Goal: Task Accomplishment & Management: Manage account settings

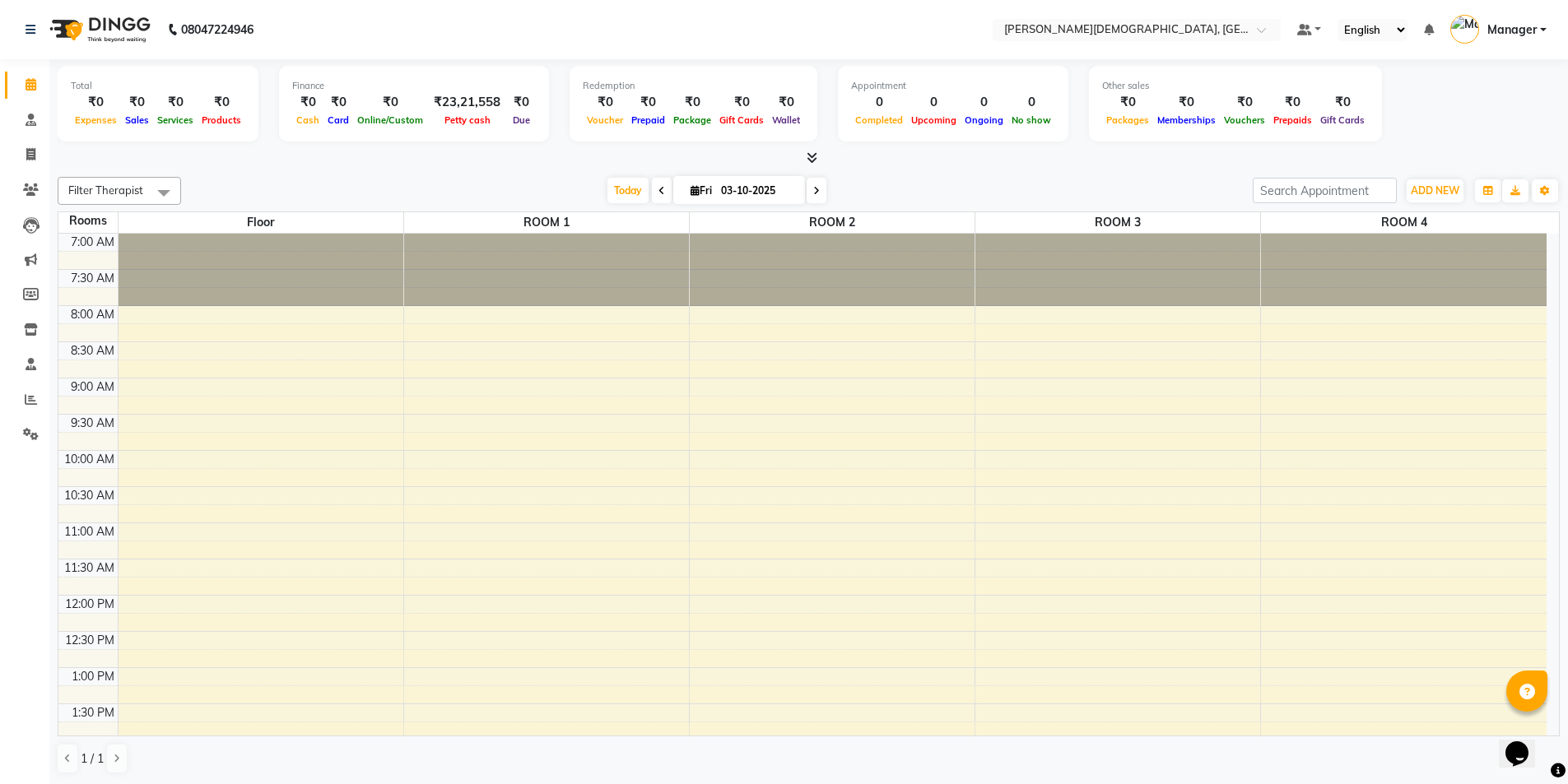
click at [501, 344] on div "7:00 AM 7:30 AM 8:00 AM 8:30 AM 9:00 AM 9:30 AM 10:00 AM 10:30 AM 11:00 AM 11:3…" at bounding box center [803, 739] width 1488 height 1012
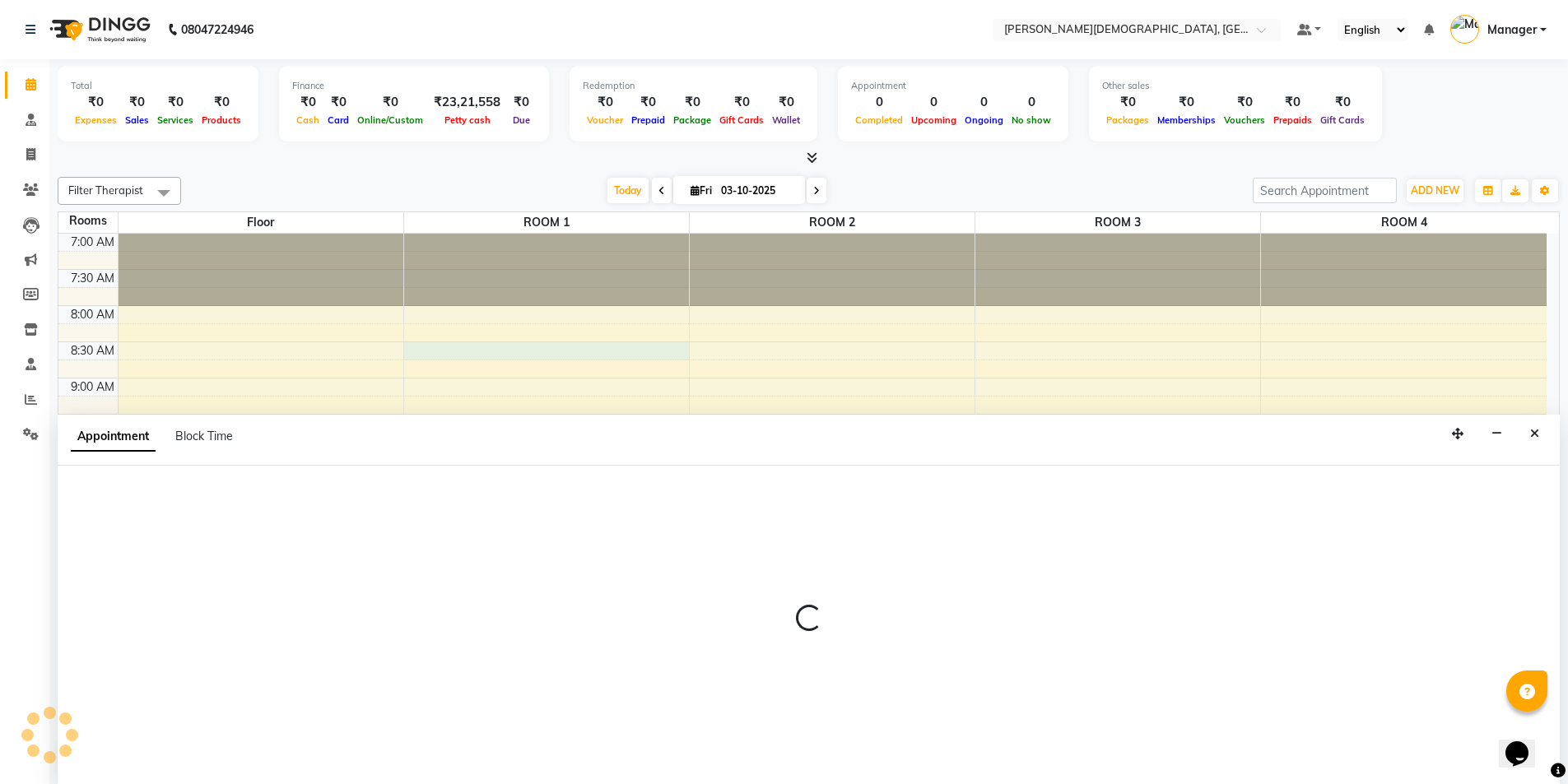
scroll to position [1, 0]
select select "510"
select select "tentative"
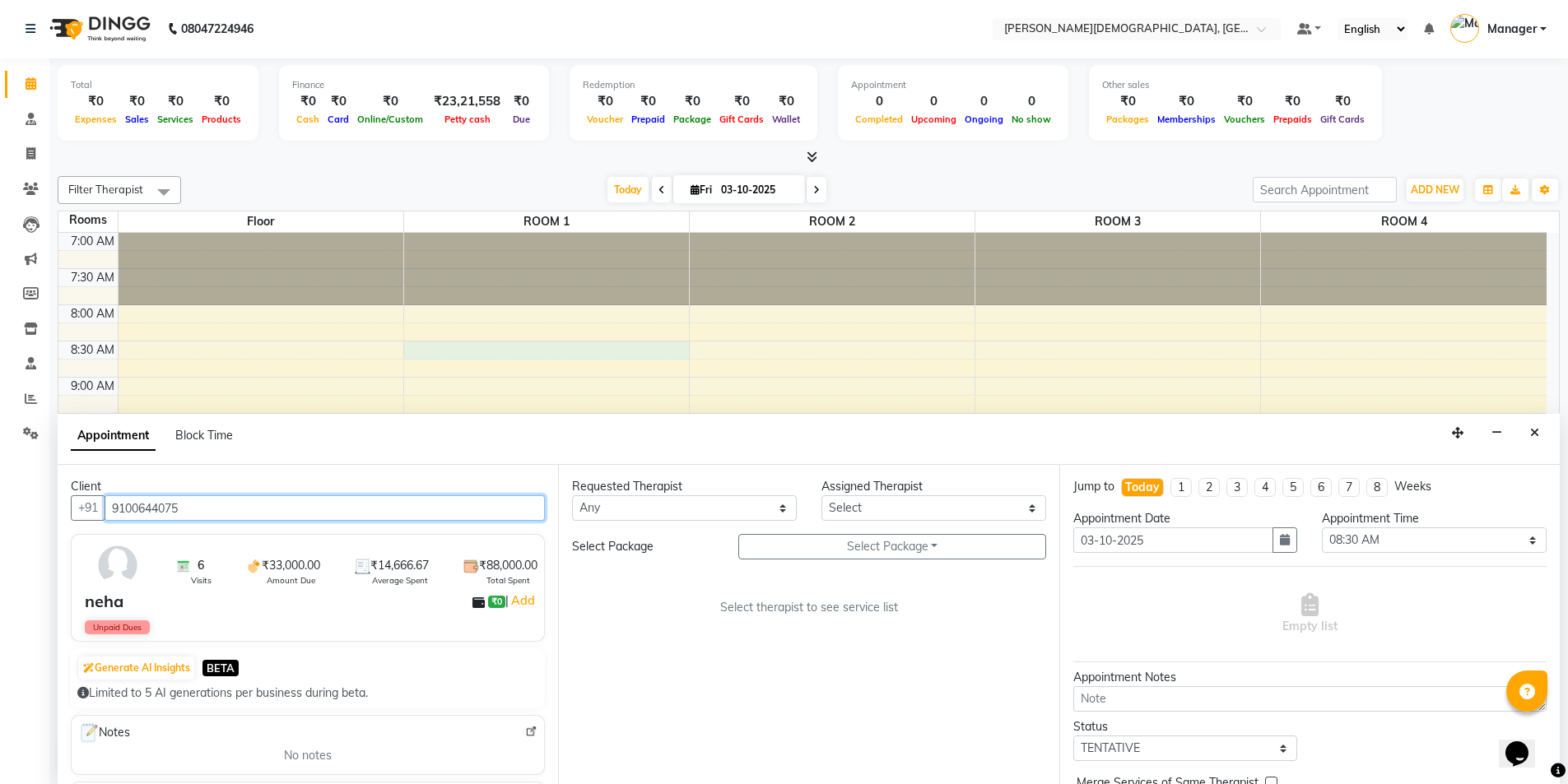
type input "9100644075"
click at [749, 508] on select "Any [PERSON_NAME] [PERSON_NAME] [PERSON_NAME] [PERSON_NAME] [PERSON_NAME] [PERS…" at bounding box center [684, 508] width 225 height 25
select select "77282"
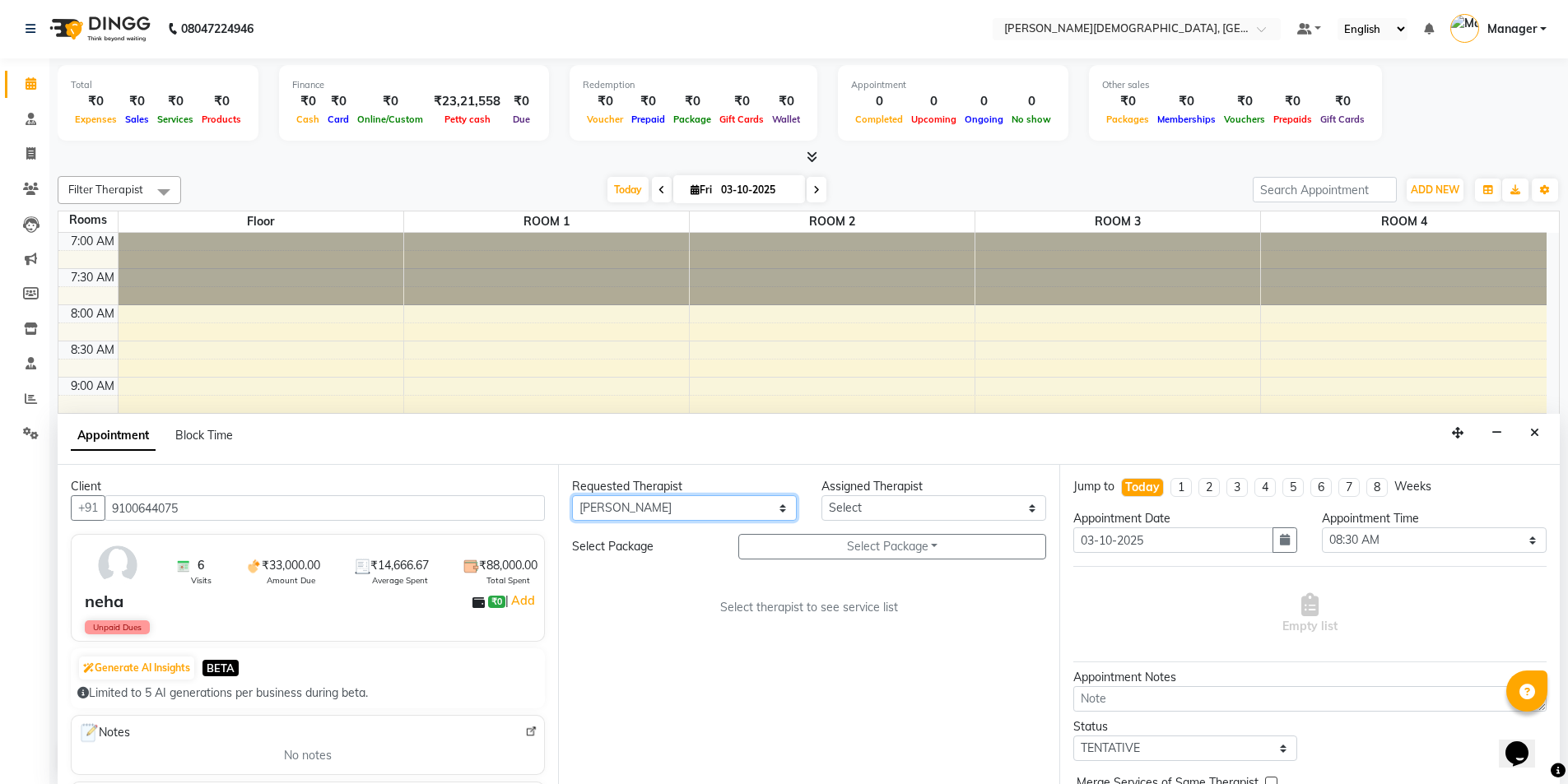
click at [572, 495] on select "Any [PERSON_NAME] [PERSON_NAME] [PERSON_NAME] [PERSON_NAME] [PERSON_NAME] [PERS…" at bounding box center [684, 508] width 225 height 25
select select "77282"
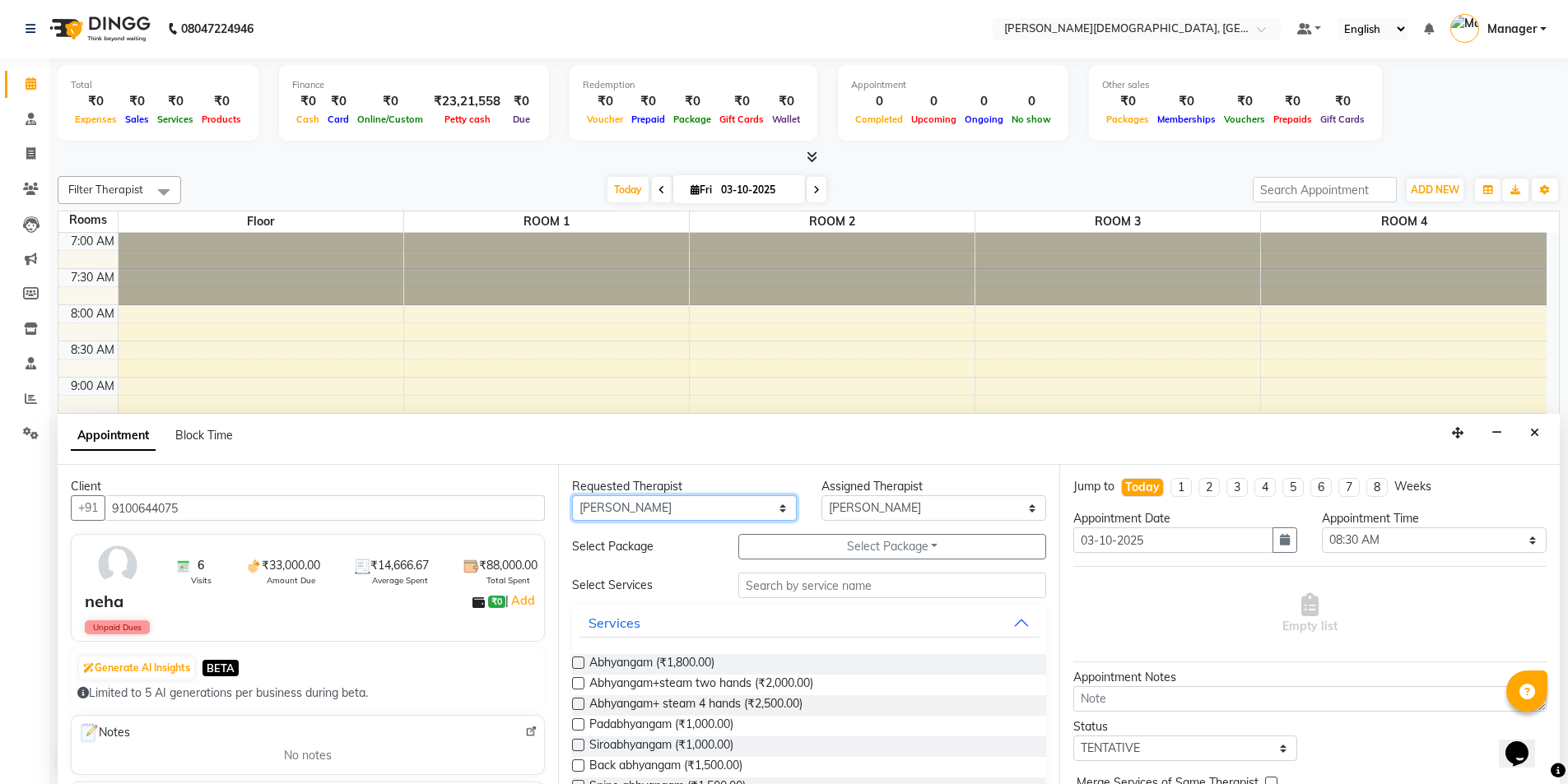
click at [715, 508] on select "Any [PERSON_NAME] [PERSON_NAME] [PERSON_NAME] [PERSON_NAME] [PERSON_NAME] [PERS…" at bounding box center [684, 508] width 225 height 25
select select "85571"
click at [572, 495] on select "Any [PERSON_NAME] [PERSON_NAME] [PERSON_NAME] [PERSON_NAME] [PERSON_NAME] [PERS…" at bounding box center [684, 508] width 225 height 25
select select "85571"
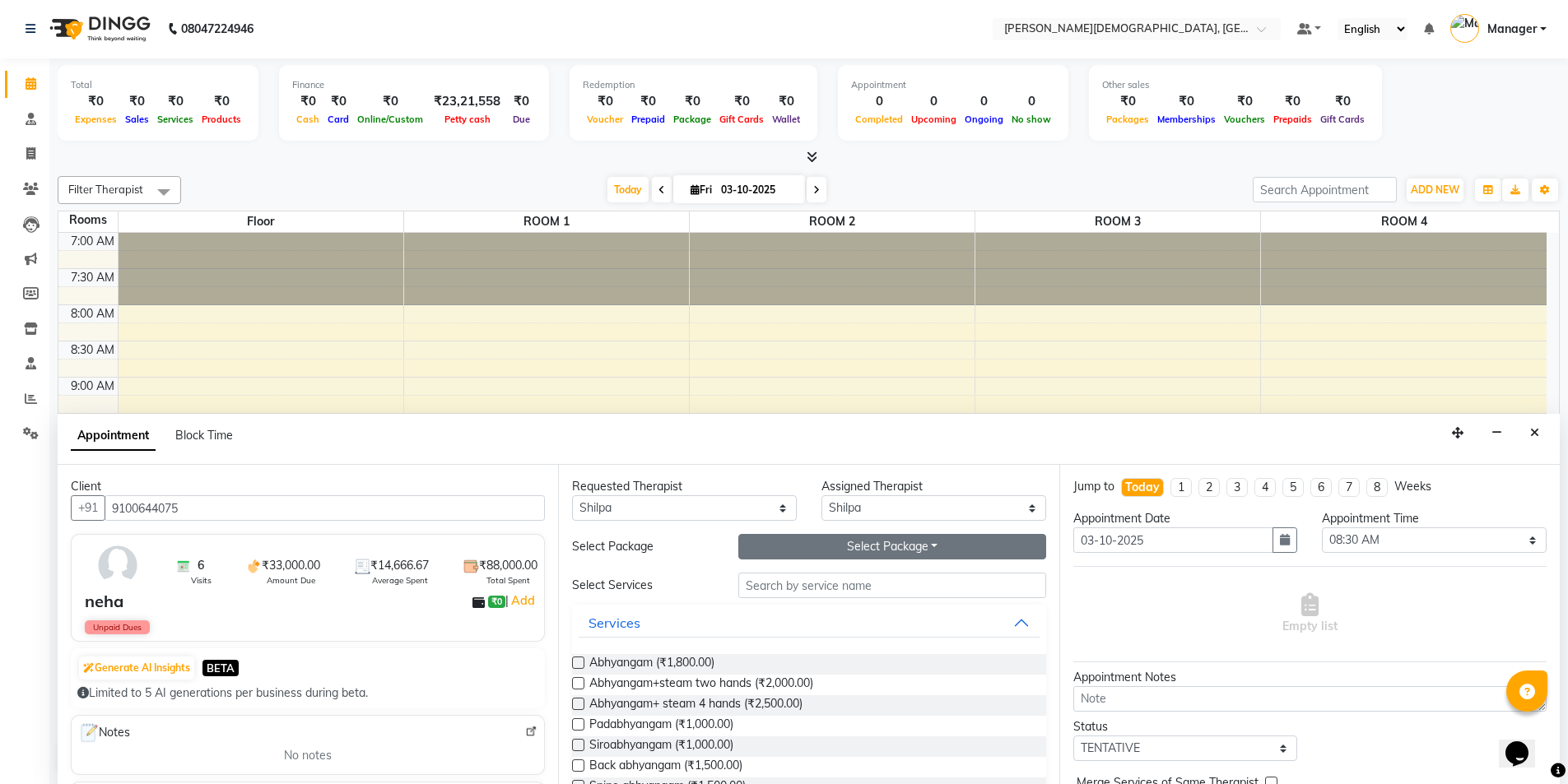
click at [842, 547] on button "Select Package Toggle Dropdown" at bounding box center [892, 546] width 308 height 25
click at [797, 576] on li "Neha" at bounding box center [804, 580] width 130 height 24
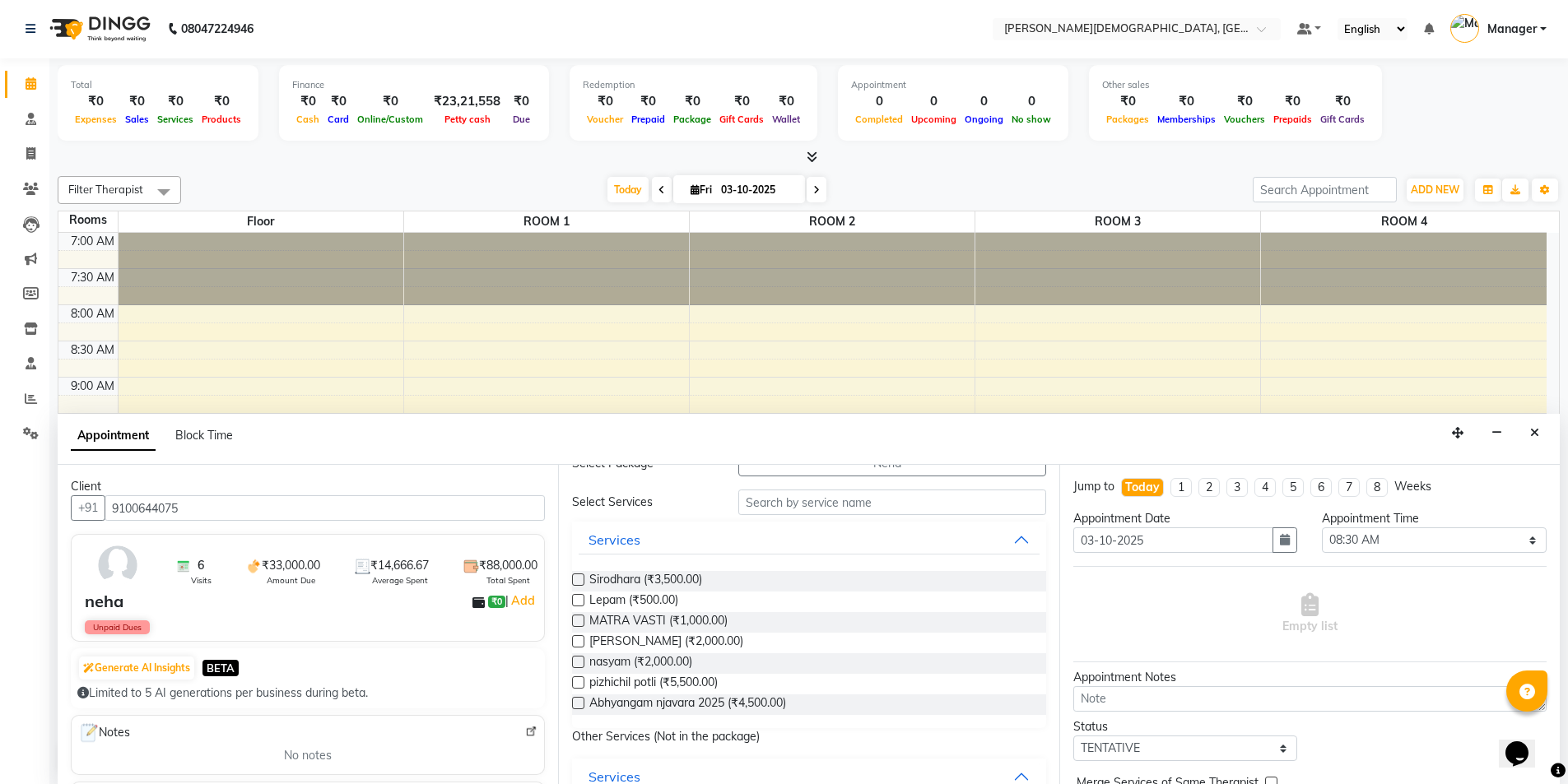
scroll to position [82, 0]
click at [703, 704] on span "Abhyangam njavara 2025 (₹4,500.00)" at bounding box center [687, 705] width 197 height 21
checkbox input "true"
select select "2680"
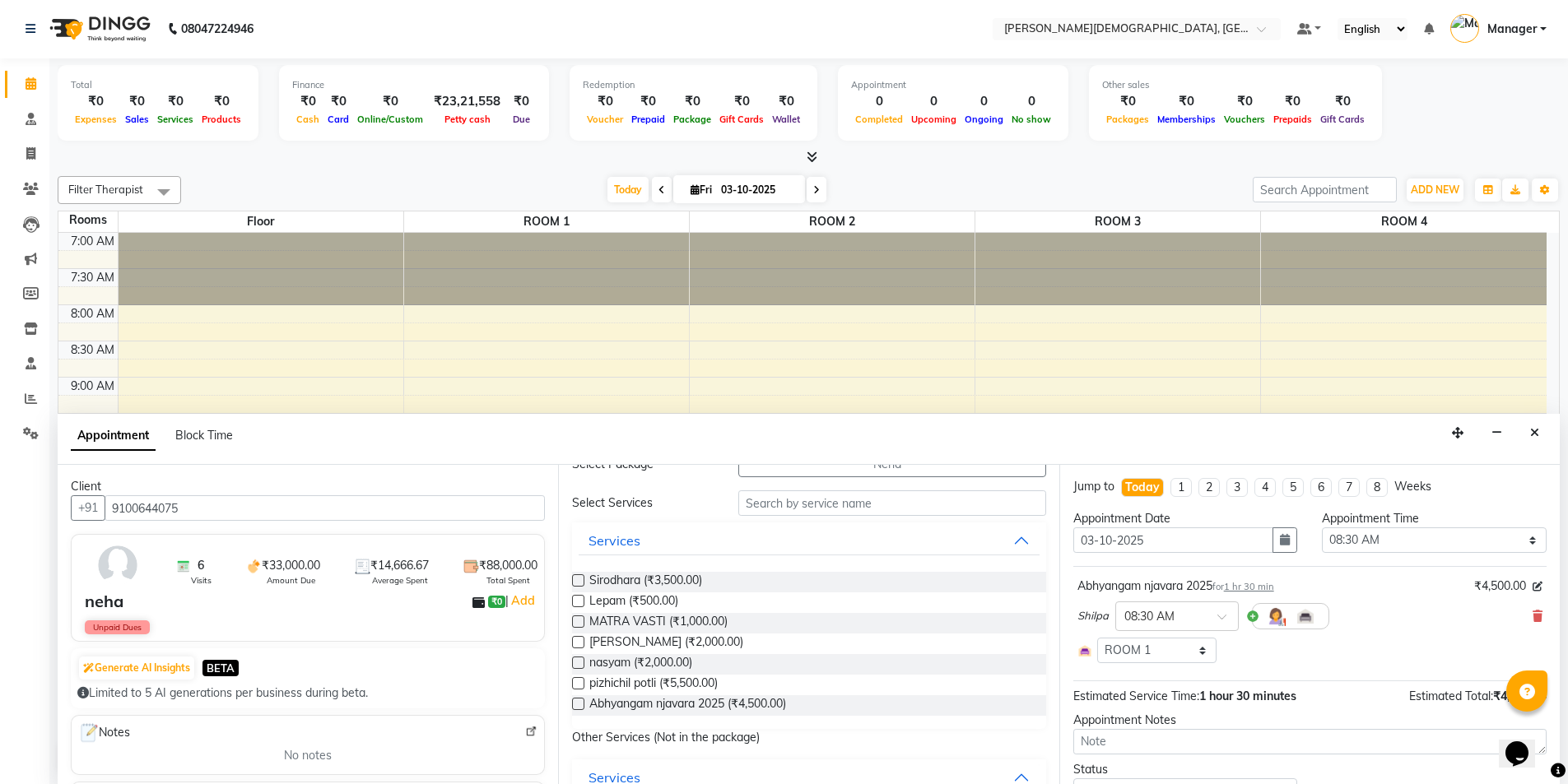
checkbox input "false"
click at [699, 644] on span "[PERSON_NAME] (₹2,000.00)" at bounding box center [666, 644] width 154 height 21
checkbox input "true"
select select "2680"
checkbox input "false"
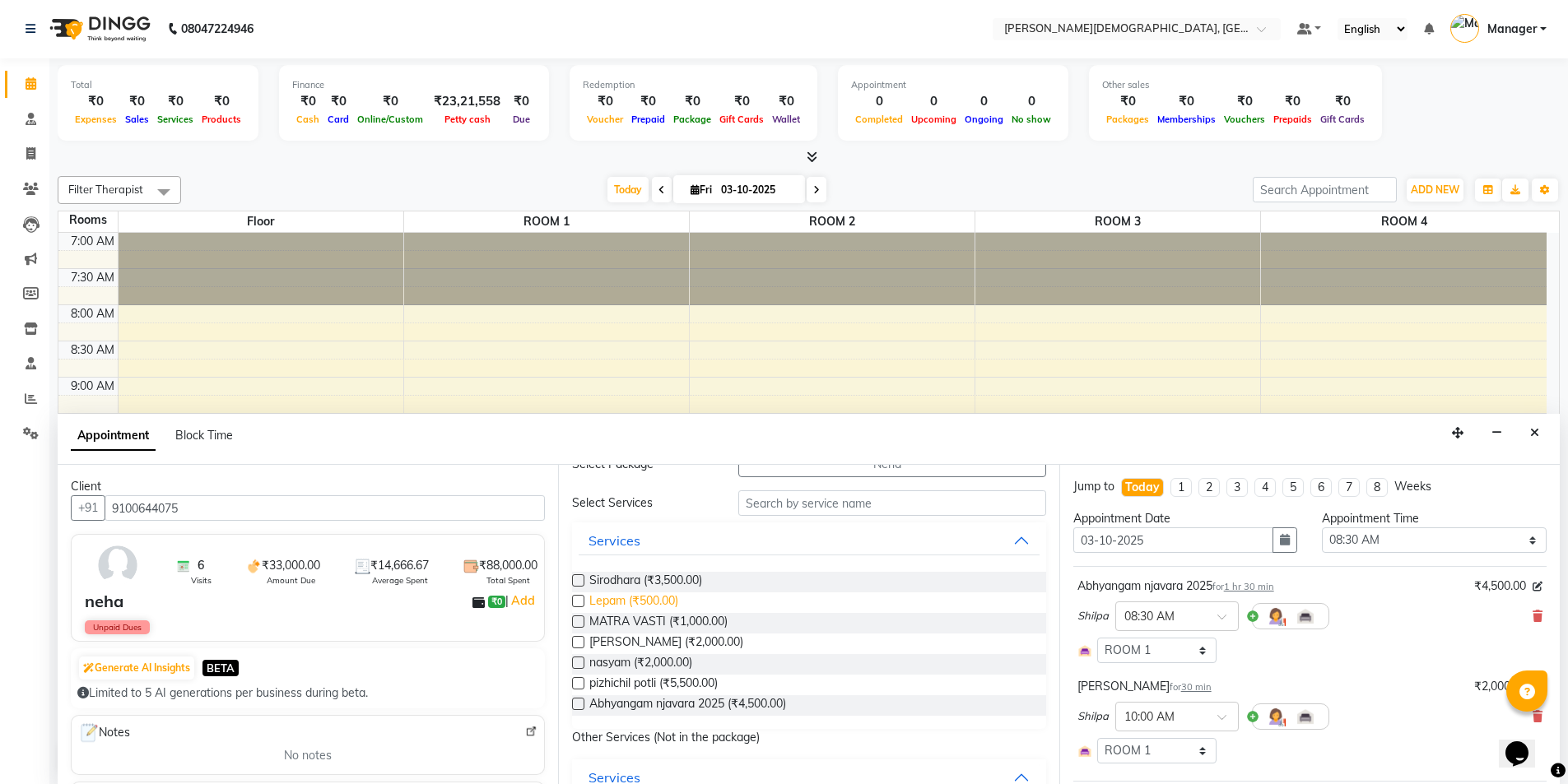
click at [615, 598] on span "Lepam (₹500.00)" at bounding box center [634, 603] width 89 height 21
checkbox input "true"
select select "2680"
checkbox input "false"
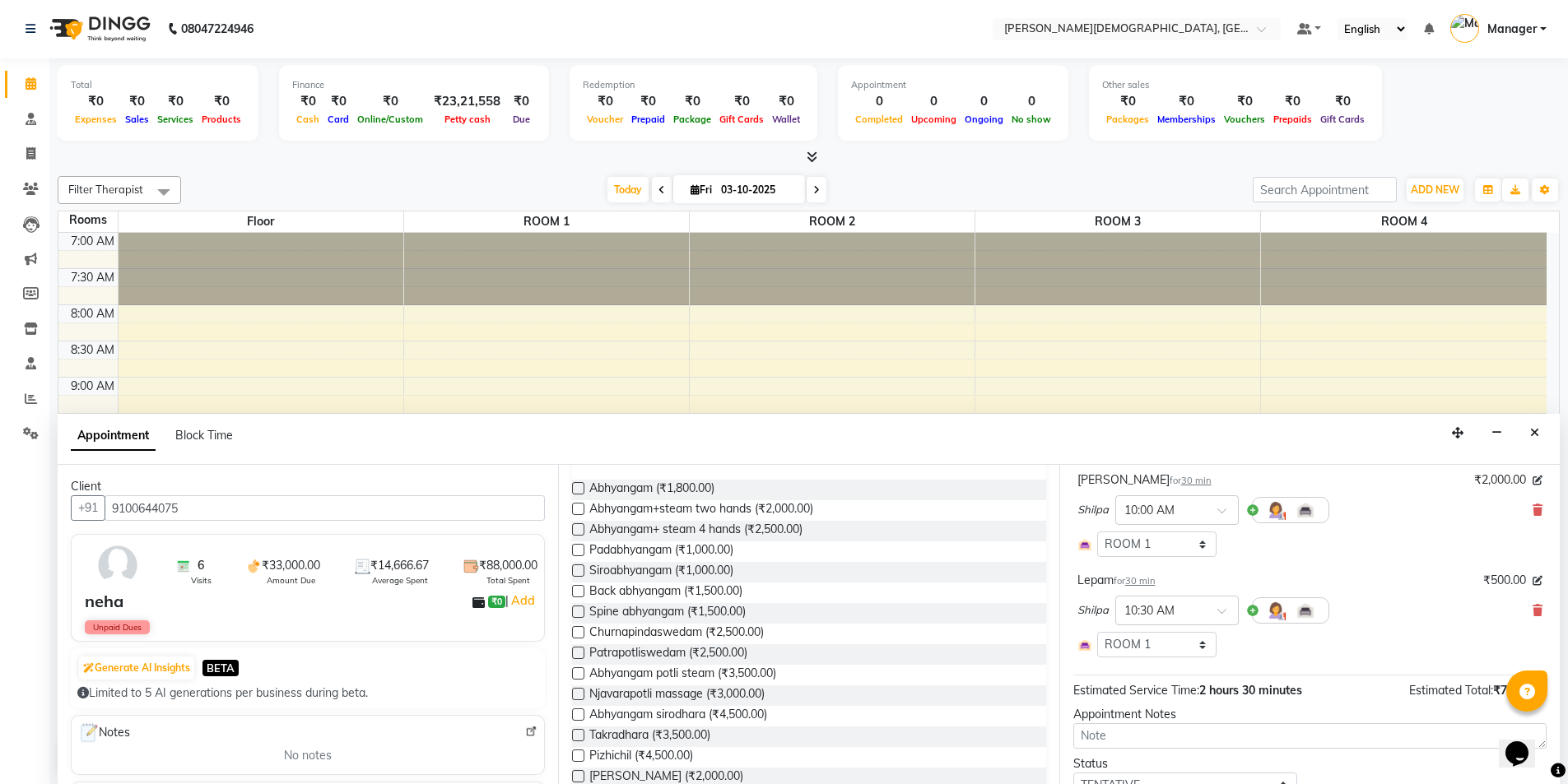
scroll to position [324, 0]
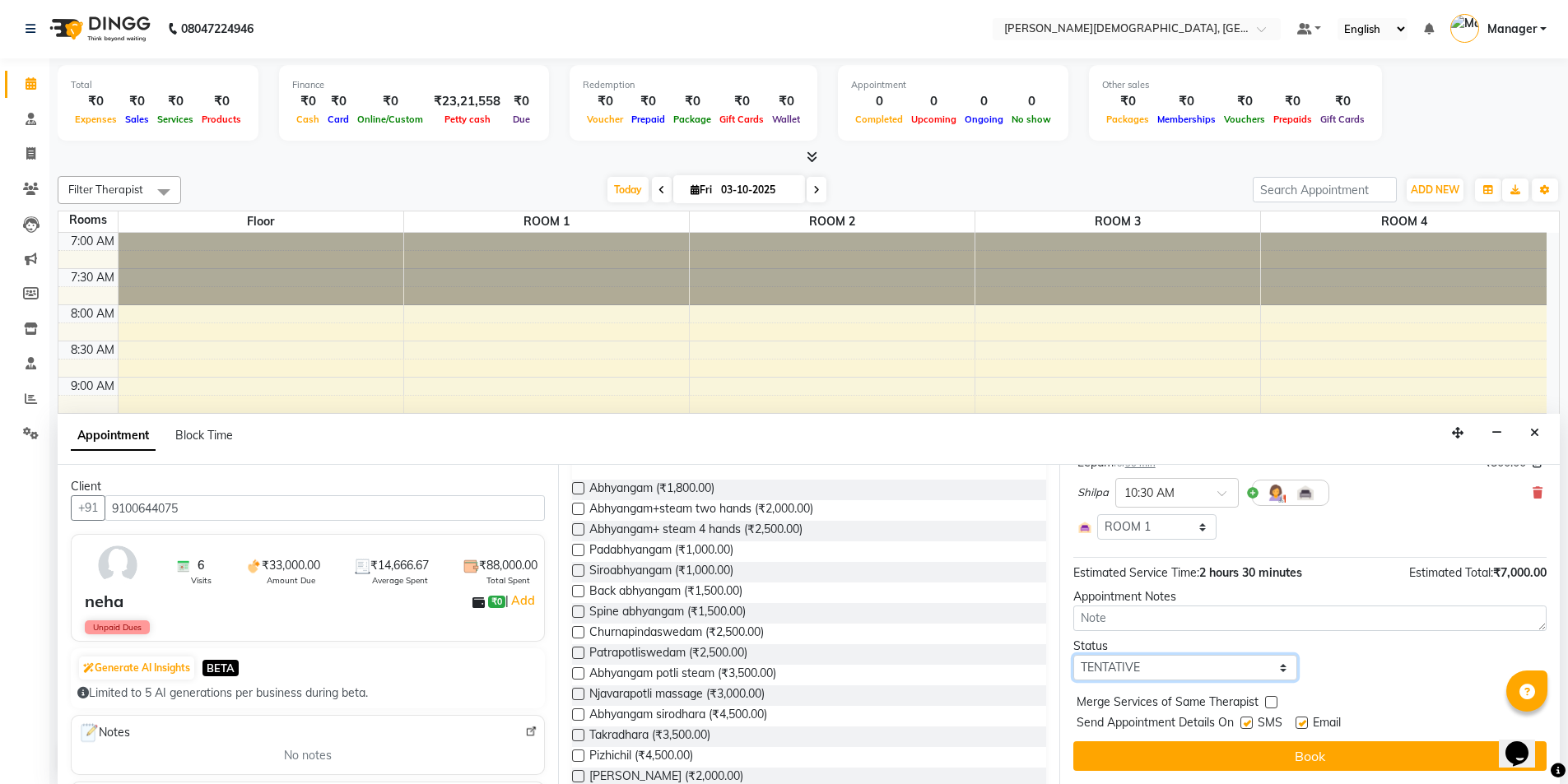
drag, startPoint x: 1146, startPoint y: 667, endPoint x: 1147, endPoint y: 656, distance: 11.0
click at [1146, 667] on select "Select TENTATIVE CONFIRM CHECK-IN UPCOMING" at bounding box center [1185, 667] width 225 height 25
select select "confirm booking"
click at [1073, 654] on select "Select TENTATIVE CONFIRM CHECK-IN UPCOMING" at bounding box center [1185, 667] width 225 height 25
click at [1249, 718] on label at bounding box center [1247, 723] width 12 height 12
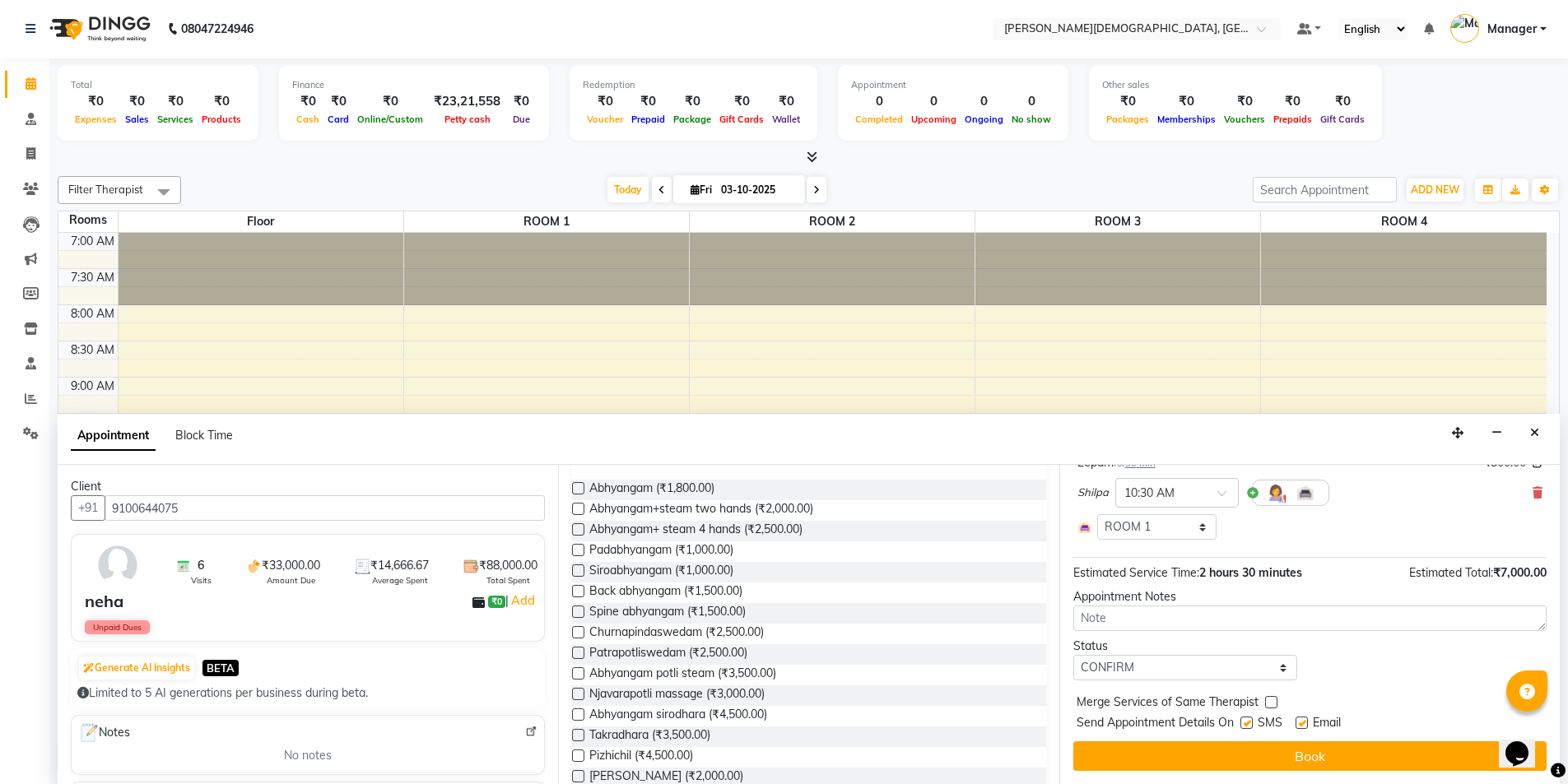
click at [1249, 719] on input "checkbox" at bounding box center [1246, 724] width 11 height 10
checkbox input "false"
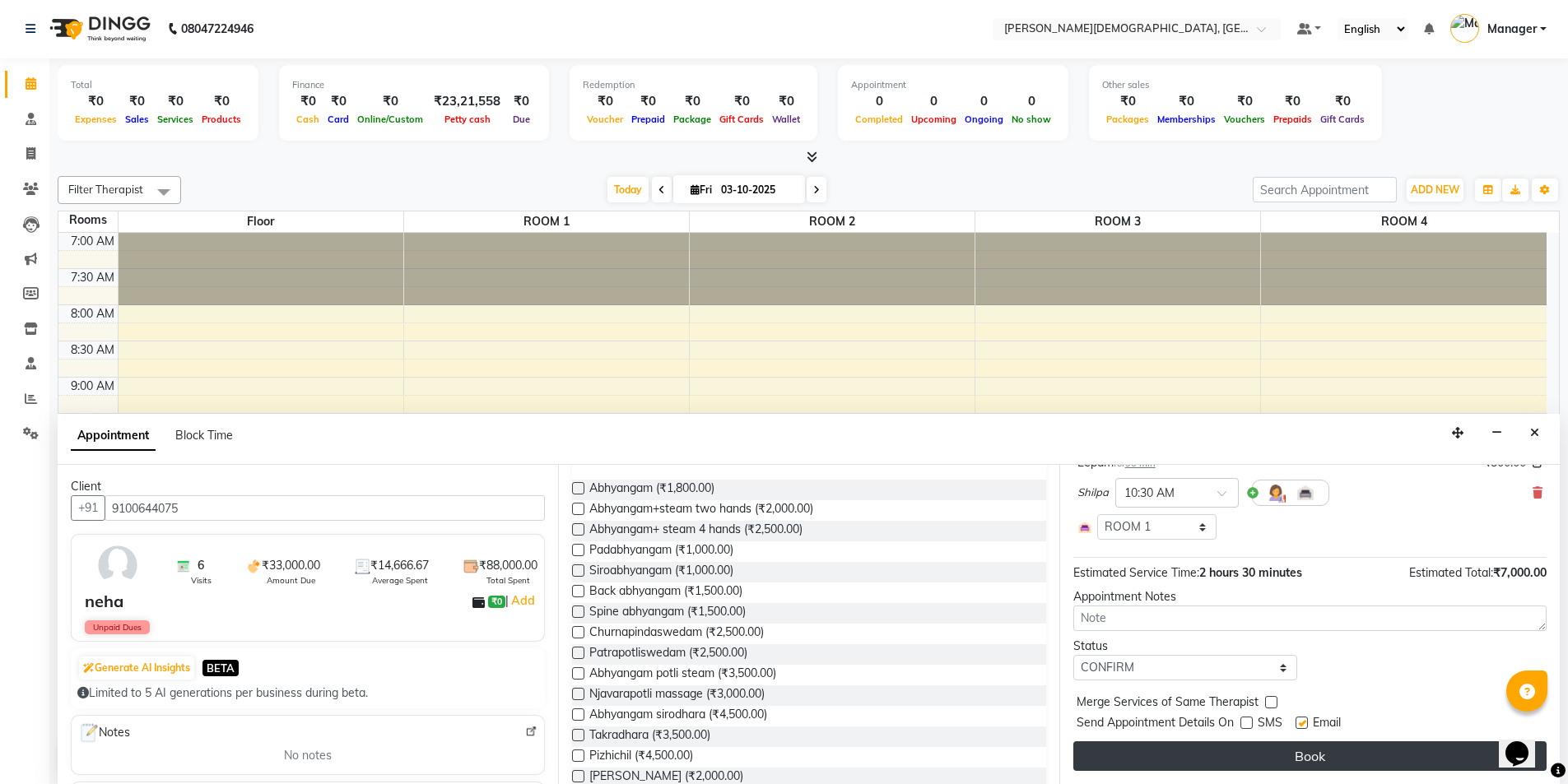
click at [1228, 749] on button "Book" at bounding box center [1310, 756] width 474 height 30
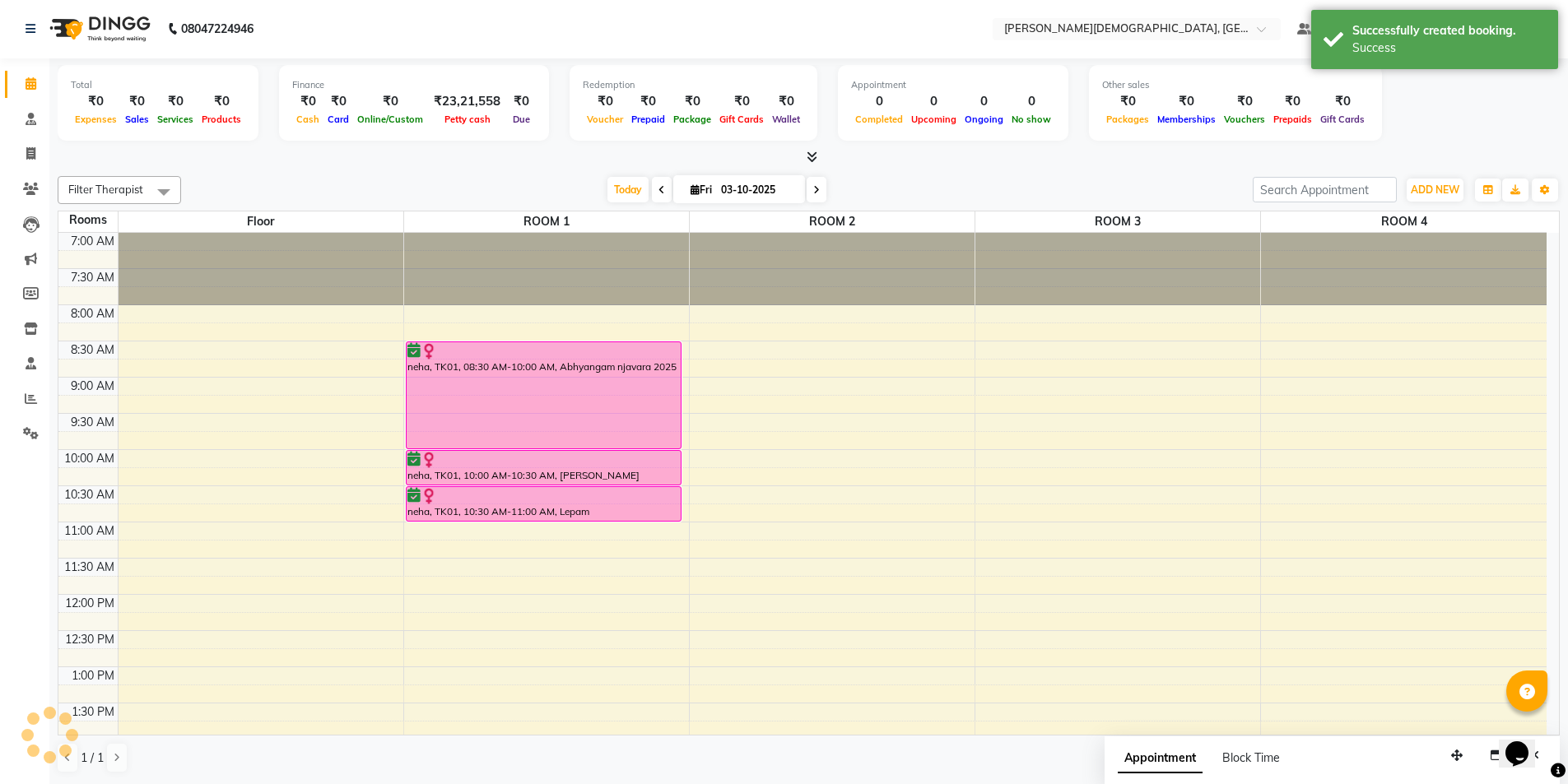
scroll to position [0, 0]
click at [763, 456] on div "7:00 AM 7:30 AM 8:00 AM 8:30 AM 9:00 AM 9:30 AM 10:00 AM 10:30 AM 11:00 AM 11:3…" at bounding box center [803, 739] width 1488 height 1012
select select "600"
select select "tentative"
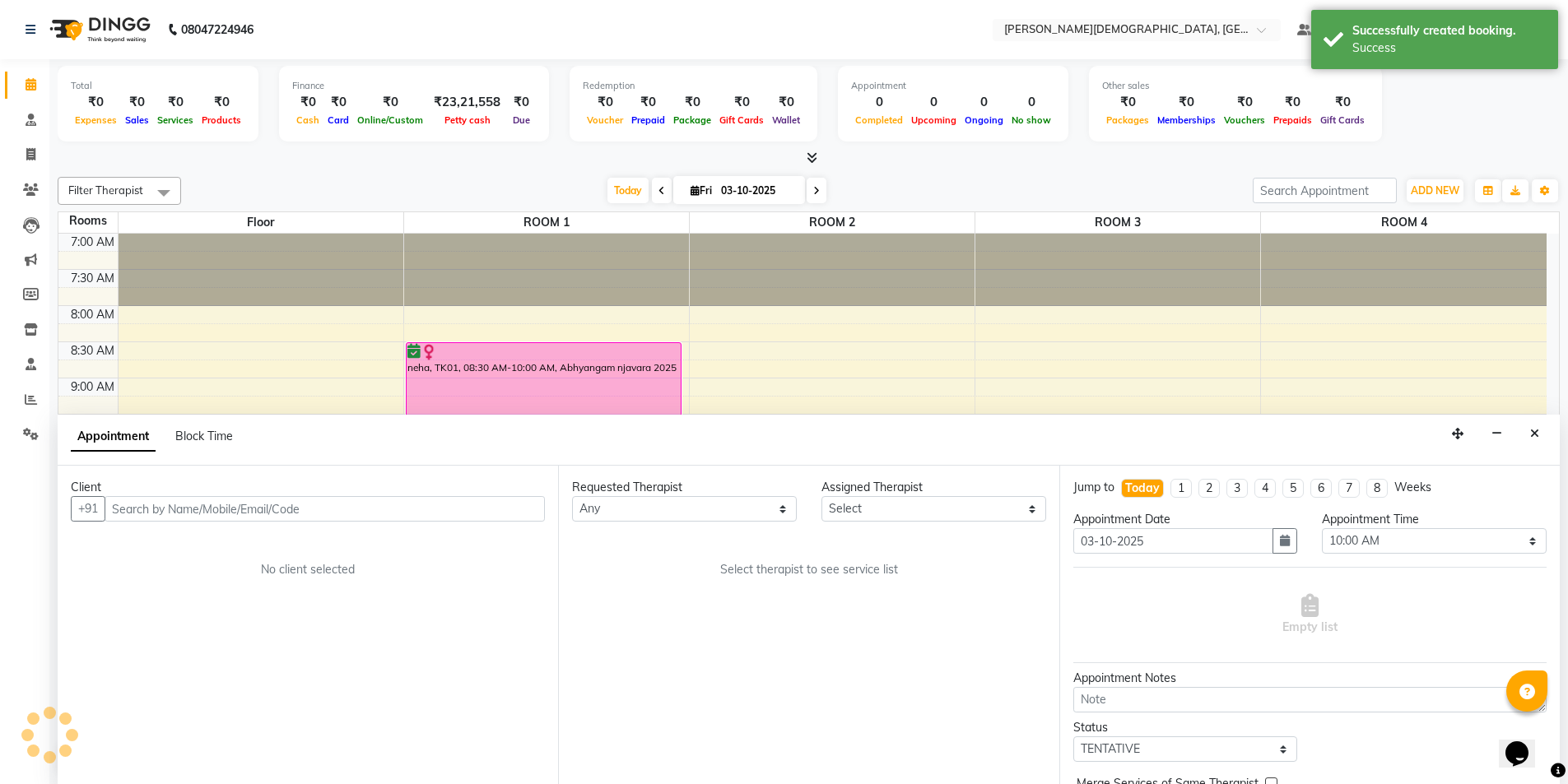
scroll to position [1, 0]
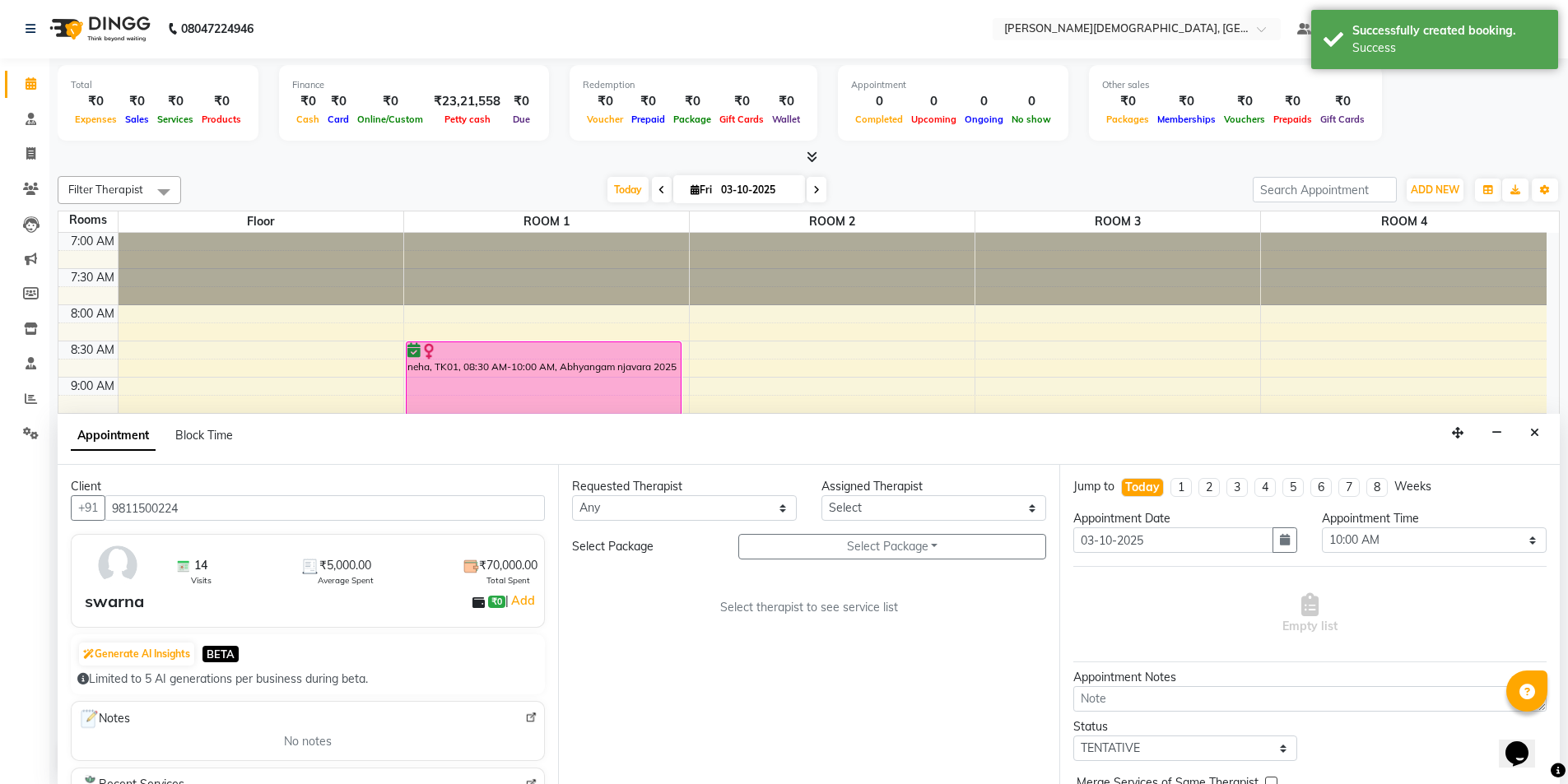
type input "9811500224"
click at [764, 506] on select "Any [PERSON_NAME] [PERSON_NAME] [PERSON_NAME] [PERSON_NAME] [PERSON_NAME] [PERS…" at bounding box center [684, 508] width 225 height 25
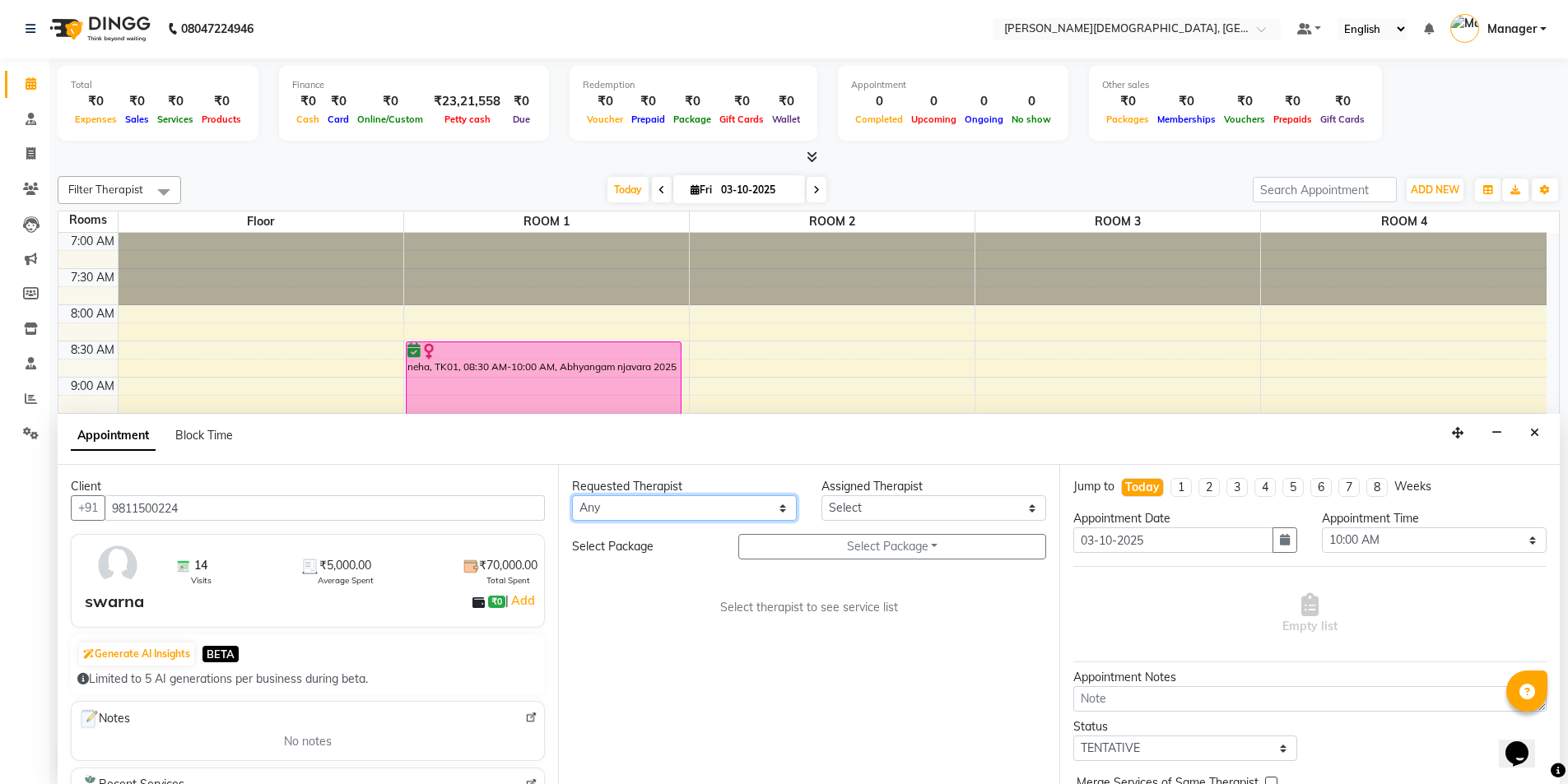
select select "81275"
click at [572, 495] on select "Any [PERSON_NAME] [PERSON_NAME] [PERSON_NAME] [PERSON_NAME] [PERSON_NAME] [PERS…" at bounding box center [684, 508] width 225 height 25
select select "81275"
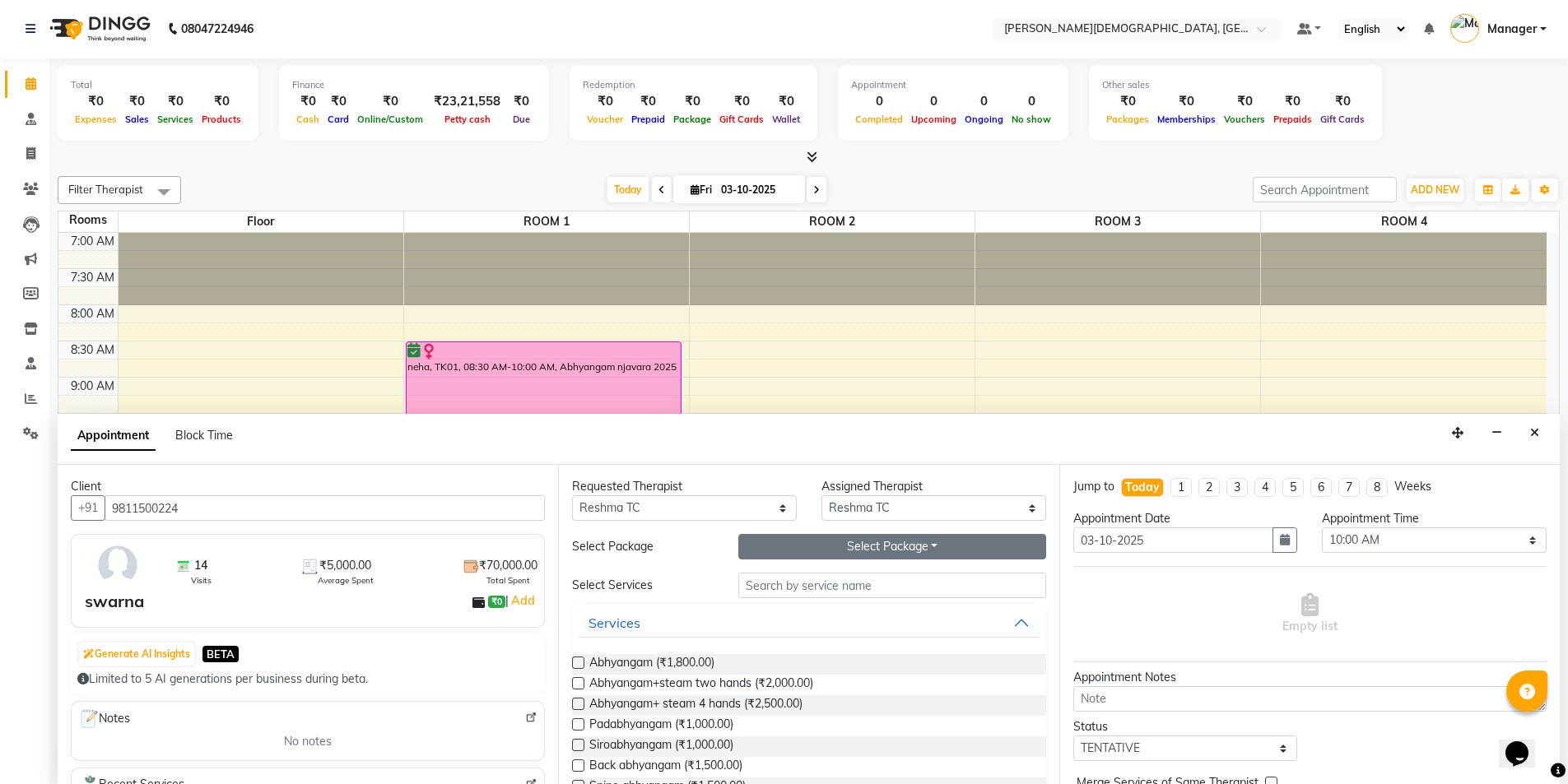
click at [806, 551] on button "Select Package Toggle Dropdown" at bounding box center [892, 546] width 308 height 25
click at [794, 584] on li "Swarna" at bounding box center [804, 580] width 130 height 24
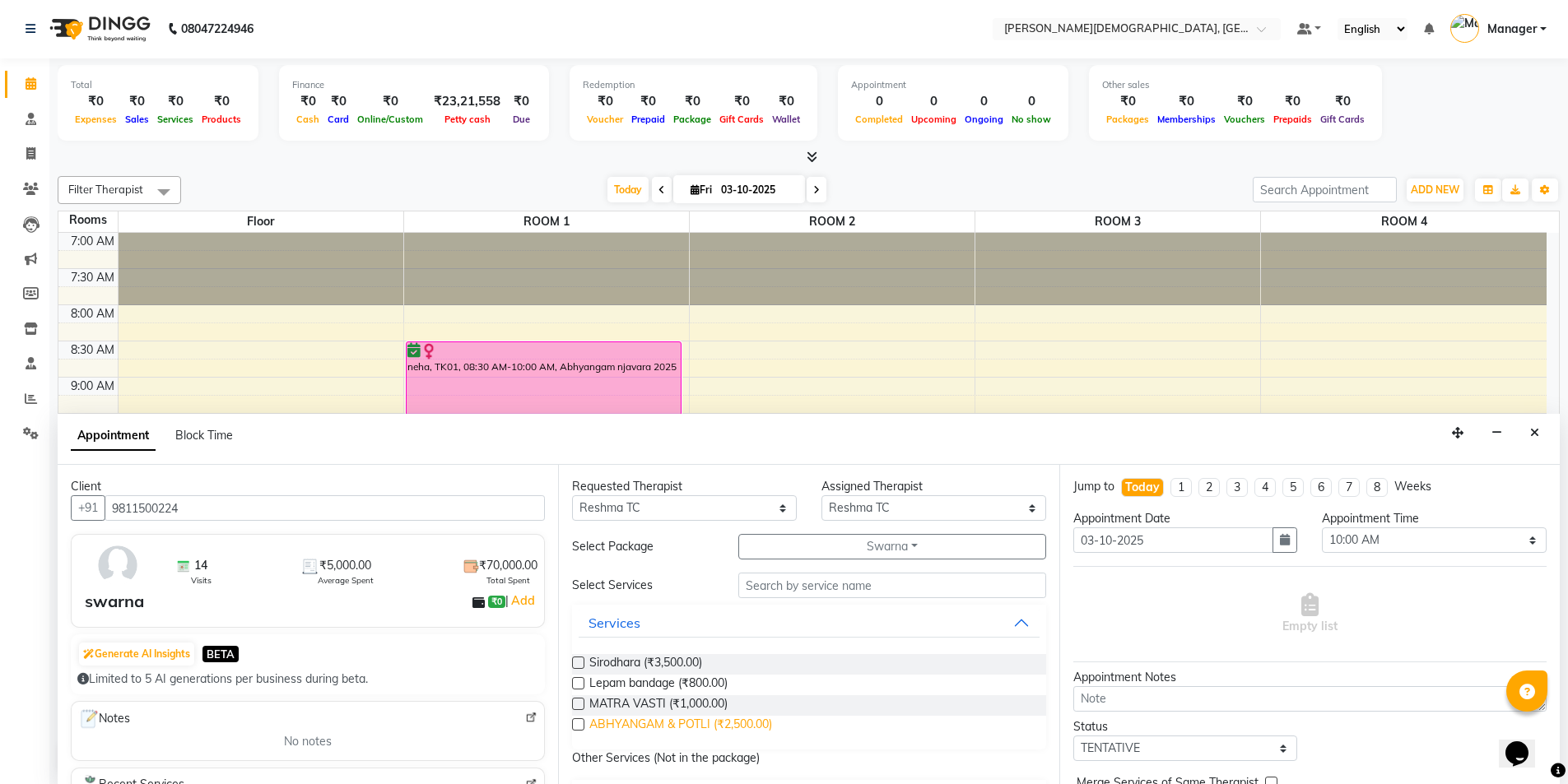
click at [691, 720] on span "ABHYANGAM & POTLI (₹2,500.00)" at bounding box center [680, 726] width 183 height 21
checkbox input "true"
select select "2681"
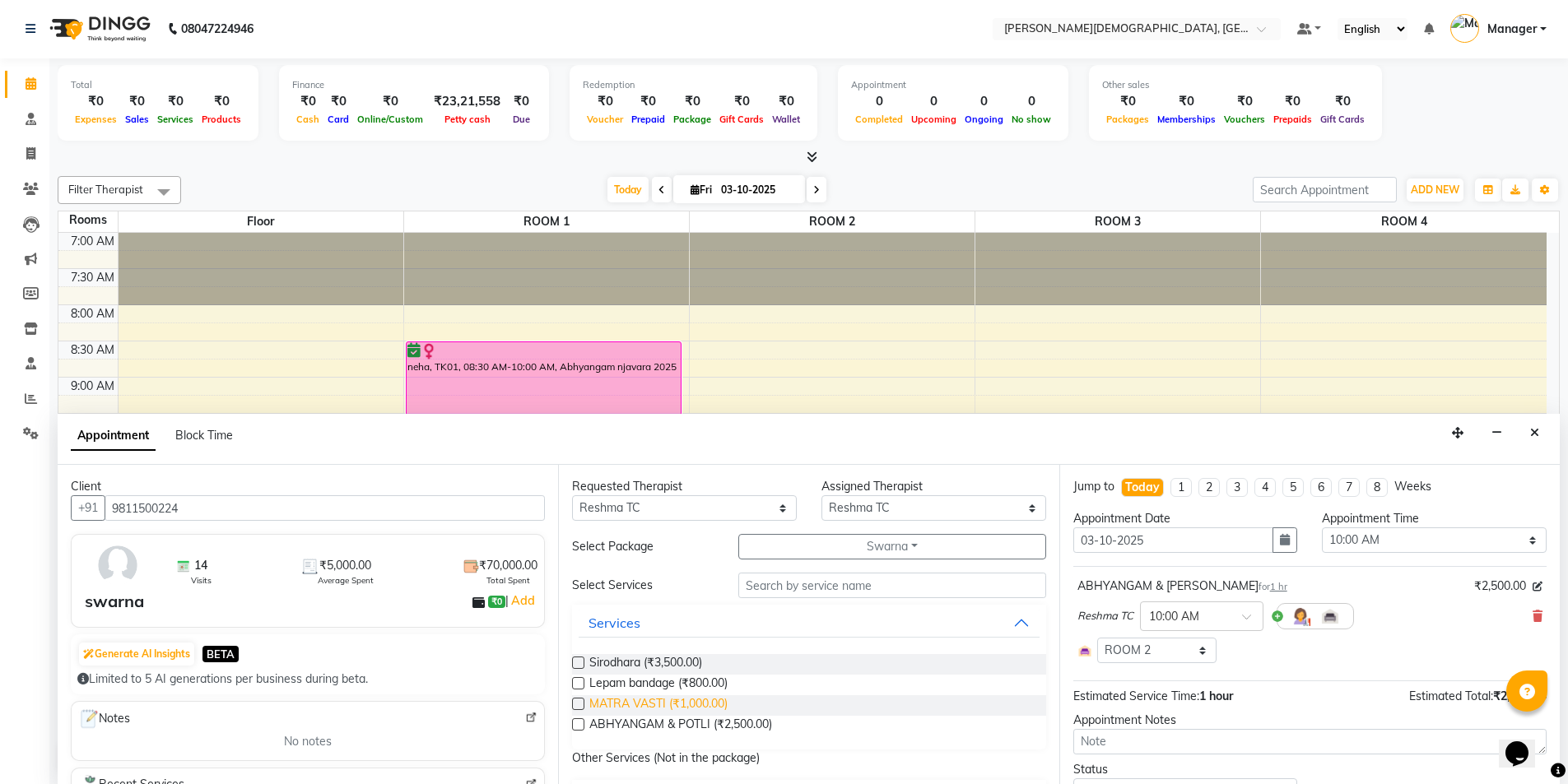
checkbox input "false"
click at [693, 683] on span "Lepam bandage (₹800.00)" at bounding box center [658, 685] width 138 height 21
checkbox input "true"
select select "2681"
checkbox input "false"
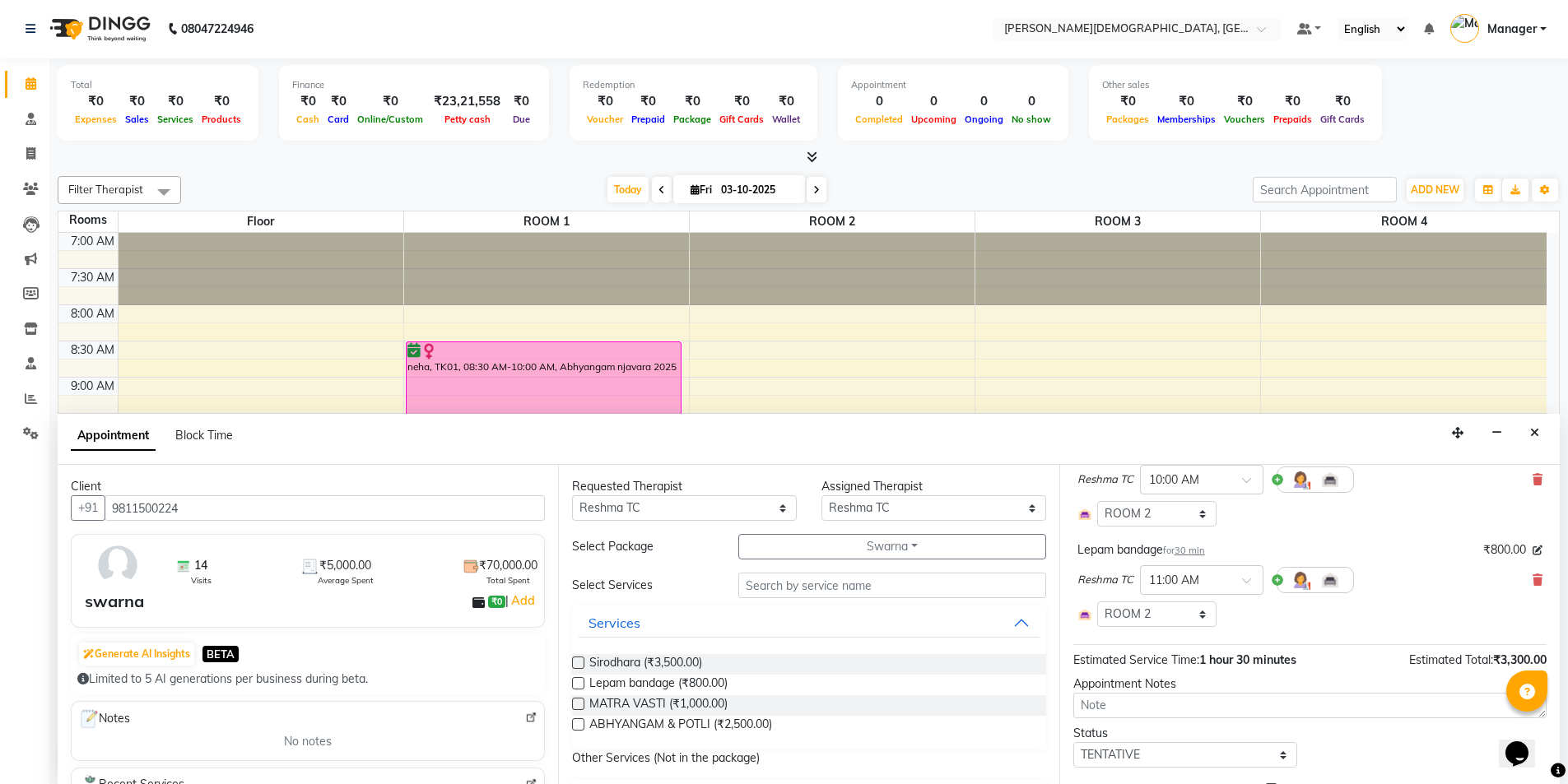
scroll to position [224, 0]
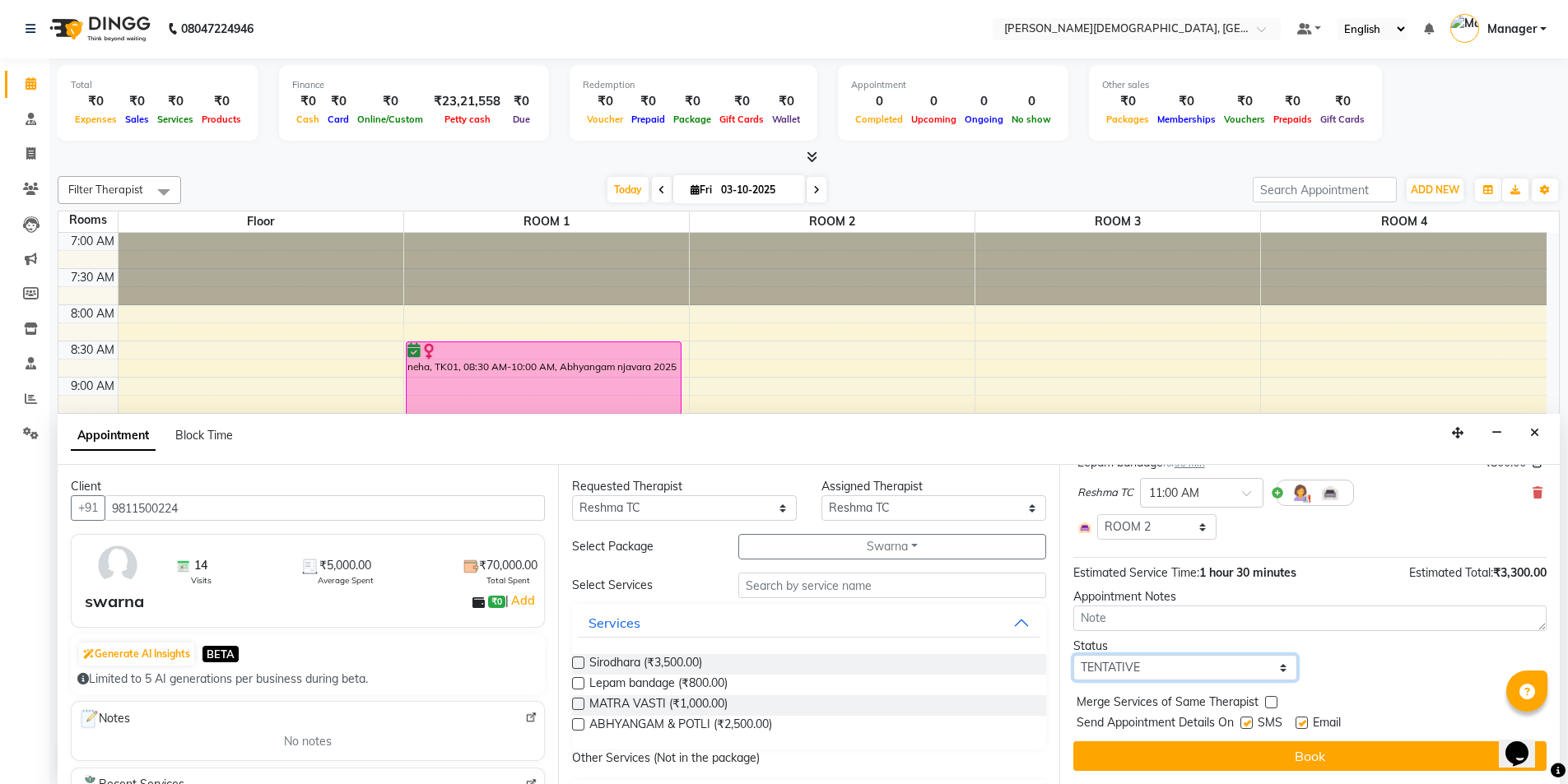
click at [1173, 674] on select "Select TENTATIVE CONFIRM CHECK-IN UPCOMING" at bounding box center [1185, 667] width 225 height 25
select select "confirm booking"
click at [1073, 654] on select "Select TENTATIVE CONFIRM CHECK-IN UPCOMING" at bounding box center [1185, 667] width 225 height 25
click at [1255, 721] on div "SMS" at bounding box center [1268, 724] width 55 height 21
click at [1246, 724] on label at bounding box center [1247, 723] width 12 height 12
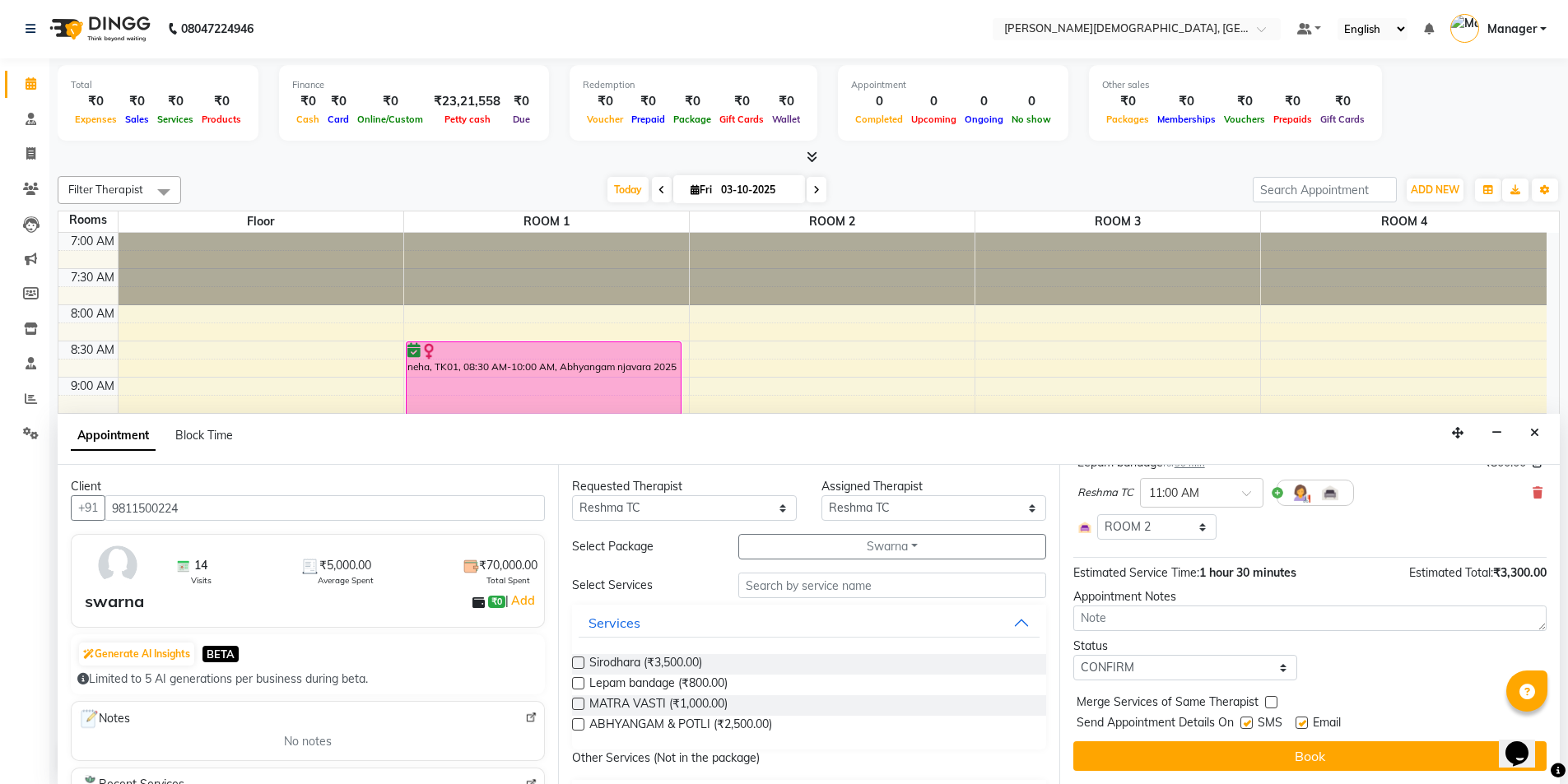
click at [1246, 724] on input "checkbox" at bounding box center [1246, 724] width 11 height 10
checkbox input "false"
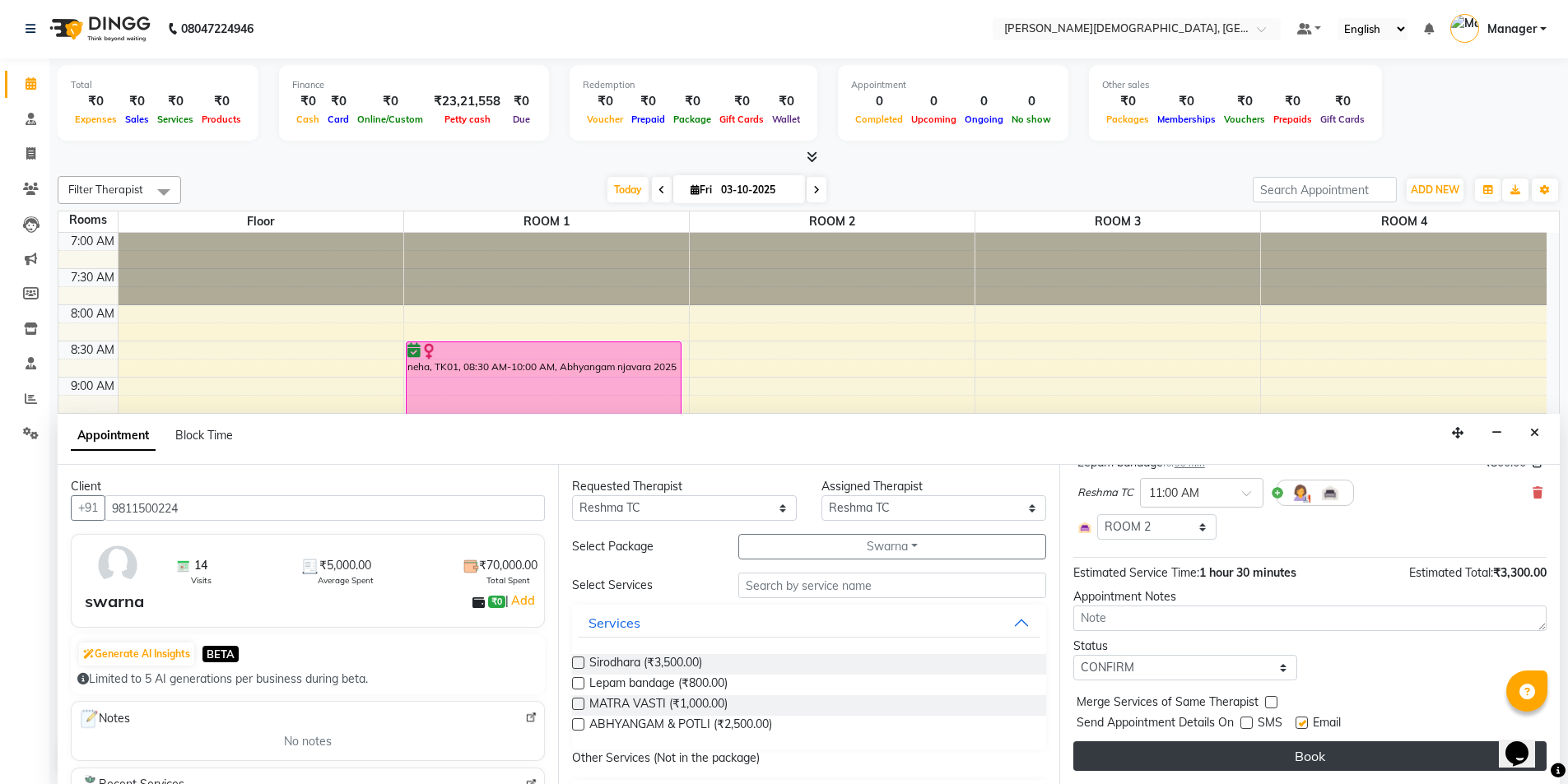
click at [1238, 755] on button "Book" at bounding box center [1310, 756] width 474 height 30
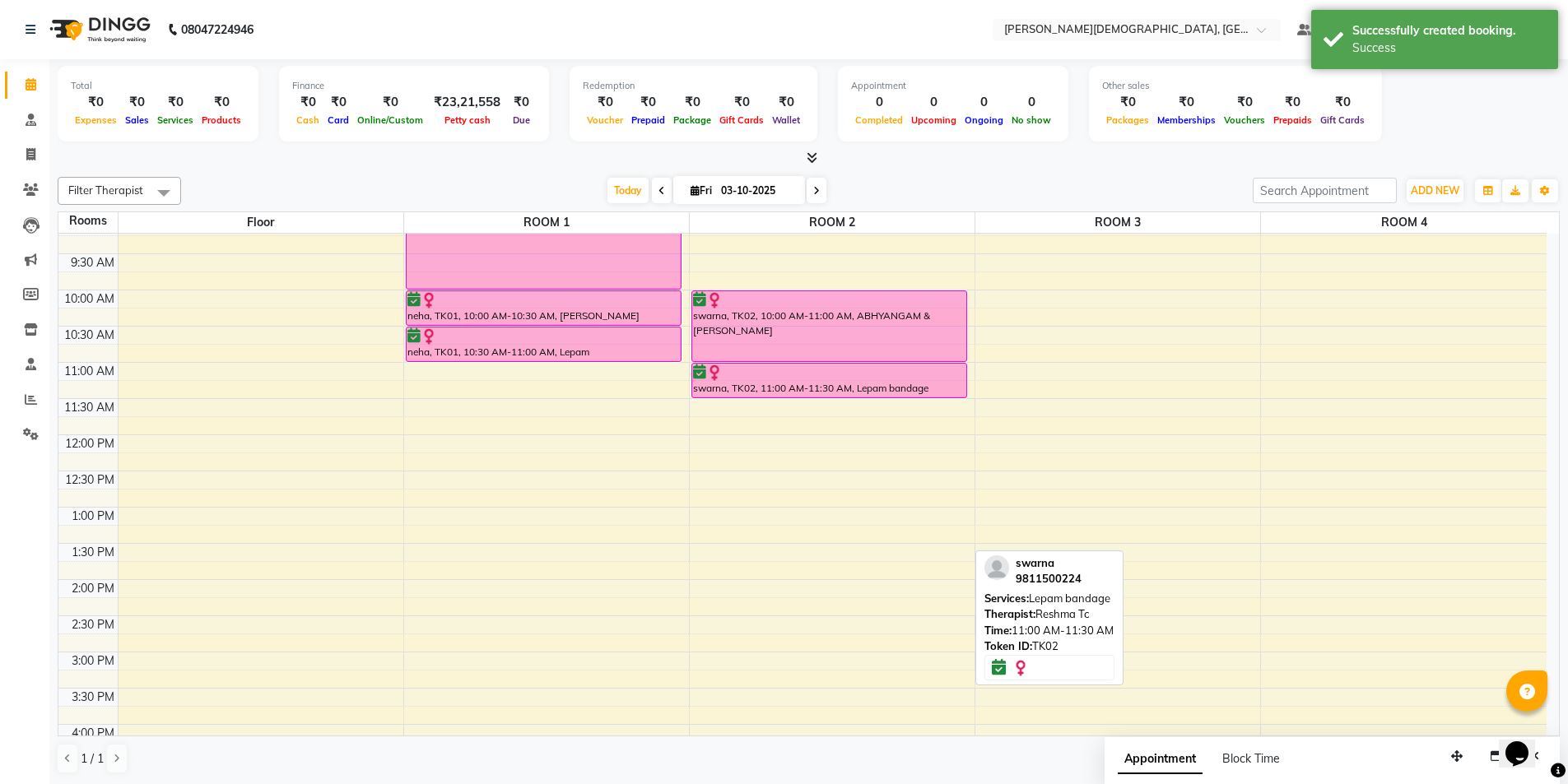
scroll to position [164, 0]
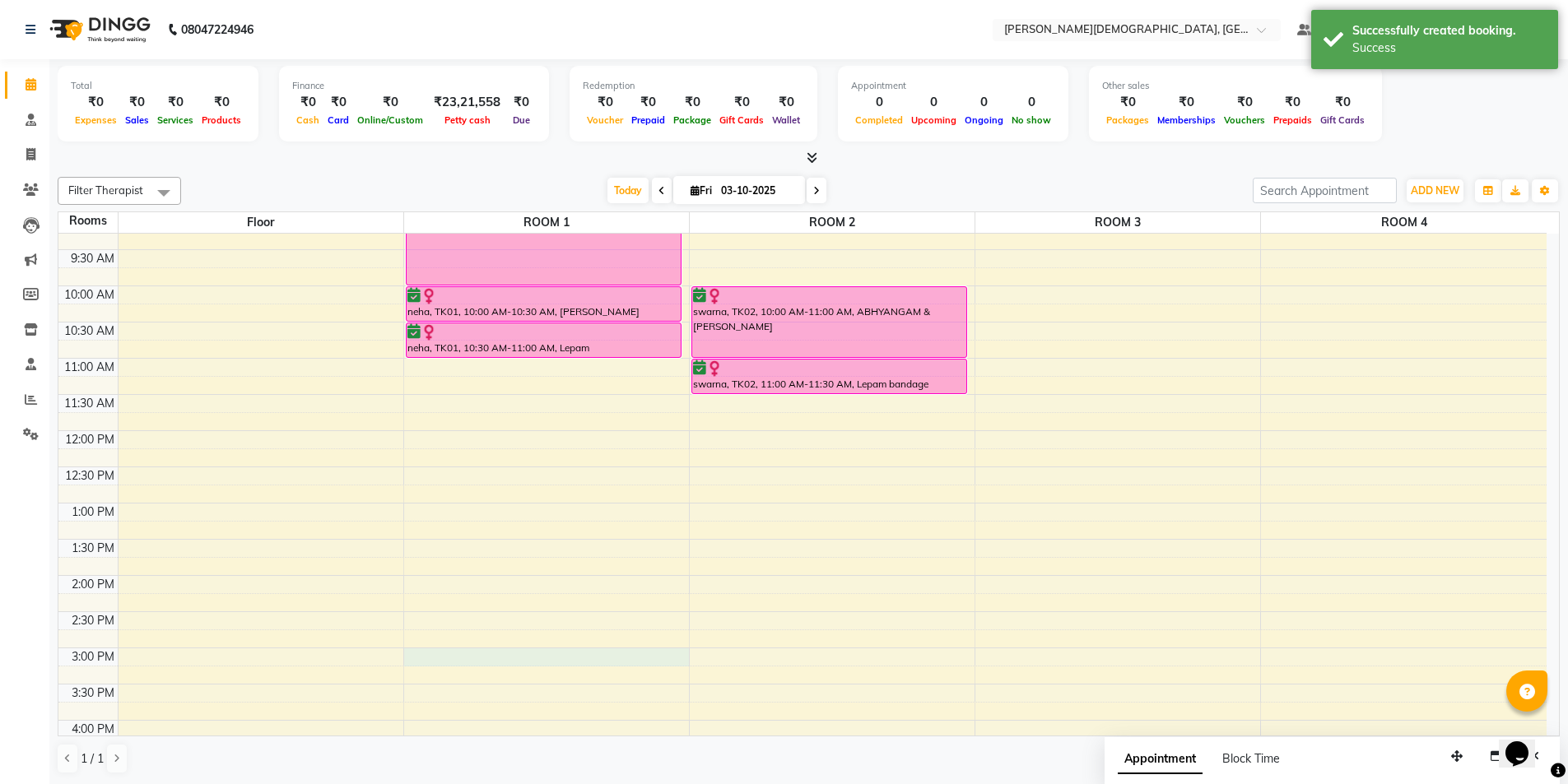
click at [545, 650] on div "7:00 AM 7:30 AM 8:00 AM 8:30 AM 9:00 AM 9:30 AM 10:00 AM 10:30 AM 11:00 AM 11:3…" at bounding box center [803, 575] width 1488 height 1012
select select "tentative"
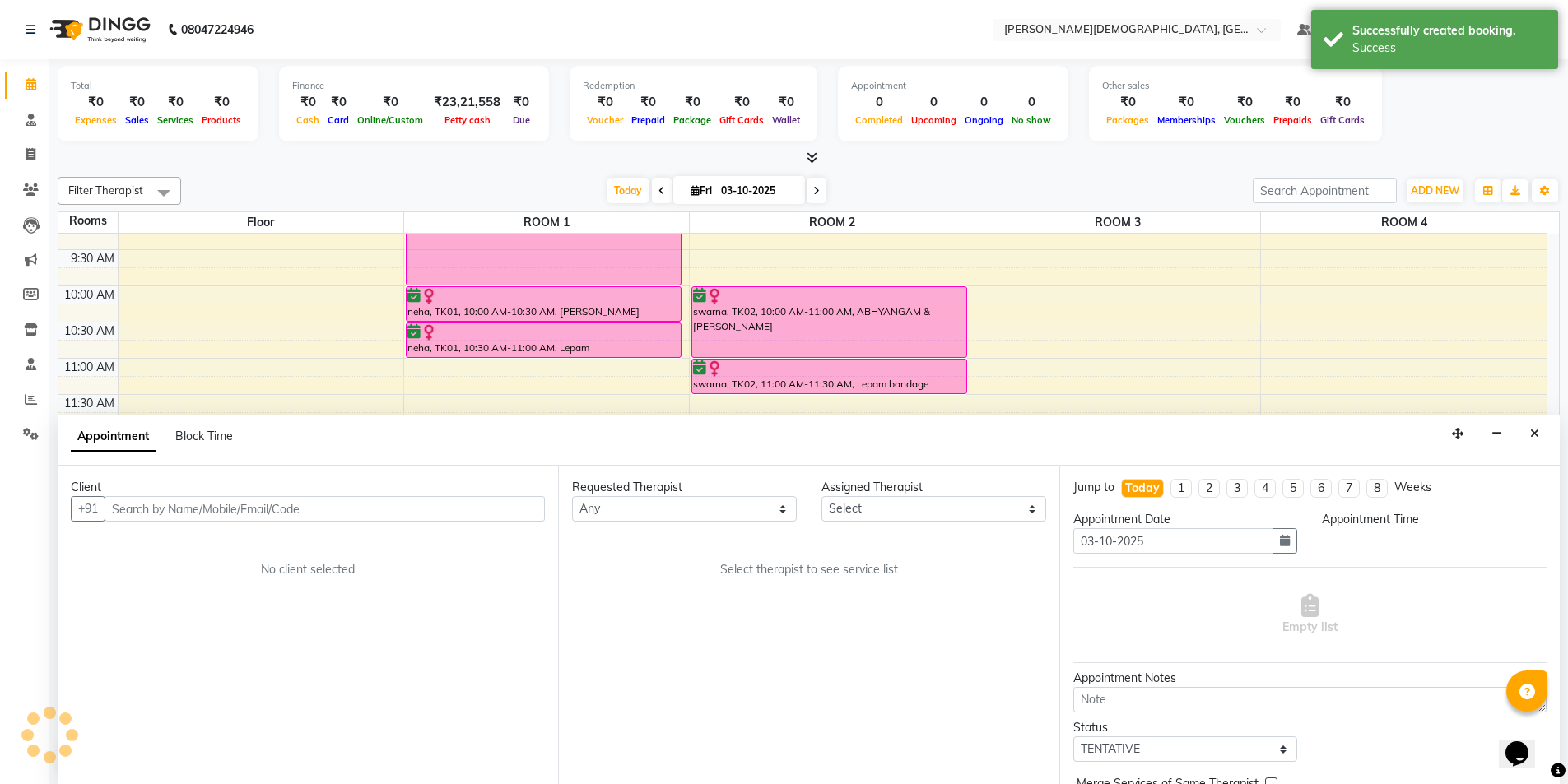
scroll to position [1, 0]
select select "900"
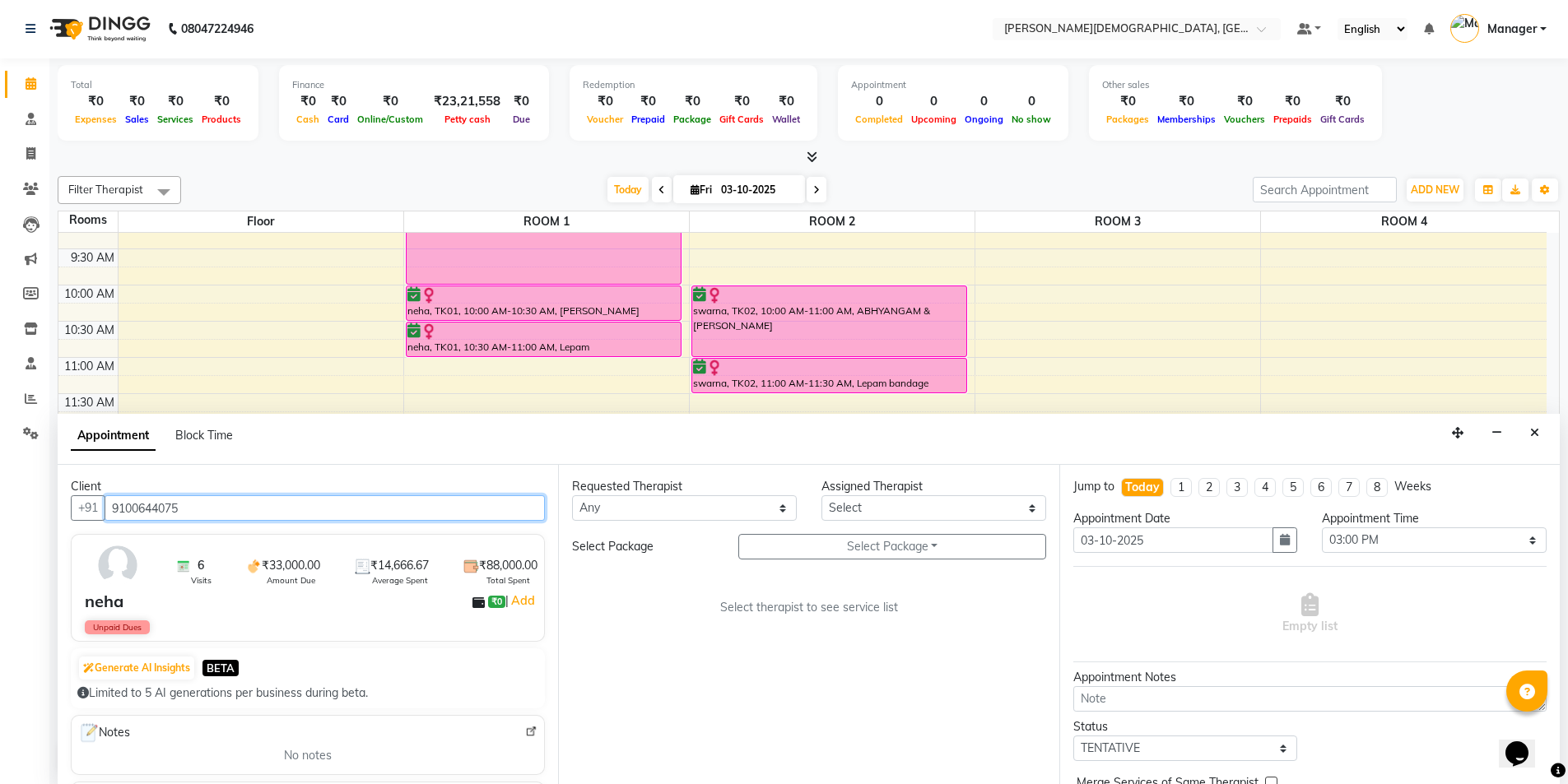
type input "9100644075"
click at [648, 514] on select "Any [PERSON_NAME] [PERSON_NAME] [PERSON_NAME] [PERSON_NAME] [PERSON_NAME] [PERS…" at bounding box center [684, 508] width 225 height 25
select select "85571"
click at [572, 495] on select "Any [PERSON_NAME] [PERSON_NAME] [PERSON_NAME] [PERSON_NAME] [PERSON_NAME] [PERS…" at bounding box center [684, 508] width 225 height 25
select select "85571"
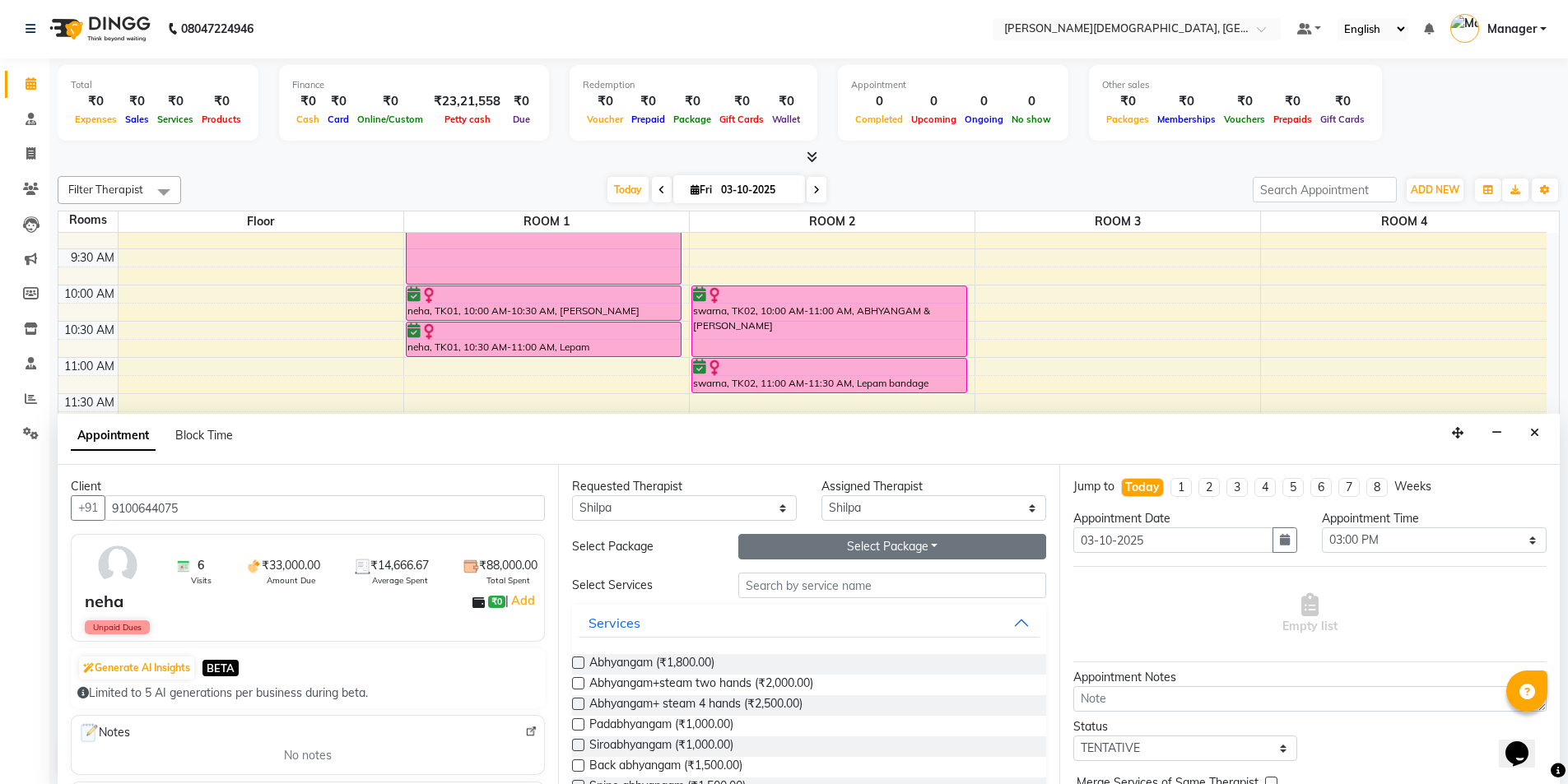
click at [812, 555] on button "Select Package Toggle Dropdown" at bounding box center [892, 546] width 308 height 25
click at [787, 583] on li "Neha" at bounding box center [804, 580] width 130 height 24
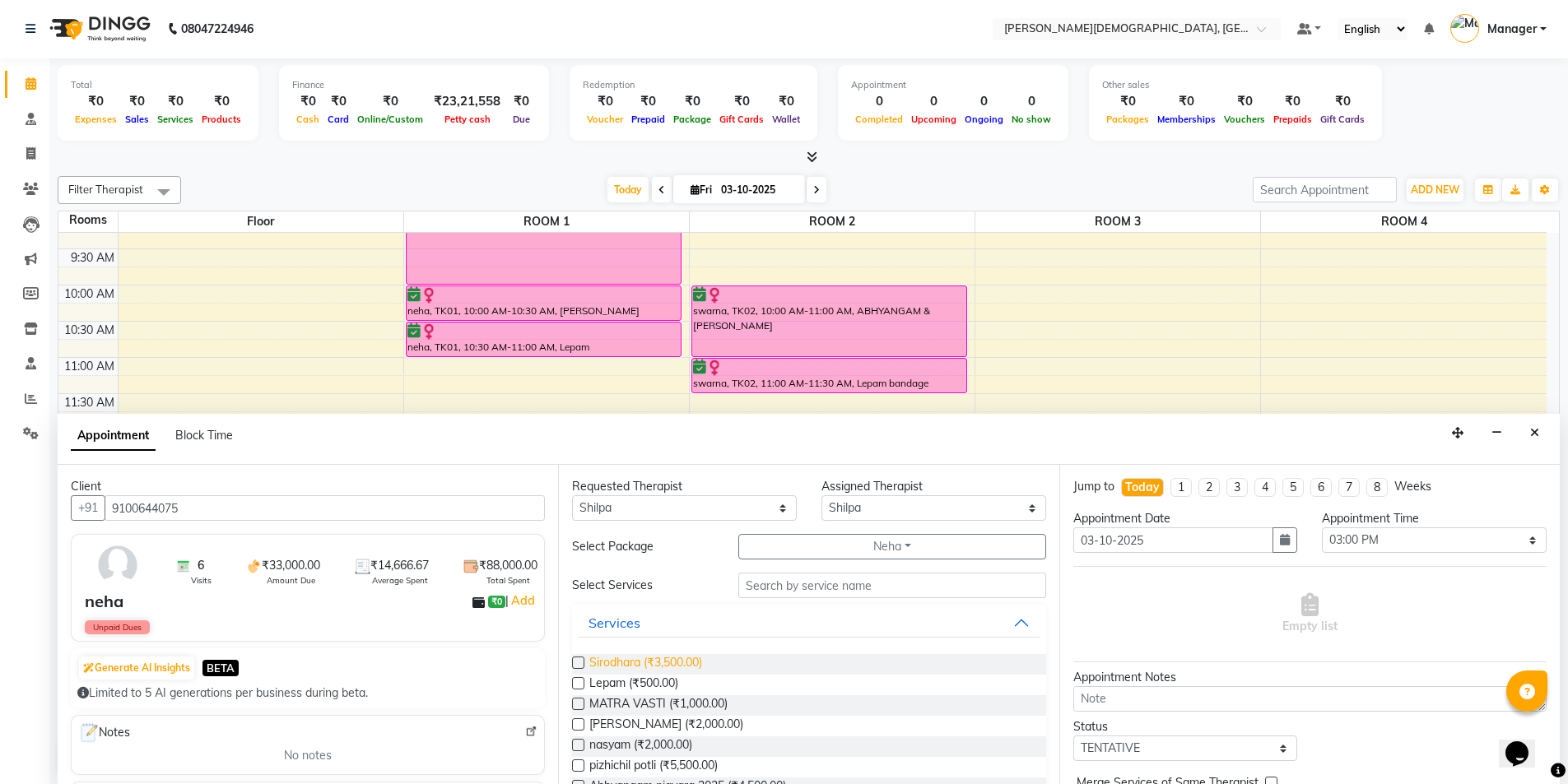
click at [684, 664] on span "Sirodhara (₹3,500.00)" at bounding box center [645, 664] width 113 height 21
checkbox input "true"
select select "2680"
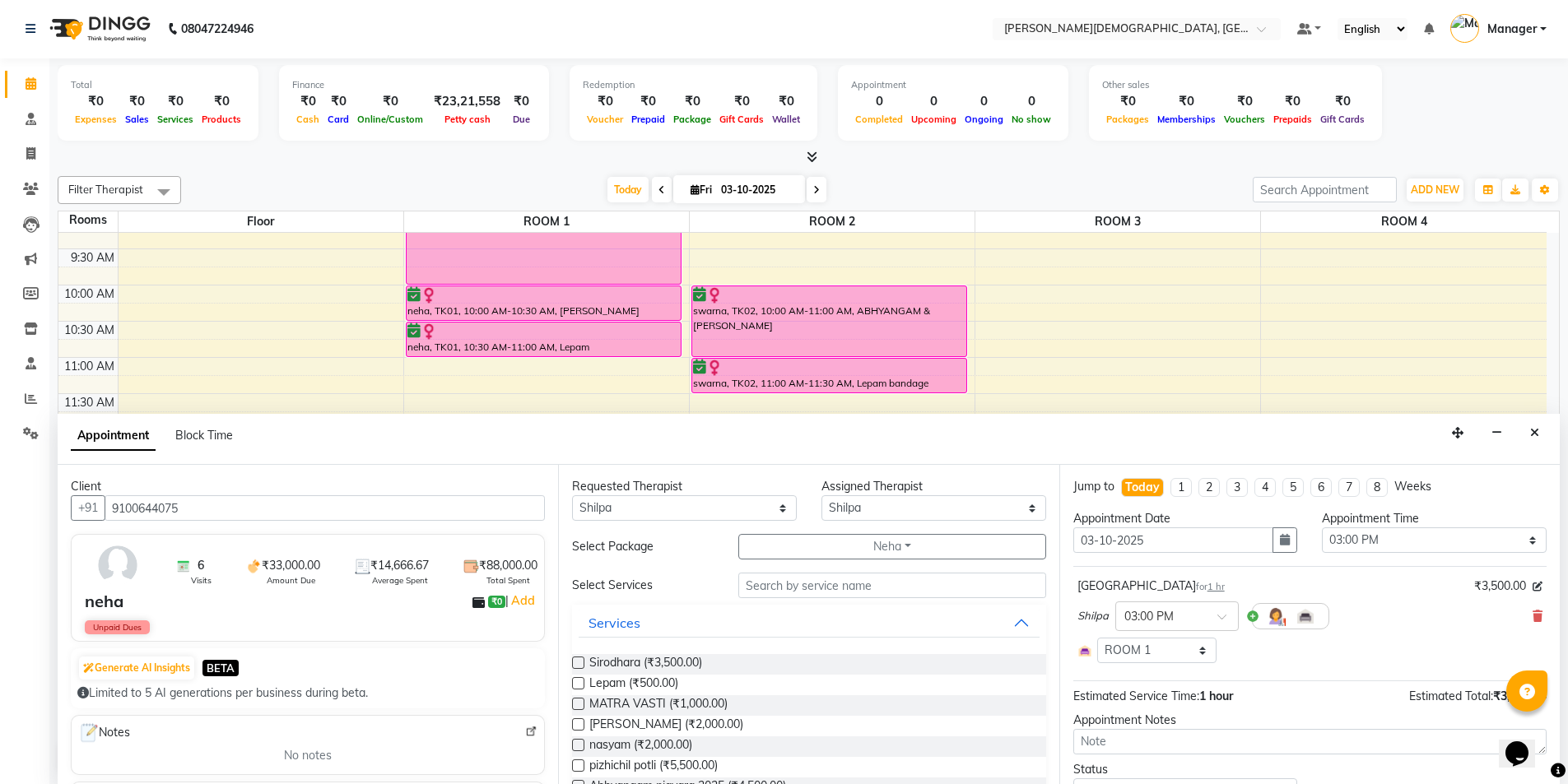
checkbox input "false"
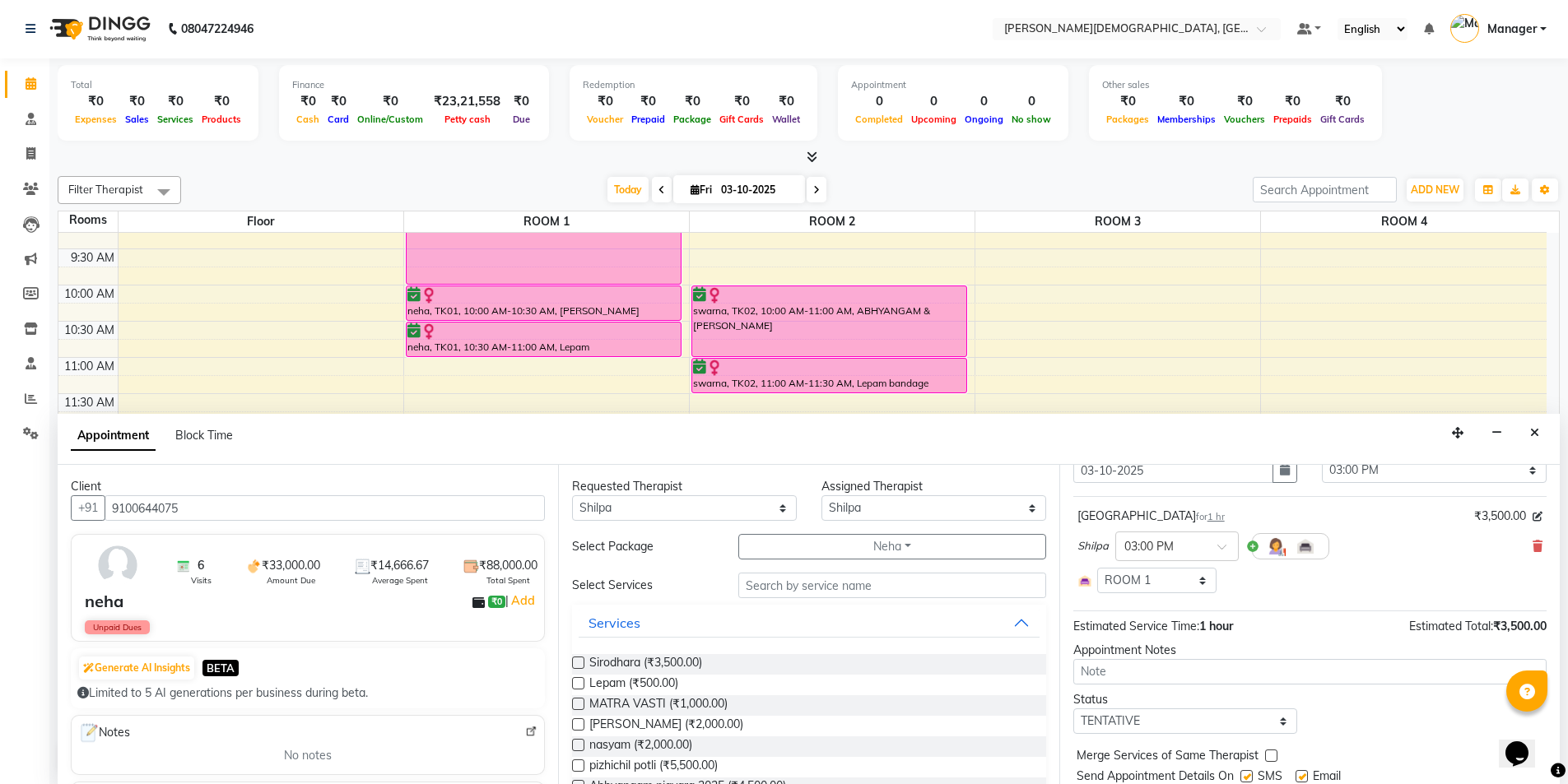
scroll to position [123, 0]
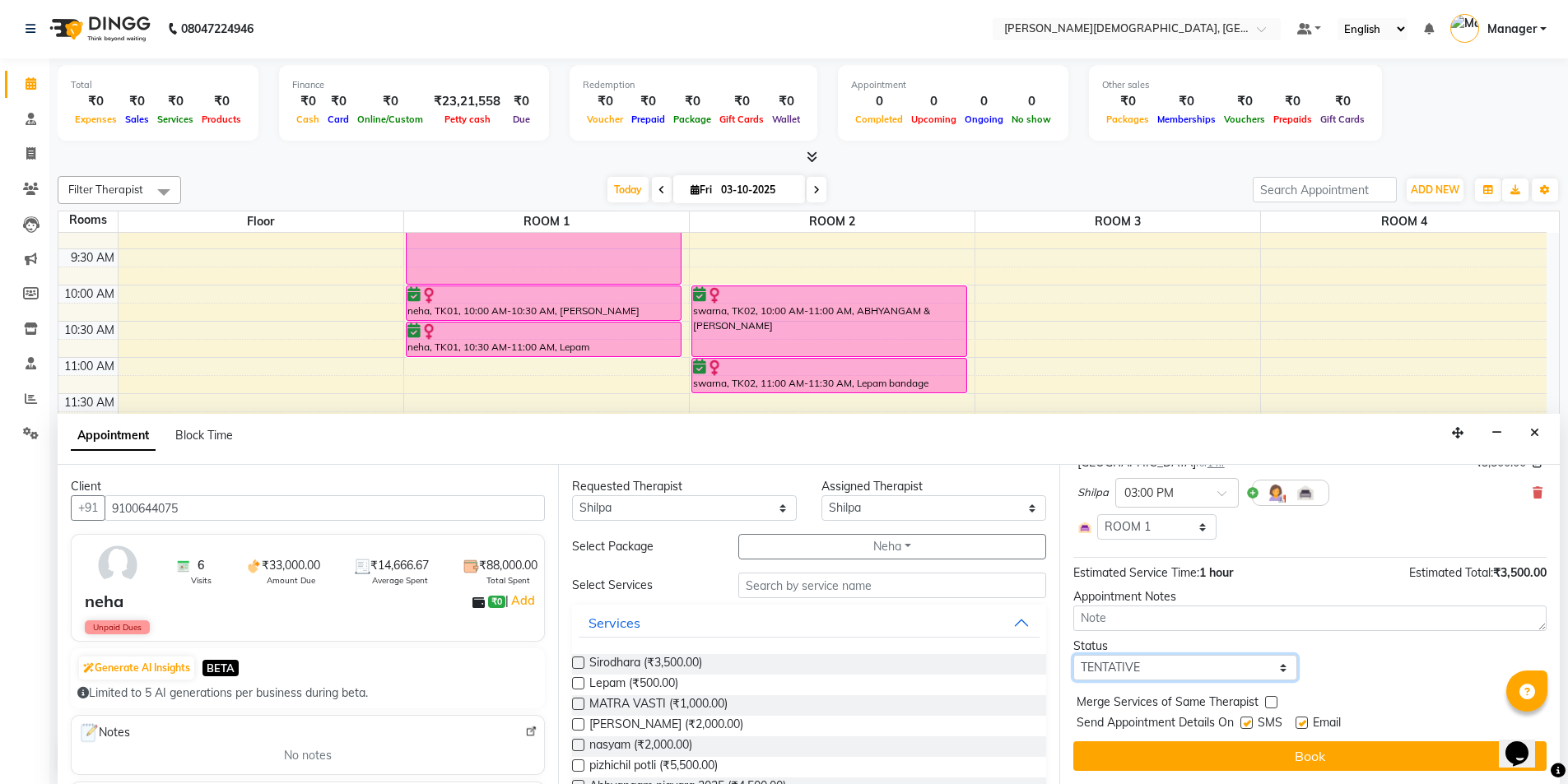
click at [1242, 664] on select "Select TENTATIVE CONFIRM CHECK-IN UPCOMING" at bounding box center [1185, 667] width 225 height 25
select select "confirm booking"
click at [1073, 654] on select "Select TENTATIVE CONFIRM CHECK-IN UPCOMING" at bounding box center [1185, 667] width 225 height 25
click at [1242, 719] on label at bounding box center [1247, 723] width 12 height 12
click at [1242, 719] on input "checkbox" at bounding box center [1246, 724] width 11 height 10
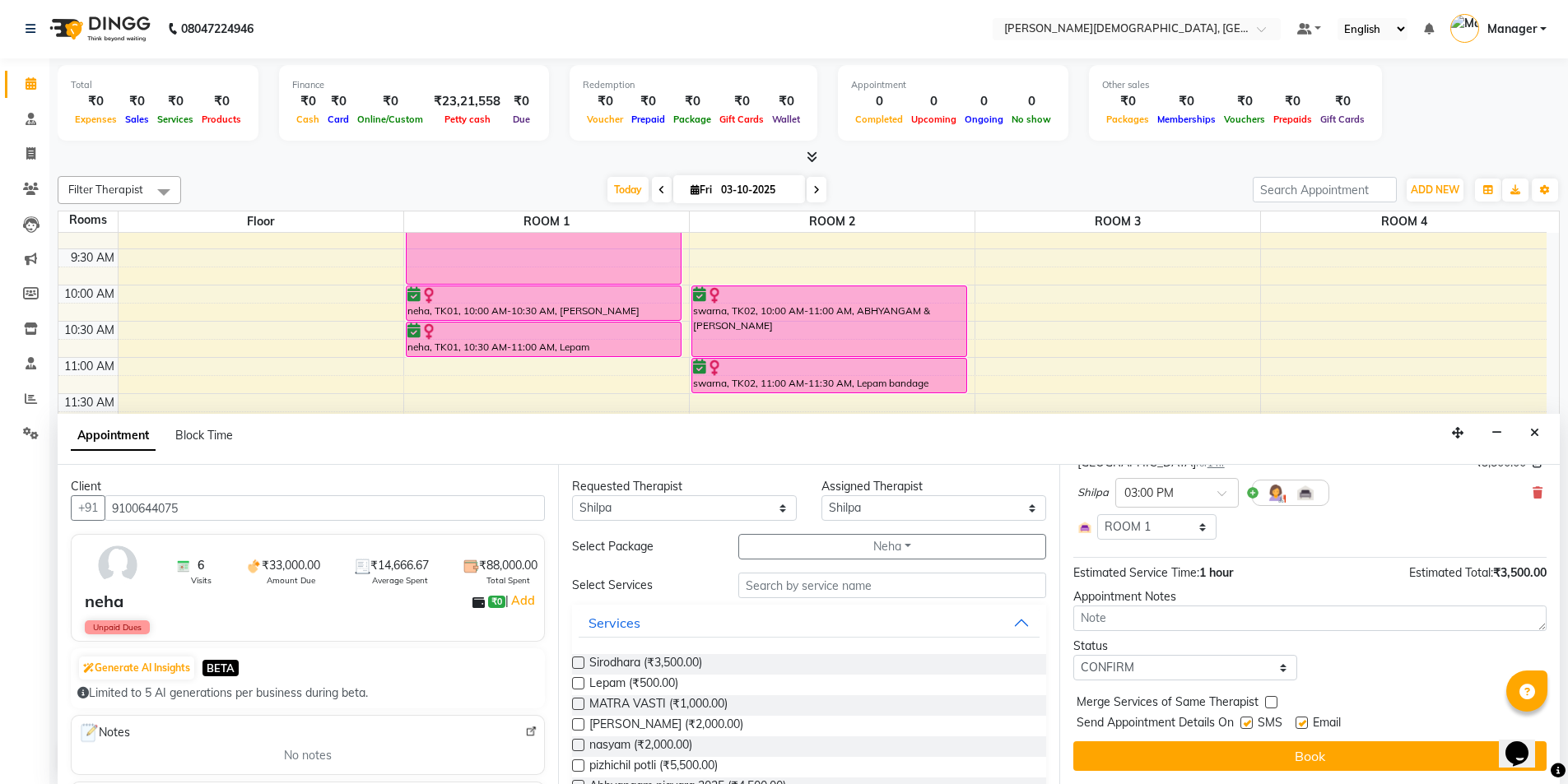
checkbox input "false"
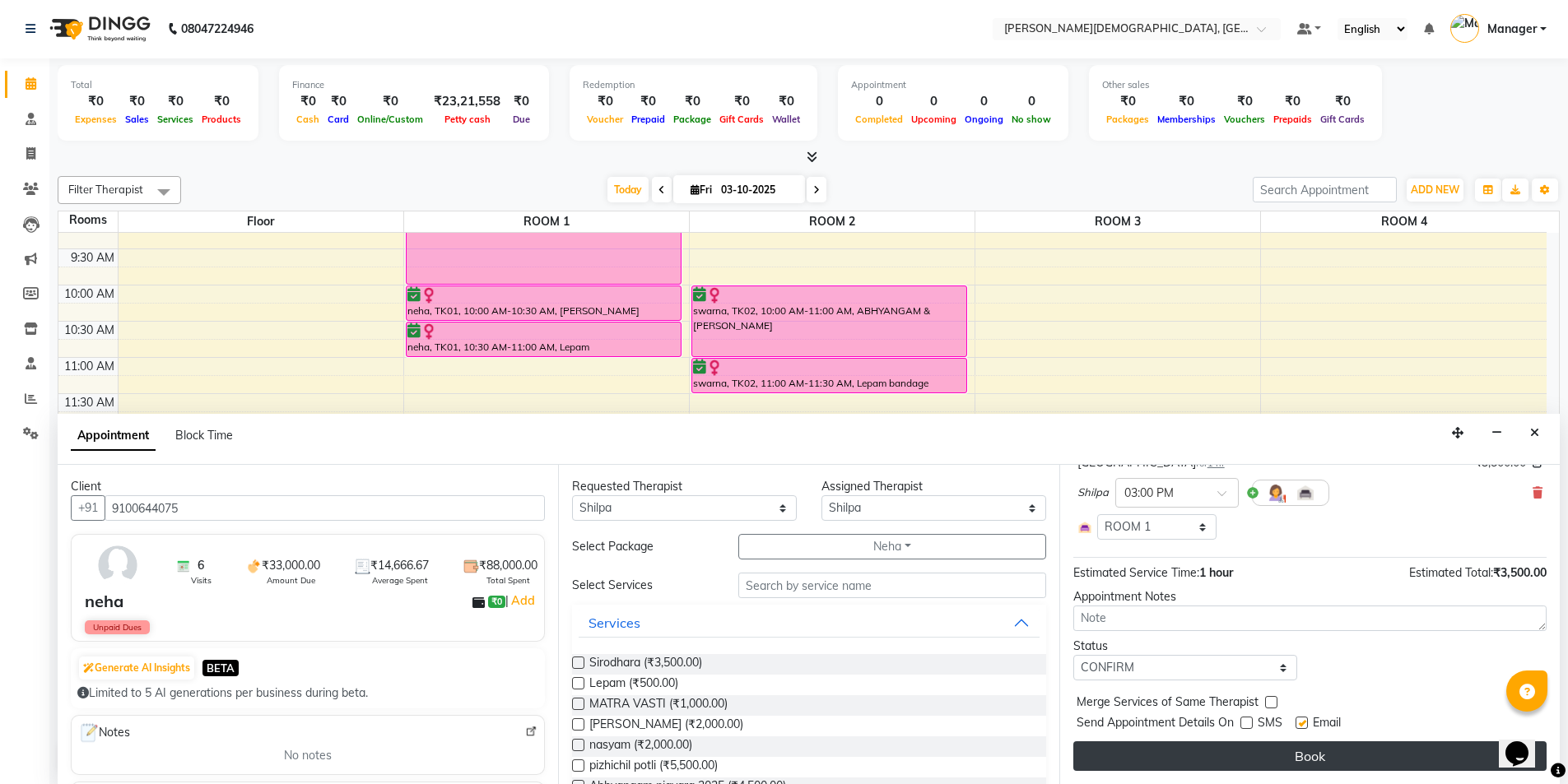
click at [1228, 745] on button "Book" at bounding box center [1310, 756] width 474 height 30
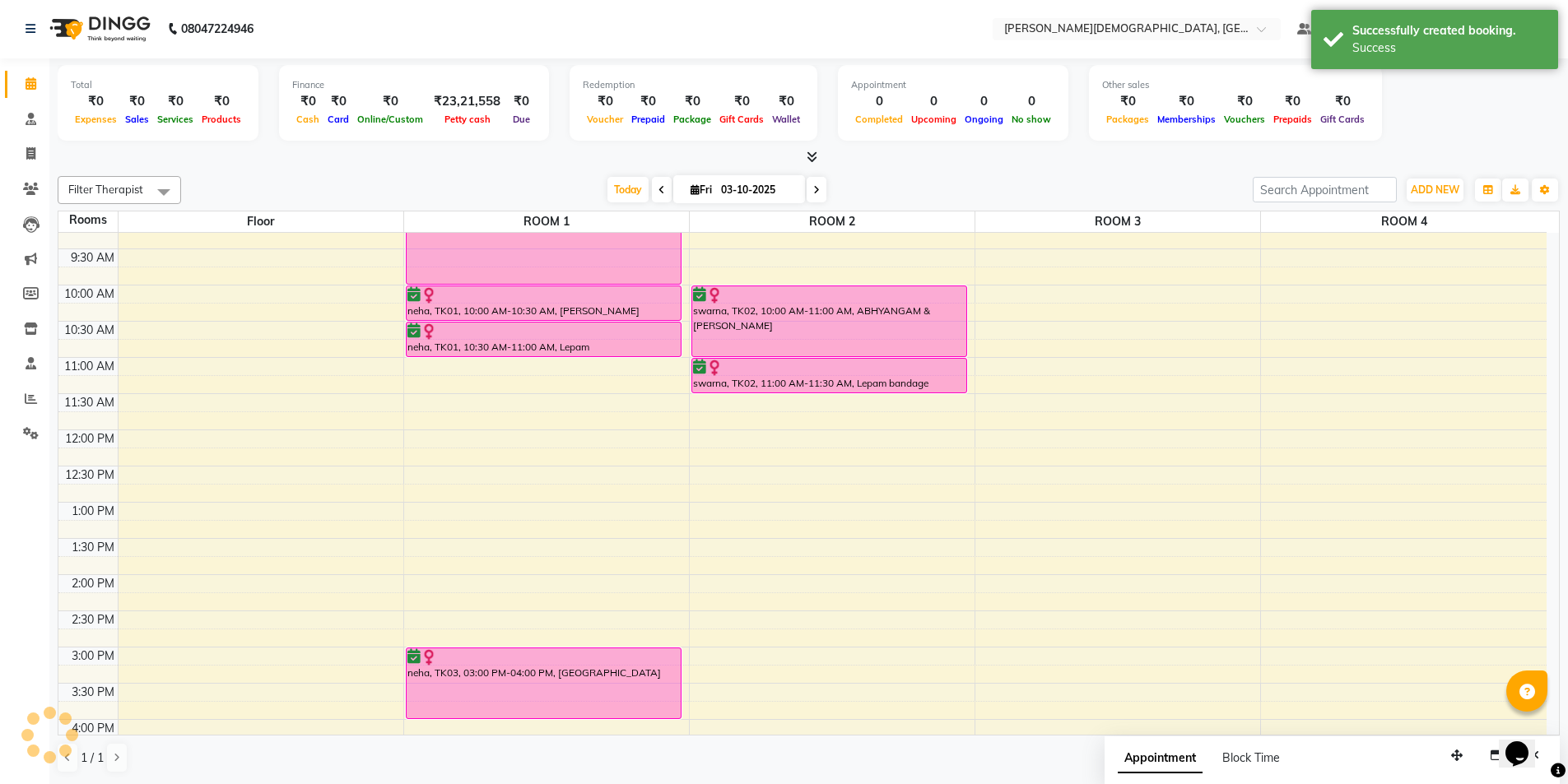
scroll to position [0, 0]
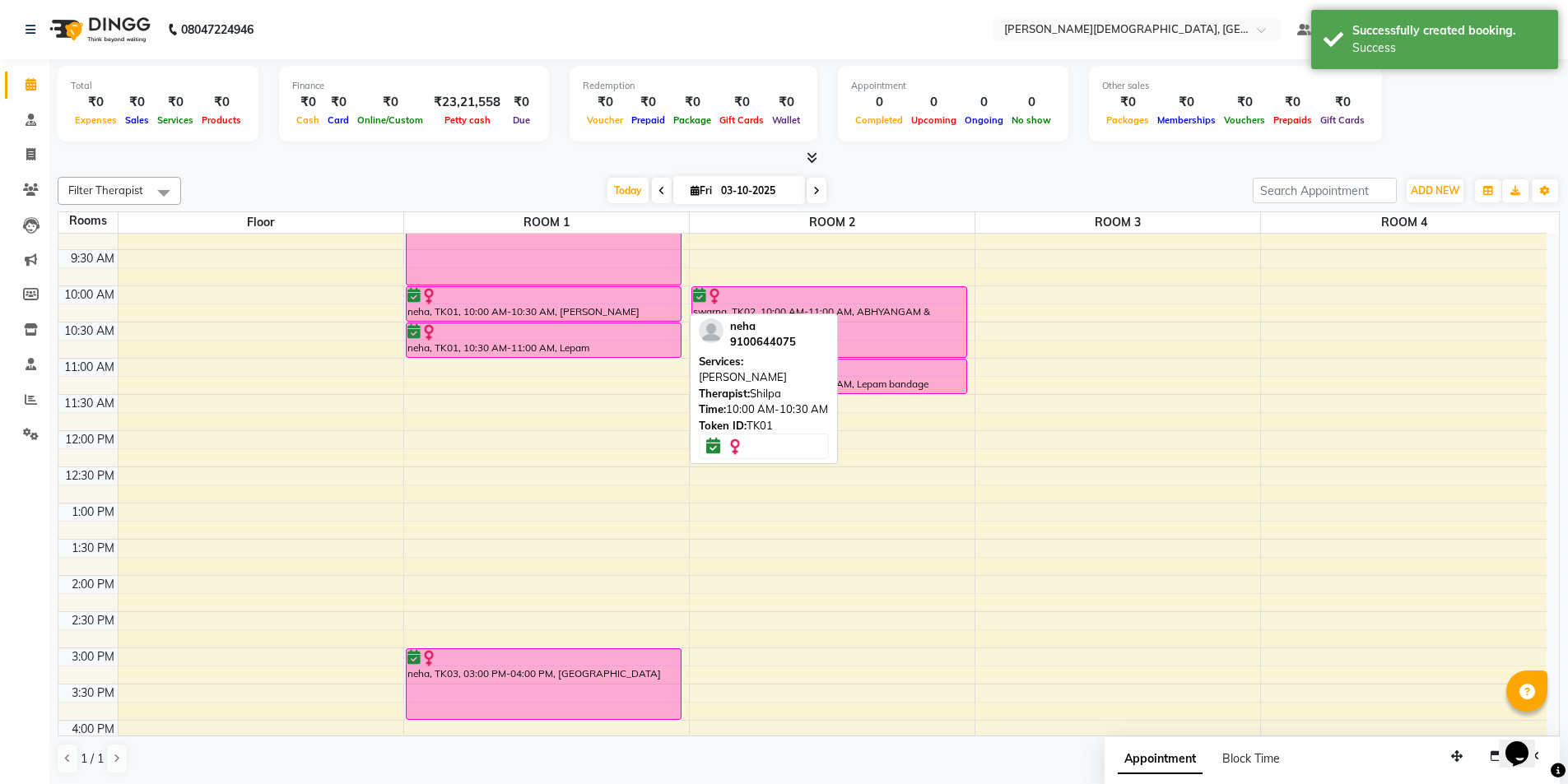
click at [573, 302] on div at bounding box center [544, 296] width 273 height 17
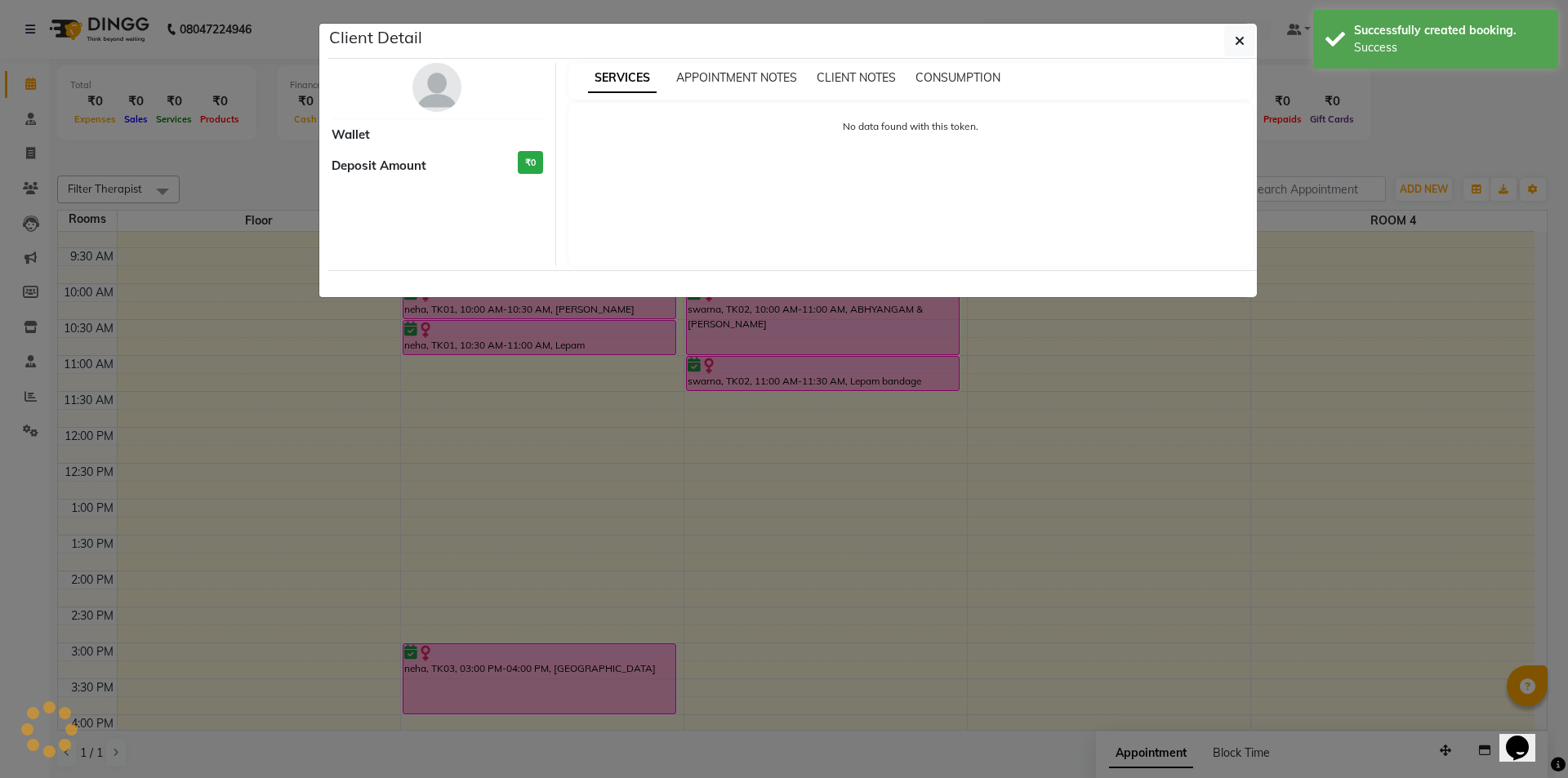
select select "6"
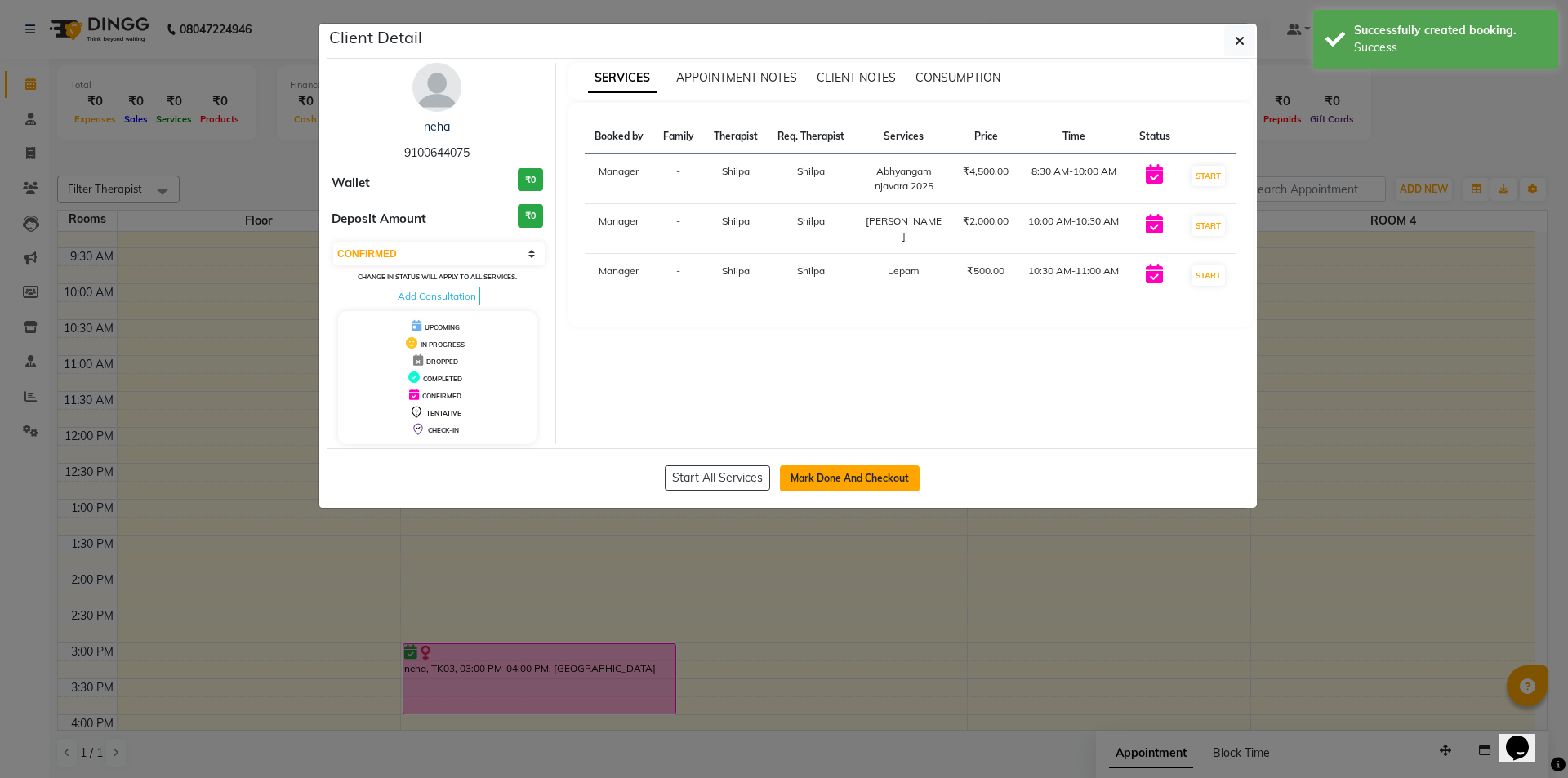
click at [810, 473] on button "Mark Done And Checkout" at bounding box center [850, 478] width 140 height 26
select select "service"
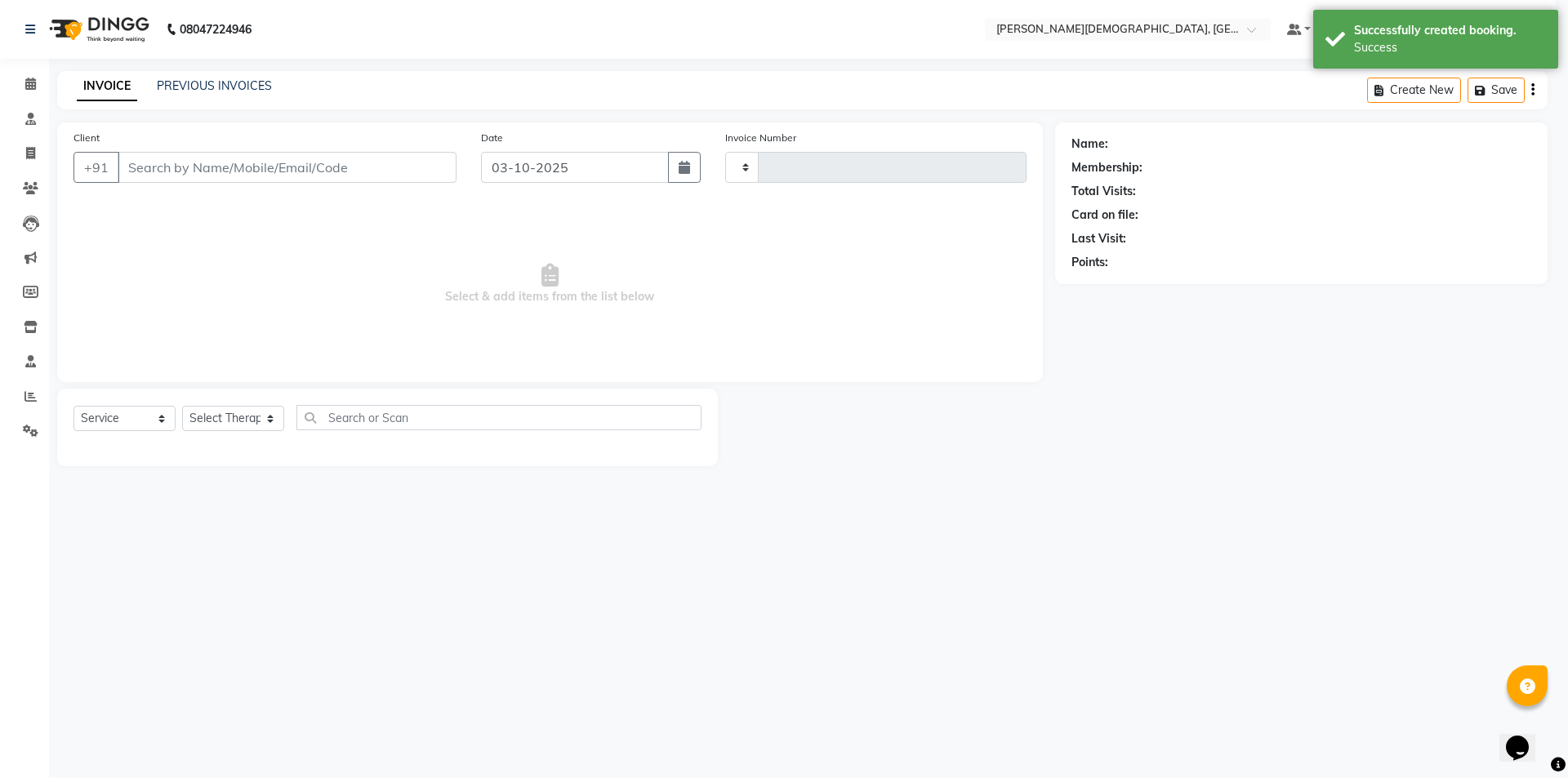
type input "1551"
select select "5573"
select select "membership"
select select "39593"
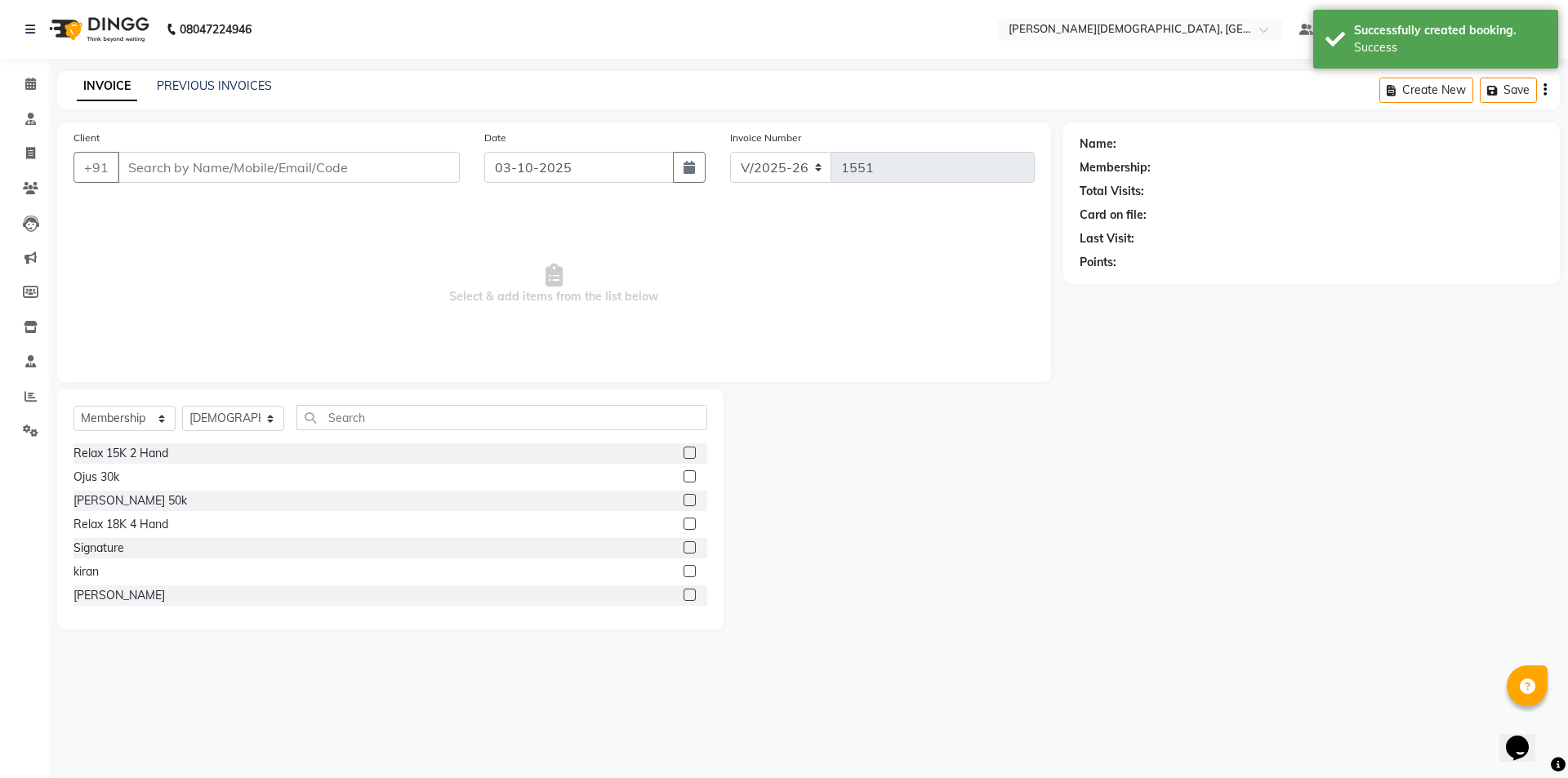
type input "9100644075"
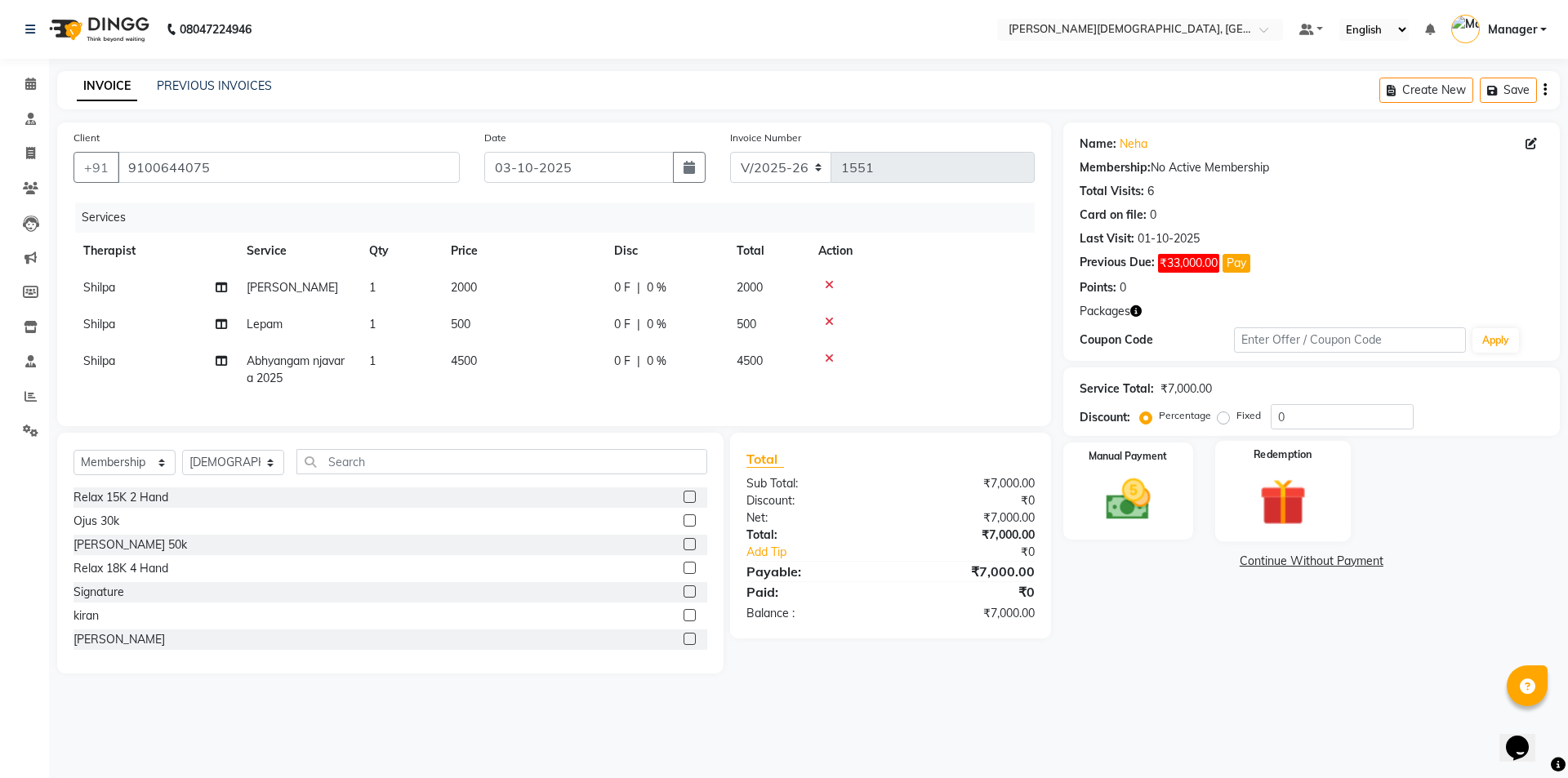
click at [1286, 498] on img at bounding box center [1282, 501] width 76 height 58
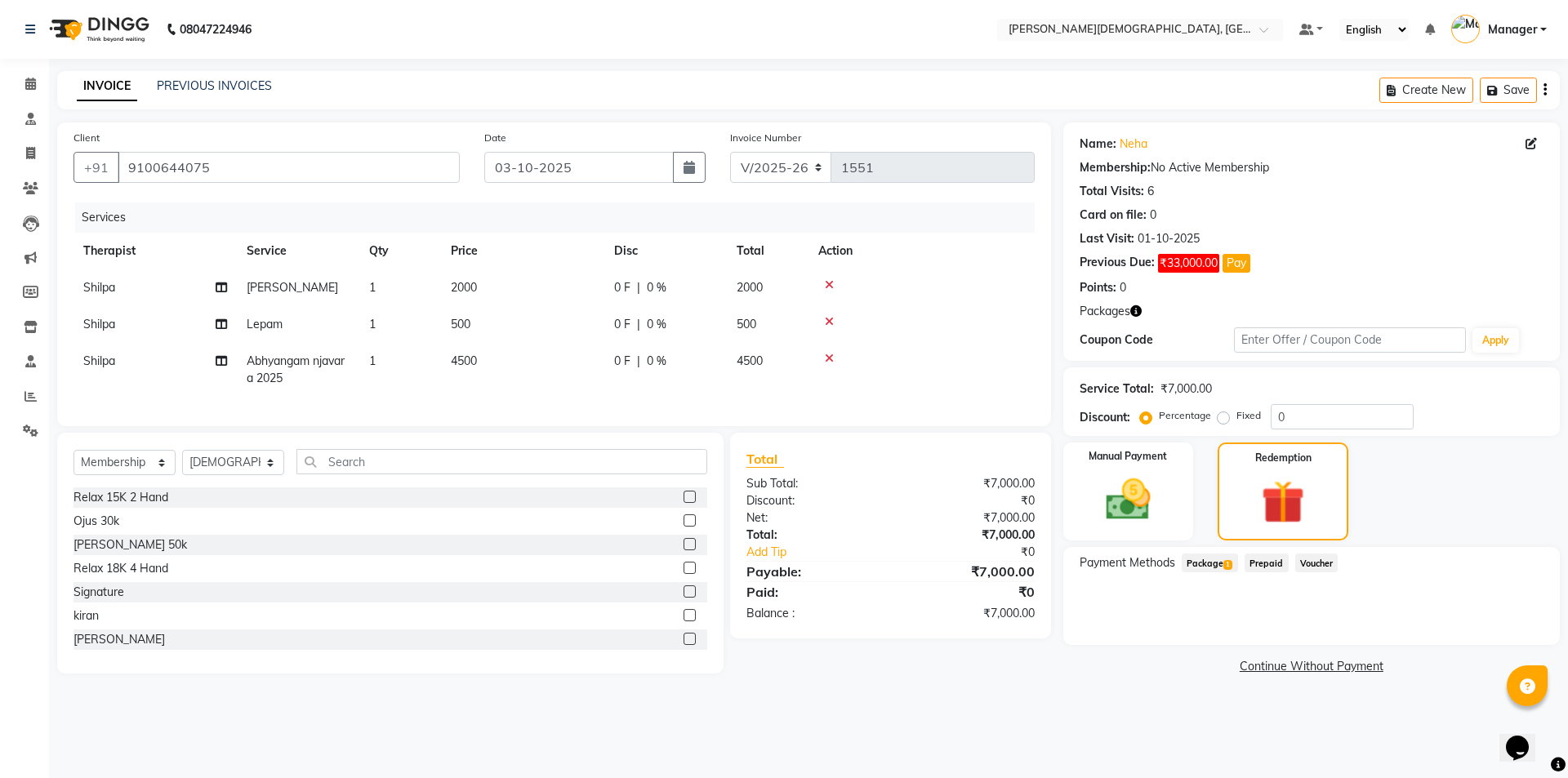
click at [1212, 566] on span "Package 1" at bounding box center [1209, 563] width 56 height 19
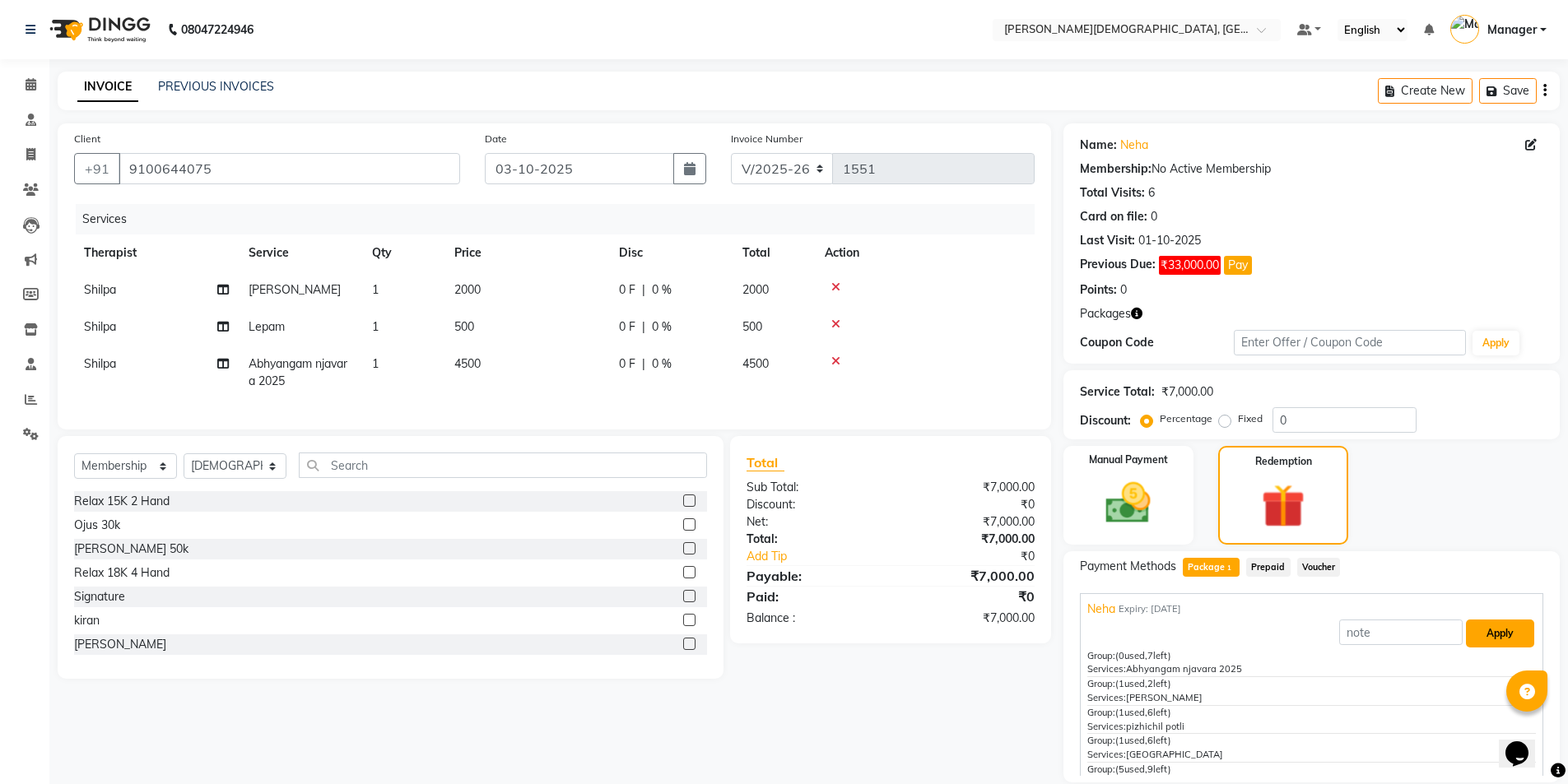
click at [1472, 628] on button "Apply" at bounding box center [1500, 634] width 68 height 28
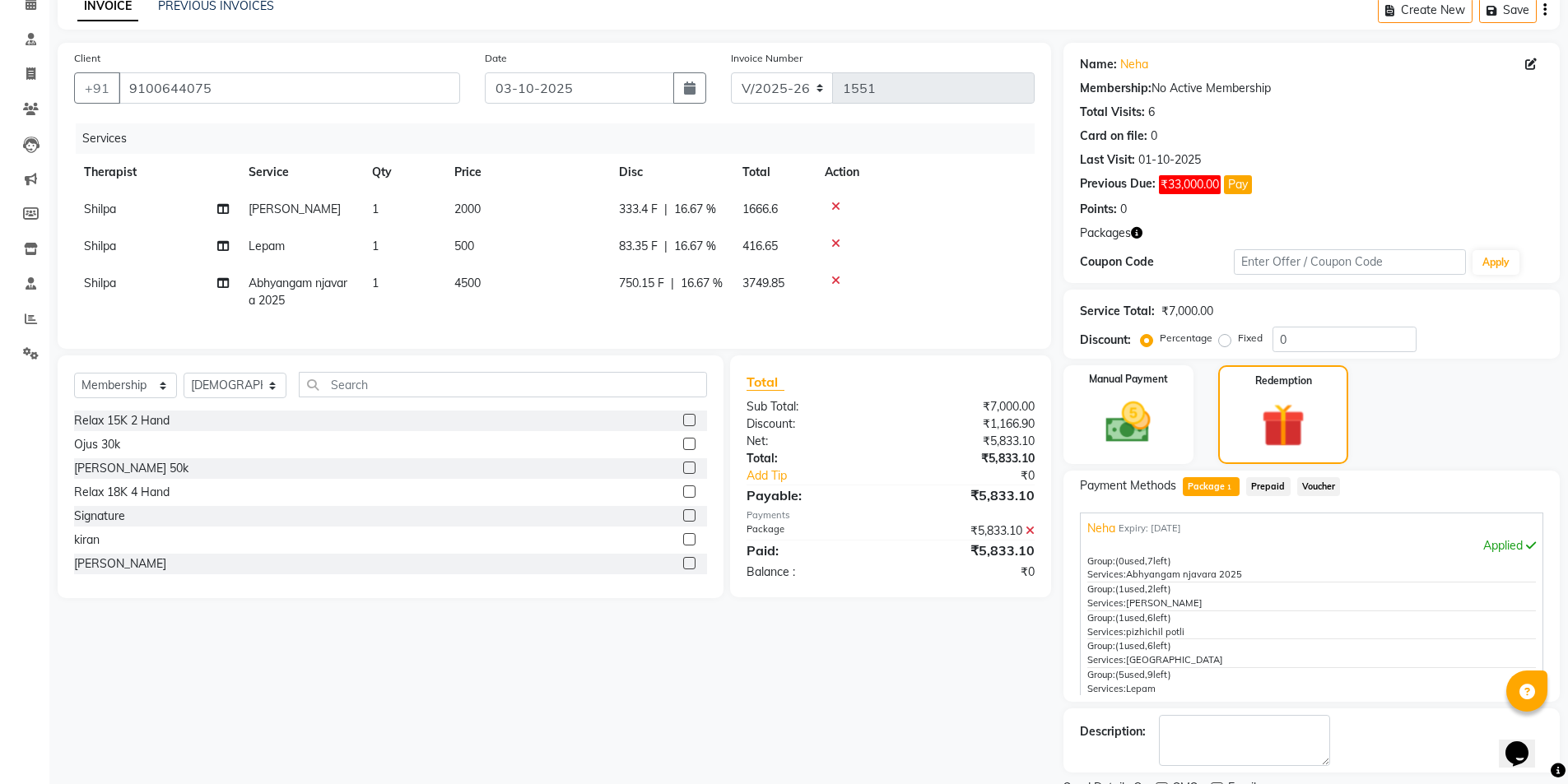
scroll to position [150, 0]
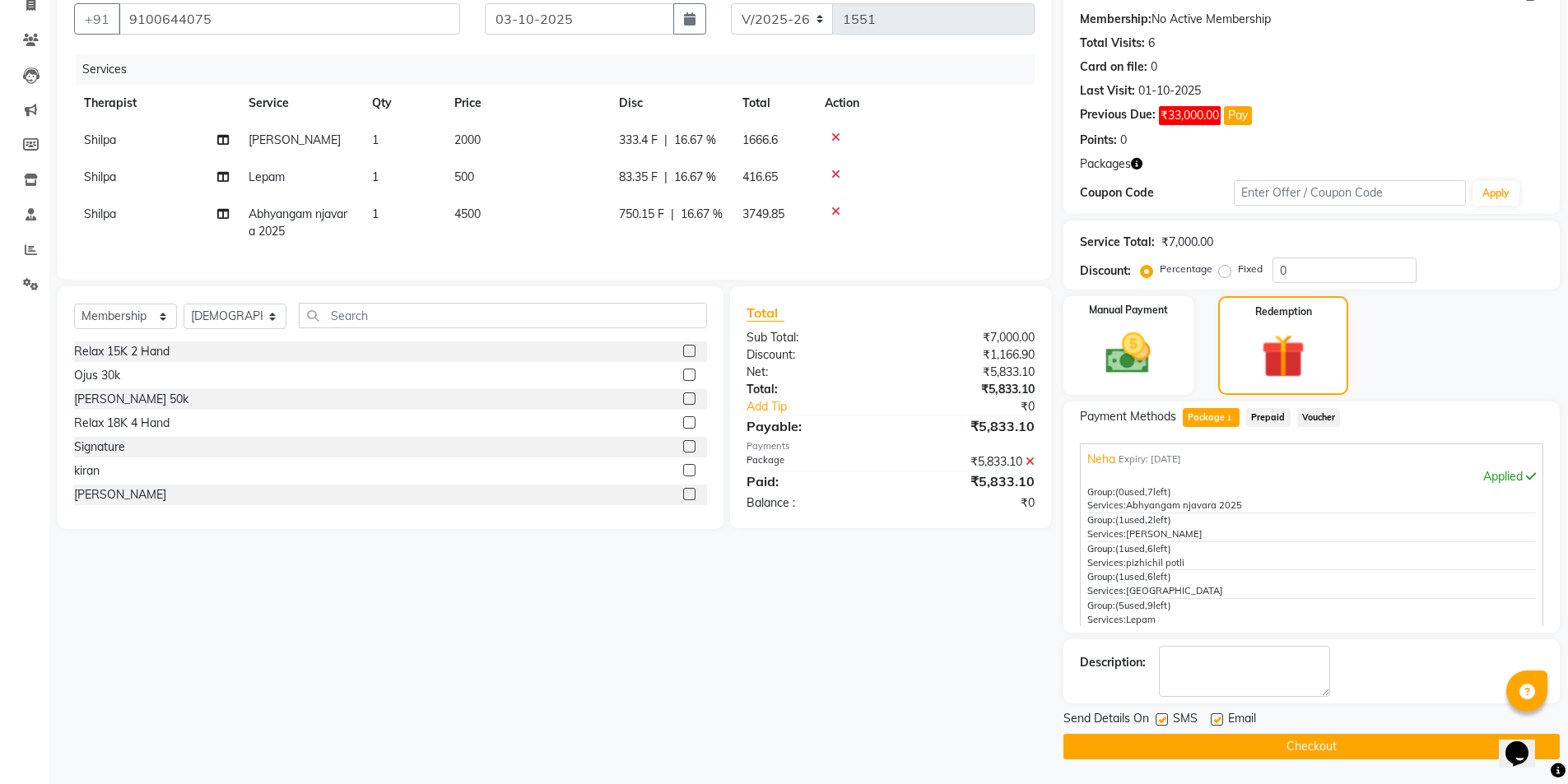
click at [1165, 720] on label at bounding box center [1162, 719] width 12 height 12
click at [1165, 720] on input "checkbox" at bounding box center [1161, 720] width 11 height 10
checkbox input "false"
click at [1157, 745] on button "Checkout" at bounding box center [1311, 746] width 496 height 25
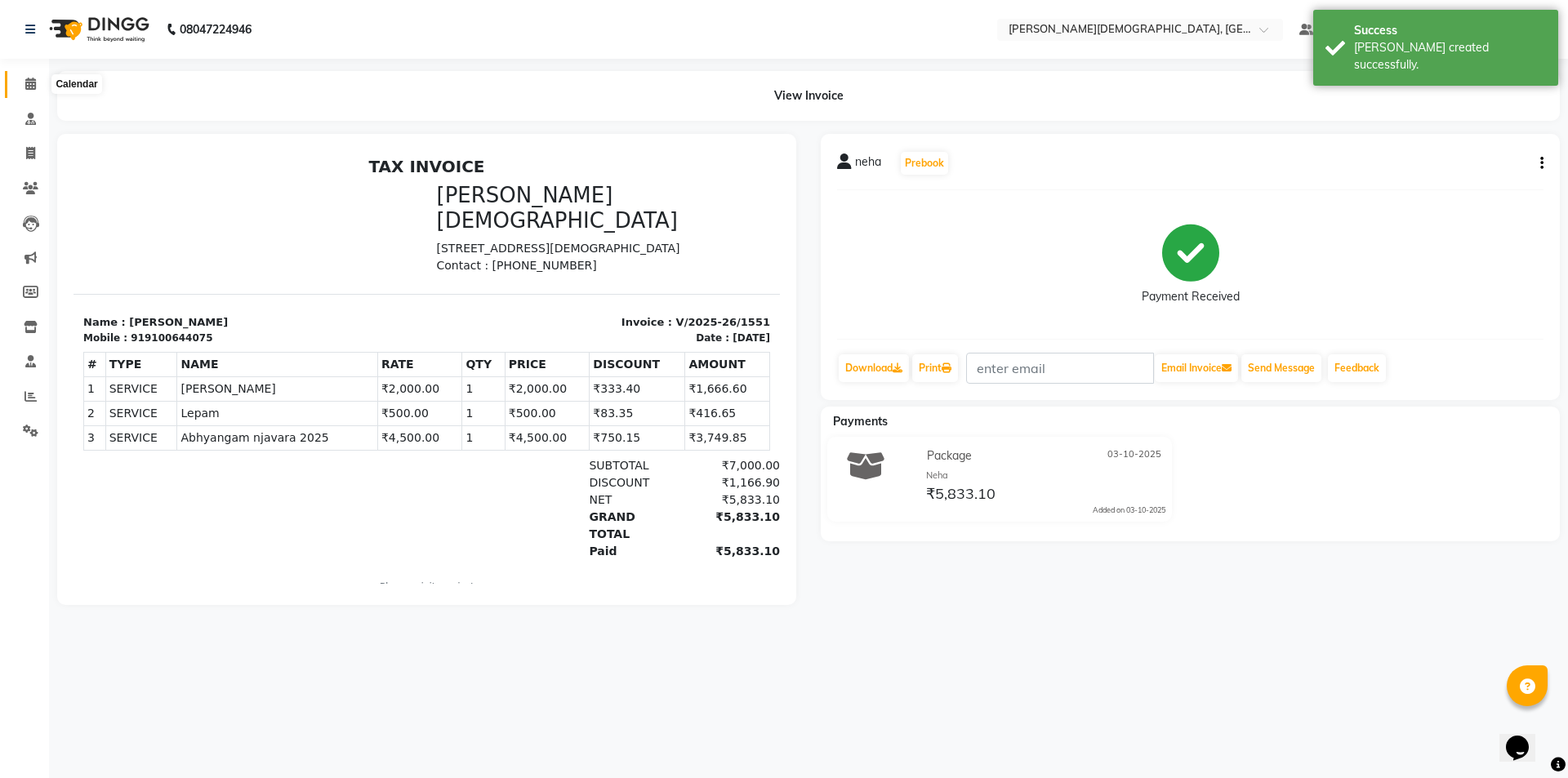
click at [31, 80] on icon at bounding box center [30, 83] width 10 height 12
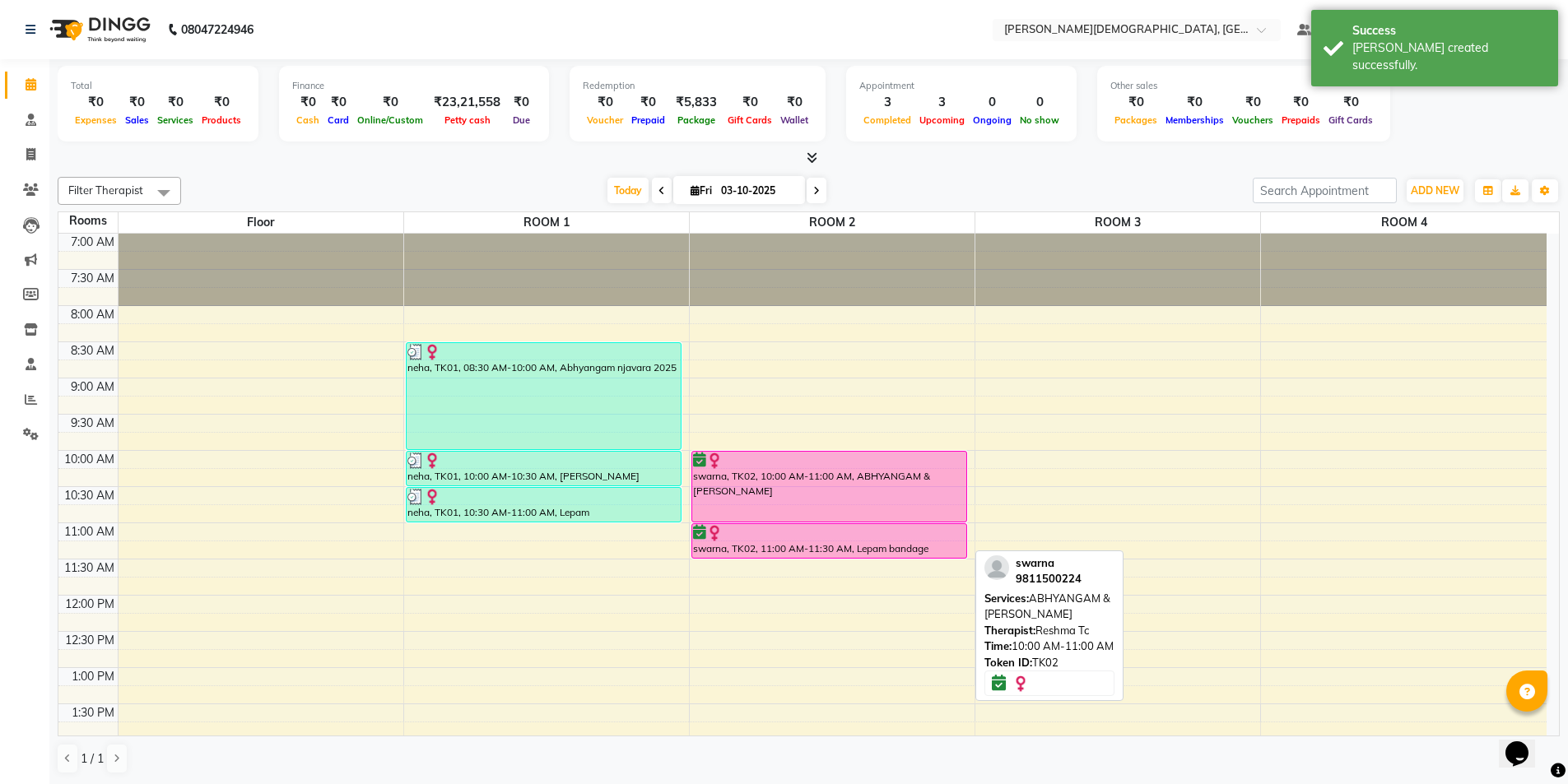
click at [868, 494] on div "swarna, TK02, 10:00 AM-11:00 AM, ABHYANGAM & [PERSON_NAME]" at bounding box center [830, 486] width 275 height 70
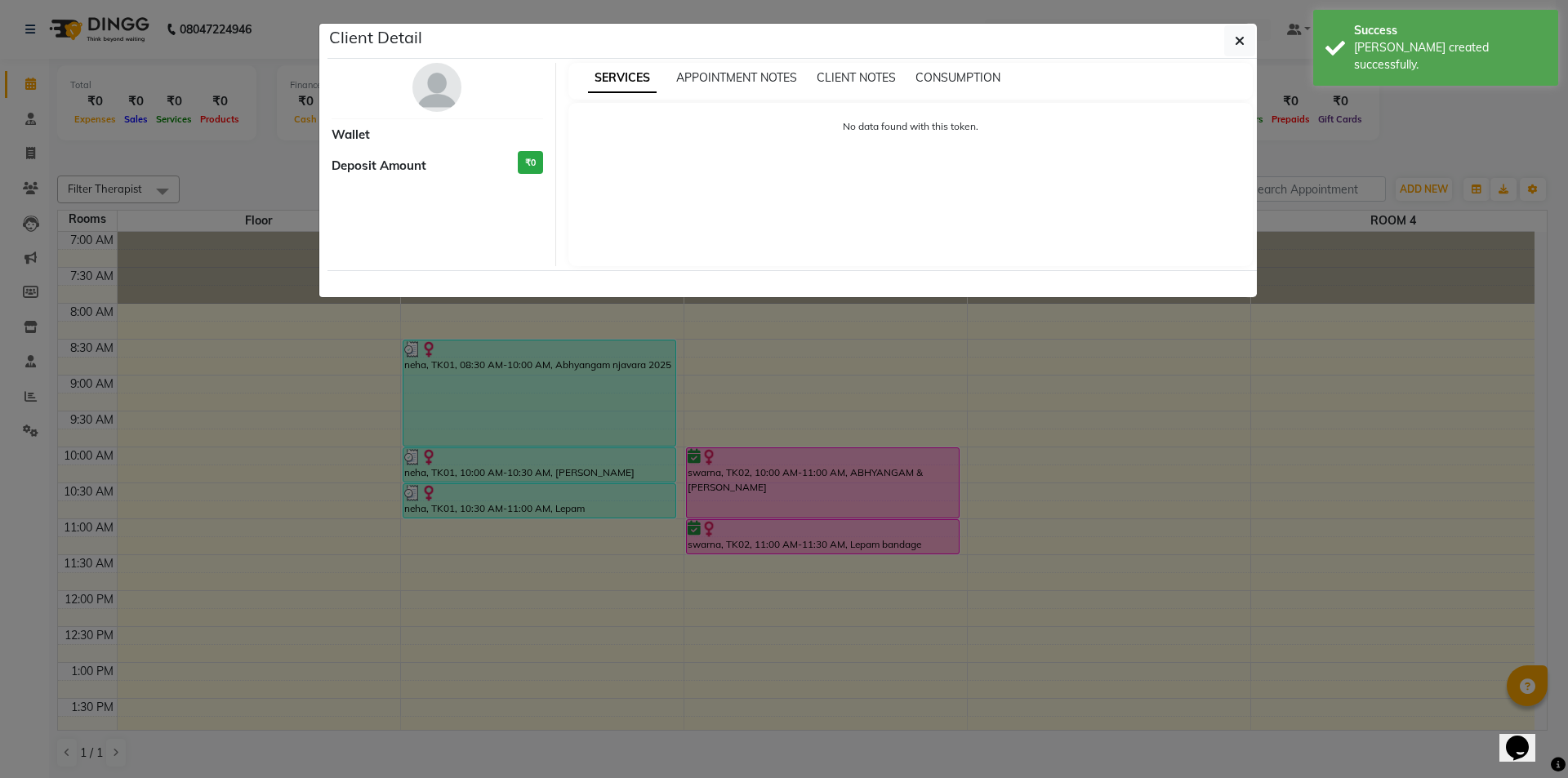
select select "6"
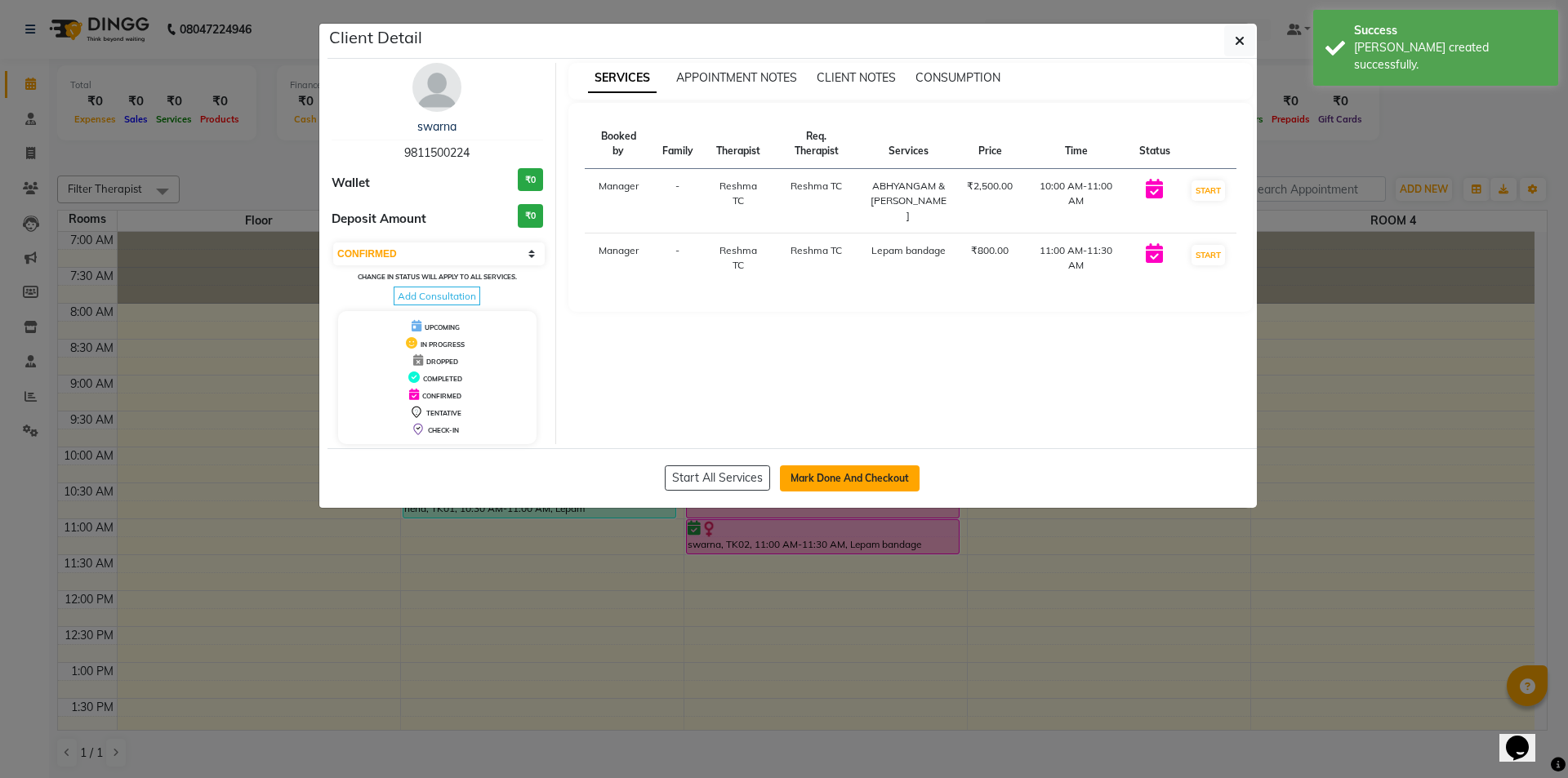
click at [841, 473] on button "Mark Done And Checkout" at bounding box center [850, 478] width 140 height 26
select select "5573"
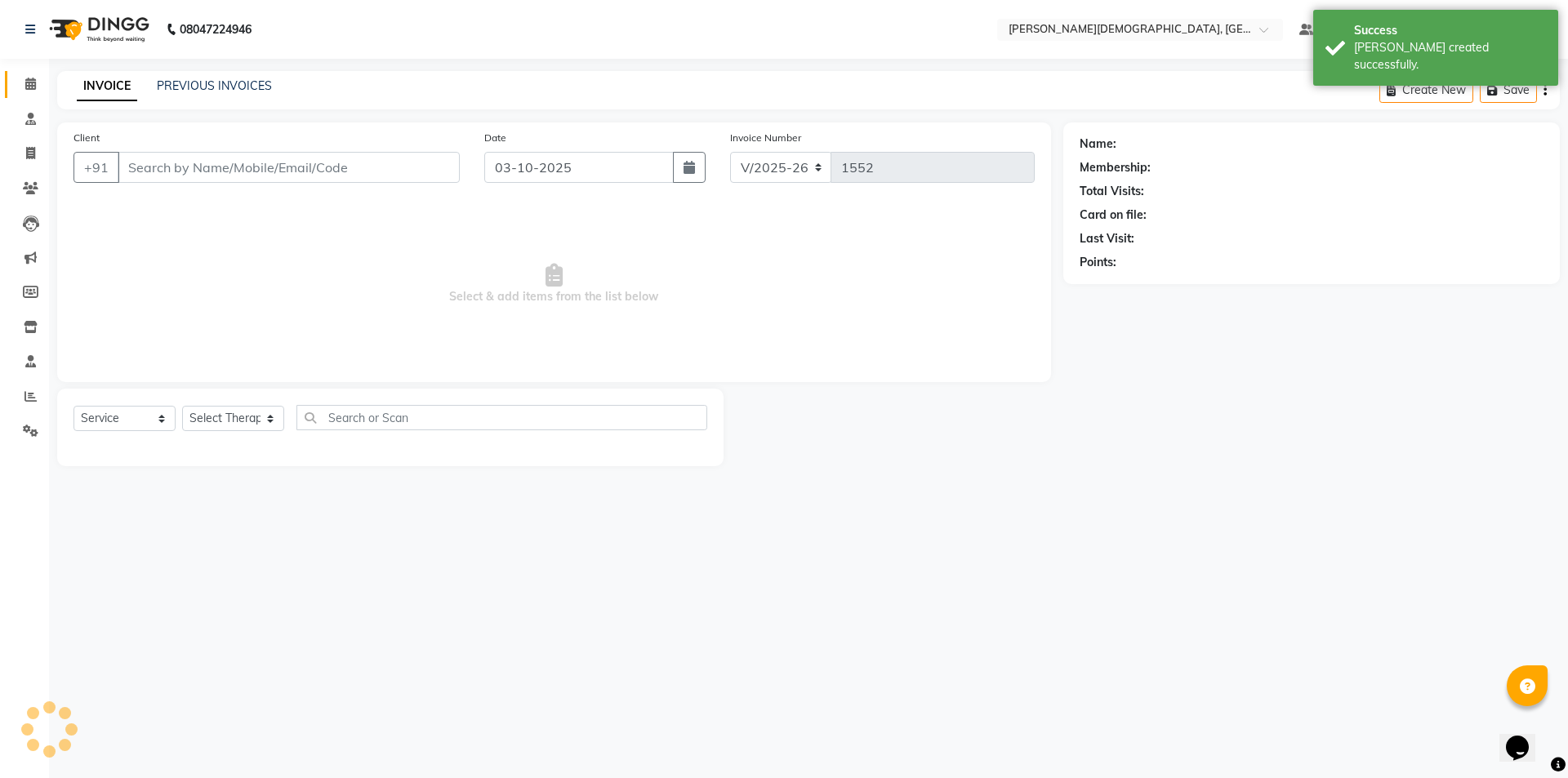
select select "membership"
type input "9811500224"
select select "39593"
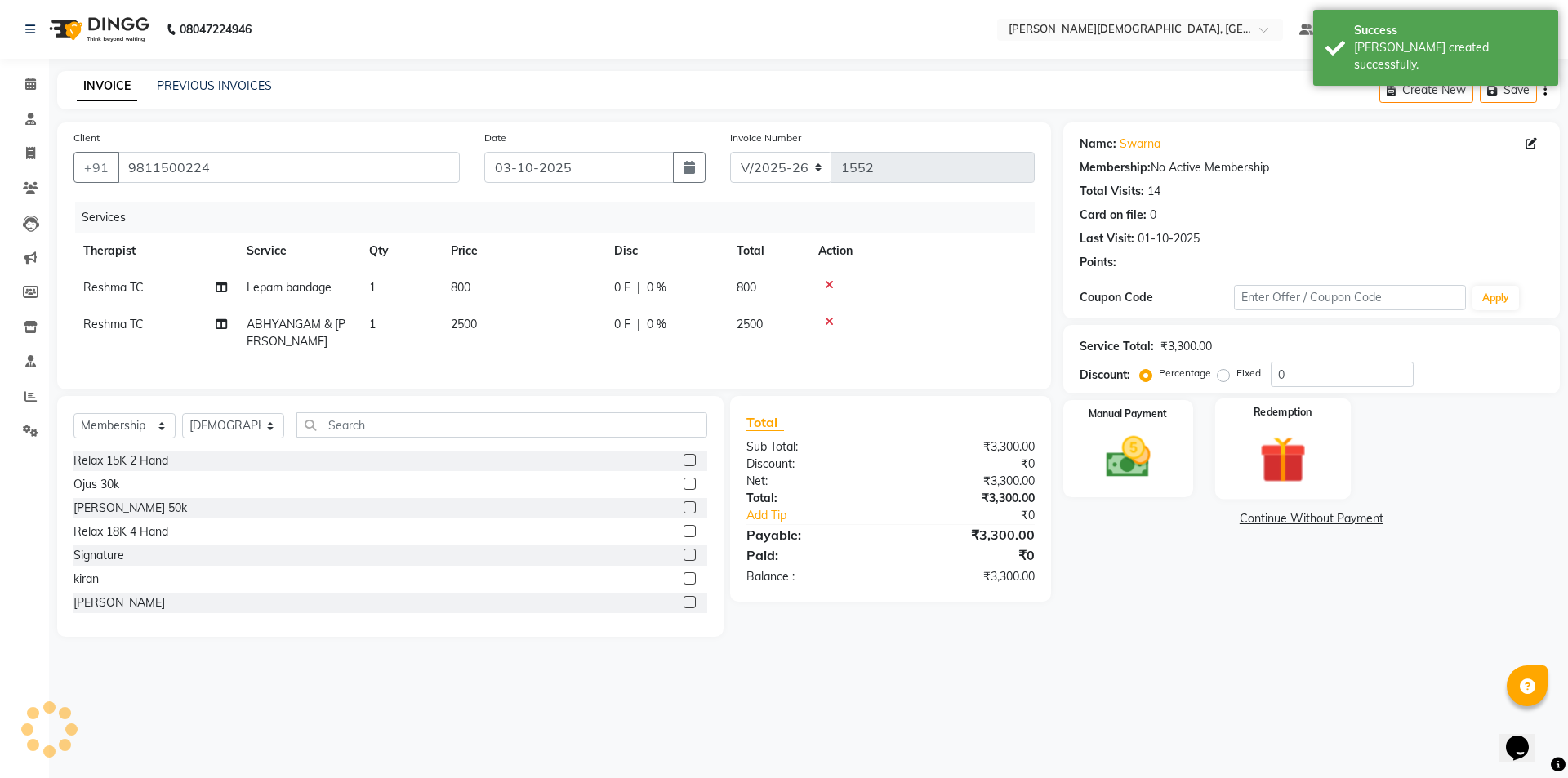
click at [1303, 454] on img at bounding box center [1282, 458] width 76 height 58
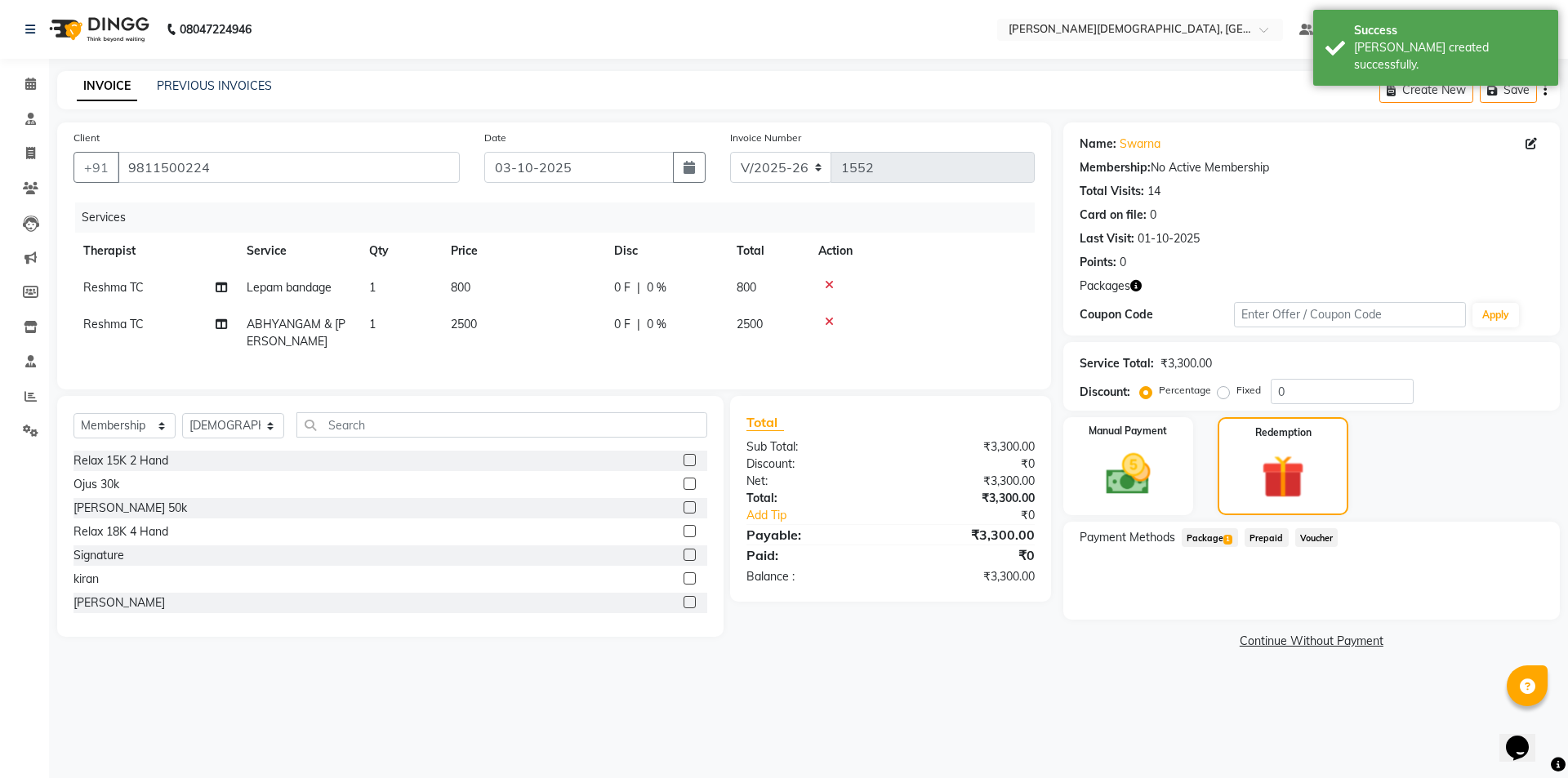
click at [1220, 537] on span "Package 1" at bounding box center [1209, 537] width 56 height 19
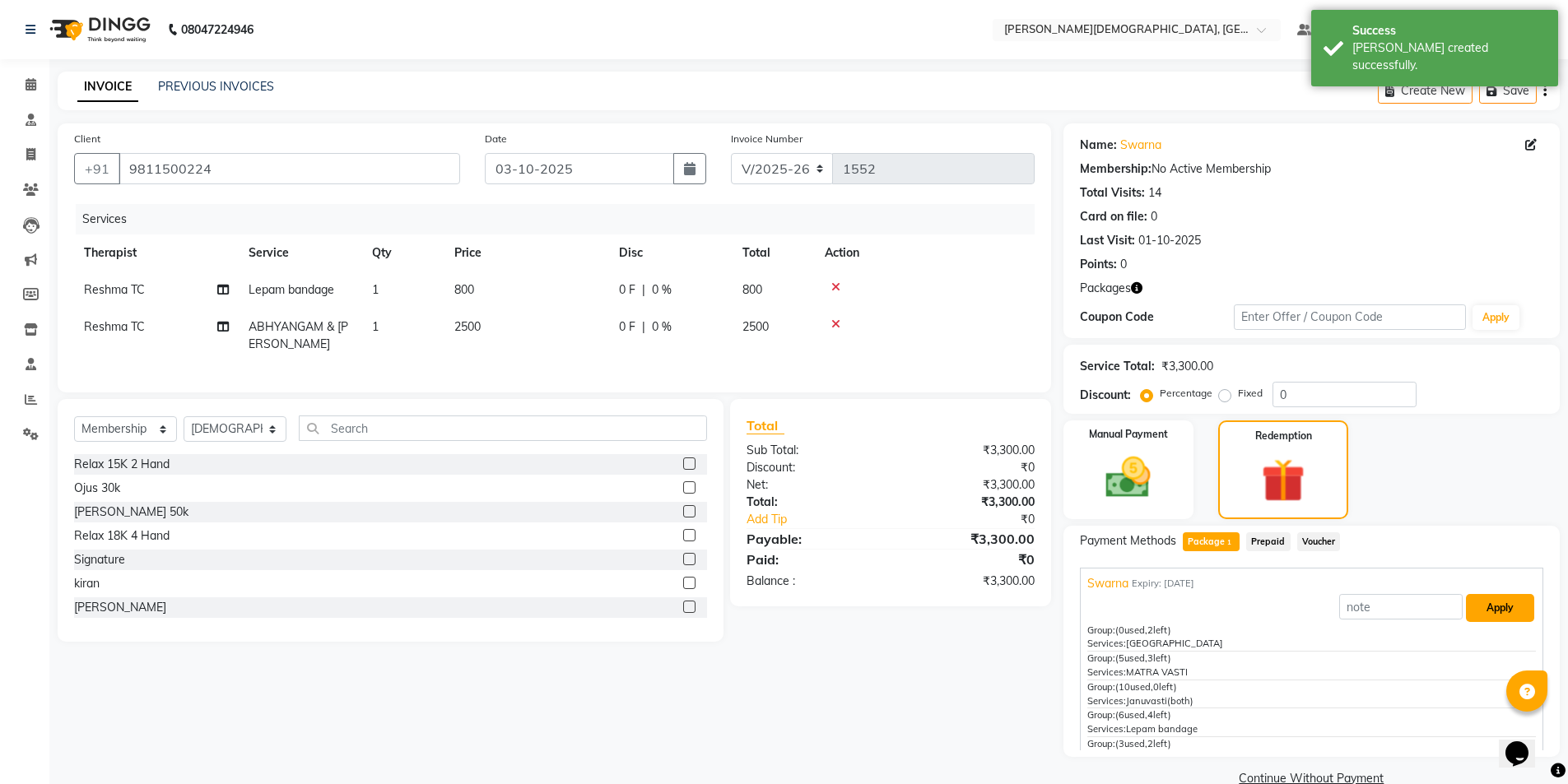
click at [1466, 599] on button "Apply" at bounding box center [1500, 608] width 68 height 28
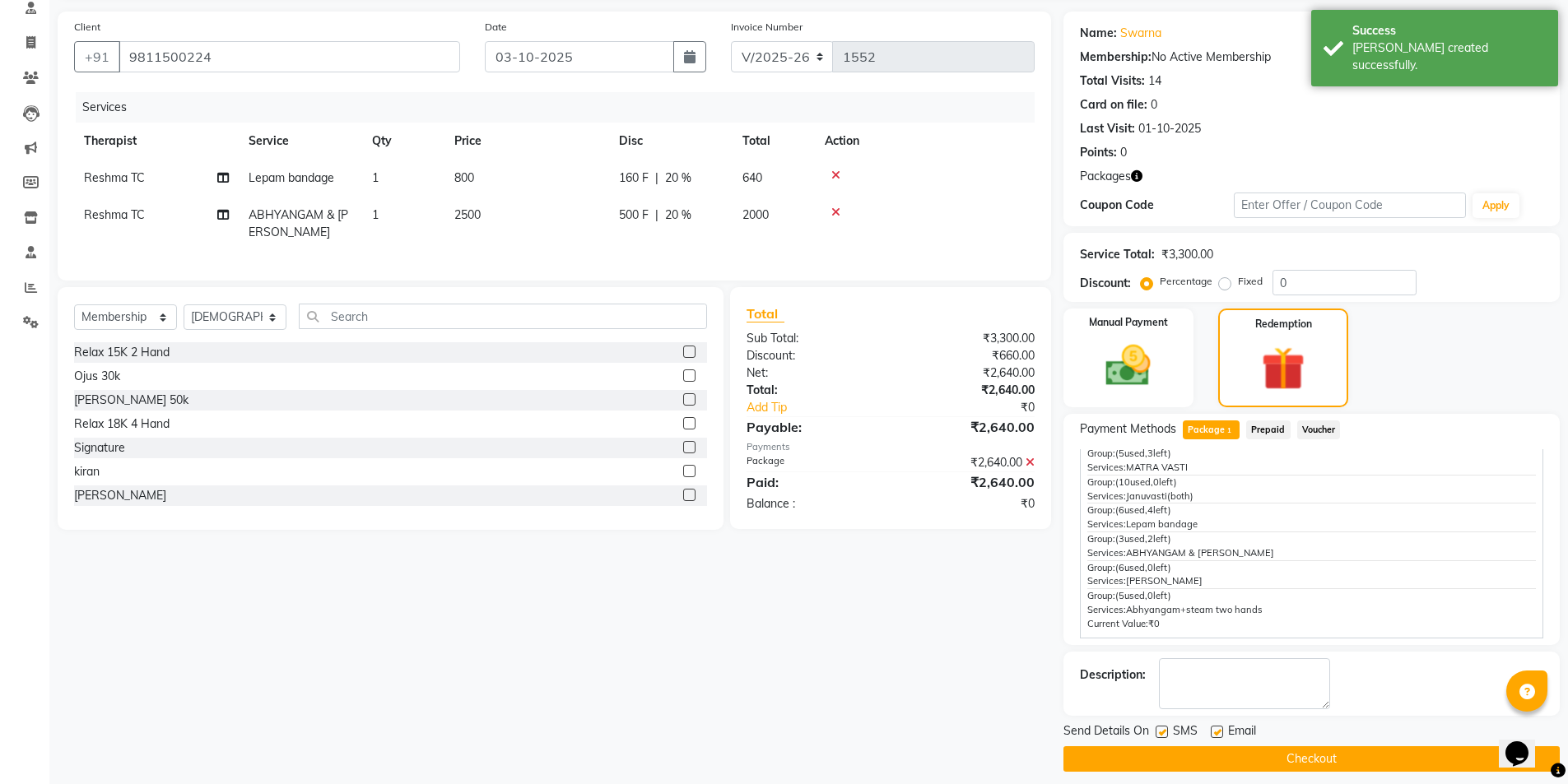
scroll to position [124, 0]
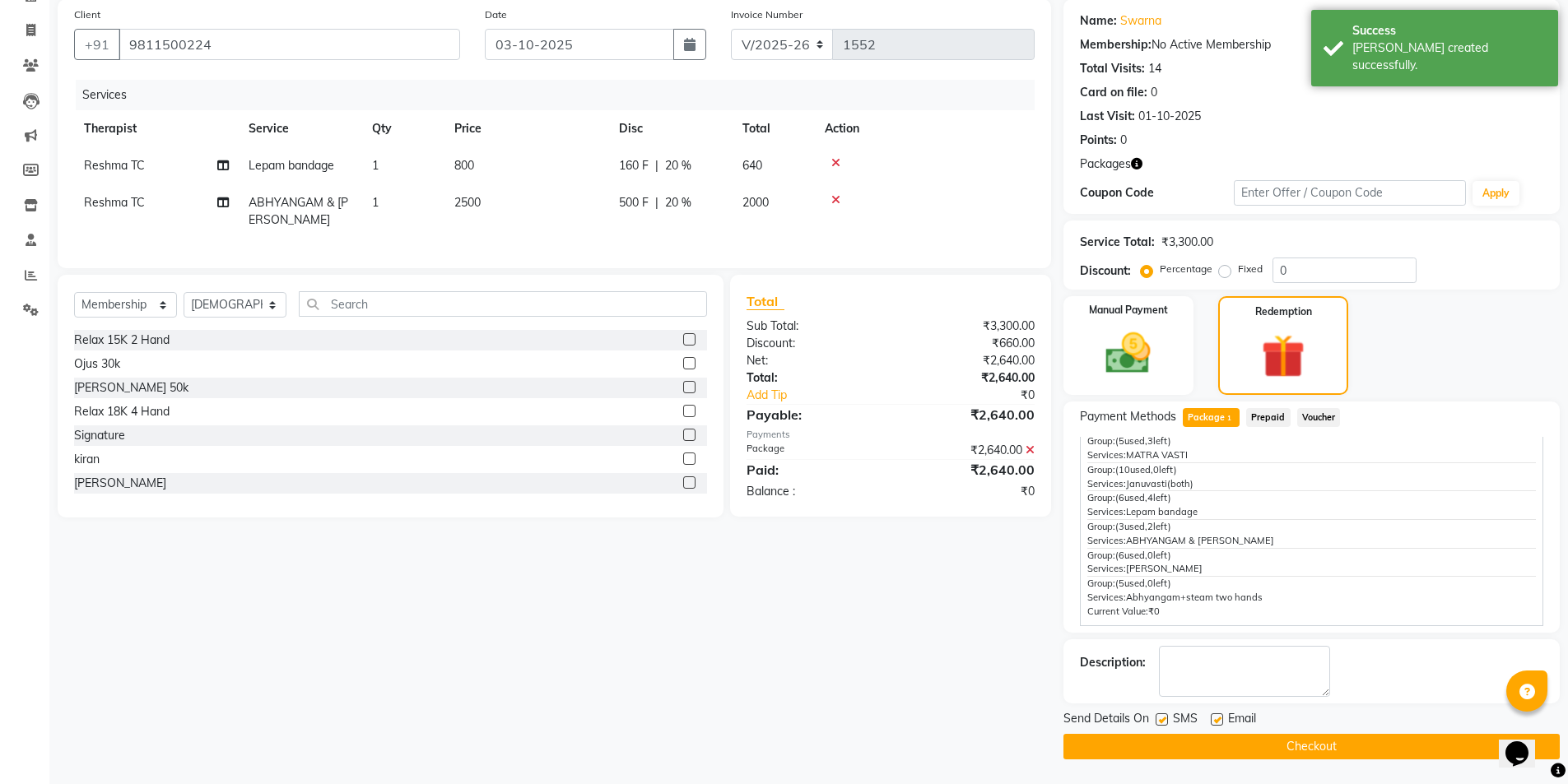
click at [1166, 719] on label at bounding box center [1162, 719] width 12 height 12
click at [1166, 719] on input "checkbox" at bounding box center [1161, 720] width 11 height 10
checkbox input "false"
click at [1160, 741] on button "Checkout" at bounding box center [1311, 746] width 496 height 25
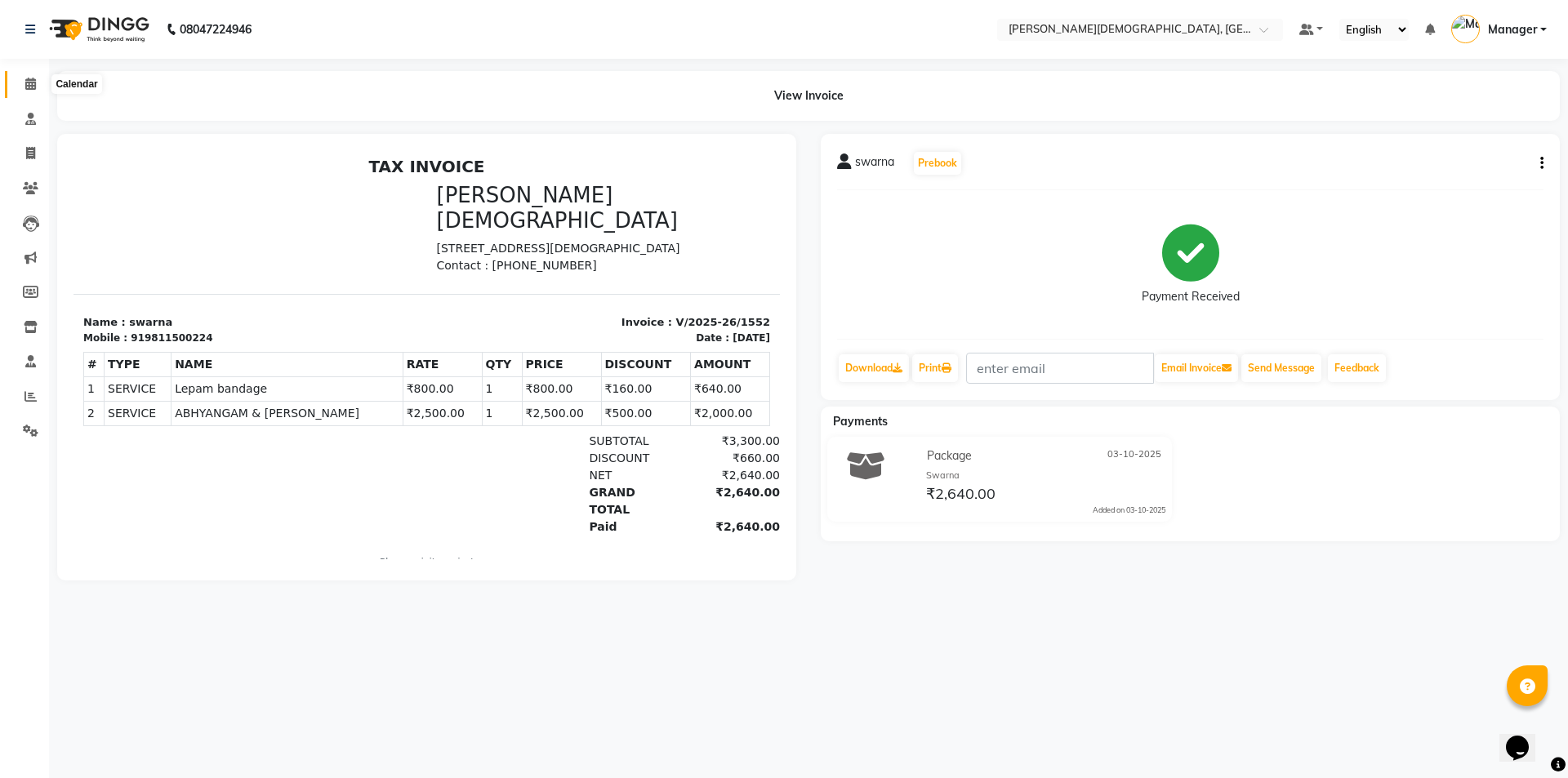
click at [20, 76] on span at bounding box center [30, 84] width 29 height 19
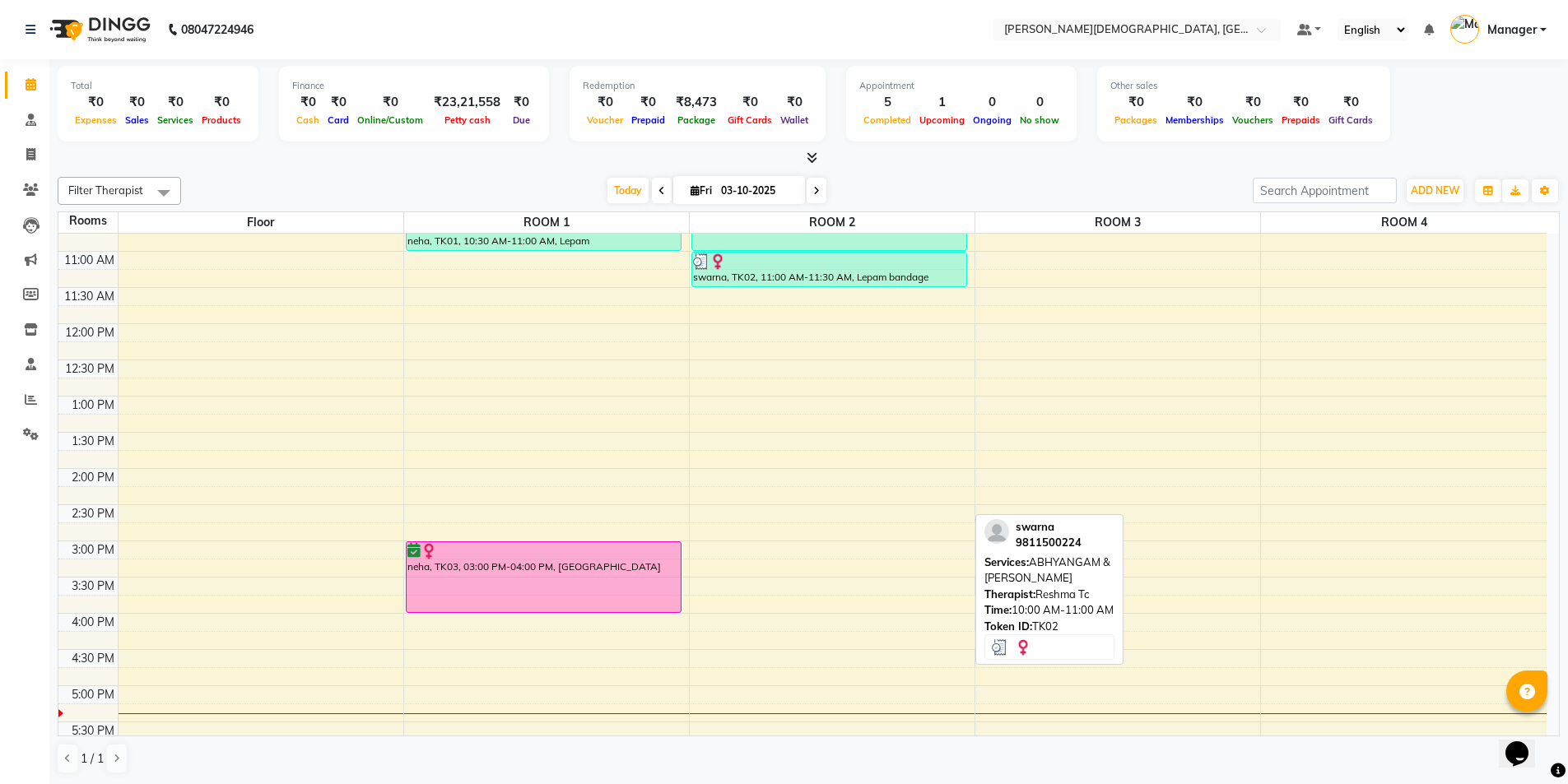
scroll to position [329, 0]
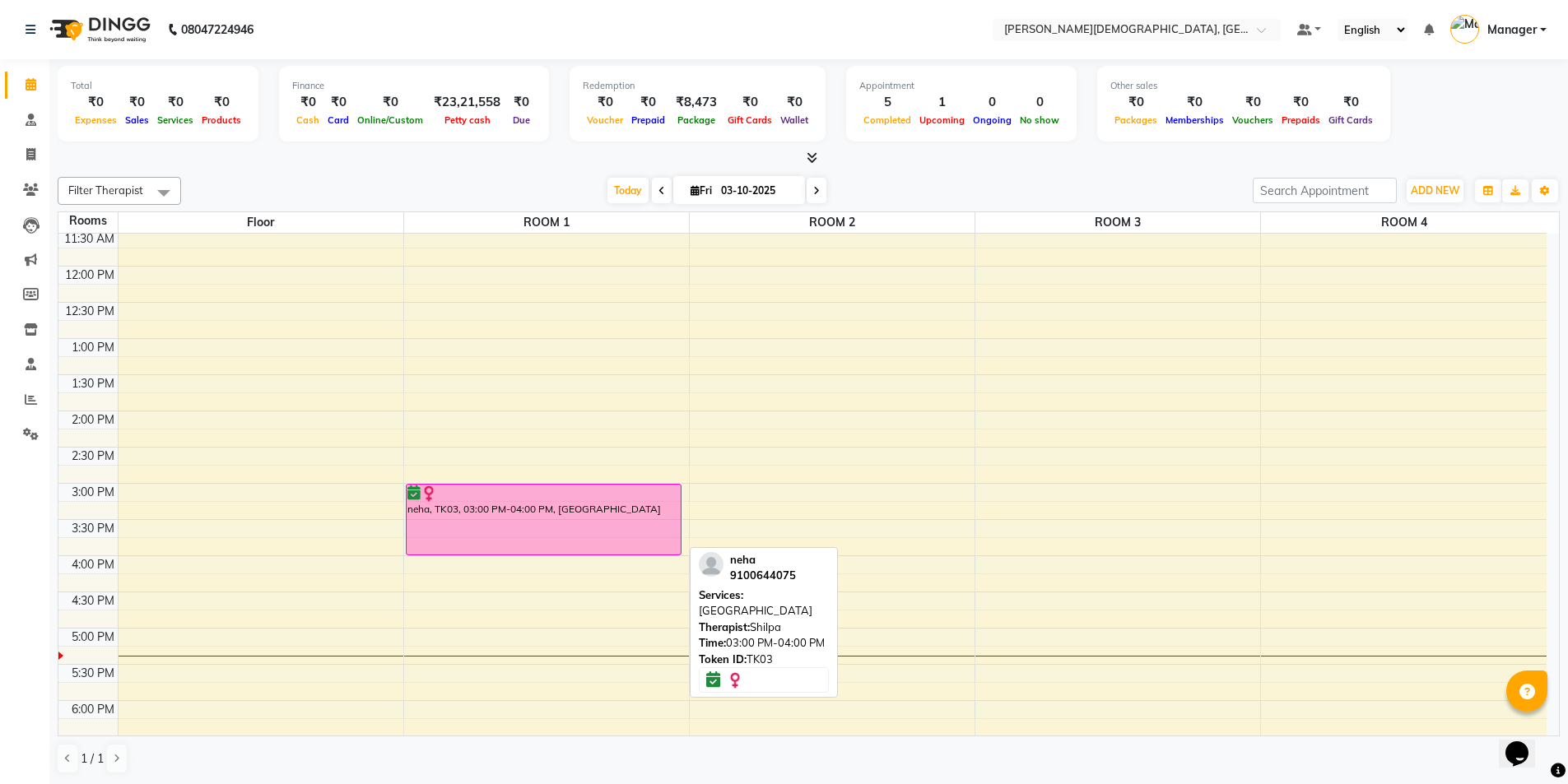
click at [620, 540] on div "neha, TK03, 03:00 PM-04:00 PM, [GEOGRAPHIC_DATA]" at bounding box center [544, 520] width 275 height 70
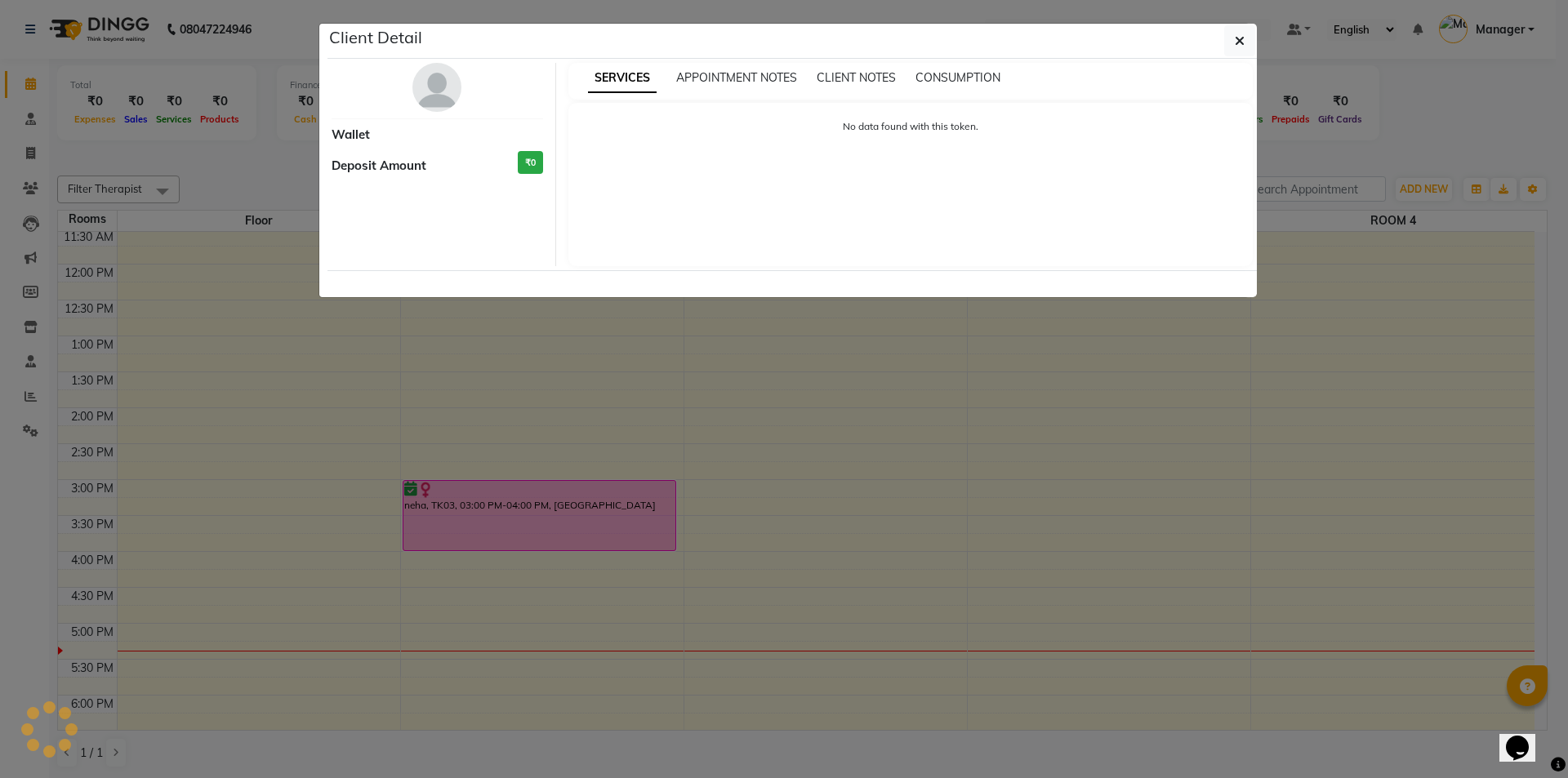
select select "6"
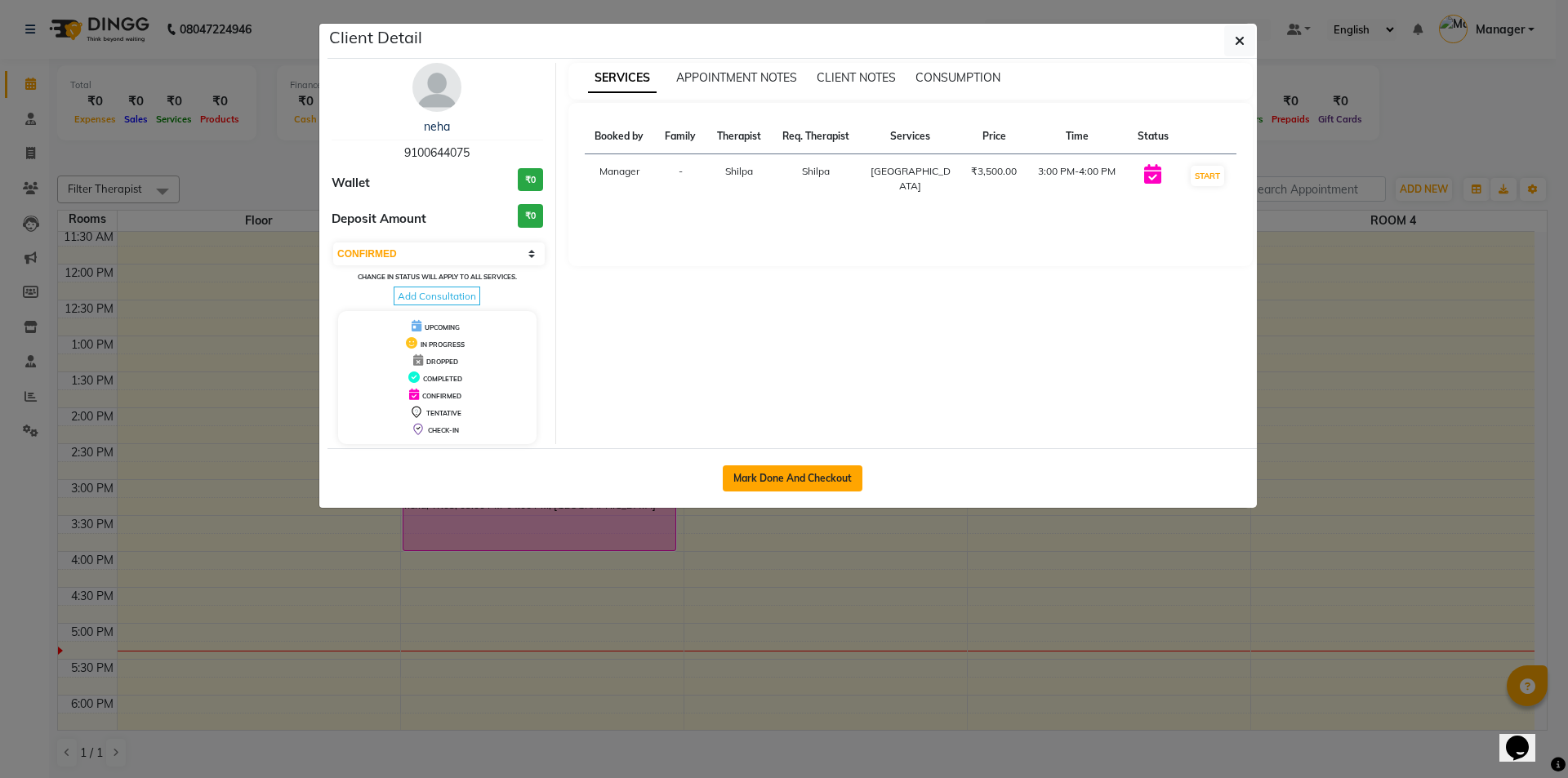
click at [827, 483] on button "Mark Done And Checkout" at bounding box center [792, 478] width 140 height 26
select select "5573"
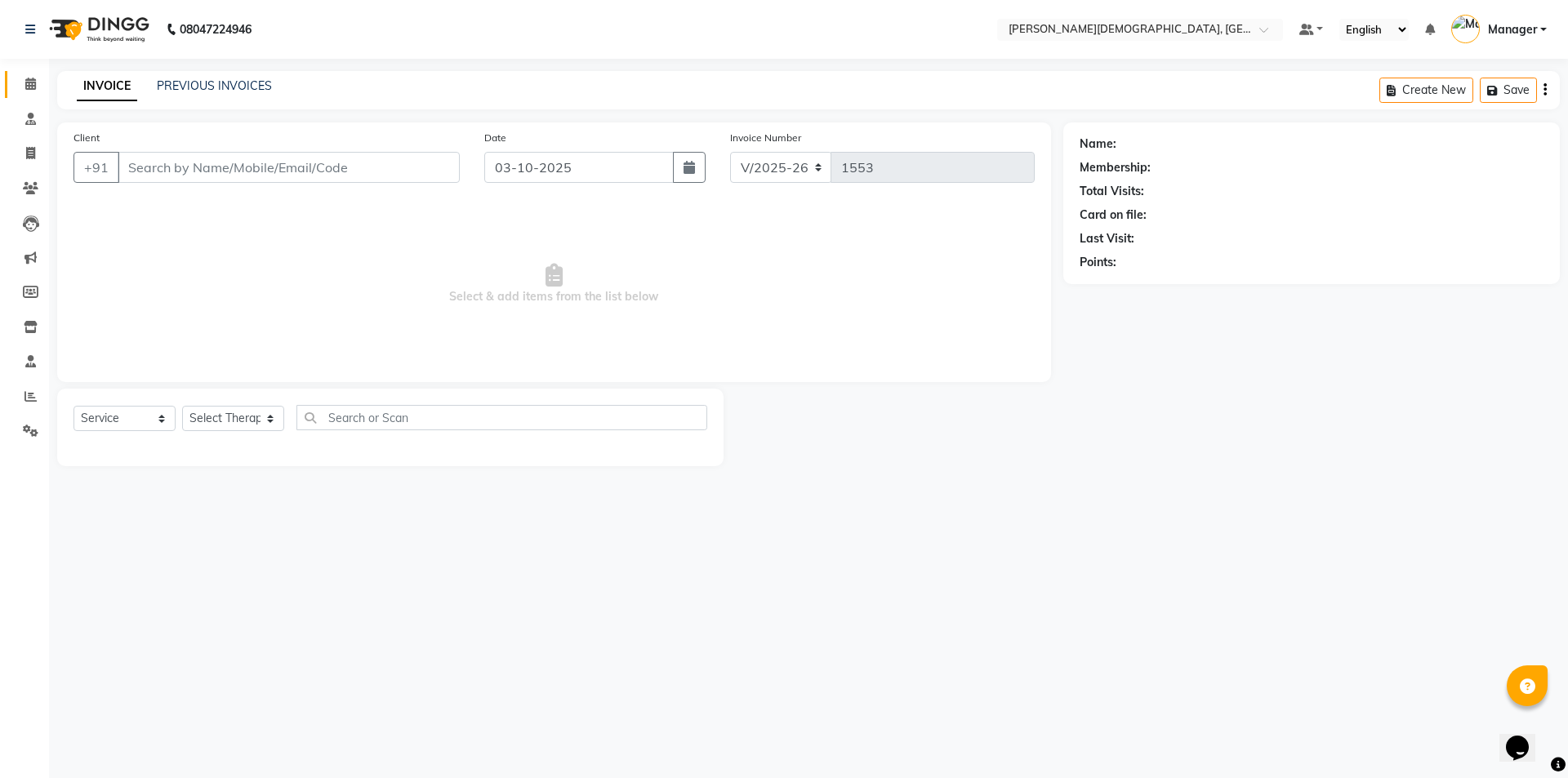
select select "membership"
type input "9100644075"
select select "39593"
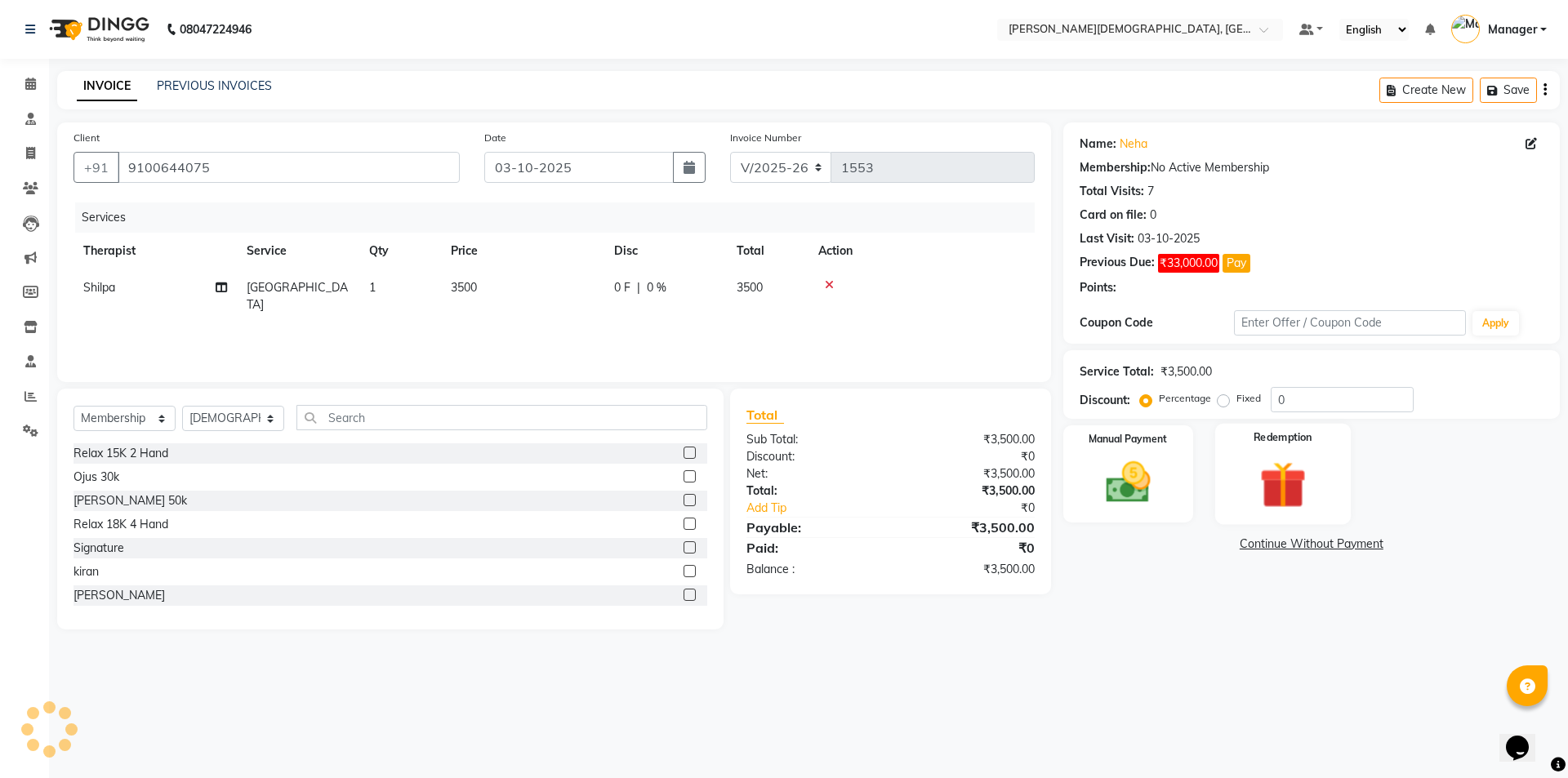
click at [1270, 489] on img at bounding box center [1282, 485] width 76 height 58
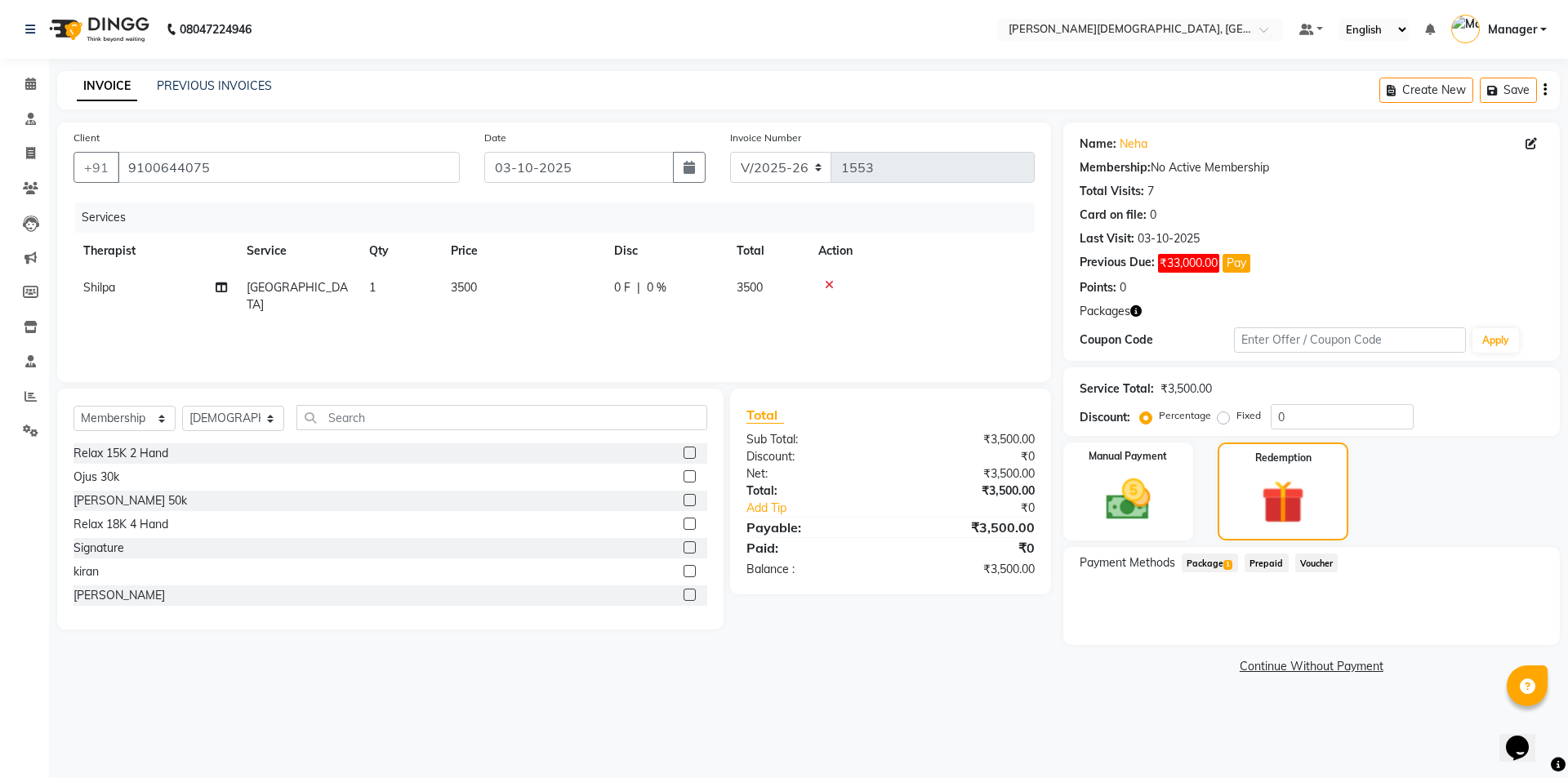
click at [1214, 564] on span "Package 1" at bounding box center [1209, 563] width 56 height 19
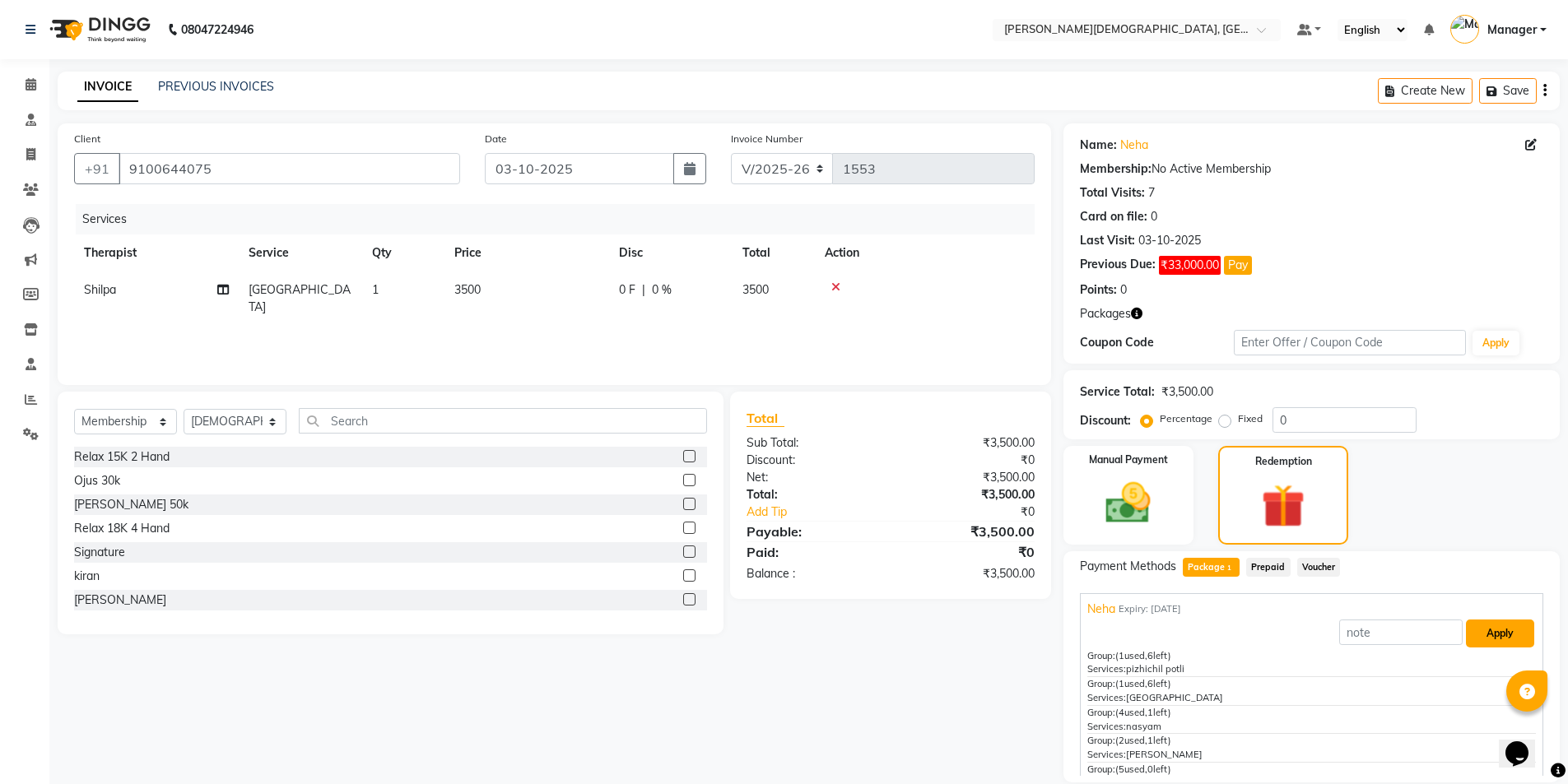
click at [1468, 632] on button "Apply" at bounding box center [1500, 634] width 68 height 28
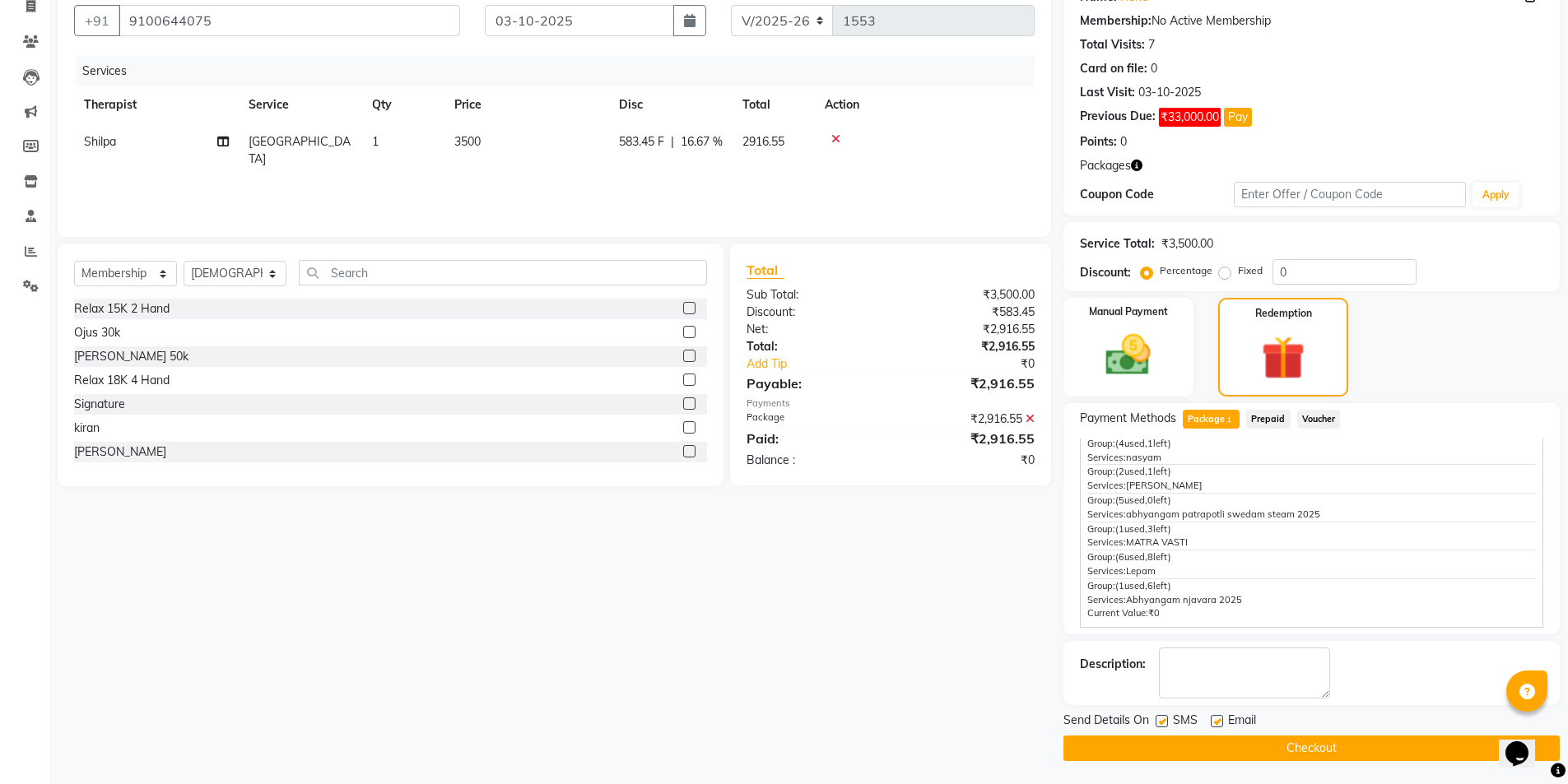
scroll to position [150, 0]
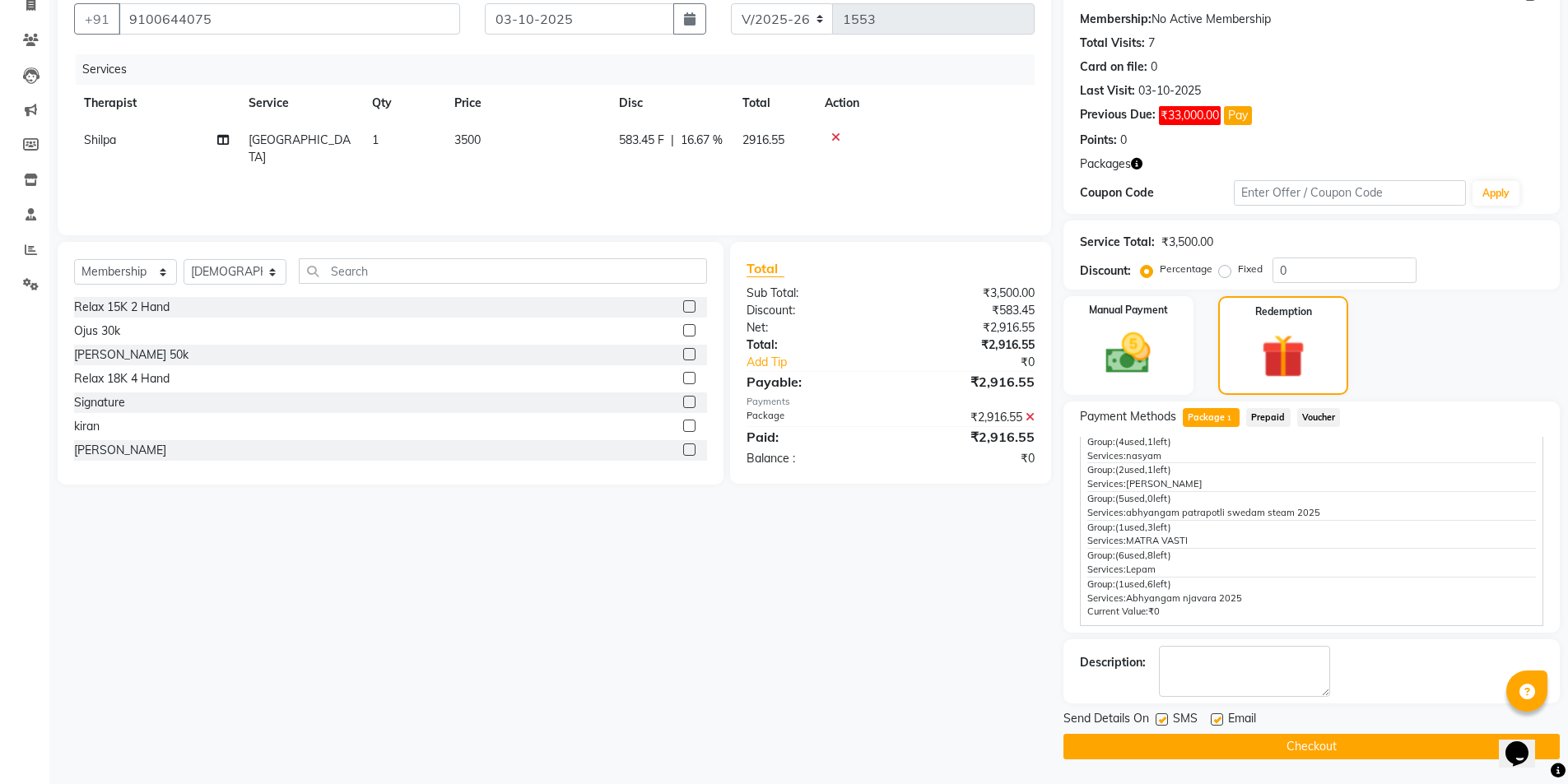
click at [1158, 718] on label at bounding box center [1162, 719] width 12 height 12
click at [1158, 718] on input "checkbox" at bounding box center [1161, 720] width 11 height 10
checkbox input "false"
click at [1176, 739] on button "Checkout" at bounding box center [1311, 746] width 496 height 25
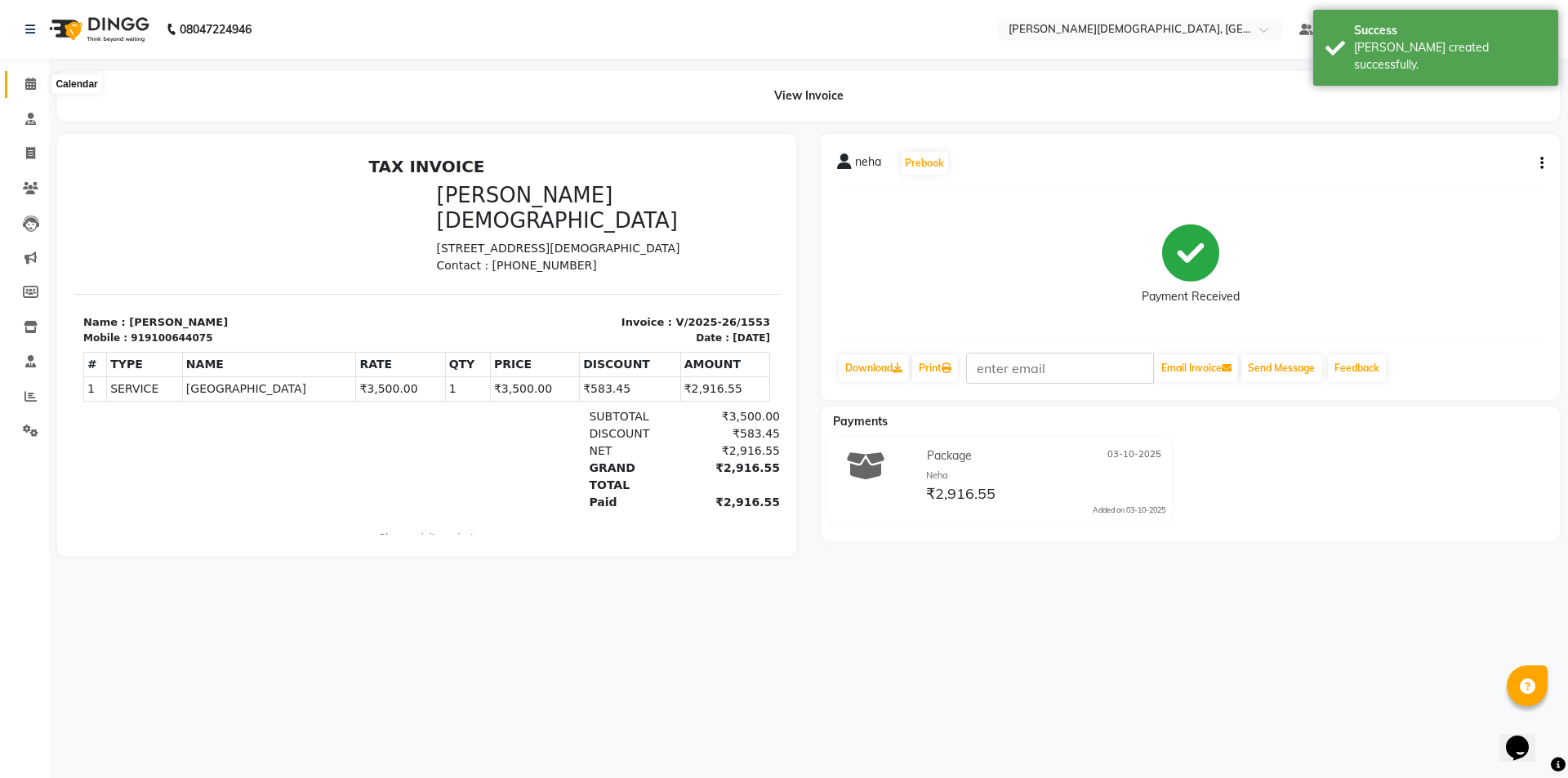
click at [25, 84] on icon at bounding box center [30, 83] width 10 height 12
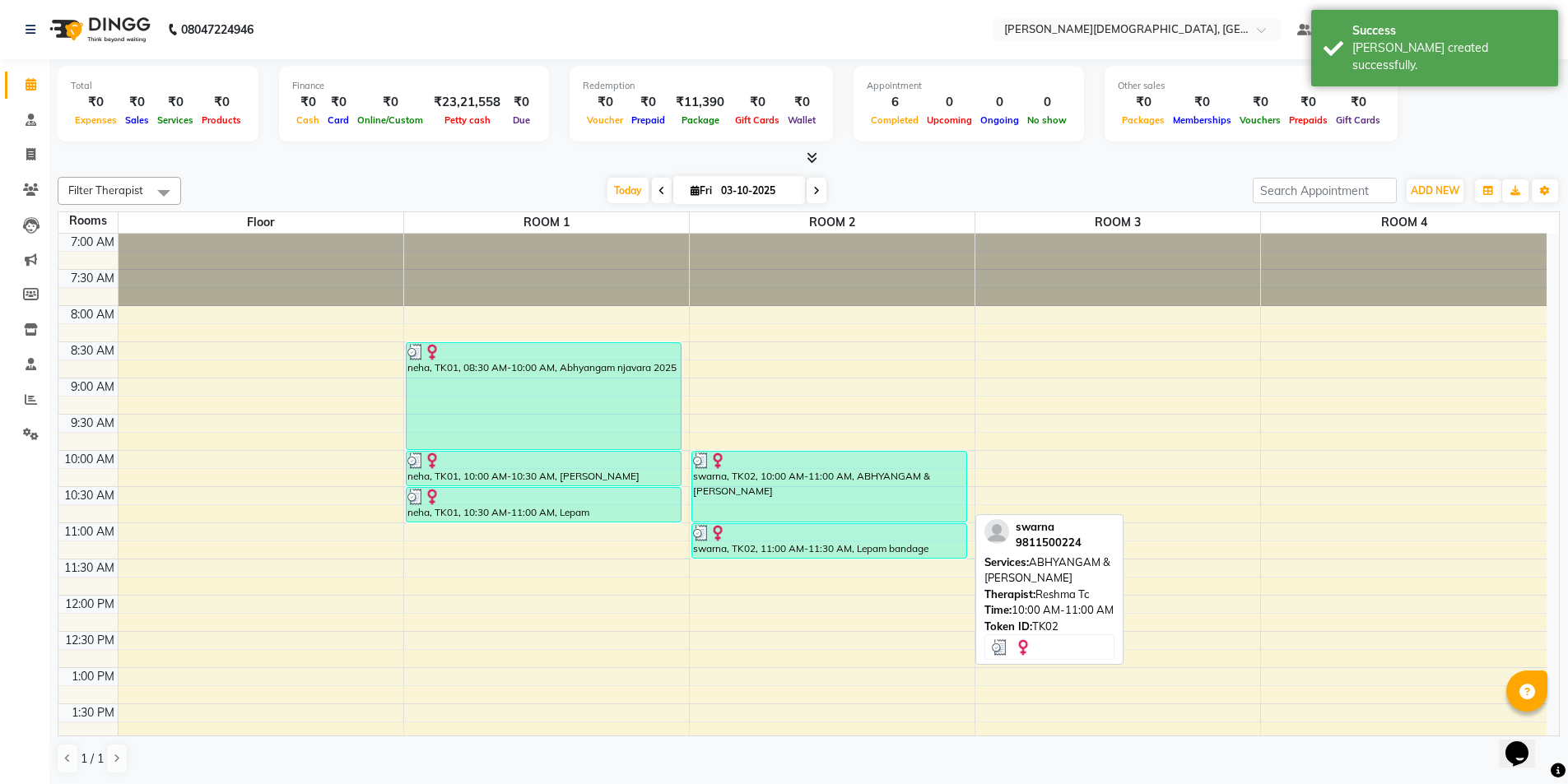
click at [861, 512] on div "swarna, TK02, 10:00 AM-11:00 AM, ABHYANGAM & [PERSON_NAME]" at bounding box center [830, 486] width 275 height 70
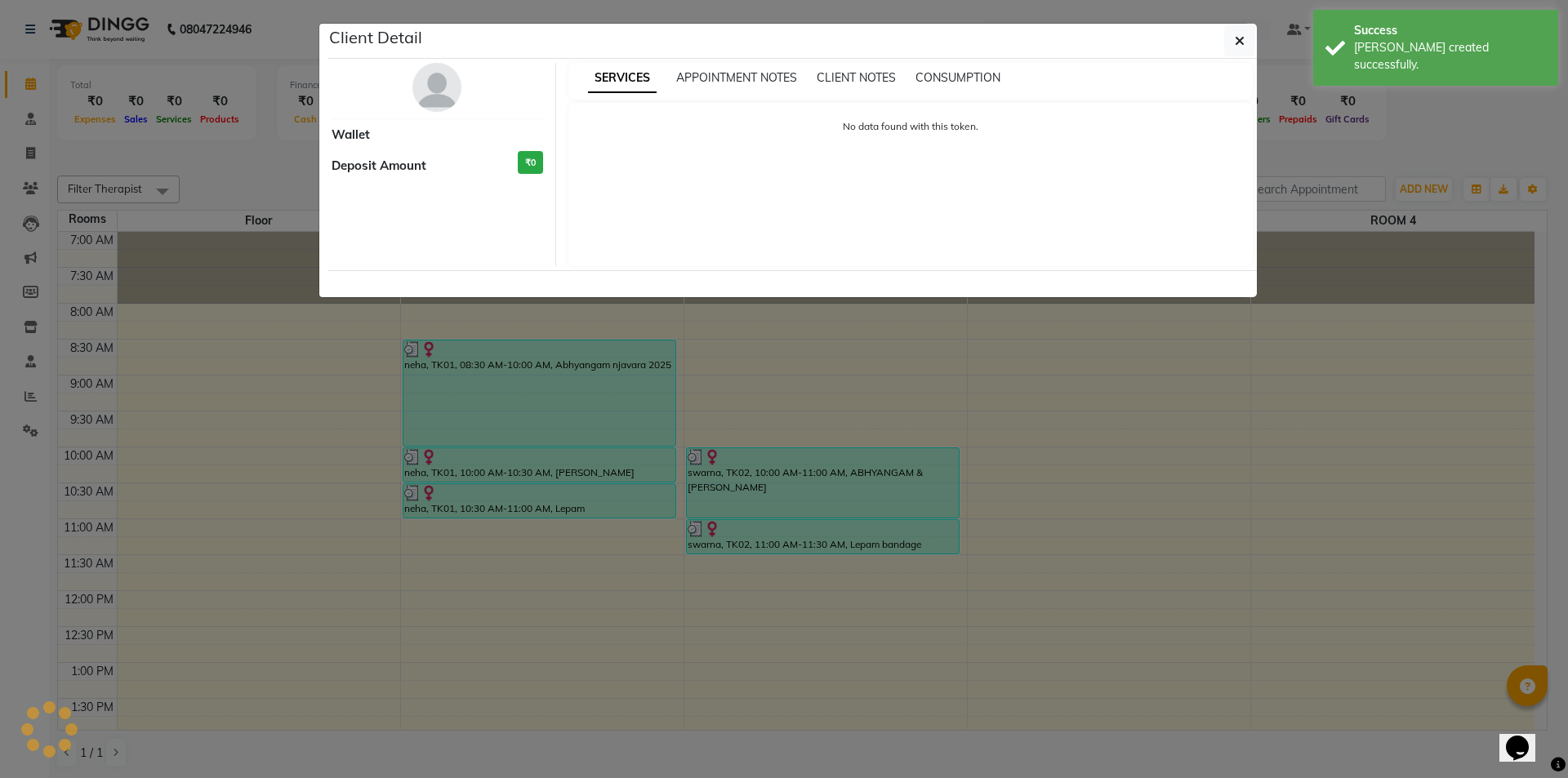
select select "3"
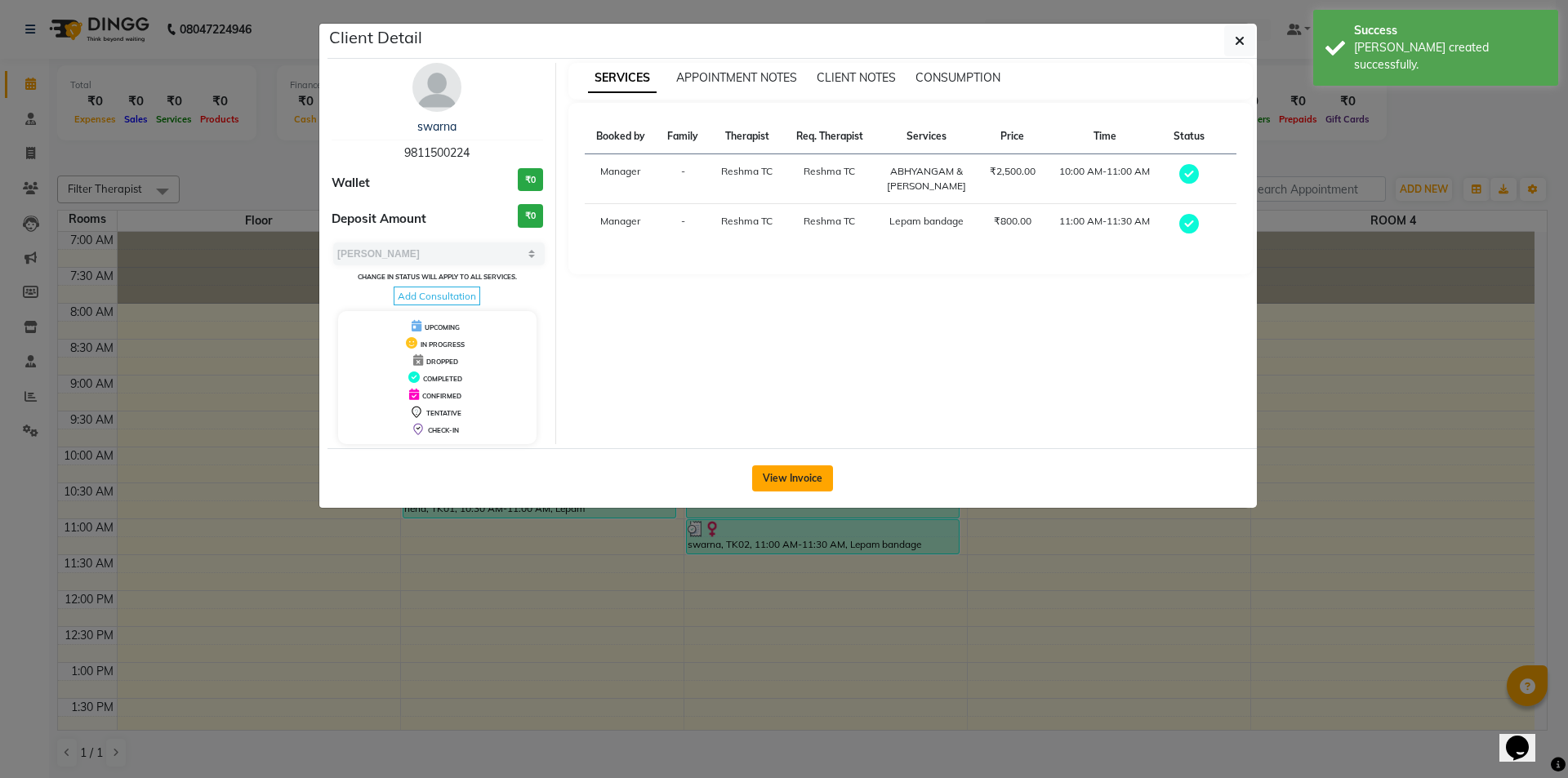
click at [787, 485] on button "View Invoice" at bounding box center [792, 478] width 81 height 26
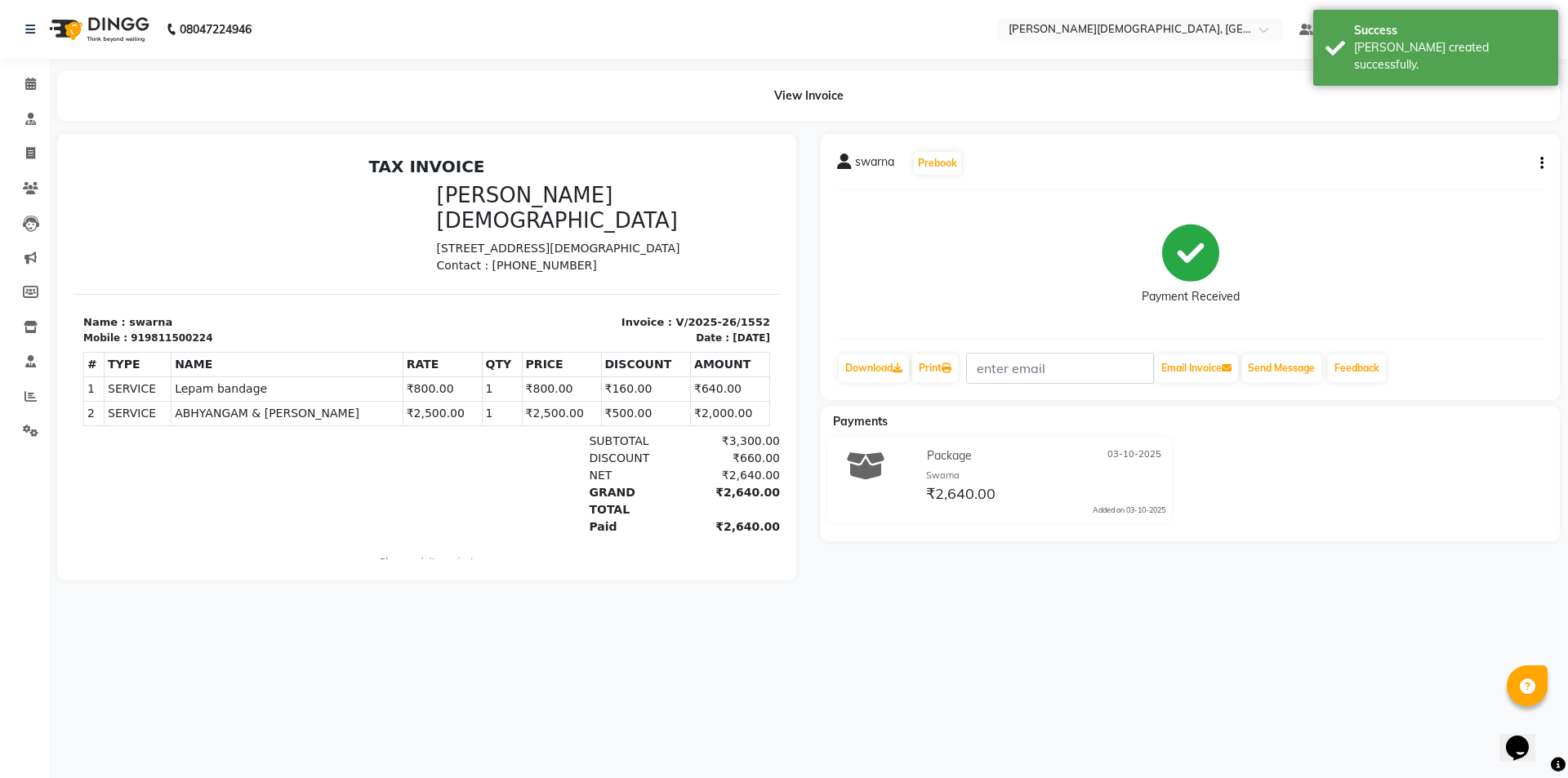
click at [1539, 166] on button "button" at bounding box center [1538, 164] width 10 height 17
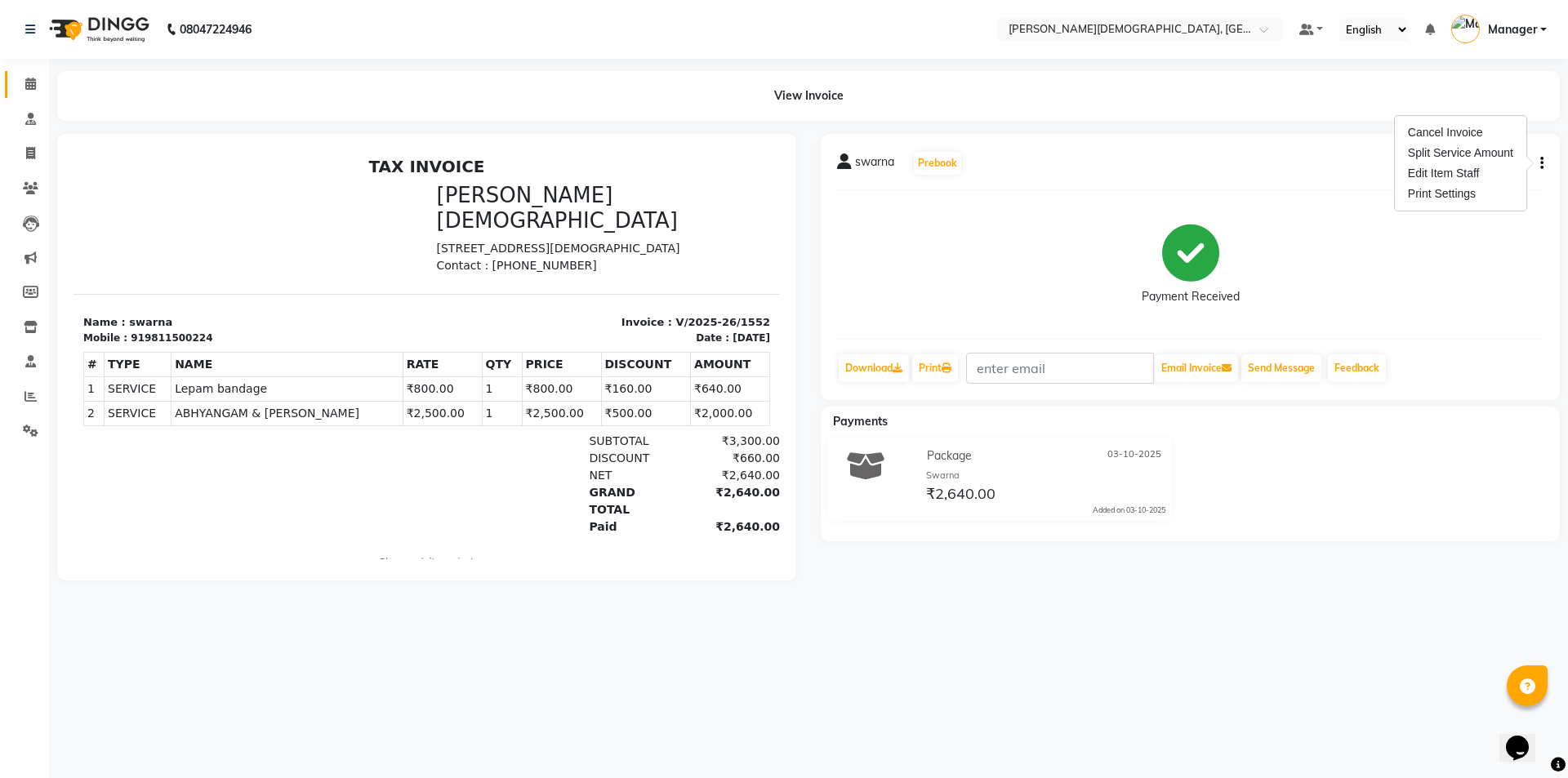
click at [30, 73] on link "Calendar" at bounding box center [24, 84] width 39 height 27
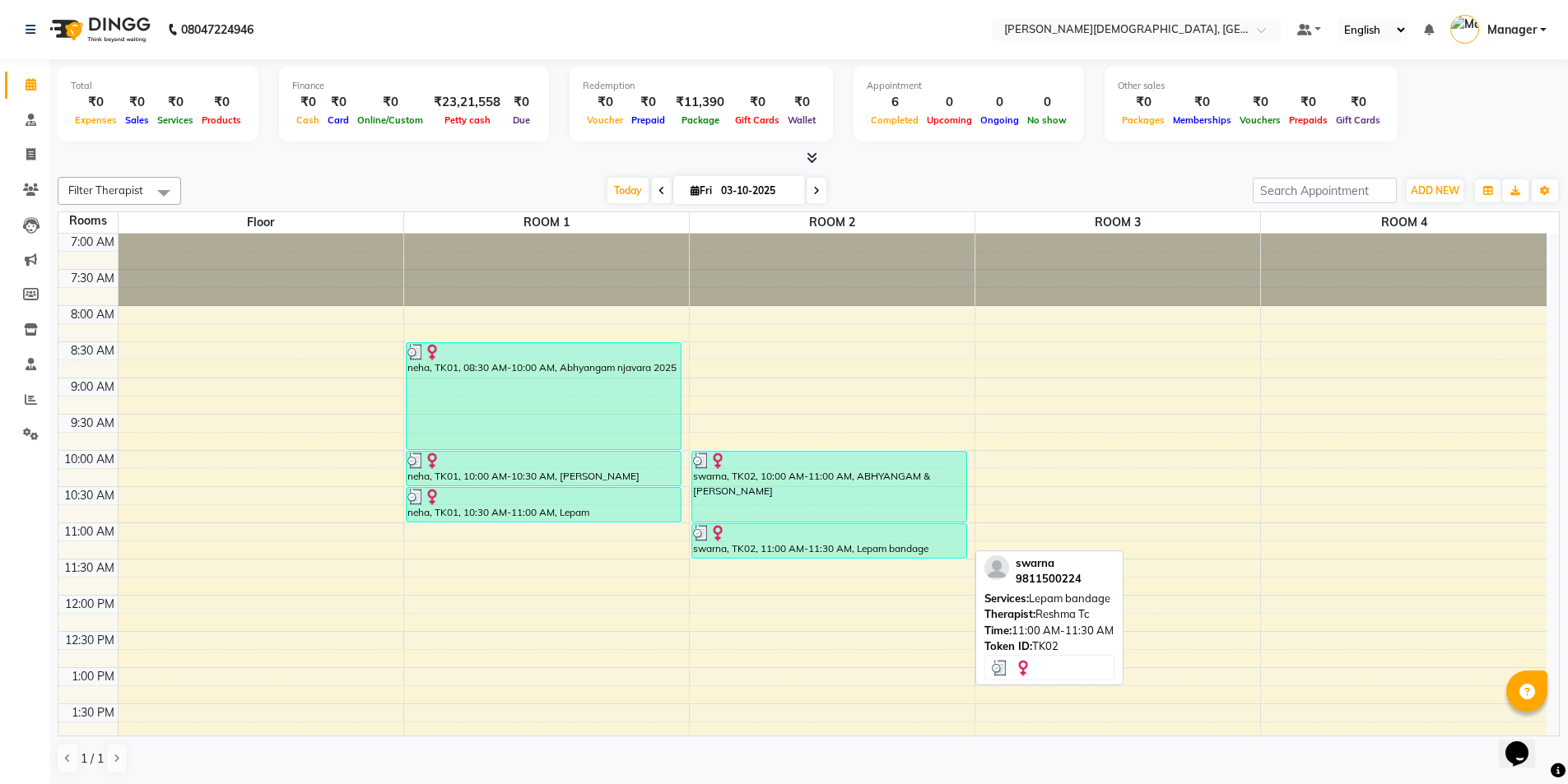
click at [819, 557] on link "swarna, TK02, 11:00 AM-11:30 AM, Lepam bandage" at bounding box center [830, 541] width 277 height 35
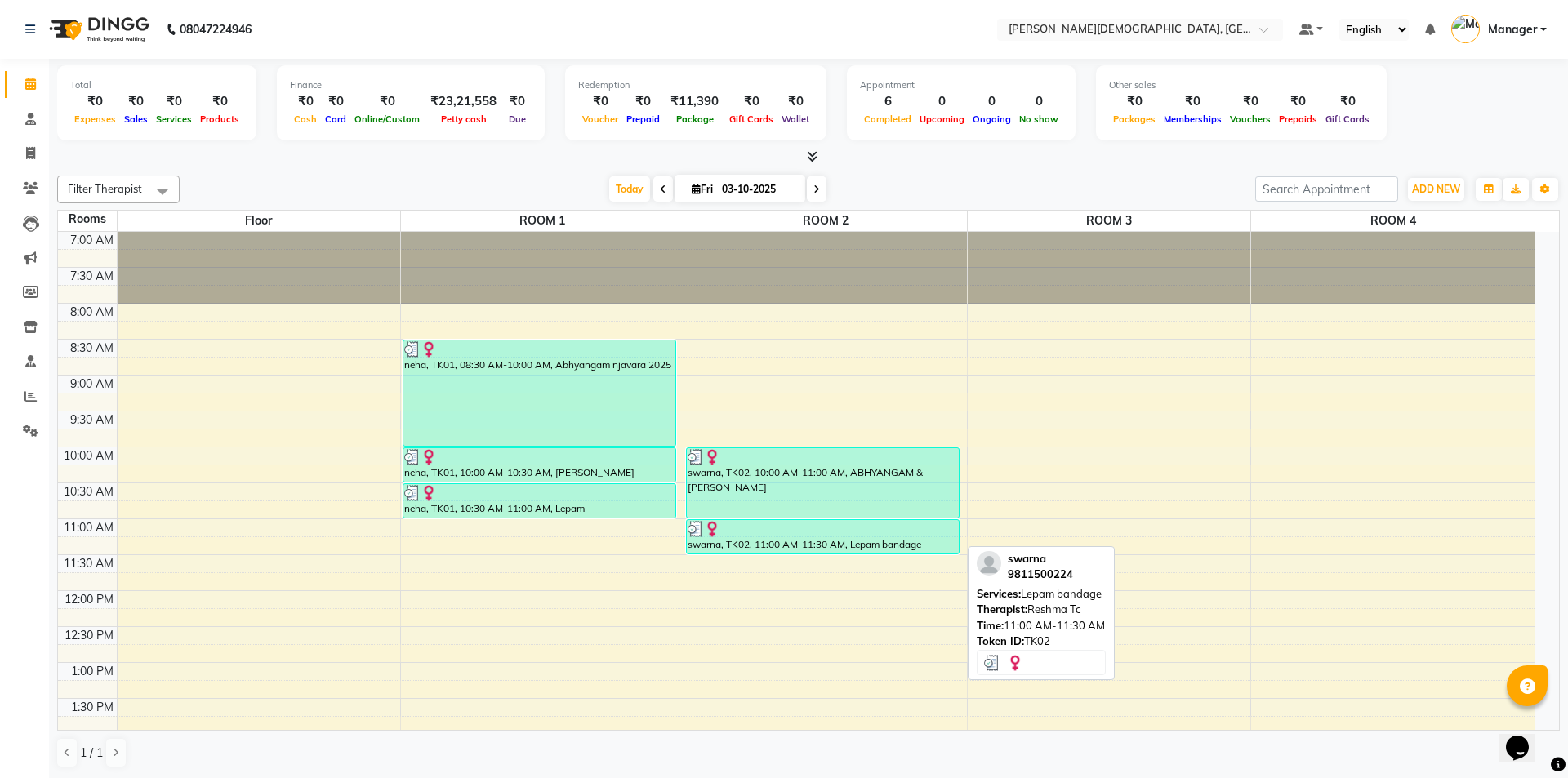
select select "3"
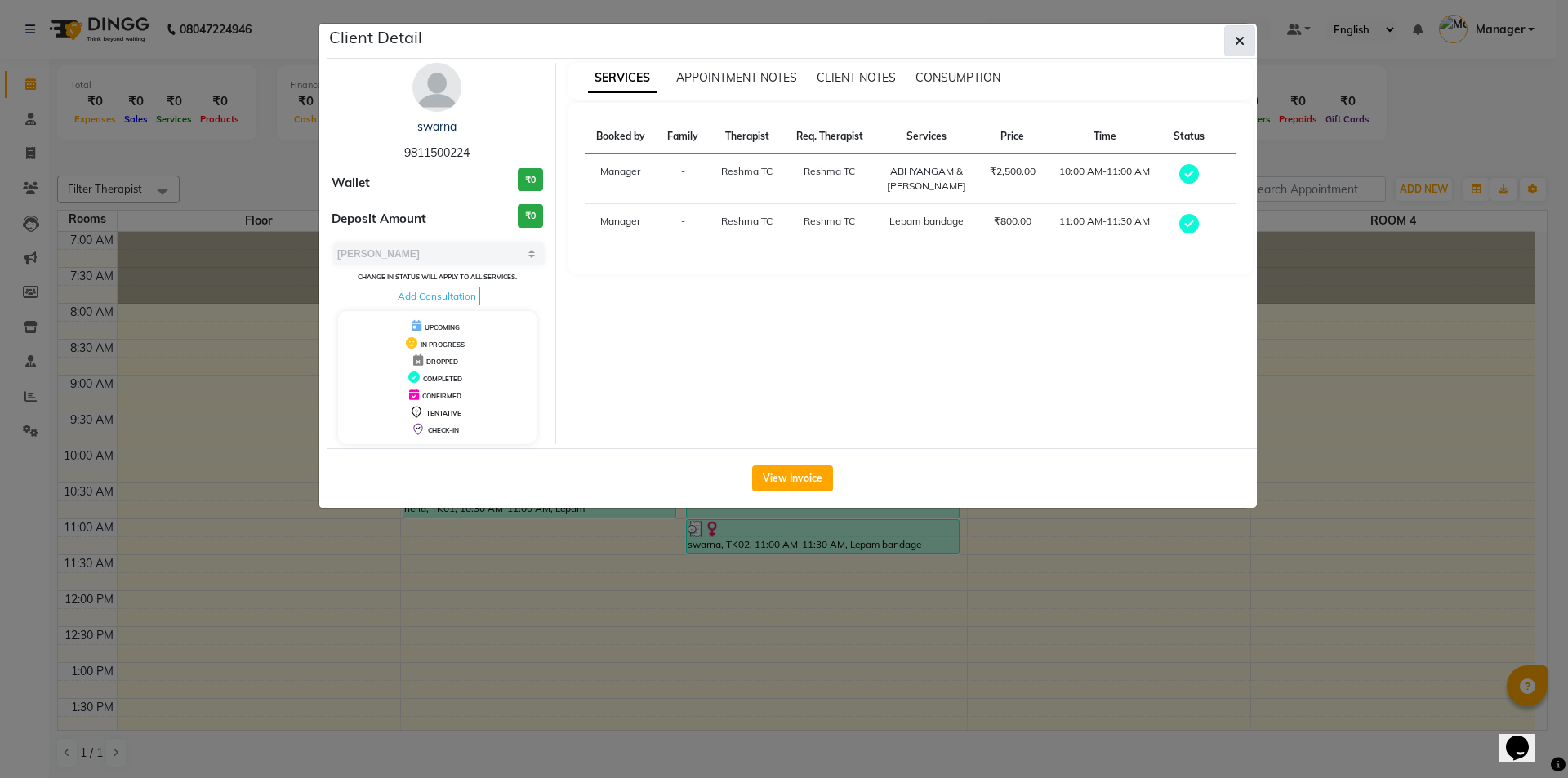
click at [1242, 45] on icon "button" at bounding box center [1239, 40] width 10 height 13
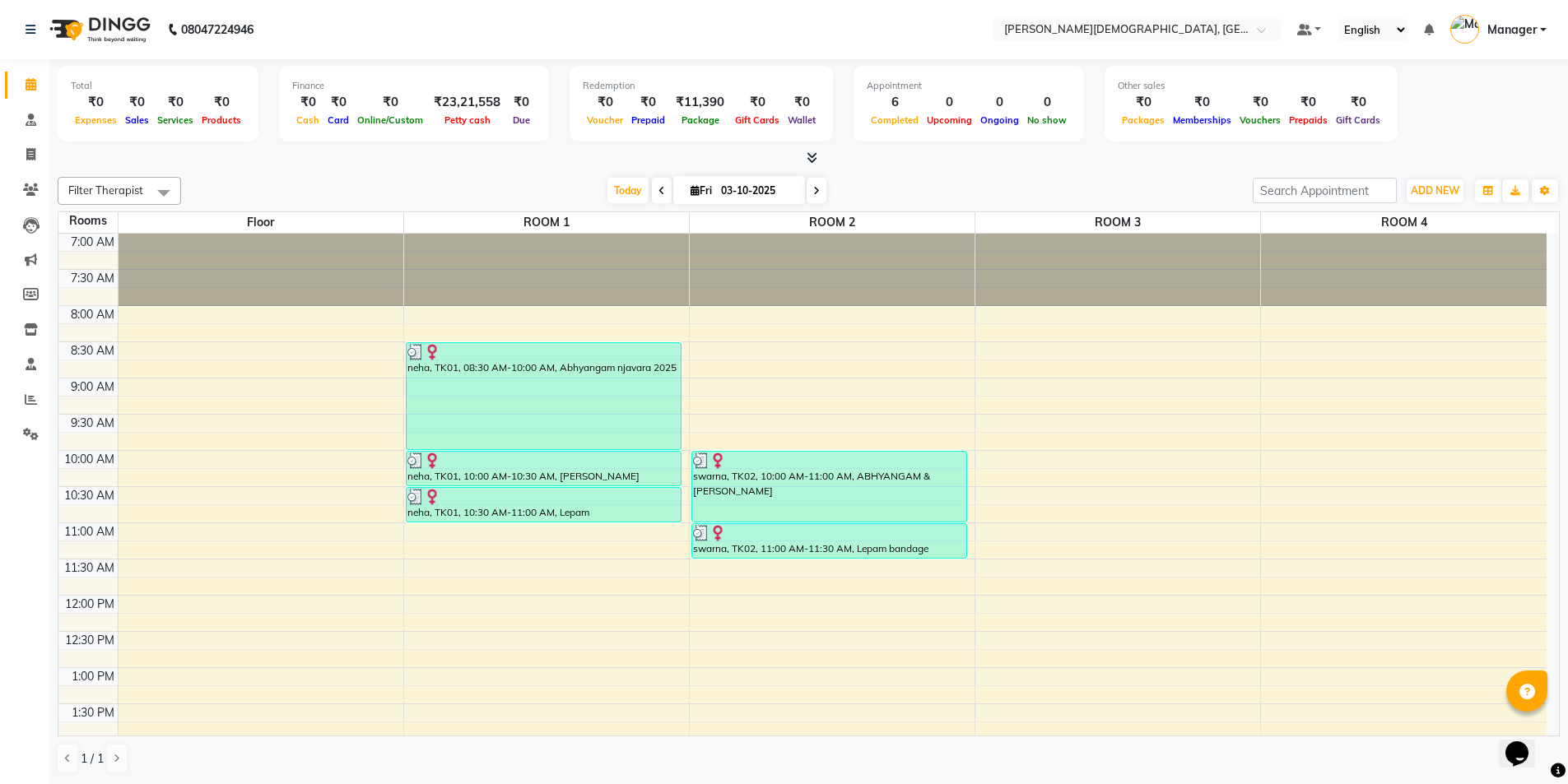
click at [797, 570] on div "7:00 AM 7:30 AM 8:00 AM 8:30 AM 9:00 AM 9:30 AM 10:00 AM 10:30 AM 11:00 AM 11:3…" at bounding box center [803, 739] width 1488 height 1012
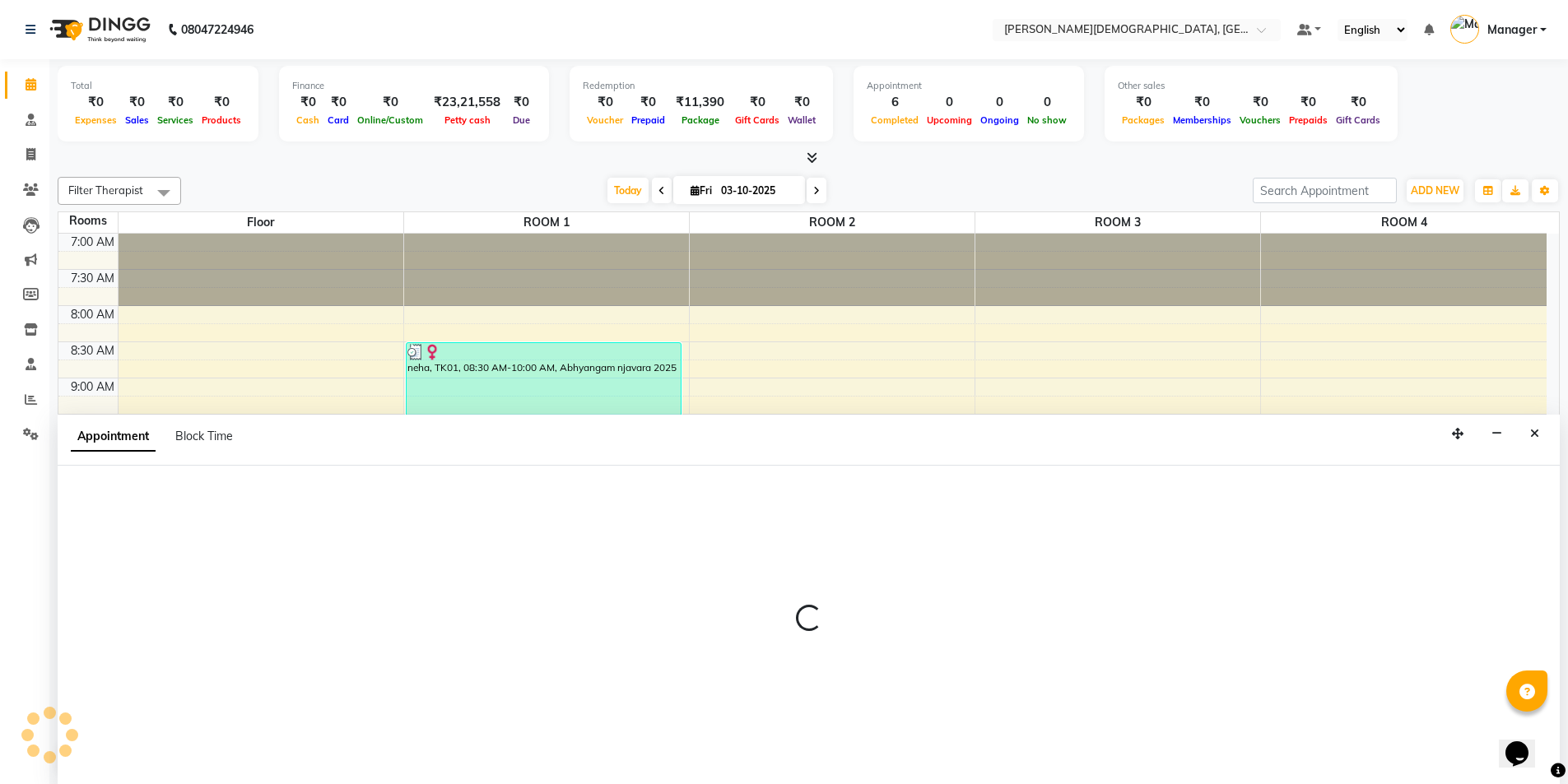
scroll to position [1, 0]
select select "690"
select select "tentative"
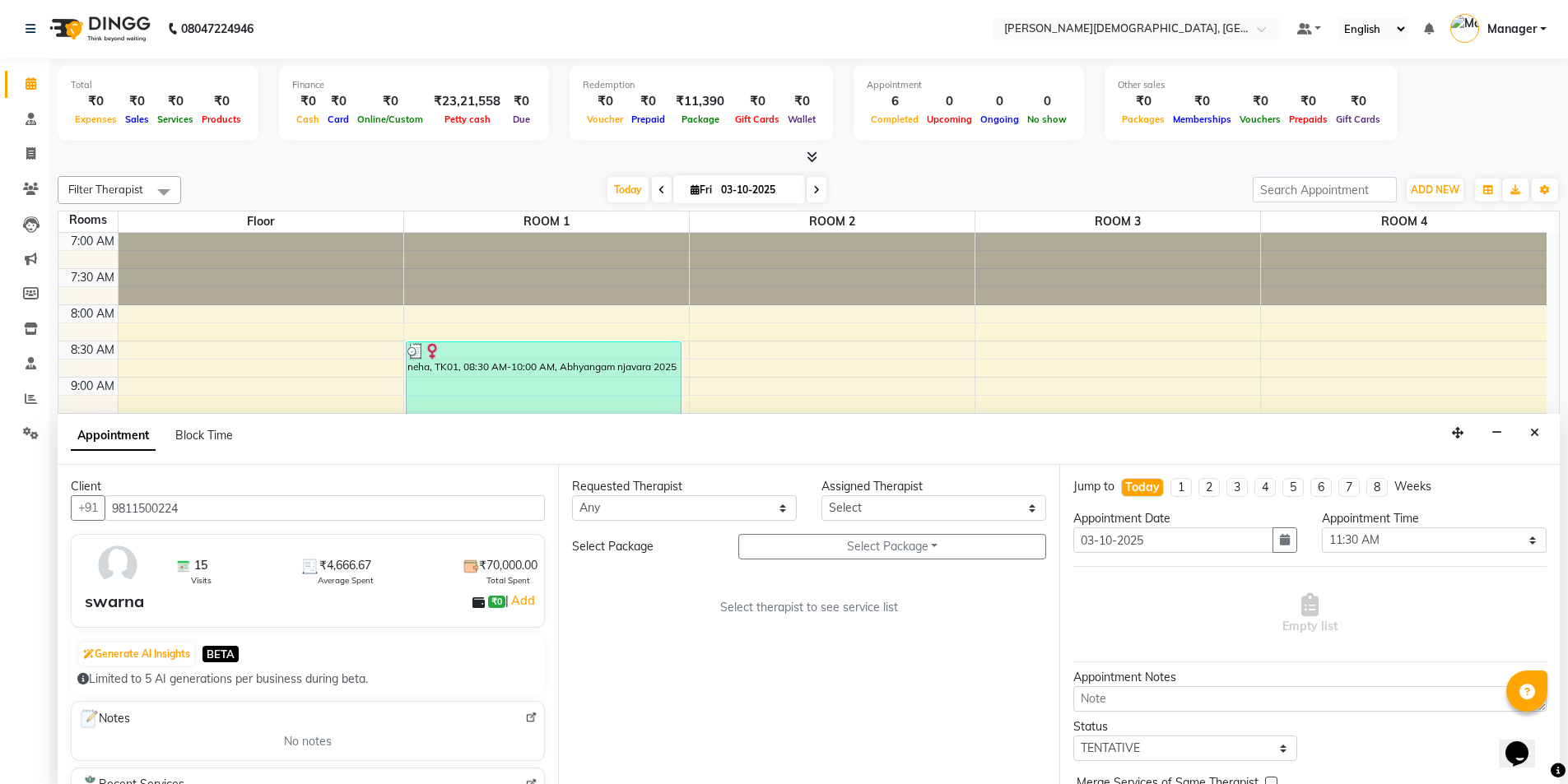
type input "9811500224"
click at [761, 510] on select "Any [PERSON_NAME] [PERSON_NAME] [PERSON_NAME] [PERSON_NAME] [PERSON_NAME] [PERS…" at bounding box center [684, 508] width 225 height 25
select select "81275"
click at [572, 495] on select "Any [PERSON_NAME] [PERSON_NAME] [PERSON_NAME] [PERSON_NAME] [PERSON_NAME] [PERS…" at bounding box center [684, 508] width 225 height 25
select select "81275"
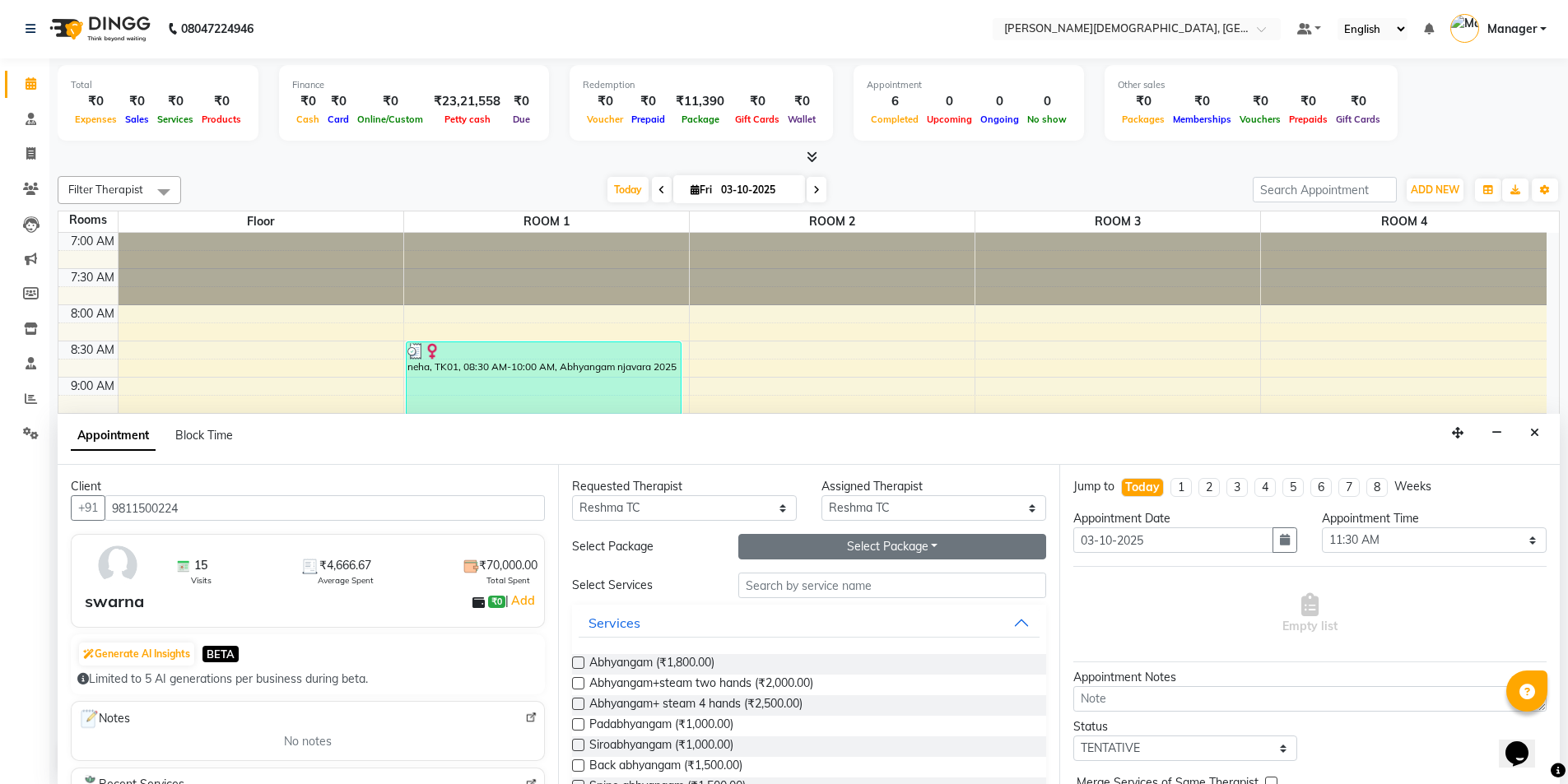
click at [862, 548] on button "Select Package Toggle Dropdown" at bounding box center [892, 546] width 308 height 25
click at [817, 585] on li "Swarna" at bounding box center [804, 580] width 130 height 24
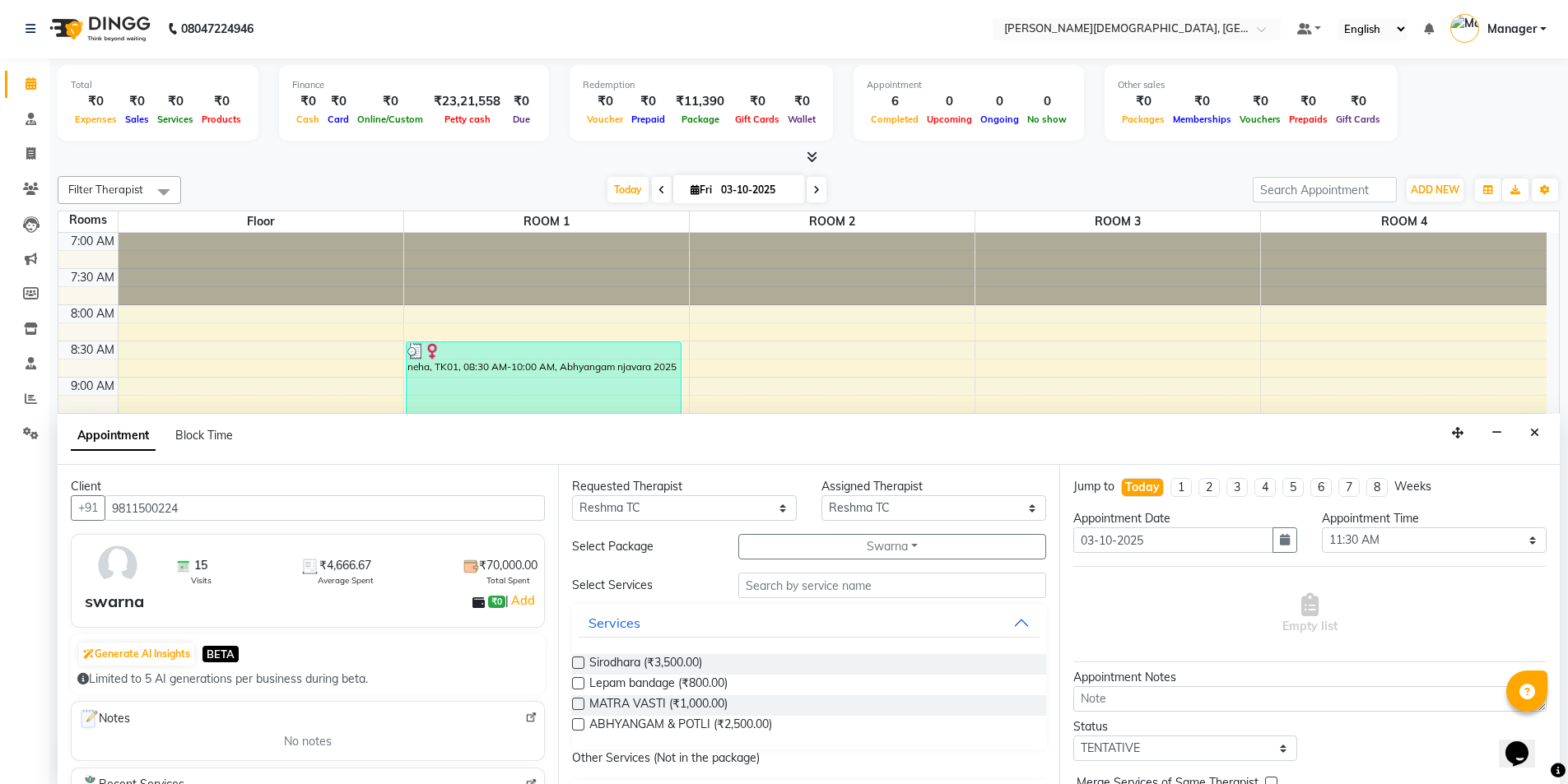
drag, startPoint x: 665, startPoint y: 704, endPoint x: 769, endPoint y: 703, distance: 104.0
click at [667, 704] on span "MATRA VASTI (₹1,000.00)" at bounding box center [658, 705] width 138 height 21
checkbox input "true"
select select "2681"
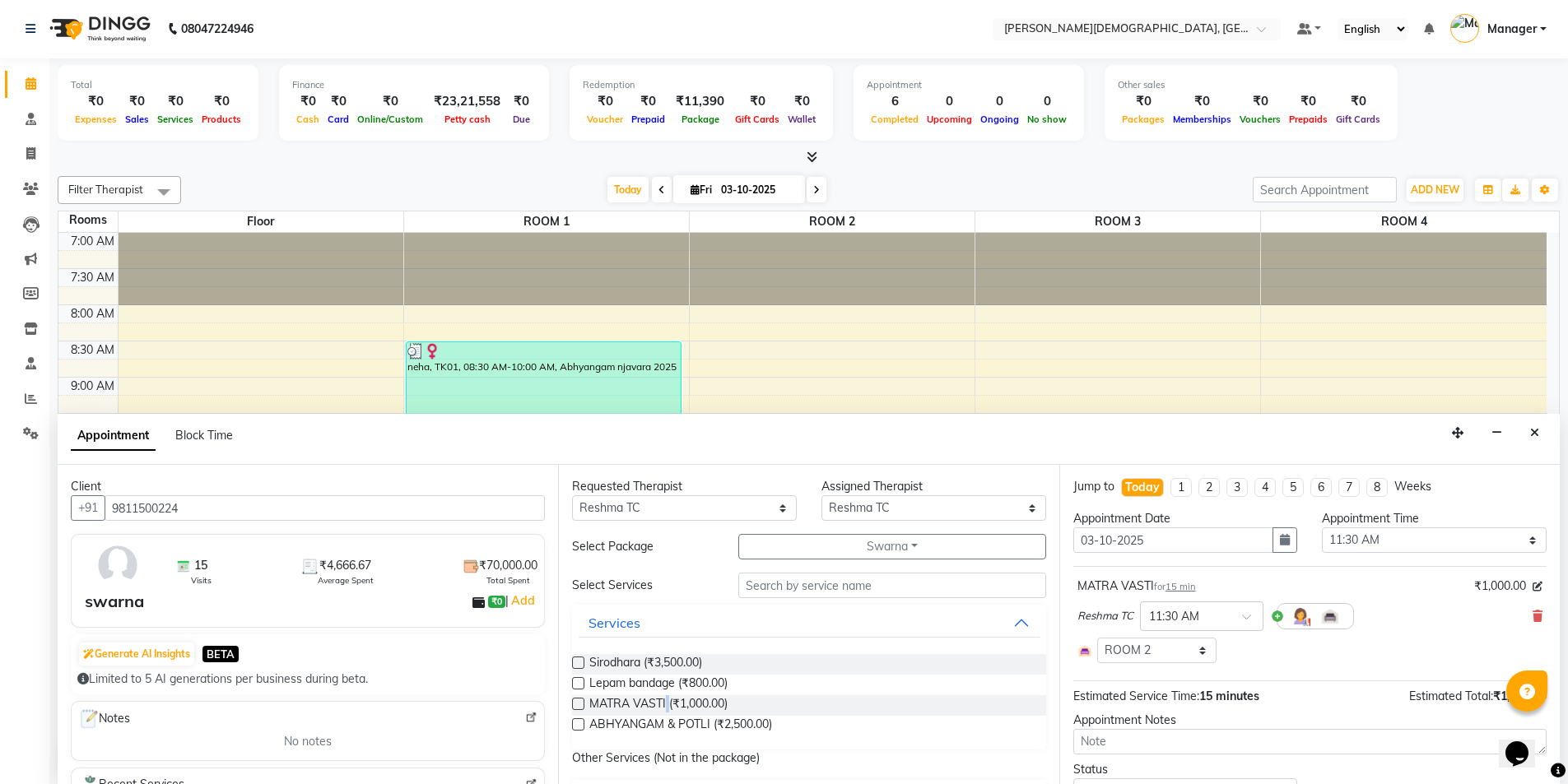
checkbox input "false"
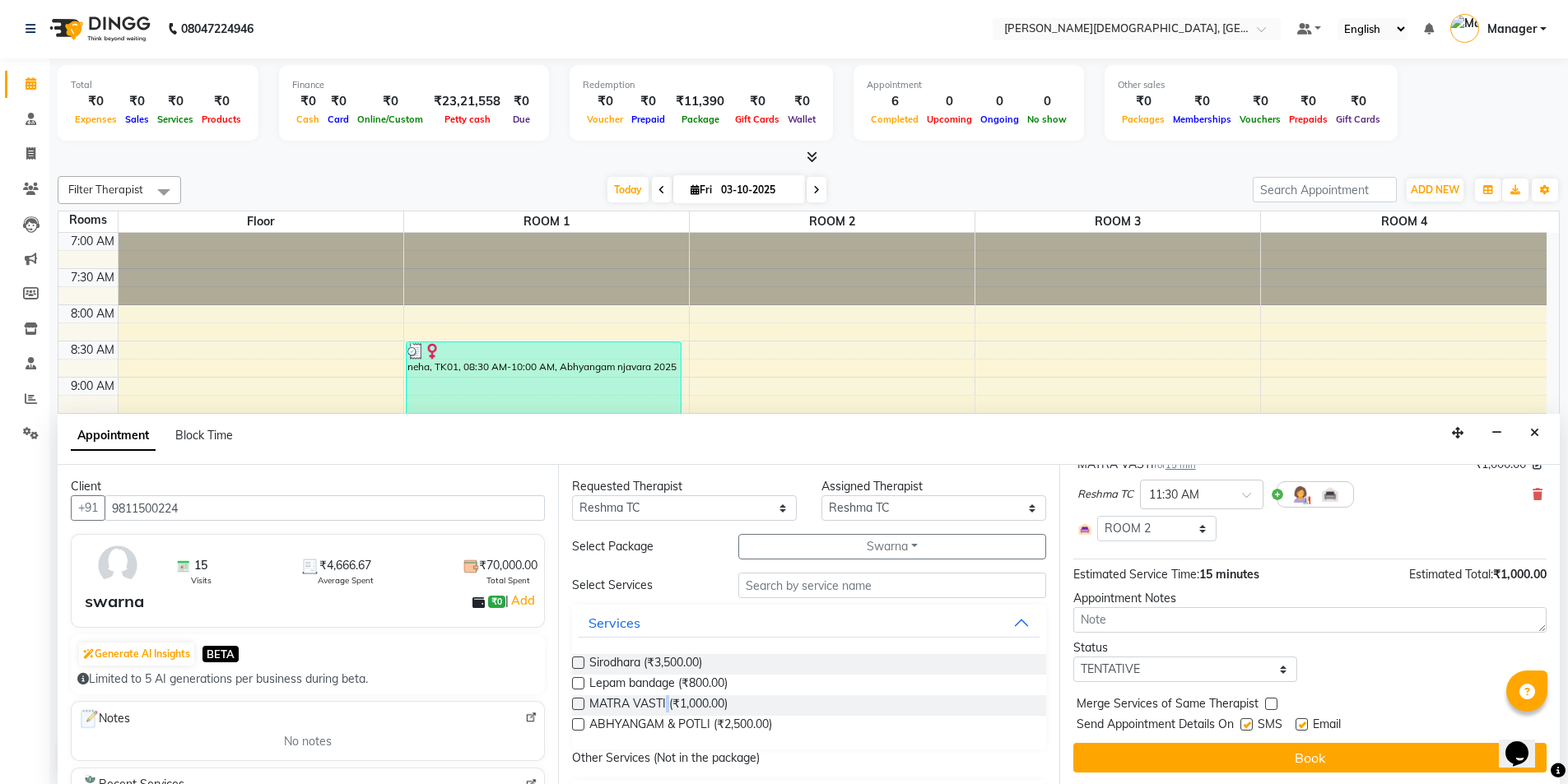
scroll to position [123, 0]
click at [1187, 664] on select "Select TENTATIVE CONFIRM CHECK-IN UPCOMING" at bounding box center [1185, 667] width 225 height 25
select select "confirm booking"
click at [1073, 654] on select "Select TENTATIVE CONFIRM CHECK-IN UPCOMING" at bounding box center [1185, 667] width 225 height 25
click at [1244, 723] on label at bounding box center [1247, 723] width 12 height 12
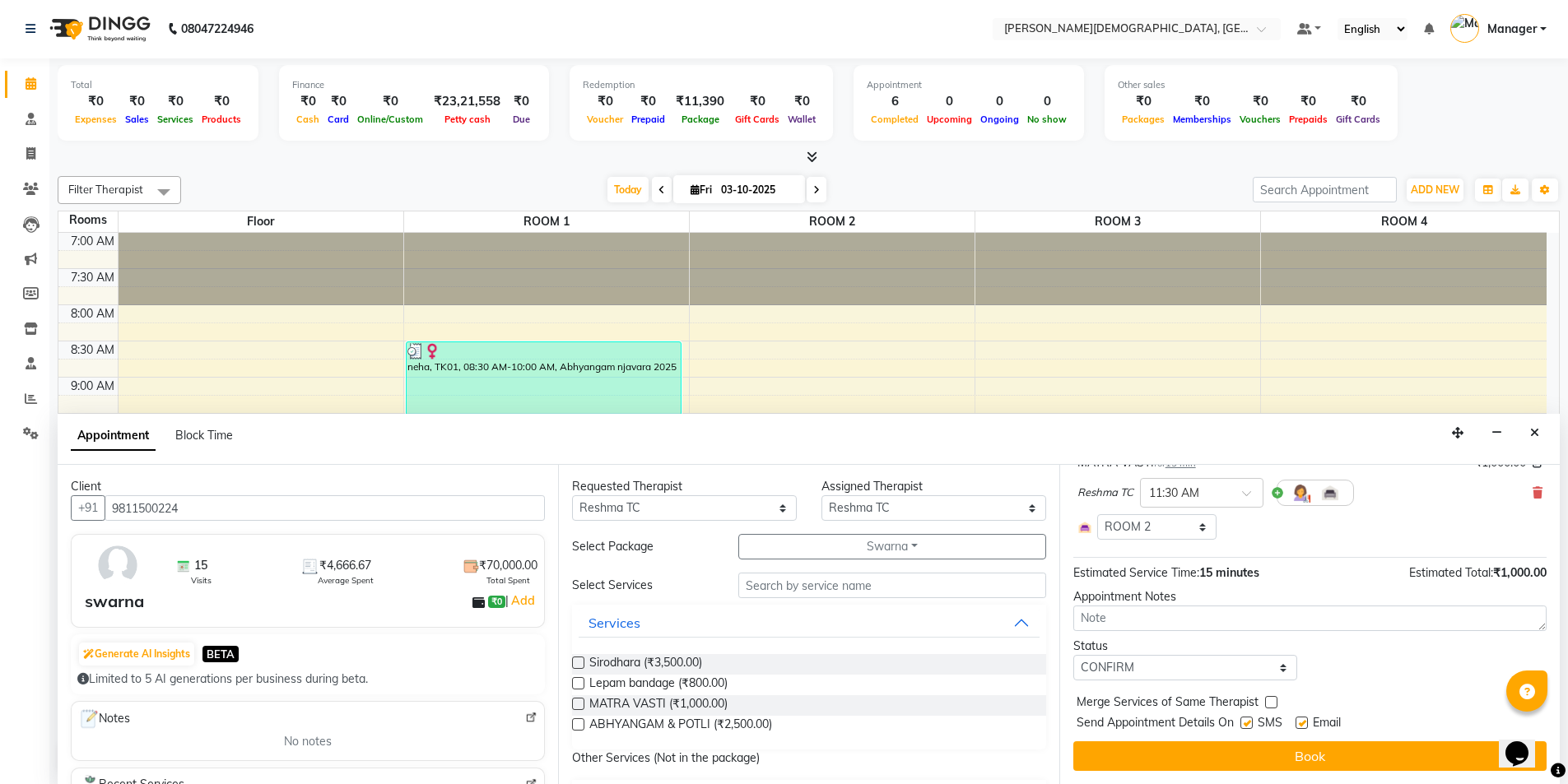
click at [1244, 723] on input "checkbox" at bounding box center [1246, 724] width 11 height 10
checkbox input "false"
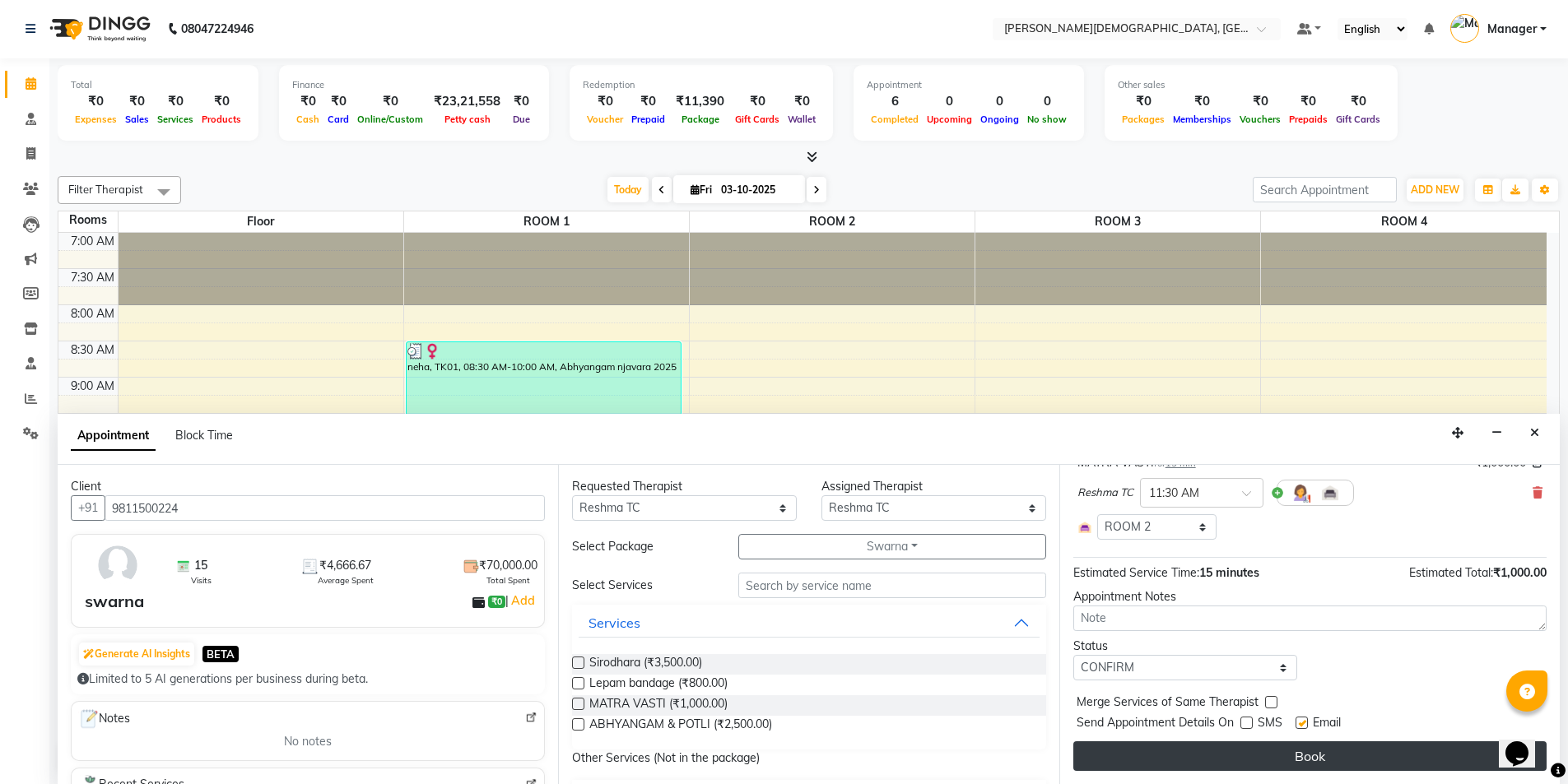
click at [1239, 748] on button "Book" at bounding box center [1310, 756] width 474 height 30
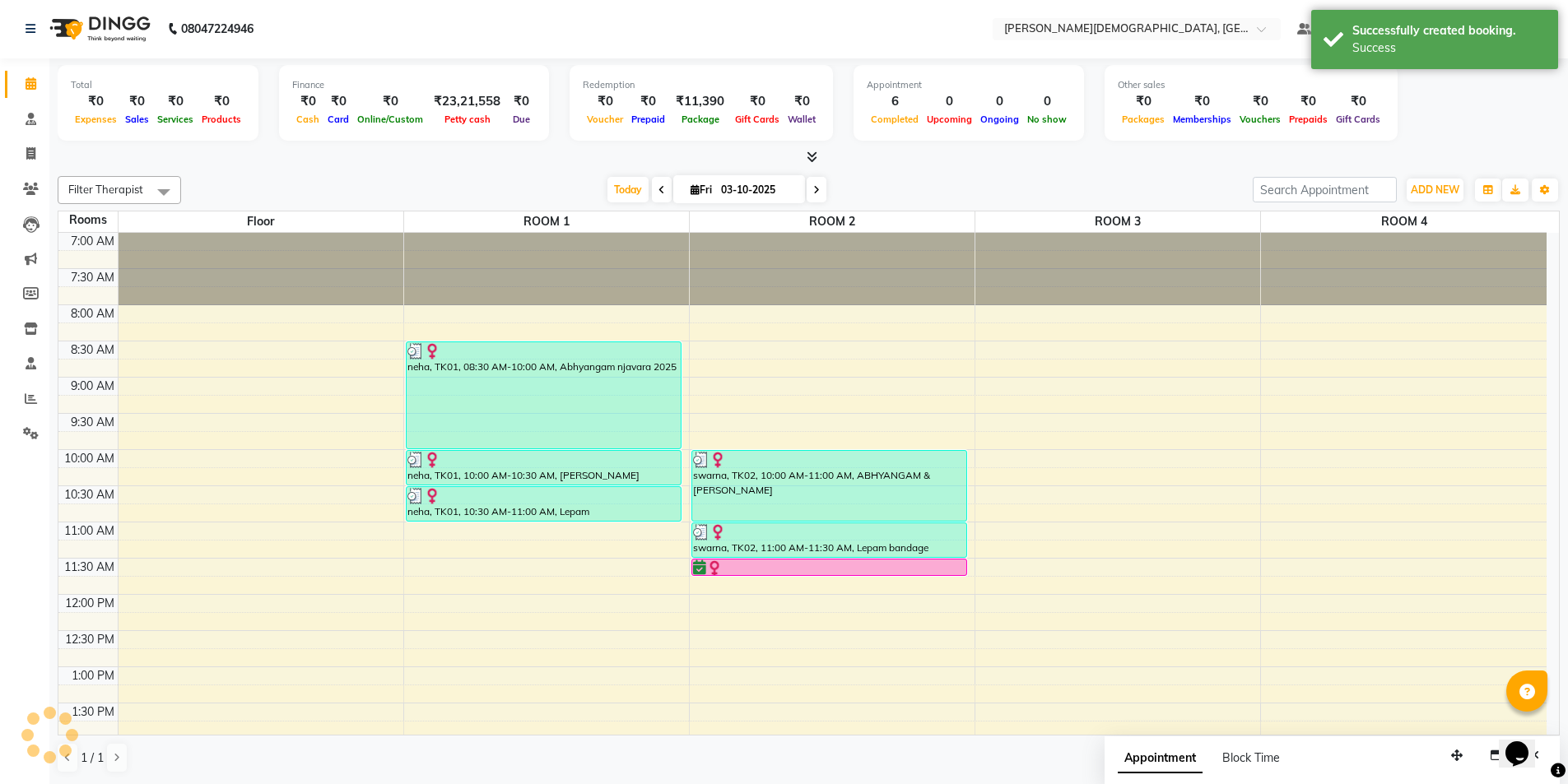
scroll to position [0, 0]
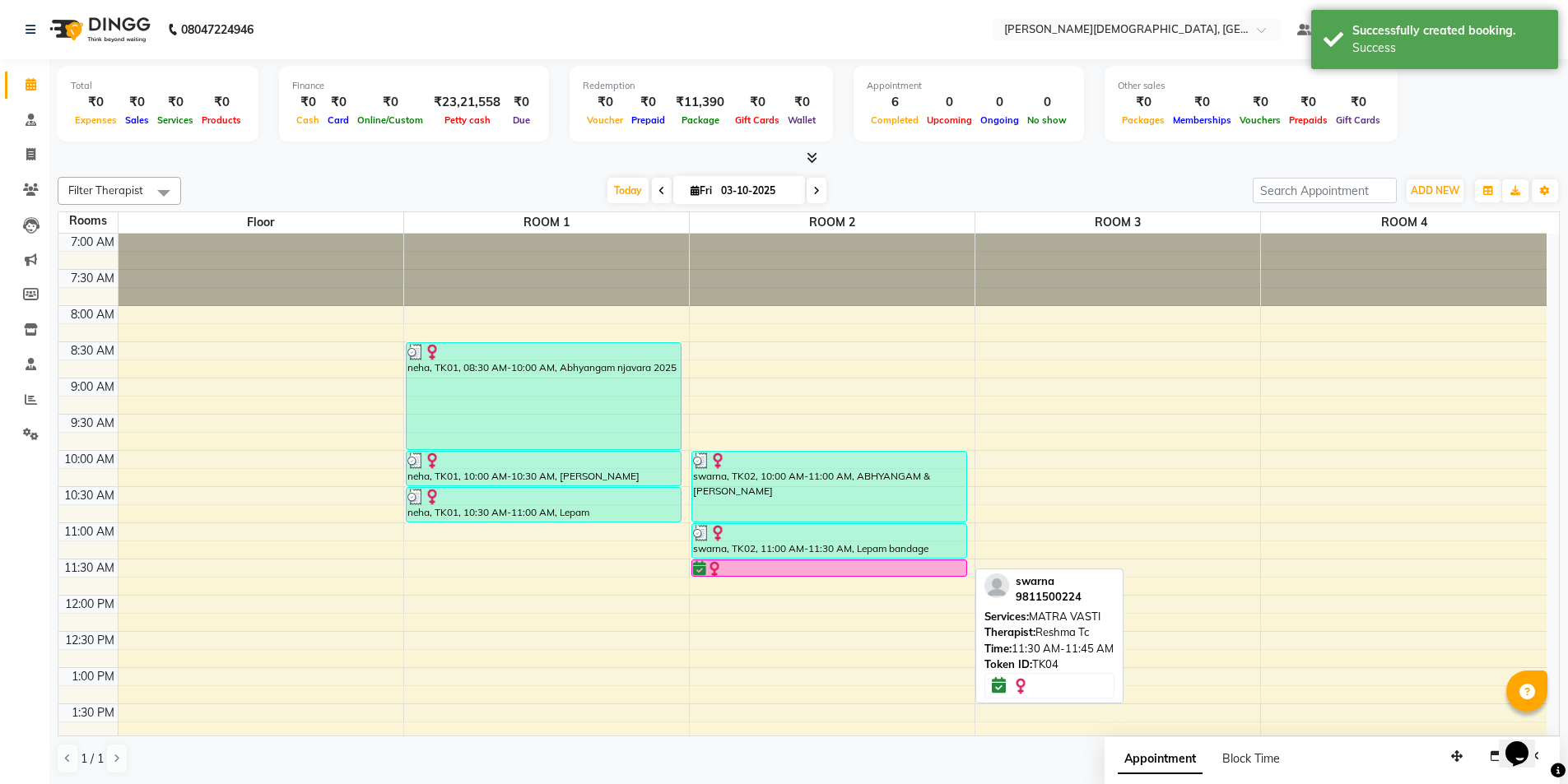
click at [886, 569] on div at bounding box center [830, 569] width 273 height 17
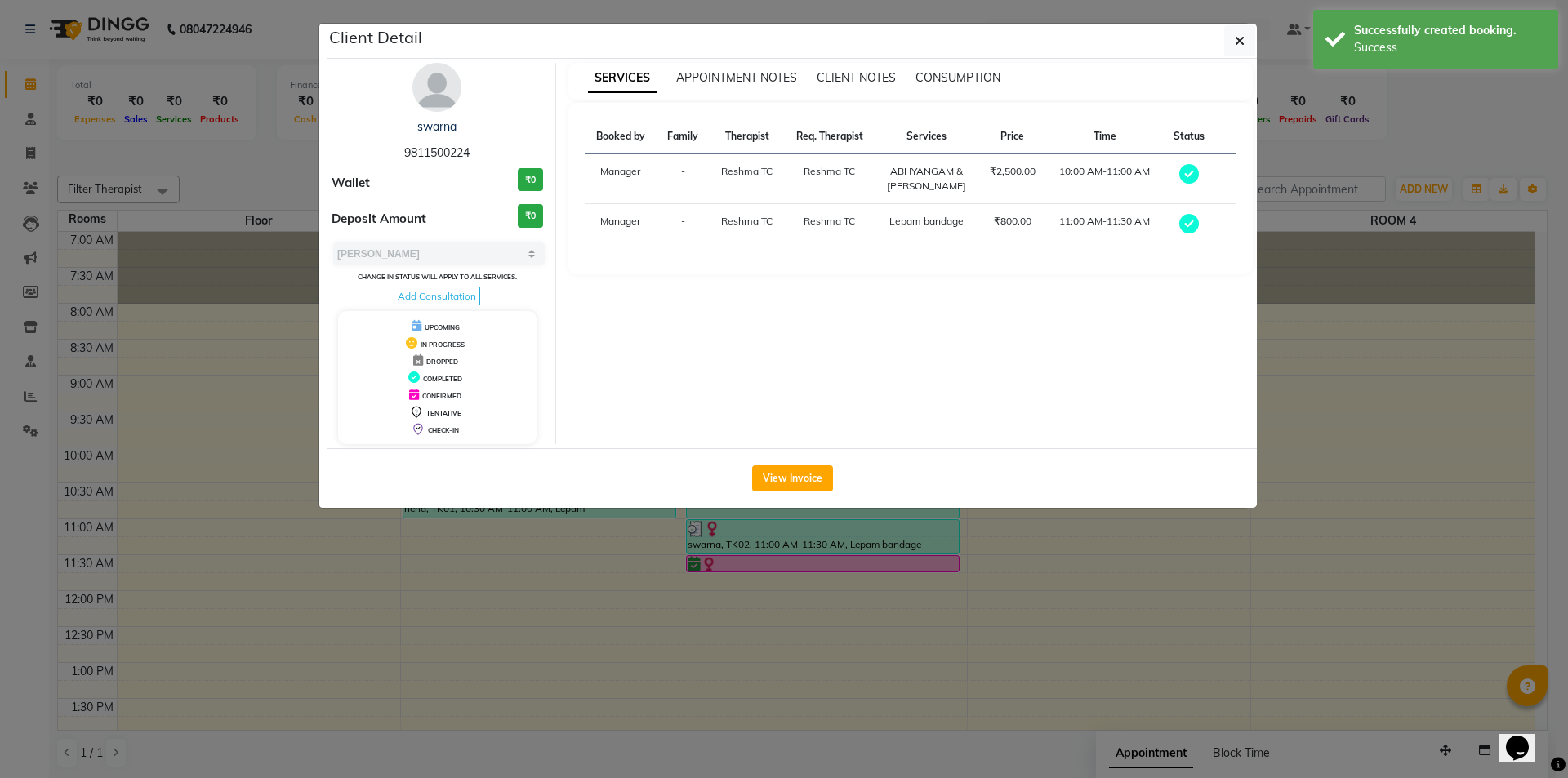
select select "6"
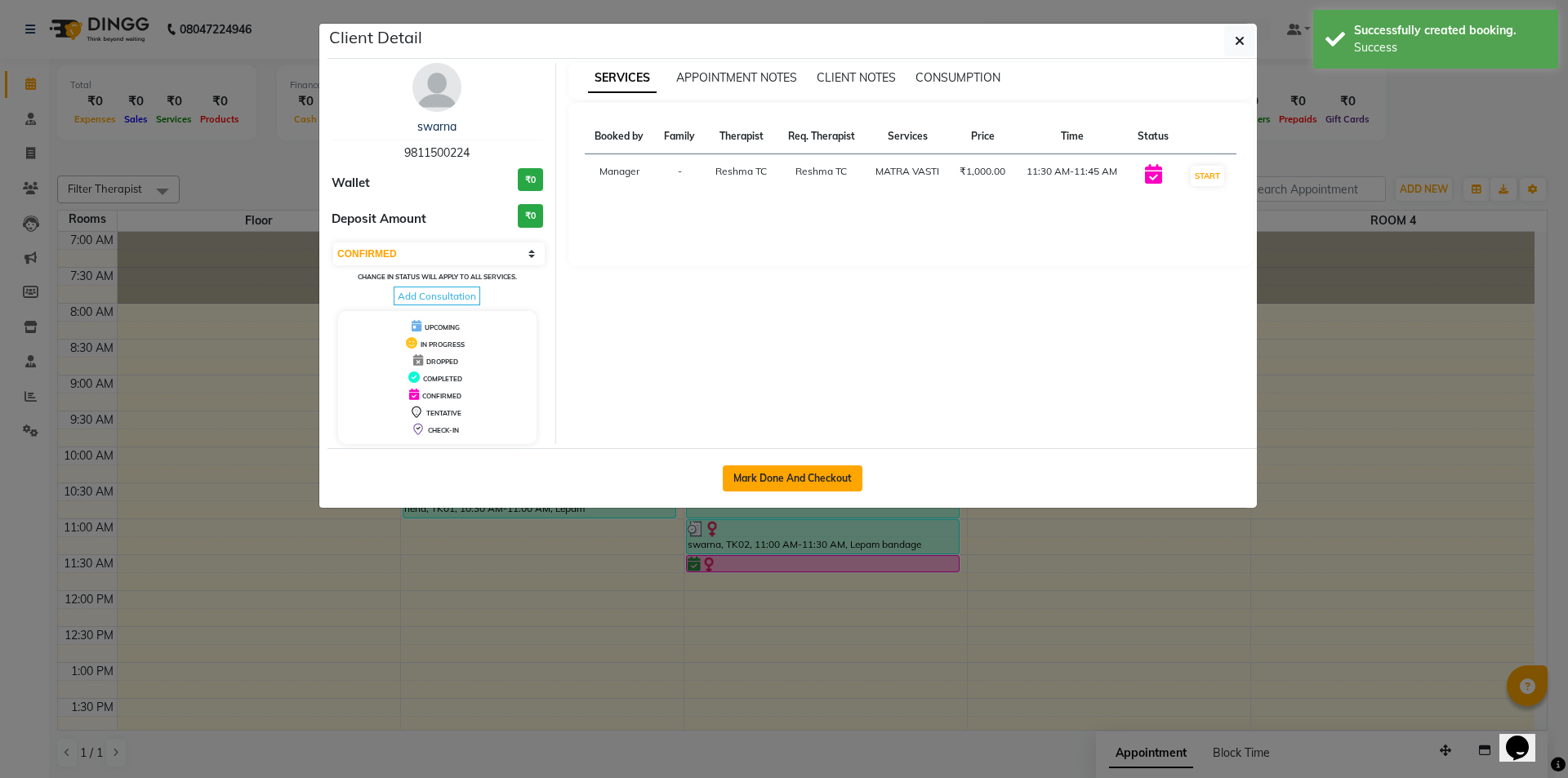
click at [809, 484] on button "Mark Done And Checkout" at bounding box center [792, 478] width 140 height 26
select select "5573"
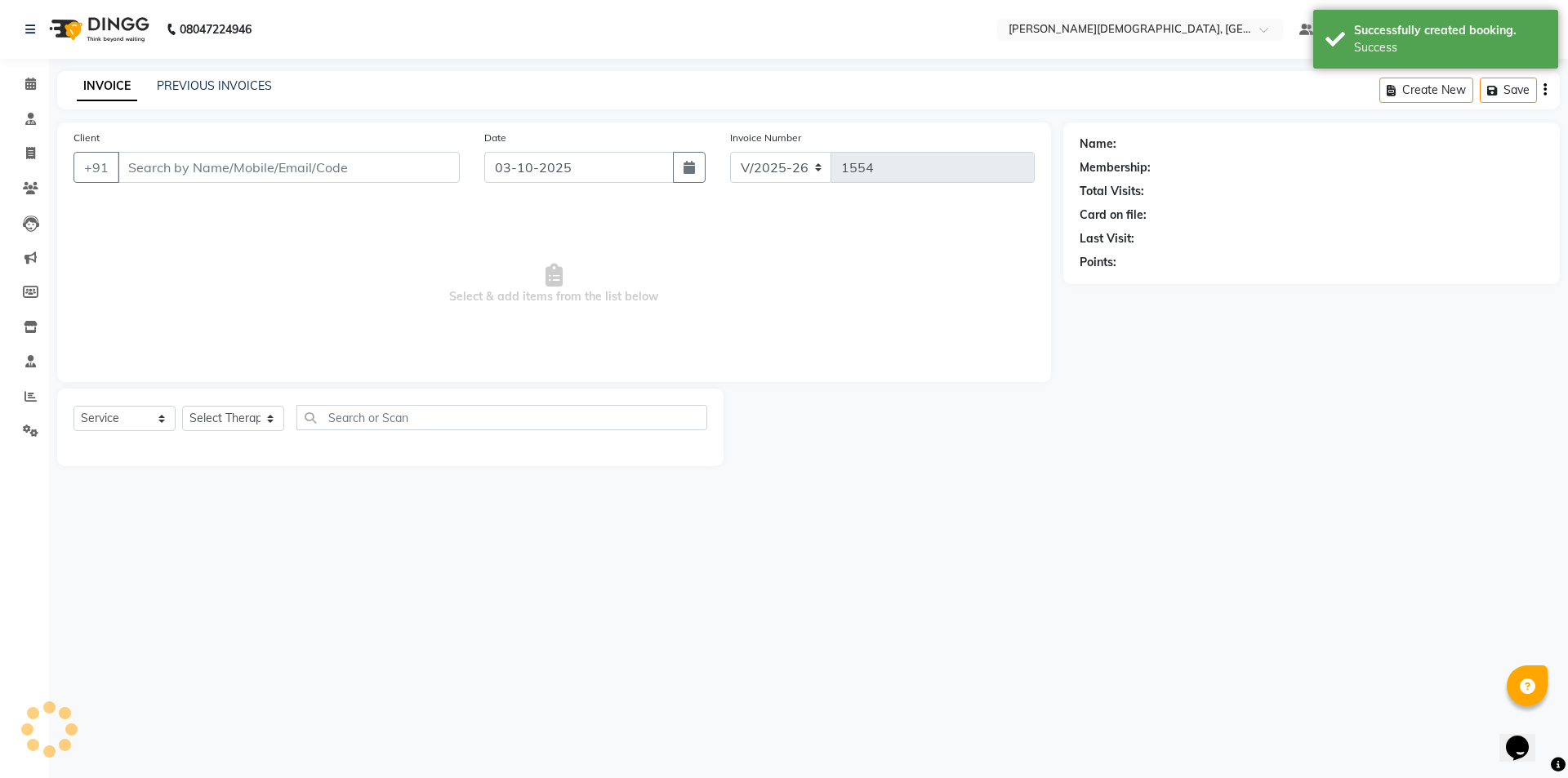
select select "membership"
type input "9811500224"
select select "39593"
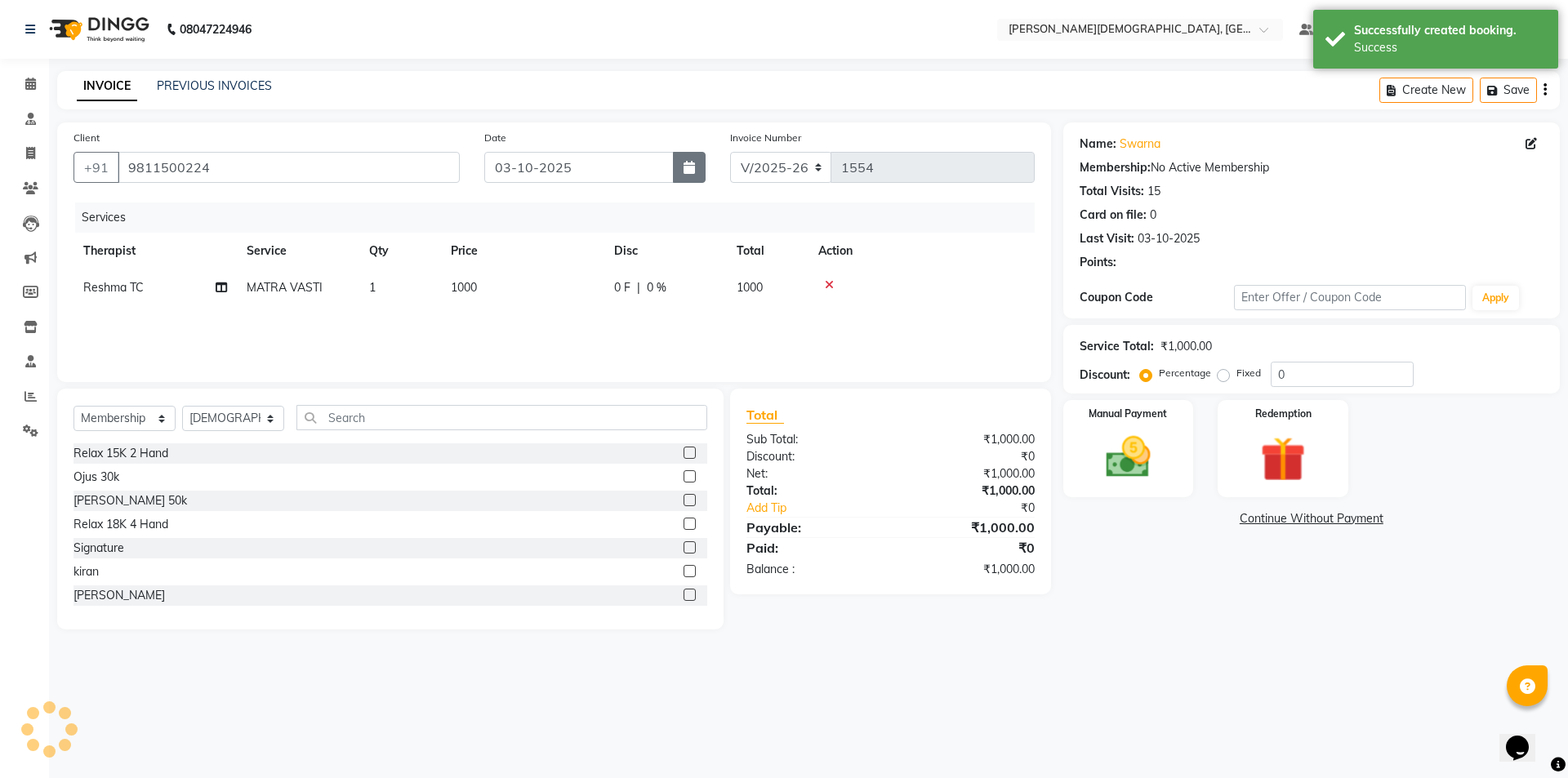
click at [698, 170] on button "button" at bounding box center [690, 168] width 33 height 31
select select "10"
select select "2025"
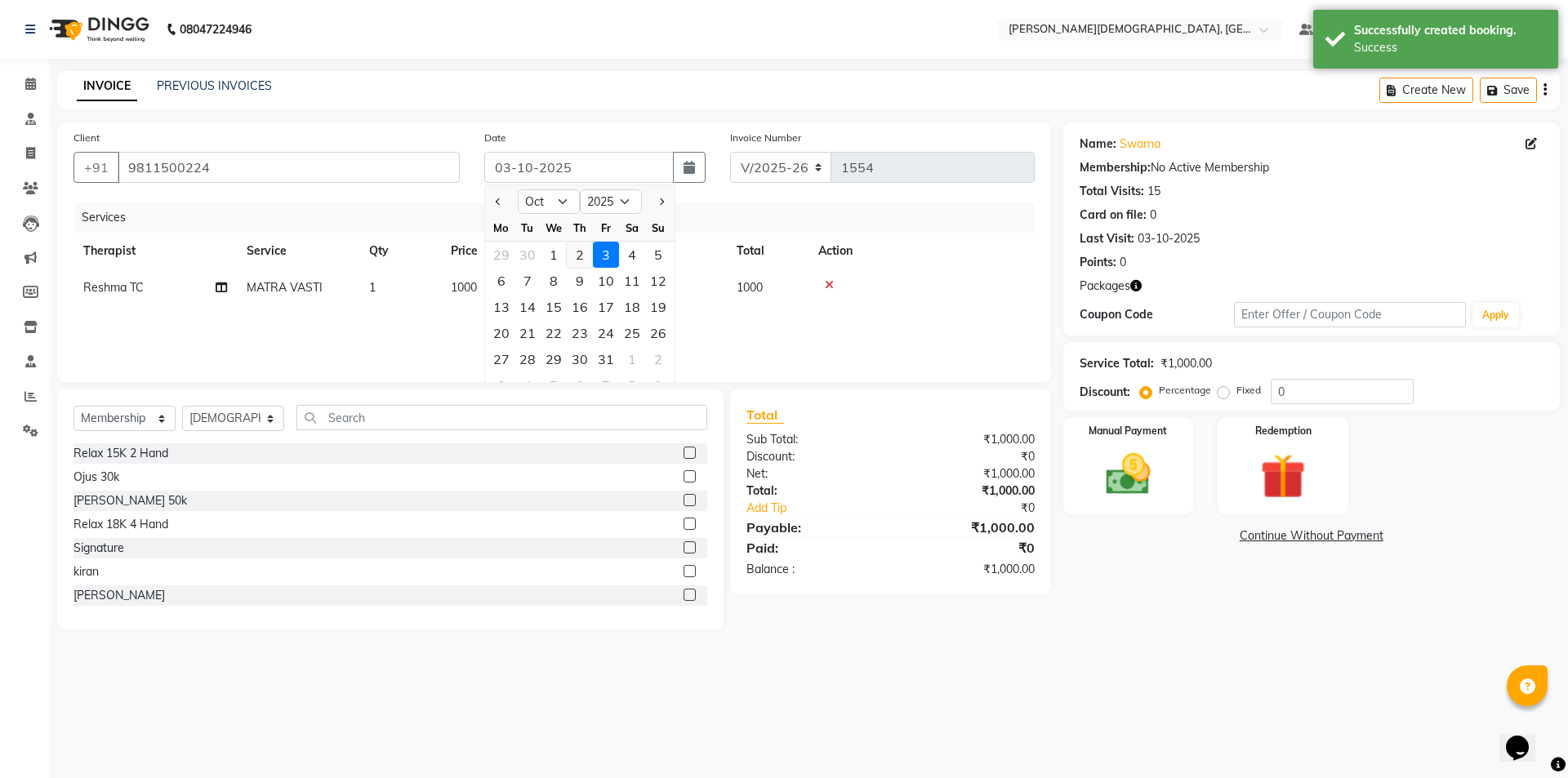
click at [579, 253] on div "2" at bounding box center [579, 254] width 26 height 26
type input "02-10-2025"
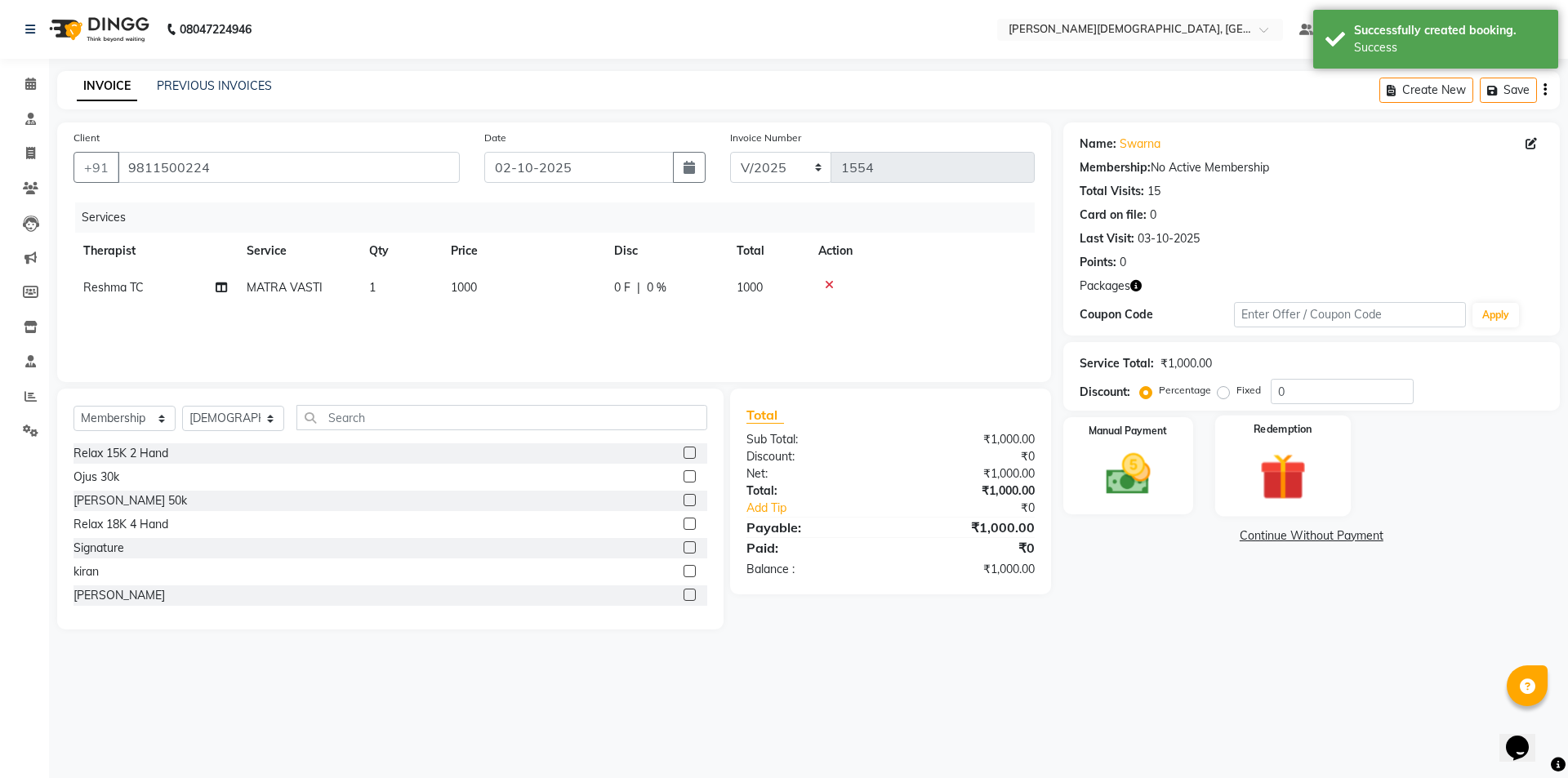
click at [1274, 471] on img at bounding box center [1282, 476] width 76 height 58
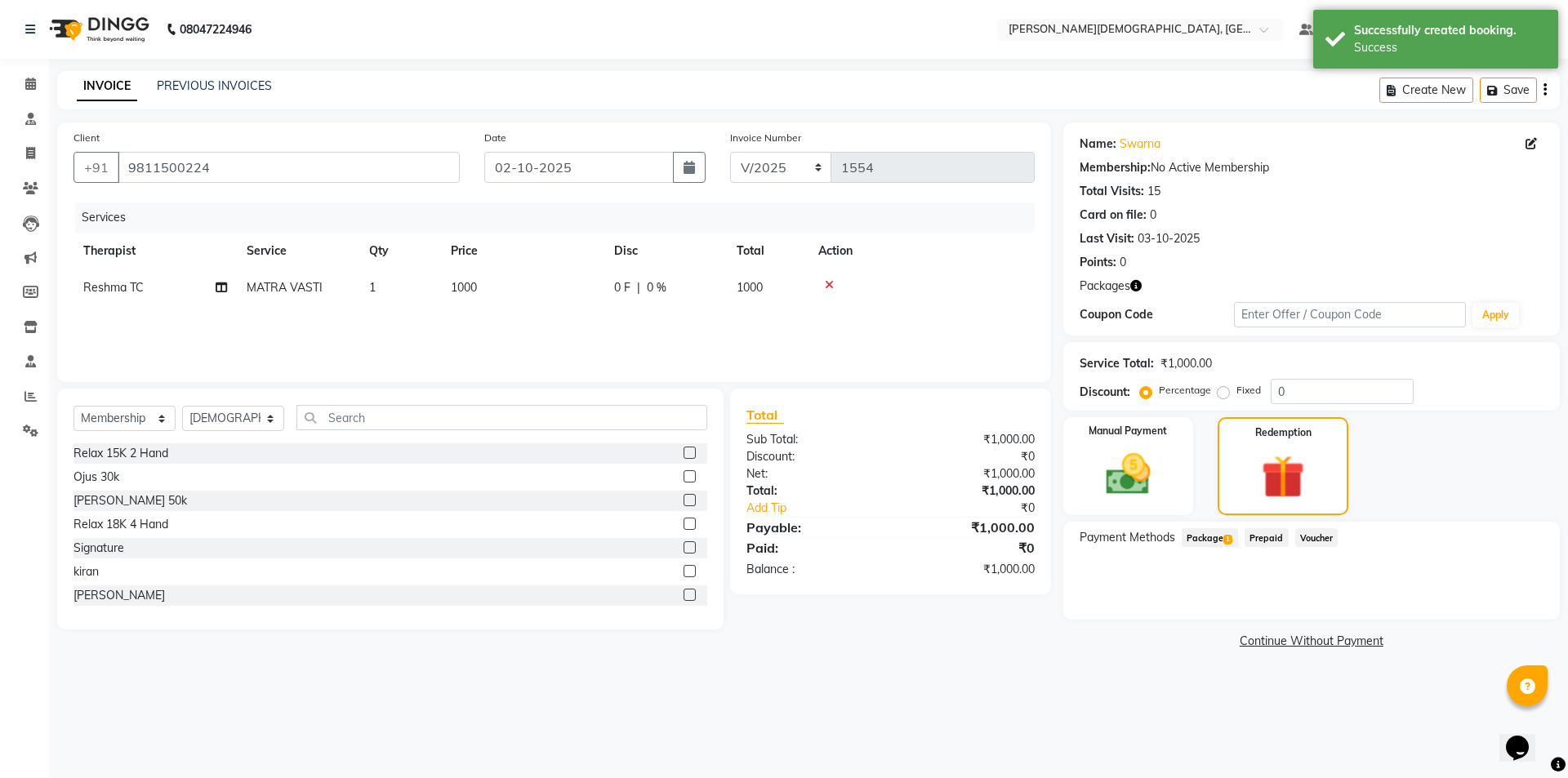
click at [1207, 532] on span "Package 1" at bounding box center [1209, 537] width 56 height 19
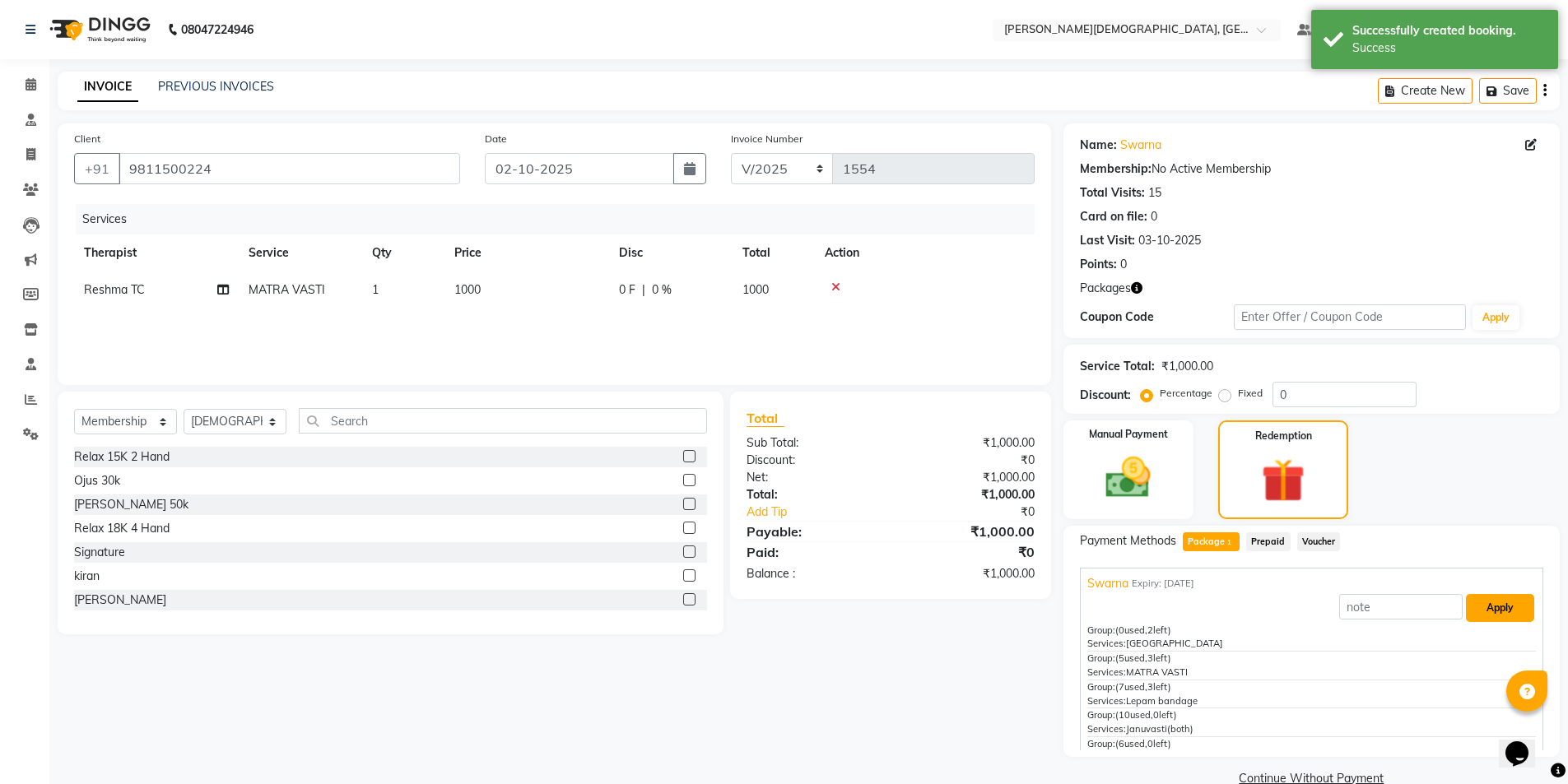
click at [1487, 606] on button "Apply" at bounding box center [1500, 608] width 68 height 28
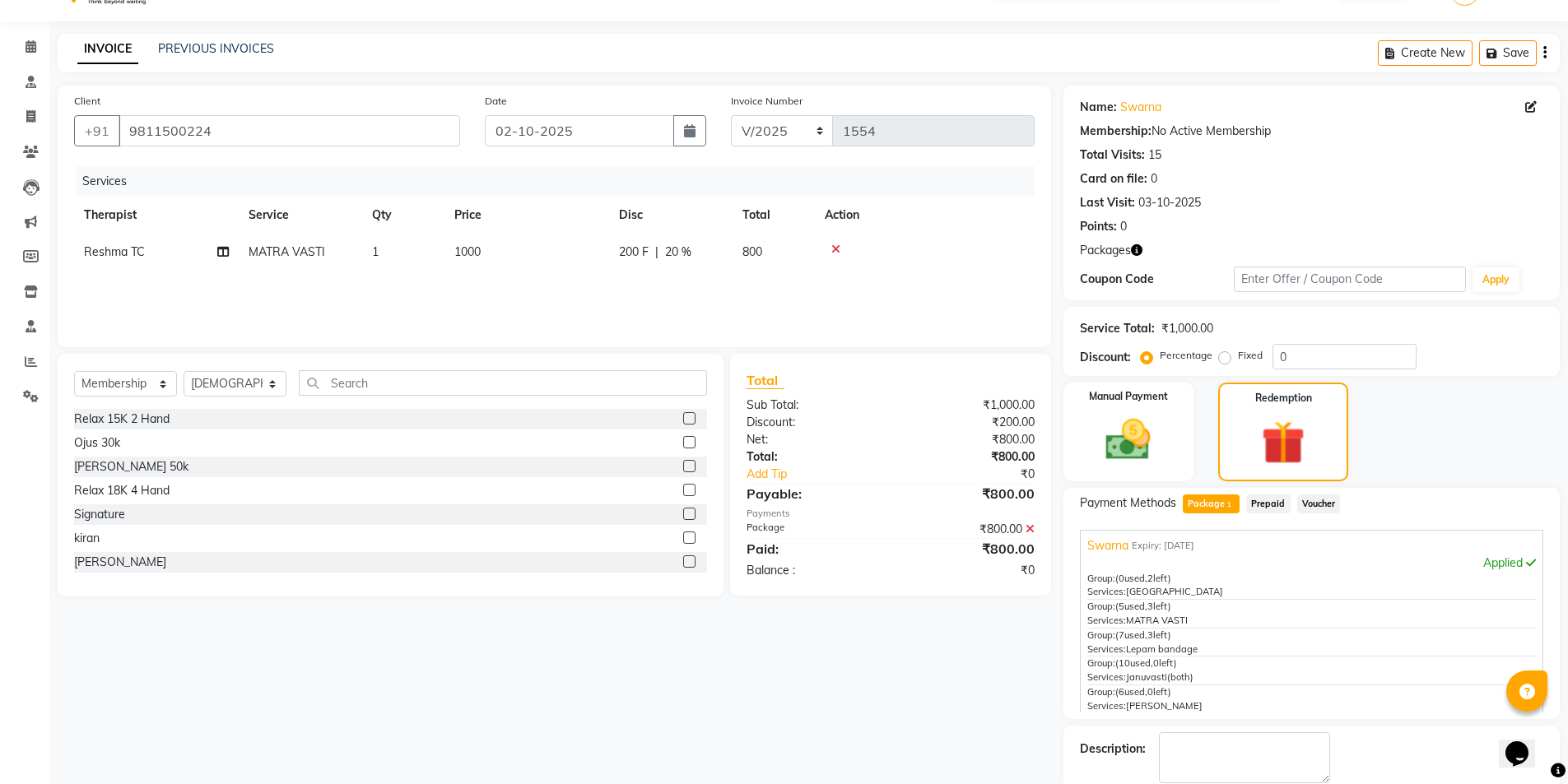
scroll to position [124, 0]
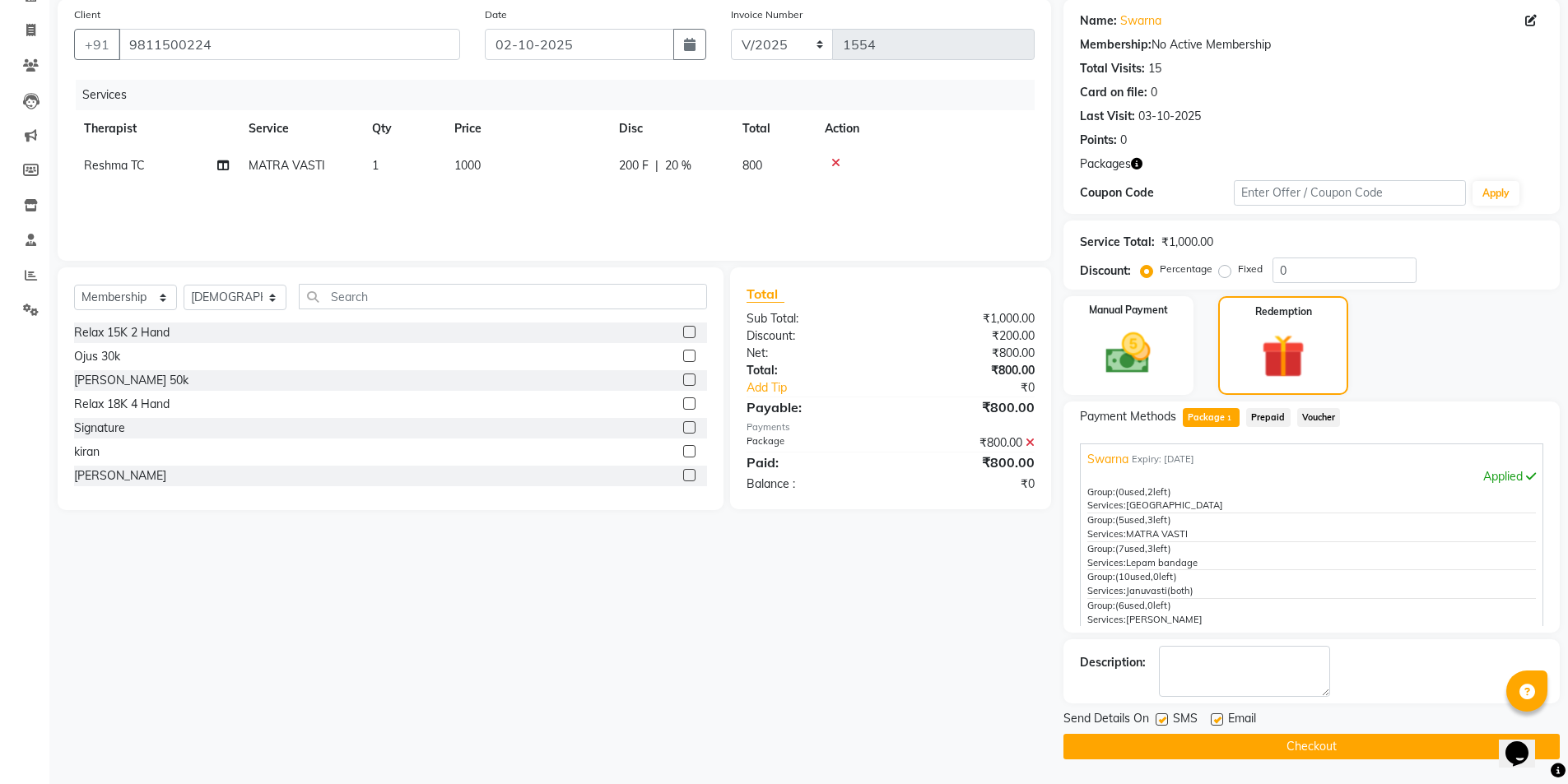
click at [1159, 719] on label at bounding box center [1162, 719] width 12 height 12
click at [1159, 719] on input "checkbox" at bounding box center [1161, 720] width 11 height 10
checkbox input "false"
click at [1165, 751] on button "Checkout" at bounding box center [1311, 746] width 496 height 25
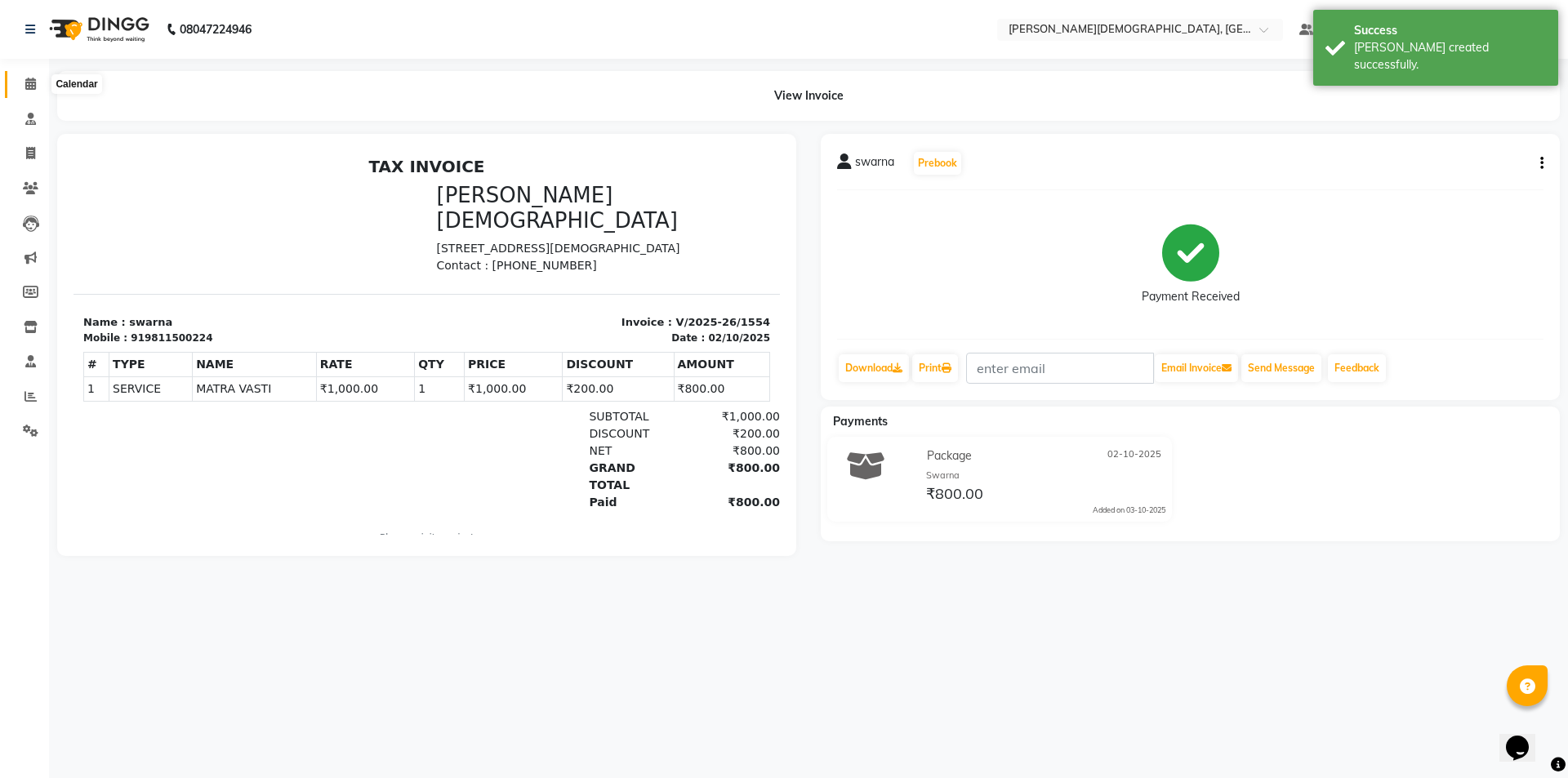
click at [28, 89] on span at bounding box center [30, 84] width 29 height 19
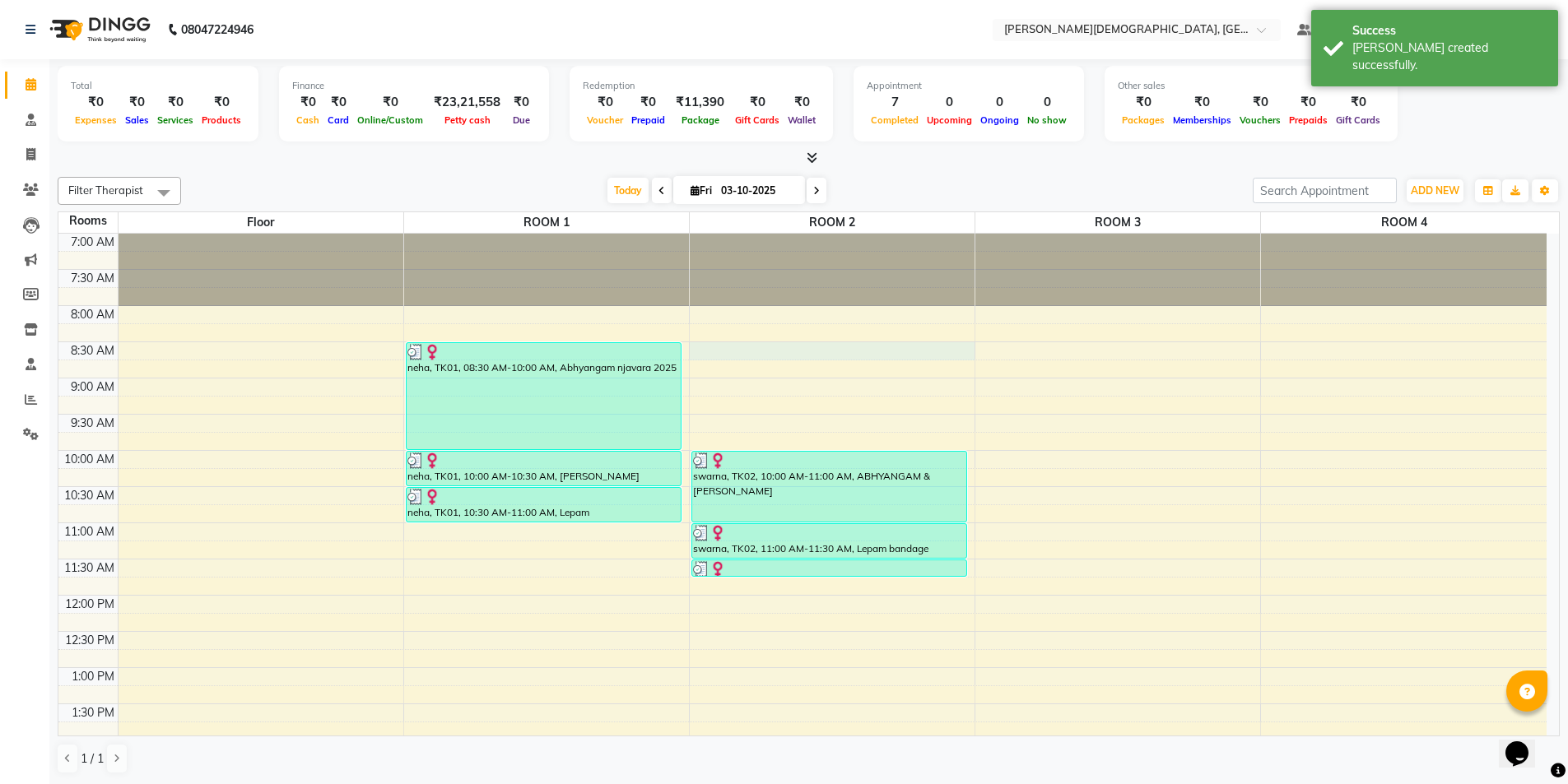
click at [878, 352] on div "7:00 AM 7:30 AM 8:00 AM 8:30 AM 9:00 AM 9:30 AM 10:00 AM 10:30 AM 11:00 AM 11:3…" at bounding box center [803, 739] width 1488 height 1012
select select "510"
select select "tentative"
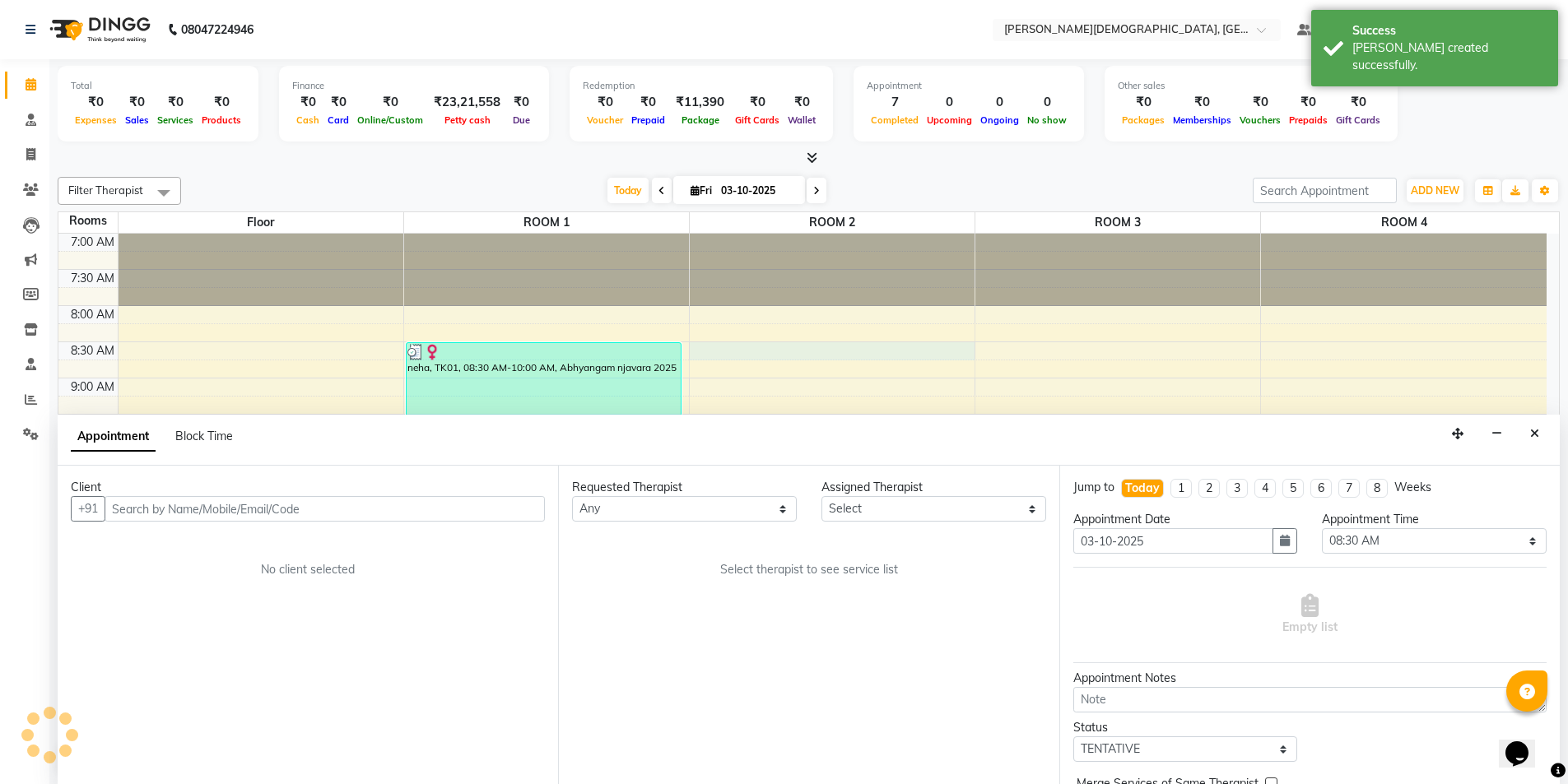
scroll to position [1, 0]
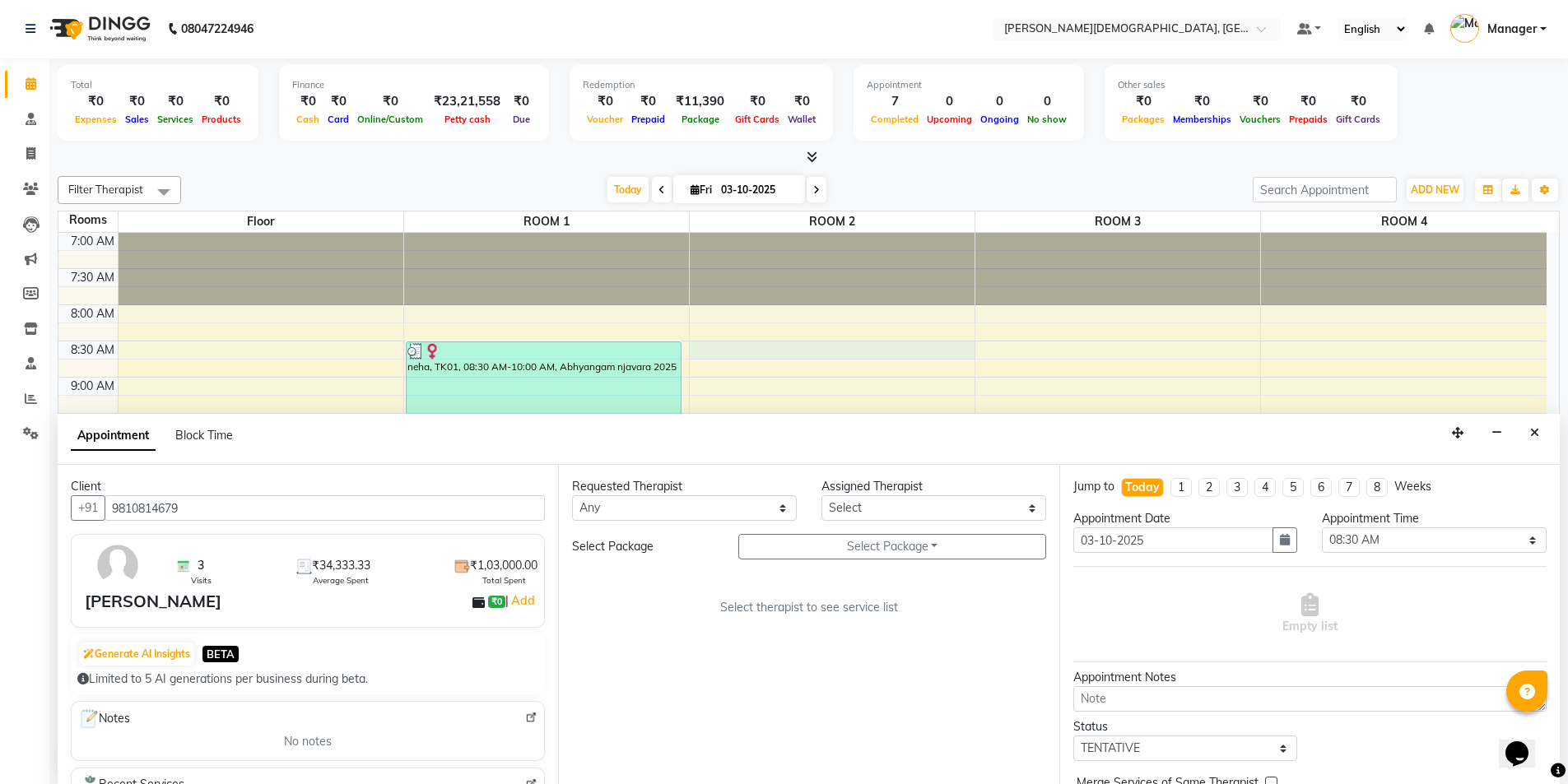
type input "9810814679"
click at [721, 503] on select "Any [PERSON_NAME] [PERSON_NAME] [PERSON_NAME] [PERSON_NAME] [PERSON_NAME] [PERS…" at bounding box center [684, 508] width 225 height 25
select select "85572"
click at [572, 495] on select "Any [PERSON_NAME] [PERSON_NAME] [PERSON_NAME] [PERSON_NAME] [PERSON_NAME] [PERS…" at bounding box center [684, 508] width 225 height 25
select select "85572"
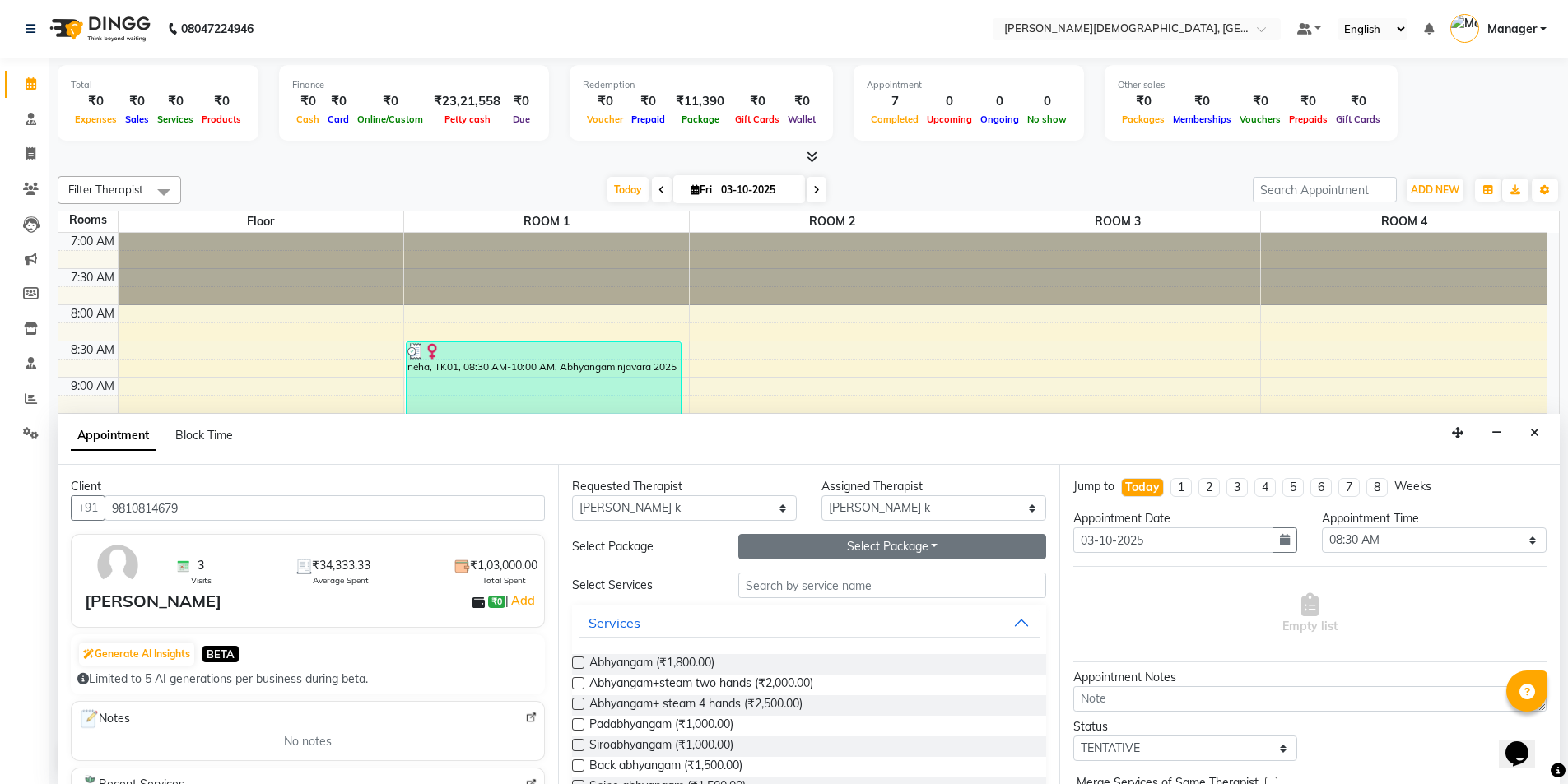
click at [833, 547] on button "Select Package Toggle Dropdown" at bounding box center [892, 546] width 308 height 25
click at [799, 578] on li "[PERSON_NAME]" at bounding box center [804, 580] width 130 height 24
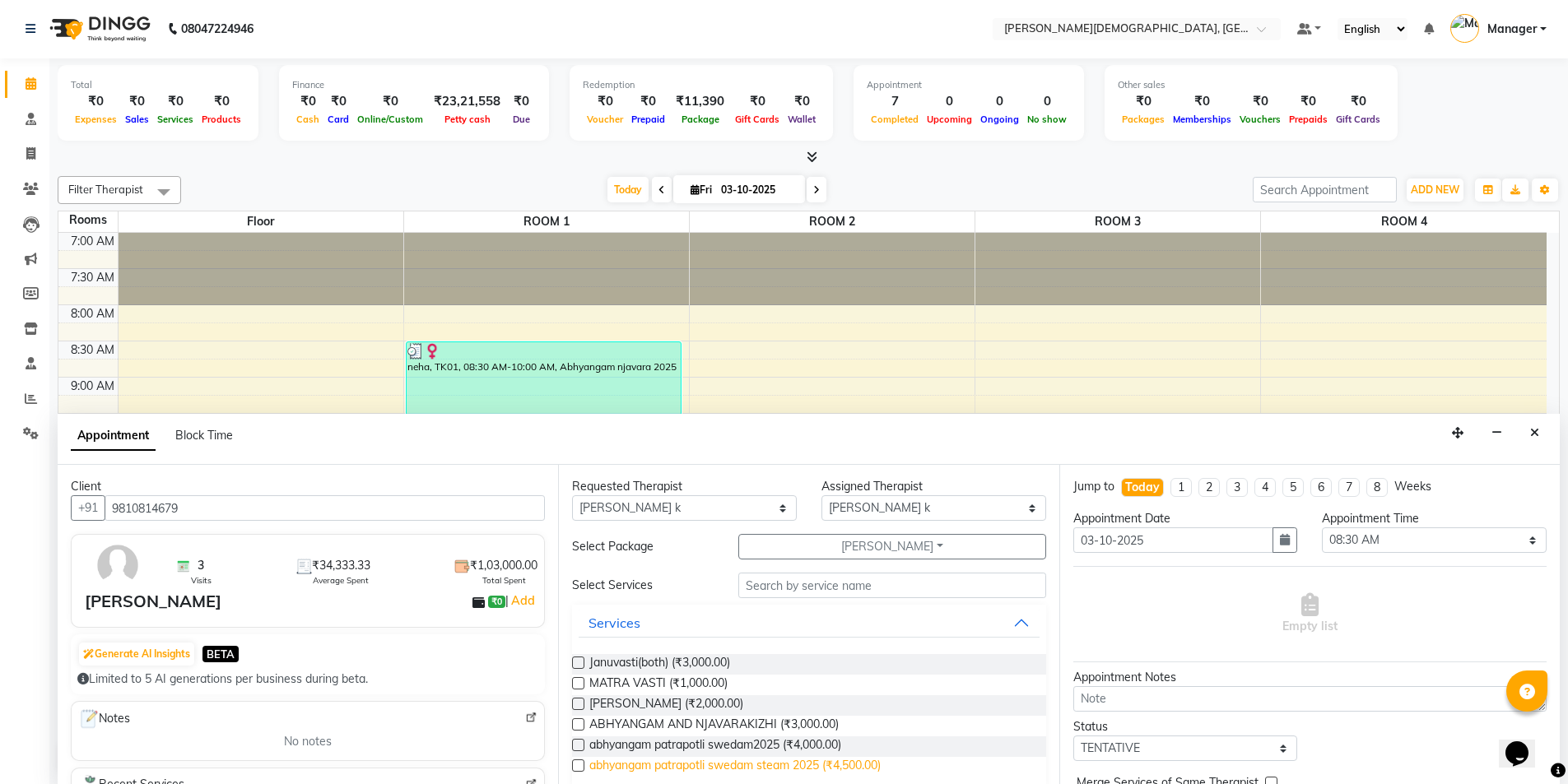
click at [789, 762] on span "abhyangam patrapotli swedam steam 2025 (₹4,500.00)" at bounding box center [735, 767] width 292 height 21
checkbox input "true"
select select "2681"
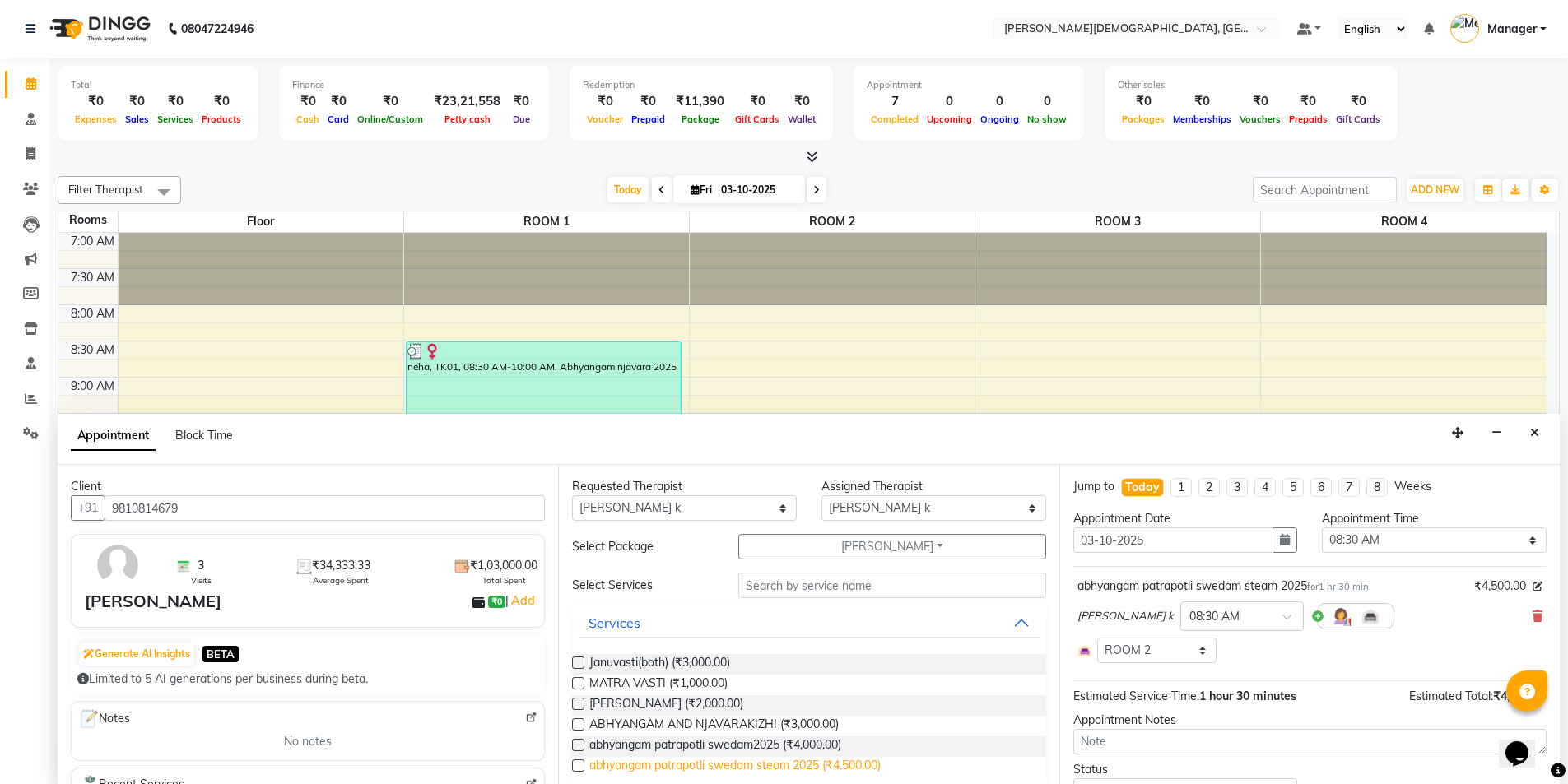
checkbox input "false"
click at [692, 665] on span "Januvasti(both) (₹3,000.00)" at bounding box center [659, 664] width 141 height 21
checkbox input "true"
select select "2681"
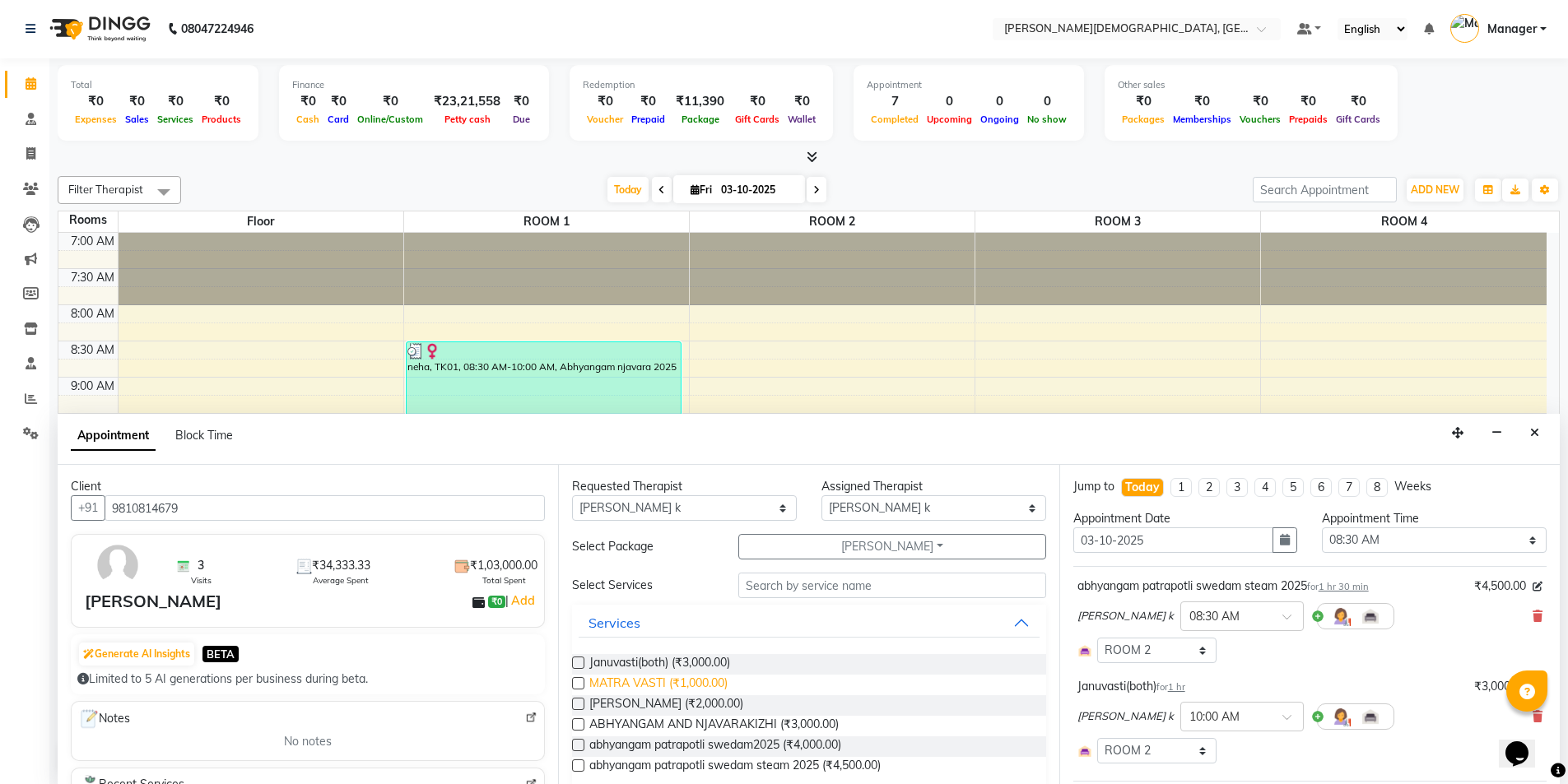
checkbox input "false"
click at [683, 698] on span "[PERSON_NAME] (₹2,000.00)" at bounding box center [666, 705] width 154 height 21
checkbox input "false"
select select "2681"
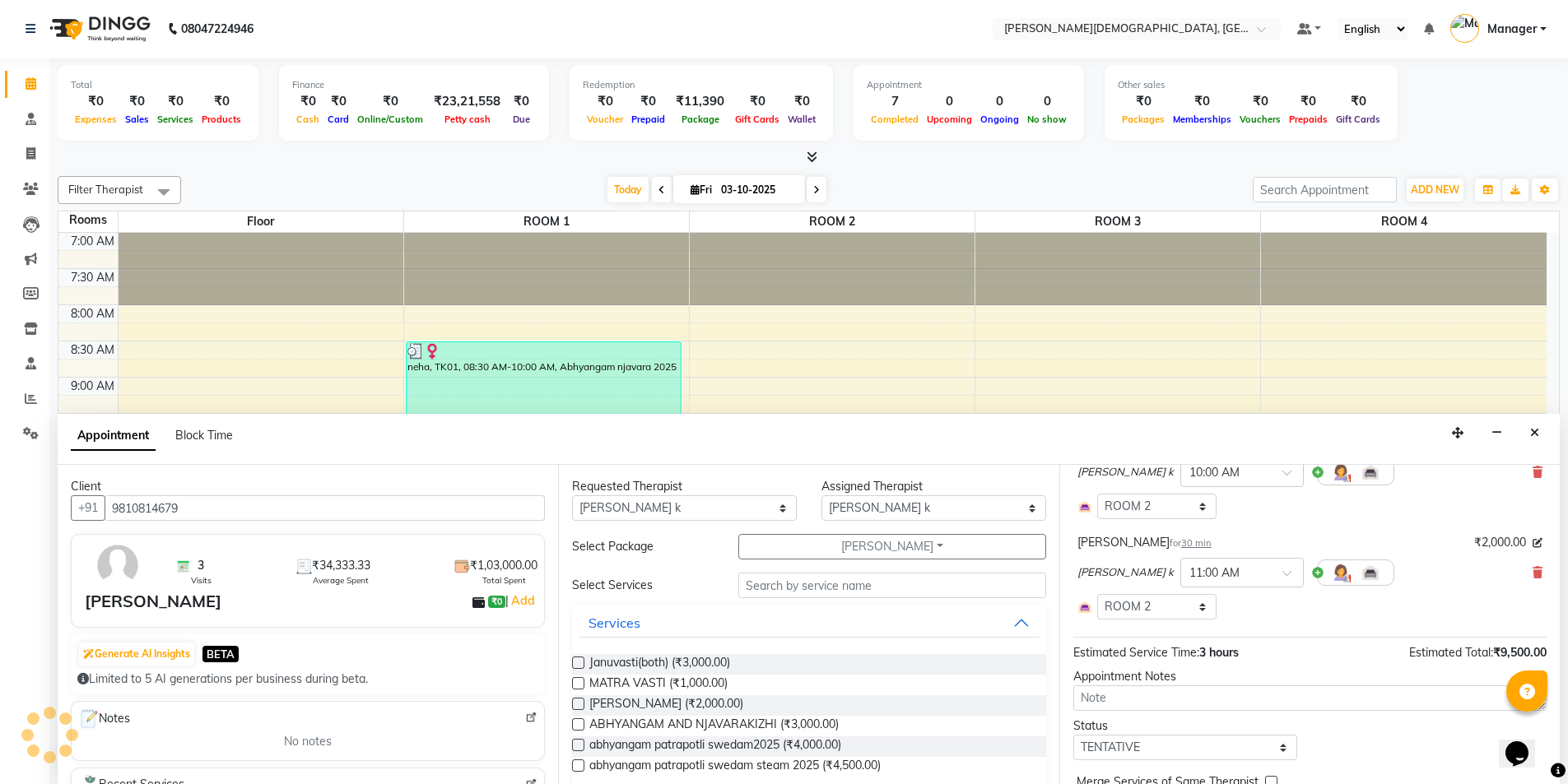
scroll to position [324, 0]
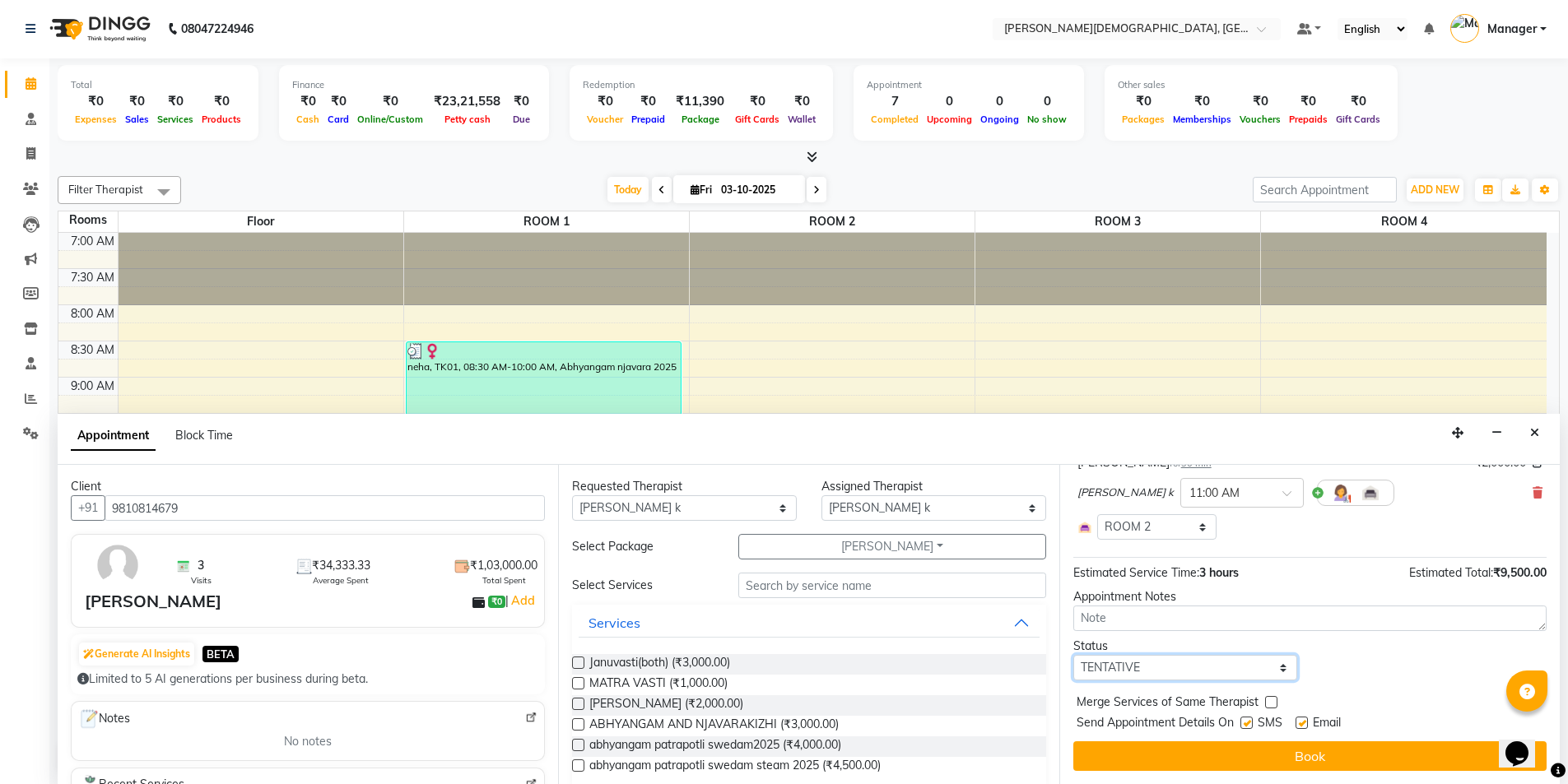
click at [1196, 666] on select "Select TENTATIVE CONFIRM CHECK-IN UPCOMING" at bounding box center [1185, 667] width 225 height 25
select select "confirm booking"
click at [1073, 654] on select "Select TENTATIVE CONFIRM CHECK-IN UPCOMING" at bounding box center [1185, 667] width 225 height 25
click at [1244, 721] on label at bounding box center [1247, 723] width 12 height 12
click at [1244, 721] on input "checkbox" at bounding box center [1246, 724] width 11 height 10
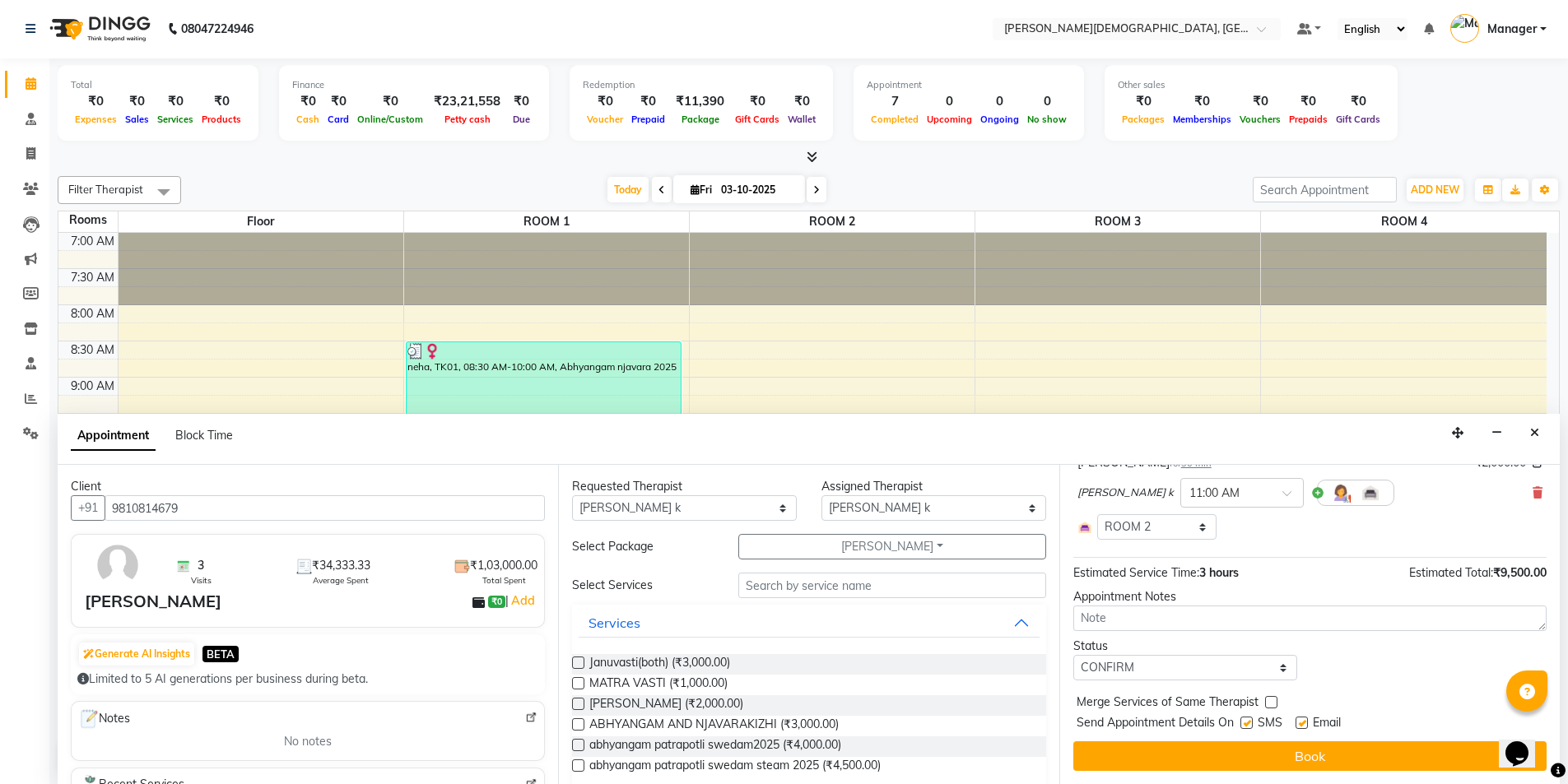
checkbox input "false"
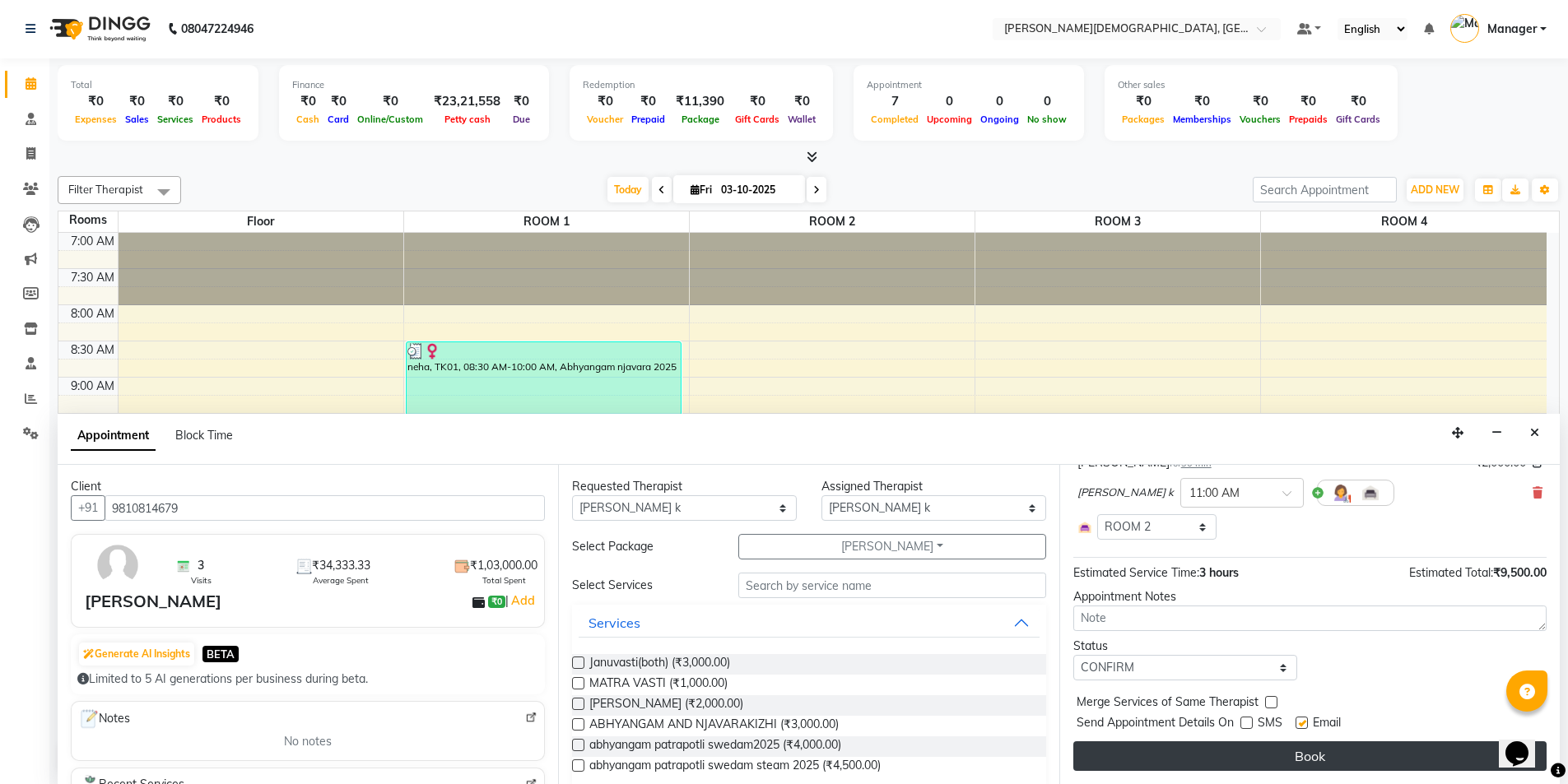
click at [1229, 750] on button "Book" at bounding box center [1310, 756] width 474 height 30
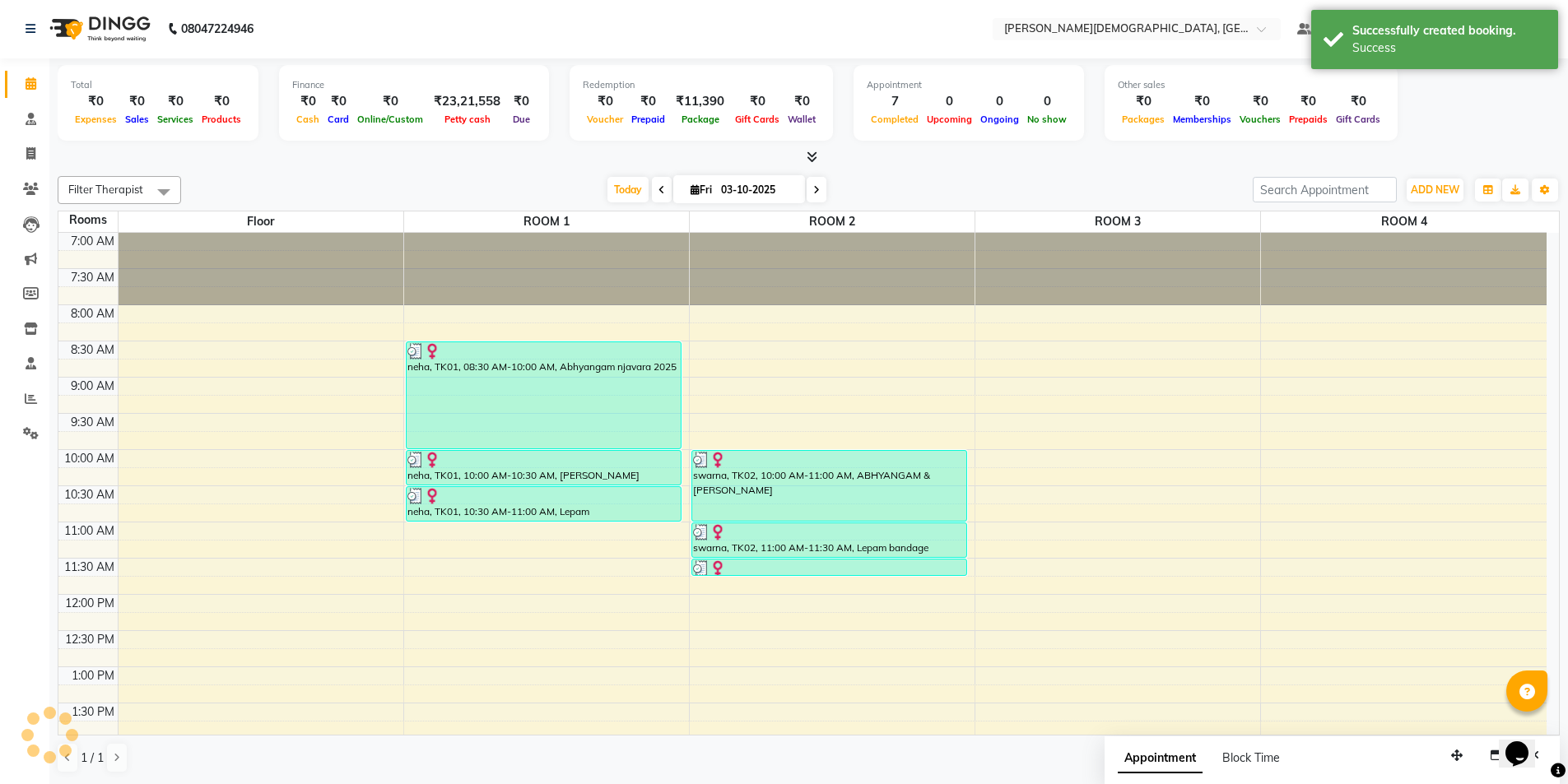
scroll to position [0, 0]
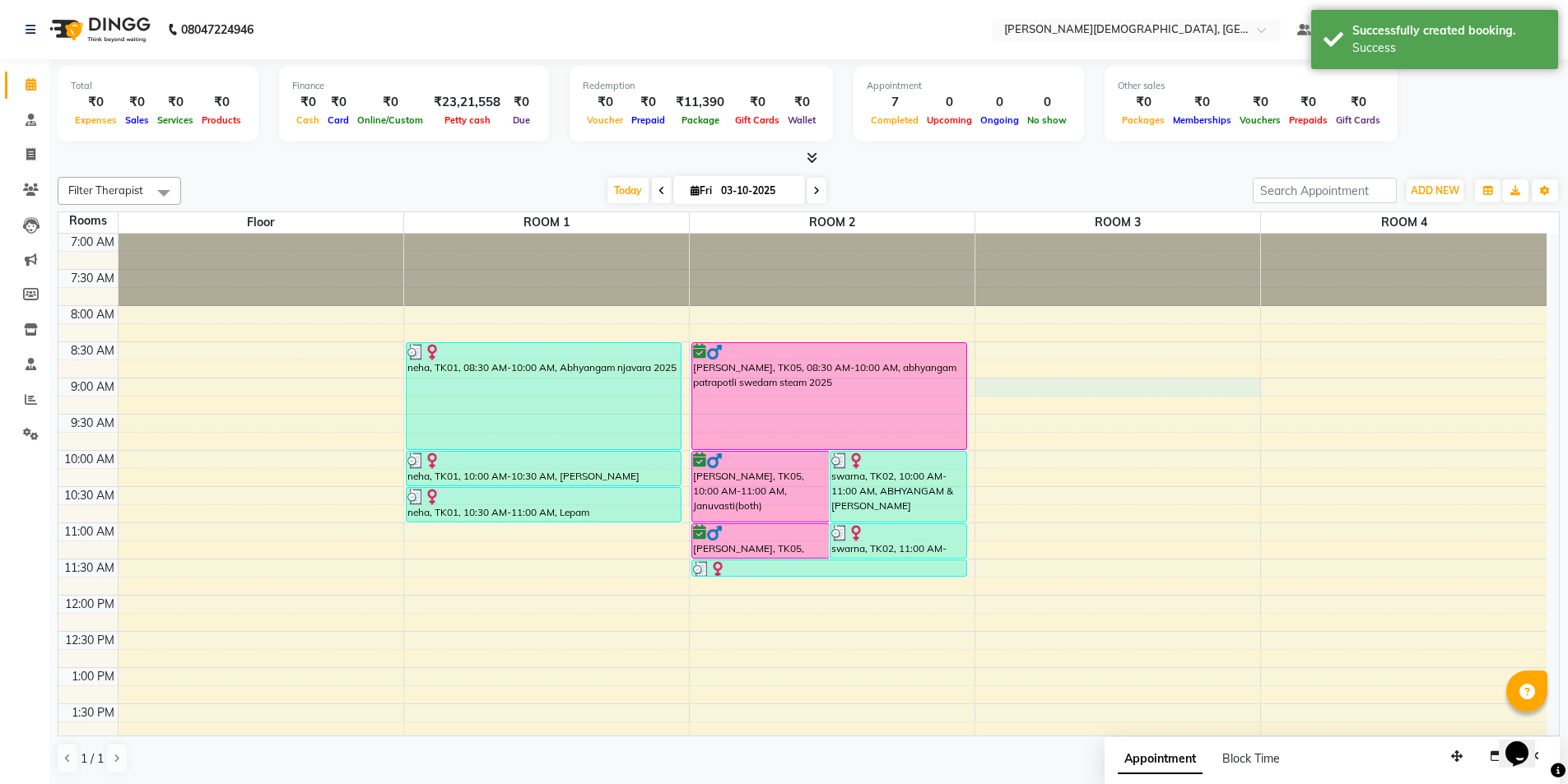
click at [1037, 390] on div "7:00 AM 7:30 AM 8:00 AM 8:30 AM 9:00 AM 9:30 AM 10:00 AM 10:30 AM 11:00 AM 11:3…" at bounding box center [803, 739] width 1488 height 1012
select select "tentative"
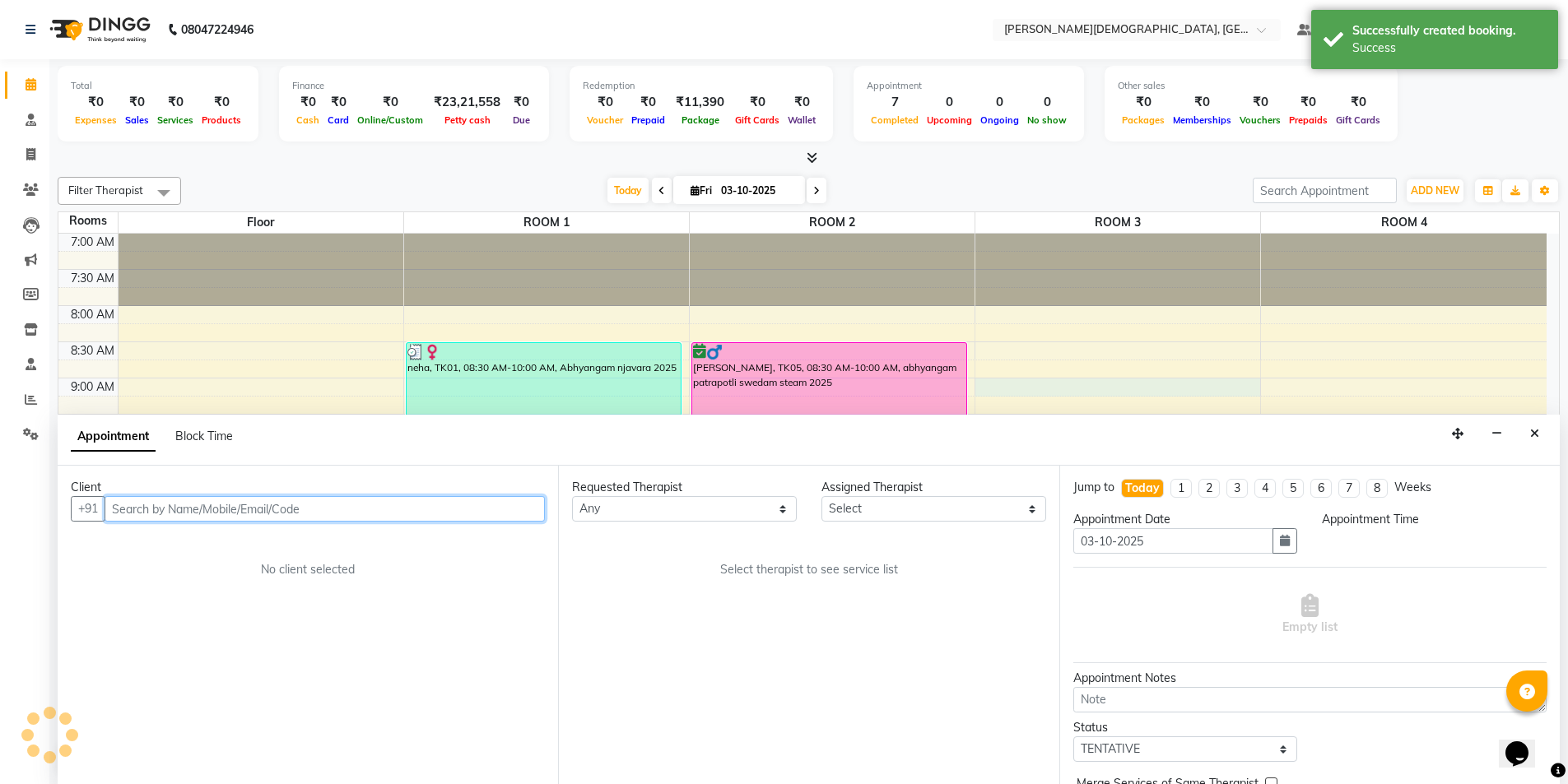
scroll to position [1, 0]
select select "540"
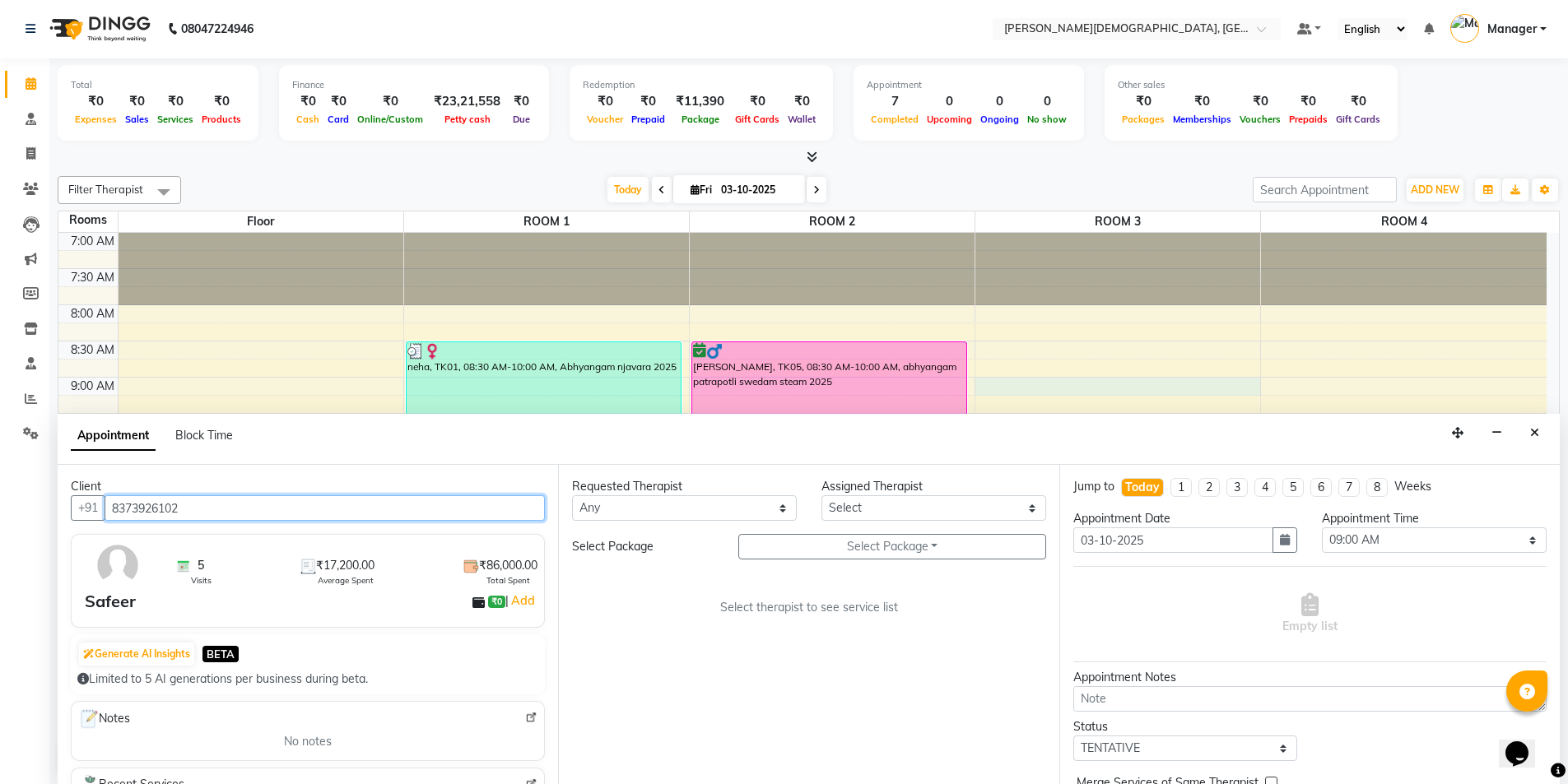
type input "8373926102"
click at [734, 502] on select "Any [PERSON_NAME] [PERSON_NAME] [PERSON_NAME] [PERSON_NAME] [PERSON_NAME] [PERS…" at bounding box center [684, 508] width 225 height 25
select select "66654"
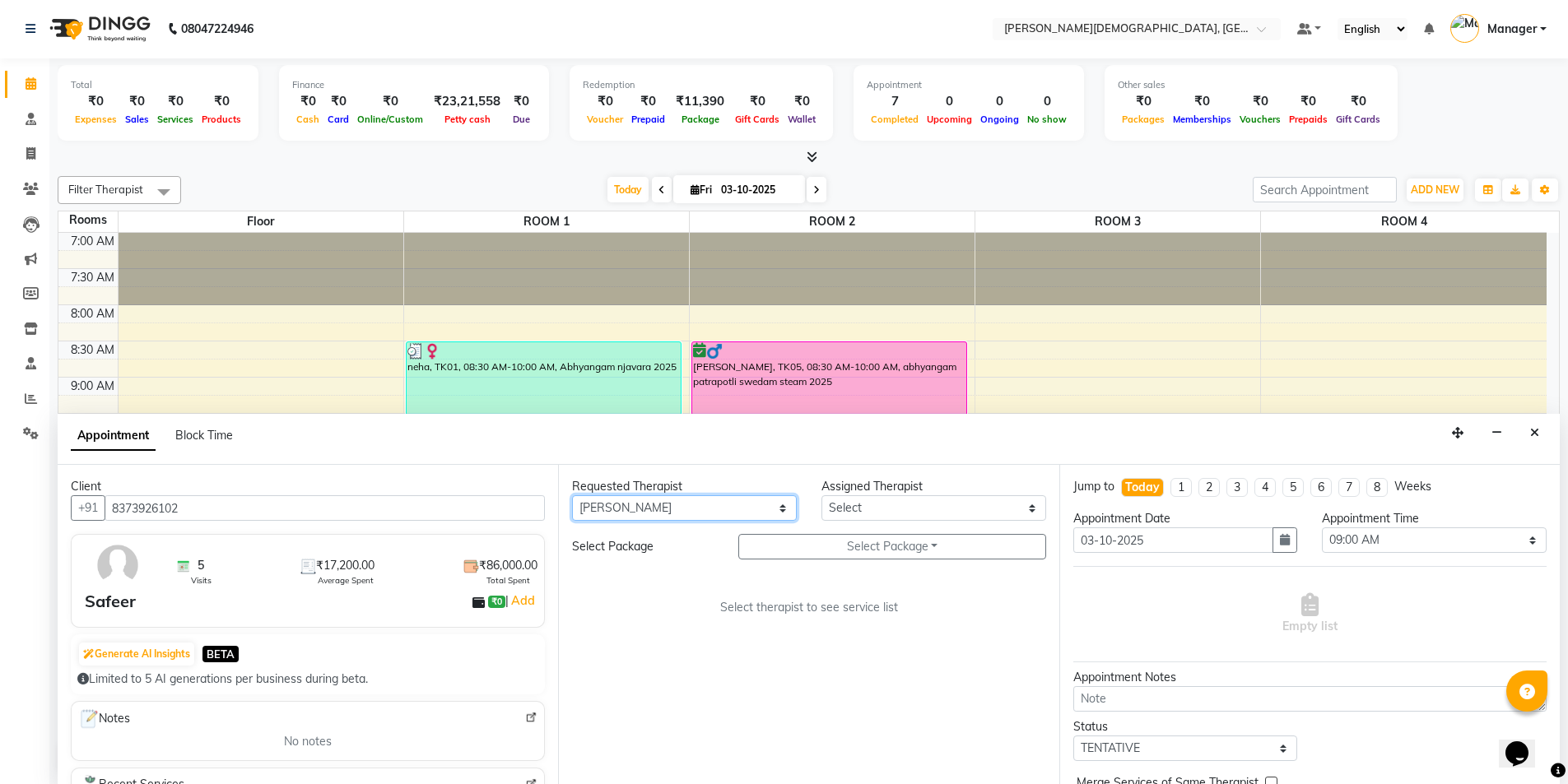
click at [572, 495] on select "Any [PERSON_NAME] [PERSON_NAME] [PERSON_NAME] [PERSON_NAME] [PERSON_NAME] [PERS…" at bounding box center [684, 508] width 225 height 25
select select "66654"
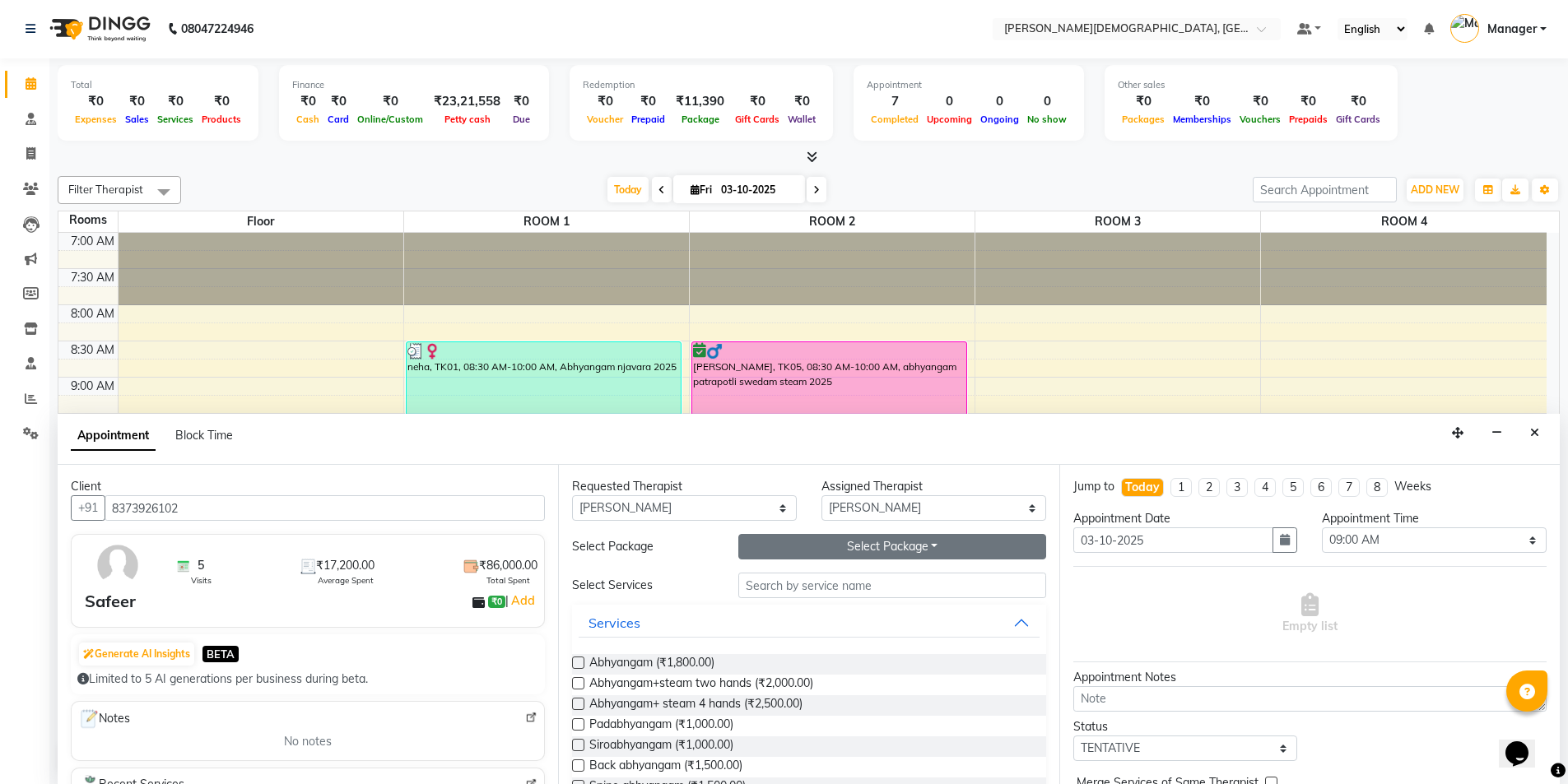
click at [848, 547] on button "Select Package Toggle Dropdown" at bounding box center [892, 546] width 308 height 25
click at [827, 580] on li "Safeer" at bounding box center [804, 580] width 130 height 24
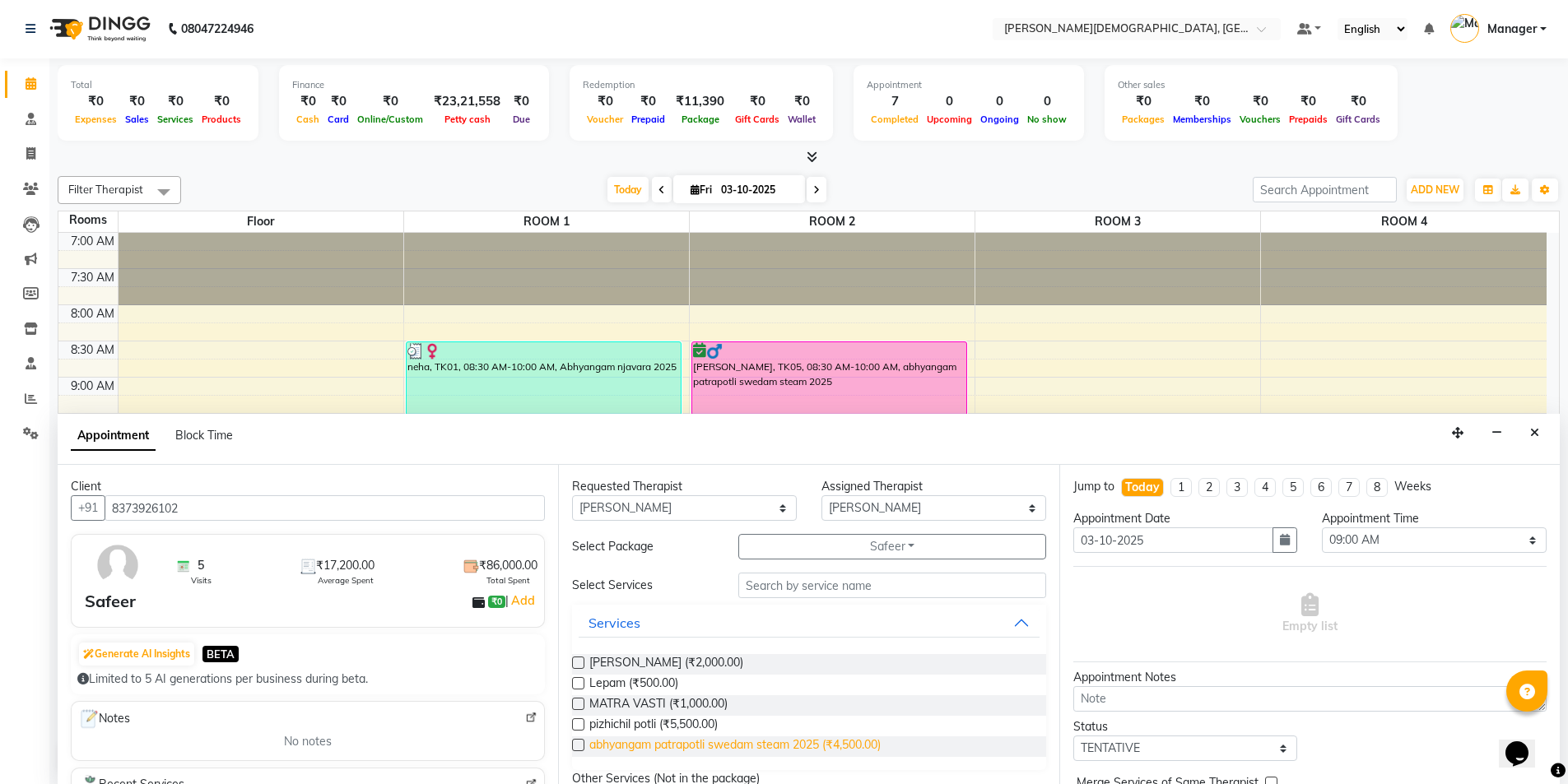
click at [777, 746] on span "abhyangam patrapotli swedam steam 2025 (₹4,500.00)" at bounding box center [735, 746] width 292 height 21
checkbox input "true"
select select "3316"
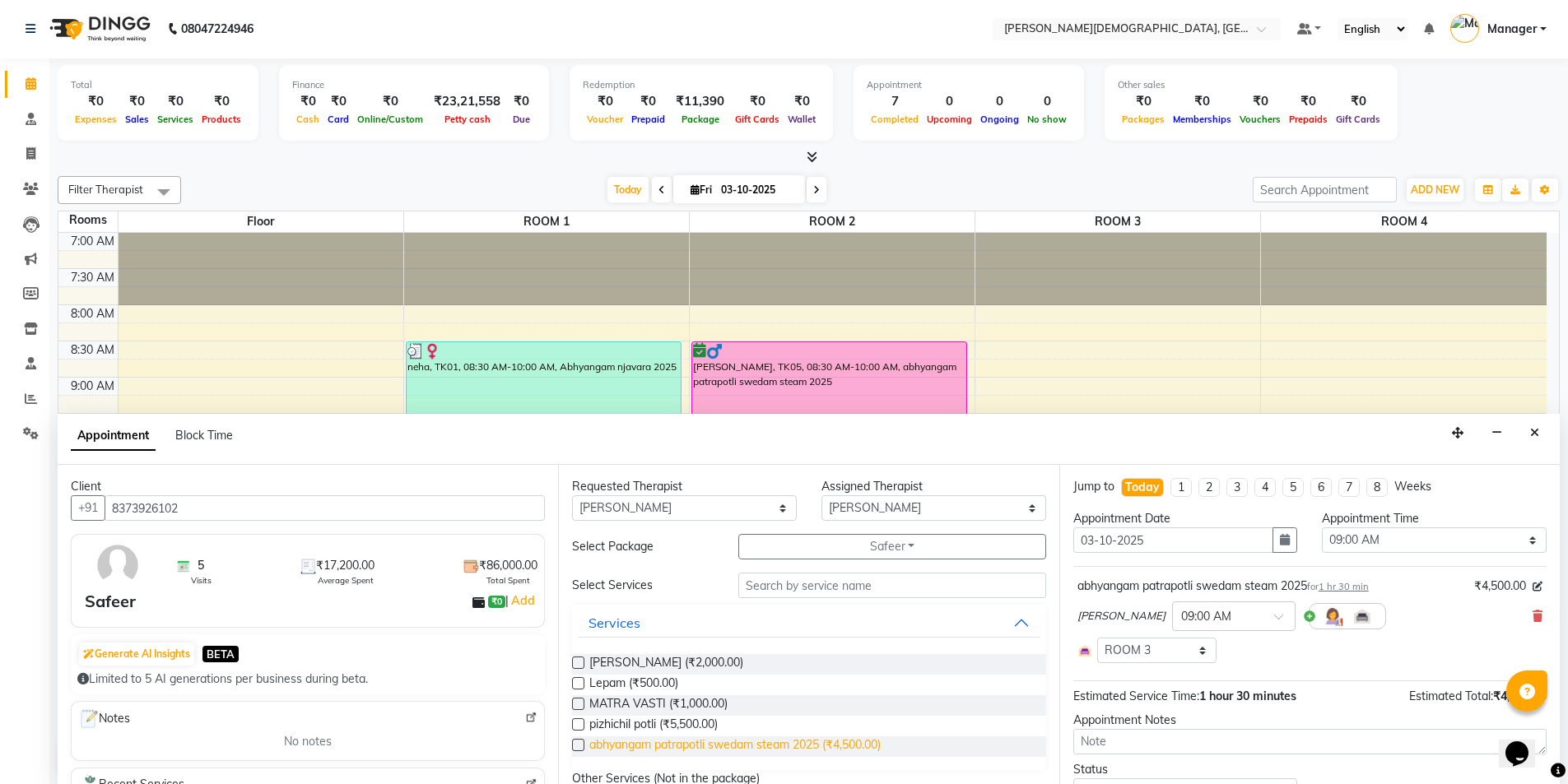
checkbox input "false"
click at [671, 659] on span "[PERSON_NAME] (₹2,000.00)" at bounding box center [666, 664] width 154 height 21
checkbox input "true"
select select "3316"
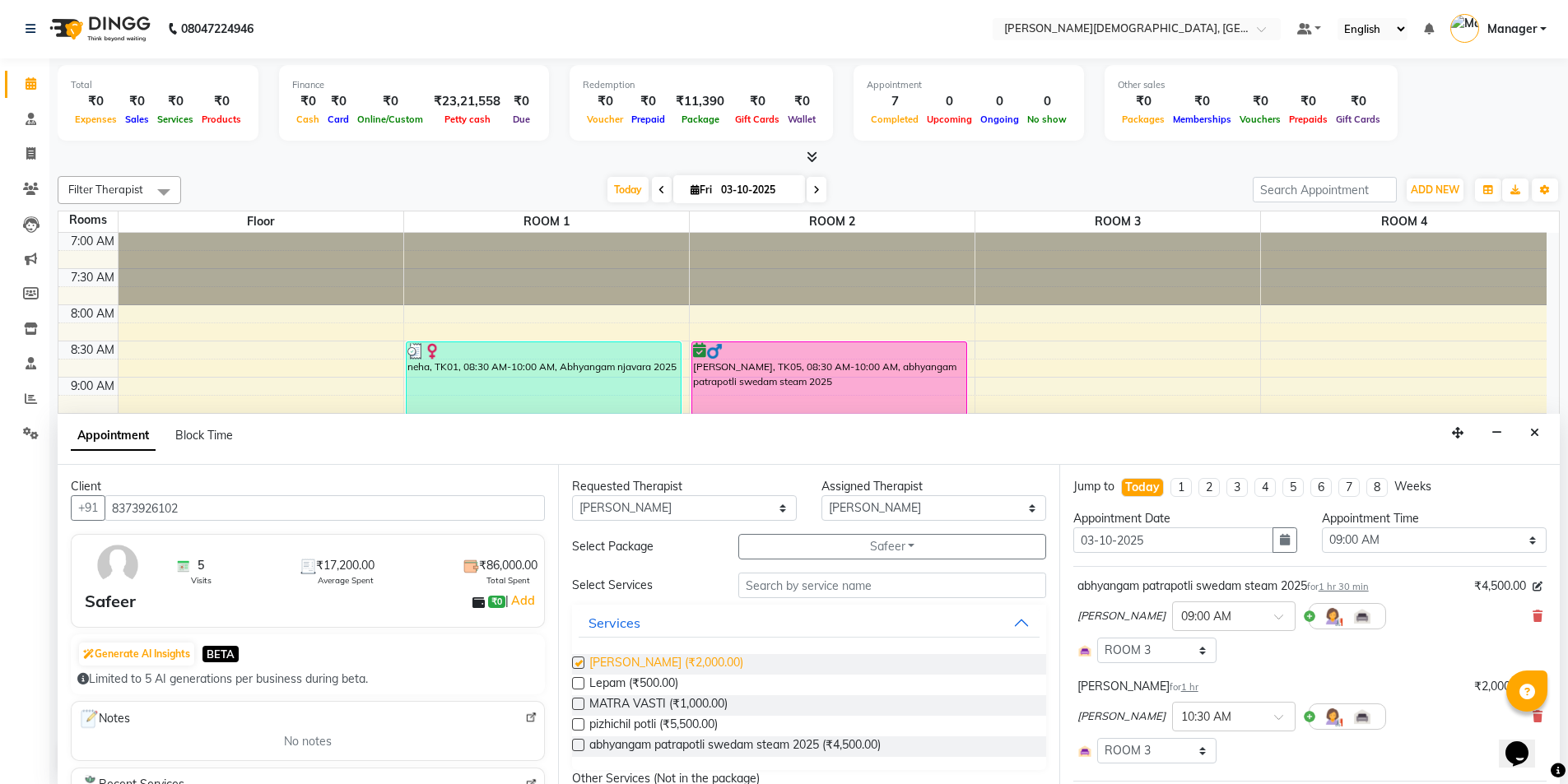
checkbox input "false"
click at [660, 677] on span "Lepam (₹500.00)" at bounding box center [634, 685] width 89 height 21
checkbox input "false"
select select "3316"
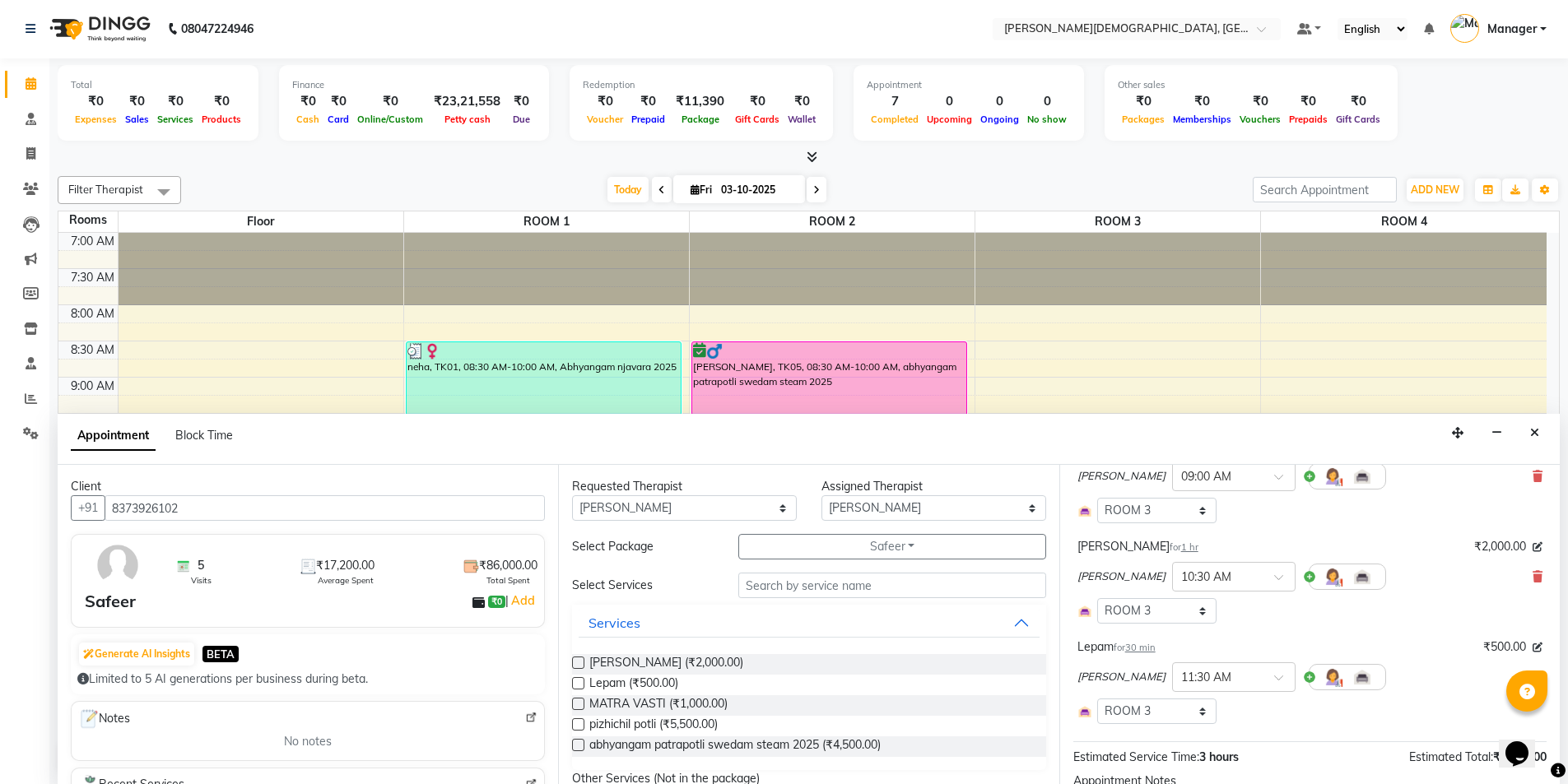
scroll to position [324, 0]
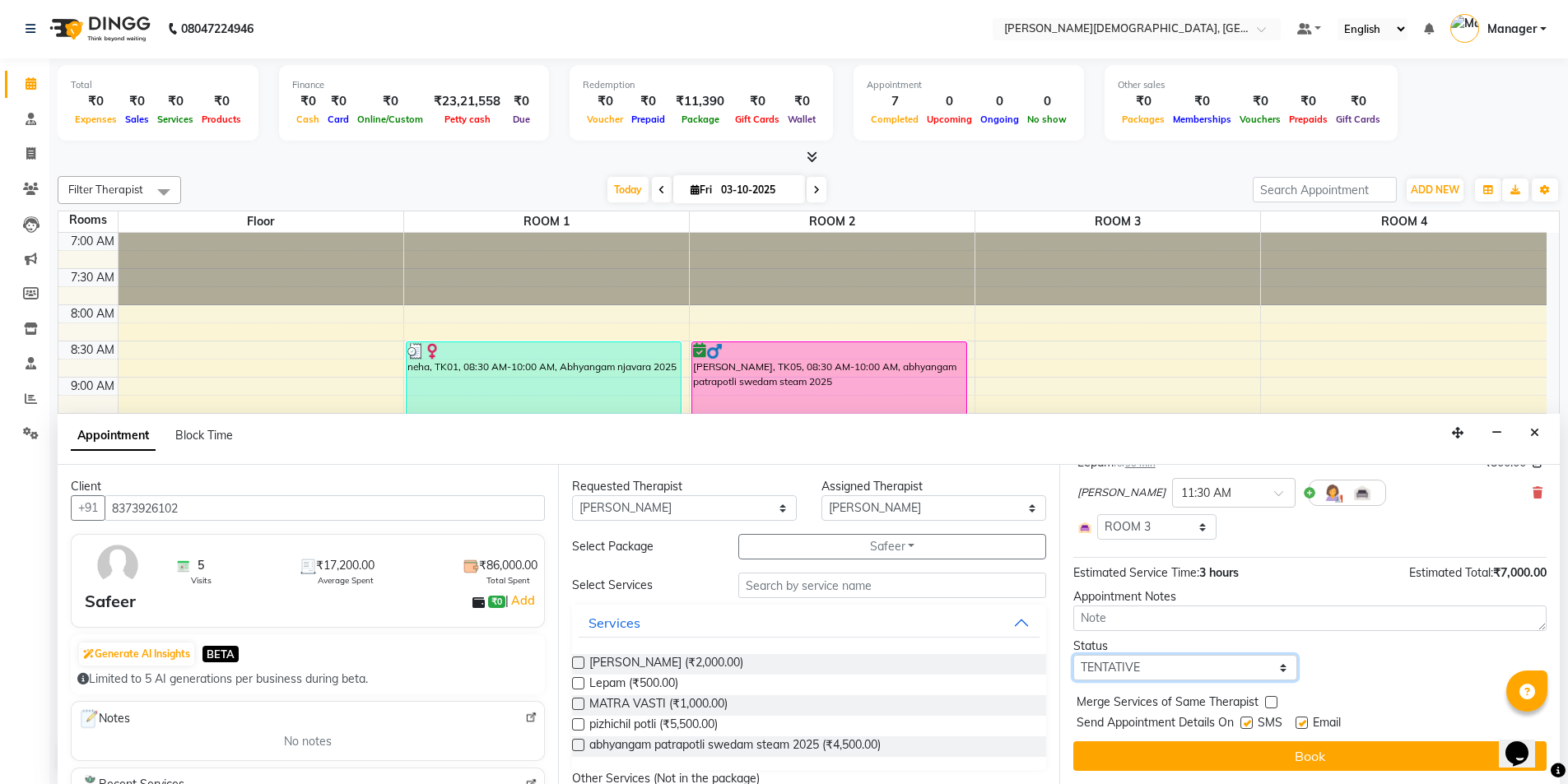
click at [1191, 671] on select "Select TENTATIVE CONFIRM CHECK-IN UPCOMING" at bounding box center [1185, 667] width 225 height 25
select select "check-in"
click at [1073, 654] on select "Select TENTATIVE CONFIRM CHECK-IN UPCOMING" at bounding box center [1185, 667] width 225 height 25
click at [1246, 721] on label at bounding box center [1247, 723] width 12 height 12
click at [1246, 721] on input "checkbox" at bounding box center [1246, 724] width 11 height 10
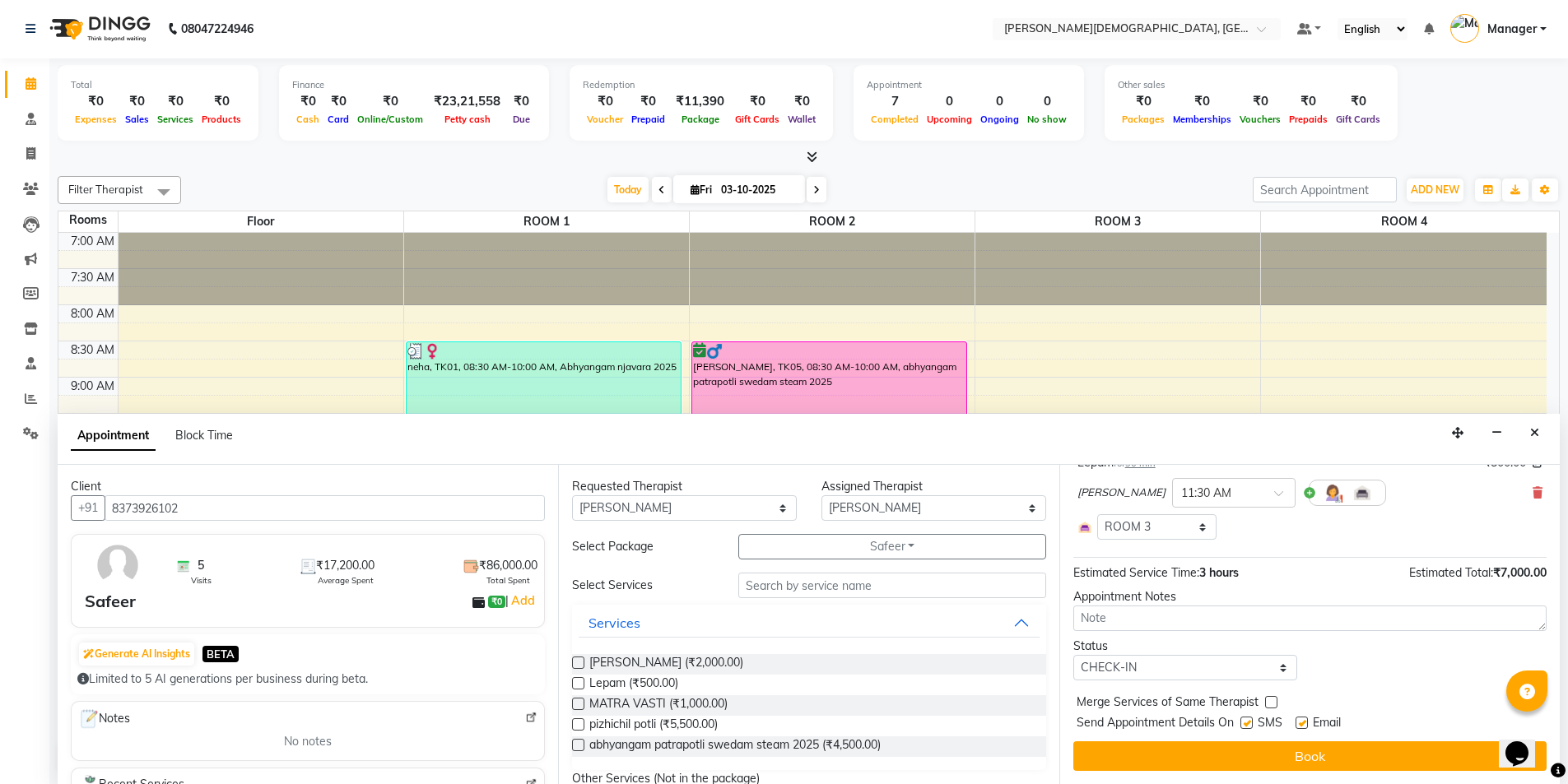
checkbox input "false"
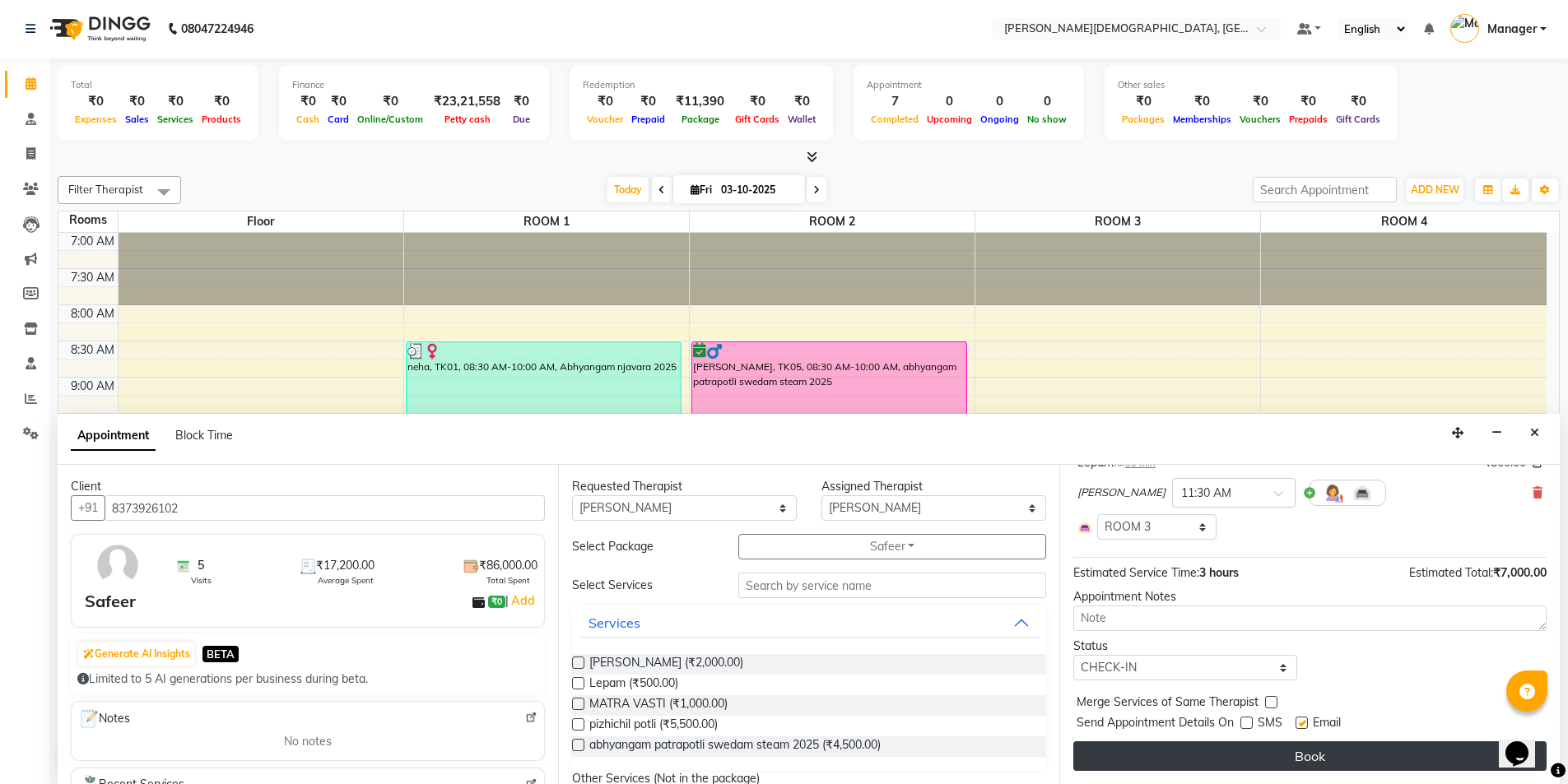
click at [1233, 747] on button "Book" at bounding box center [1310, 756] width 474 height 30
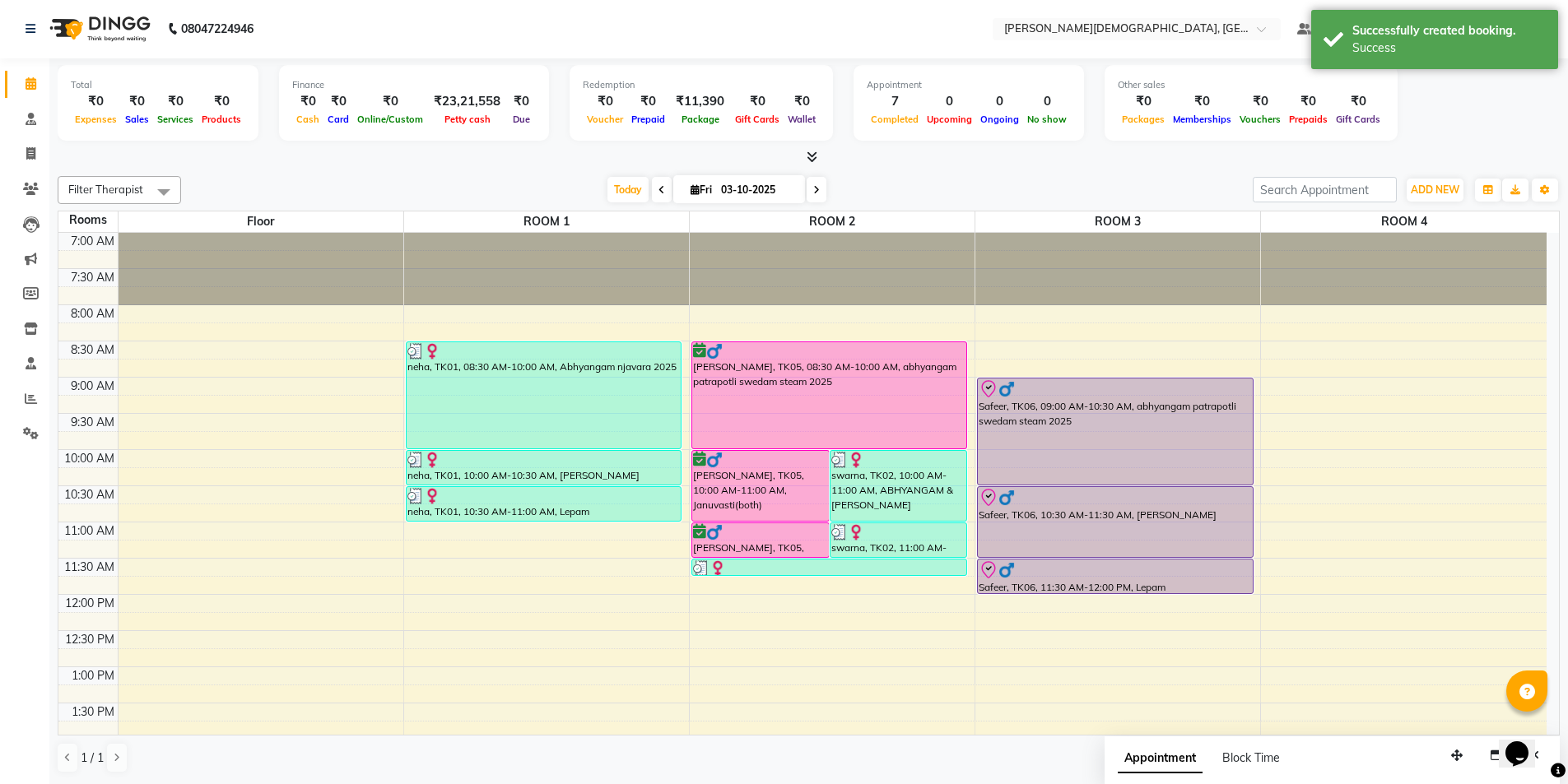
scroll to position [0, 0]
click at [498, 569] on div "7:00 AM 7:30 AM 8:00 AM 8:30 AM 9:00 AM 9:30 AM 10:00 AM 10:30 AM 11:00 AM 11:3…" at bounding box center [803, 739] width 1488 height 1012
select select "tentative"
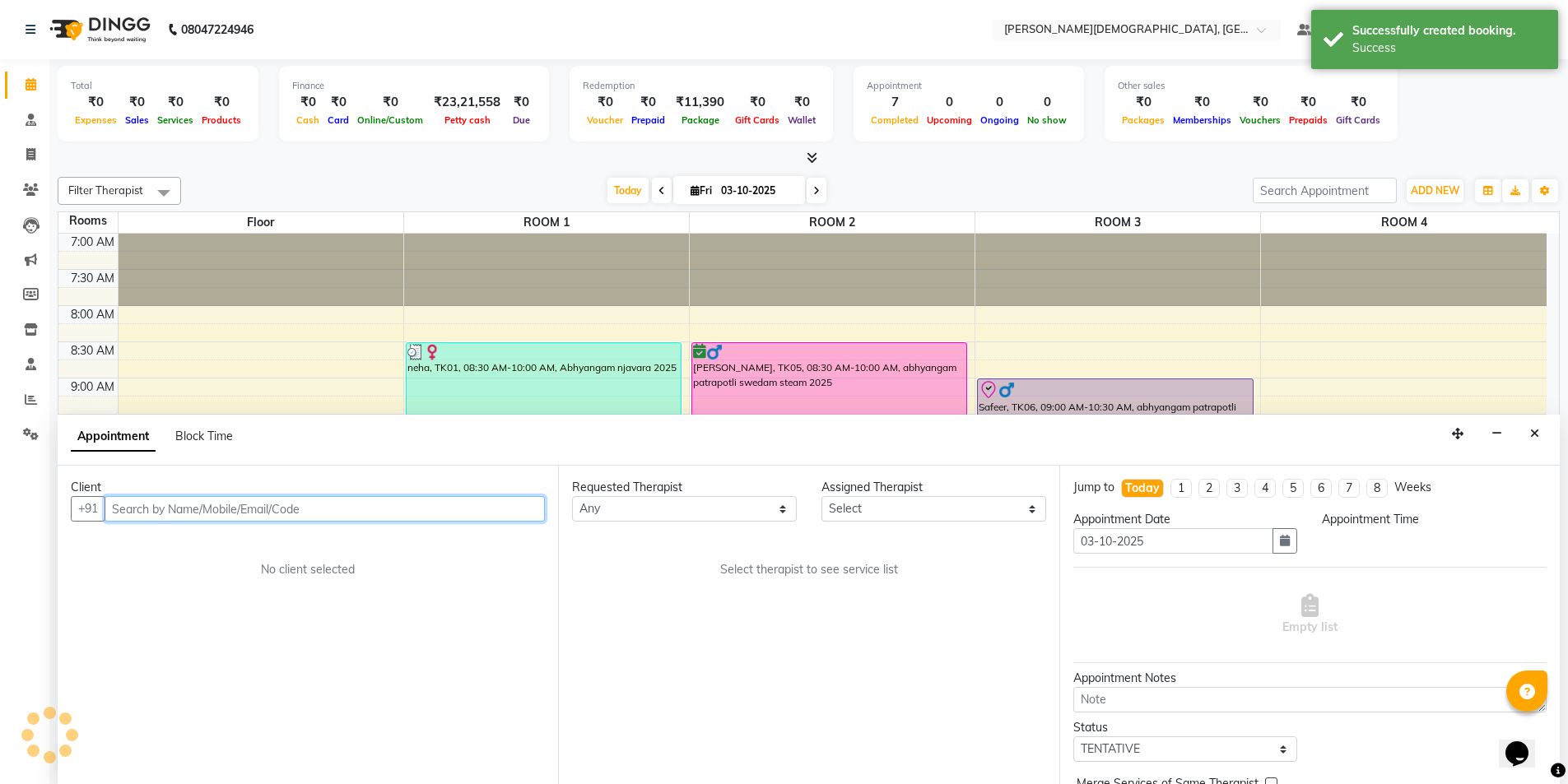
select select "690"
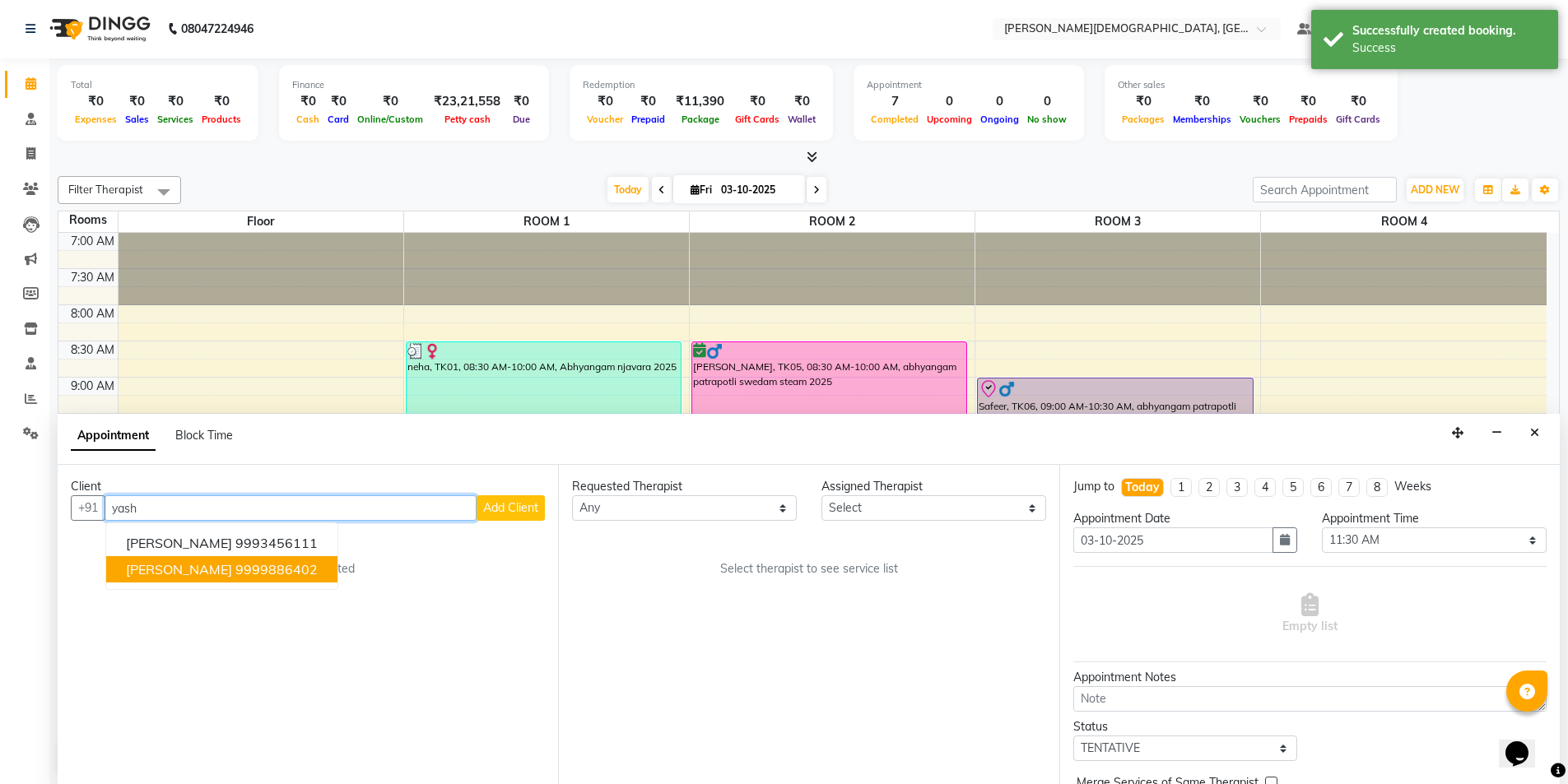
click at [236, 570] on ngb-highlight "9999886402" at bounding box center [277, 569] width 82 height 17
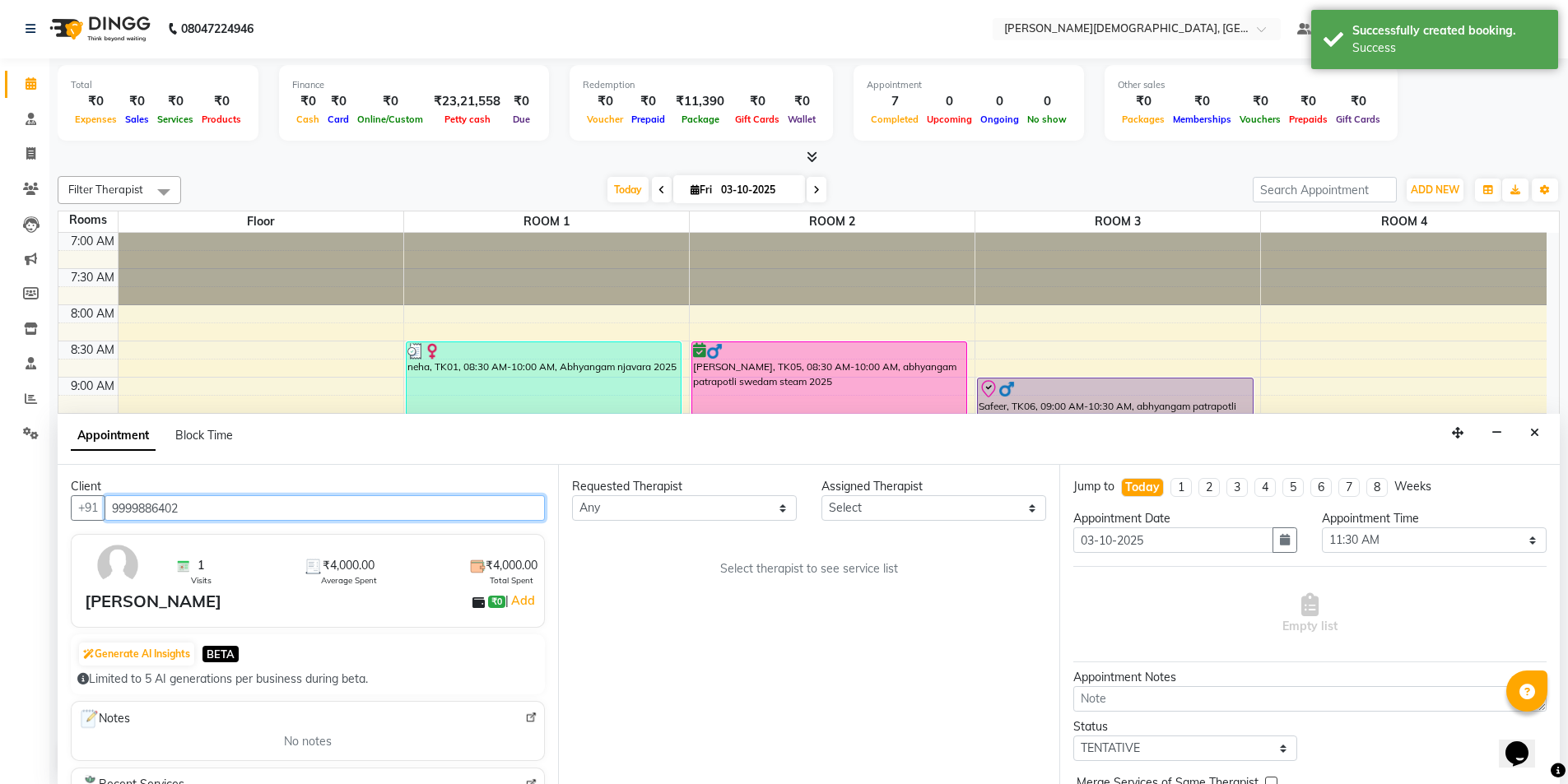
type input "9999886402"
click at [652, 506] on select "Any [PERSON_NAME] [PERSON_NAME] [PERSON_NAME] [PERSON_NAME] [PERSON_NAME] [PERS…" at bounding box center [684, 508] width 225 height 25
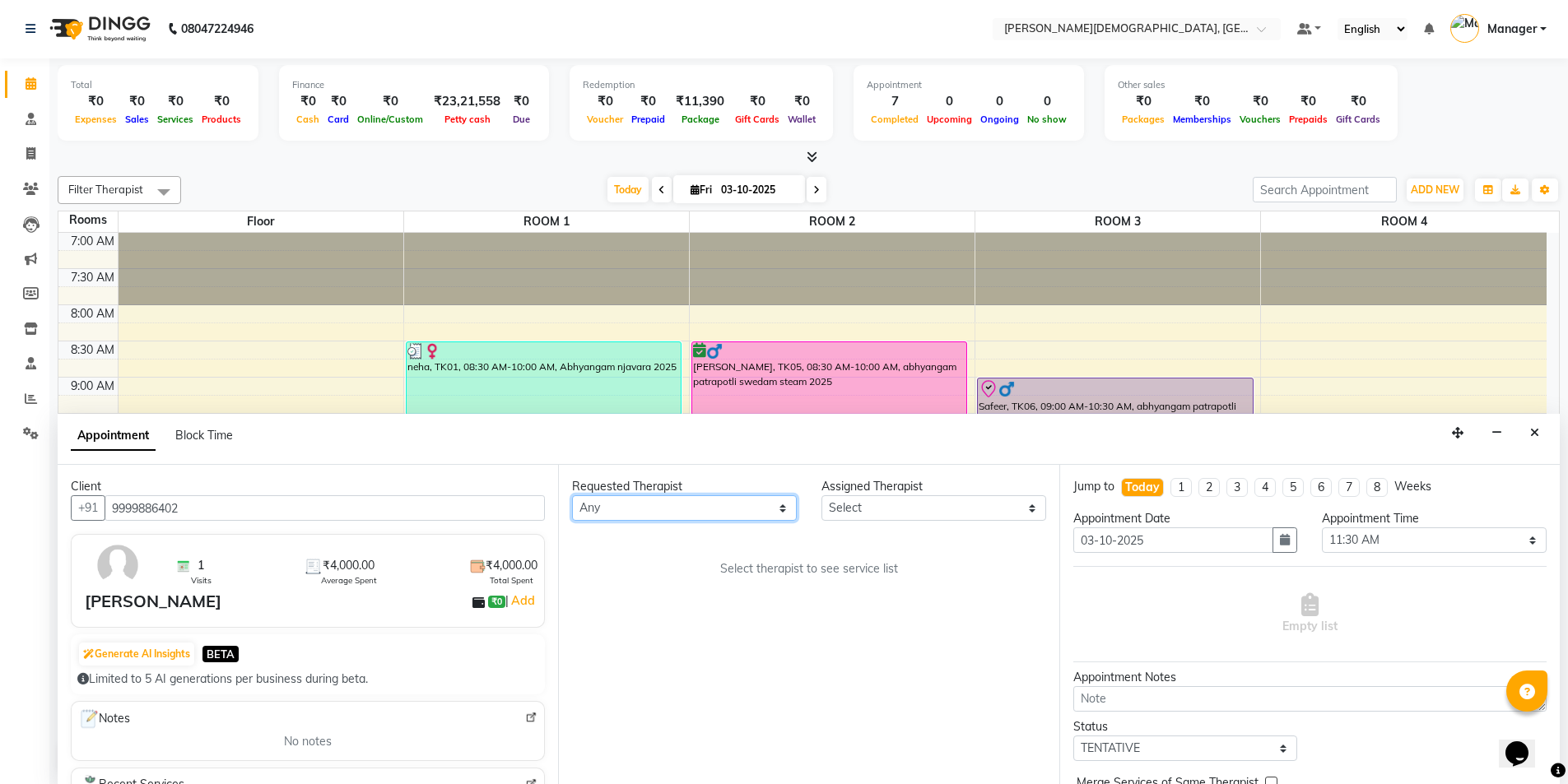
click at [652, 506] on select "Any [PERSON_NAME] [PERSON_NAME] [PERSON_NAME] [PERSON_NAME] [PERSON_NAME] [PERS…" at bounding box center [684, 508] width 225 height 25
click at [729, 520] on select "Any [PERSON_NAME] [PERSON_NAME] [PERSON_NAME] [PERSON_NAME] [PERSON_NAME] [PERS…" at bounding box center [684, 508] width 225 height 25
select select "85572"
click at [572, 495] on select "Any [PERSON_NAME] [PERSON_NAME] [PERSON_NAME] [PERSON_NAME] [PERSON_NAME] [PERS…" at bounding box center [684, 508] width 225 height 25
select select "85572"
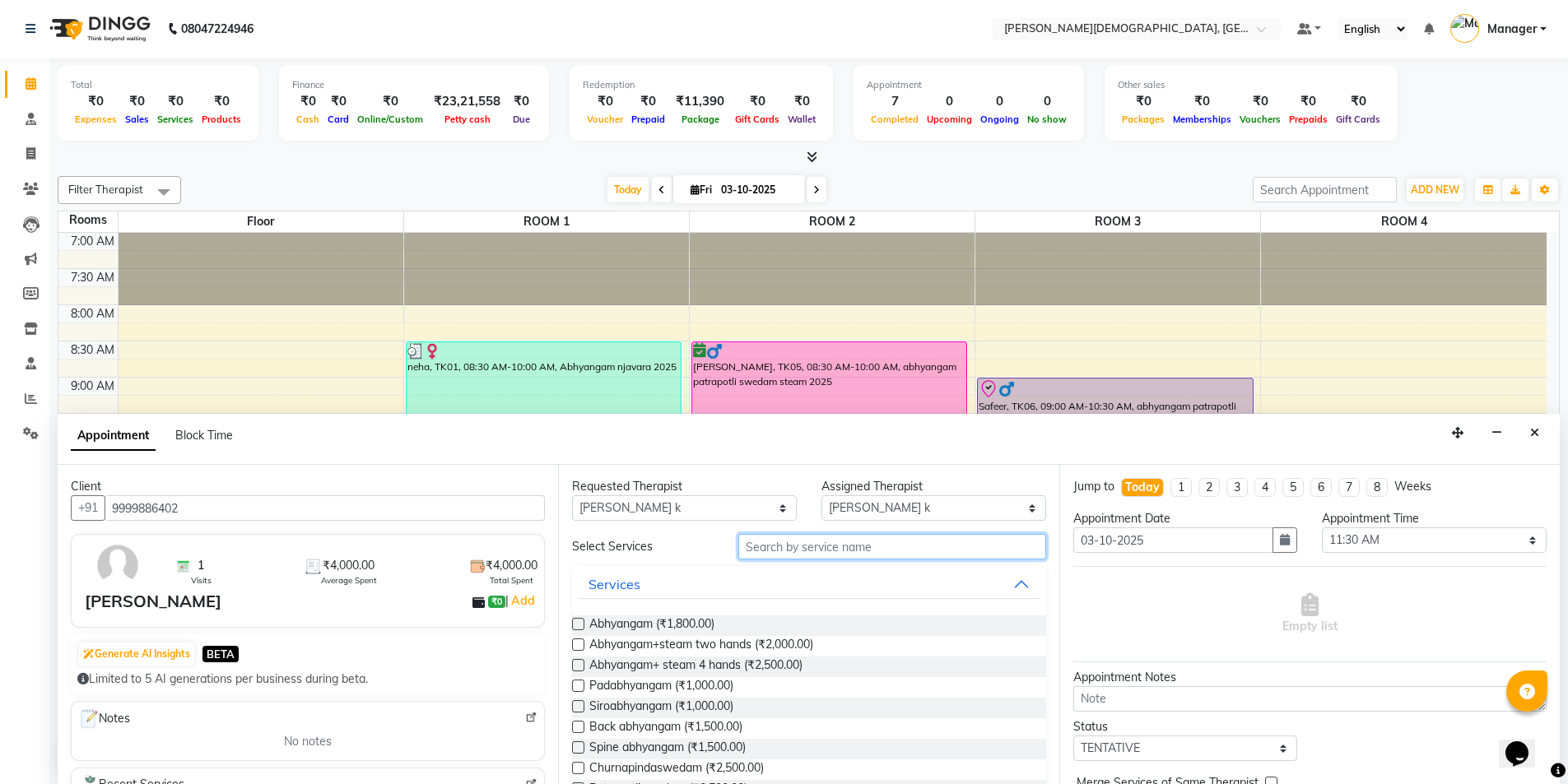
click at [815, 548] on input "text" at bounding box center [892, 546] width 308 height 25
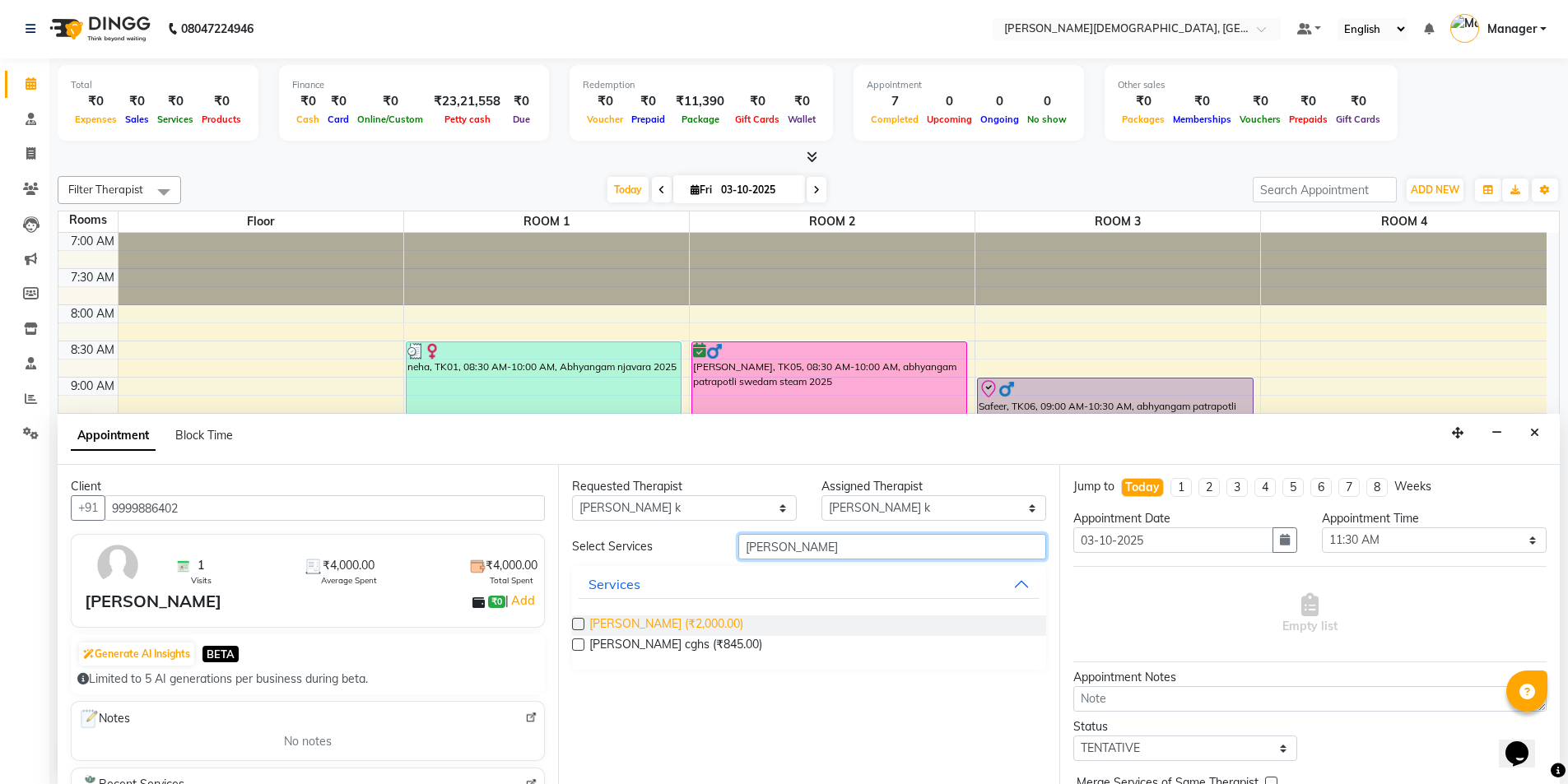
type input "[PERSON_NAME]"
click at [682, 624] on span "[PERSON_NAME] (₹2,000.00)" at bounding box center [666, 626] width 154 height 21
checkbox input "true"
select select "2680"
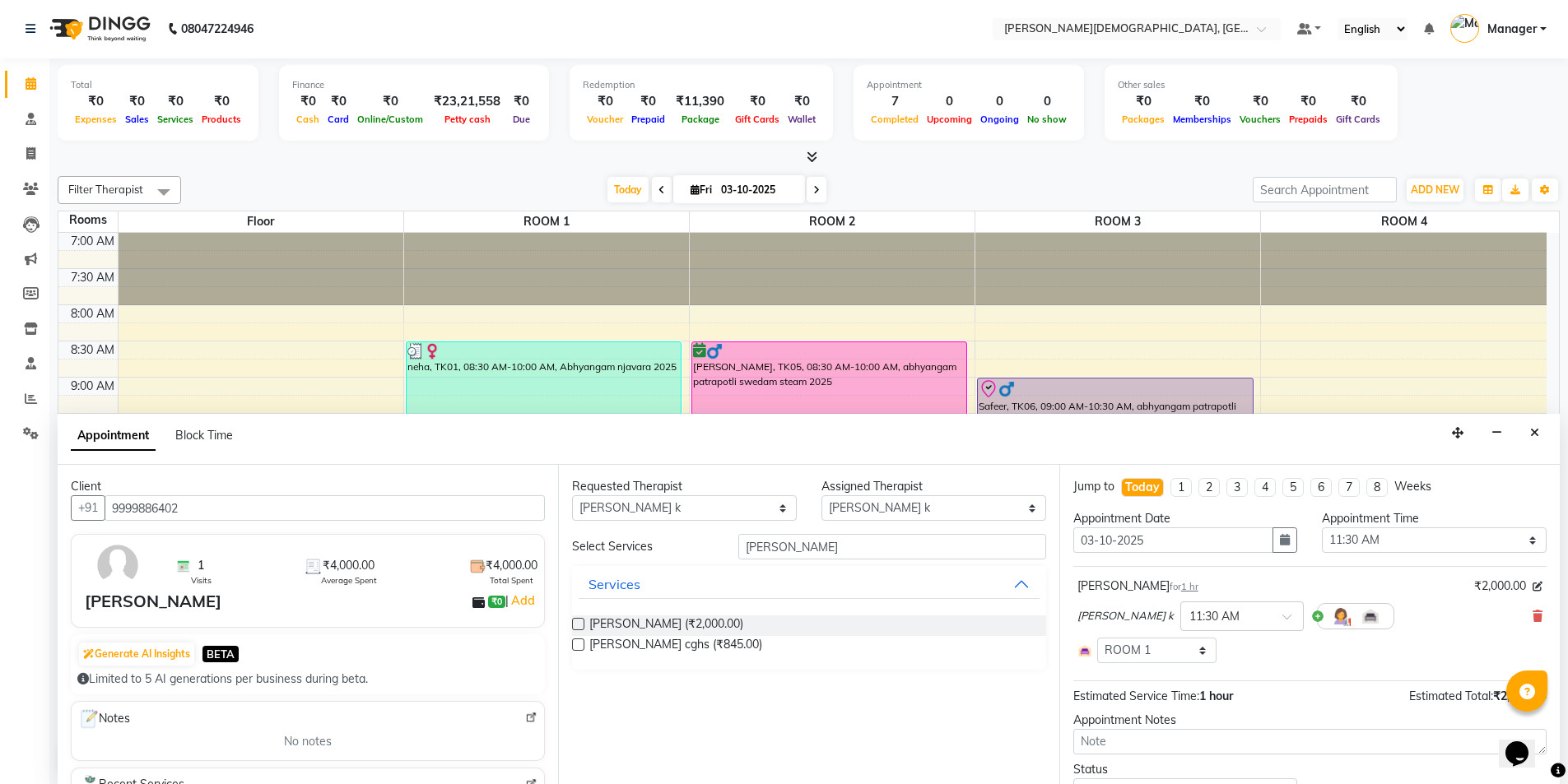
checkbox input "false"
click at [814, 543] on input "[PERSON_NAME]" at bounding box center [892, 546] width 308 height 25
type input "k"
type input "lepa"
click at [660, 624] on span "Lepam (₹500.00)" at bounding box center [634, 626] width 89 height 21
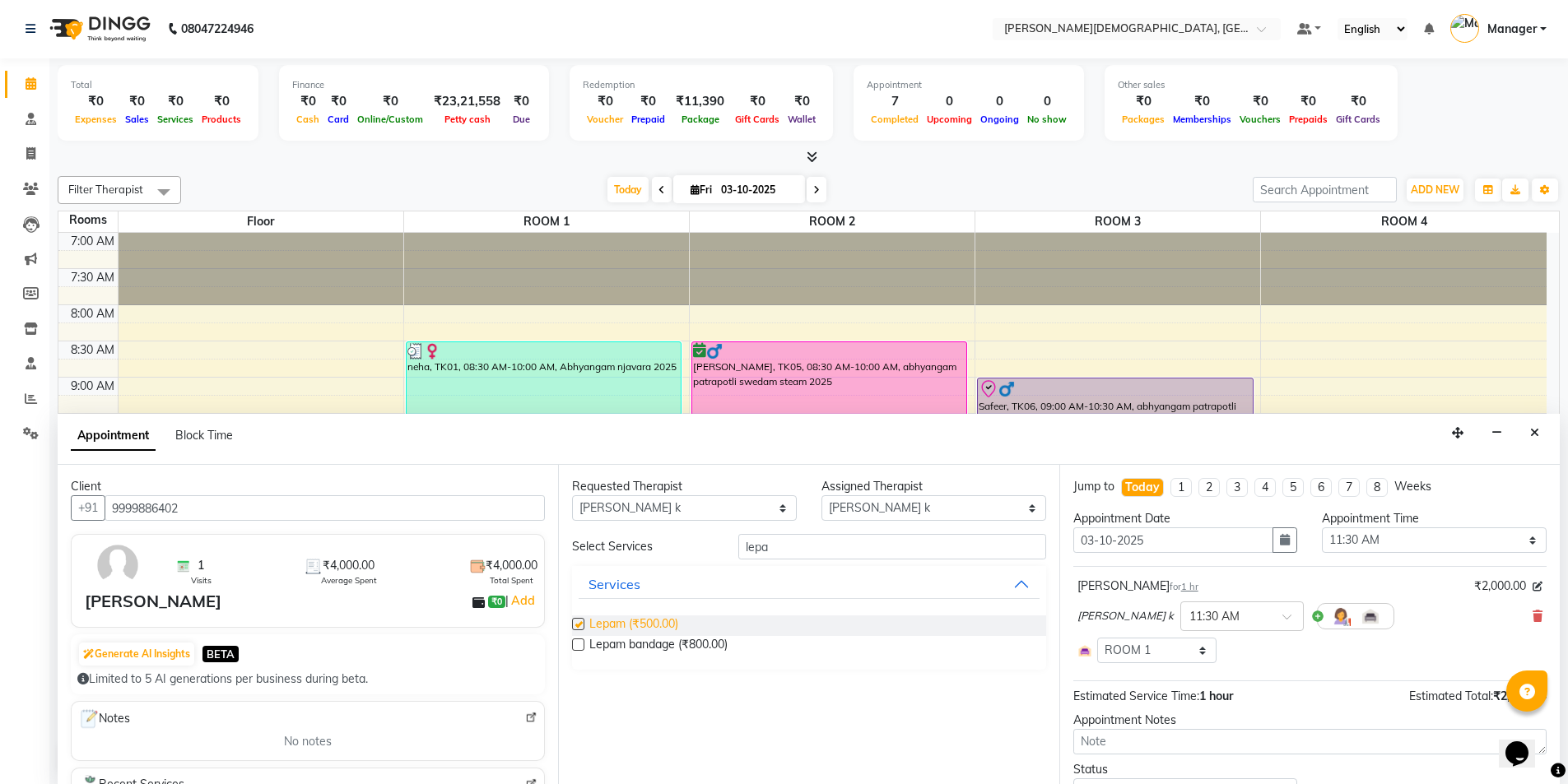
checkbox input "true"
select select "2680"
checkbox input "false"
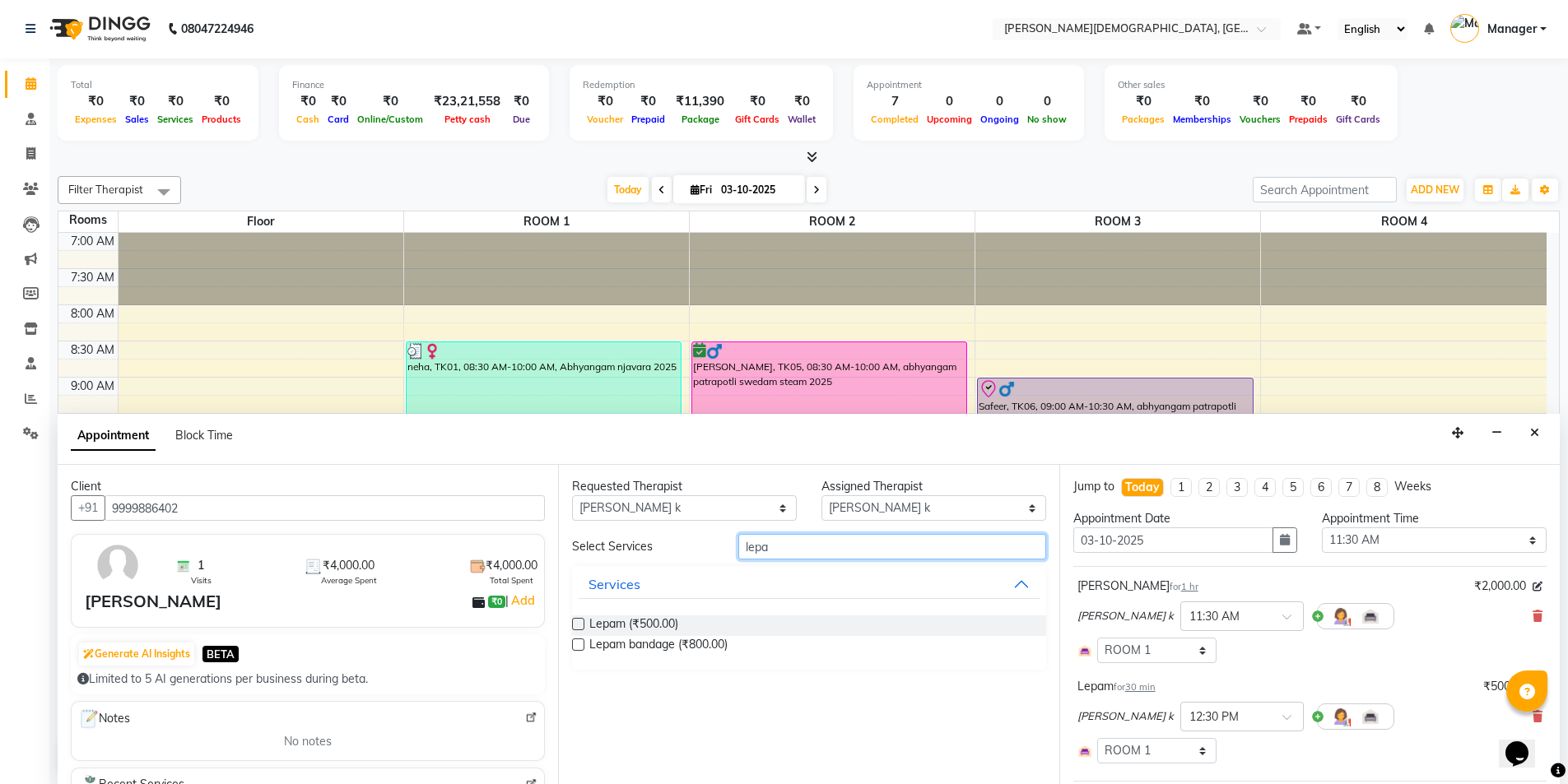
click at [803, 550] on input "lepa" at bounding box center [892, 546] width 308 height 25
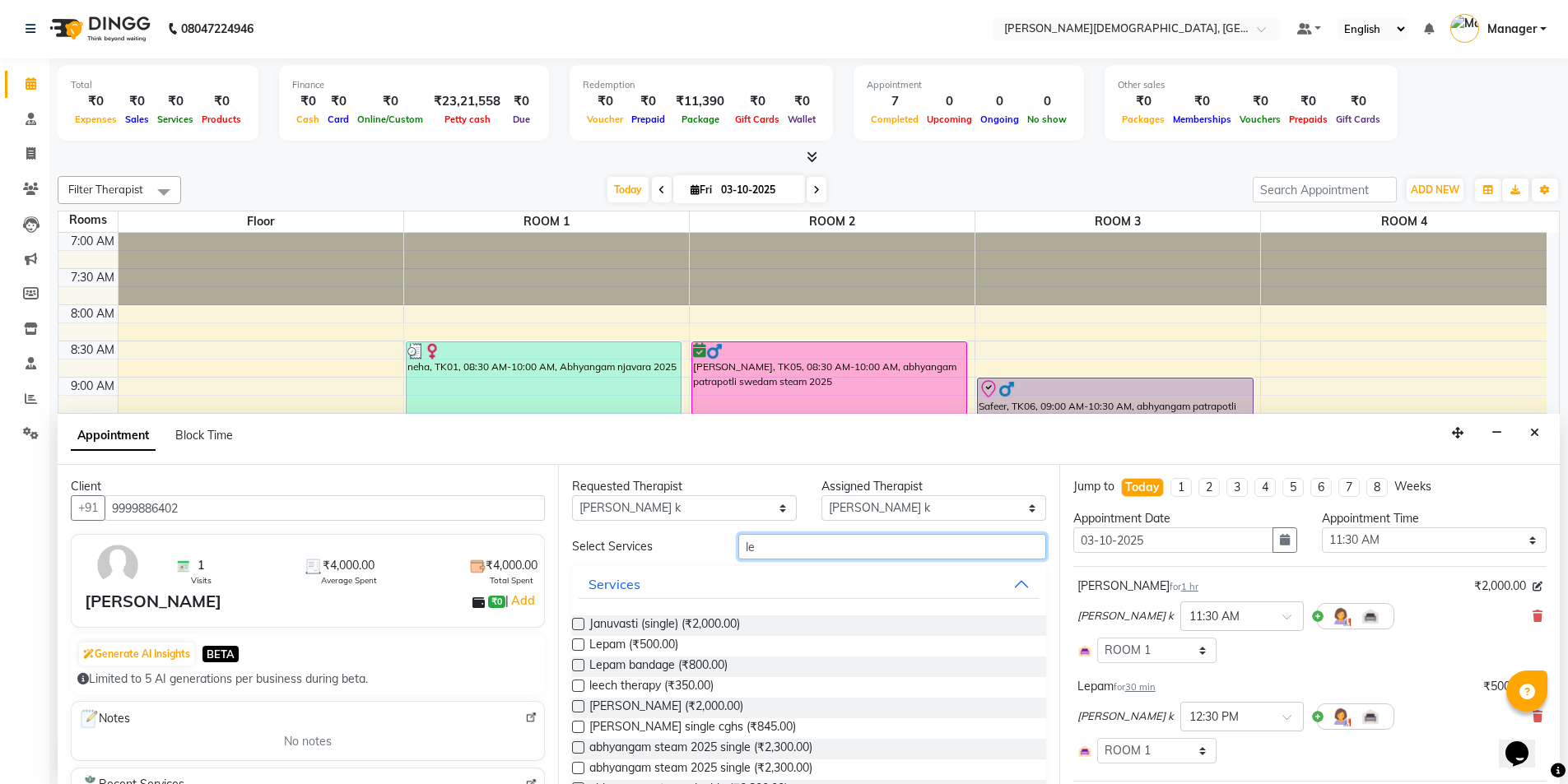
type input "l"
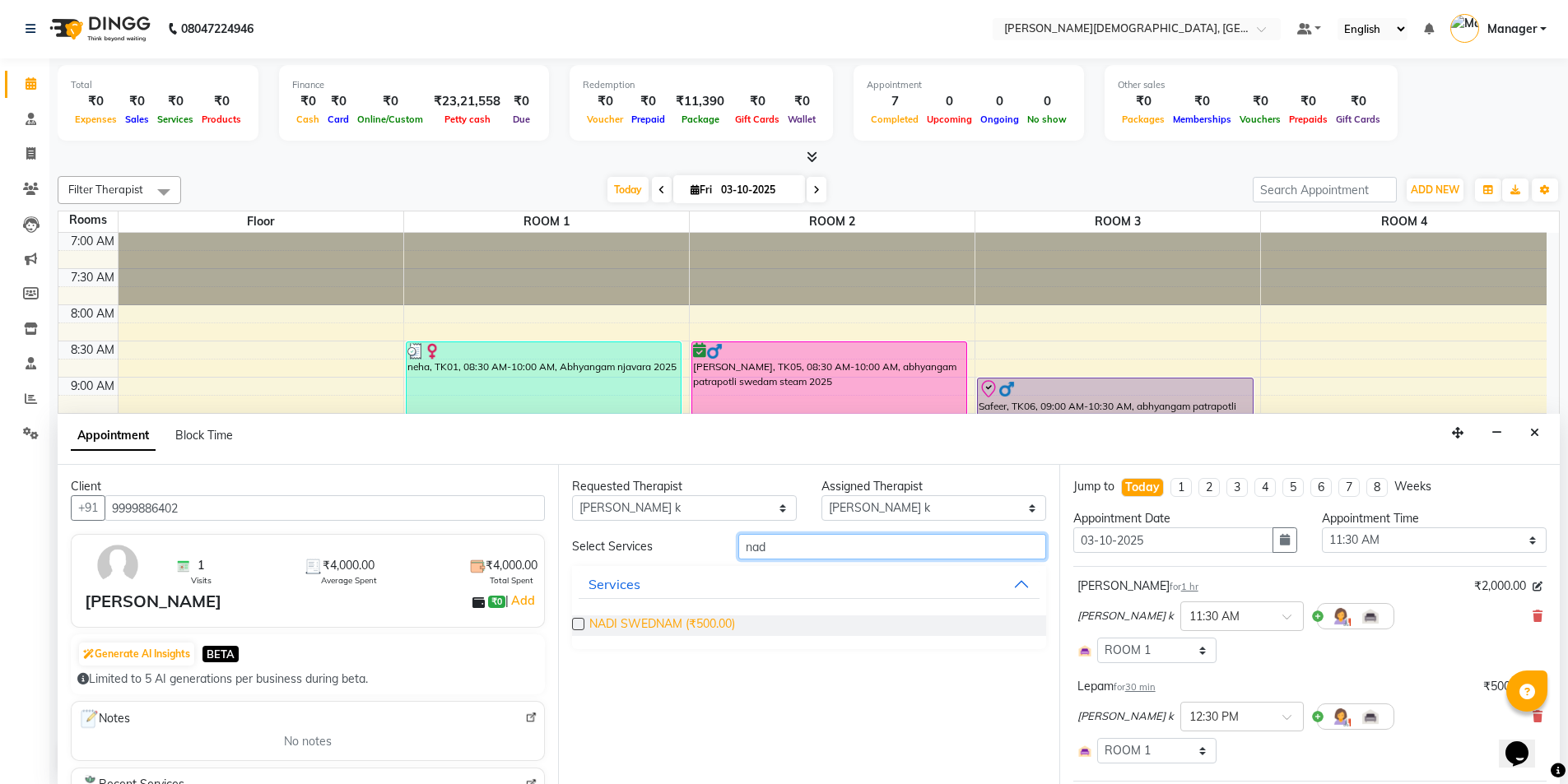
type input "nad"
click at [693, 621] on span "NADI SWEDNAM (₹500.00)" at bounding box center [662, 626] width 145 height 21
checkbox input "true"
select select "2680"
checkbox input "false"
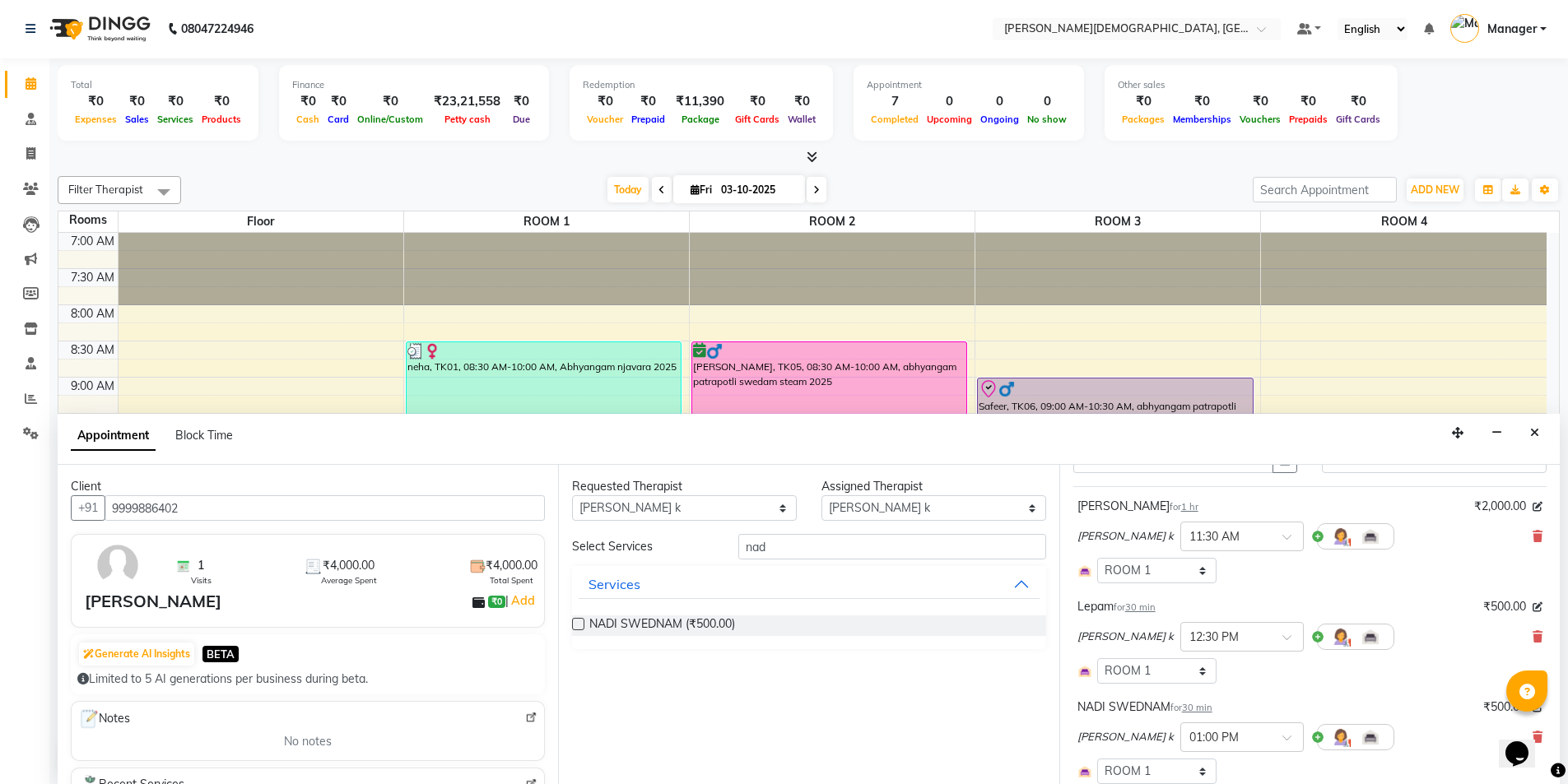
scroll to position [324, 0]
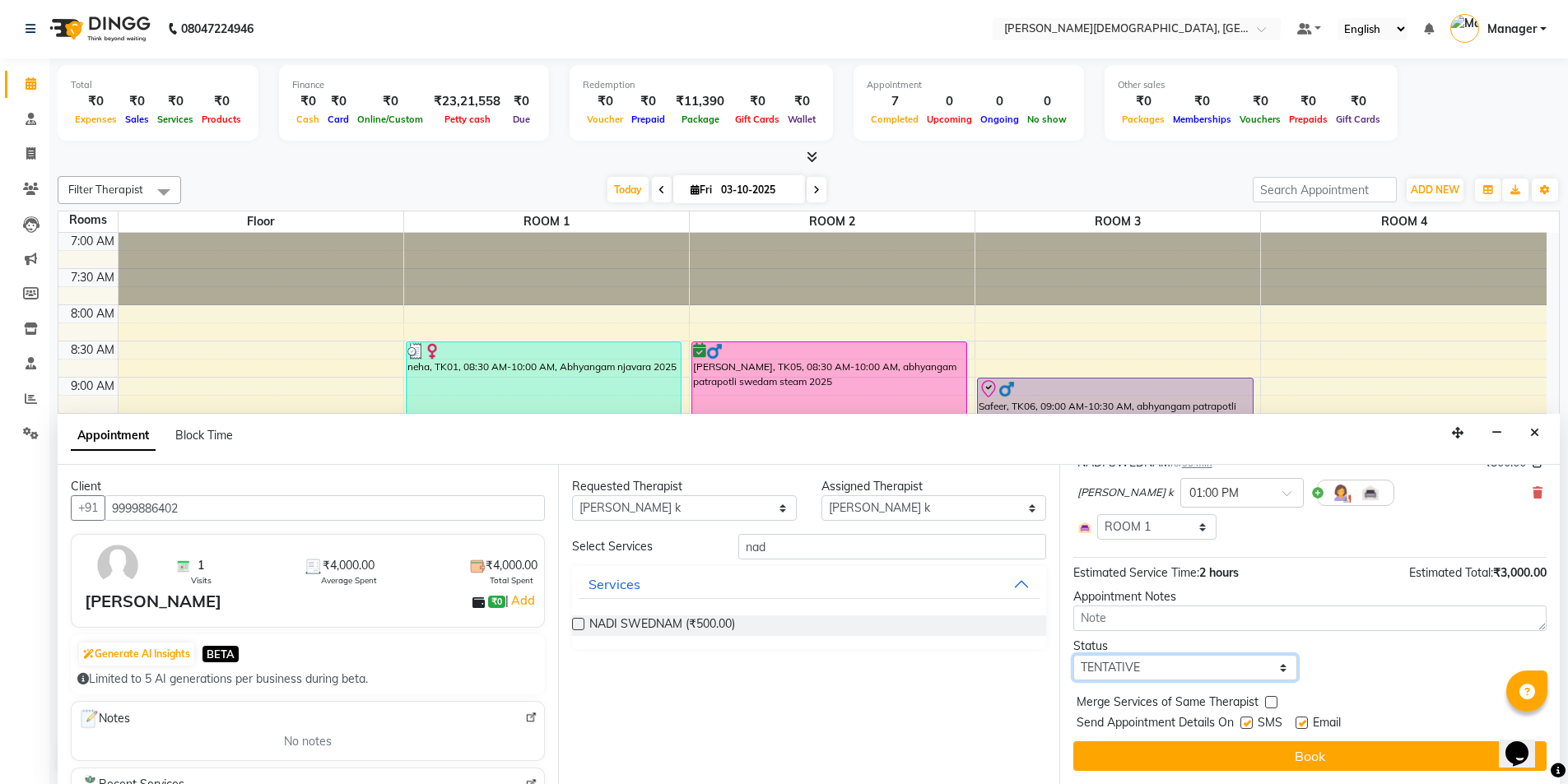
click at [1262, 669] on select "Select TENTATIVE CONFIRM CHECK-IN UPCOMING" at bounding box center [1185, 667] width 225 height 25
select select "confirm booking"
click at [1073, 654] on select "Select TENTATIVE CONFIRM CHECK-IN UPCOMING" at bounding box center [1185, 667] width 225 height 25
click at [1248, 721] on label at bounding box center [1247, 723] width 12 height 12
click at [1248, 721] on input "checkbox" at bounding box center [1246, 724] width 11 height 10
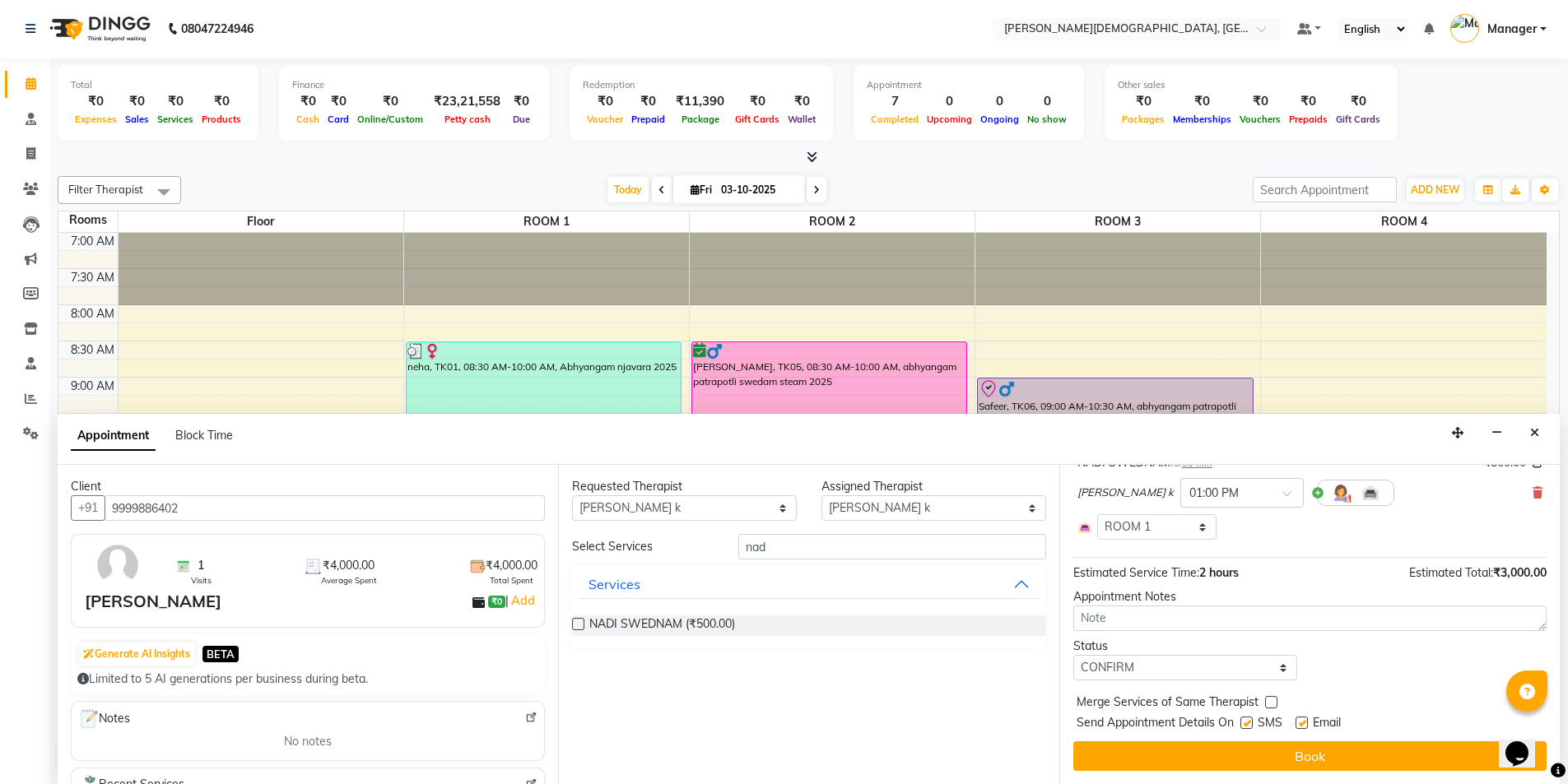
checkbox input "false"
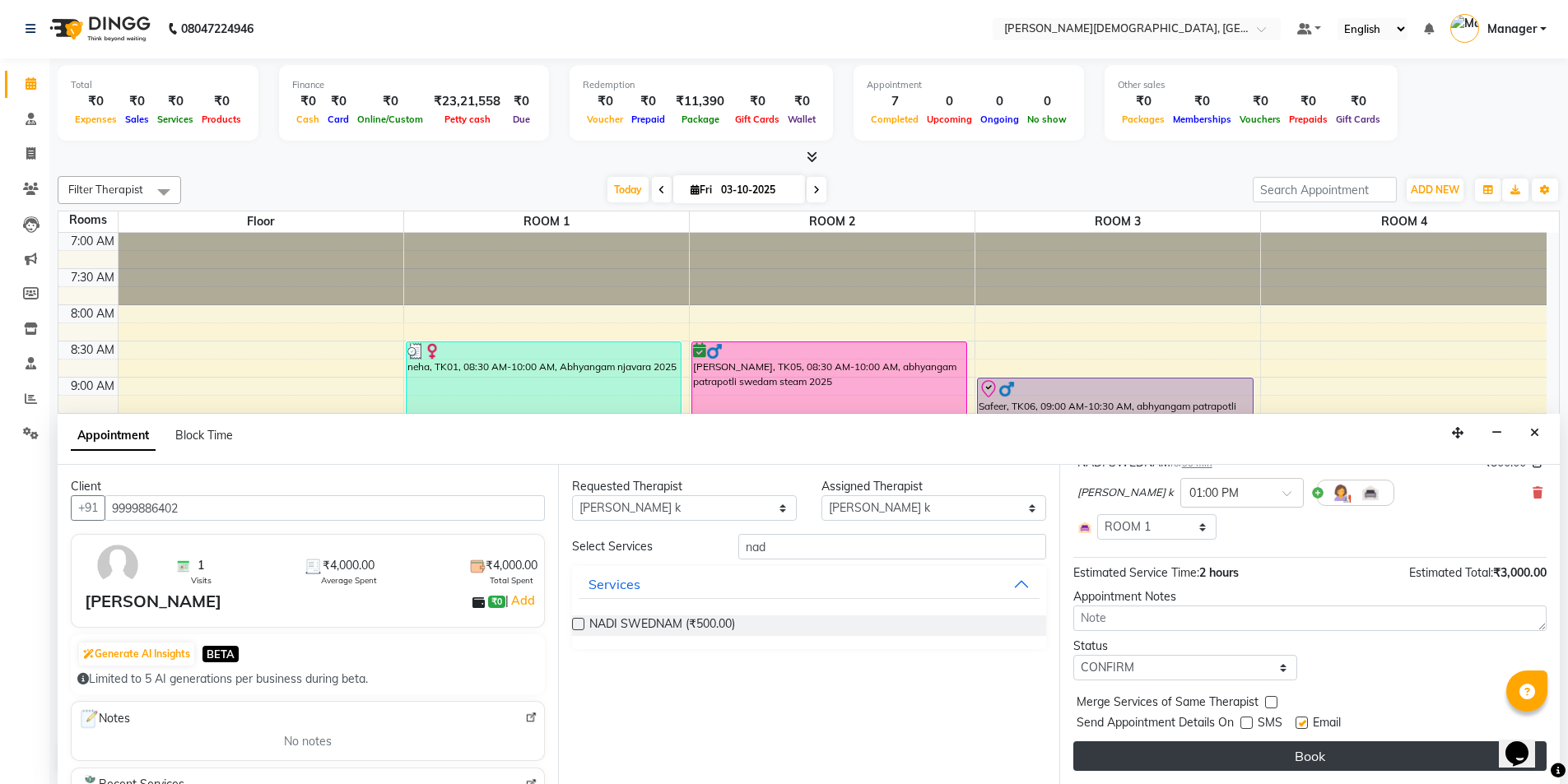
click at [1240, 746] on button "Book" at bounding box center [1310, 756] width 474 height 30
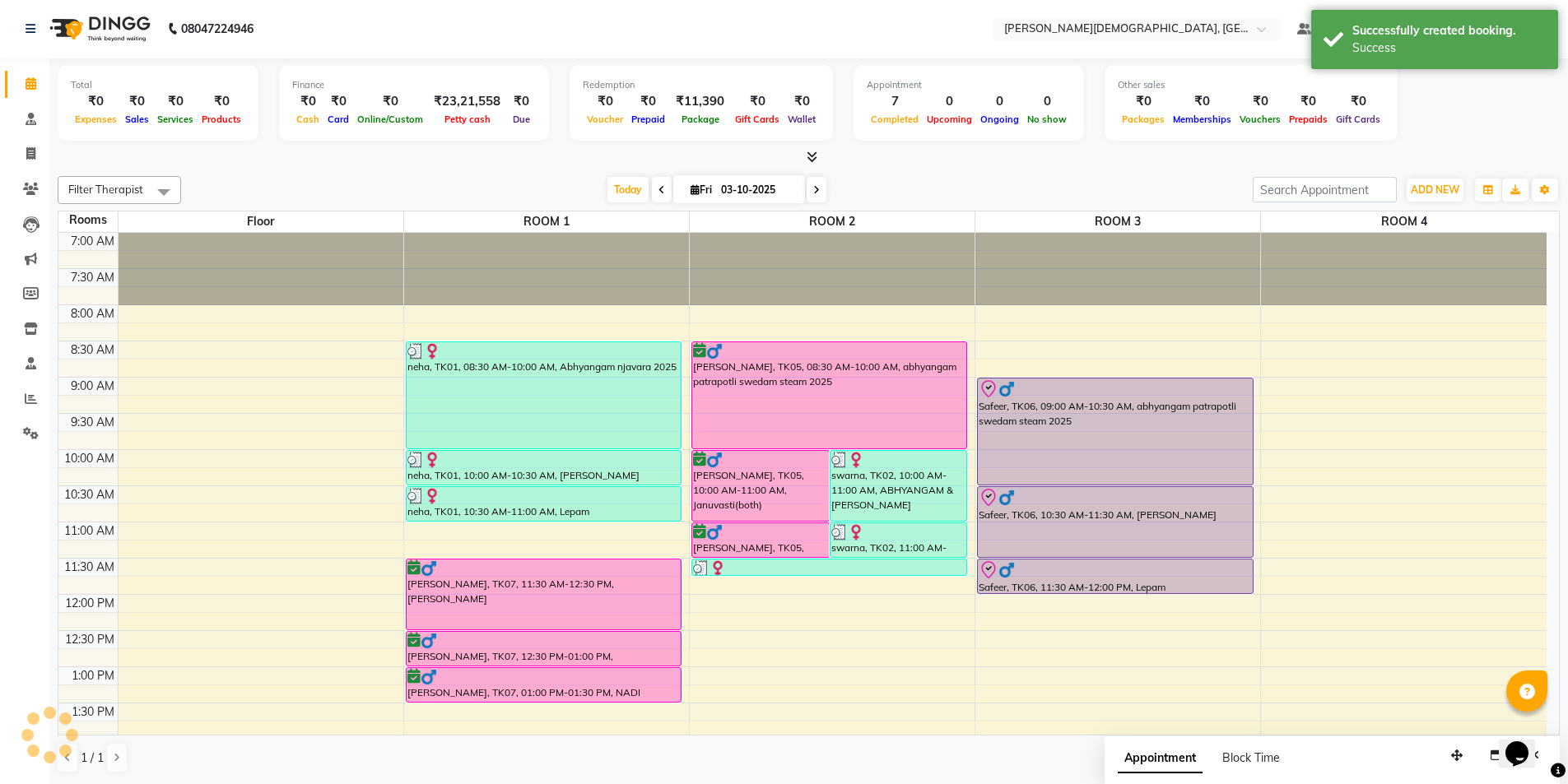
scroll to position [0, 0]
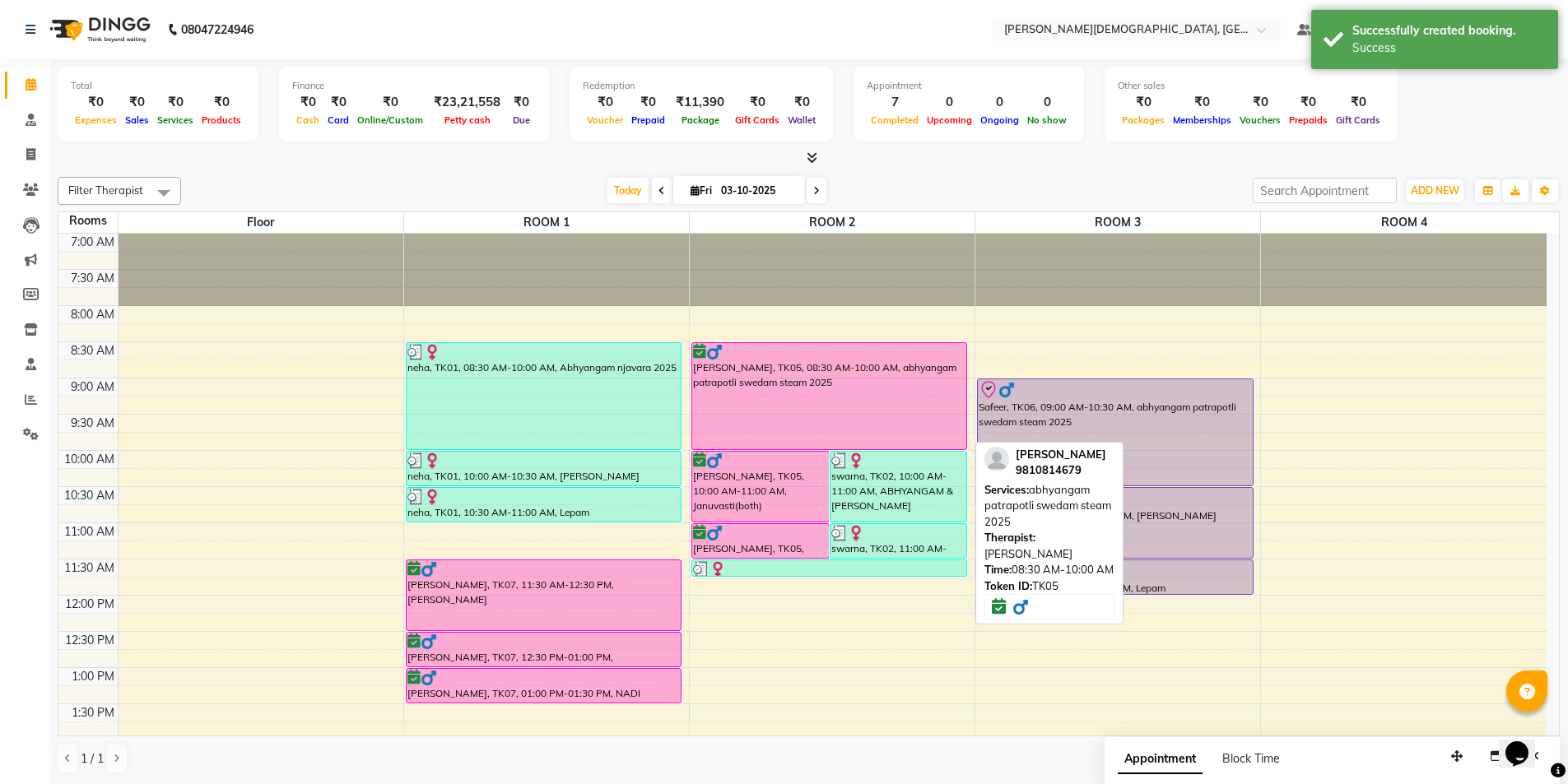
click at [780, 389] on div "[PERSON_NAME], TK05, 08:30 AM-10:00 AM, abhyangam patrapotli swedam steam 2025" at bounding box center [830, 396] width 275 height 106
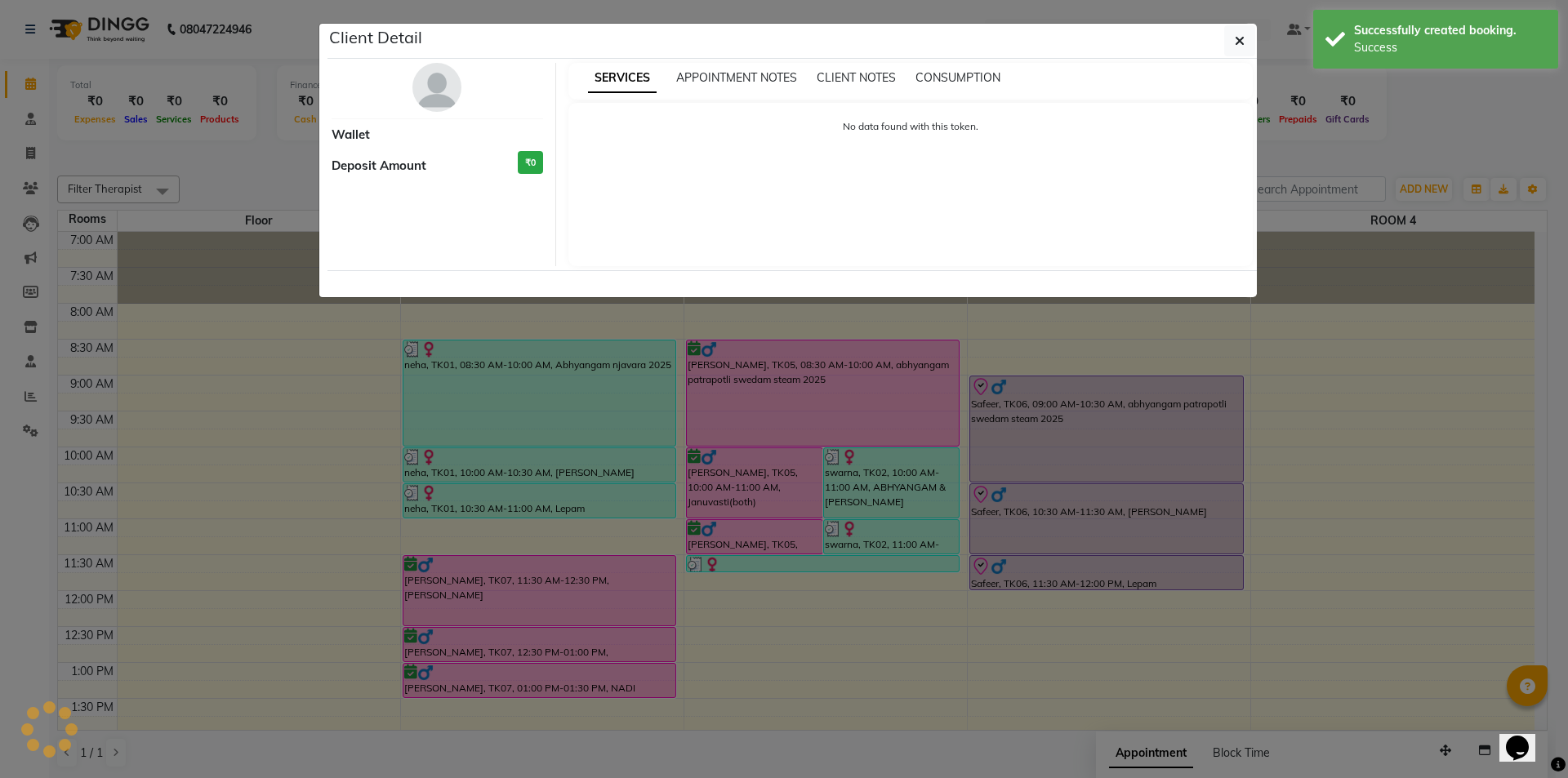
select select "6"
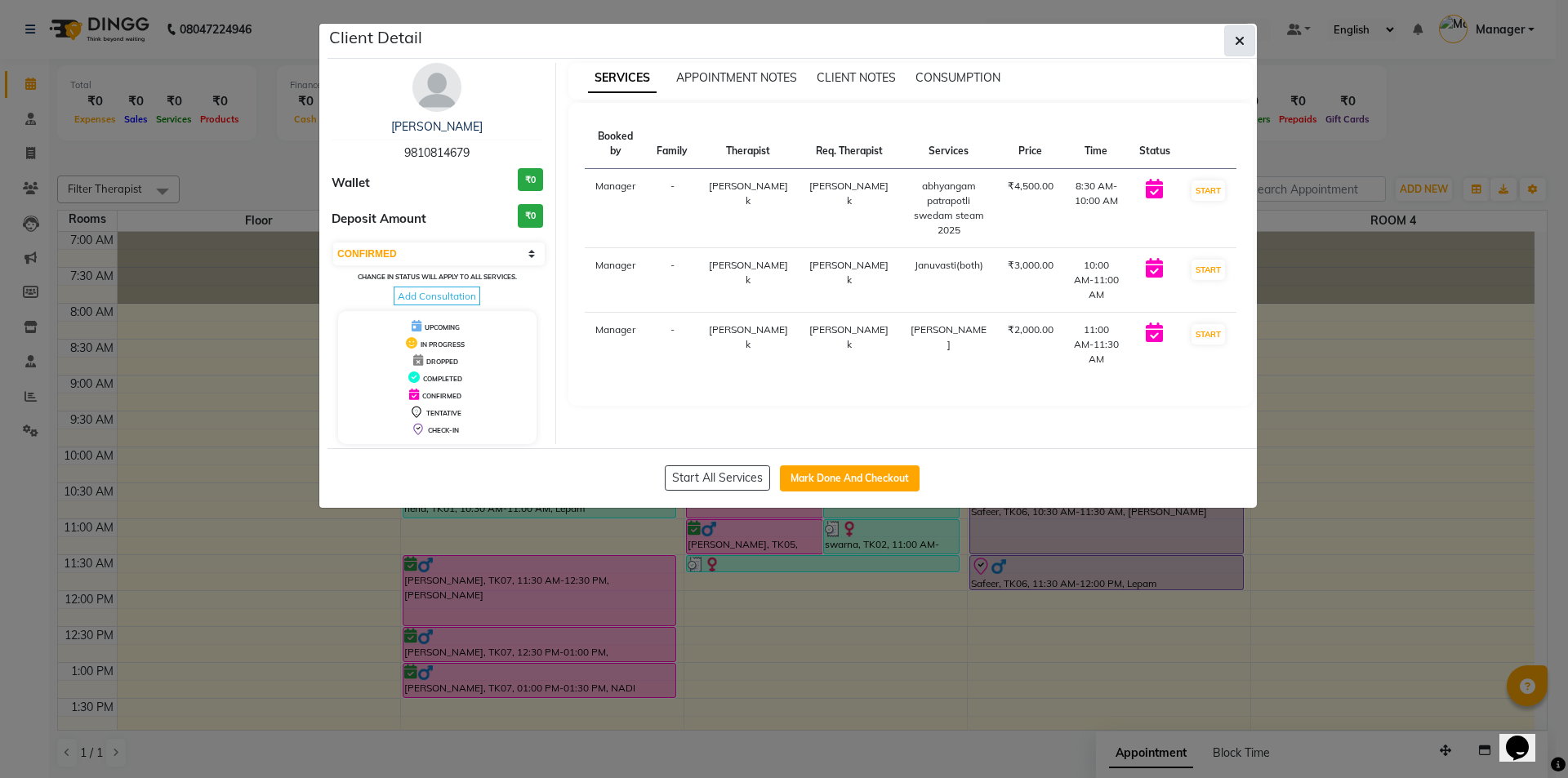
click at [1236, 48] on span "button" at bounding box center [1239, 41] width 10 height 16
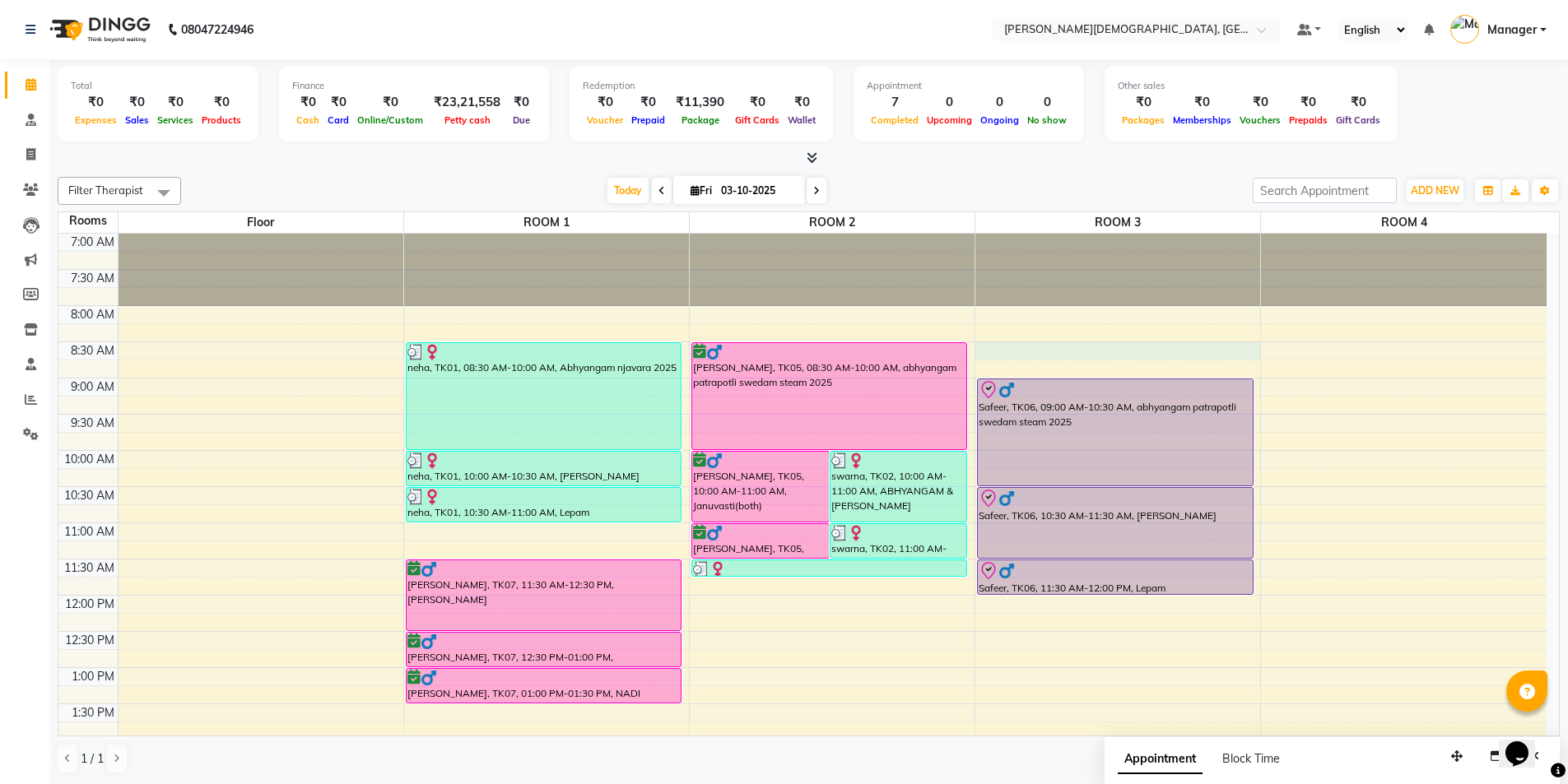
click at [987, 348] on div "7:00 AM 7:30 AM 8:00 AM 8:30 AM 9:00 AM 9:30 AM 10:00 AM 10:30 AM 11:00 AM 11:3…" at bounding box center [803, 739] width 1488 height 1012
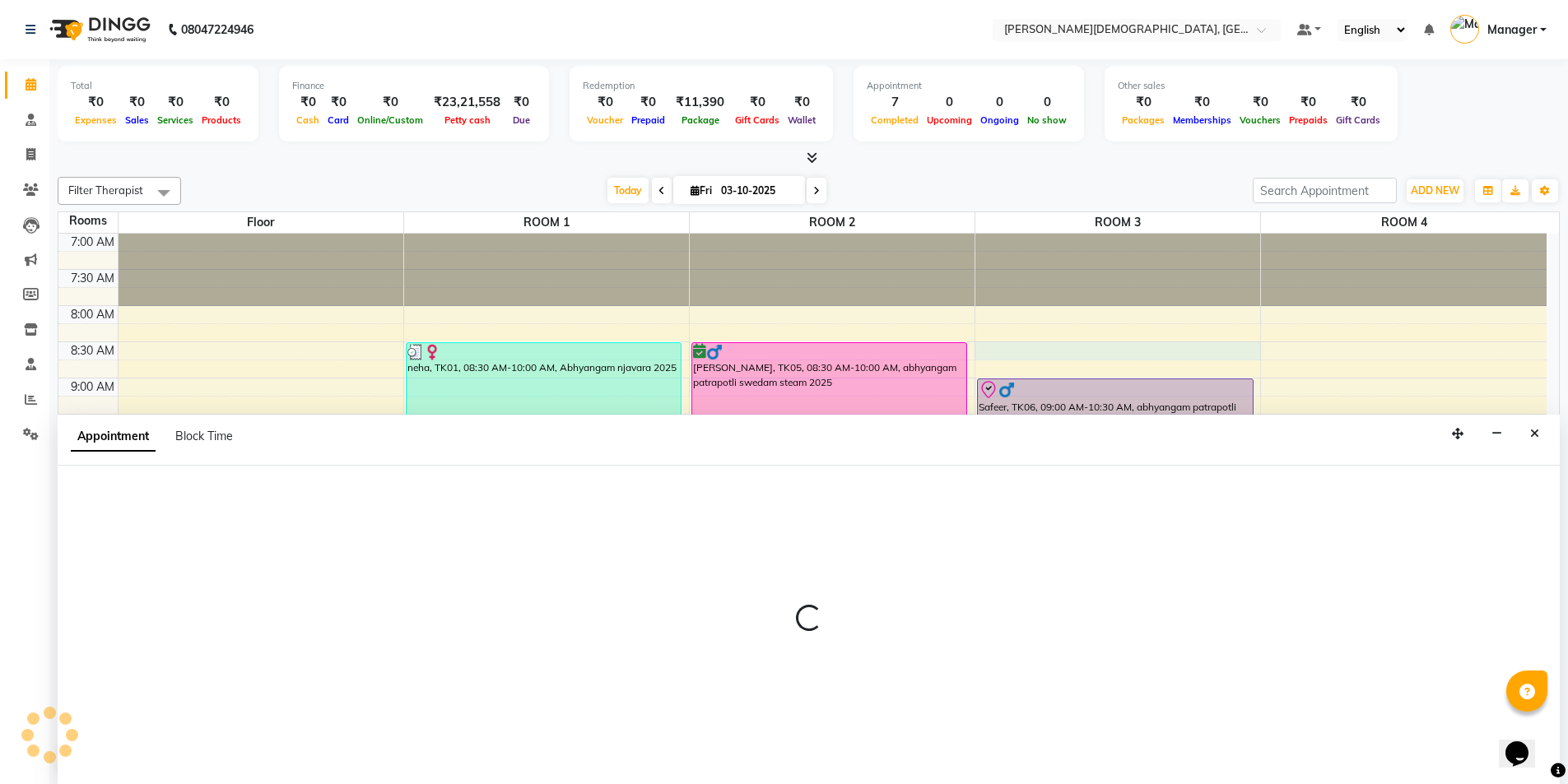
scroll to position [1, 0]
select select "510"
select select "tentative"
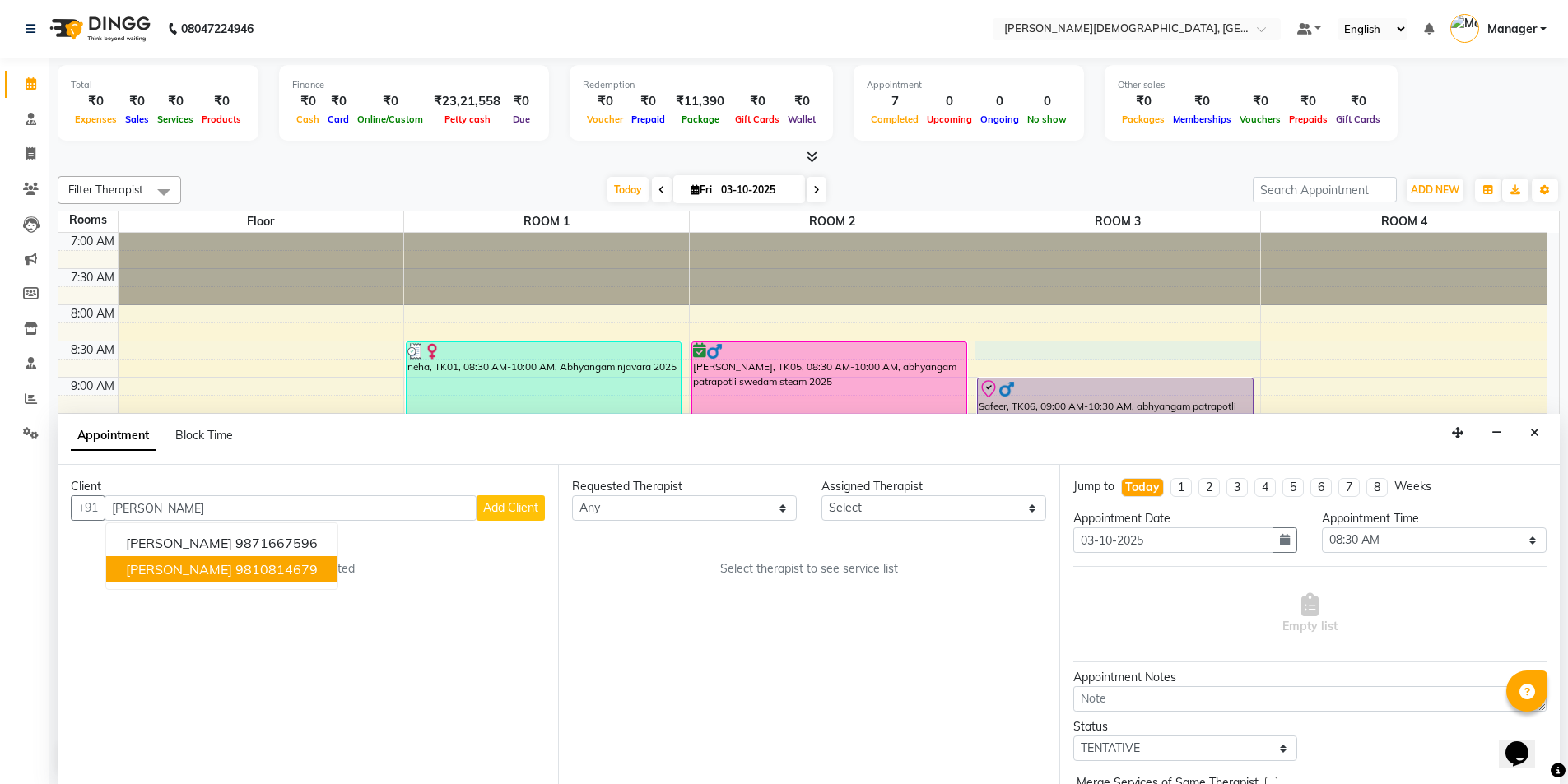
click at [307, 580] on button "[PERSON_NAME] 9810814679" at bounding box center [221, 569] width 231 height 26
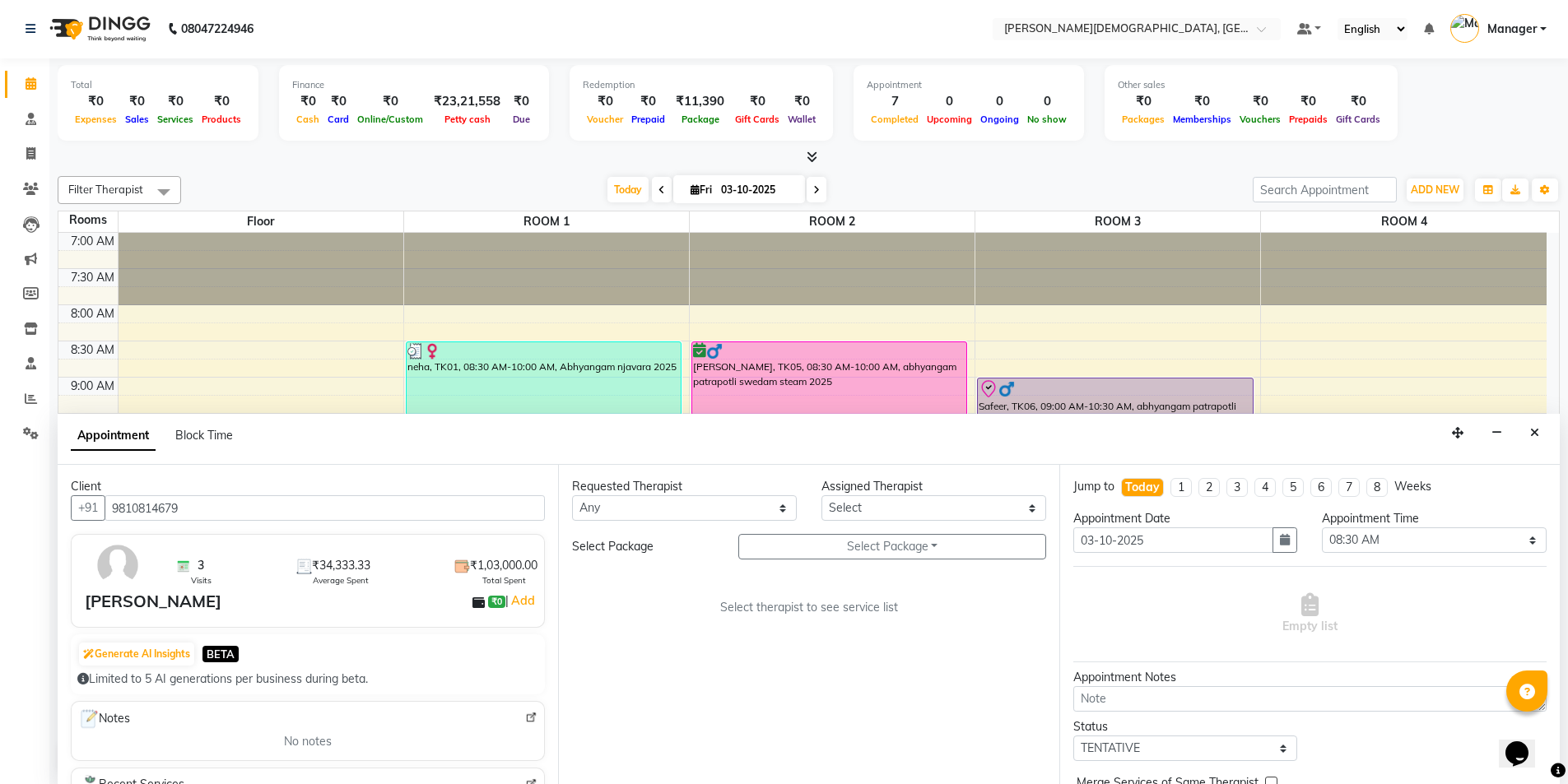
type input "9810814679"
click at [679, 510] on select "Any [PERSON_NAME] [PERSON_NAME] [PERSON_NAME] [PERSON_NAME] [PERSON_NAME] [PERS…" at bounding box center [684, 508] width 225 height 25
select select "66654"
click at [572, 495] on select "Any [PERSON_NAME] [PERSON_NAME] [PERSON_NAME] [PERSON_NAME] [PERSON_NAME] [PERS…" at bounding box center [684, 508] width 225 height 25
select select "66654"
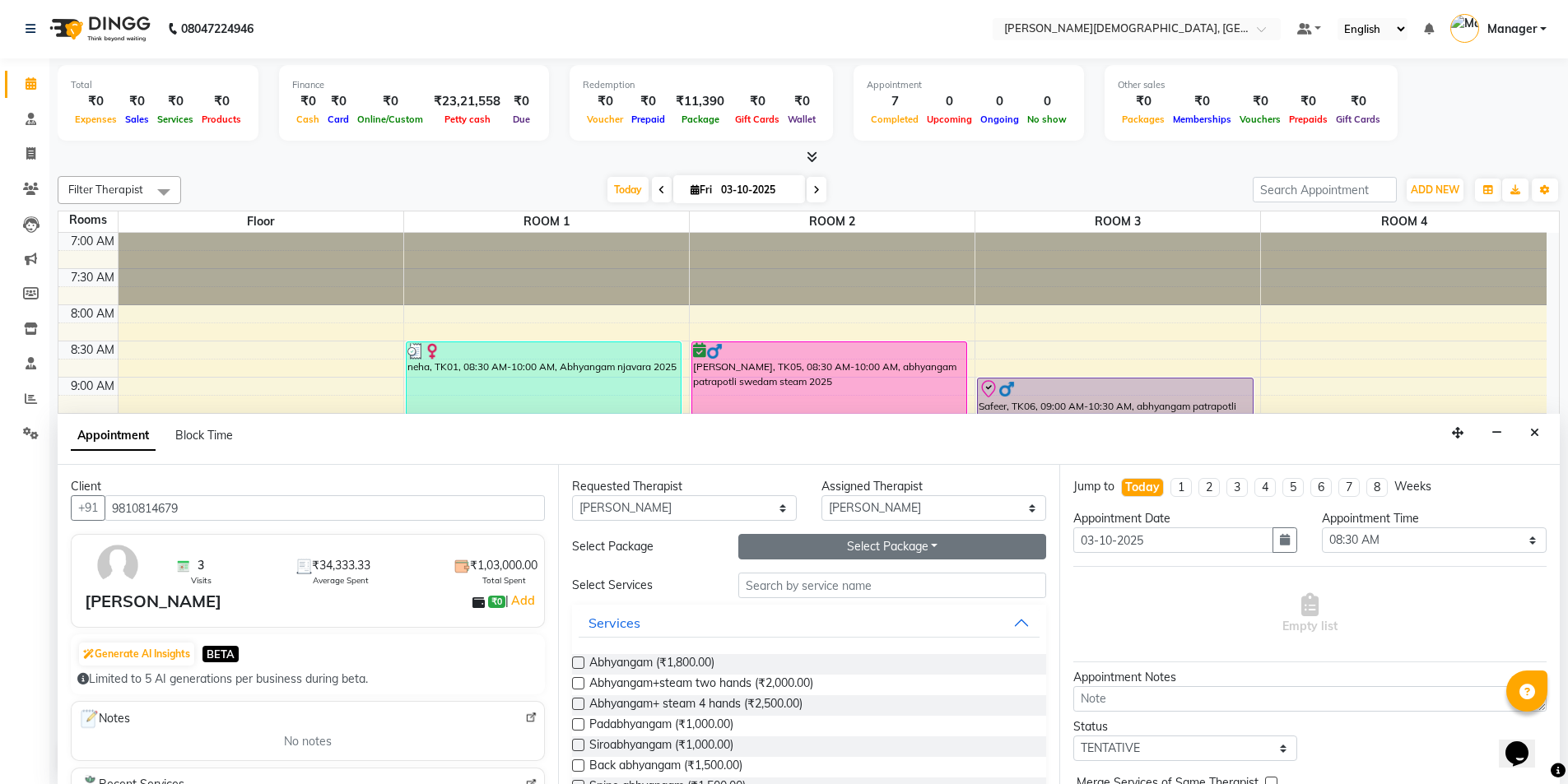
click at [840, 543] on button "Select Package Toggle Dropdown" at bounding box center [892, 546] width 308 height 25
click at [824, 580] on li "[PERSON_NAME]" at bounding box center [804, 580] width 130 height 24
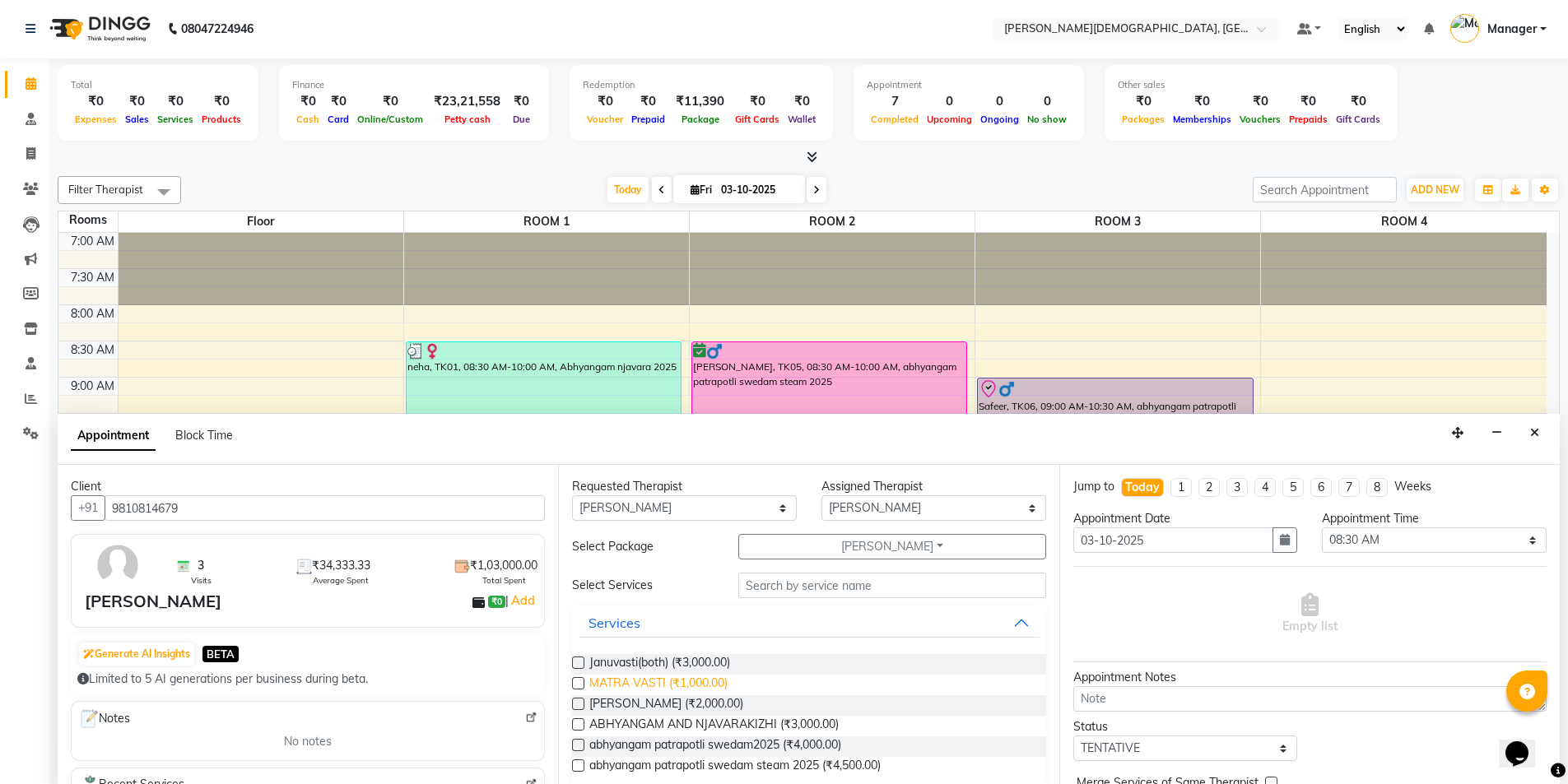
click at [707, 677] on span "MATRA VASTI (₹1,000.00)" at bounding box center [658, 685] width 138 height 21
checkbox input "true"
select select "3316"
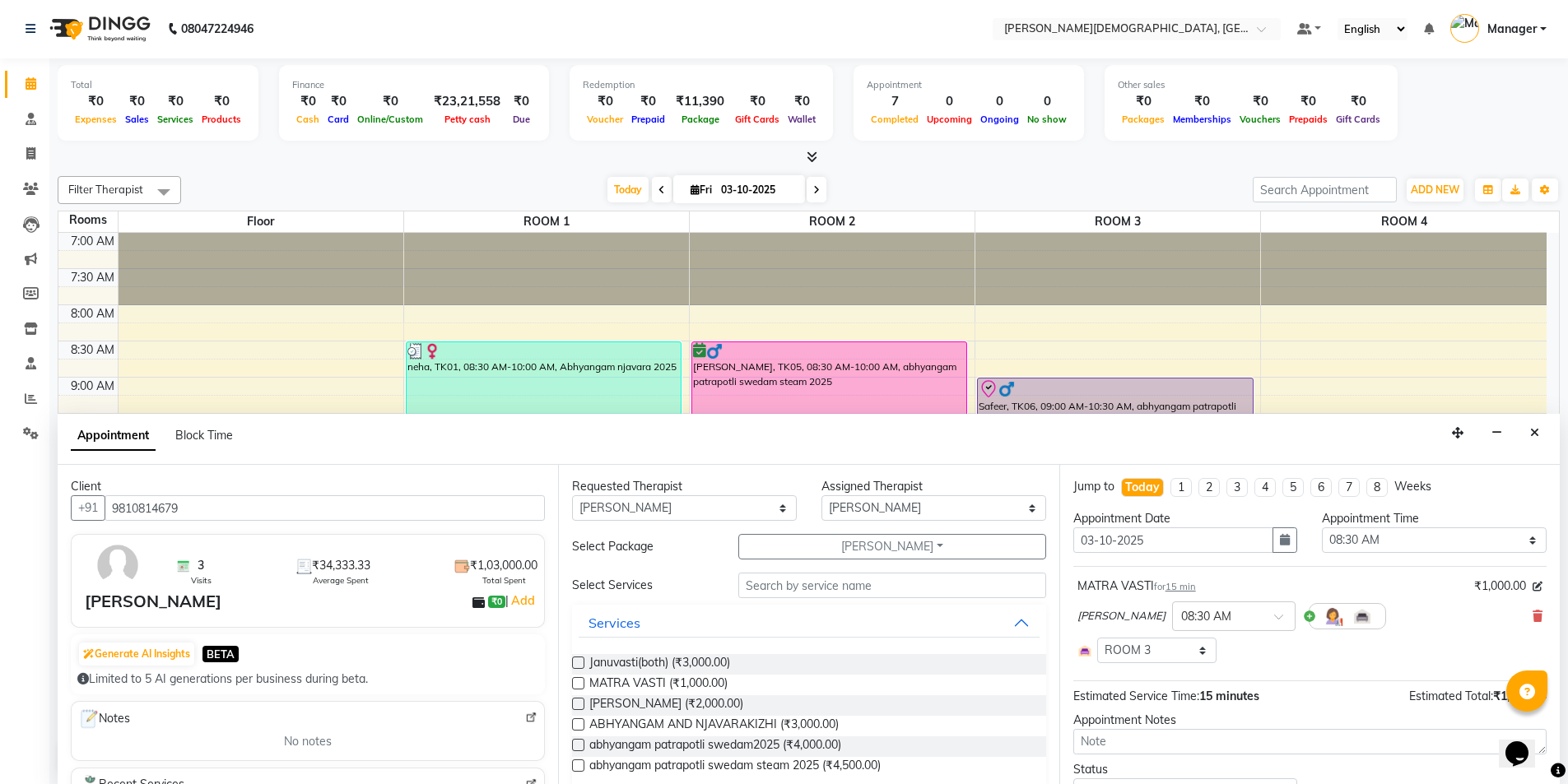
checkbox input "false"
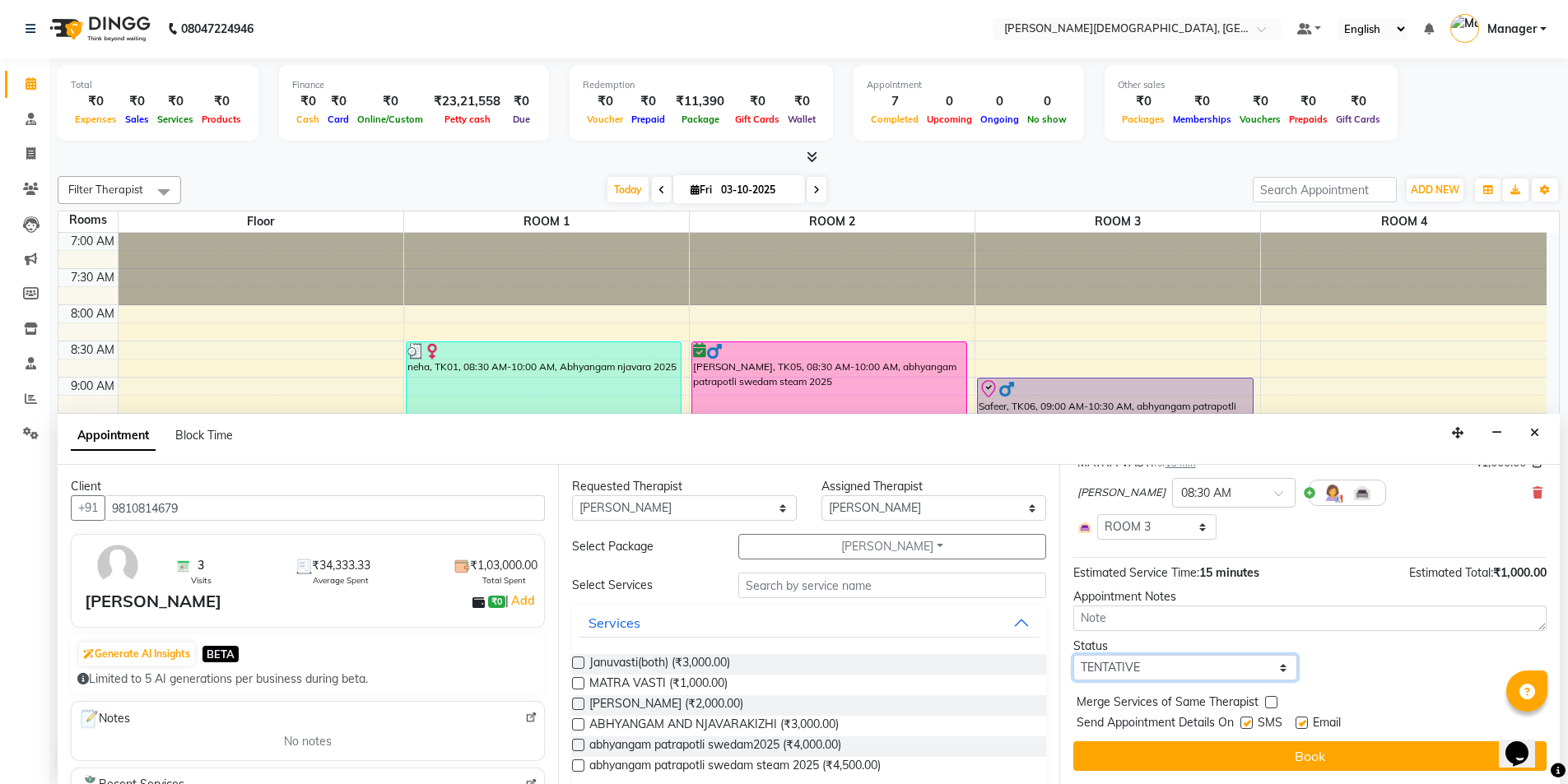
click at [1167, 667] on select "Select TENTATIVE CONFIRM CHECK-IN UPCOMING" at bounding box center [1185, 667] width 225 height 25
select select "confirm booking"
click at [1073, 654] on select "Select TENTATIVE CONFIRM CHECK-IN UPCOMING" at bounding box center [1185, 667] width 225 height 25
click at [1245, 718] on label at bounding box center [1247, 723] width 12 height 12
click at [1245, 719] on input "checkbox" at bounding box center [1246, 724] width 11 height 10
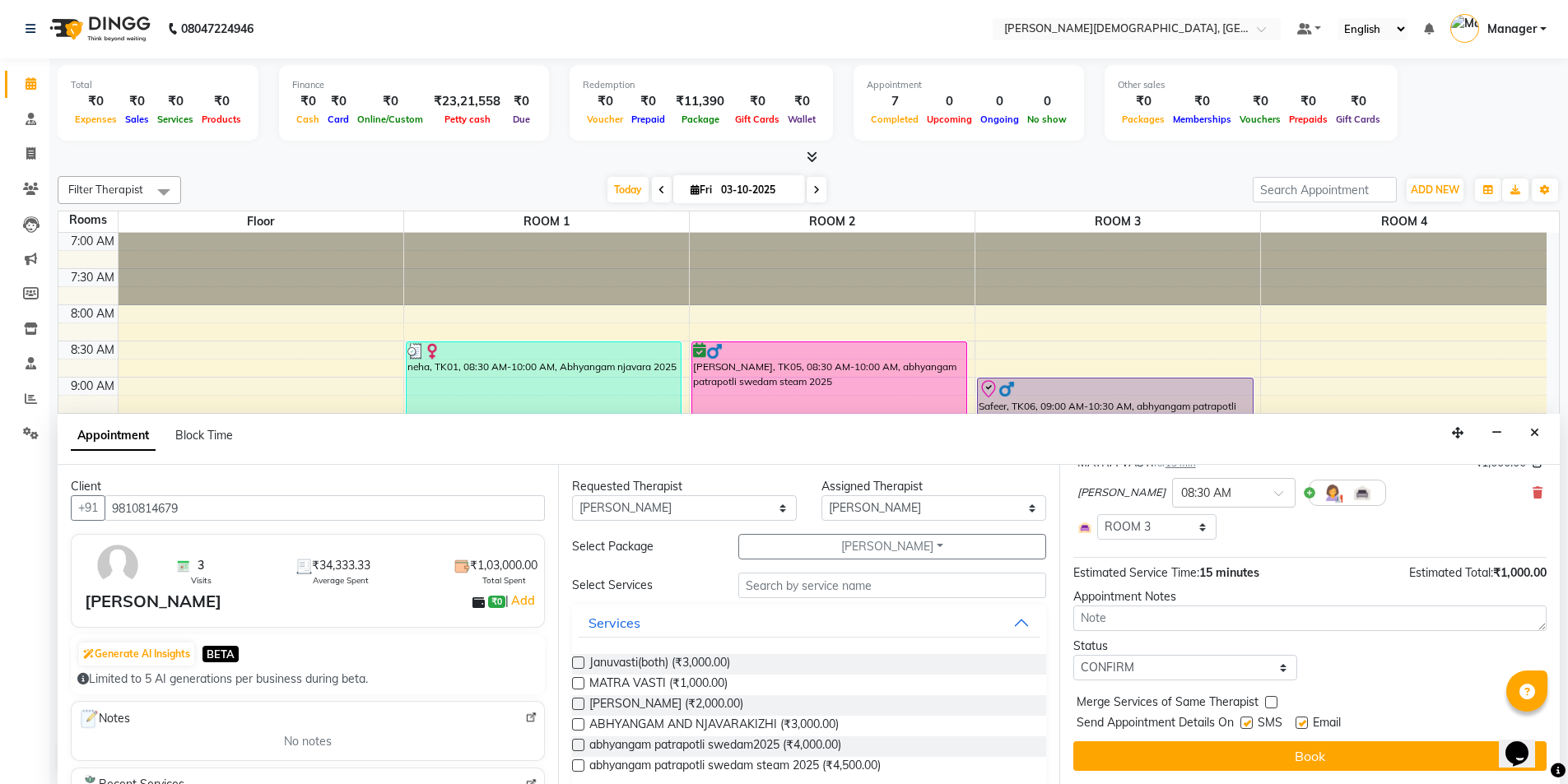
checkbox input "false"
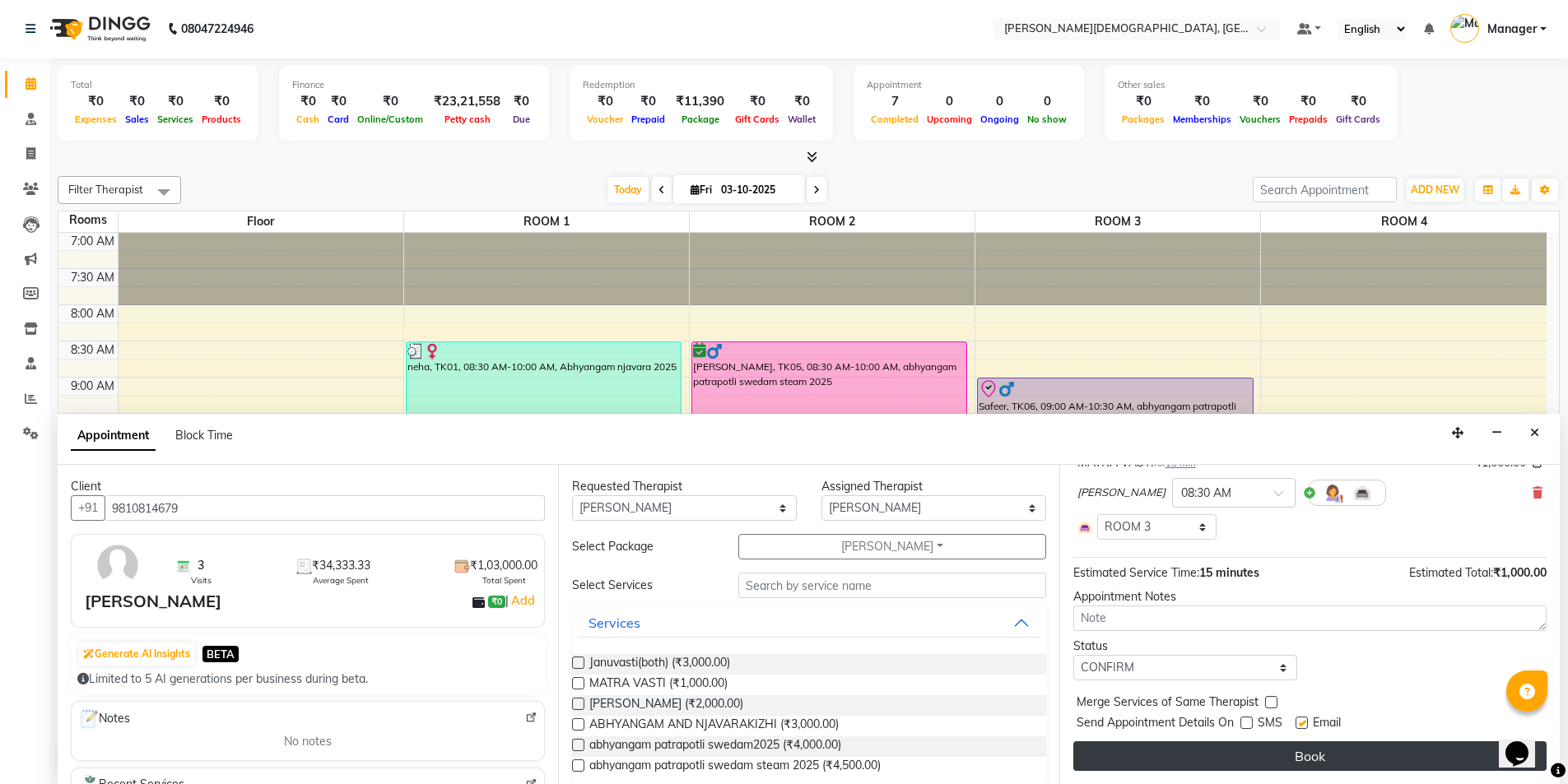
click at [1253, 756] on button "Book" at bounding box center [1310, 756] width 474 height 30
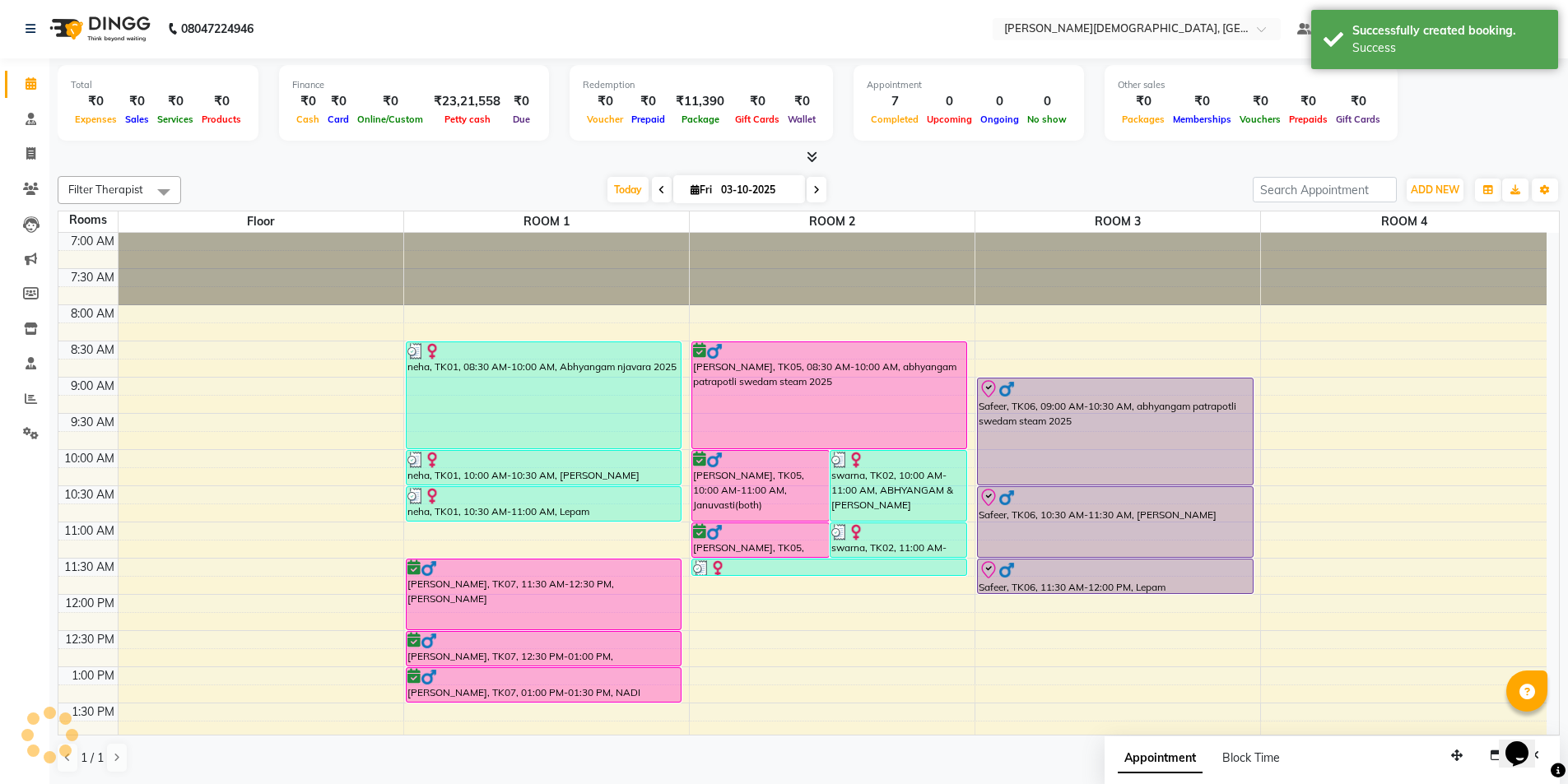
scroll to position [0, 0]
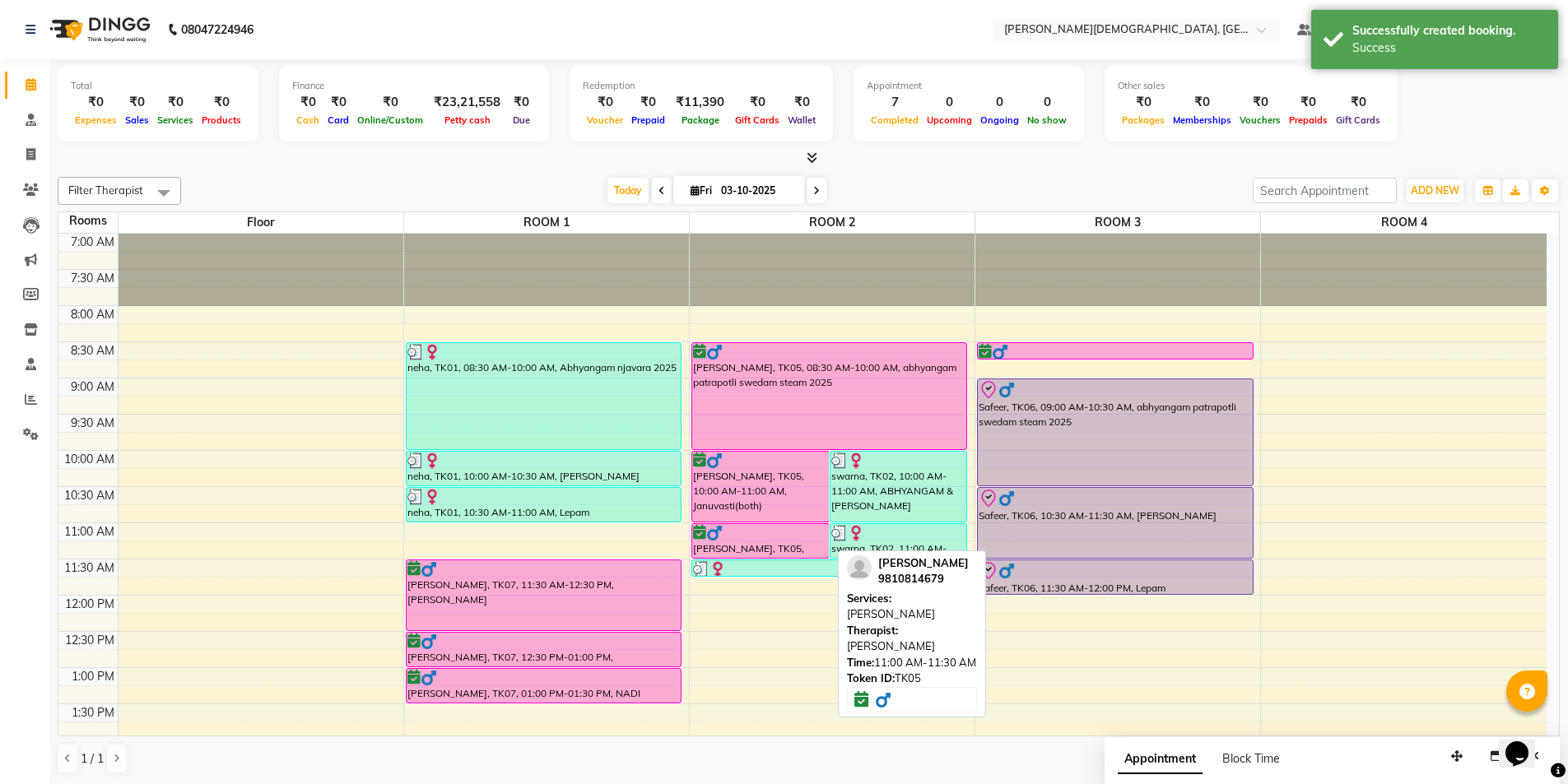
click at [814, 545] on div "[PERSON_NAME], TK05, 11:00 AM-11:30 AM, [PERSON_NAME]" at bounding box center [761, 541] width 137 height 34
select select "6"
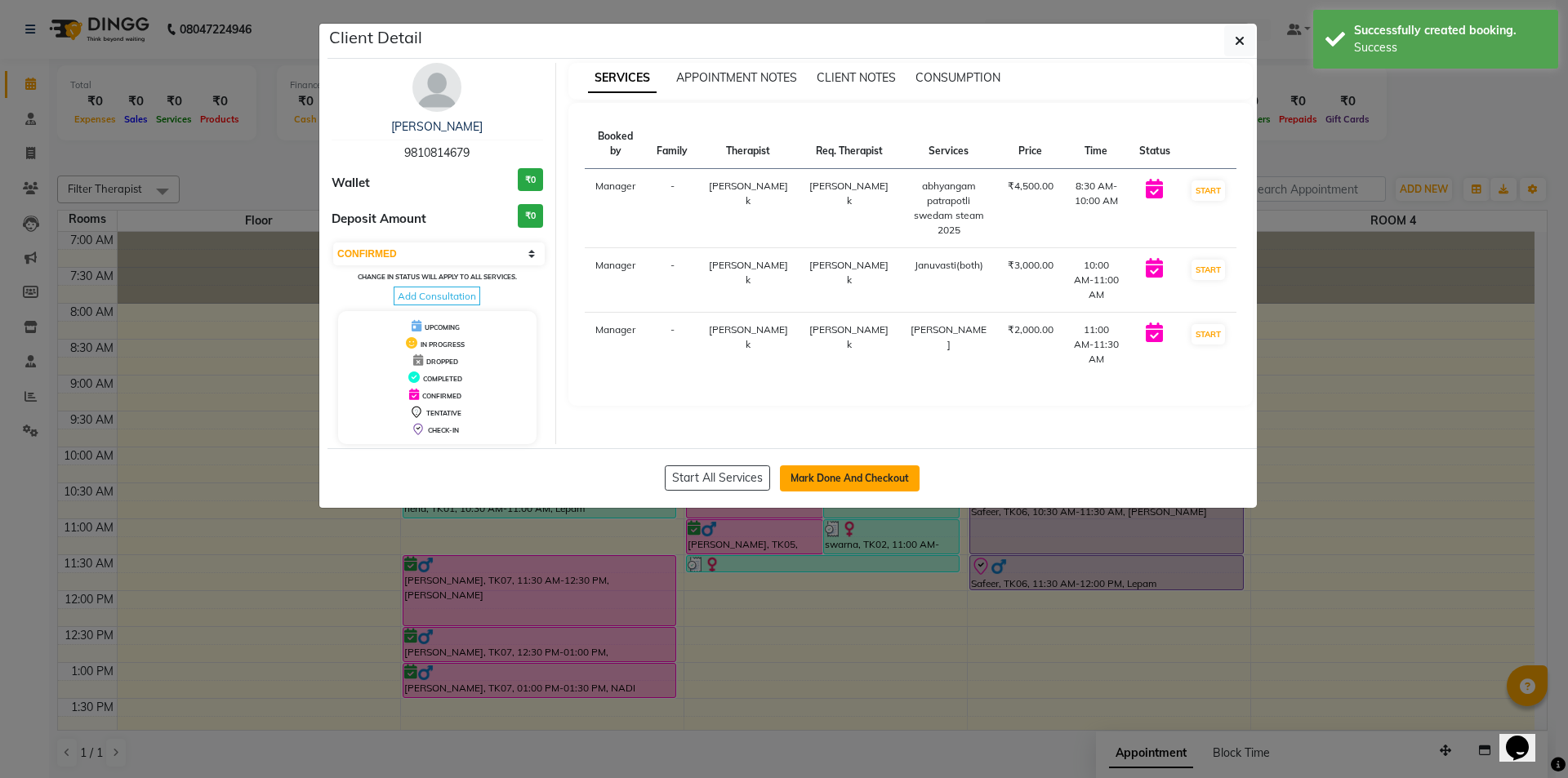
click at [834, 485] on button "Mark Done And Checkout" at bounding box center [850, 478] width 140 height 26
select select "5573"
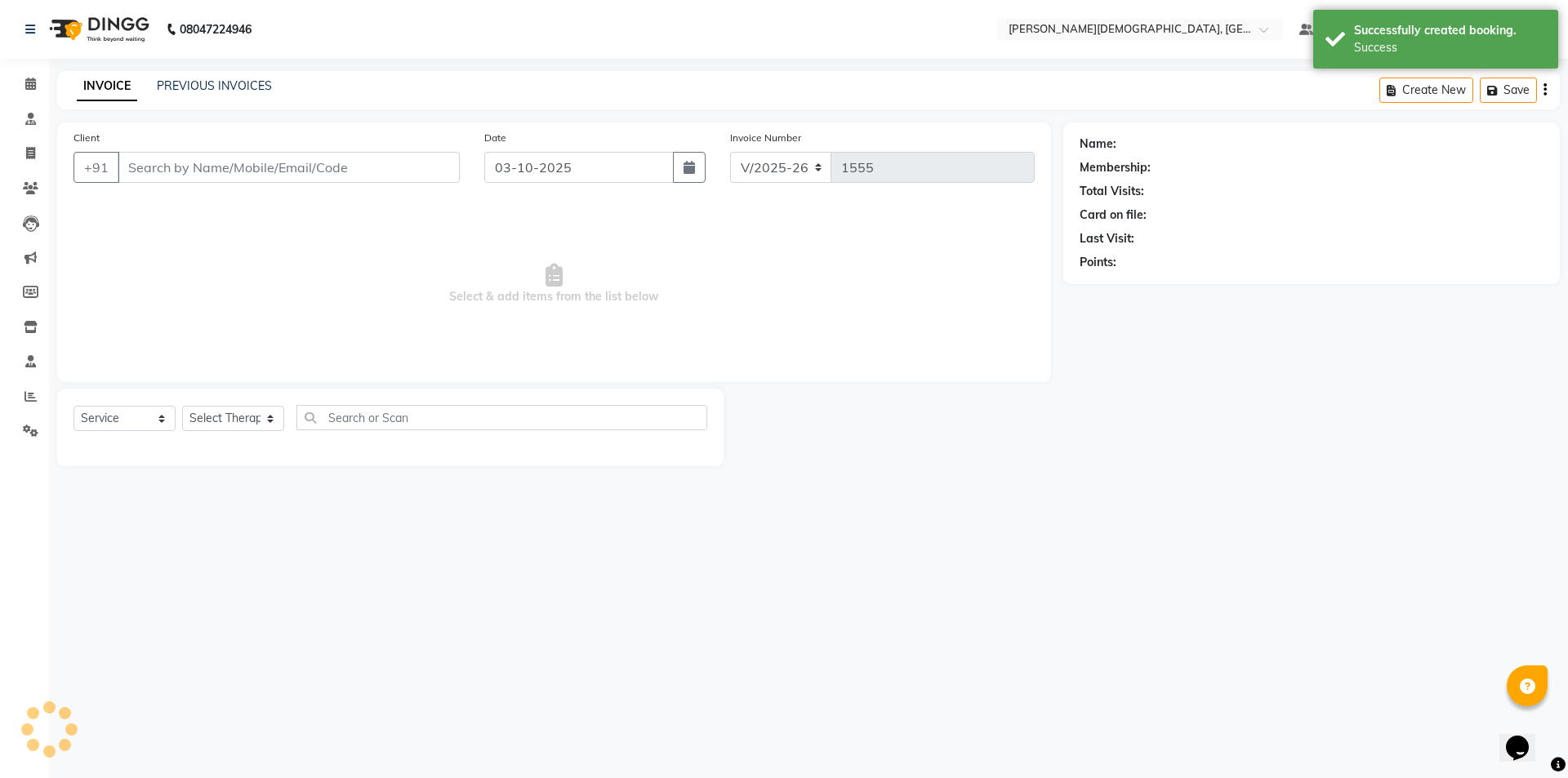
select select "membership"
select select "39593"
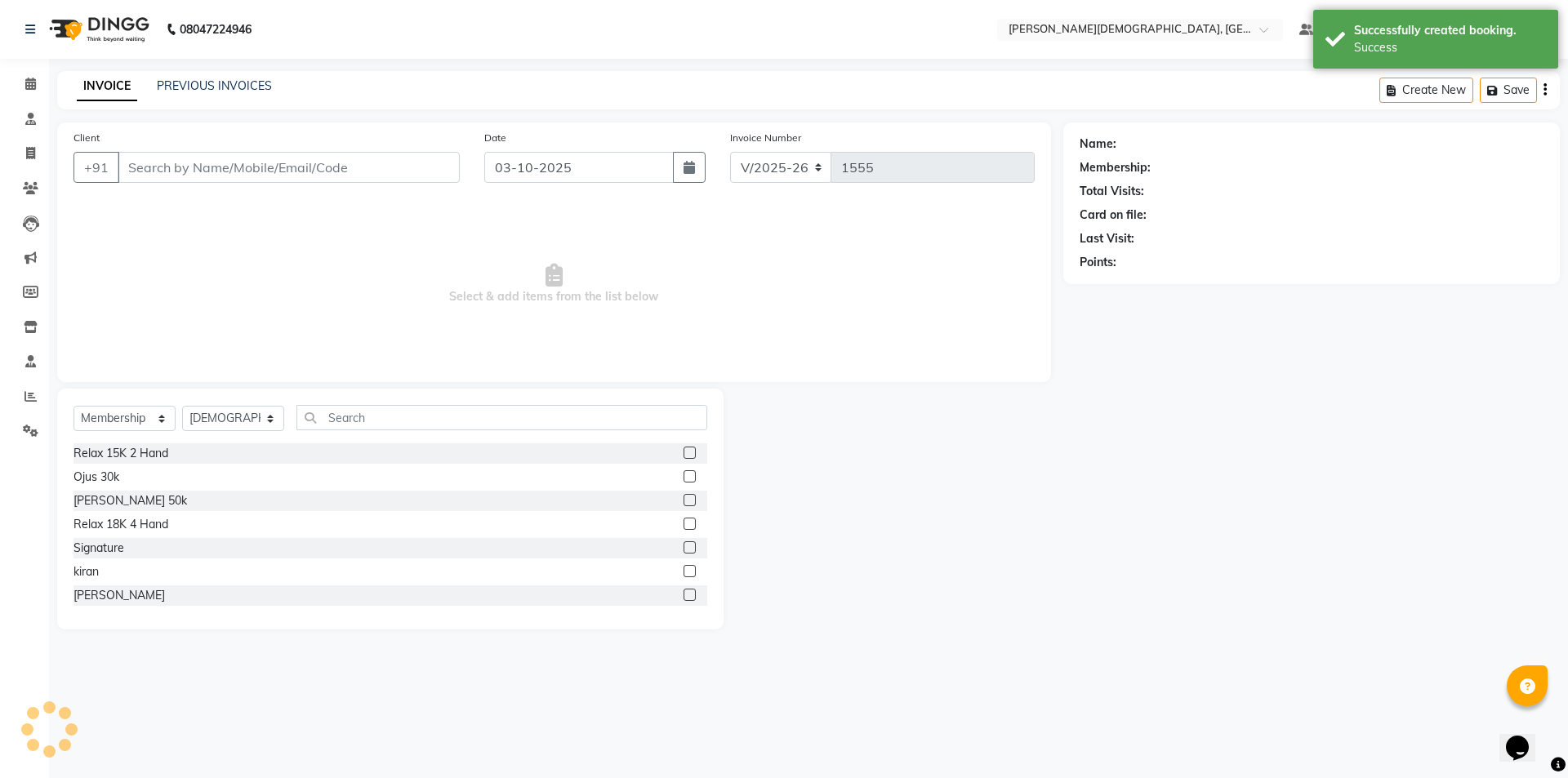
type input "9810814679"
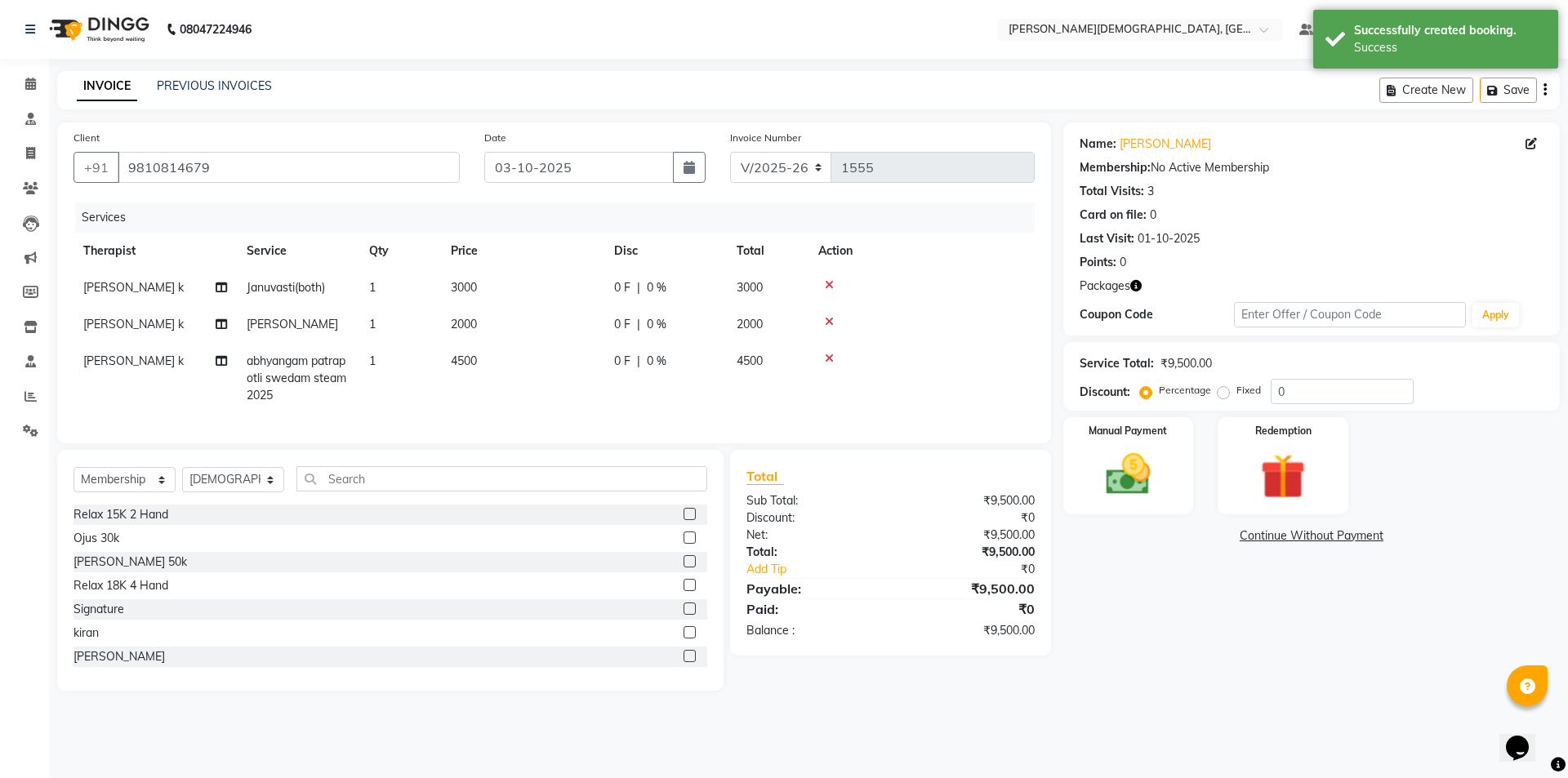
click at [401, 288] on td "1" at bounding box center [400, 287] width 82 height 36
select select "85572"
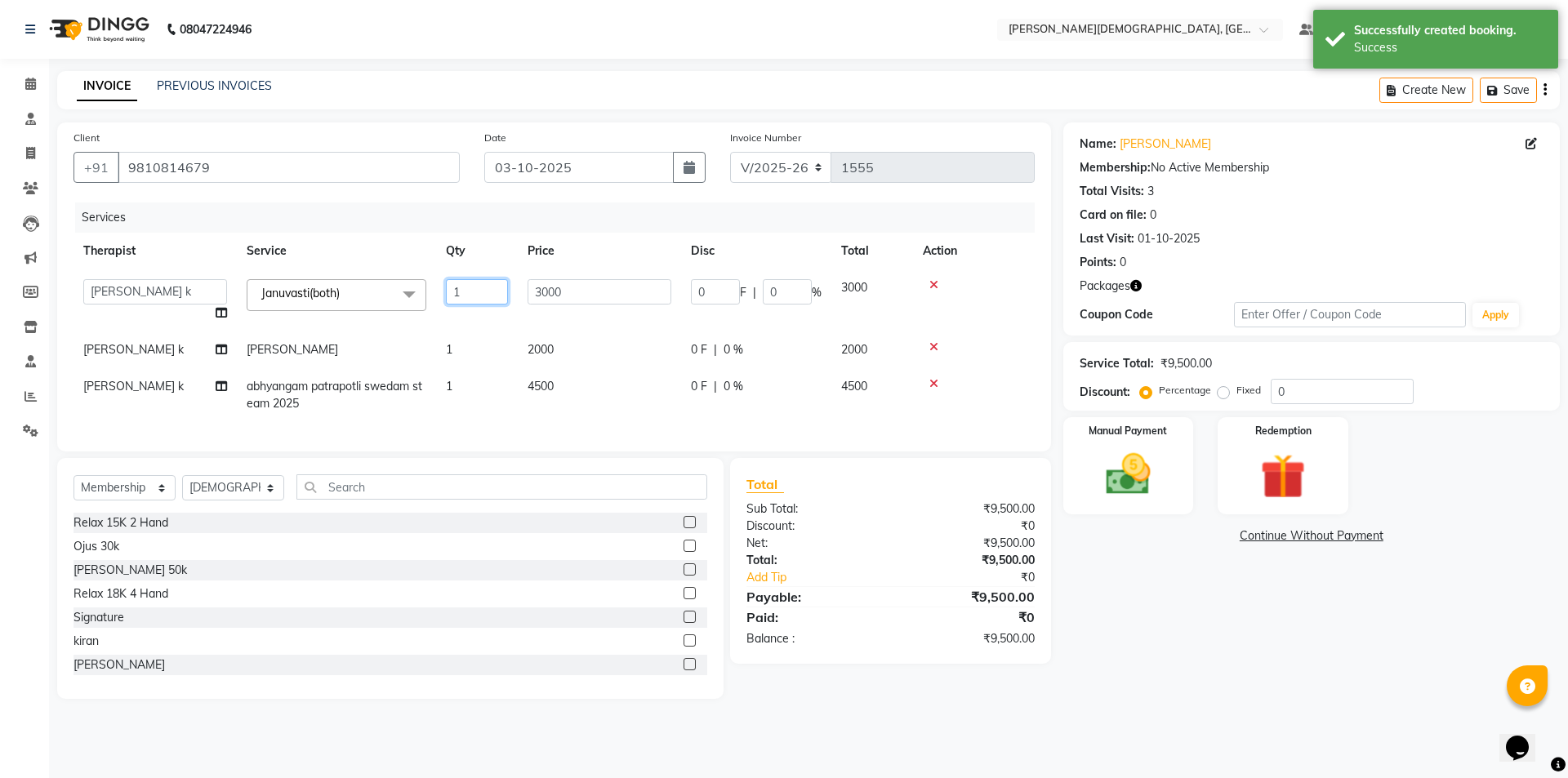
click at [477, 292] on input "1" at bounding box center [476, 291] width 62 height 25
type input "2"
click at [471, 386] on tr "[PERSON_NAME] k abhyangam patrapotli swedam steam 2025 1 4500 0 F | 0 % 4500" at bounding box center [554, 395] width 961 height 54
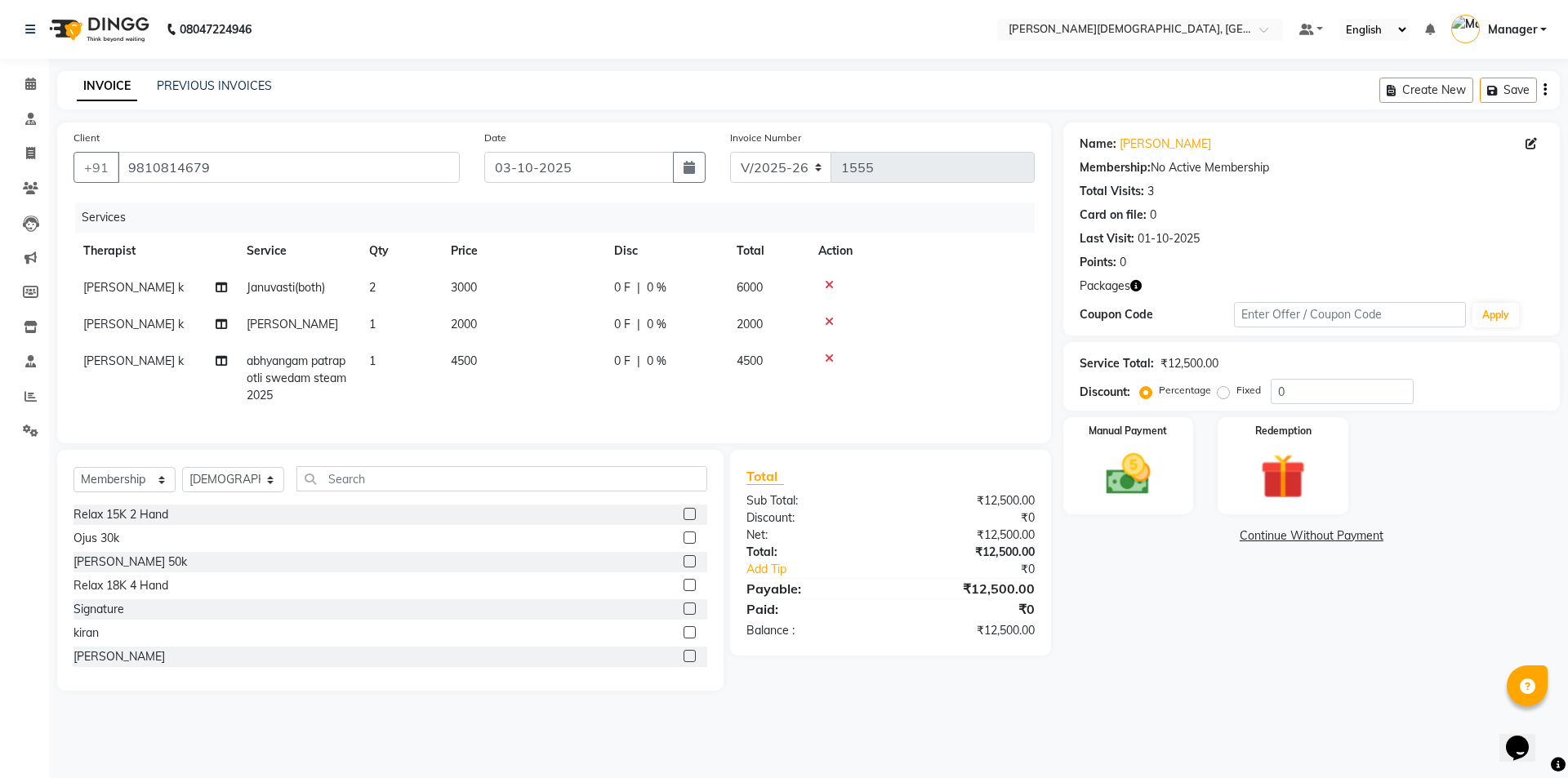
click at [402, 361] on td "1" at bounding box center [400, 379] width 82 height 71
select select "85572"
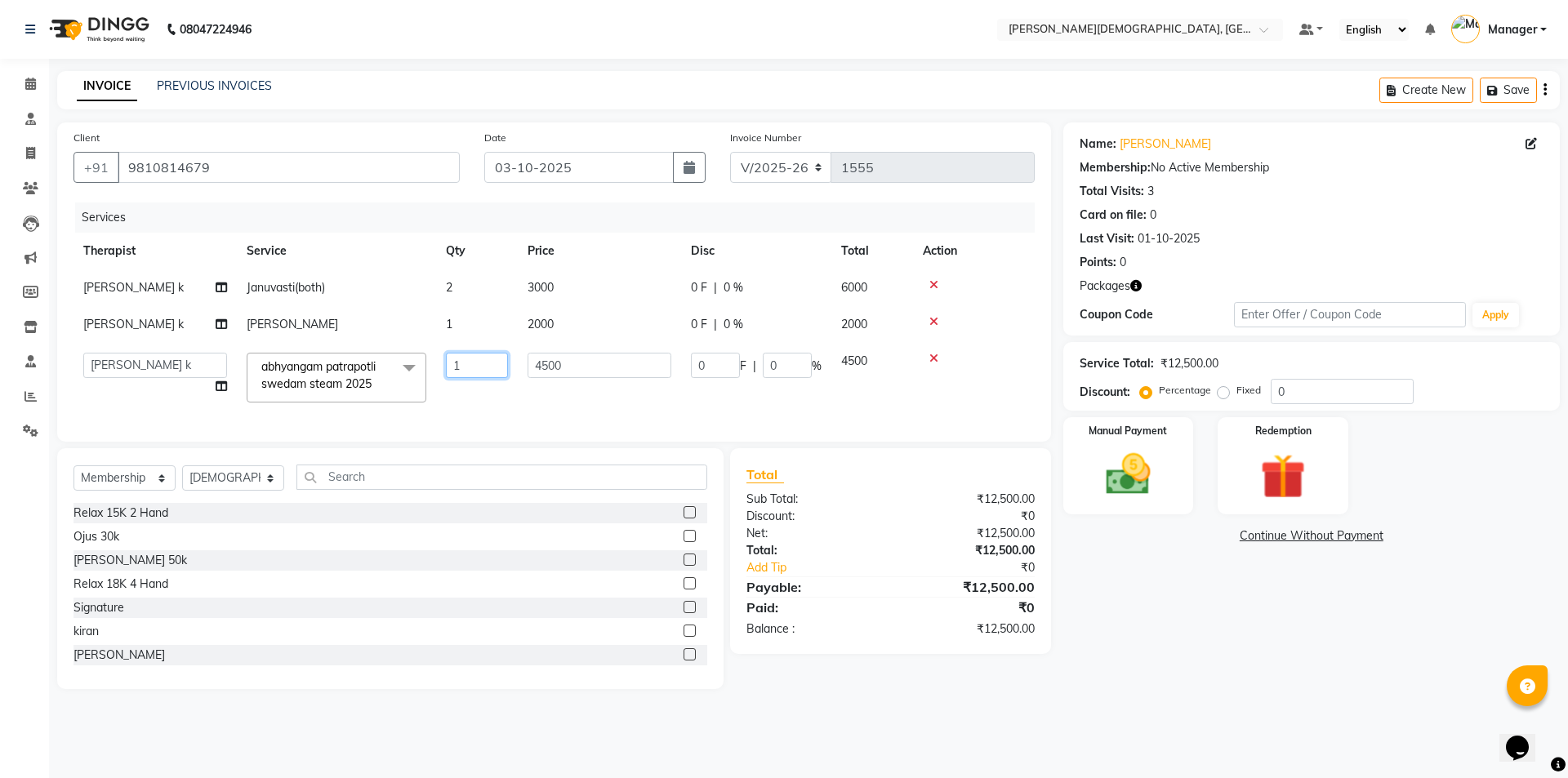
click at [470, 360] on input "1" at bounding box center [476, 365] width 62 height 25
type input "2"
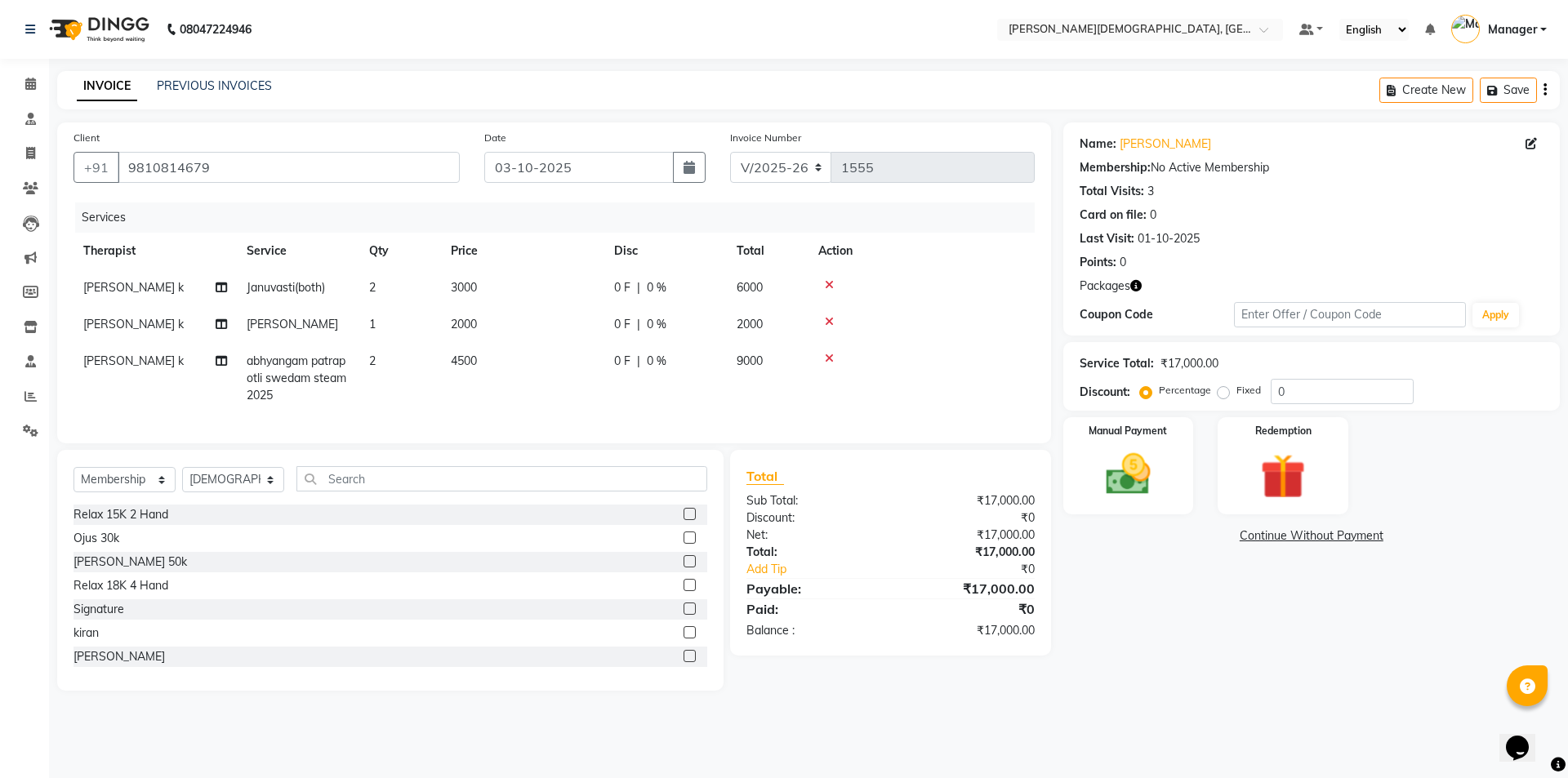
click at [1224, 616] on div "Name: [PERSON_NAME] Membership: No Active Membership Total Visits: 3 Card on fi…" at bounding box center [1318, 406] width 509 height 568
click at [1276, 483] on img at bounding box center [1282, 476] width 76 height 58
click at [1214, 544] on span "Package 1" at bounding box center [1209, 537] width 56 height 19
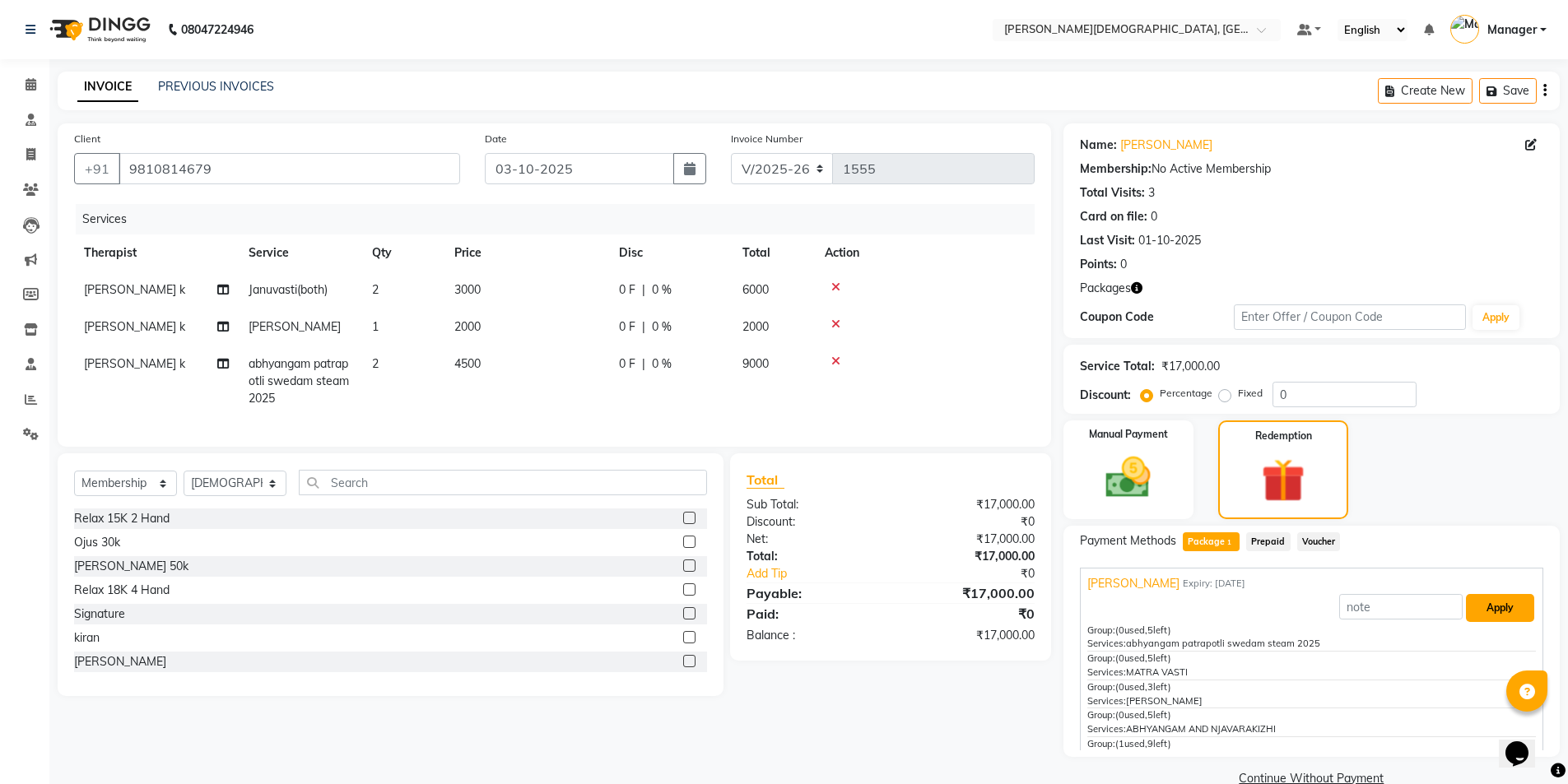
click at [1466, 612] on button "Apply" at bounding box center [1500, 608] width 68 height 28
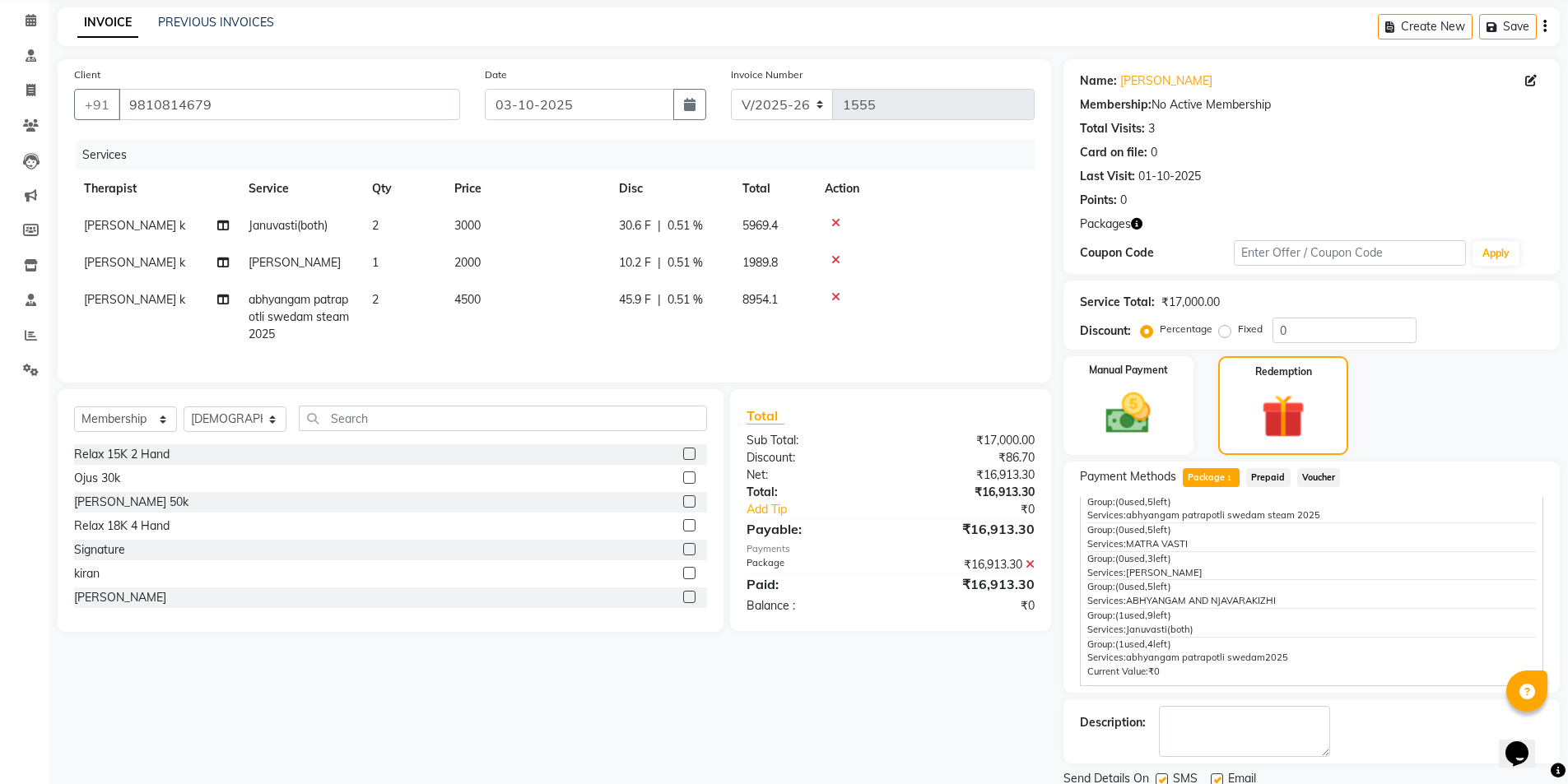
scroll to position [124, 0]
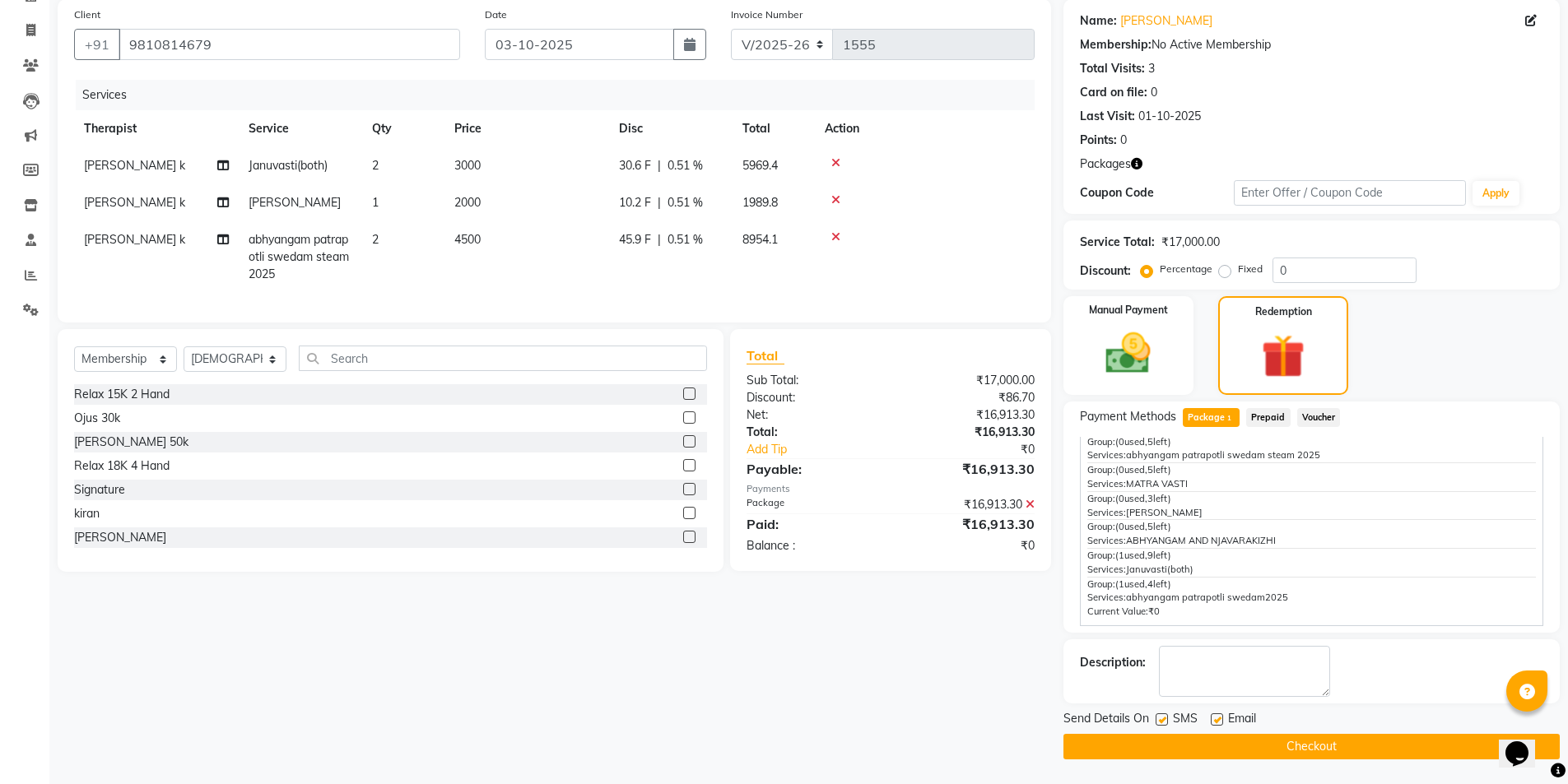
click at [1164, 720] on label at bounding box center [1162, 719] width 12 height 12
click at [1164, 720] on input "checkbox" at bounding box center [1161, 720] width 11 height 10
checkbox input "false"
click at [1165, 746] on button "Checkout" at bounding box center [1311, 746] width 496 height 25
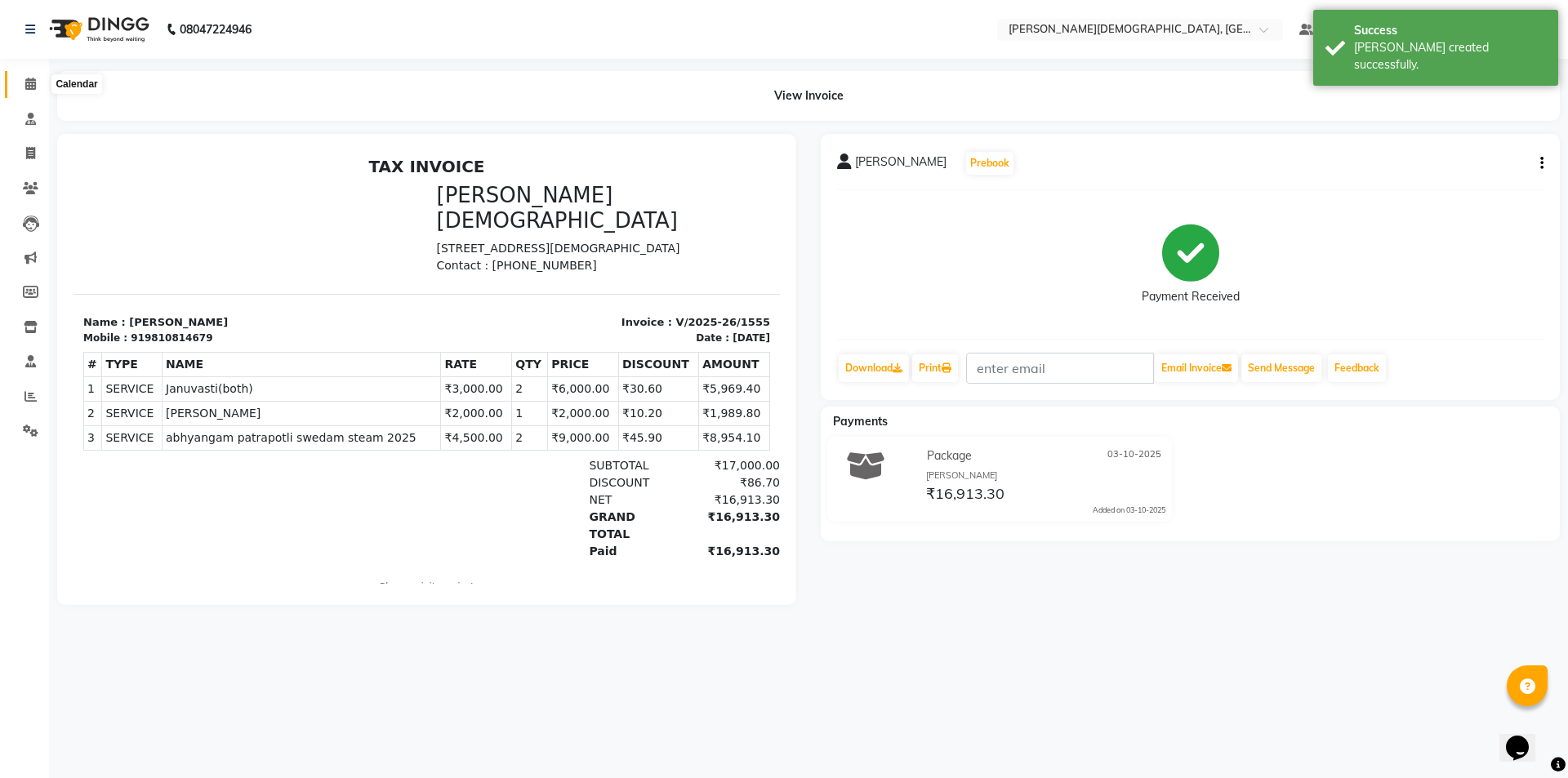
click at [30, 82] on icon at bounding box center [30, 83] width 10 height 12
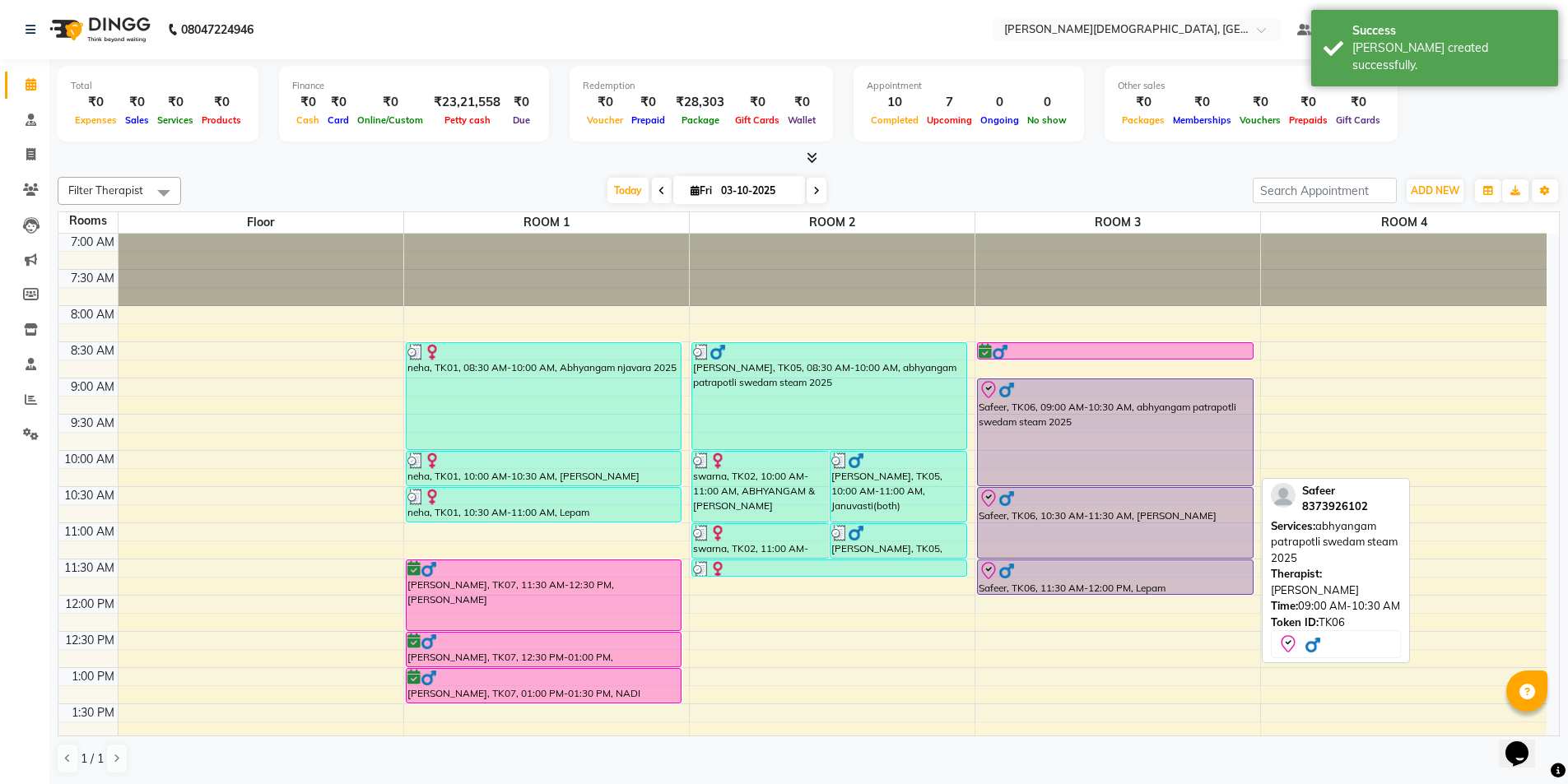
click at [1091, 428] on div "Safeer, TK06, 09:00 AM-10:30 AM, abhyangam patrapotli swedam steam 2025" at bounding box center [1115, 431] width 275 height 106
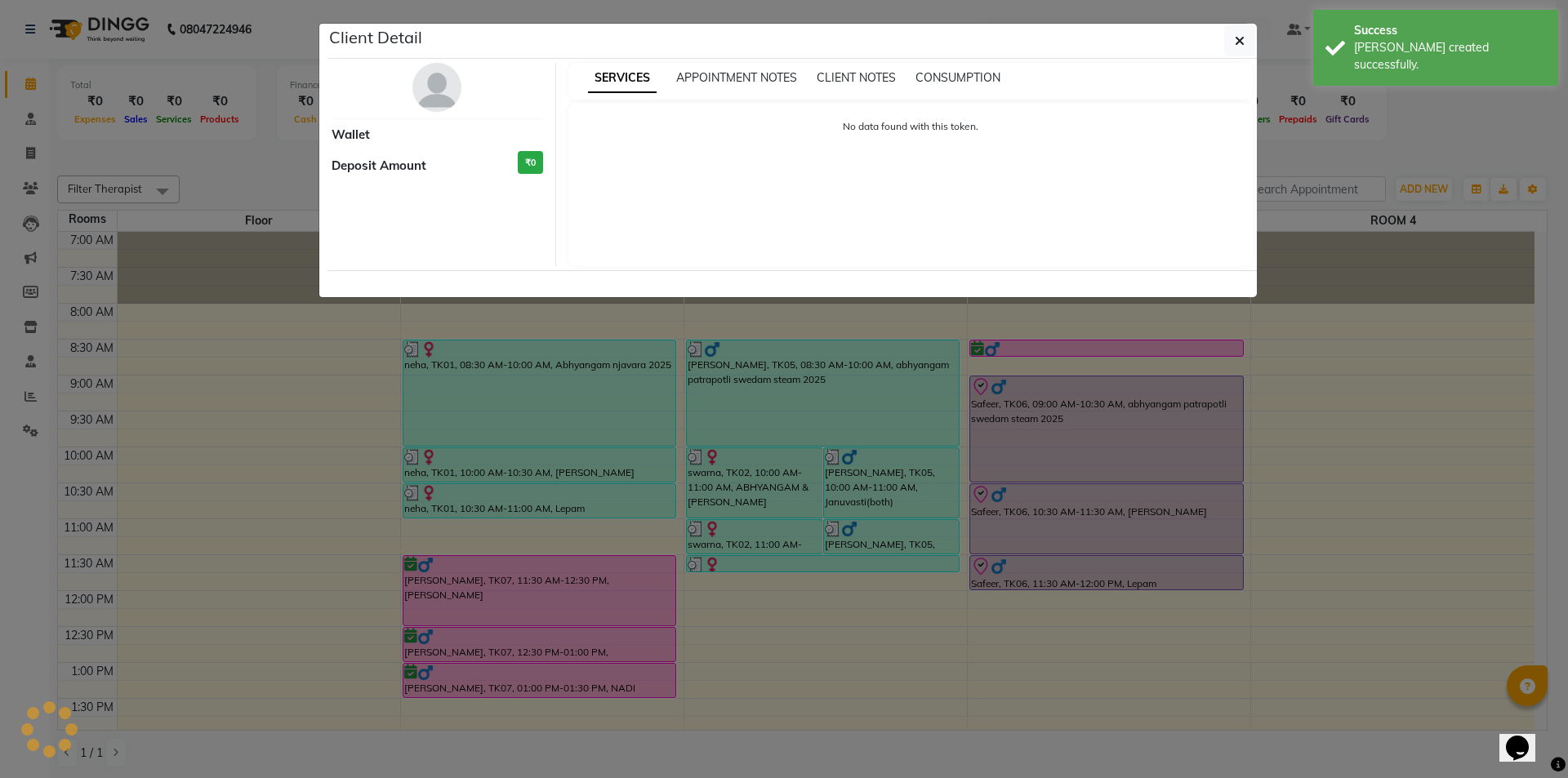
select select "8"
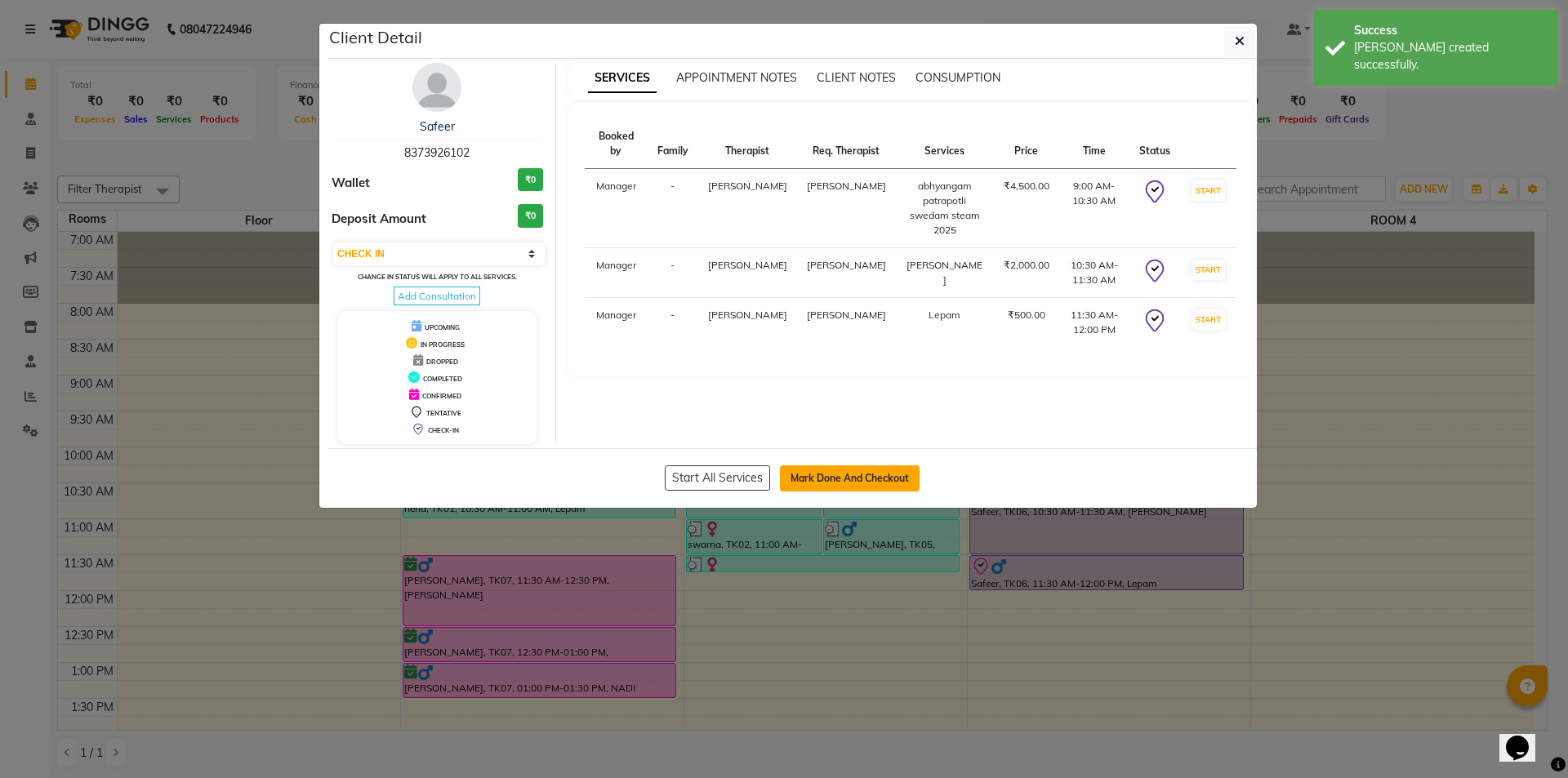
click at [860, 483] on button "Mark Done And Checkout" at bounding box center [850, 478] width 140 height 26
select select "service"
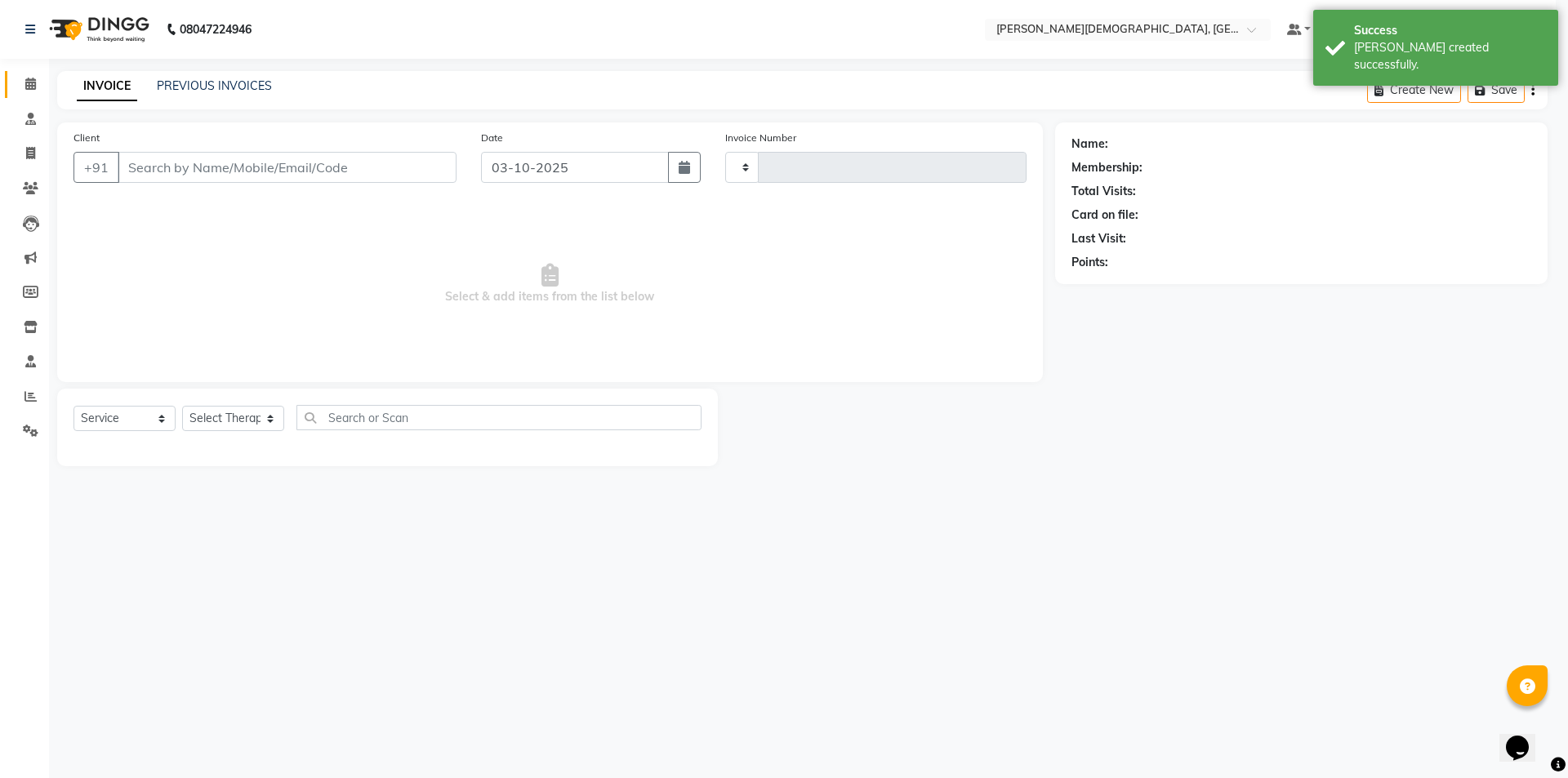
type input "1556"
select select "5573"
select select "membership"
type input "8373926102"
select select "39593"
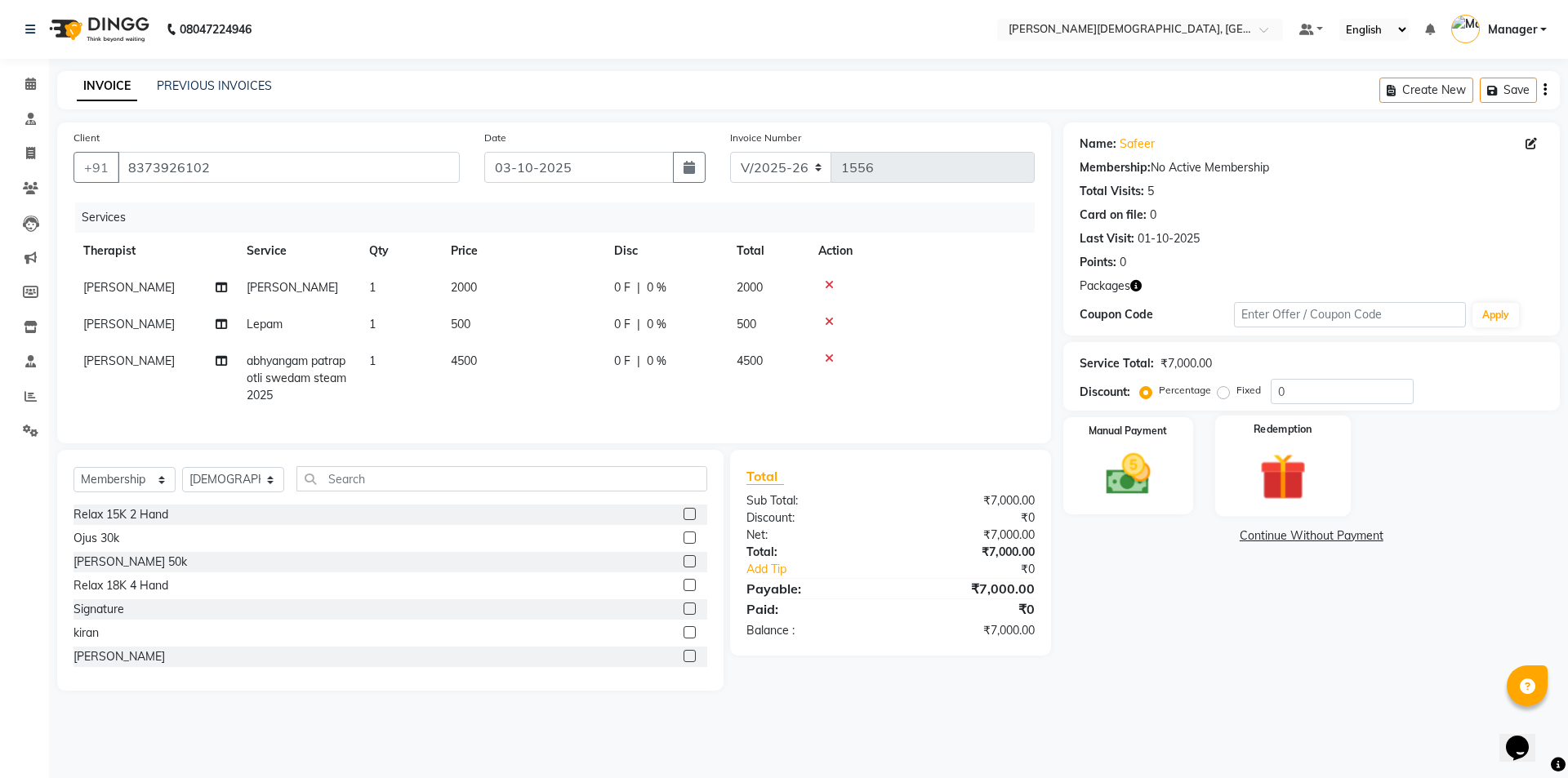
click at [1254, 485] on img at bounding box center [1282, 476] width 76 height 58
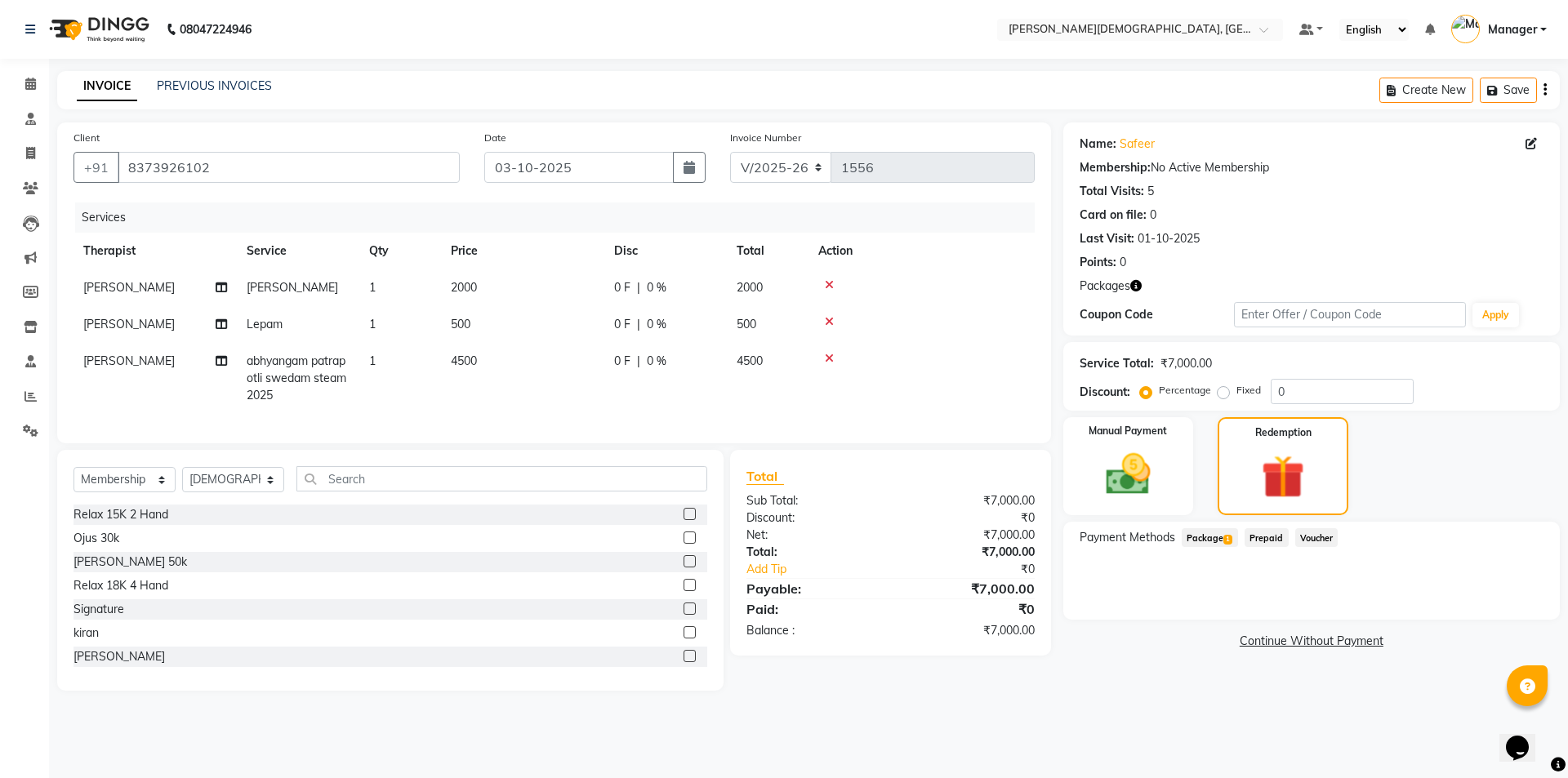
click at [395, 294] on td "1" at bounding box center [400, 287] width 82 height 36
select select "66654"
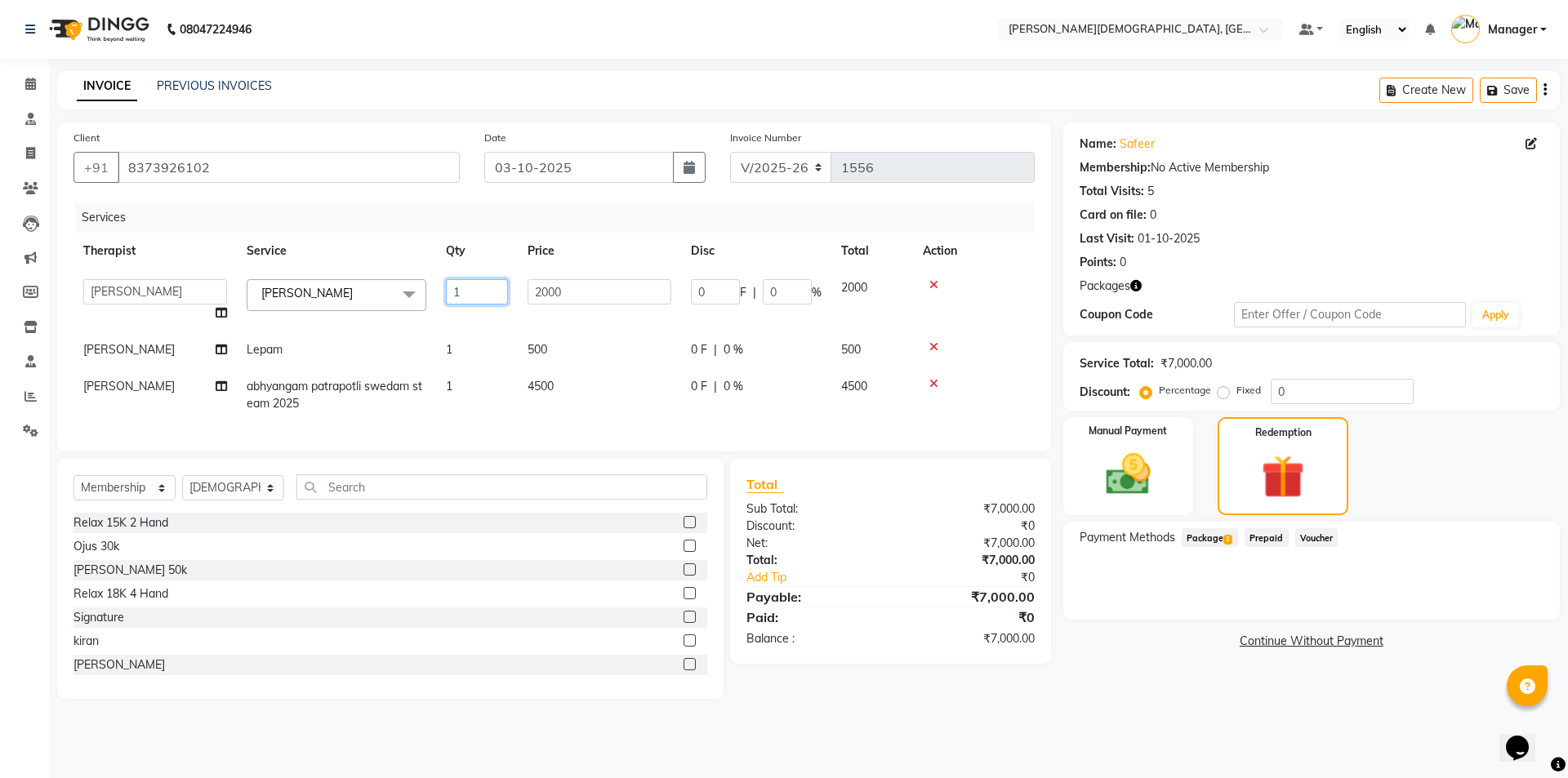
click at [466, 293] on input "1" at bounding box center [476, 291] width 62 height 25
type input "2"
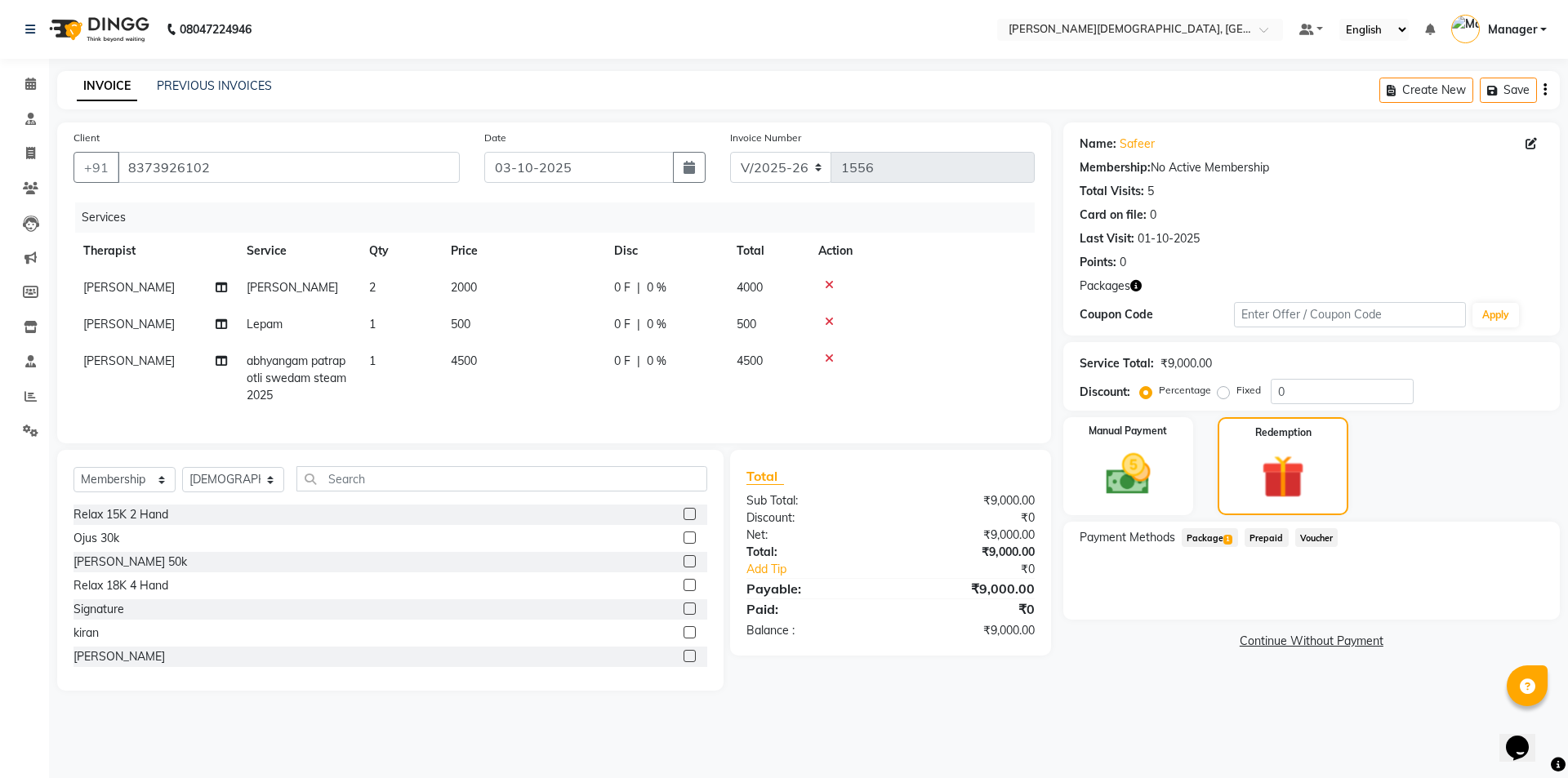
click at [460, 352] on tbody "[PERSON_NAME] [PERSON_NAME] 2 2000 0 F | 0 % 4000 [PERSON_NAME] 1 500 0 F | 0 %…" at bounding box center [554, 341] width 961 height 144
click at [392, 326] on td "1" at bounding box center [400, 325] width 82 height 36
select select "66654"
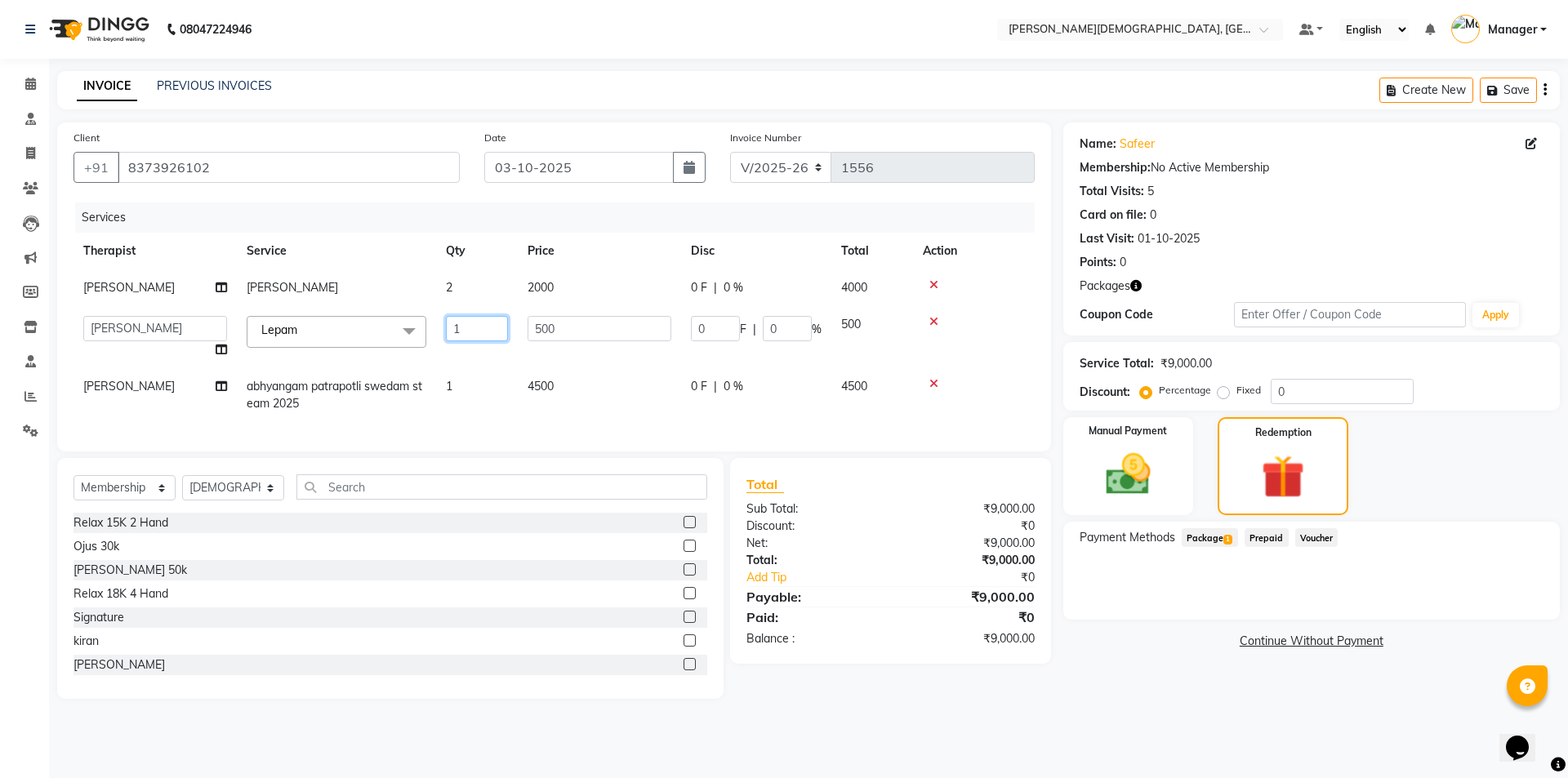
click at [487, 332] on input "1" at bounding box center [476, 328] width 62 height 25
type input "2"
click at [472, 395] on tr "[PERSON_NAME] patrapotli swedam steam 2025 1 4500 0 F | 0 % 4500" at bounding box center [554, 395] width 961 height 54
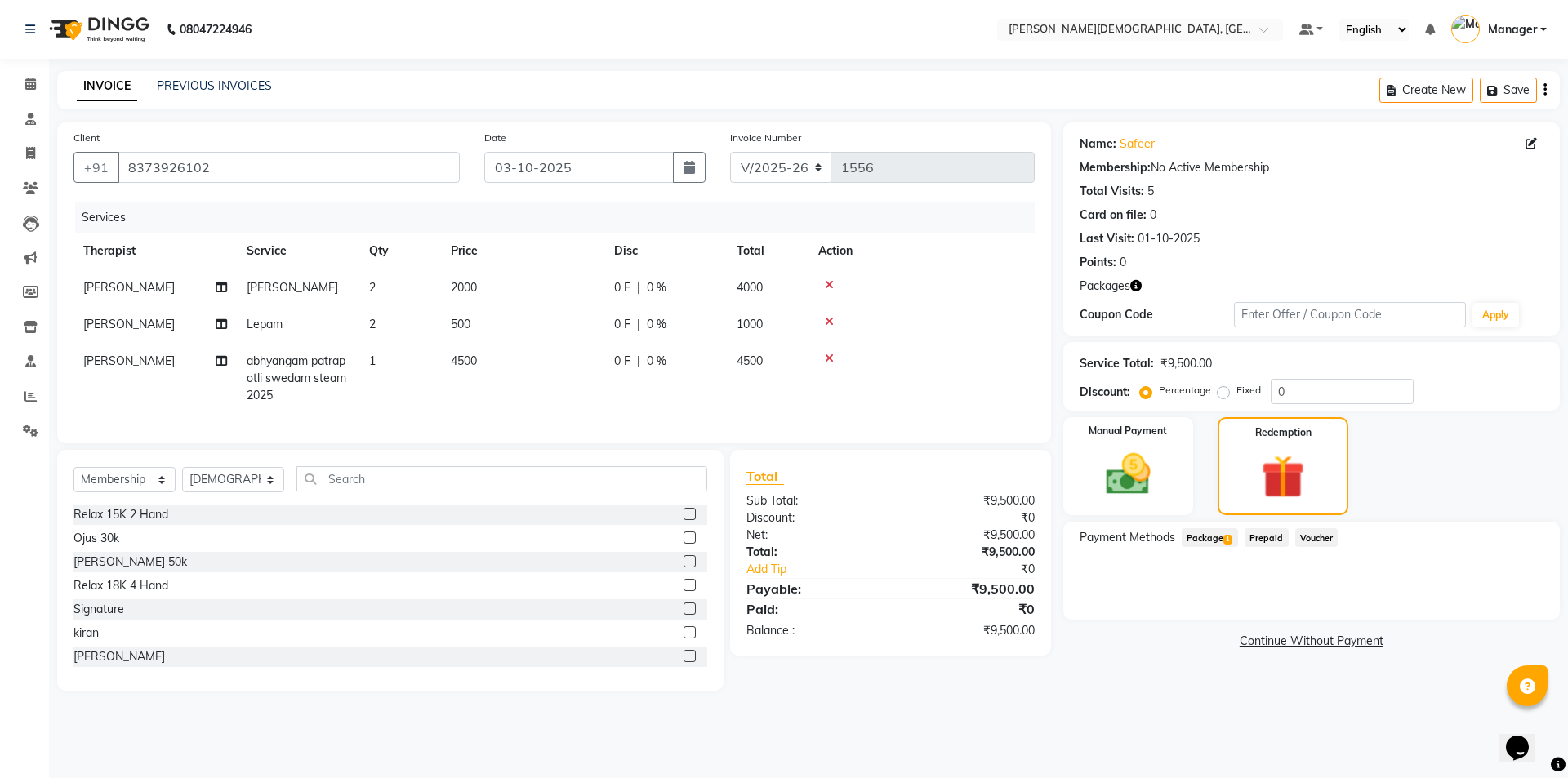
click at [388, 364] on td "1" at bounding box center [400, 379] width 82 height 71
select select "66654"
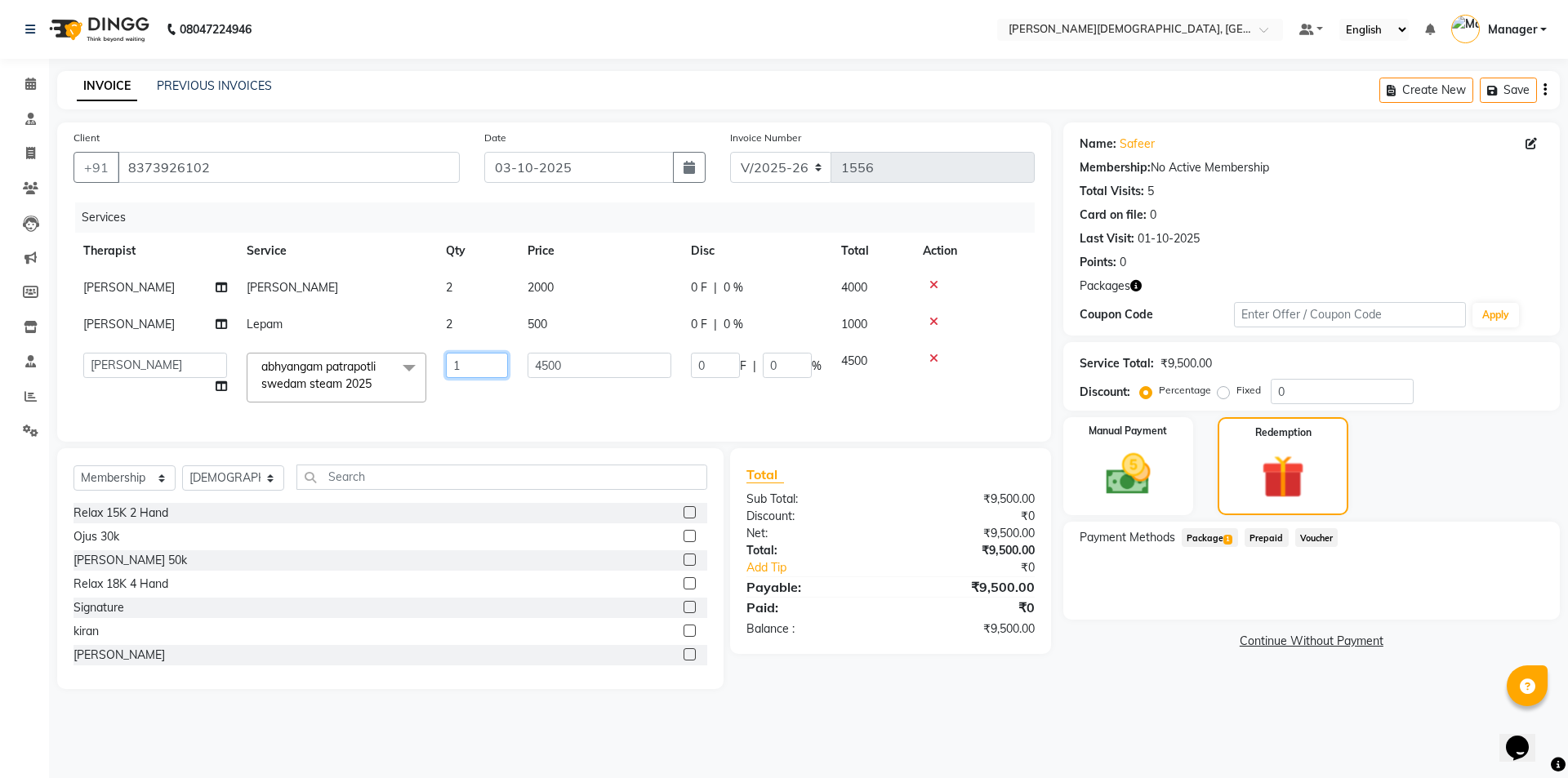
click at [468, 366] on input "1" at bounding box center [476, 365] width 62 height 25
type input "2"
click at [1172, 688] on div "Name: Safeer Membership: No Active Membership Total Visits: 5 Card on file: 0 L…" at bounding box center [1318, 405] width 509 height 566
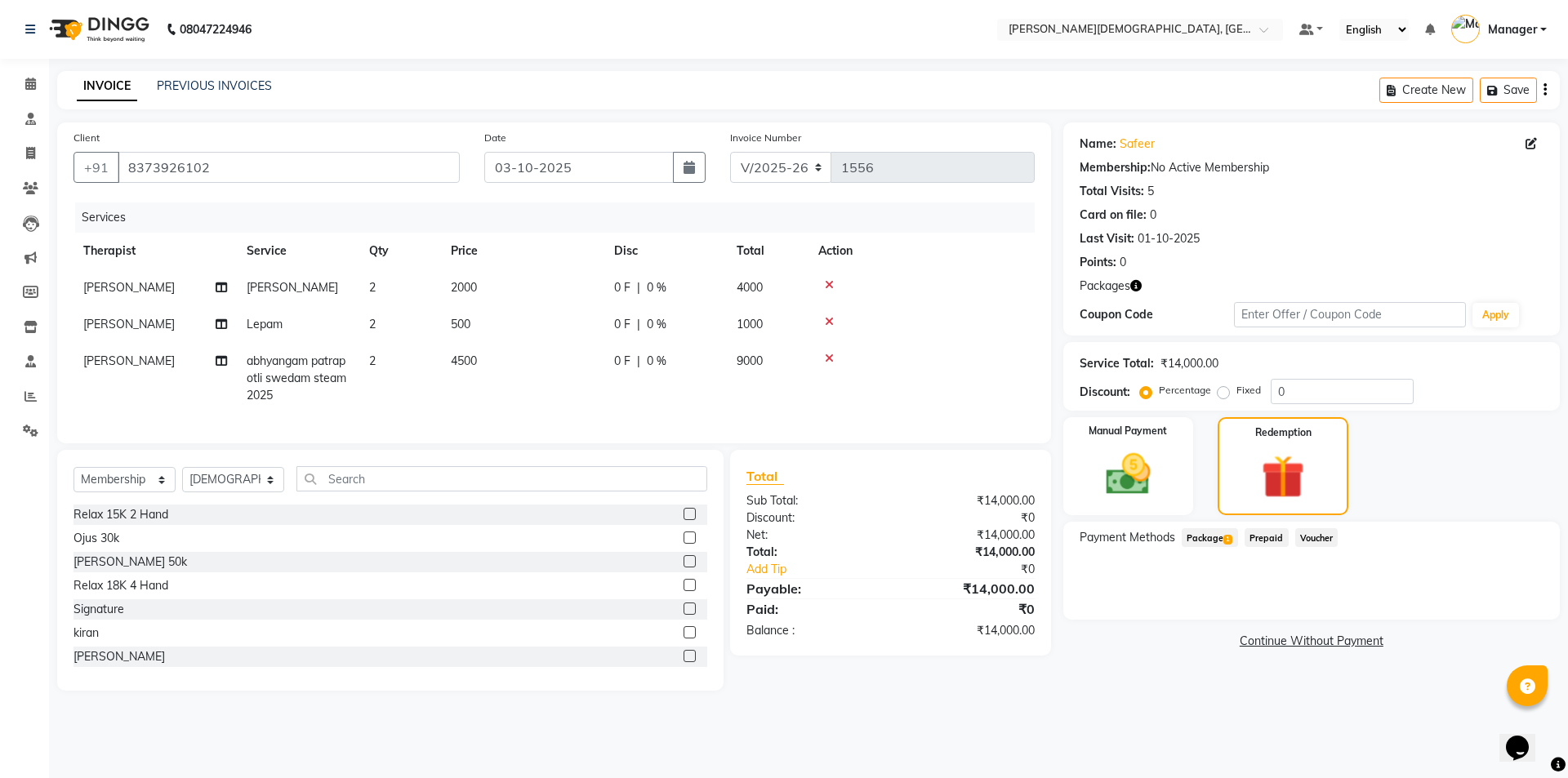
click at [1221, 539] on span "Package 1" at bounding box center [1209, 537] width 56 height 19
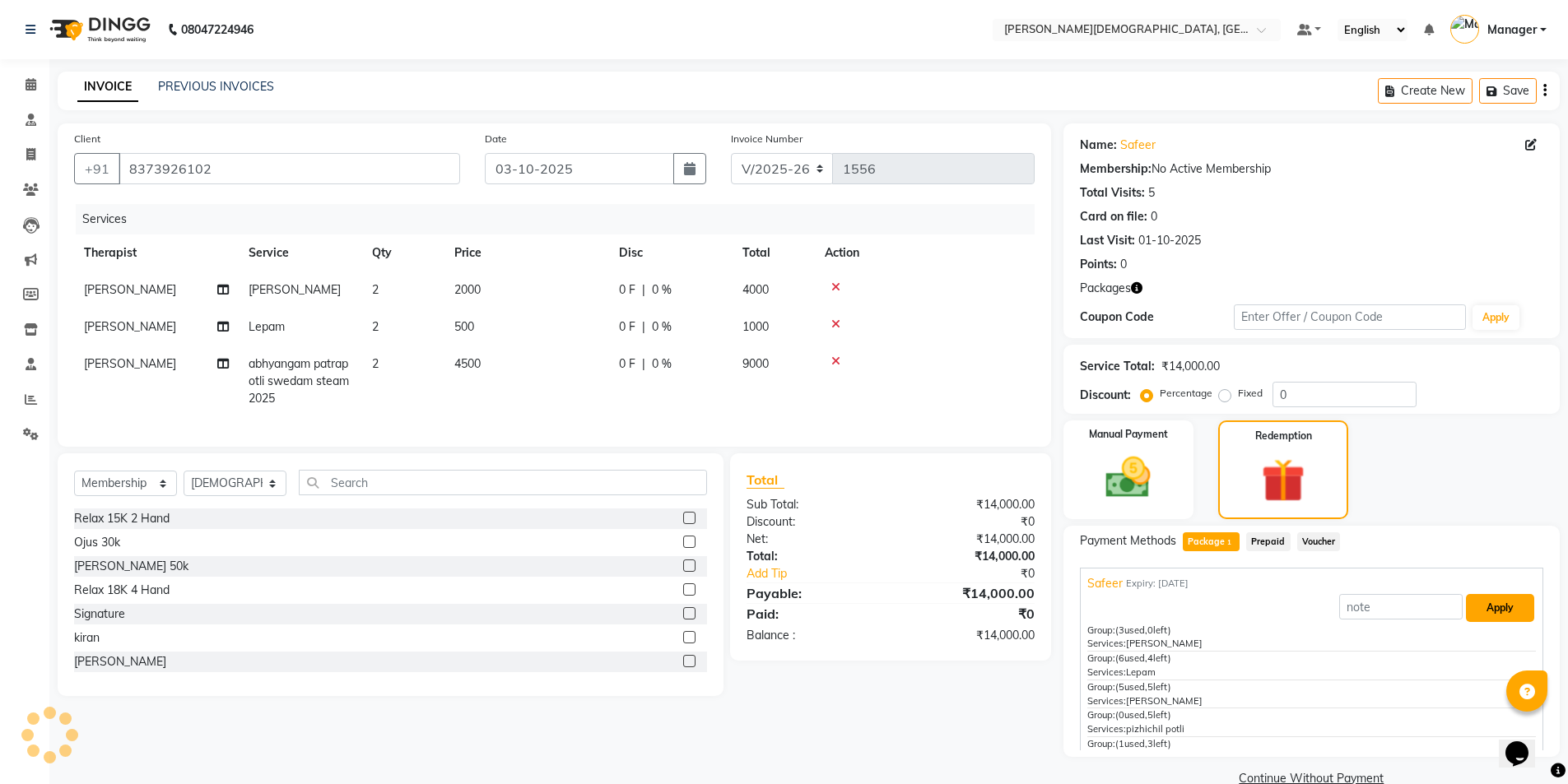
click at [1470, 608] on button "Apply" at bounding box center [1500, 608] width 68 height 28
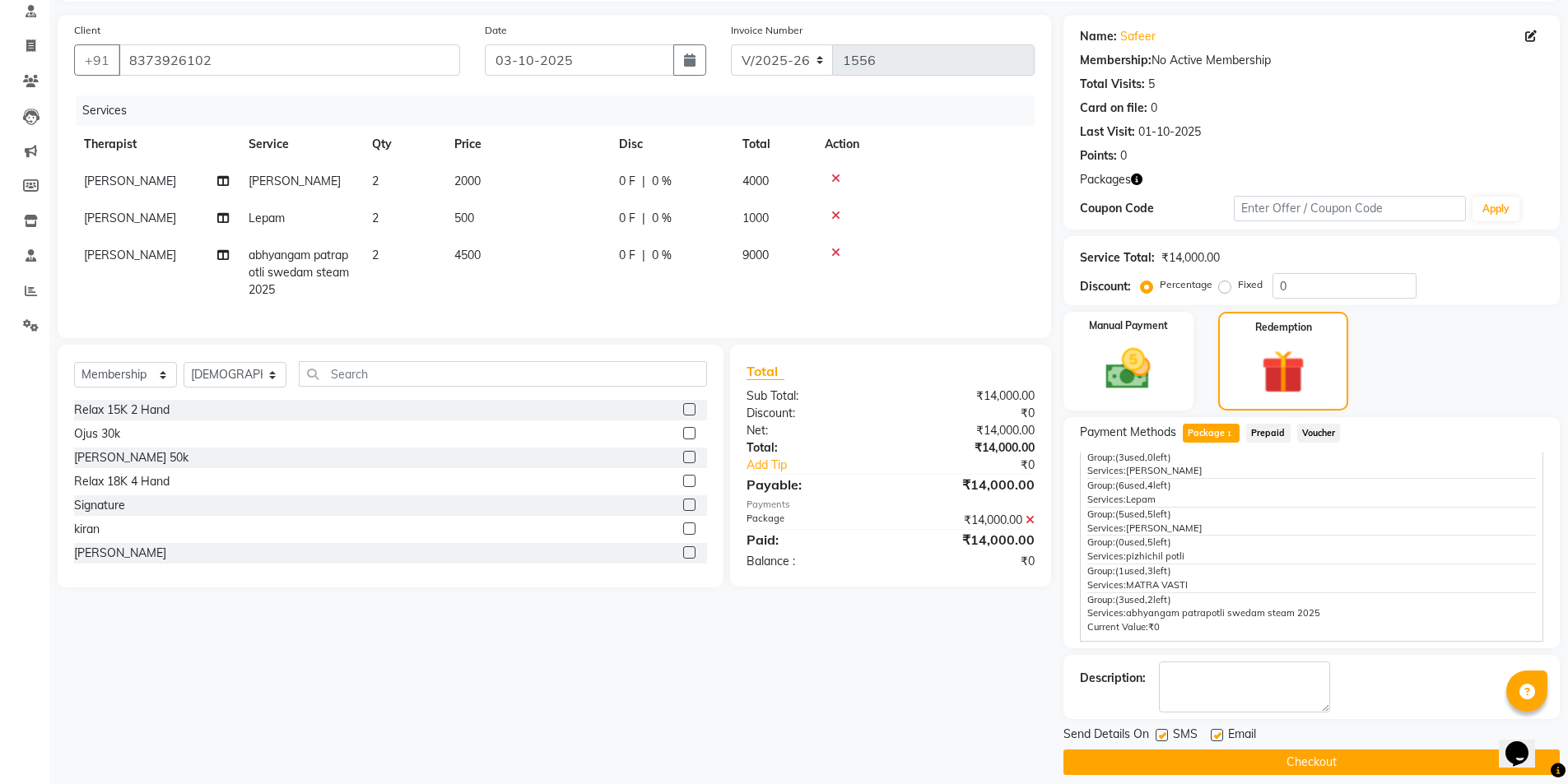
scroll to position [124, 0]
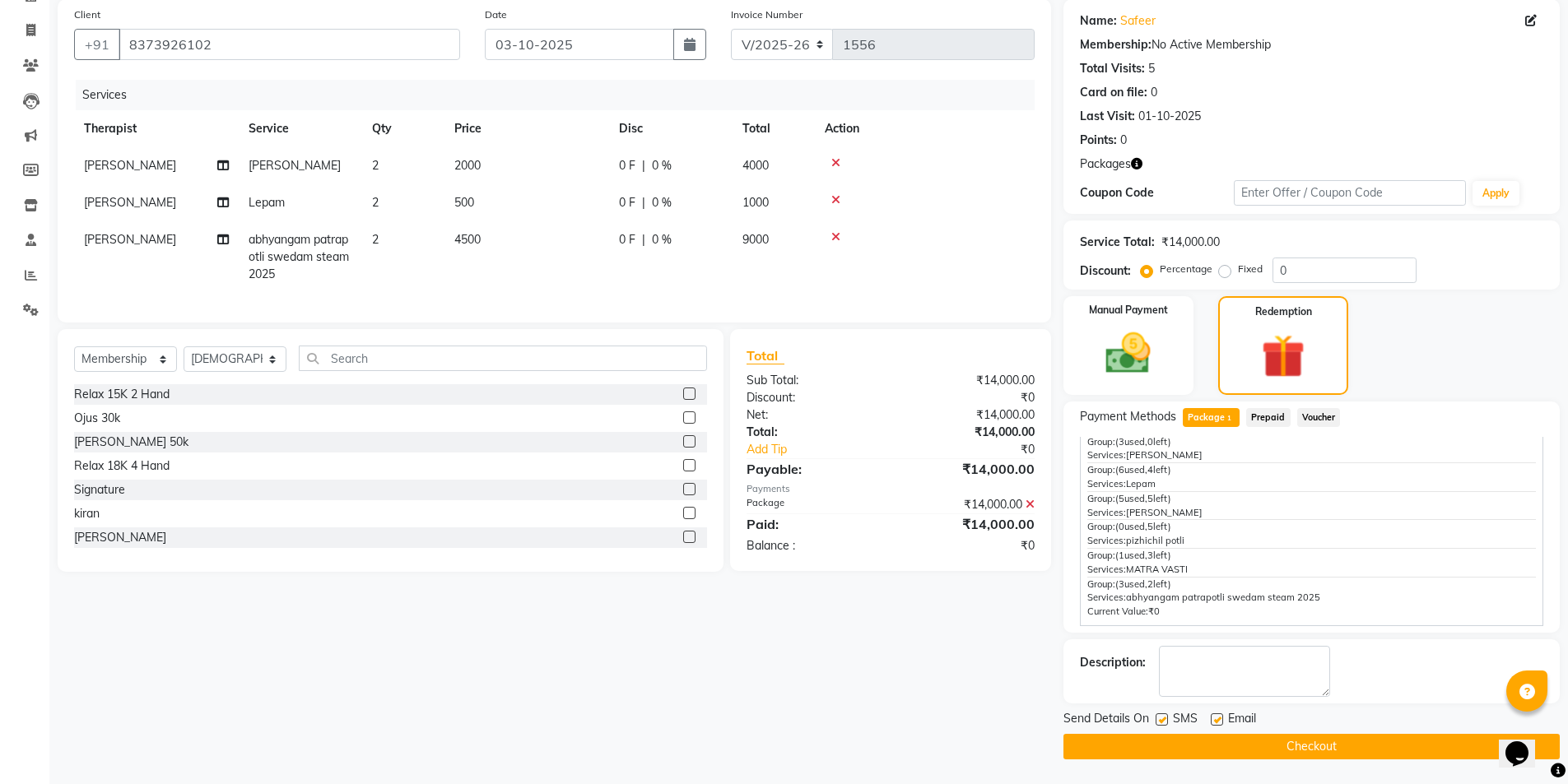
click at [1160, 722] on label at bounding box center [1162, 719] width 12 height 12
click at [1160, 722] on input "checkbox" at bounding box center [1161, 720] width 11 height 10
checkbox input "false"
click at [1168, 741] on button "Checkout" at bounding box center [1311, 746] width 496 height 25
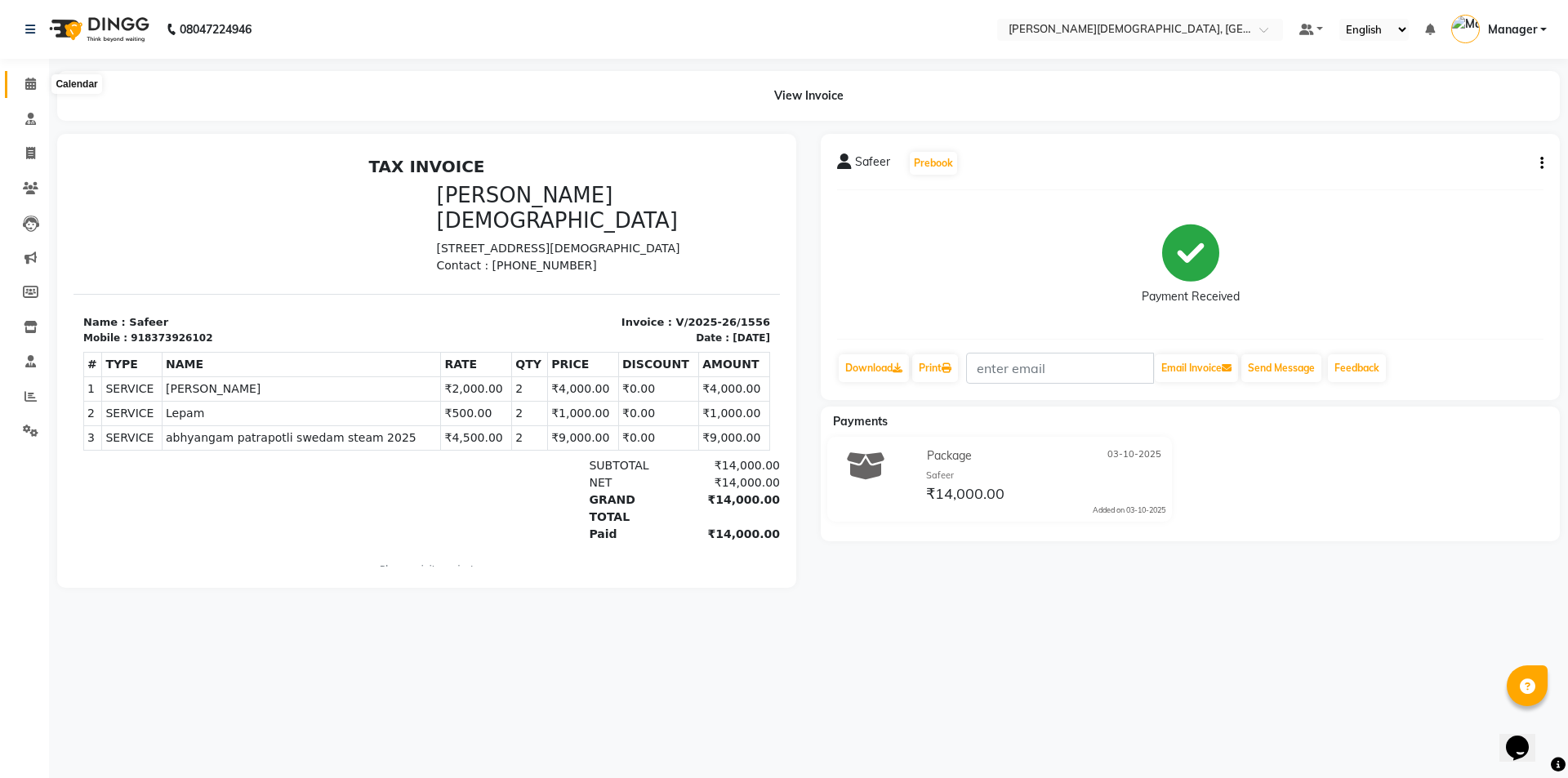
click at [30, 82] on icon at bounding box center [30, 83] width 10 height 12
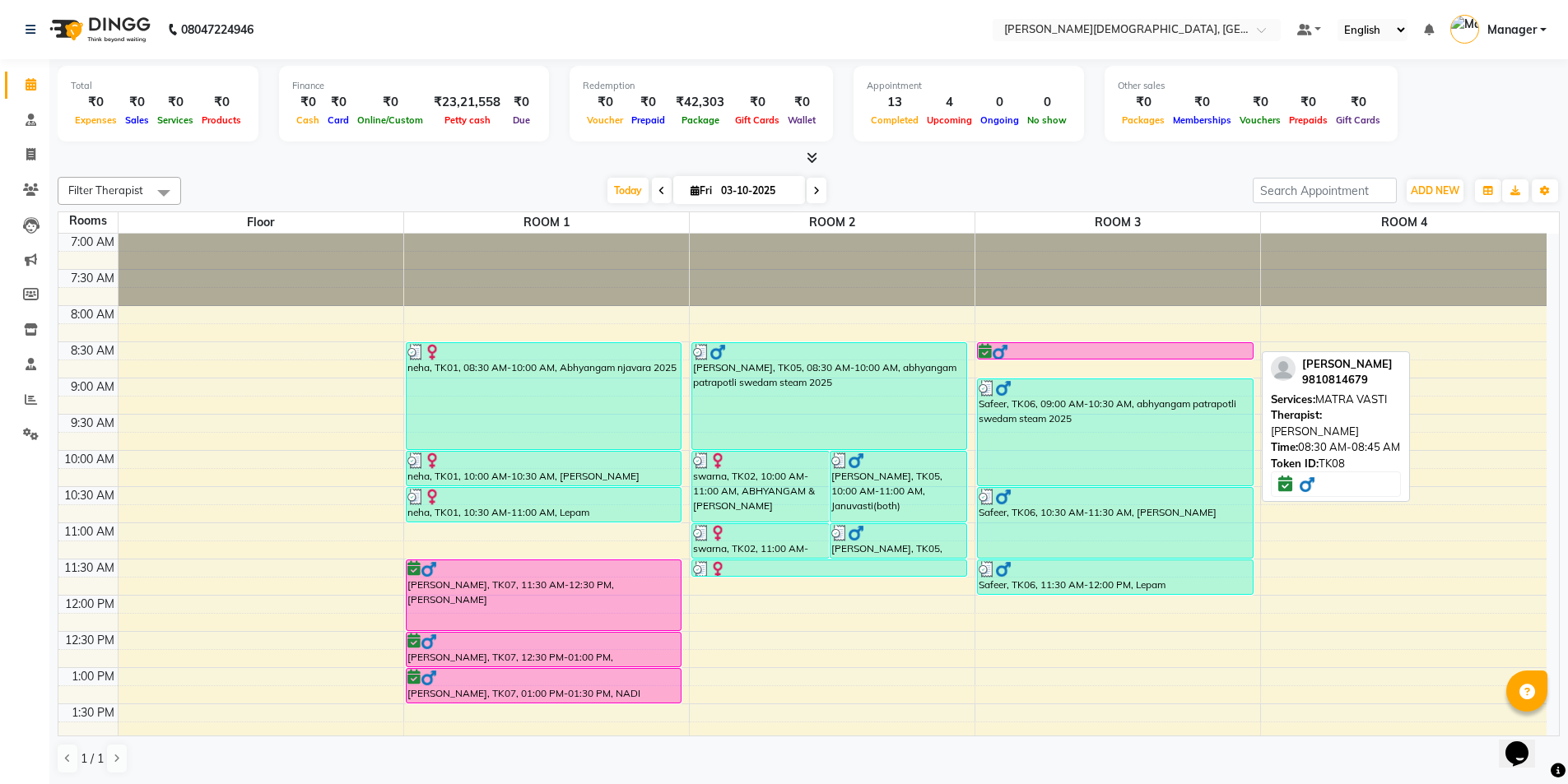
click at [1106, 348] on div at bounding box center [1115, 352] width 273 height 17
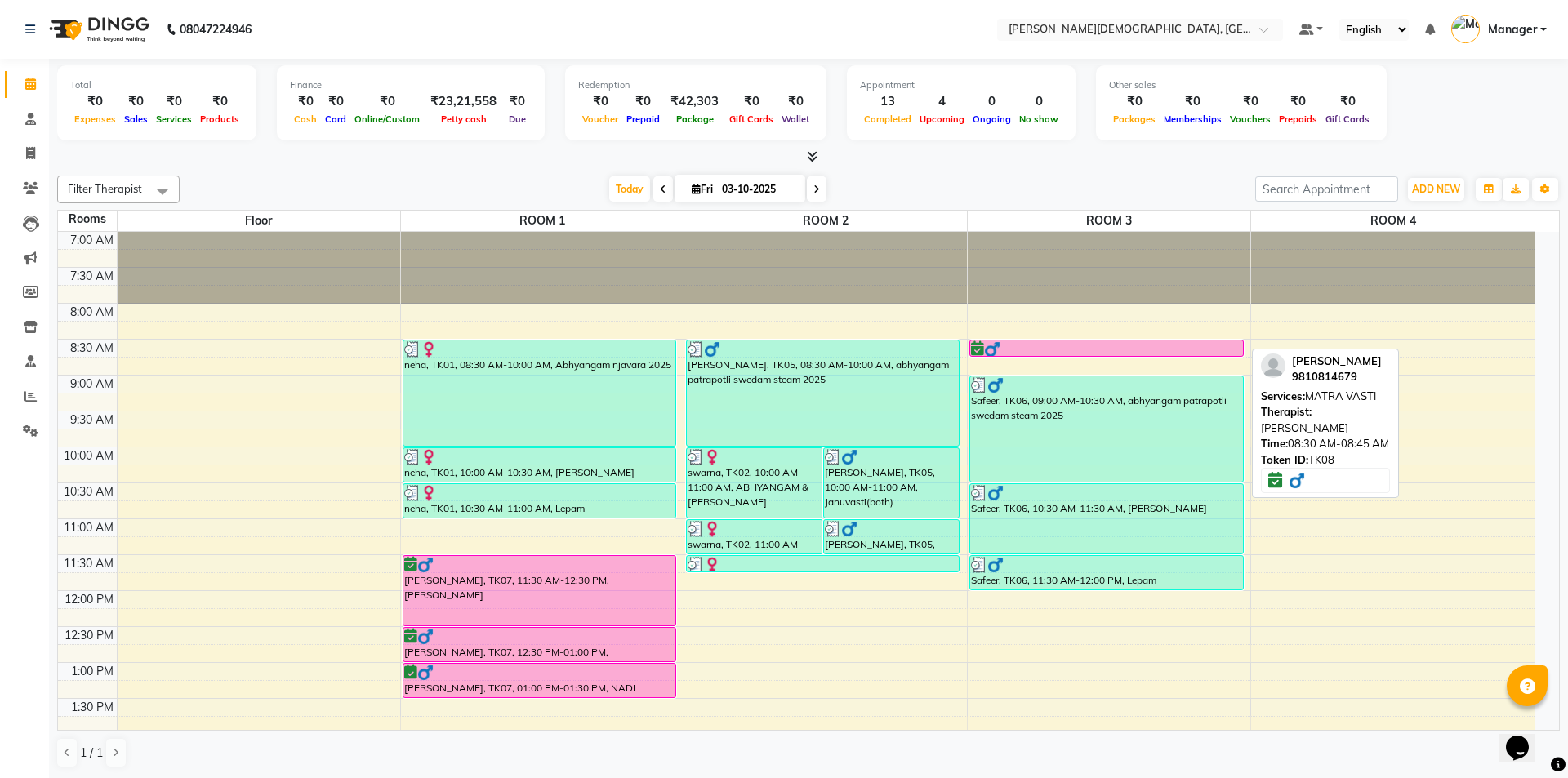
select select "6"
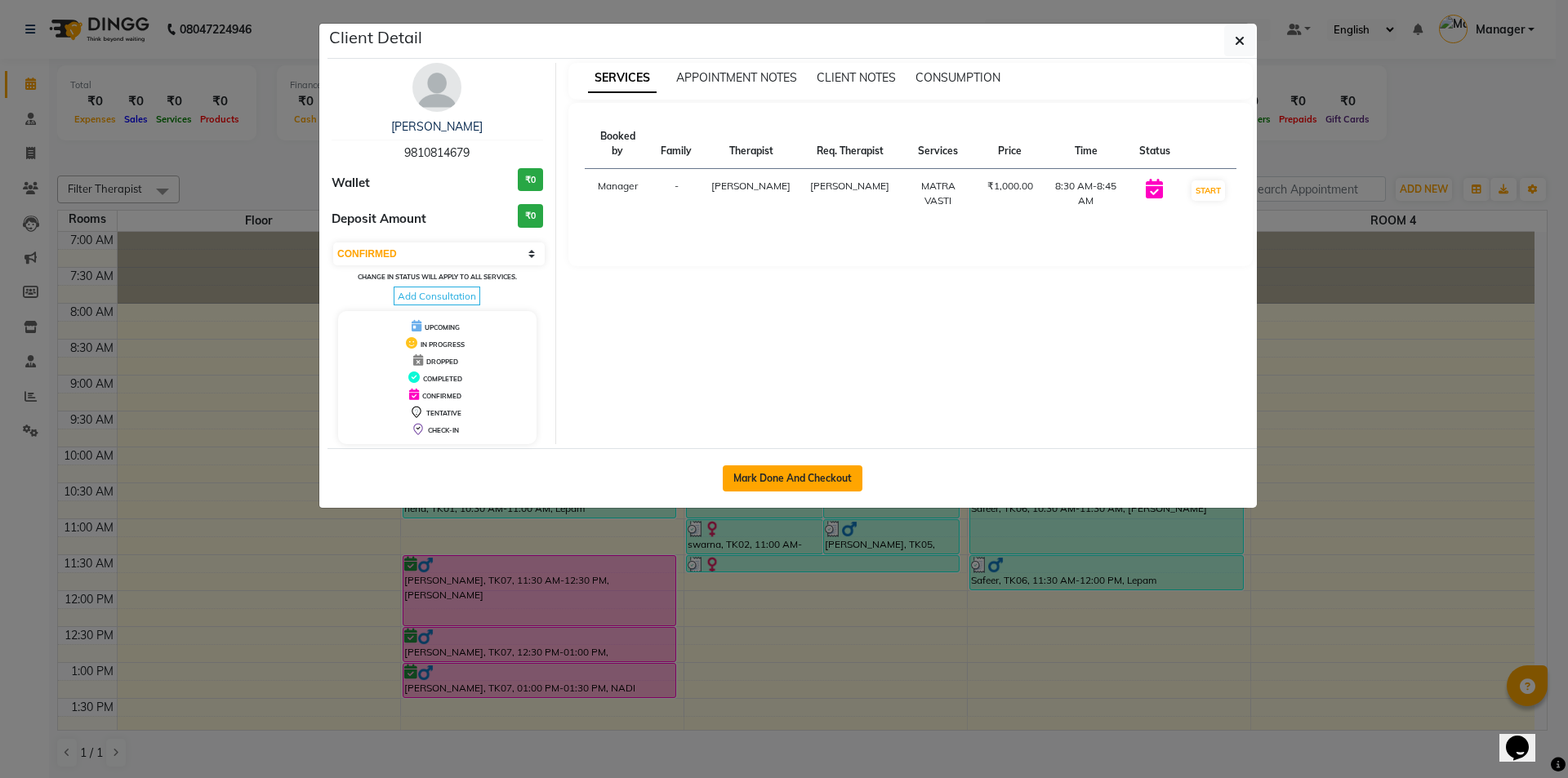
click at [821, 473] on button "Mark Done And Checkout" at bounding box center [792, 478] width 140 height 26
select select "service"
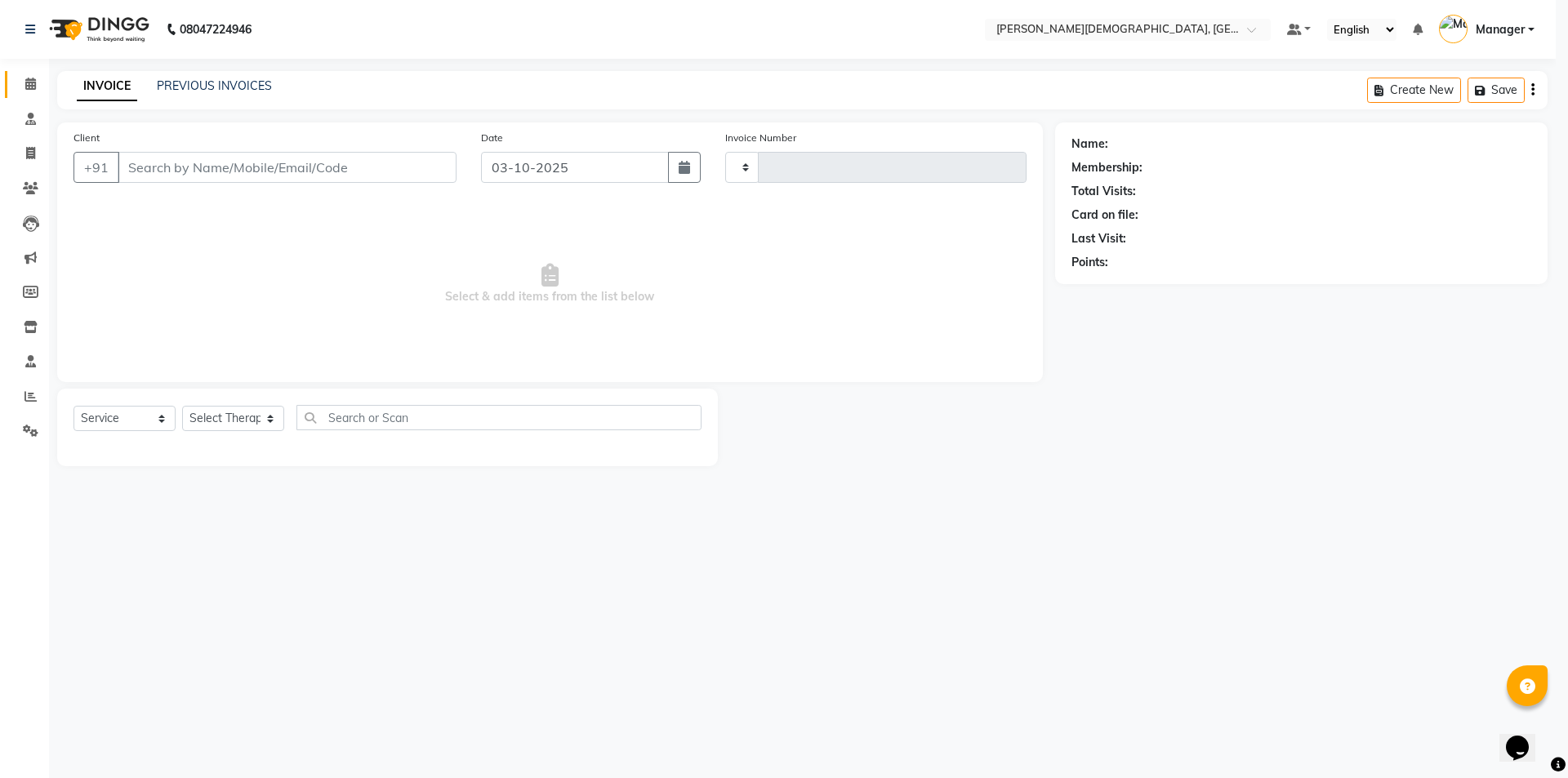
type input "1557"
select select "5573"
select select "membership"
select select "39593"
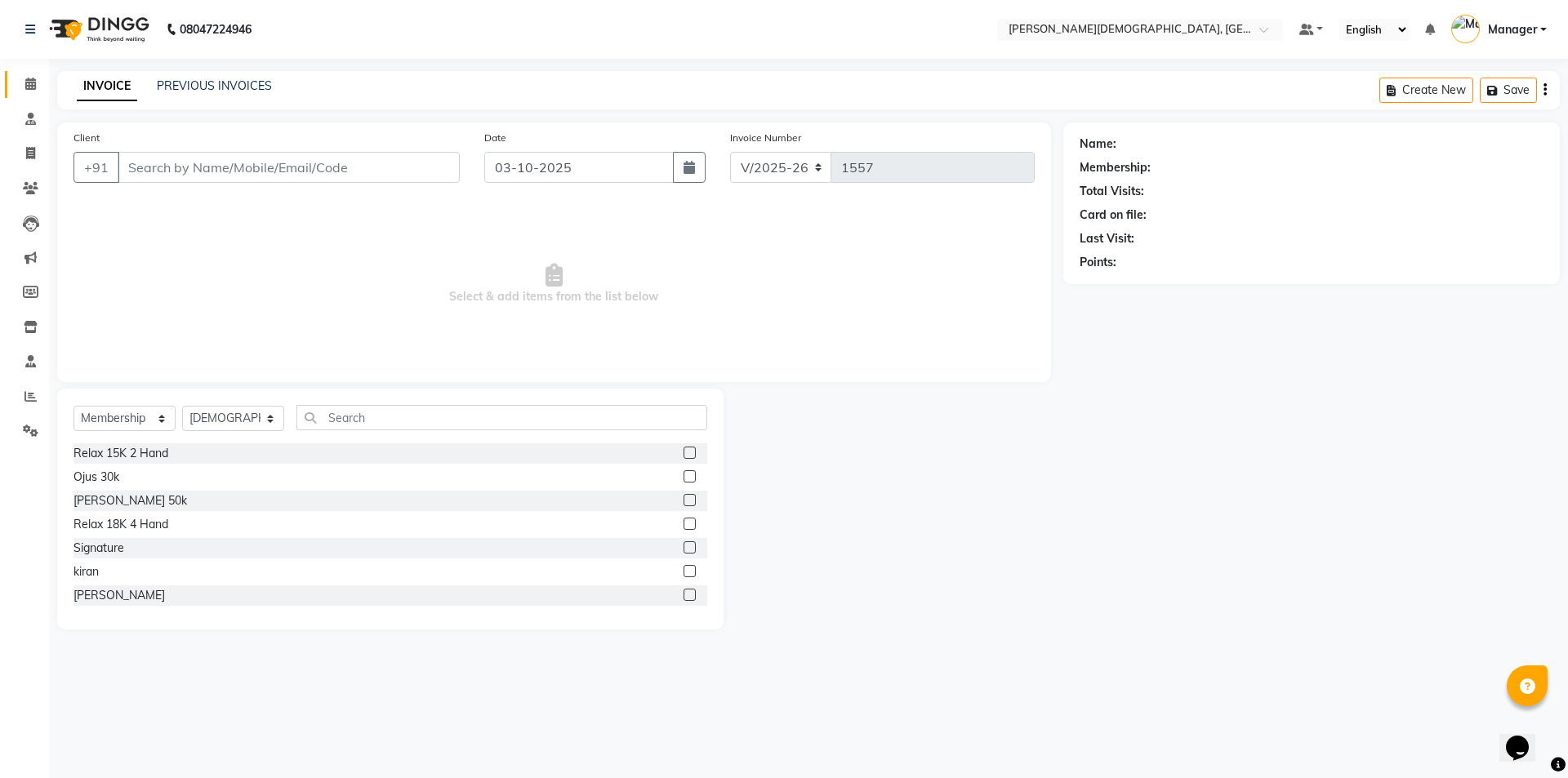
type input "9810814679"
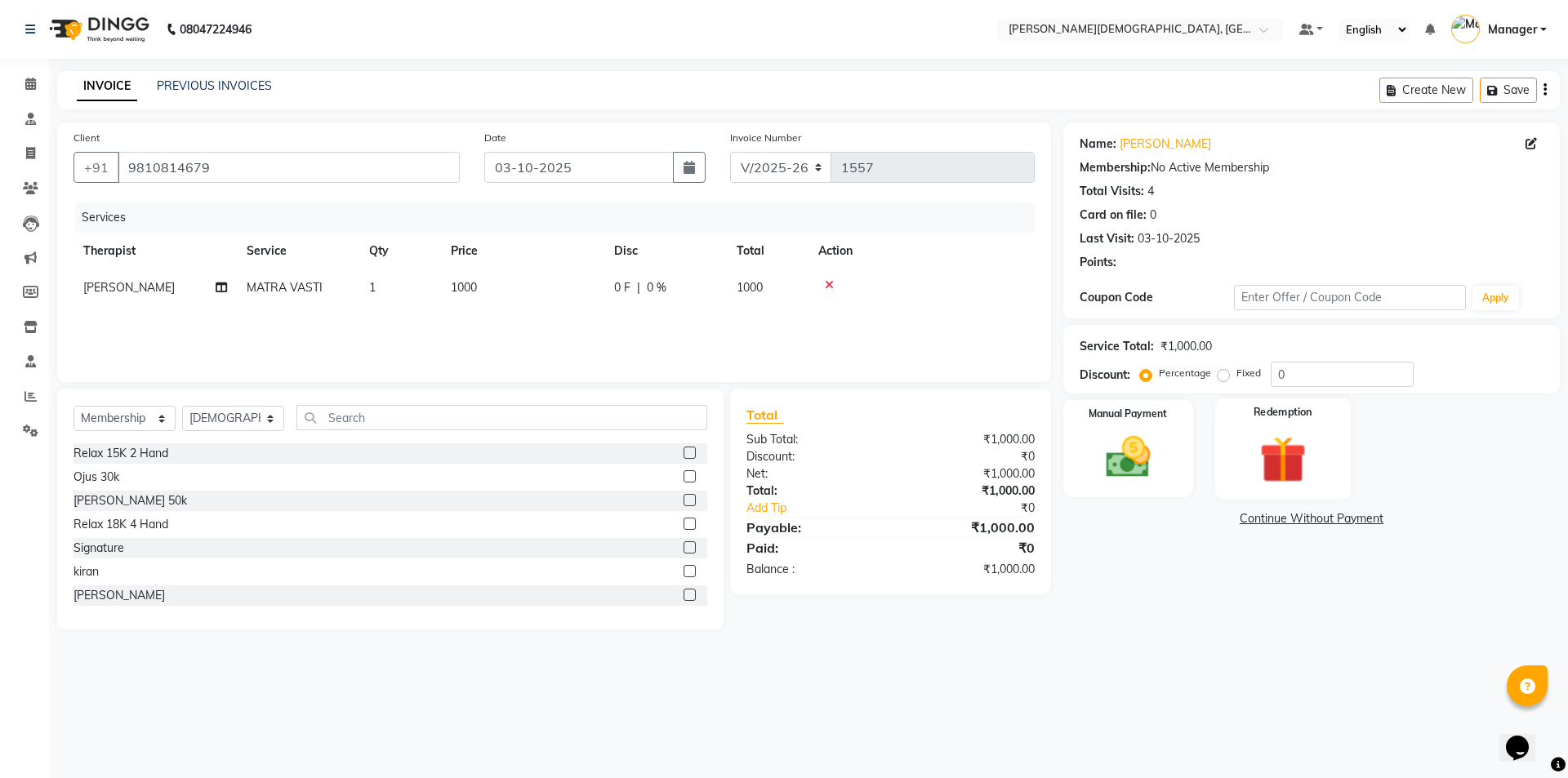
click at [1260, 456] on img at bounding box center [1282, 458] width 76 height 58
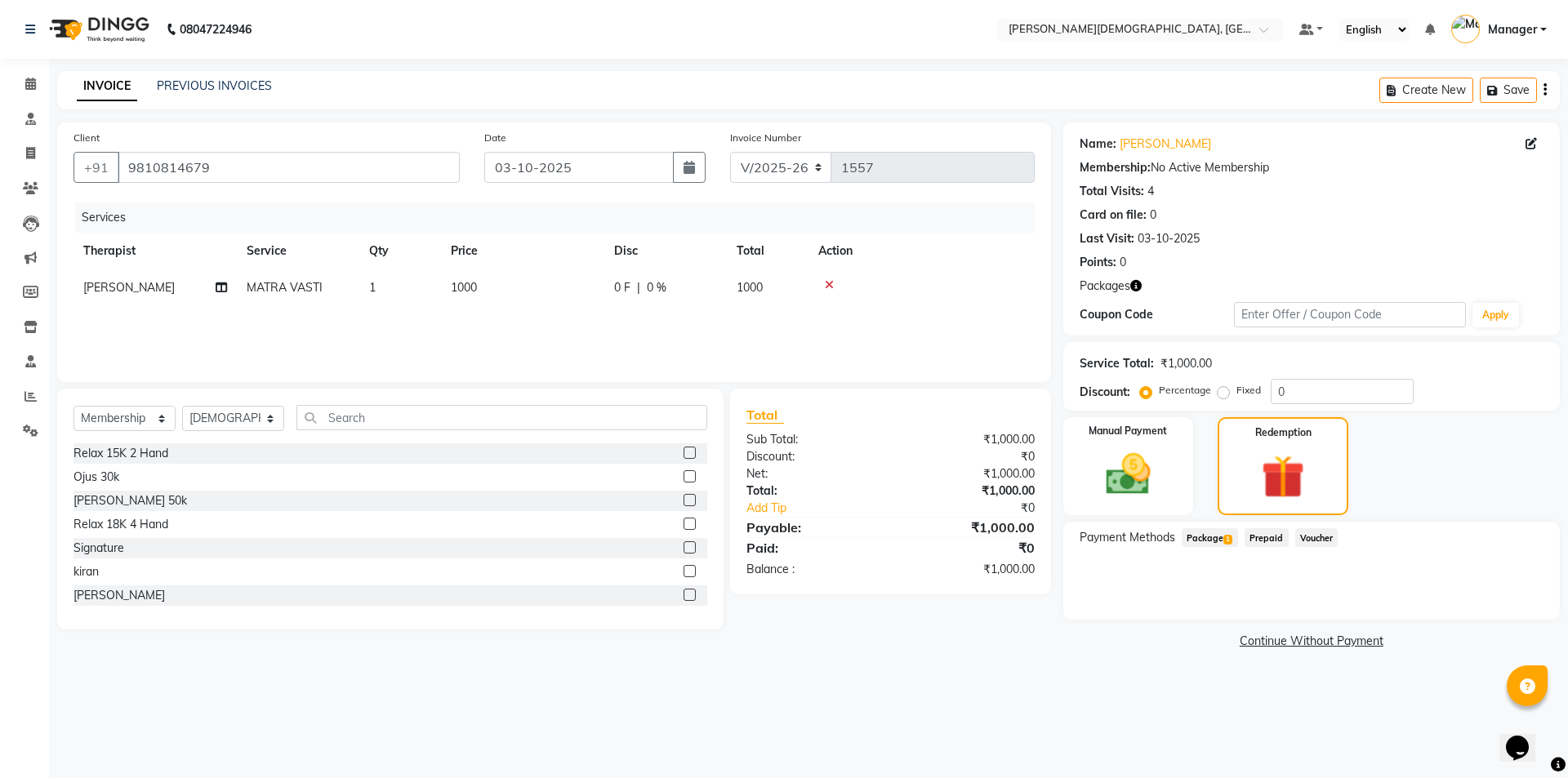
click at [1218, 538] on span "Package 1" at bounding box center [1209, 537] width 56 height 19
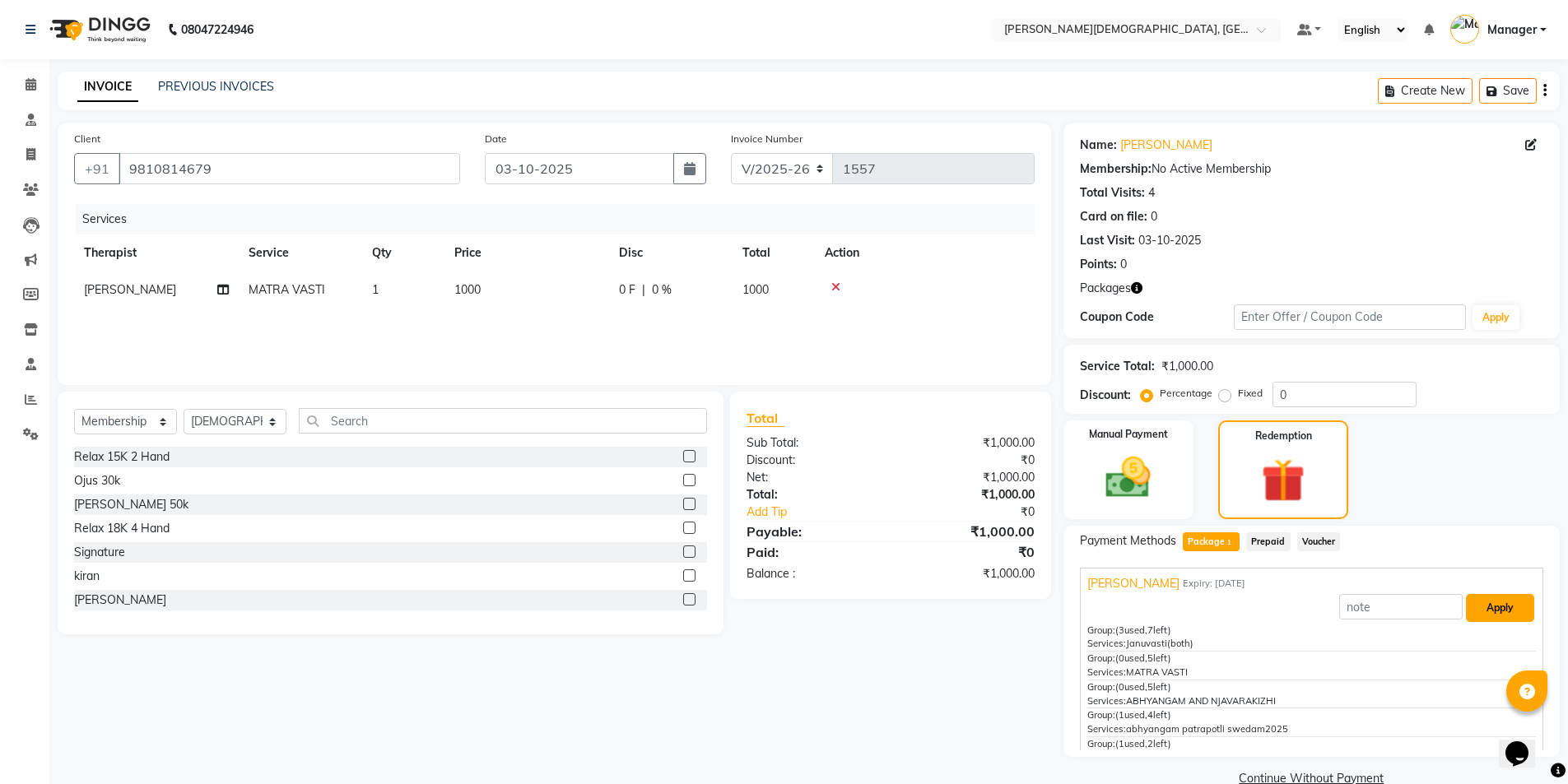
click at [1466, 607] on button "Apply" at bounding box center [1500, 608] width 68 height 28
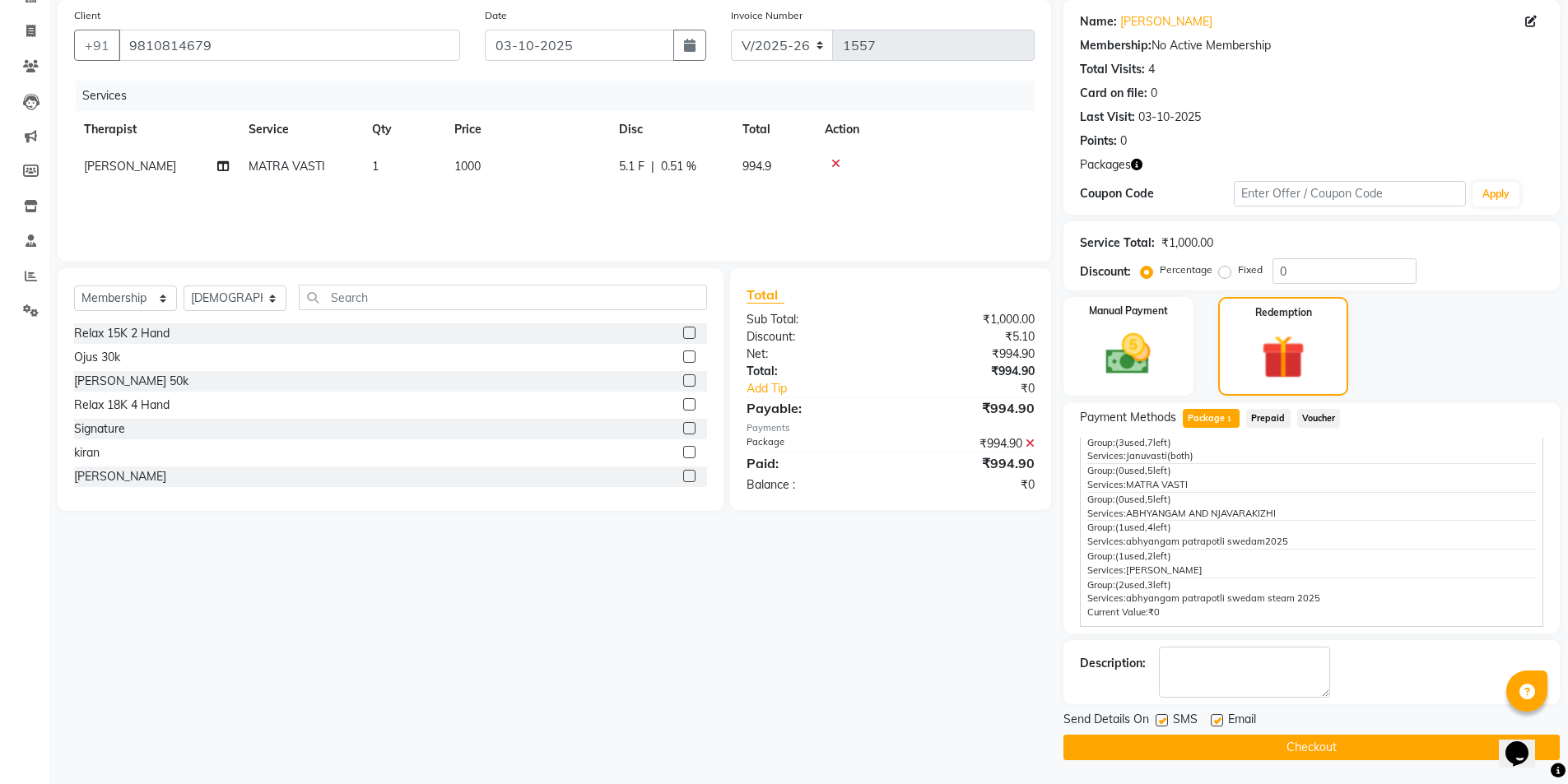
scroll to position [124, 0]
click at [1163, 718] on label at bounding box center [1162, 719] width 12 height 12
click at [1163, 718] on input "checkbox" at bounding box center [1161, 720] width 11 height 10
checkbox input "false"
click at [1155, 749] on button "Checkout" at bounding box center [1311, 746] width 496 height 25
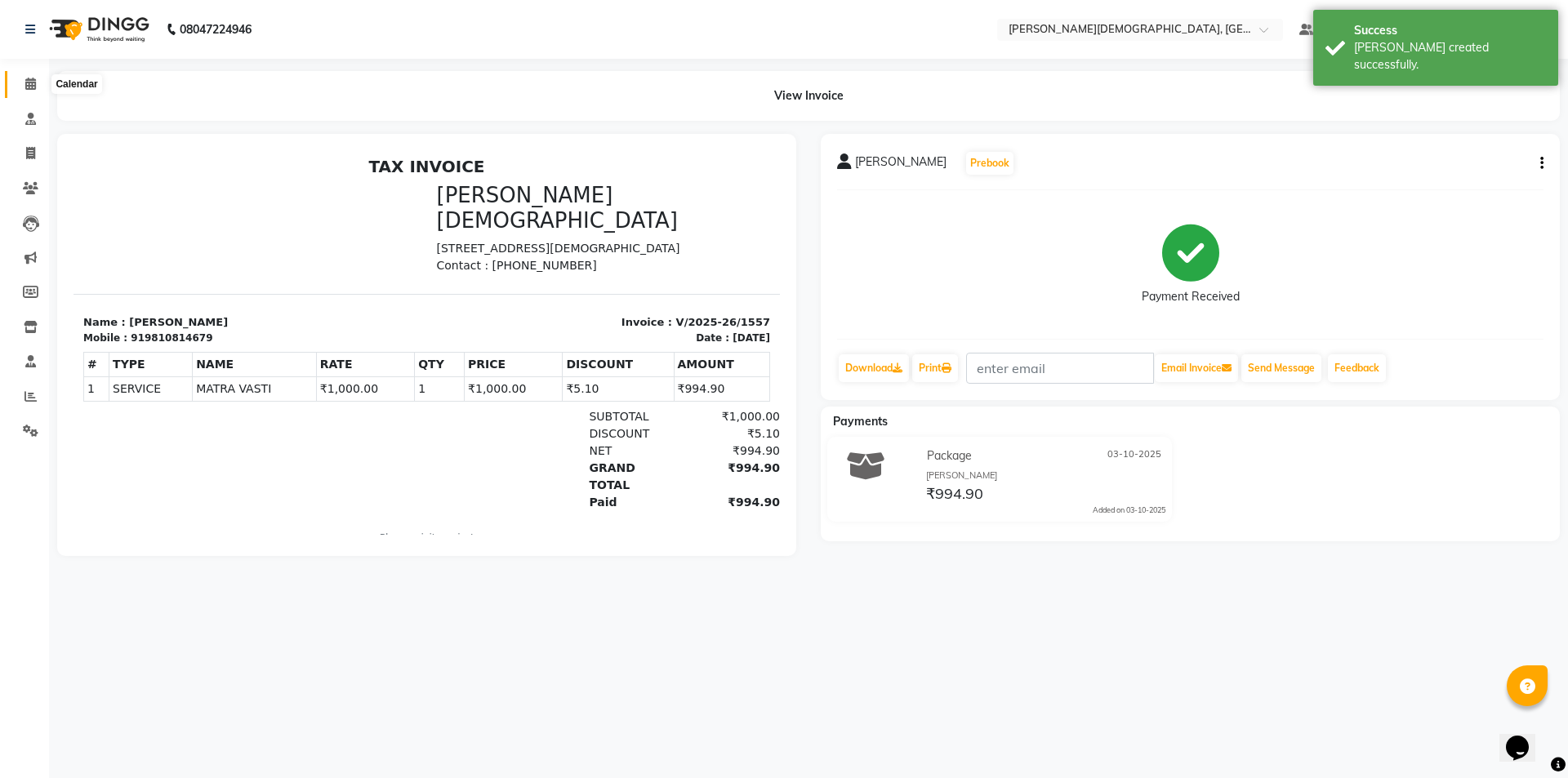
click at [30, 88] on icon at bounding box center [30, 83] width 10 height 12
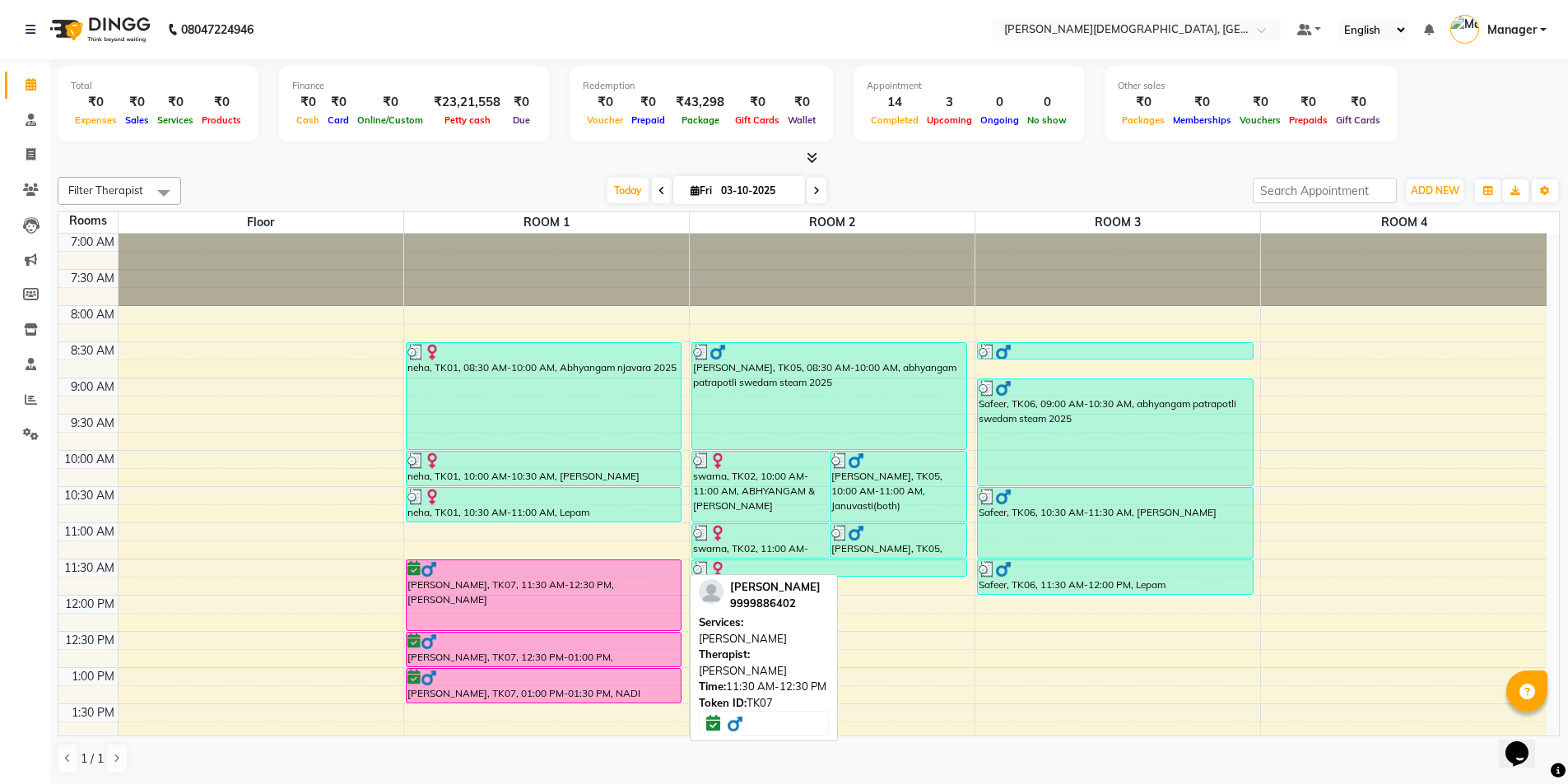
click at [551, 606] on div "[PERSON_NAME], TK07, 11:30 AM-12:30 PM, [PERSON_NAME]" at bounding box center [544, 595] width 275 height 70
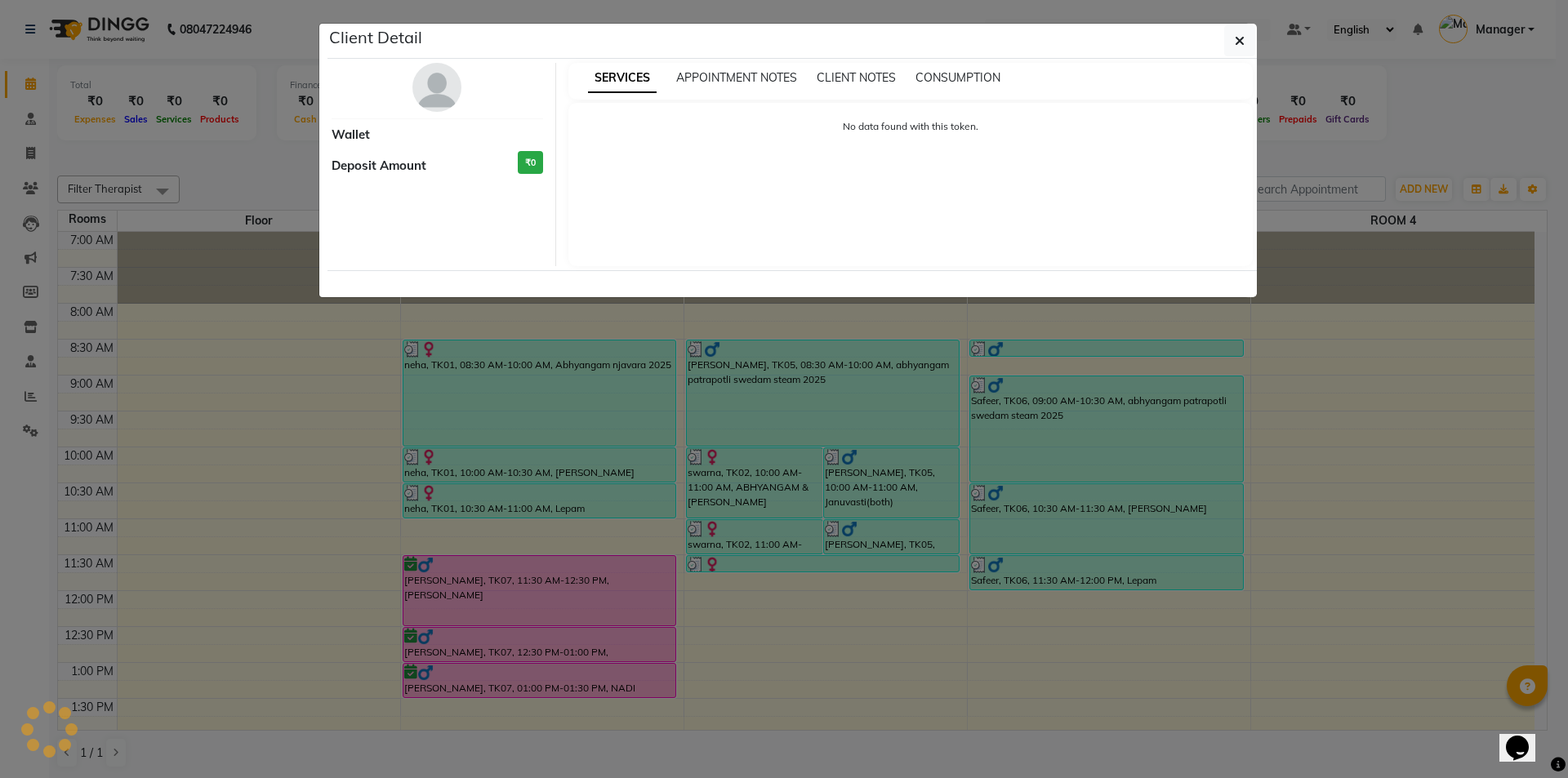
select select "6"
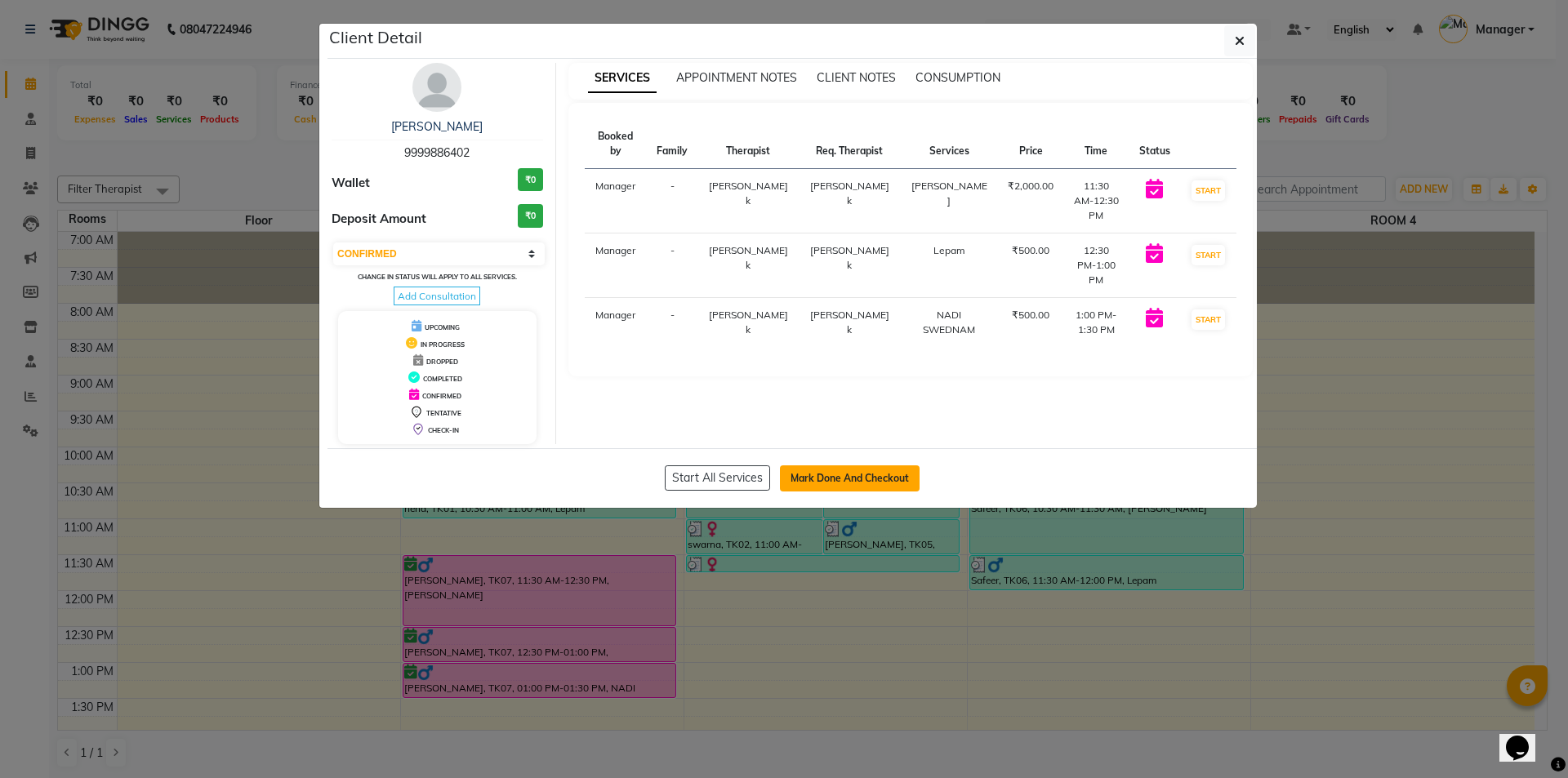
click at [820, 475] on button "Mark Done And Checkout" at bounding box center [850, 478] width 140 height 26
select select "service"
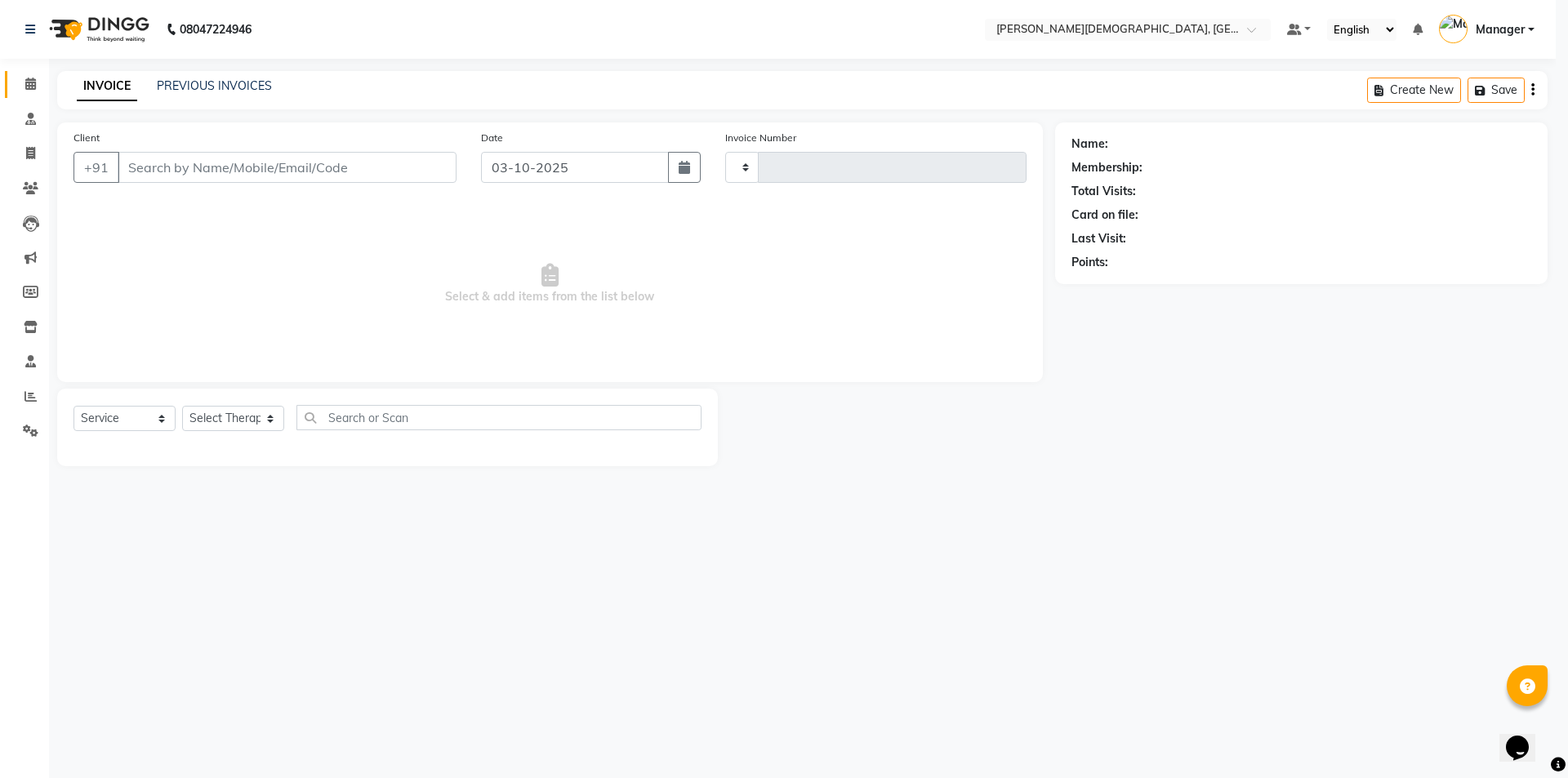
type input "1558"
select select "5573"
select select "membership"
type input "9999886402"
select select "39593"
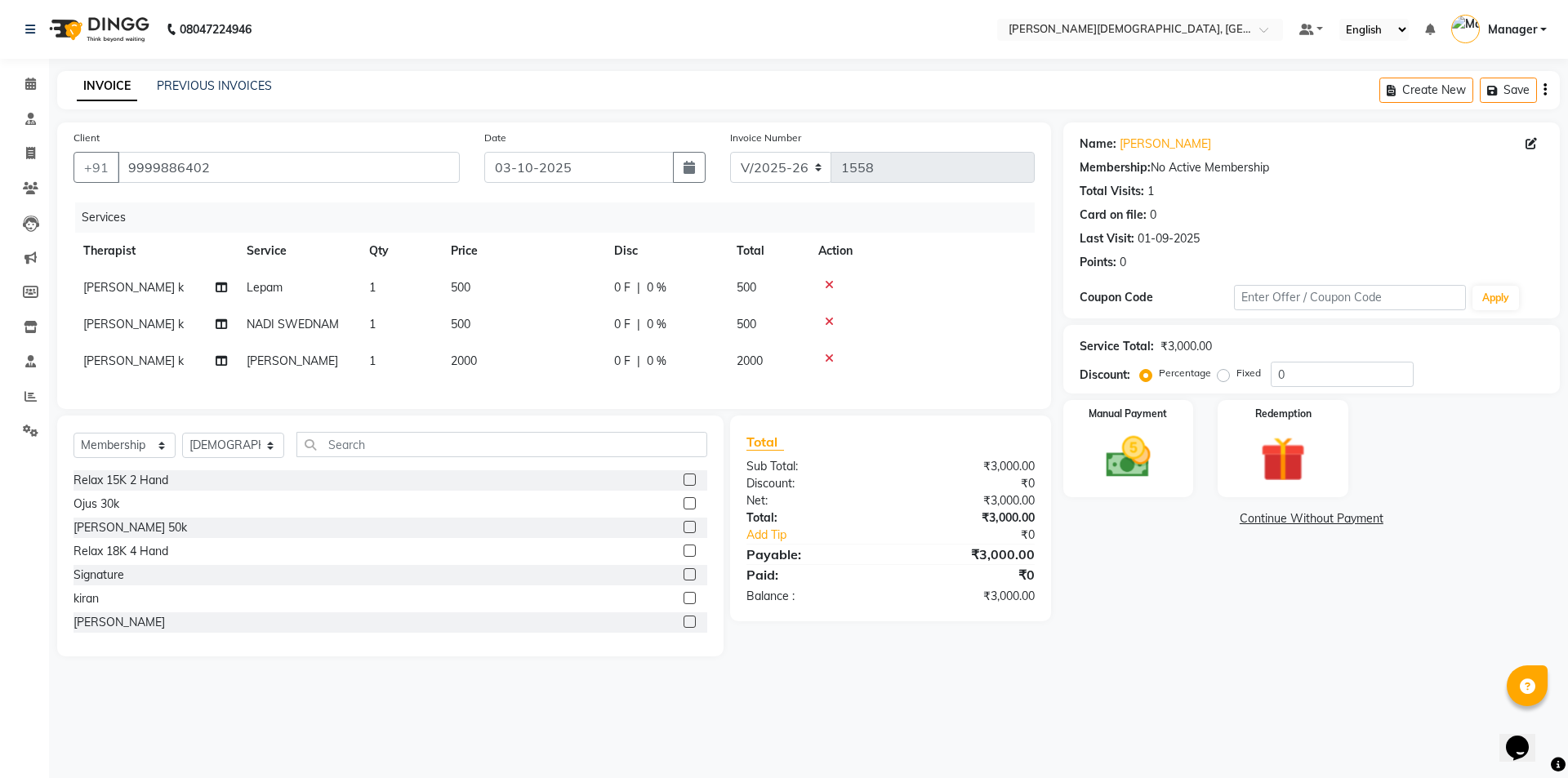
click at [379, 290] on td "1" at bounding box center [400, 287] width 82 height 36
select select "85572"
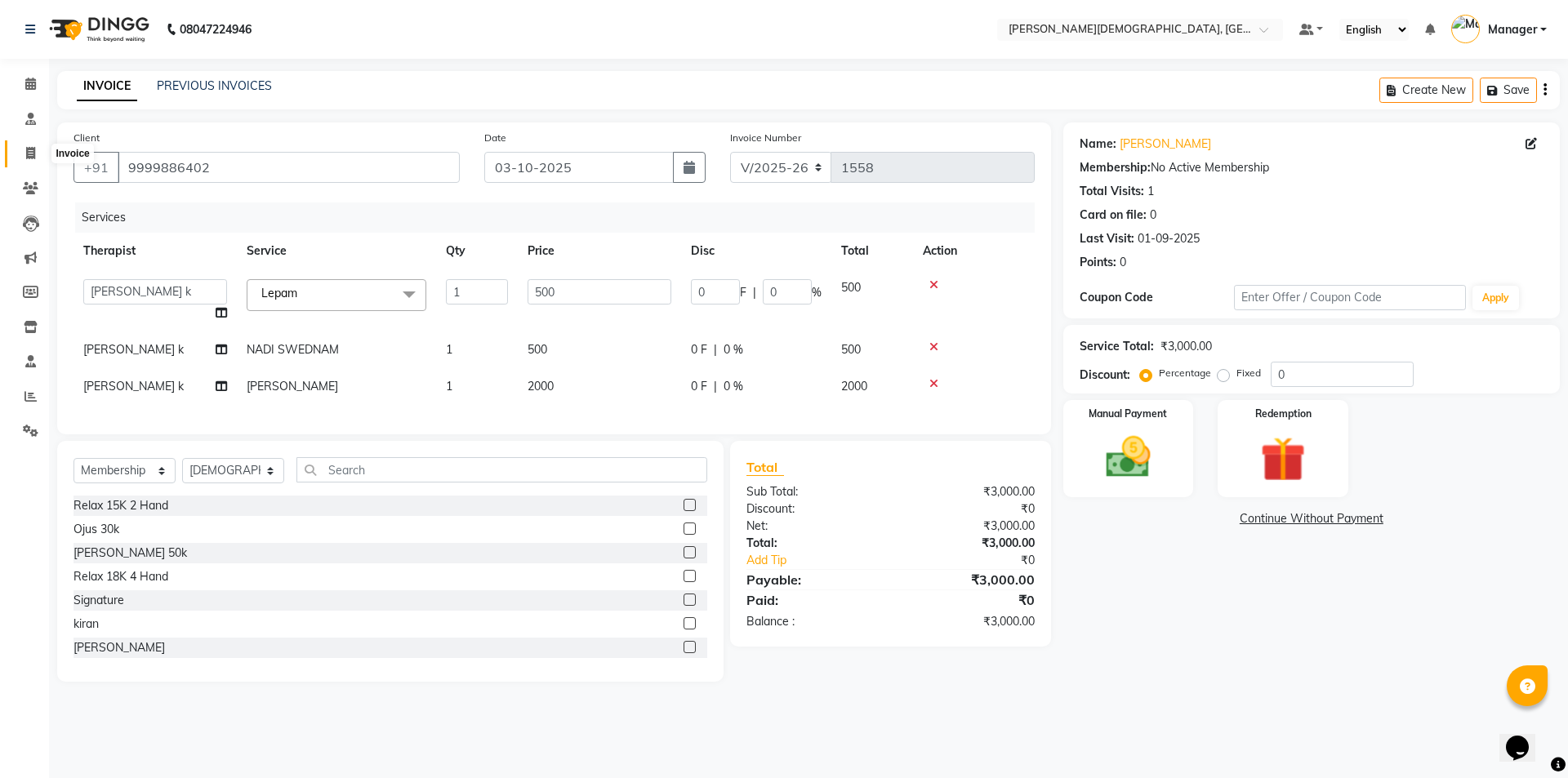
click at [23, 155] on span at bounding box center [30, 154] width 29 height 19
select select "service"
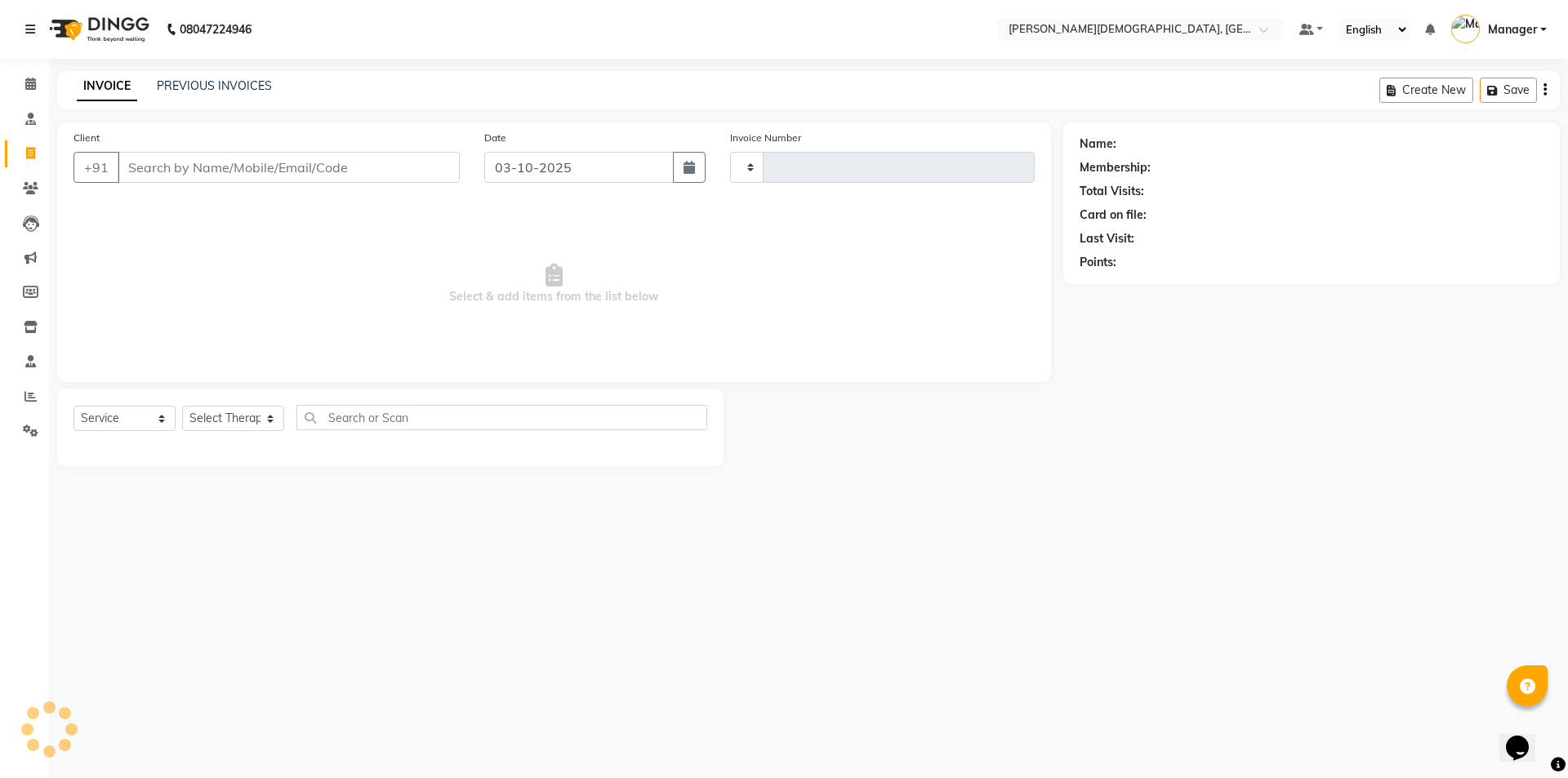
type input "1558"
select select "5573"
select select "membership"
select select "39593"
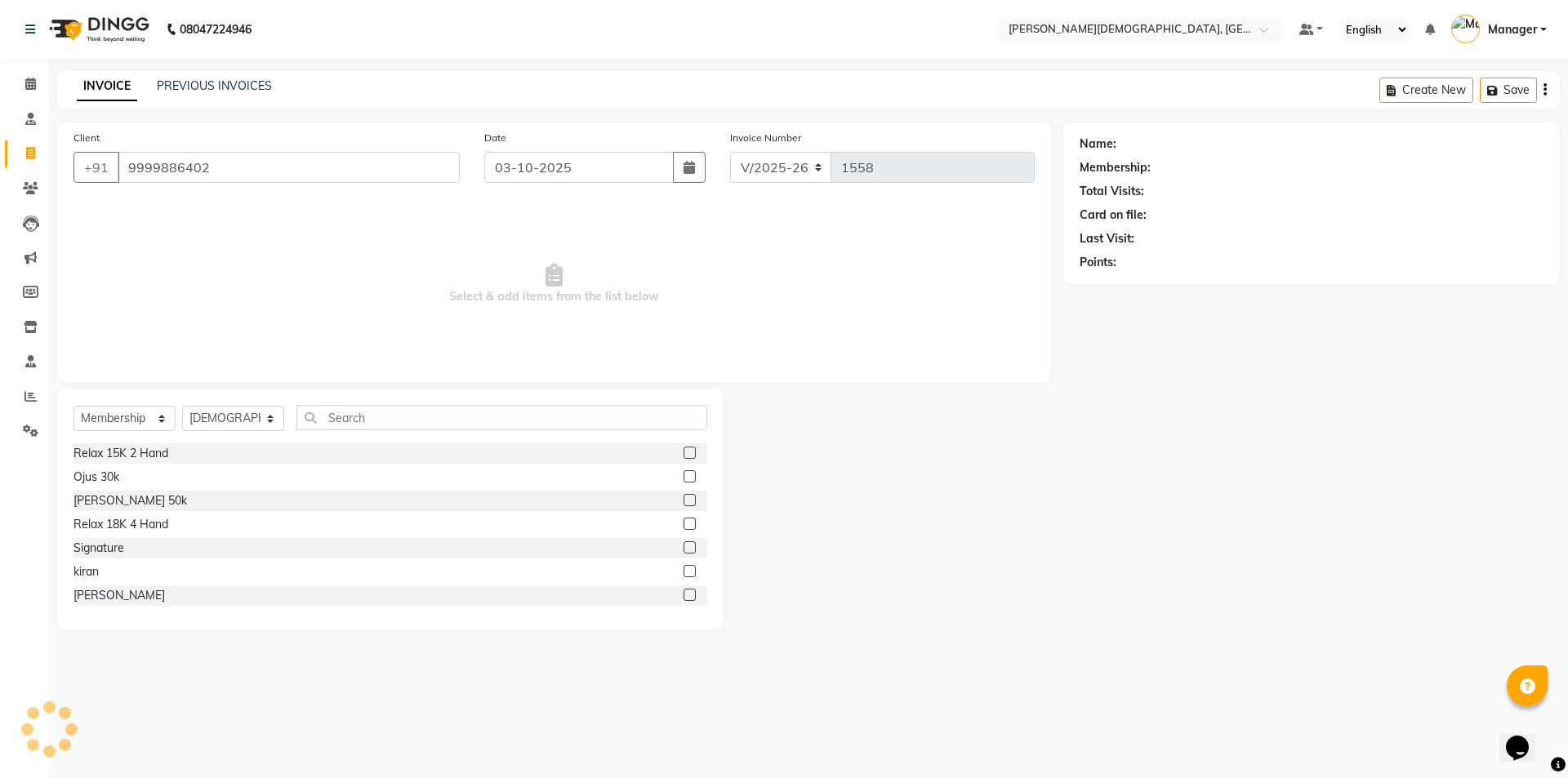
type input "9999886402"
click at [158, 417] on select "Select Service Product Membership Package Voucher Prepaid Gift Card" at bounding box center [125, 418] width 103 height 25
select select "package"
click at [74, 405] on select "Select Service Product Membership Package Voucher Prepaid Gift Card" at bounding box center [125, 418] width 103 height 25
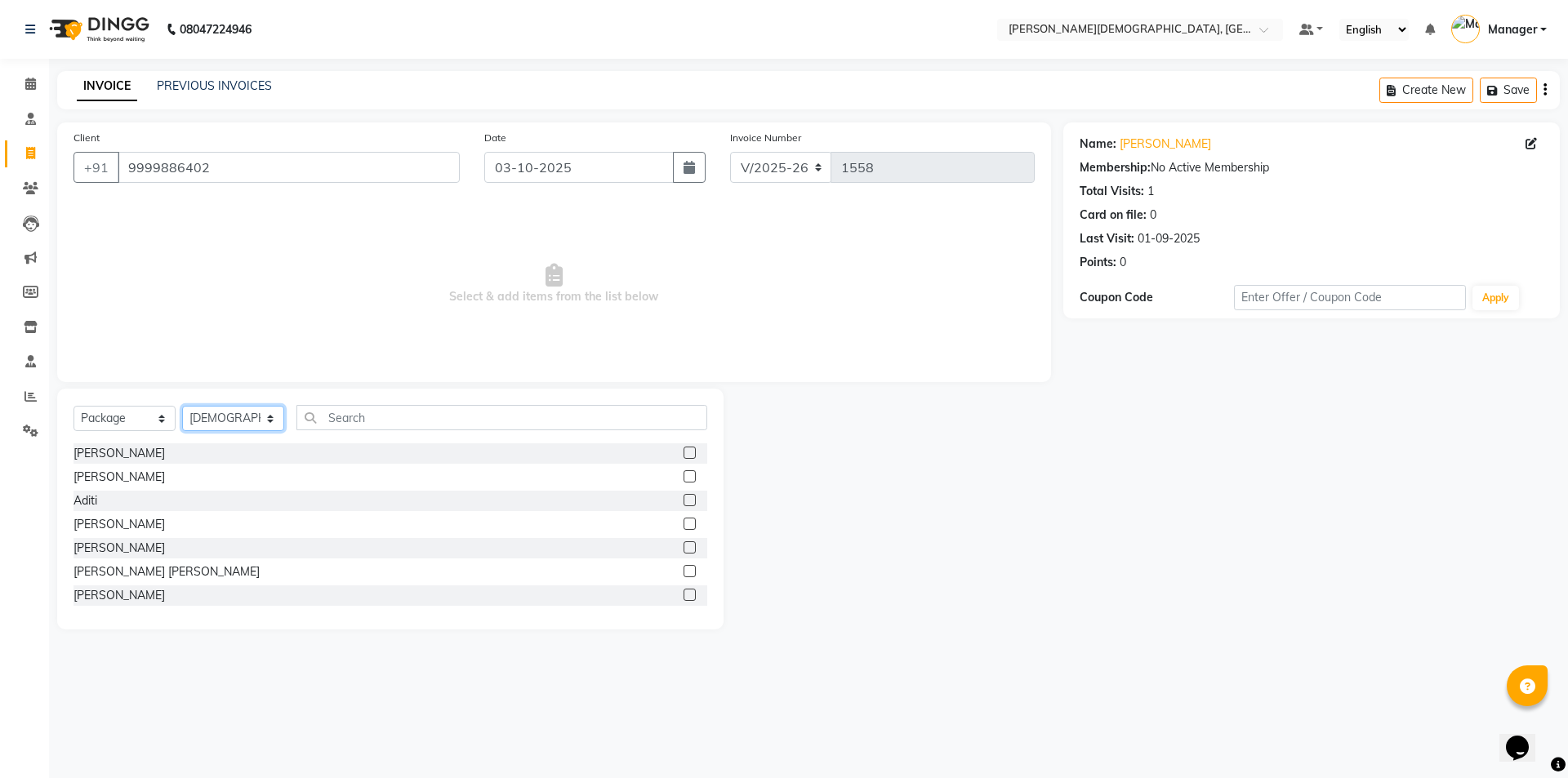
click at [251, 419] on select "Select Therapist [PERSON_NAME] [PERSON_NAME] [PERSON_NAME] [PERSON_NAME] [PERSO…" at bounding box center [234, 418] width 103 height 25
select select "85572"
click at [182, 405] on select "Select Therapist [PERSON_NAME] [PERSON_NAME] [PERSON_NAME] [PERSON_NAME] [PERSO…" at bounding box center [234, 418] width 103 height 25
click at [375, 412] on input "text" at bounding box center [501, 417] width 411 height 25
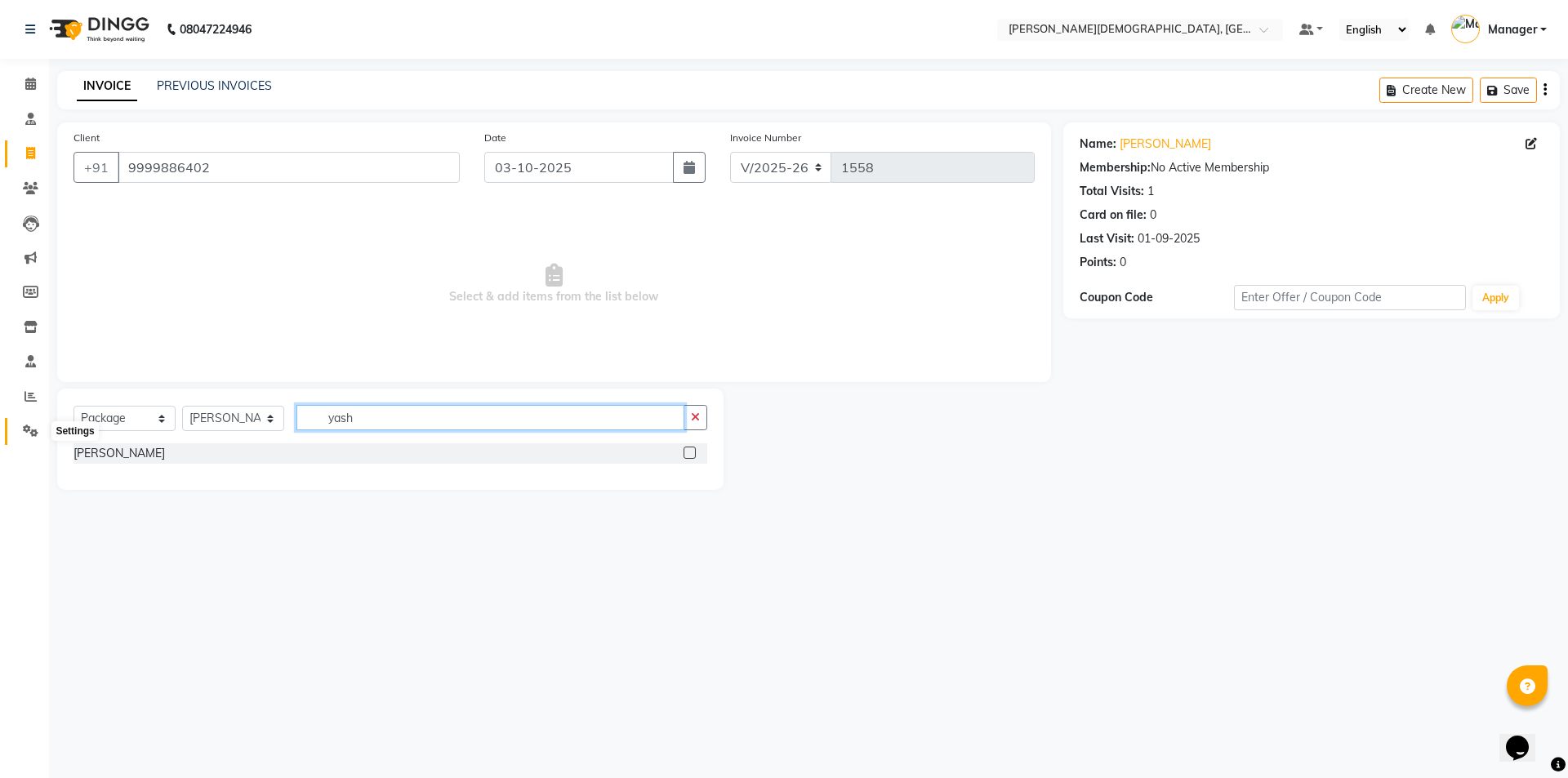
type input "yash"
click at [37, 424] on span at bounding box center [30, 432] width 29 height 19
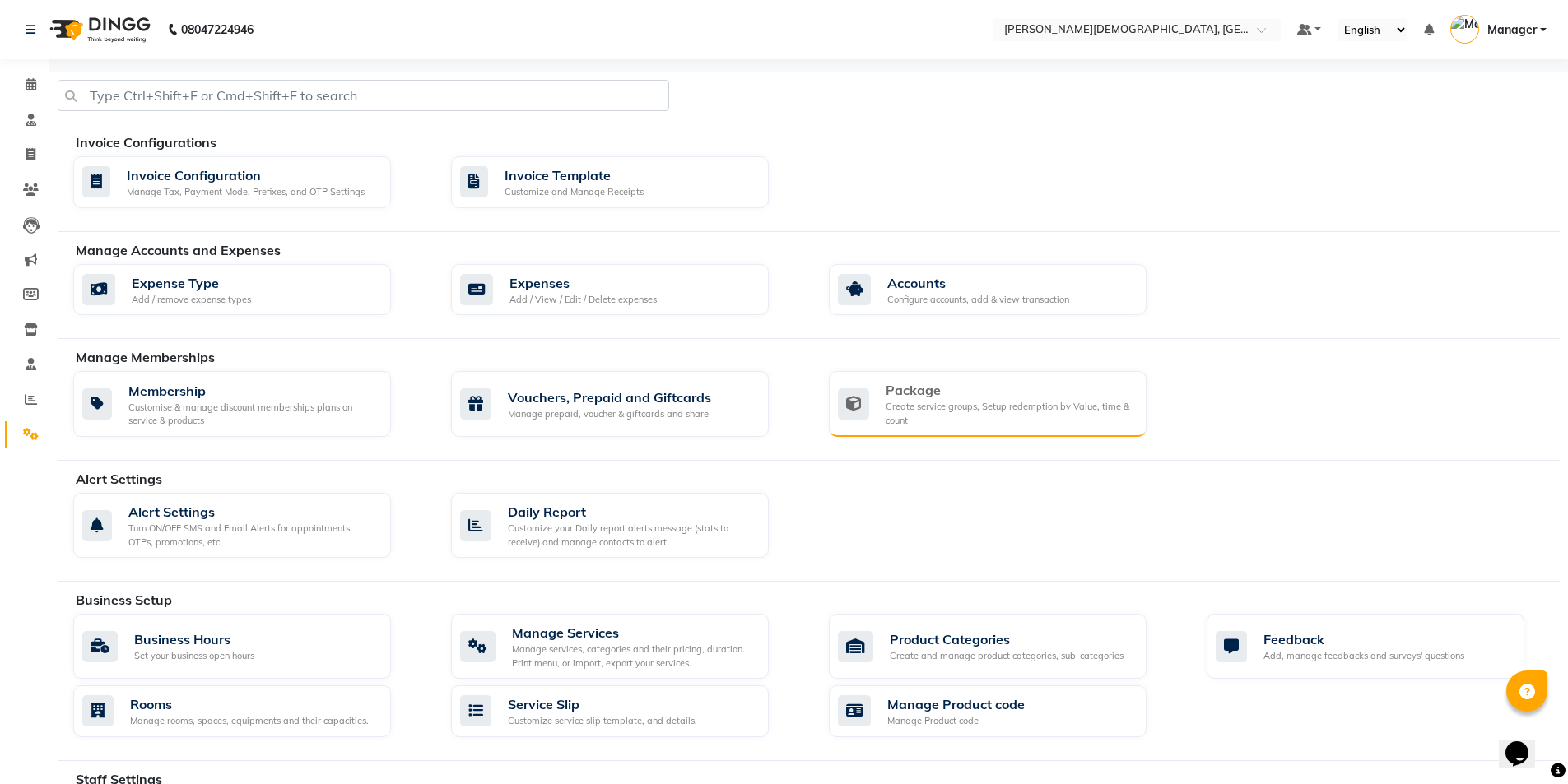
drag, startPoint x: 947, startPoint y: 437, endPoint x: 888, endPoint y: 379, distance: 82.7
click at [940, 432] on div "Membership Customise & manage discount memberships plans on service & products …" at bounding box center [817, 407] width 1511 height 73
click at [917, 400] on div "Create service groups, Setup redemption by Value, time & count" at bounding box center [1009, 413] width 248 height 27
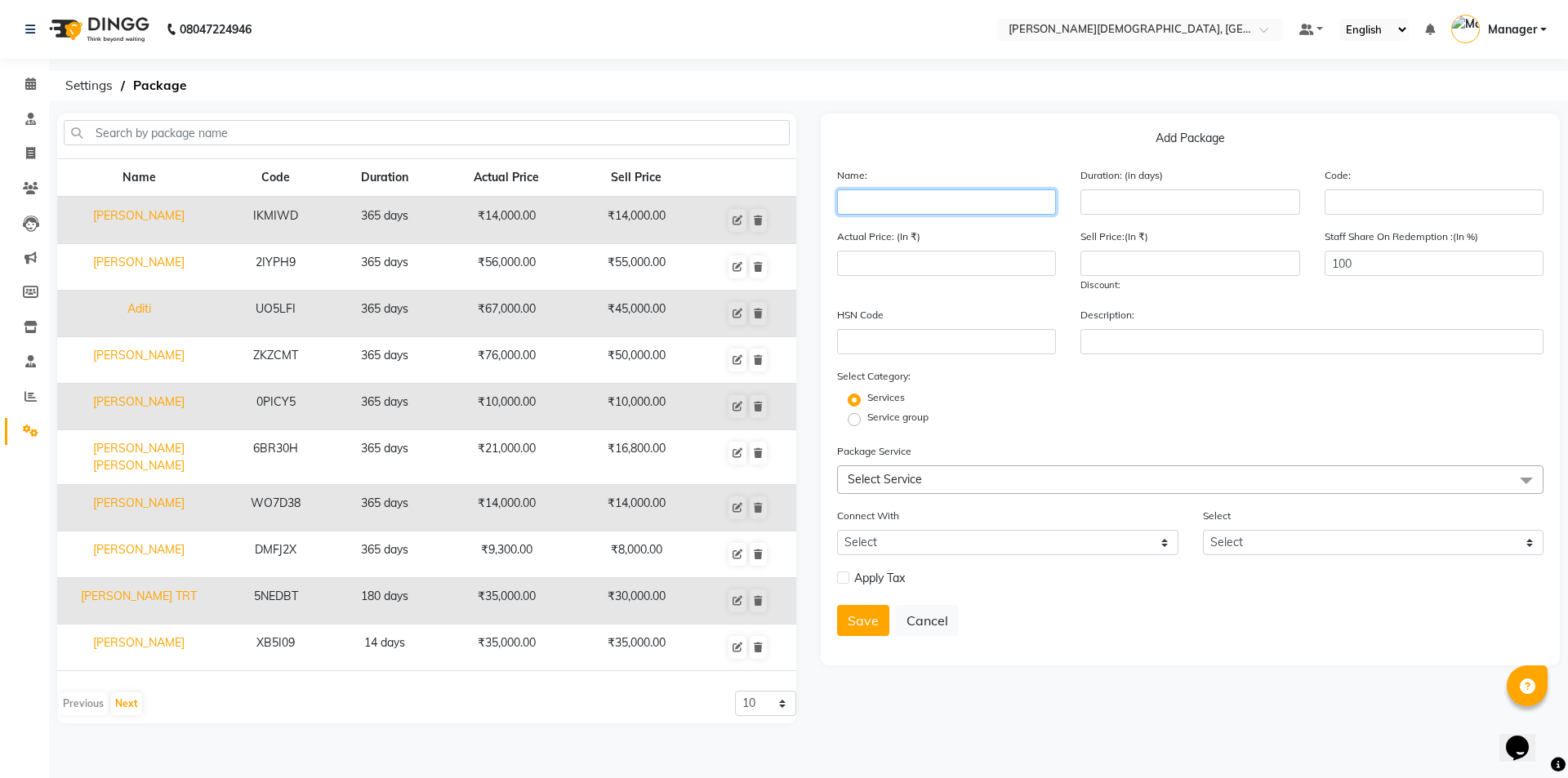
click at [858, 201] on input "text" at bounding box center [947, 201] width 219 height 25
type input "Y"
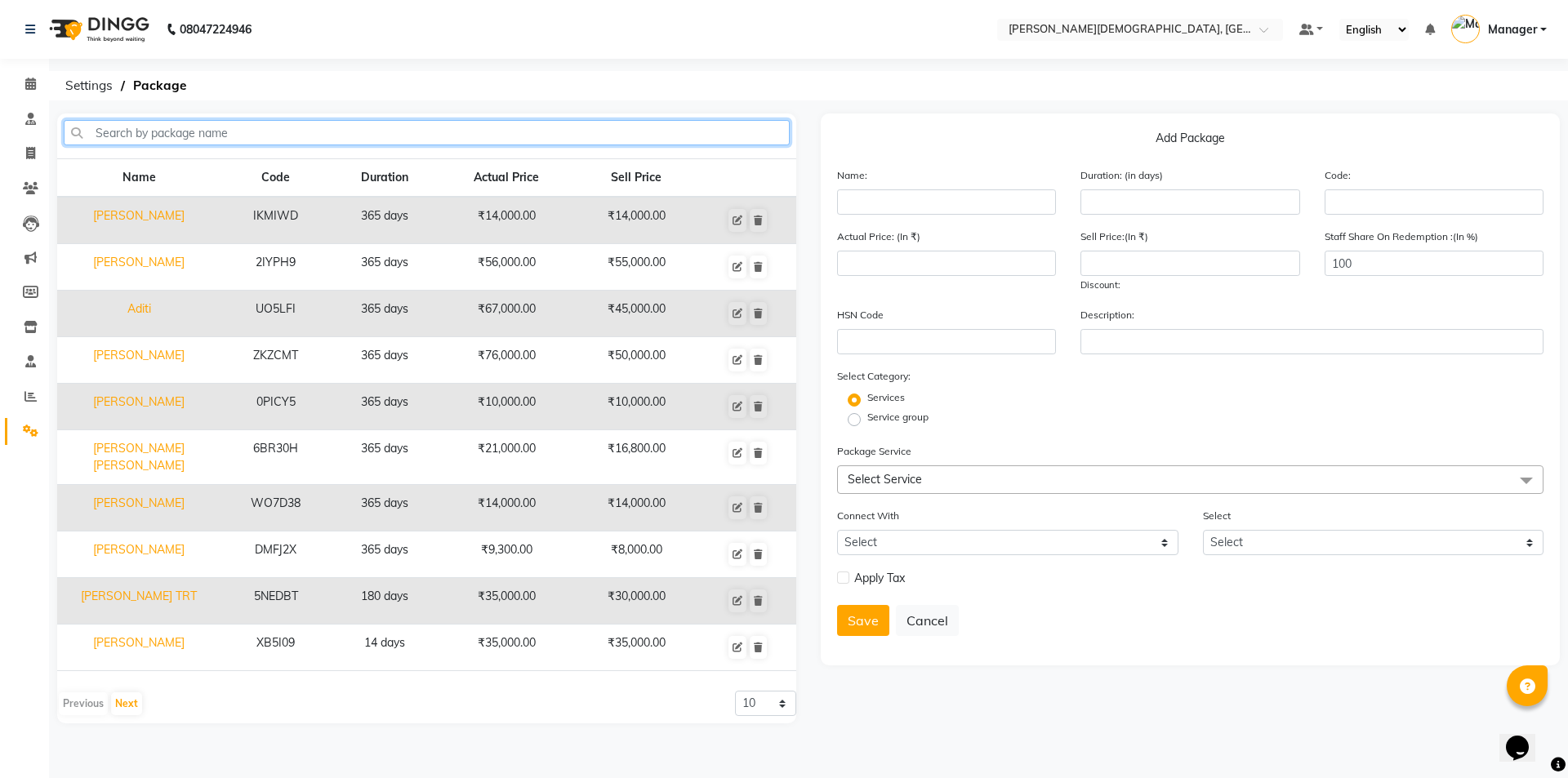
click at [473, 122] on input "text" at bounding box center [427, 132] width 726 height 25
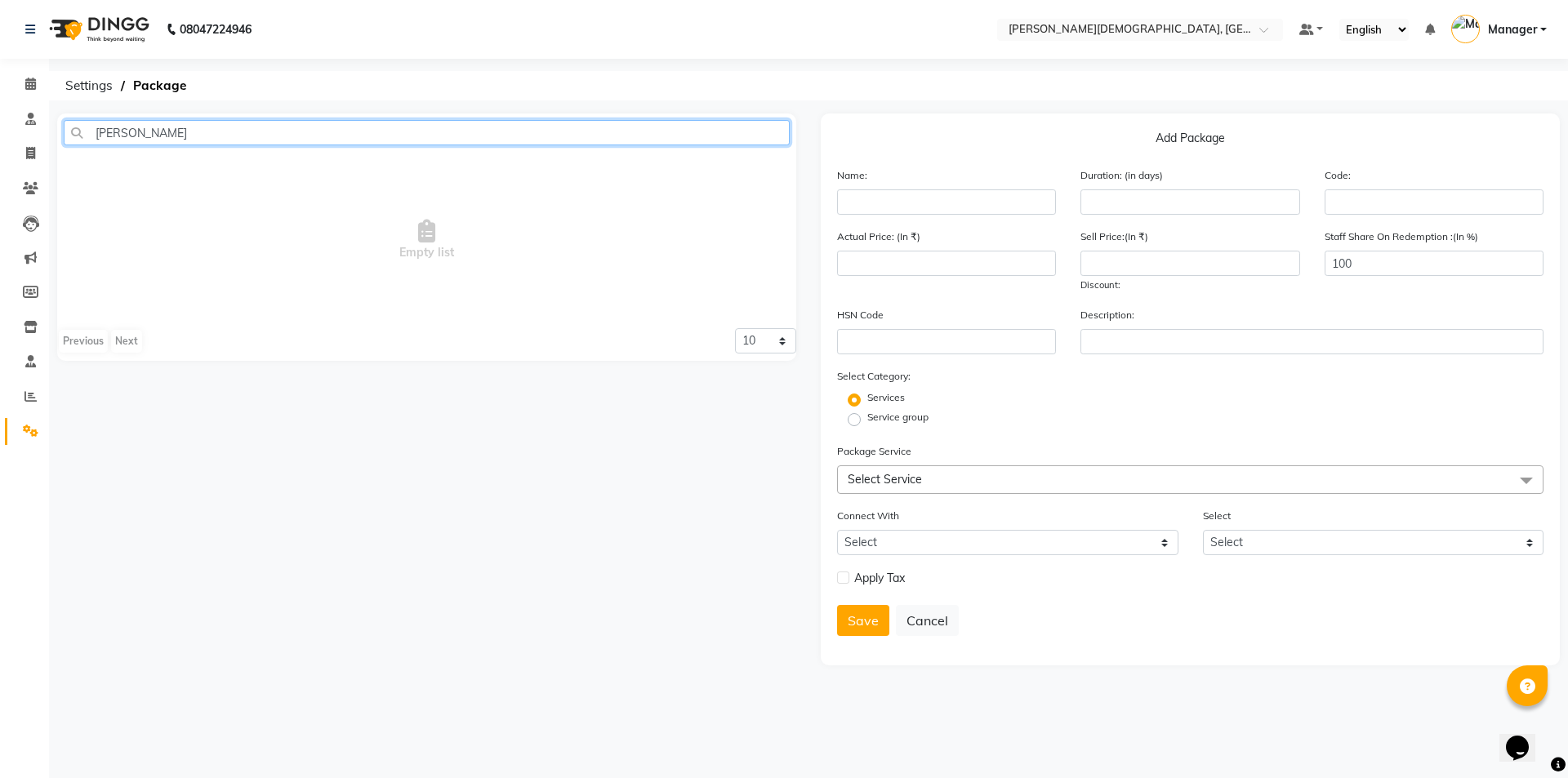
type input "[PERSON_NAME]"
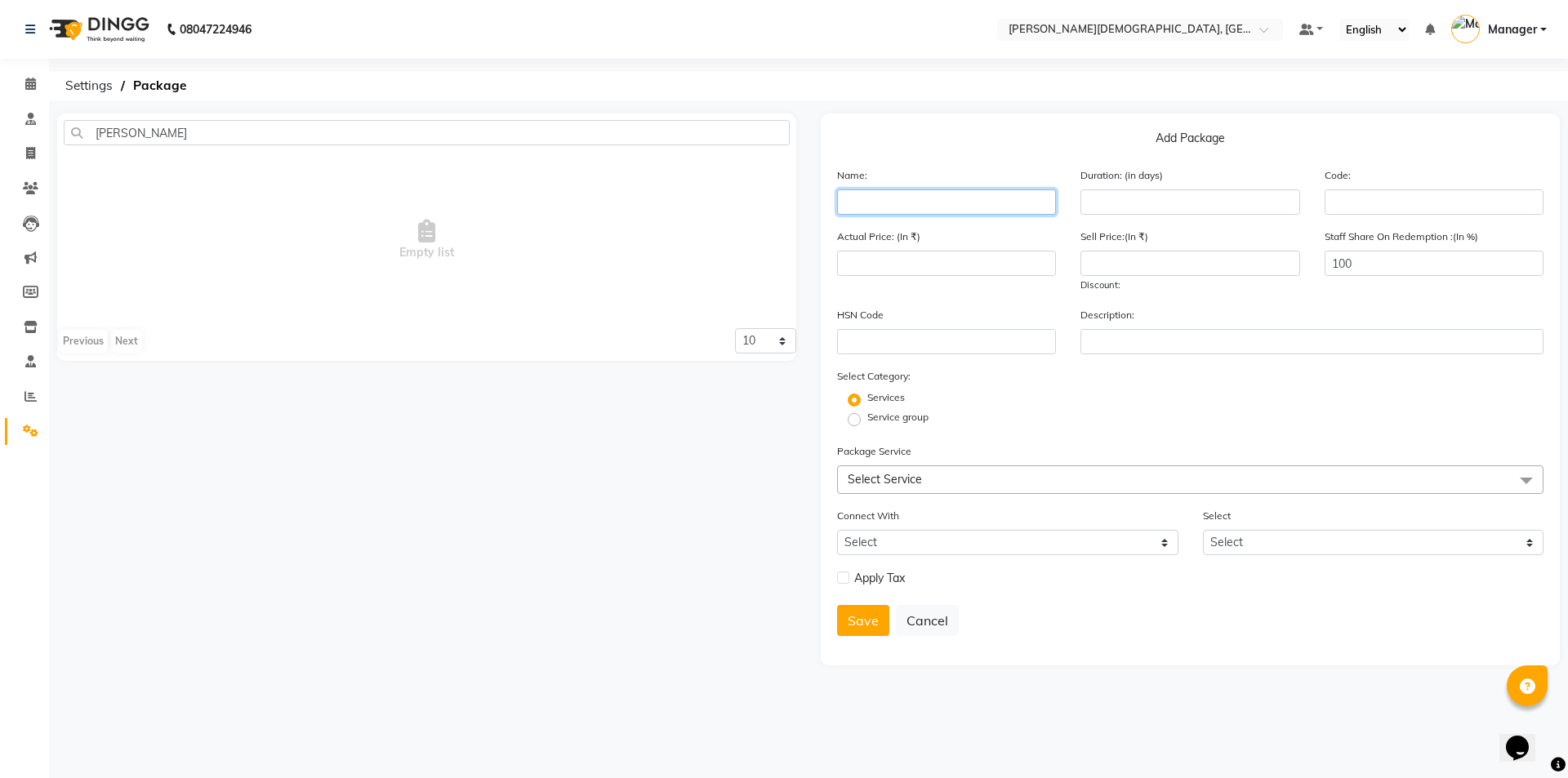
click at [934, 195] on input "text" at bounding box center [947, 201] width 219 height 25
type input "YSH [PERSON_NAME]"
click at [1134, 205] on input "number" at bounding box center [1190, 201] width 219 height 25
type input "365"
click at [963, 484] on span "Select Service" at bounding box center [1190, 479] width 706 height 29
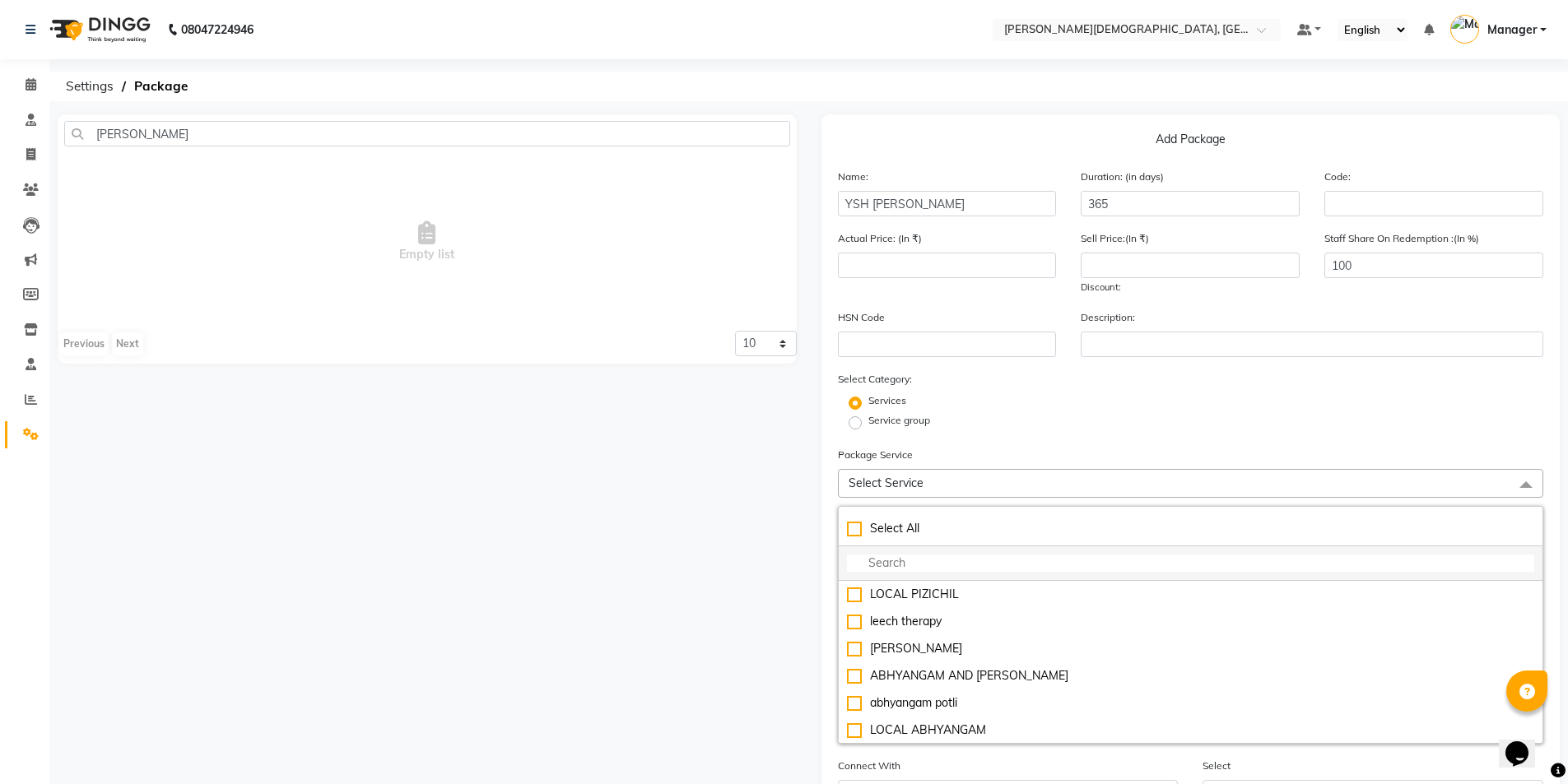
click at [959, 564] on input "multiselect-search" at bounding box center [1191, 564] width 688 height 18
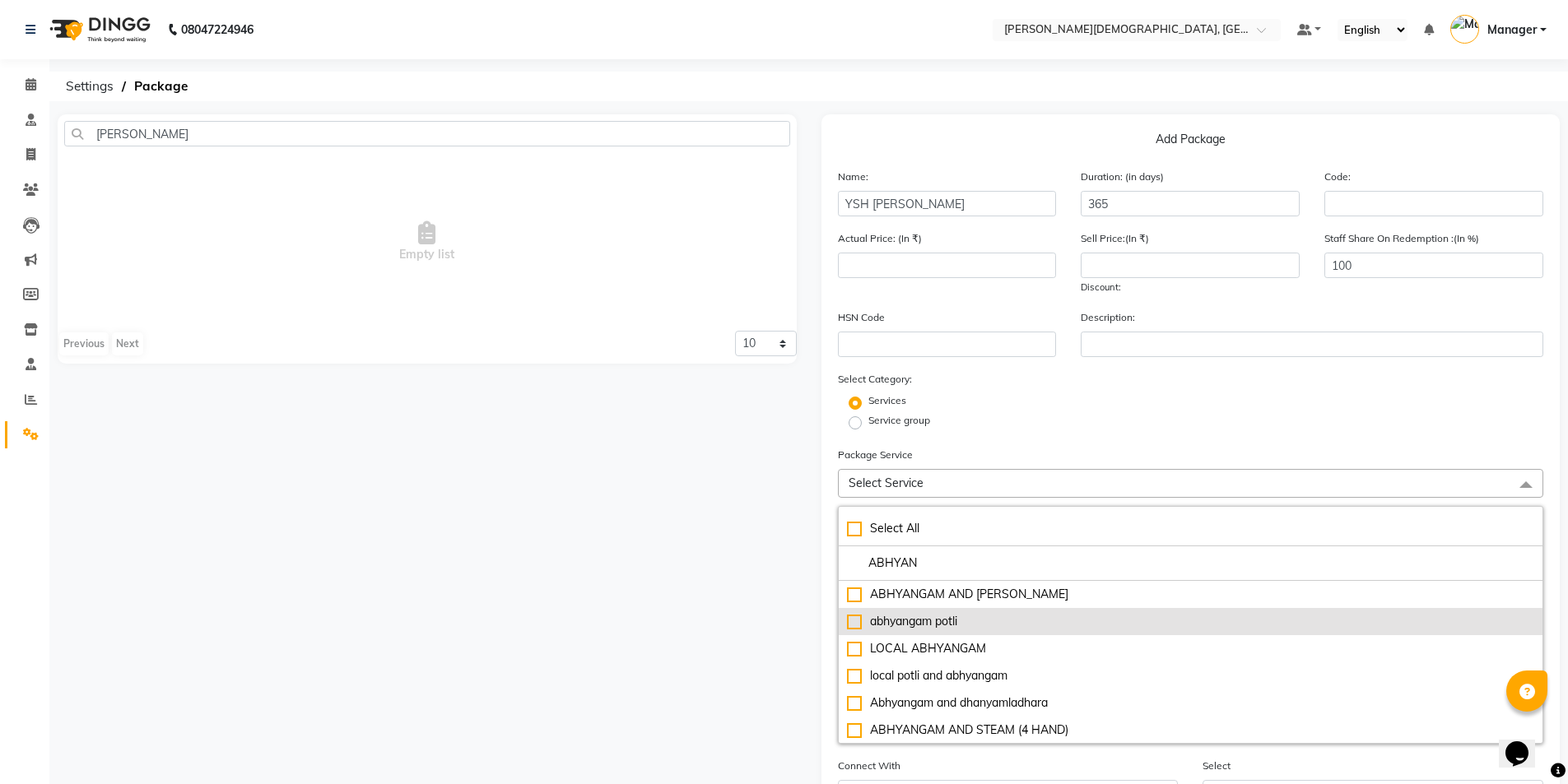
type input "ABHYAN"
click at [1009, 625] on div "abhyangam potli" at bounding box center [1191, 621] width 688 height 18
type input "3500"
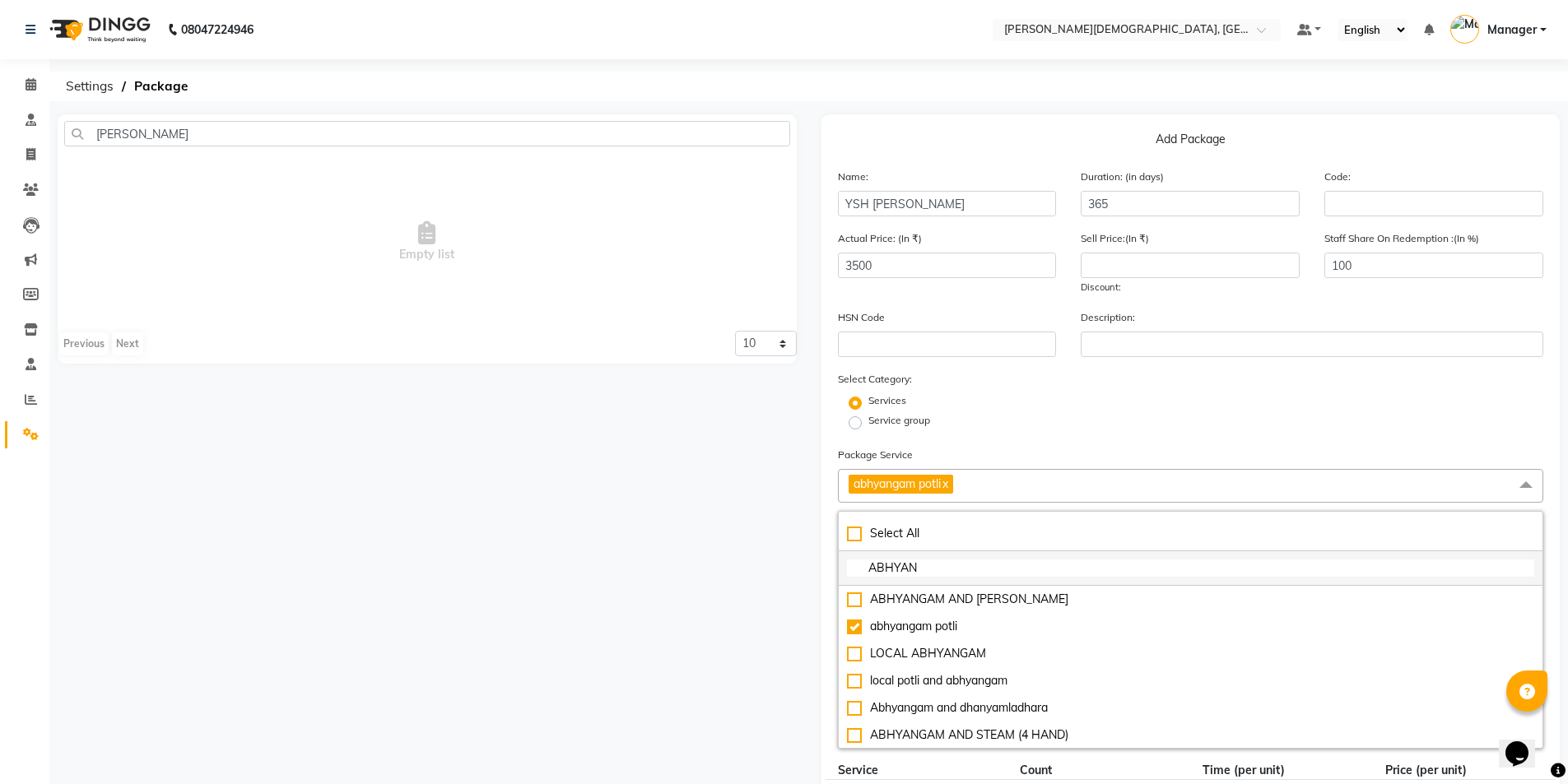
click at [978, 563] on input "ABHYAN" at bounding box center [1191, 568] width 688 height 18
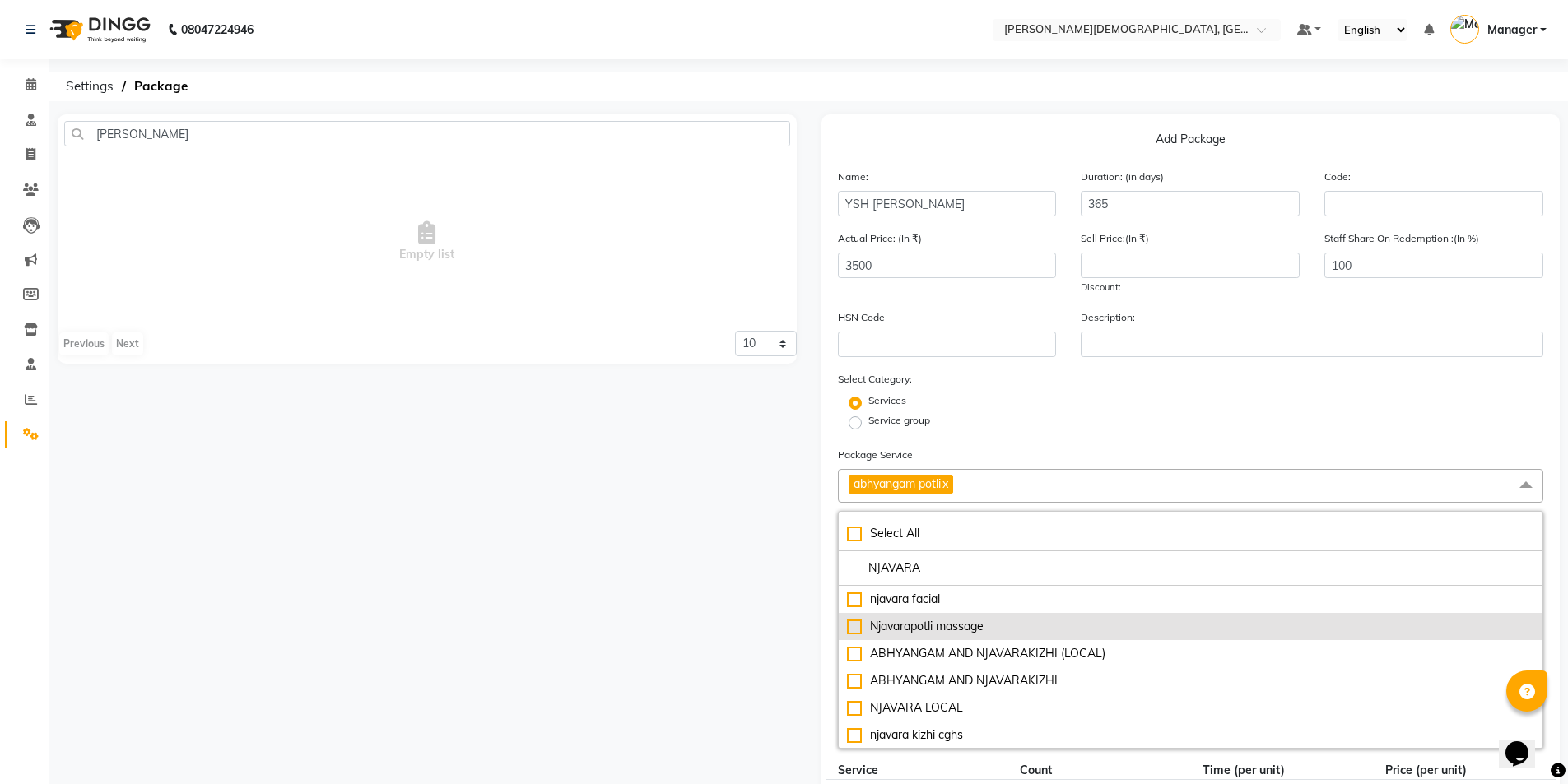
click at [973, 622] on div "Njavarapotli massage" at bounding box center [1191, 626] width 688 height 18
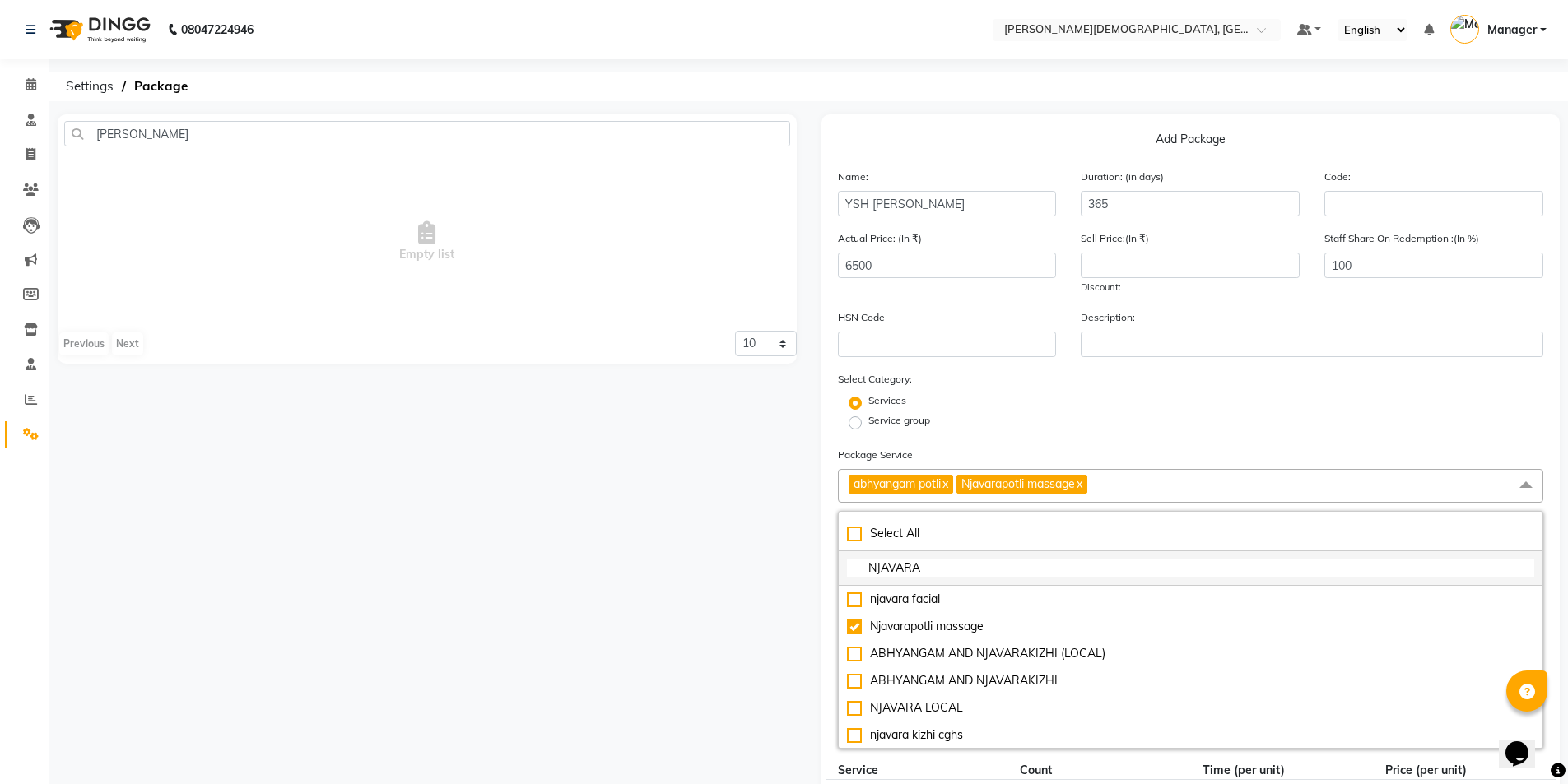
click at [963, 569] on input "NJAVARA" at bounding box center [1191, 568] width 688 height 18
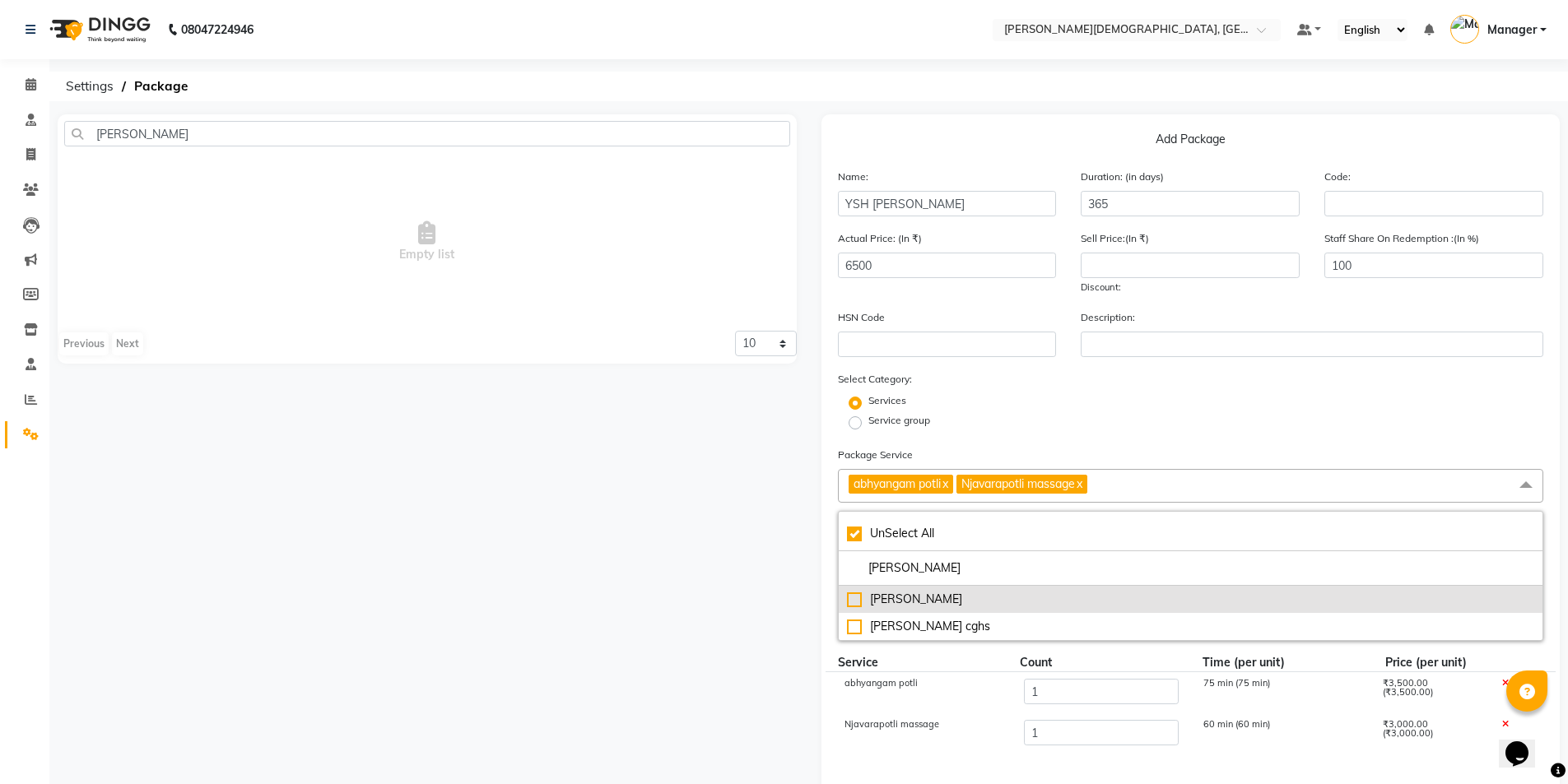
click at [940, 601] on div "[PERSON_NAME]" at bounding box center [1191, 599] width 688 height 18
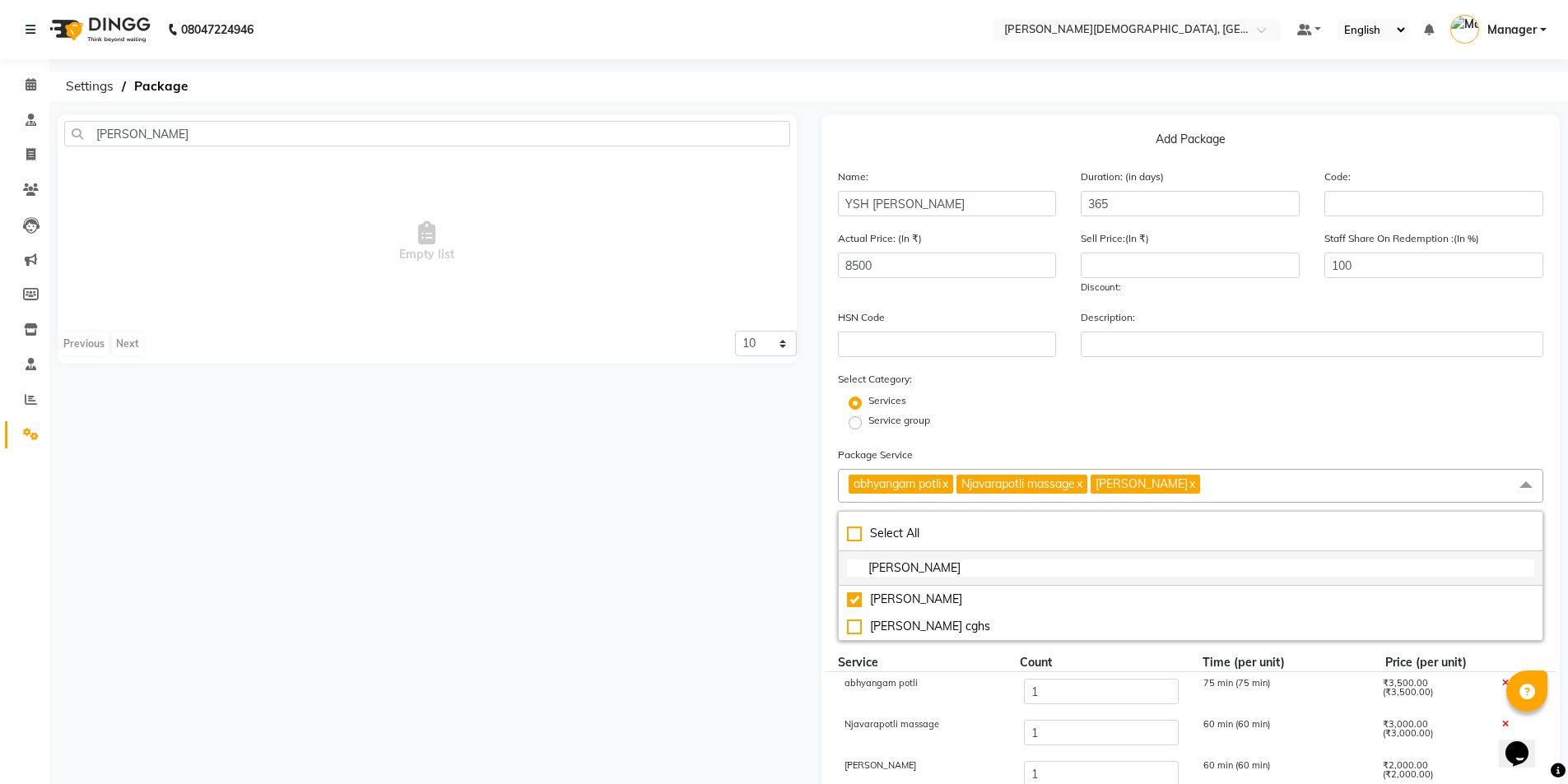
click at [939, 570] on input "[PERSON_NAME]" at bounding box center [1191, 568] width 688 height 18
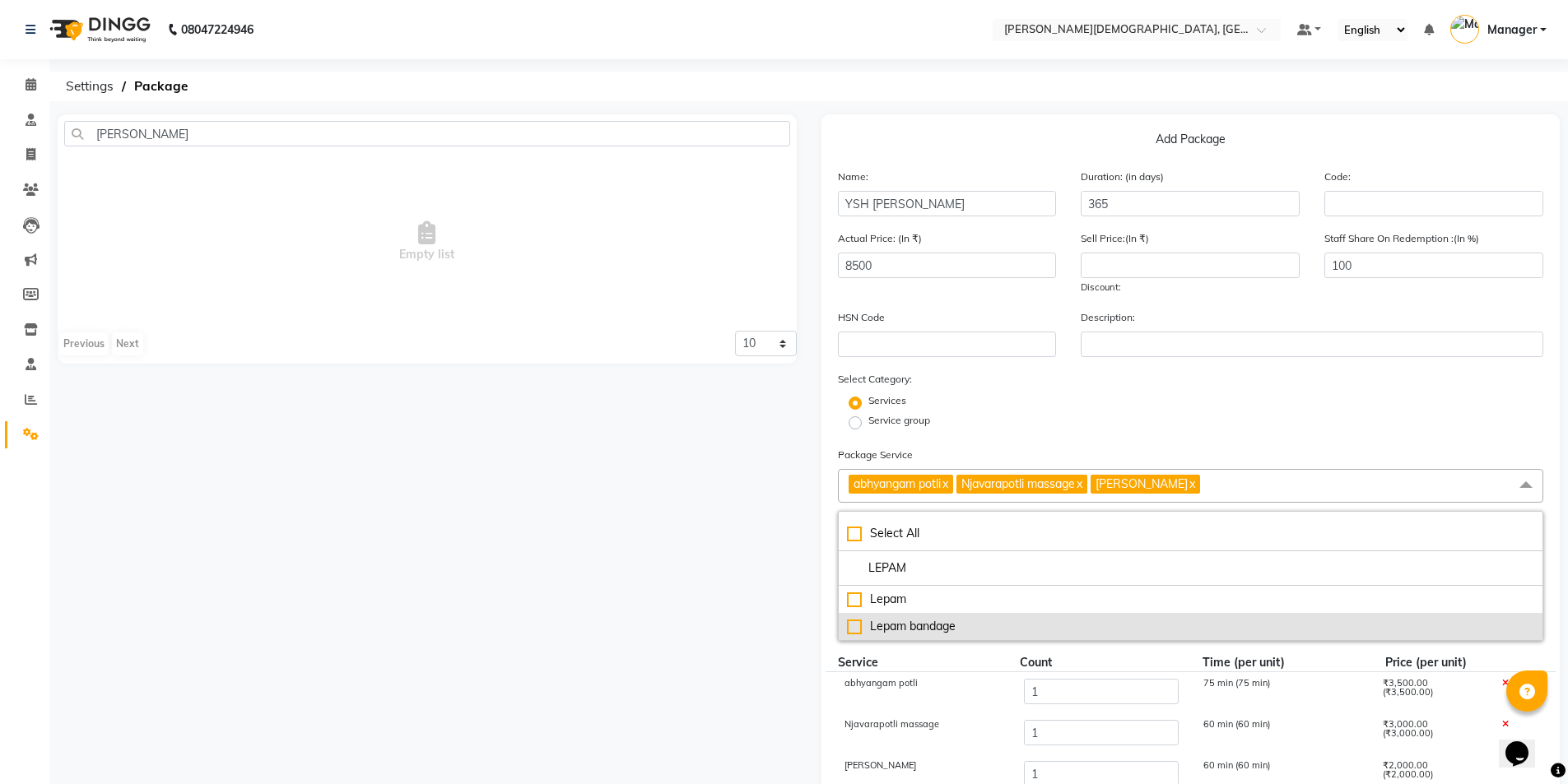
click at [926, 632] on div "Lepam bandage" at bounding box center [1191, 626] width 688 height 18
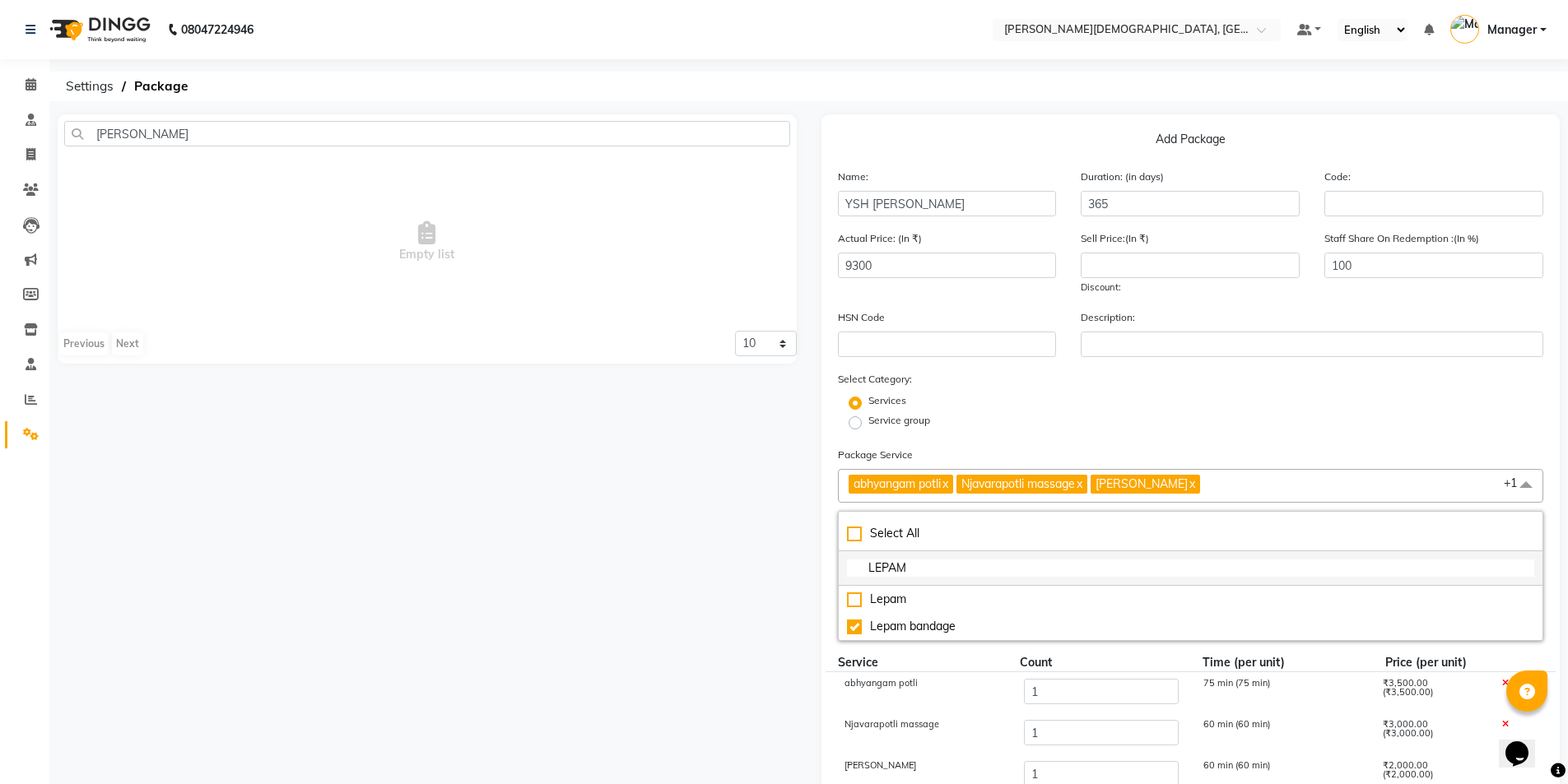
click at [928, 565] on input "LEPAM" at bounding box center [1191, 568] width 688 height 18
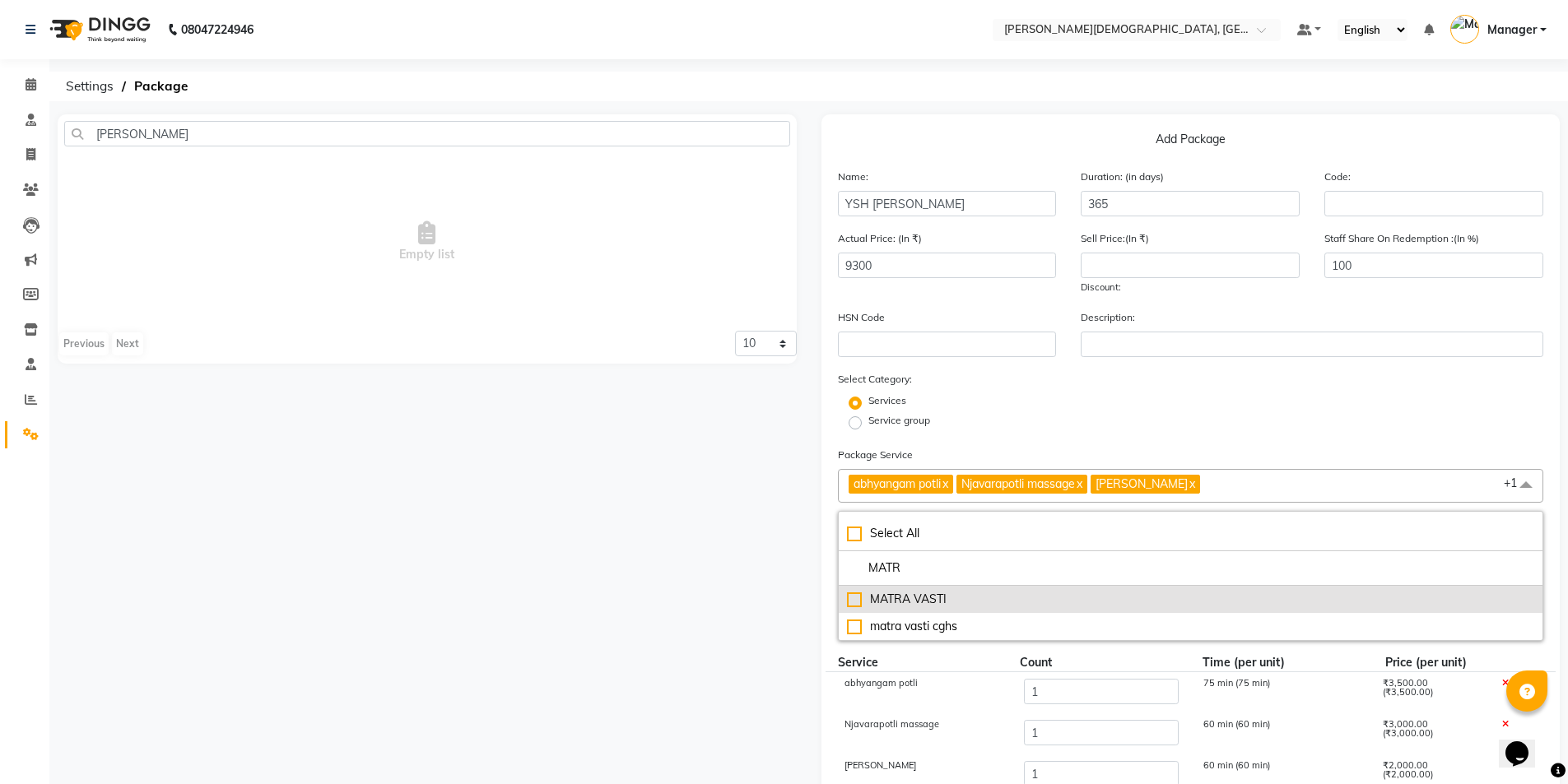
click at [919, 597] on div "MATRA VASTI" at bounding box center [1191, 599] width 688 height 18
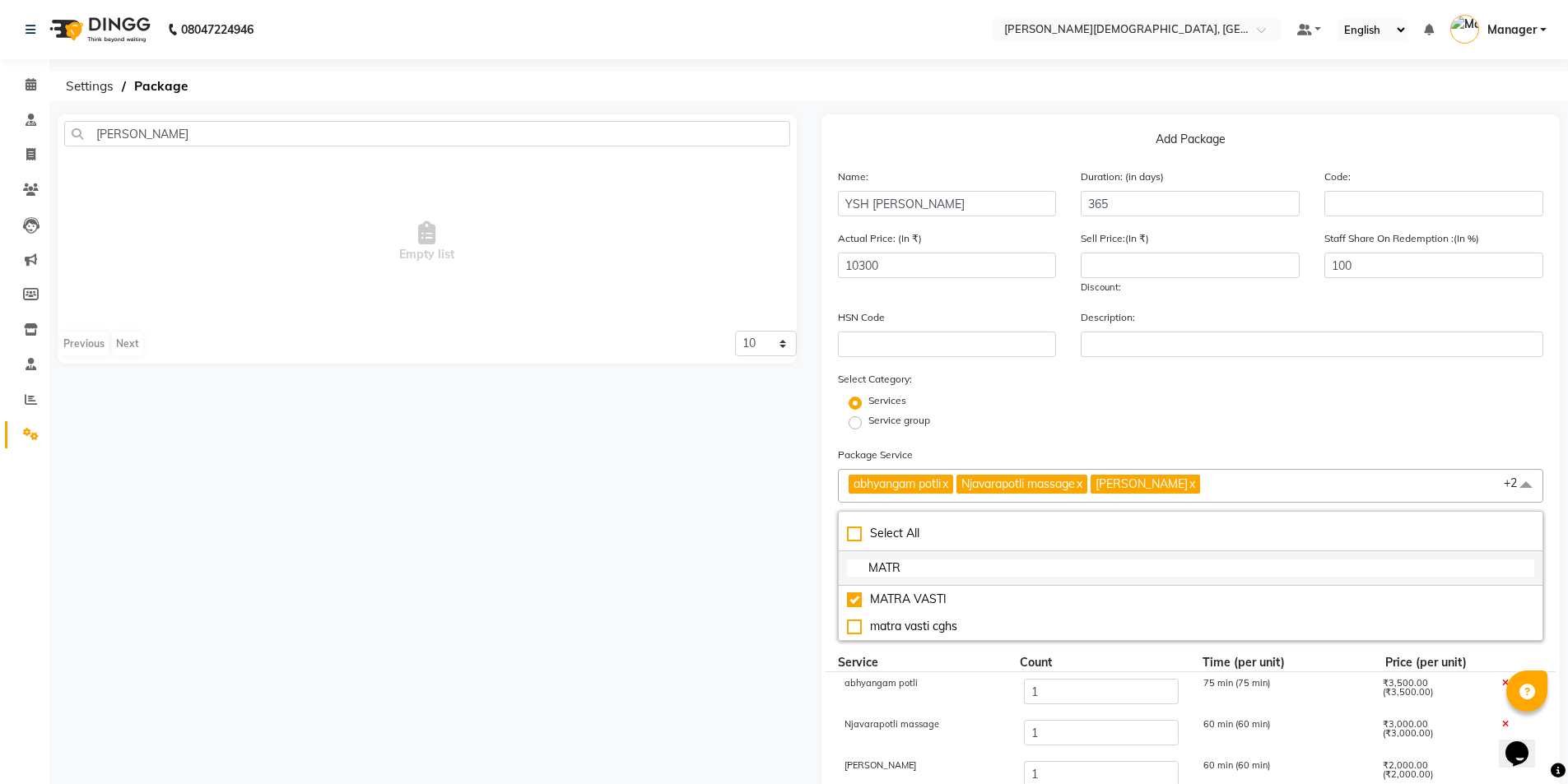
click at [927, 569] on input "MATR" at bounding box center [1191, 568] width 688 height 18
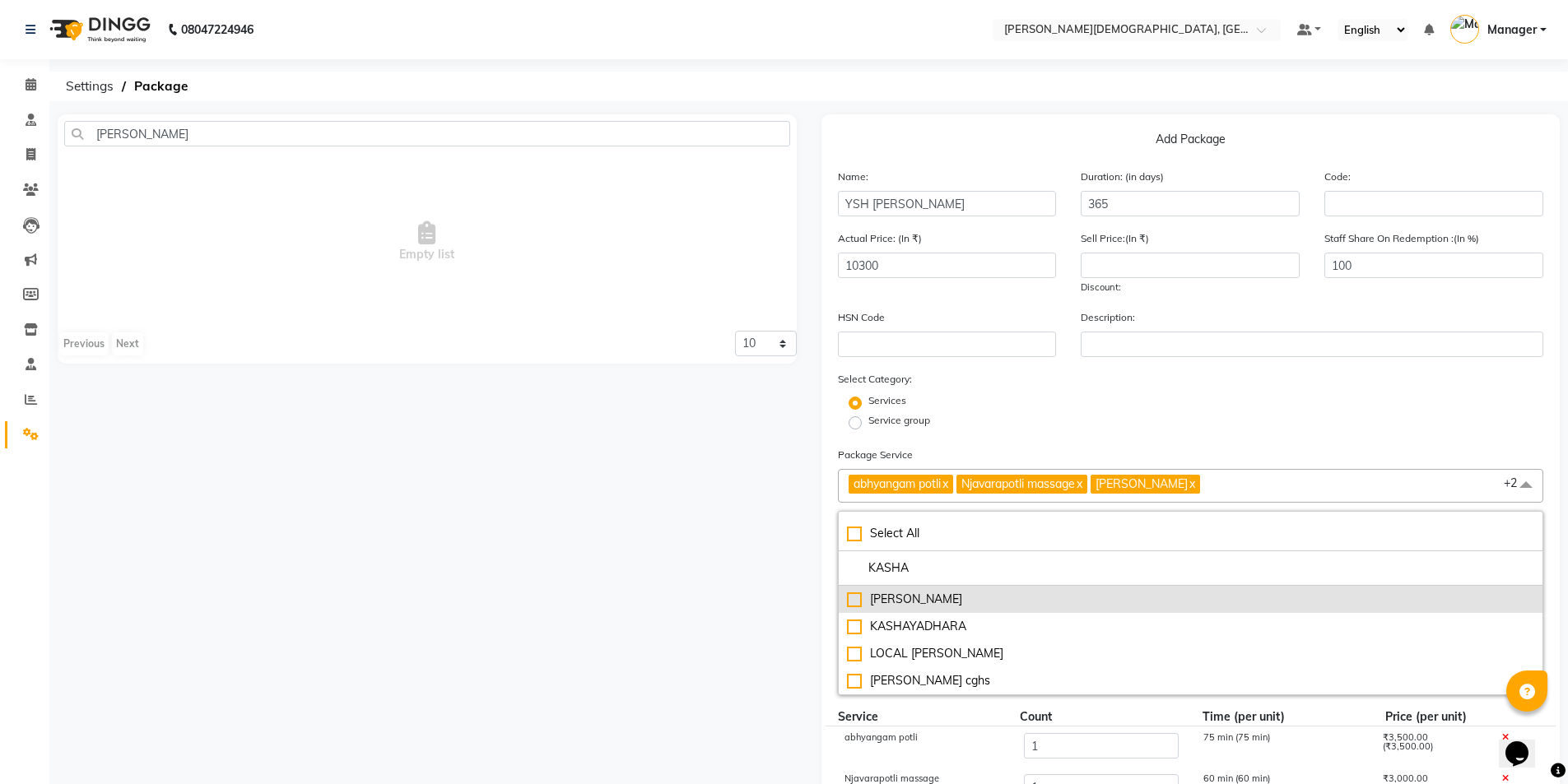
click at [924, 598] on div "[PERSON_NAME]" at bounding box center [1191, 599] width 688 height 18
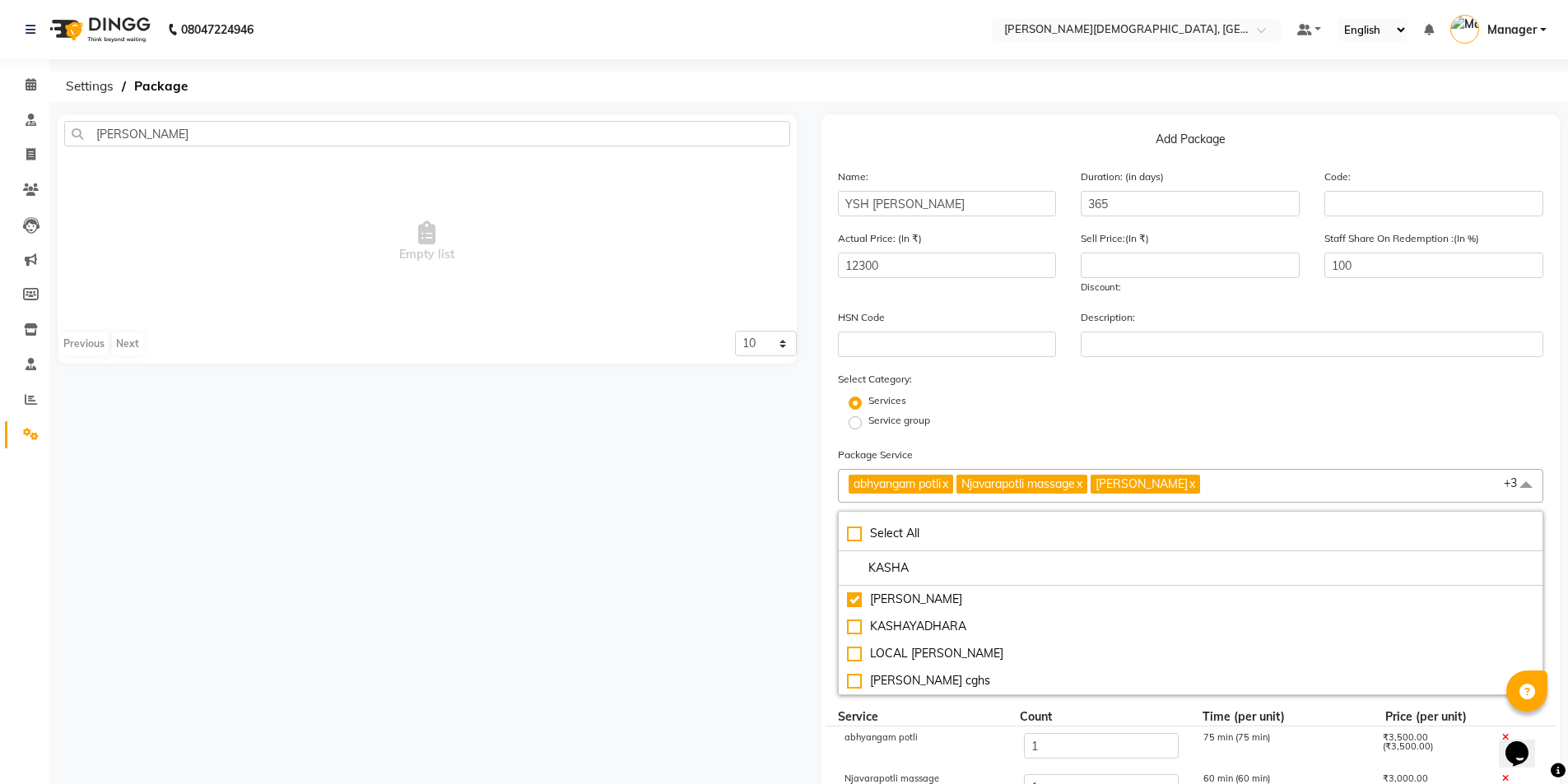
click at [1072, 430] on div "Service group" at bounding box center [1191, 423] width 731 height 20
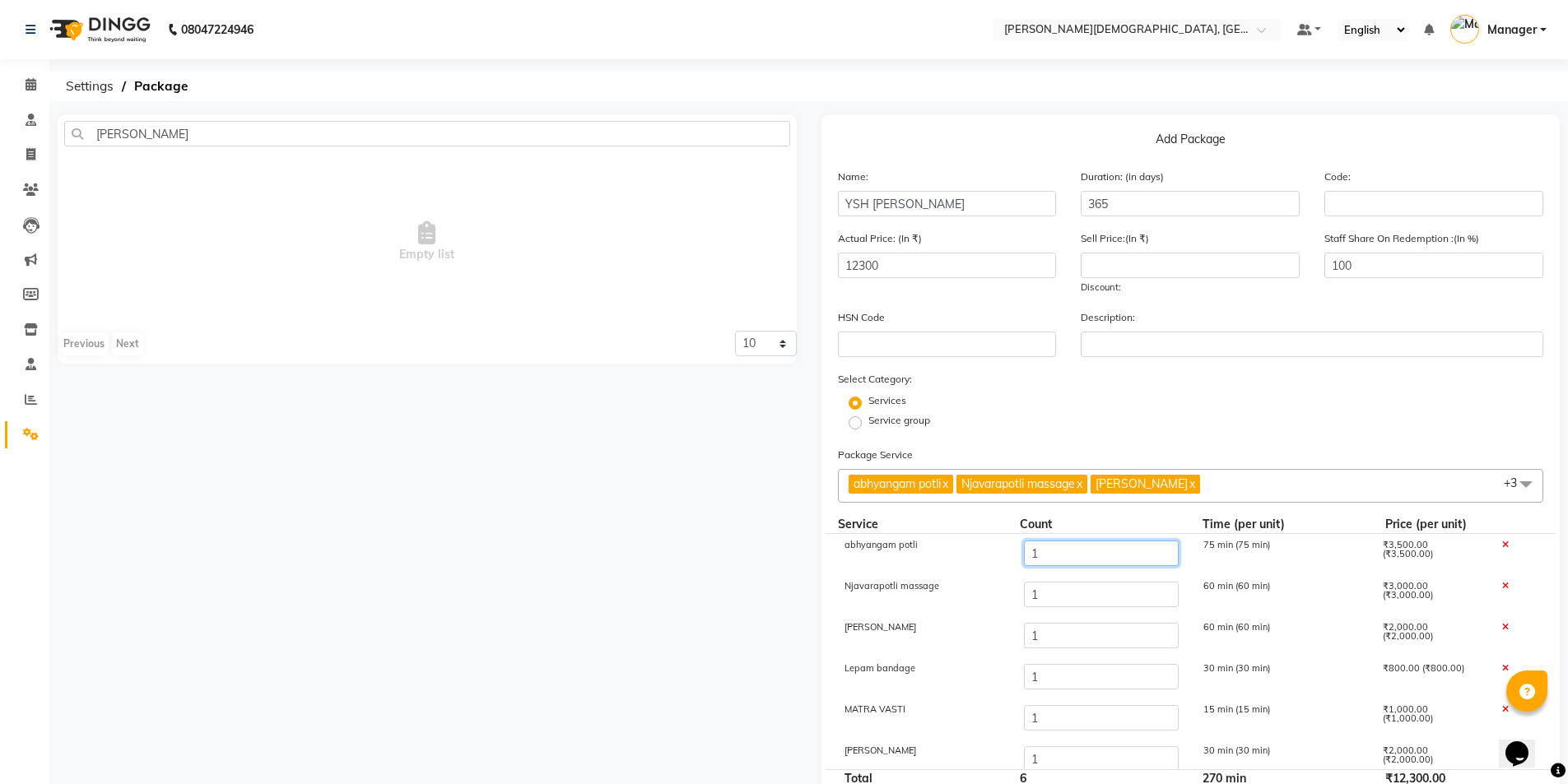
click at [1065, 556] on input "1" at bounding box center [1100, 553] width 155 height 25
click at [1050, 597] on input "1" at bounding box center [1100, 594] width 155 height 25
click at [1051, 640] on input "1" at bounding box center [1100, 635] width 155 height 25
click at [1031, 634] on input "15" at bounding box center [1100, 635] width 155 height 25
click at [1046, 675] on input "1" at bounding box center [1100, 676] width 155 height 25
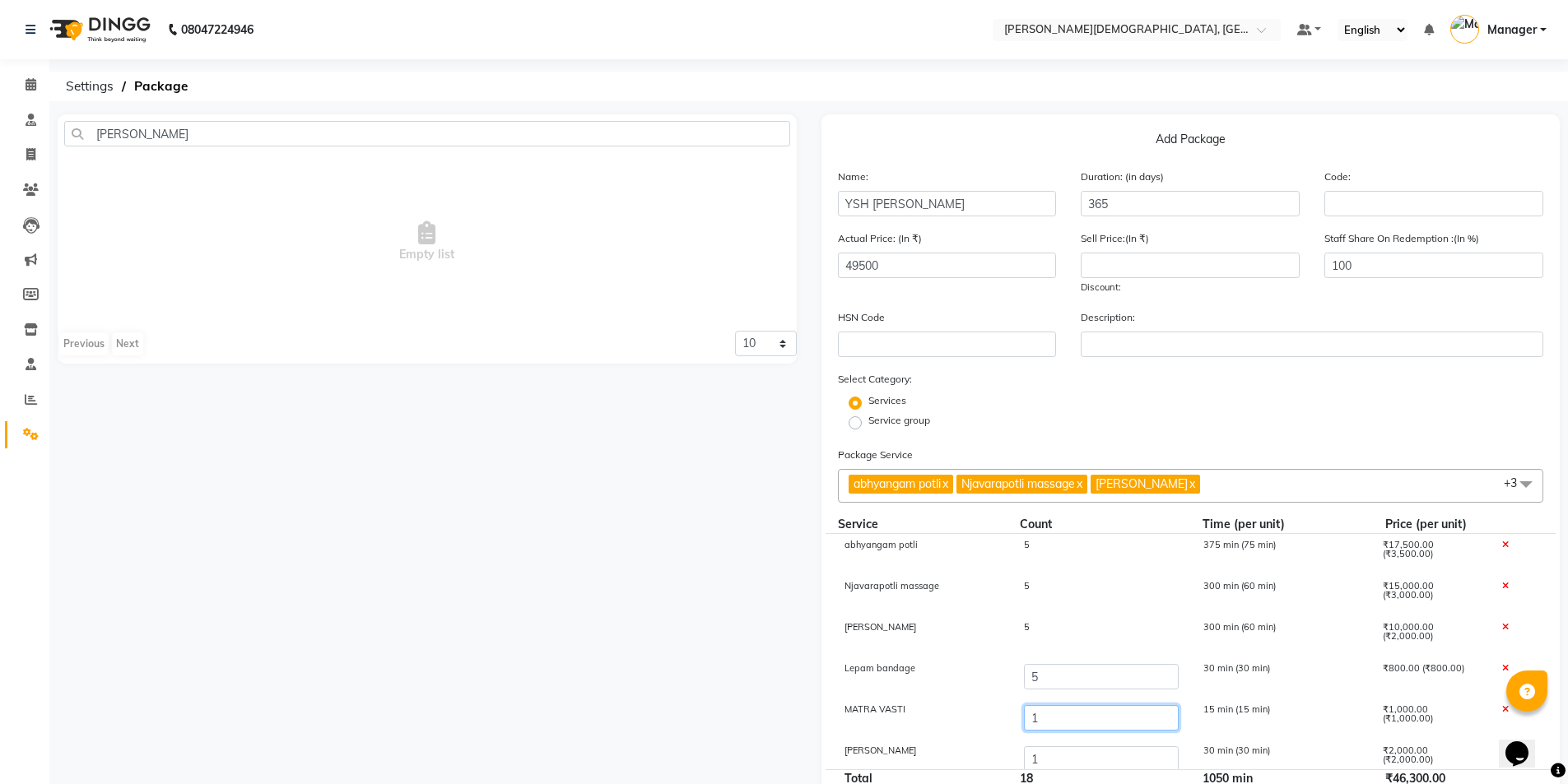
click at [1056, 723] on input "1" at bounding box center [1100, 718] width 155 height 25
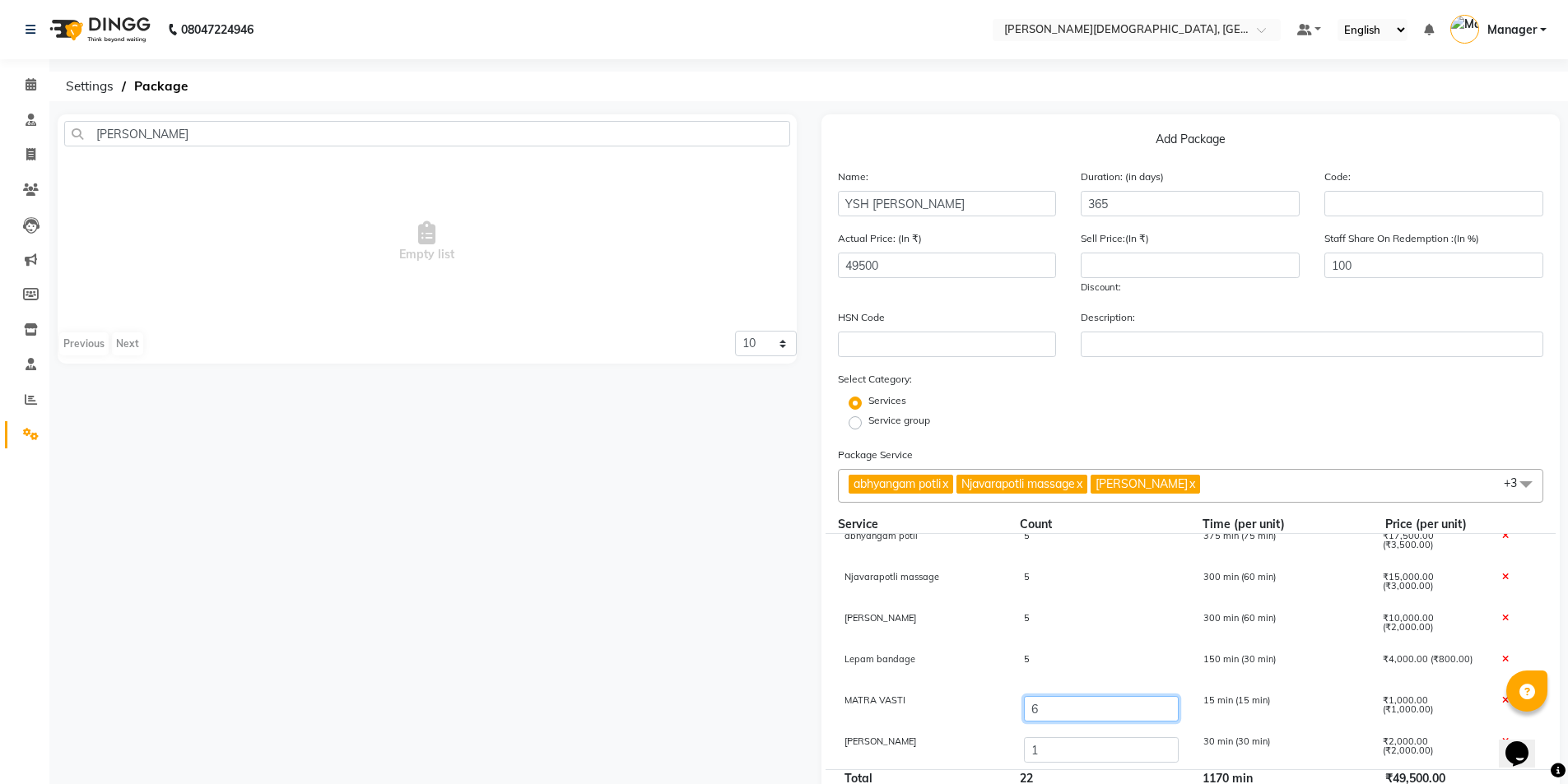
scroll to position [11, 0]
click at [1043, 747] on input "1" at bounding box center [1100, 746] width 155 height 25
click at [1154, 402] on div "Services" at bounding box center [1191, 402] width 731 height 20
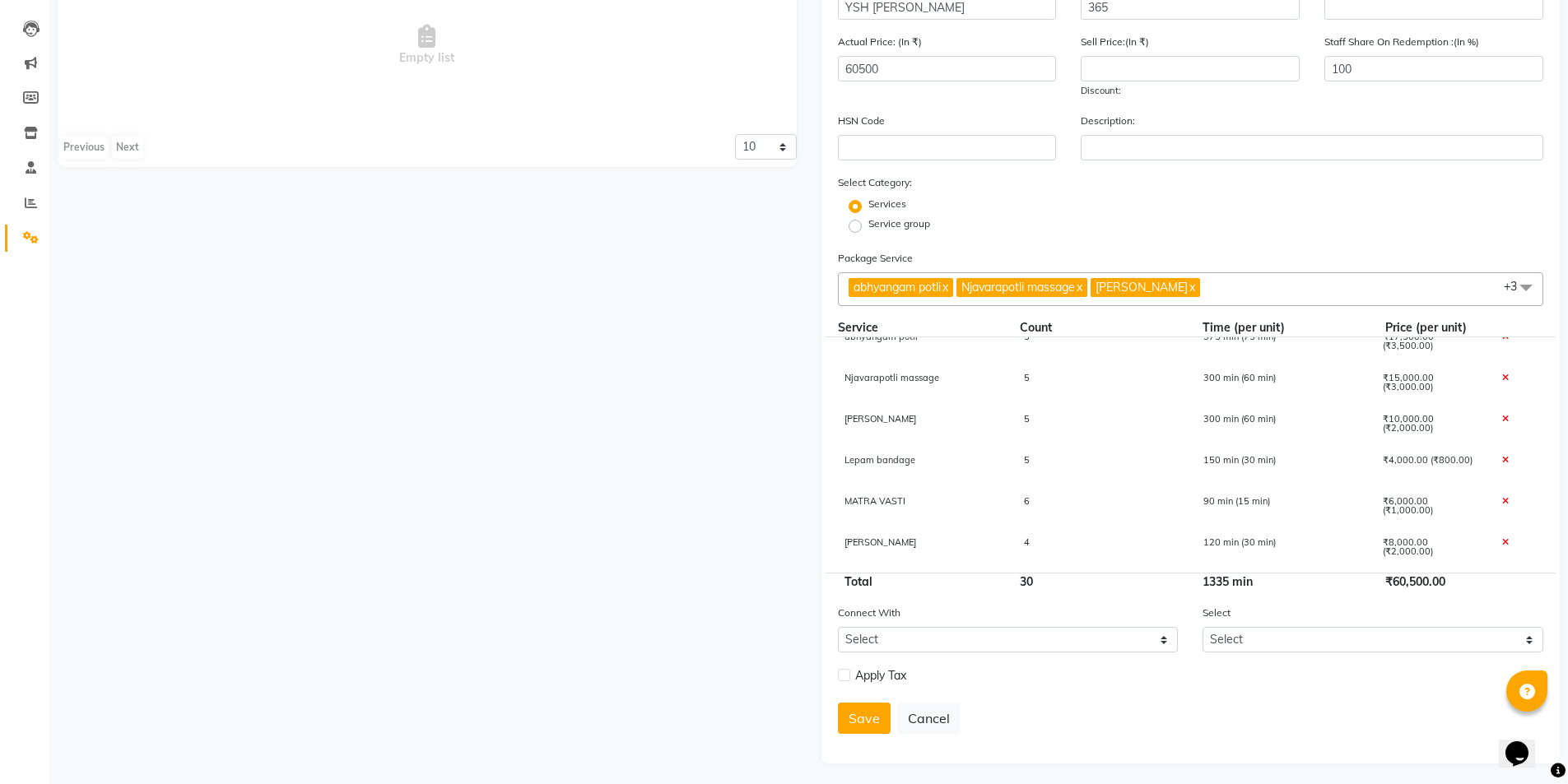
scroll to position [200, 0]
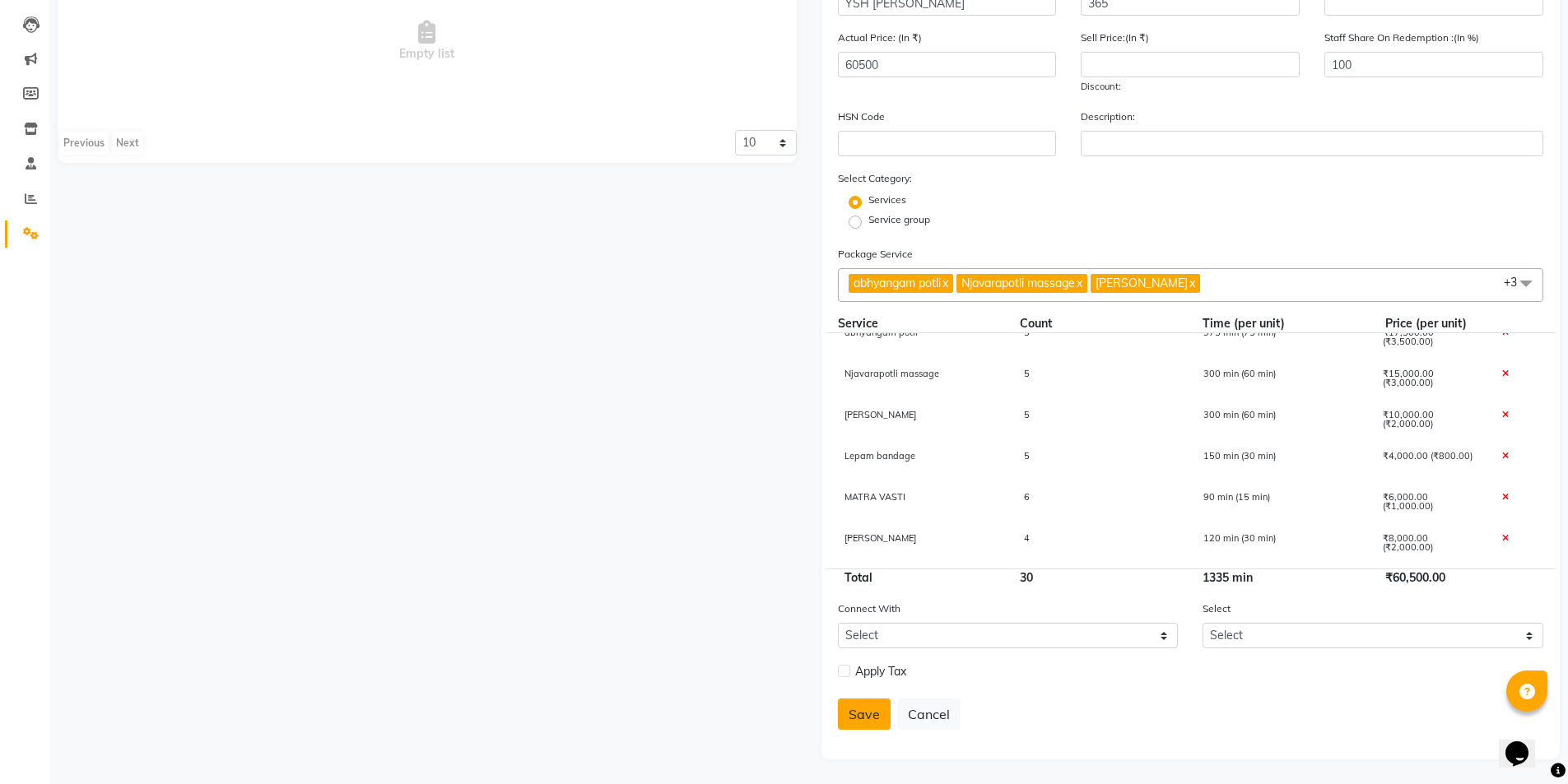
click at [859, 716] on button "Save" at bounding box center [864, 714] width 53 height 32
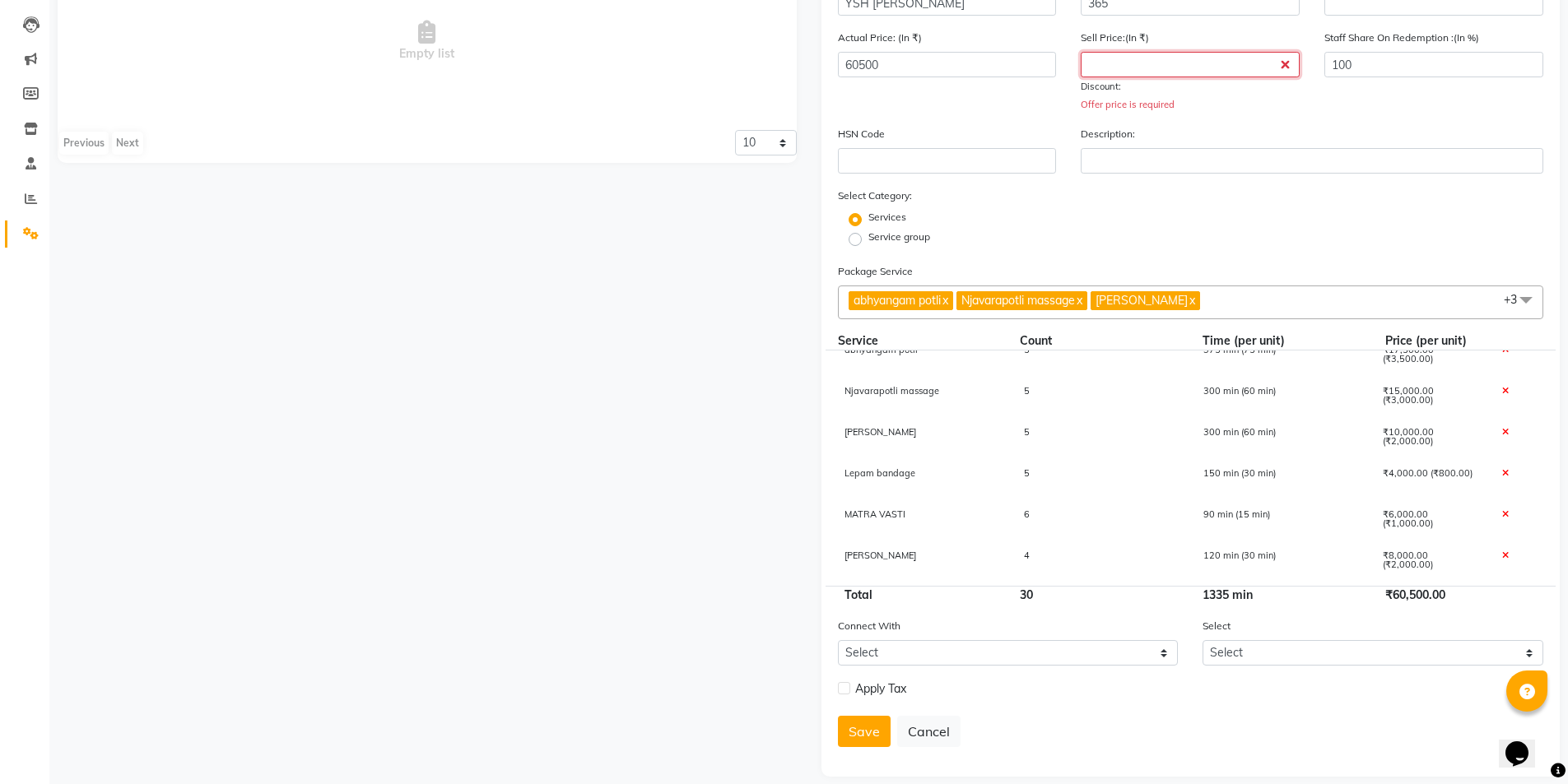
click at [1160, 69] on input "number" at bounding box center [1190, 64] width 219 height 25
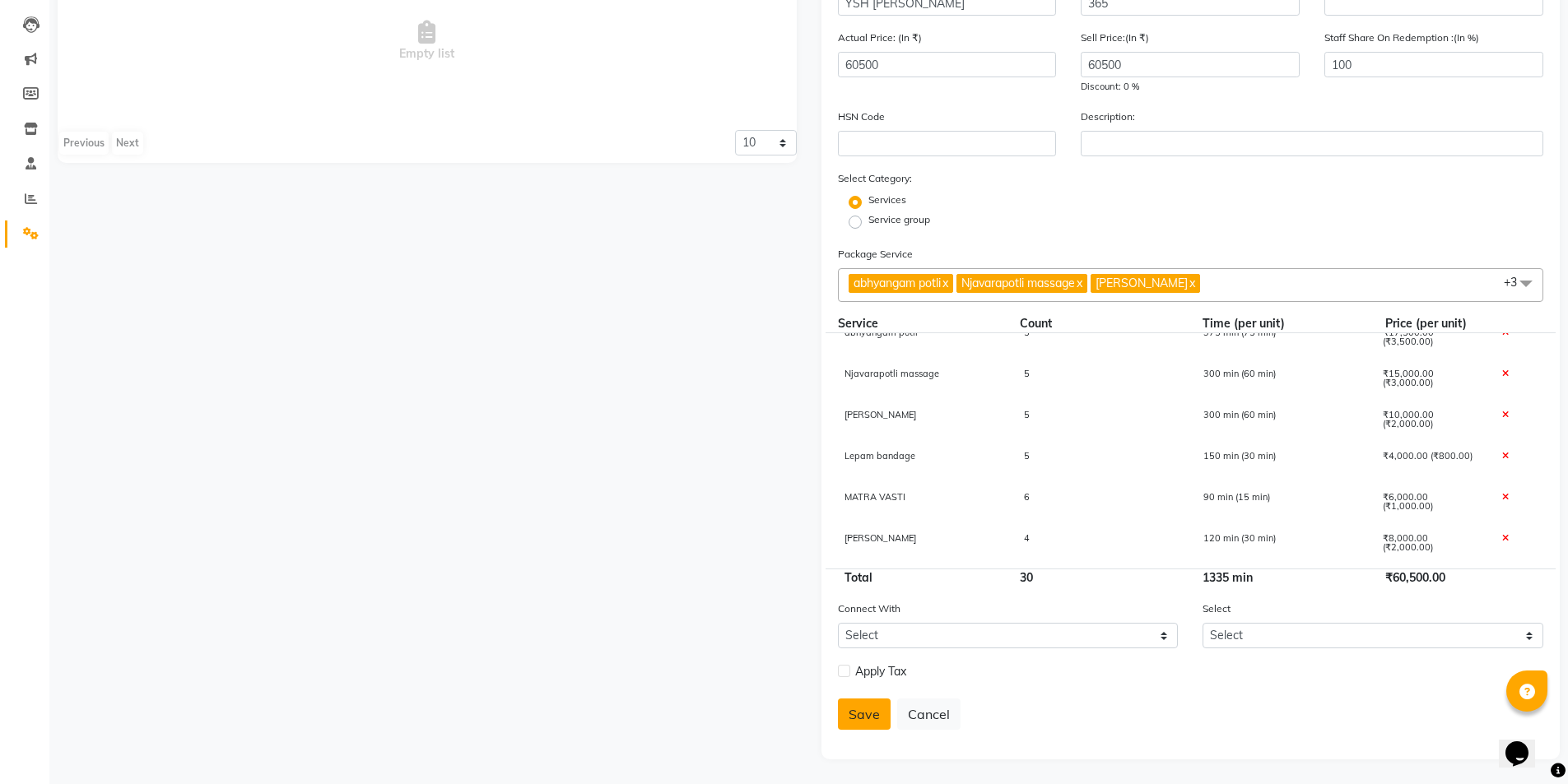
click at [868, 723] on button "Save" at bounding box center [864, 714] width 53 height 32
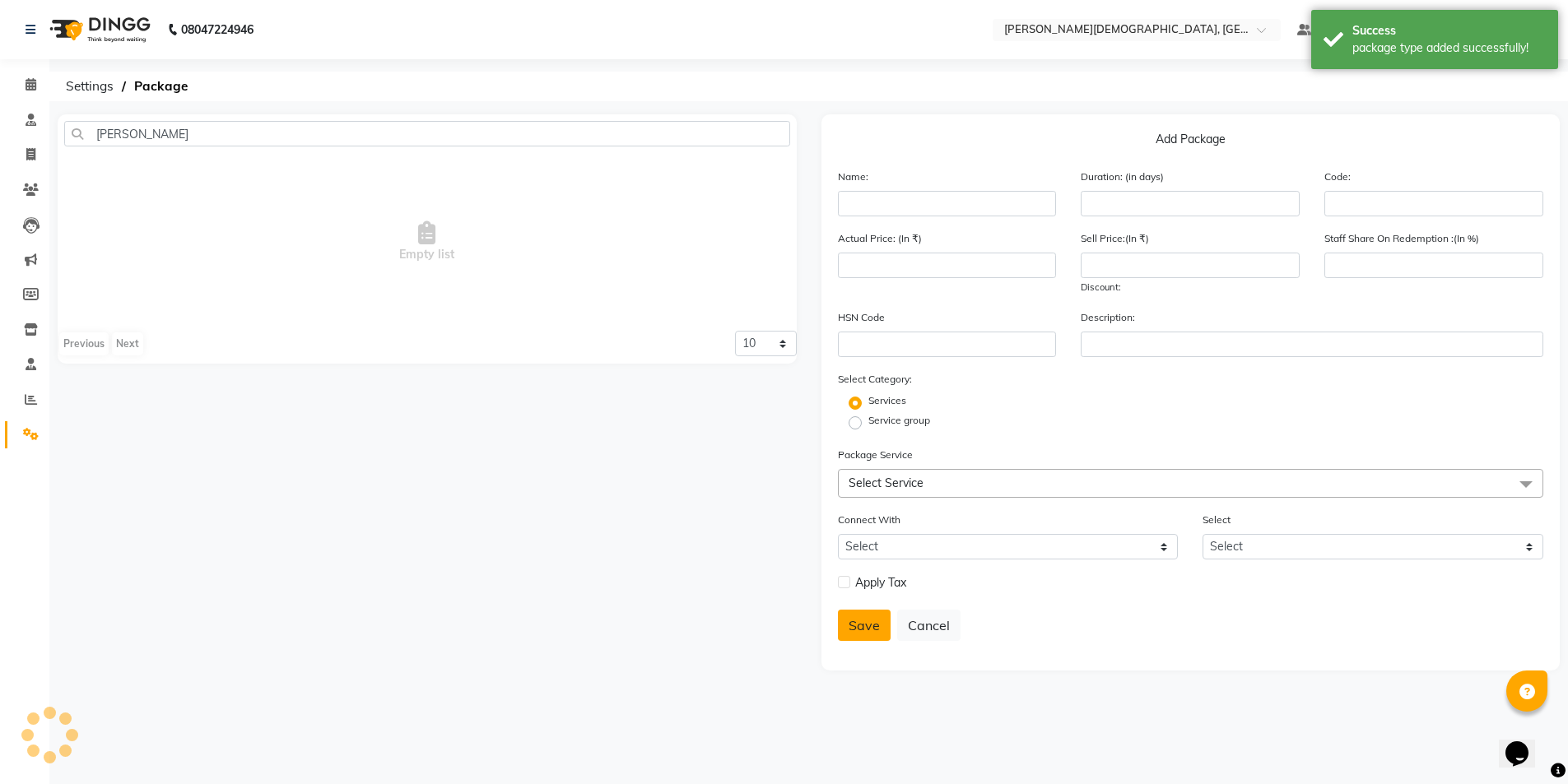
scroll to position [0, 0]
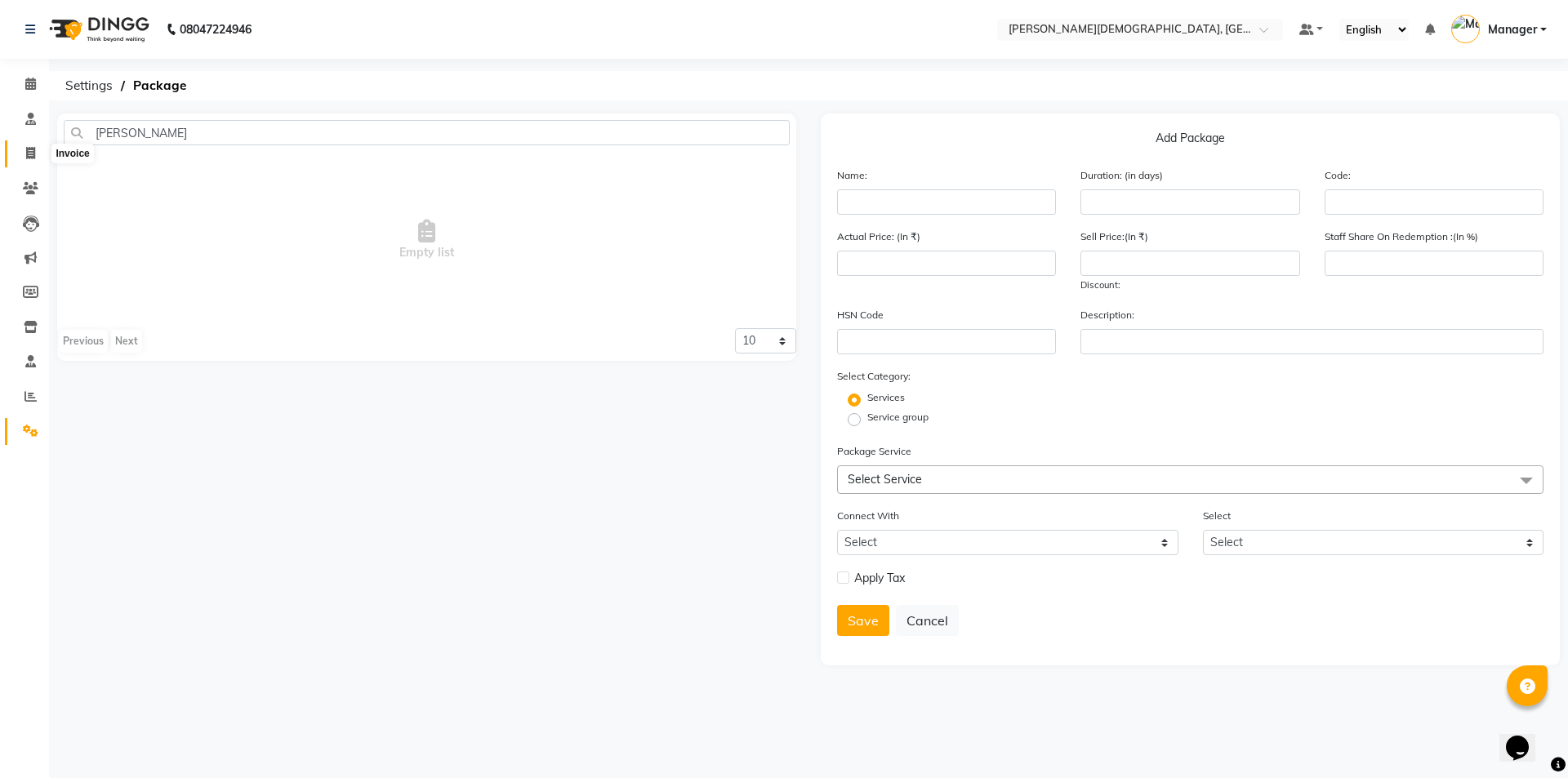
click at [35, 159] on span at bounding box center [30, 154] width 29 height 19
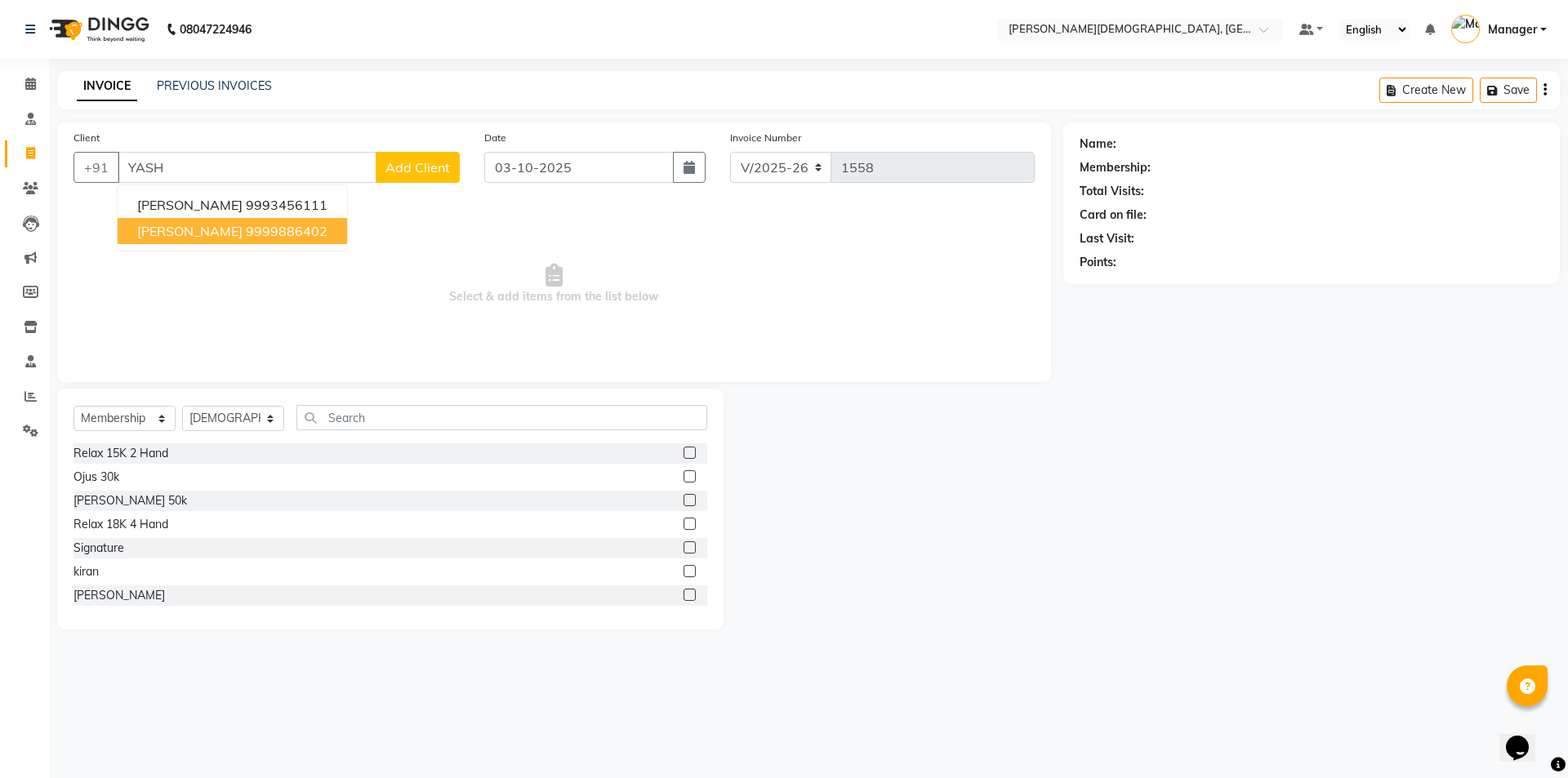
click at [246, 232] on ngb-highlight "9999886402" at bounding box center [287, 231] width 82 height 16
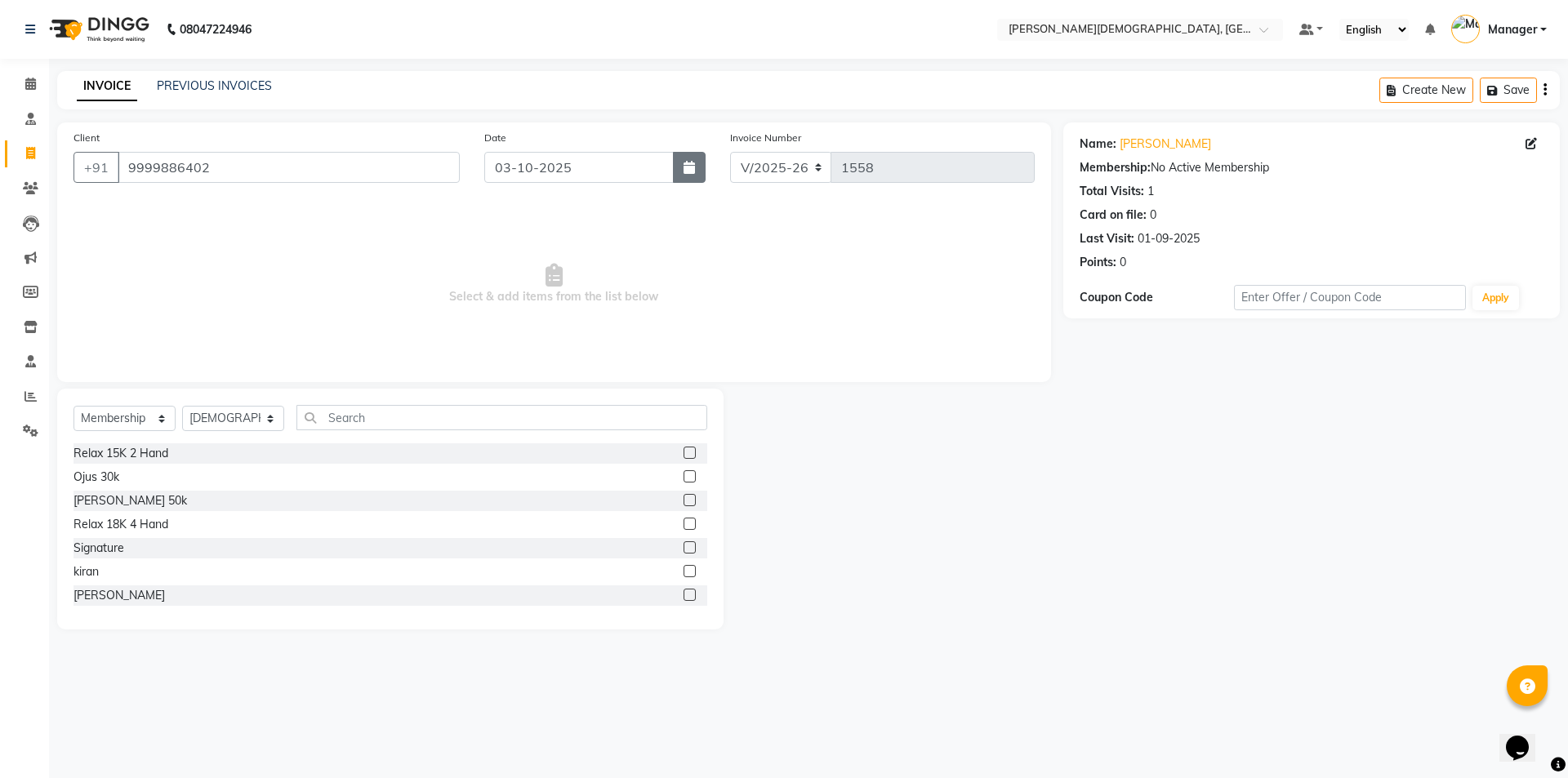
click at [678, 174] on button "button" at bounding box center [690, 168] width 33 height 31
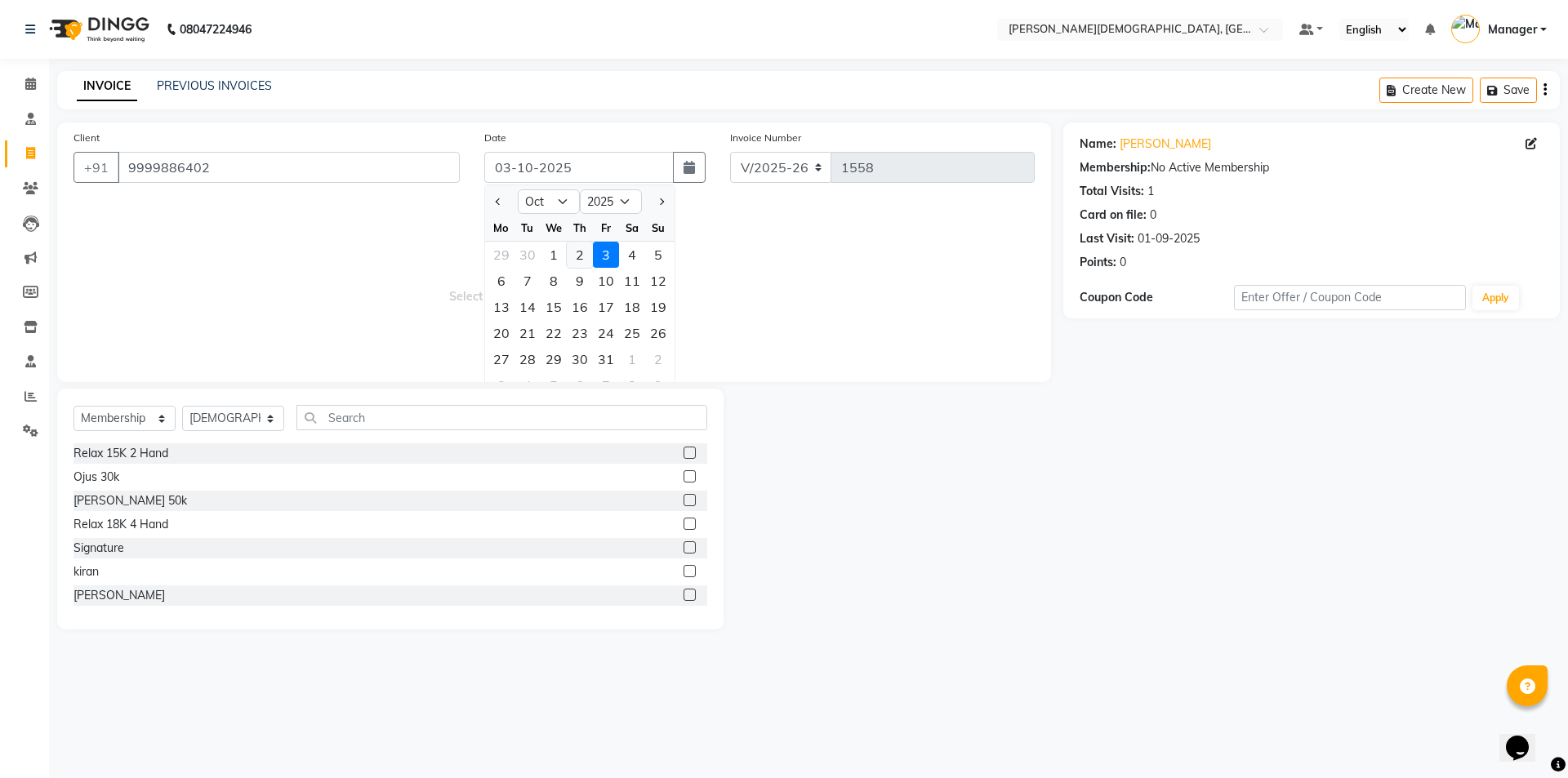
click at [579, 257] on div "2" at bounding box center [579, 254] width 26 height 26
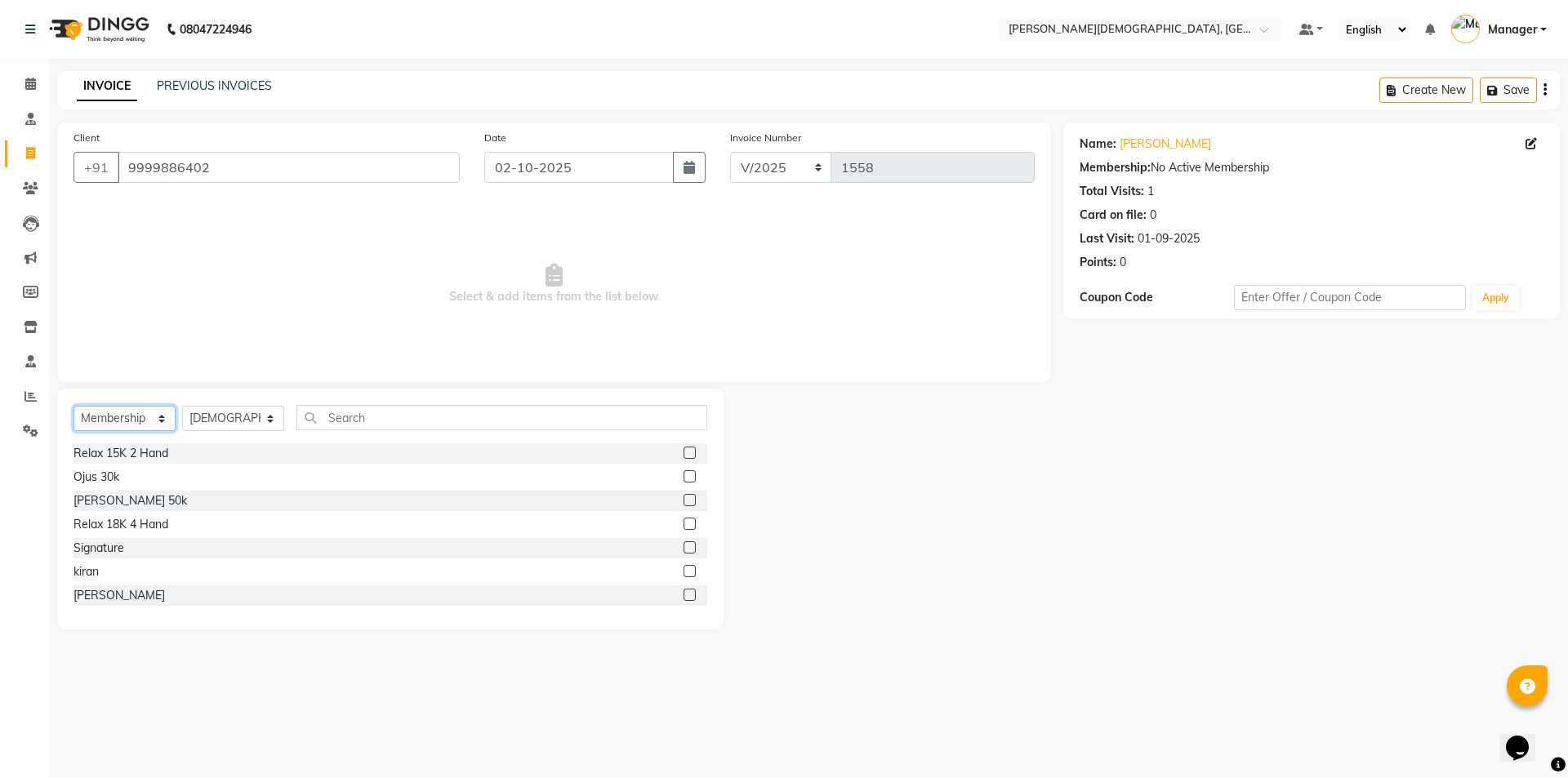
click at [143, 419] on select "Select Service Product Membership Package Voucher Prepaid Gift Card" at bounding box center [125, 418] width 103 height 25
click at [74, 405] on select "Select Service Product Membership Package Voucher Prepaid Gift Card" at bounding box center [125, 418] width 103 height 25
click at [264, 417] on select "Select Therapist [PERSON_NAME] [PERSON_NAME] [PERSON_NAME] [PERSON_NAME] [PERSO…" at bounding box center [234, 418] width 103 height 25
click at [182, 405] on select "Select Therapist [PERSON_NAME] [PERSON_NAME] [PERSON_NAME] [PERSON_NAME] [PERSO…" at bounding box center [234, 418] width 103 height 25
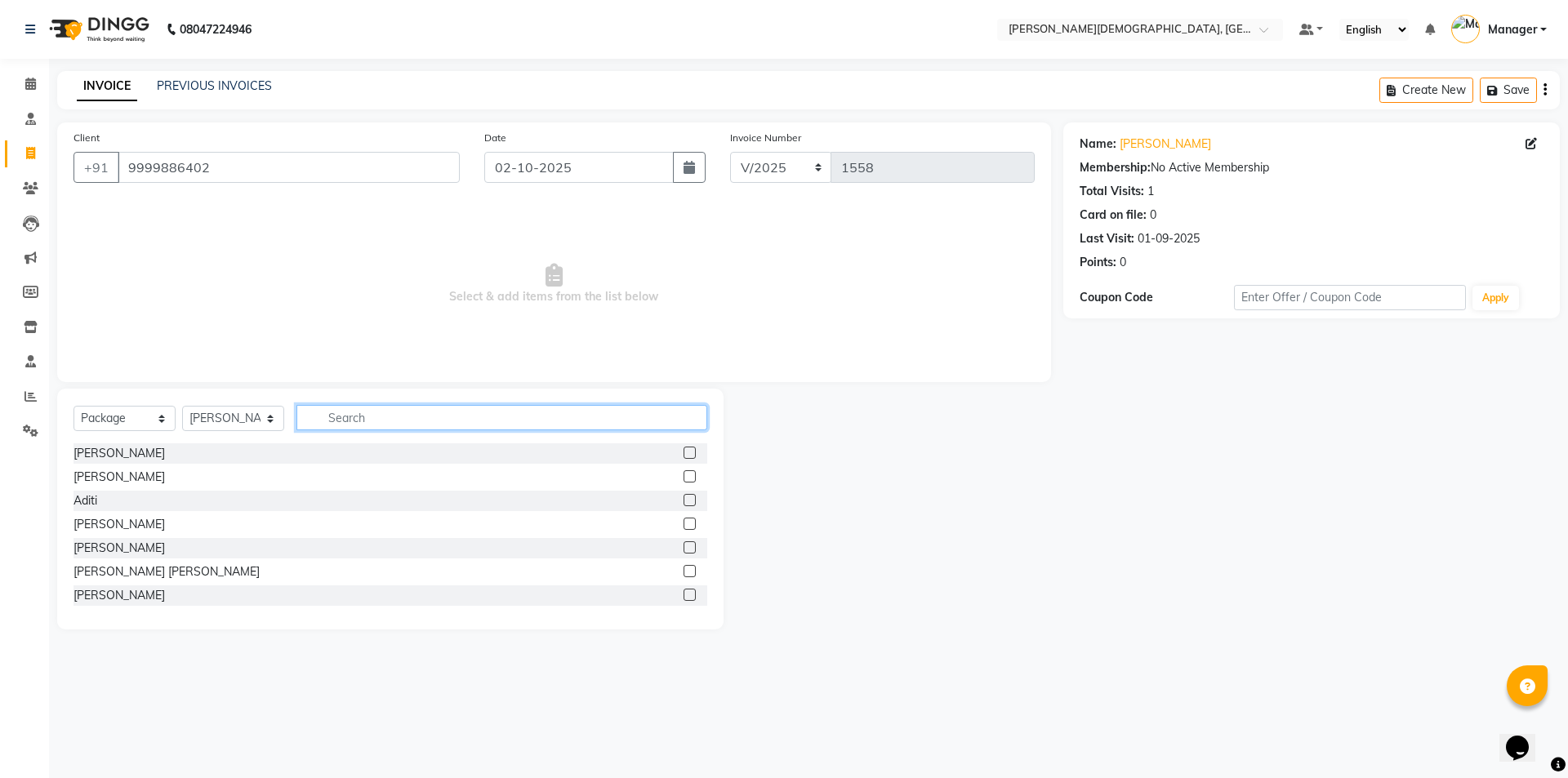
drag, startPoint x: 347, startPoint y: 408, endPoint x: 347, endPoint y: 420, distance: 12.0
click at [347, 417] on input "text" at bounding box center [501, 417] width 411 height 25
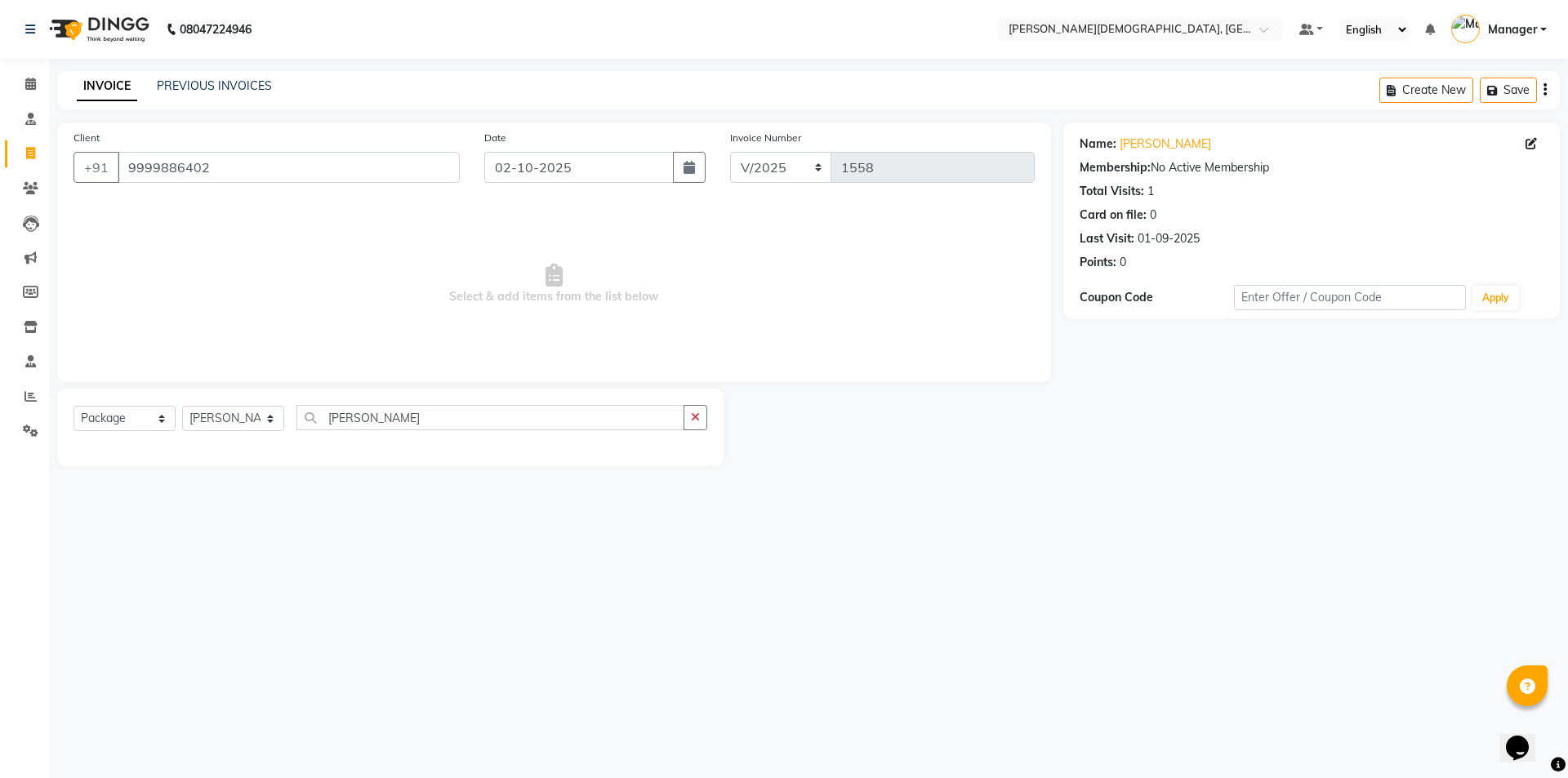
click at [589, 360] on span "Select & add items from the list below" at bounding box center [554, 284] width 961 height 163
click at [35, 81] on icon at bounding box center [30, 83] width 10 height 12
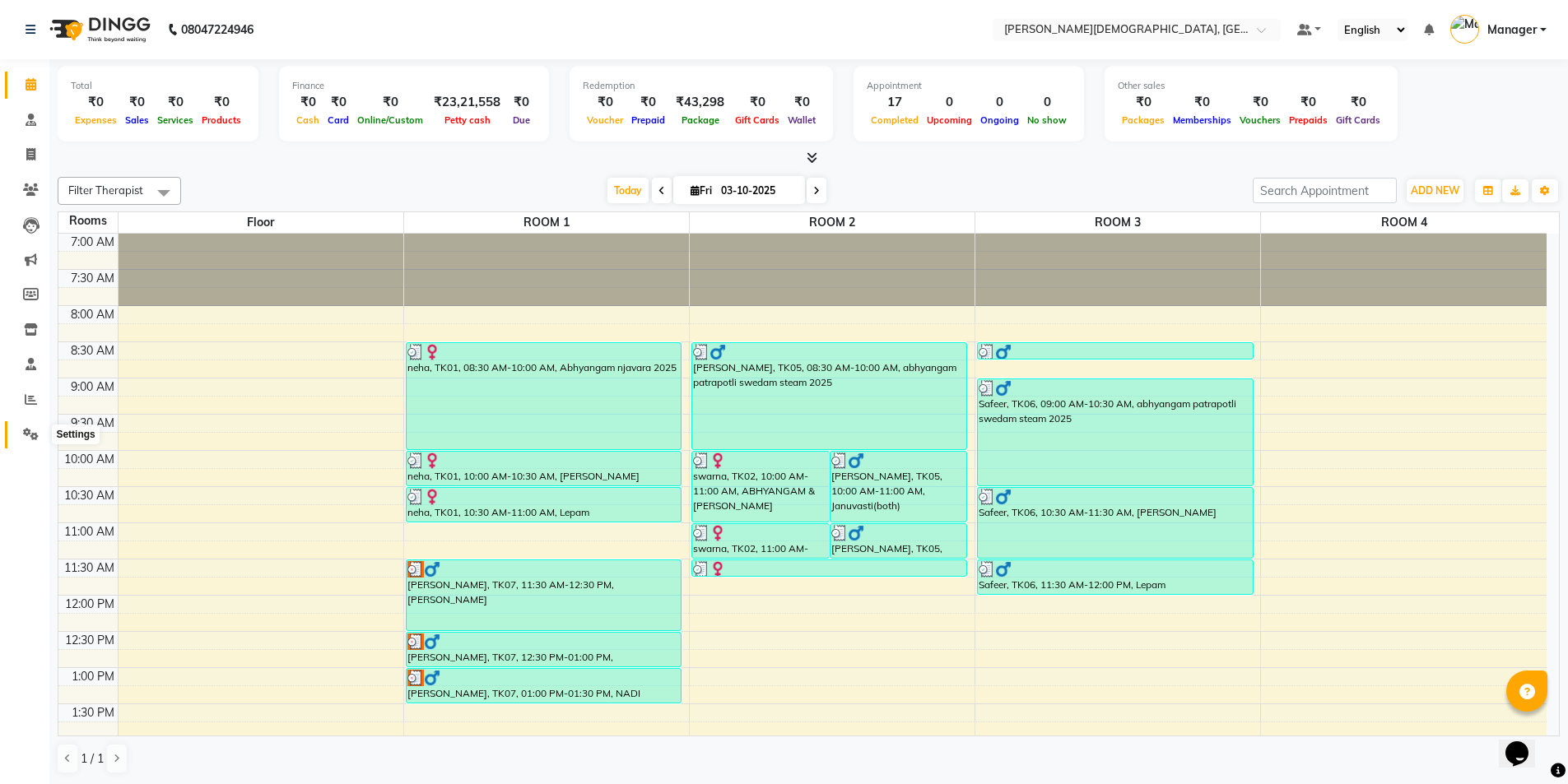
click at [23, 440] on span at bounding box center [31, 435] width 29 height 19
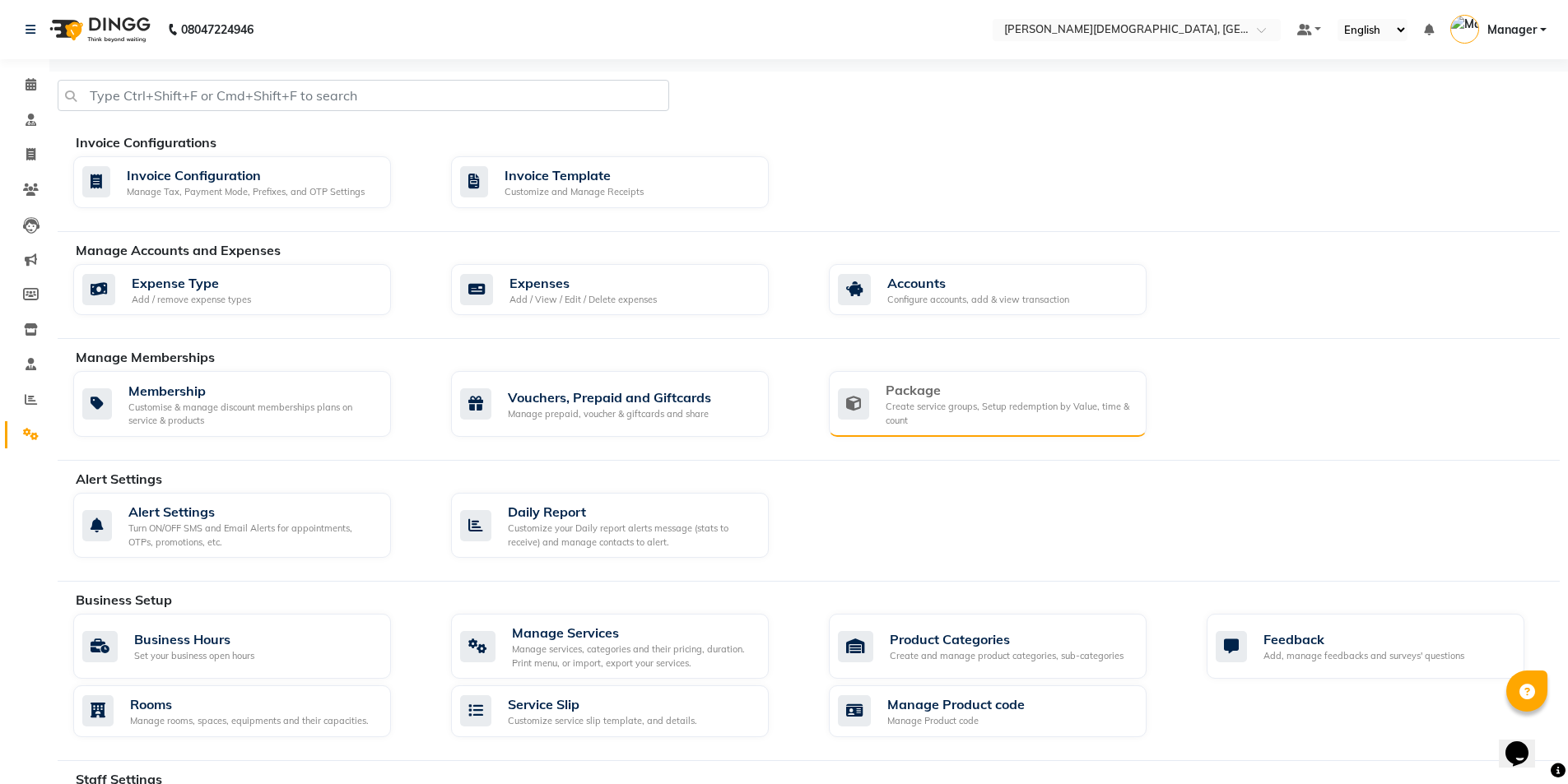
click at [889, 386] on div "Package" at bounding box center [1009, 389] width 248 height 20
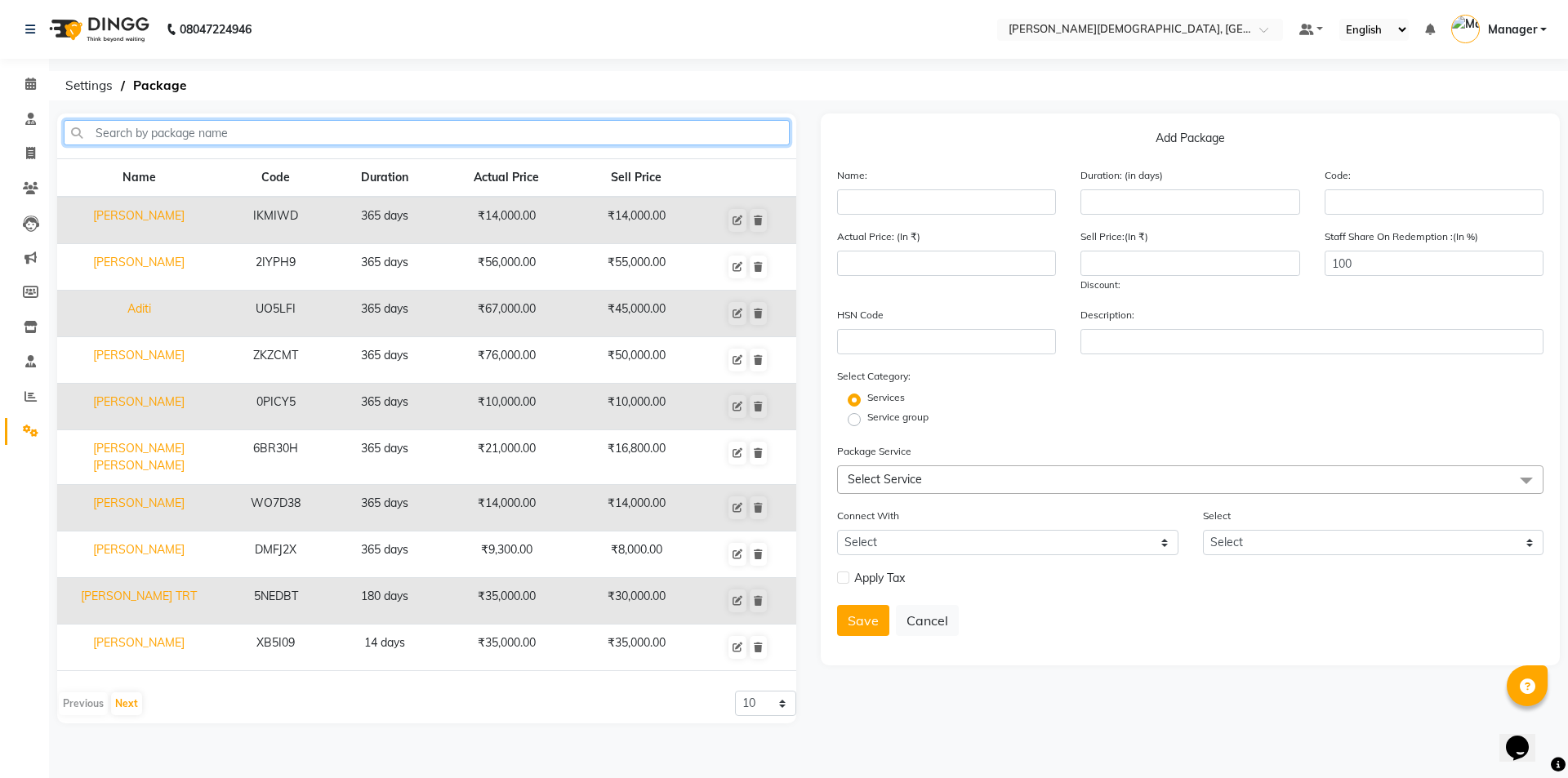
click at [639, 137] on input "text" at bounding box center [427, 132] width 726 height 25
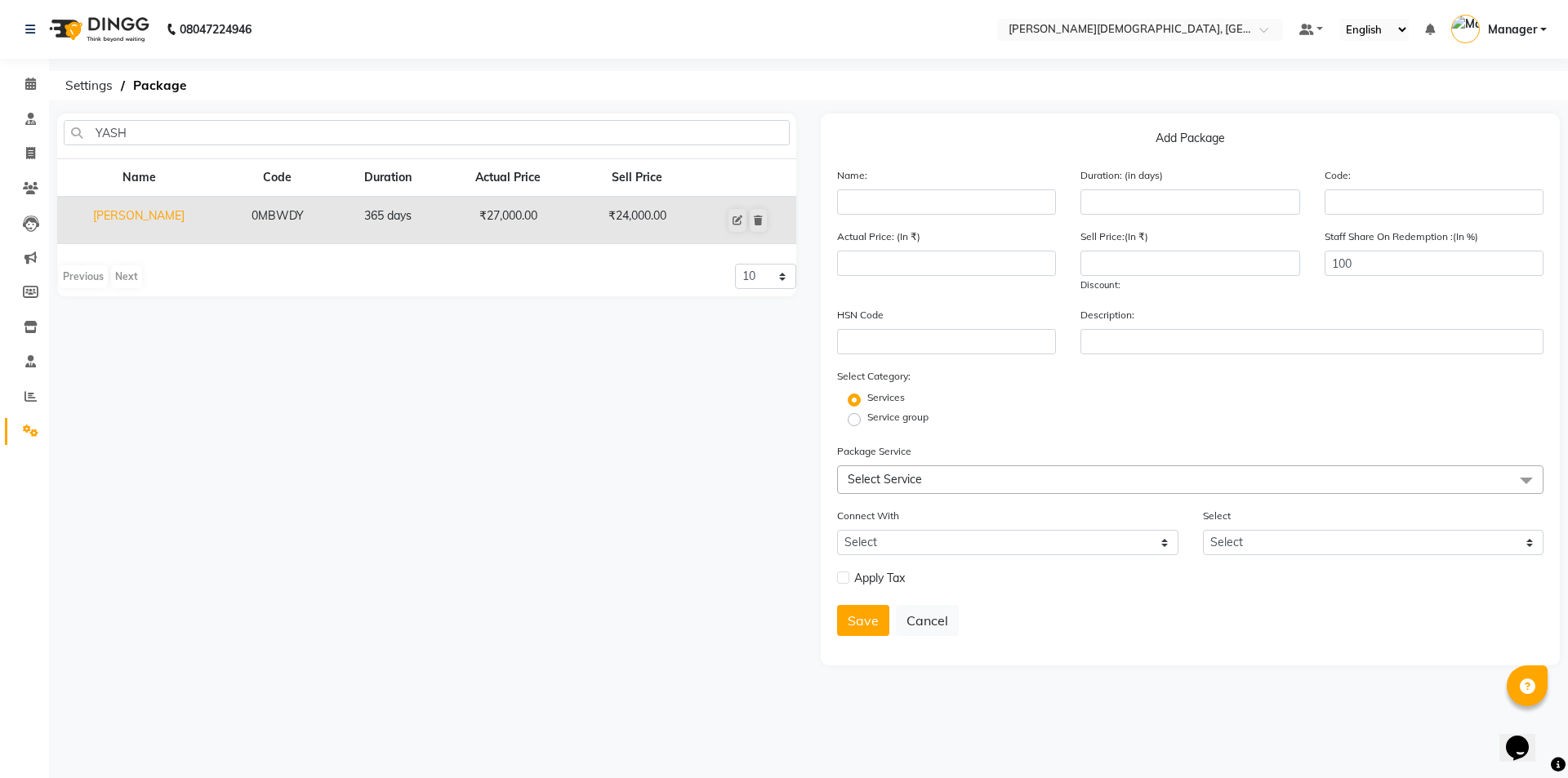
click at [137, 279] on div "Previous Next" at bounding box center [101, 277] width 87 height 26
click at [131, 279] on div "Previous Next" at bounding box center [101, 277] width 87 height 26
click at [129, 279] on div "Previous Next" at bounding box center [101, 277] width 87 height 26
click at [755, 363] on div "YASH Name Code Duration Actual Price Sell Price [PERSON_NAME] 0MBWDY 365 days ₹…" at bounding box center [427, 389] width 764 height 551
click at [725, 414] on div "YASH Name Code Duration Actual Price Sell Price [PERSON_NAME] 0MBWDY 365 days ₹…" at bounding box center [427, 389] width 764 height 551
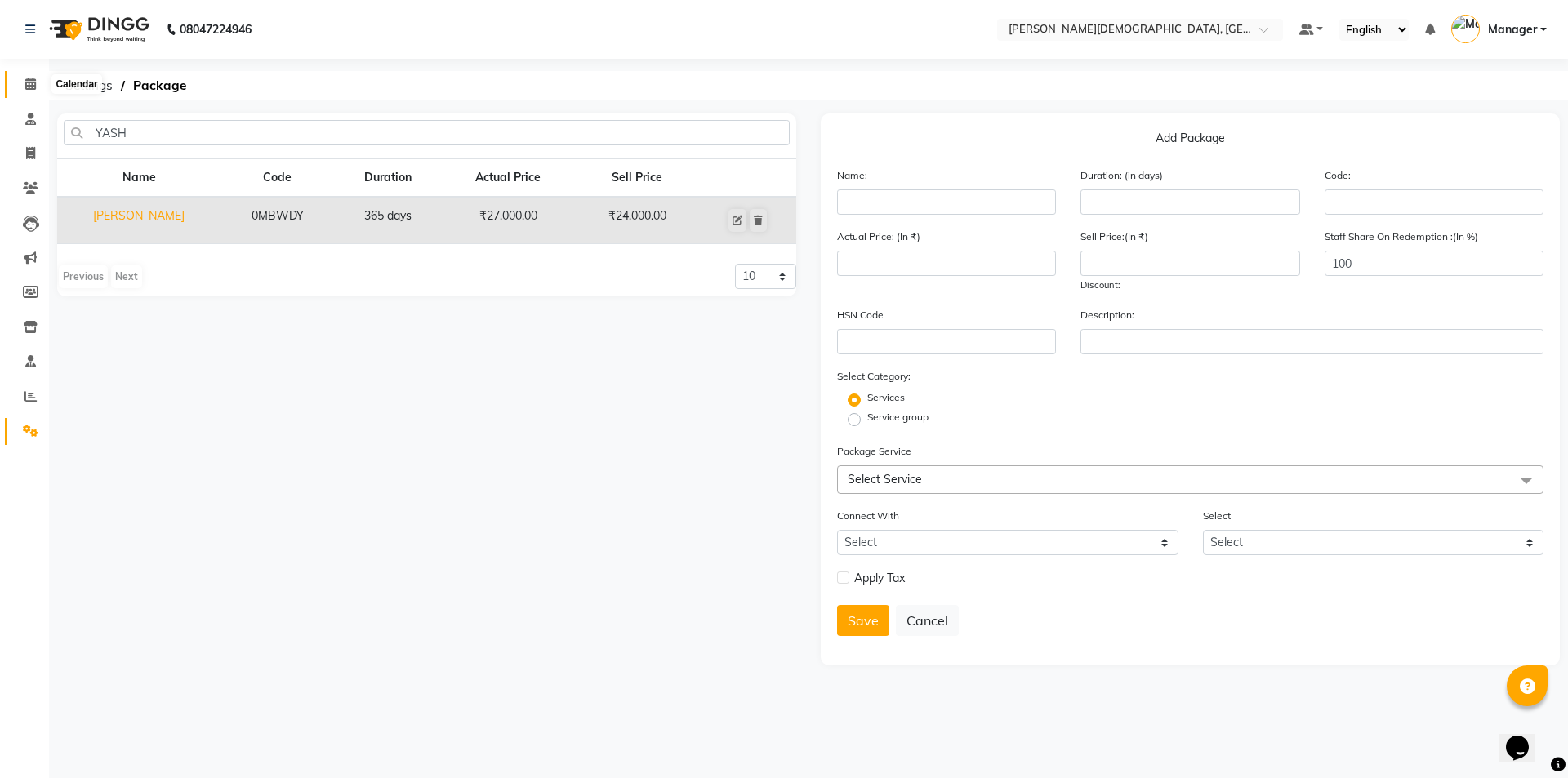
click at [40, 82] on span at bounding box center [30, 84] width 29 height 19
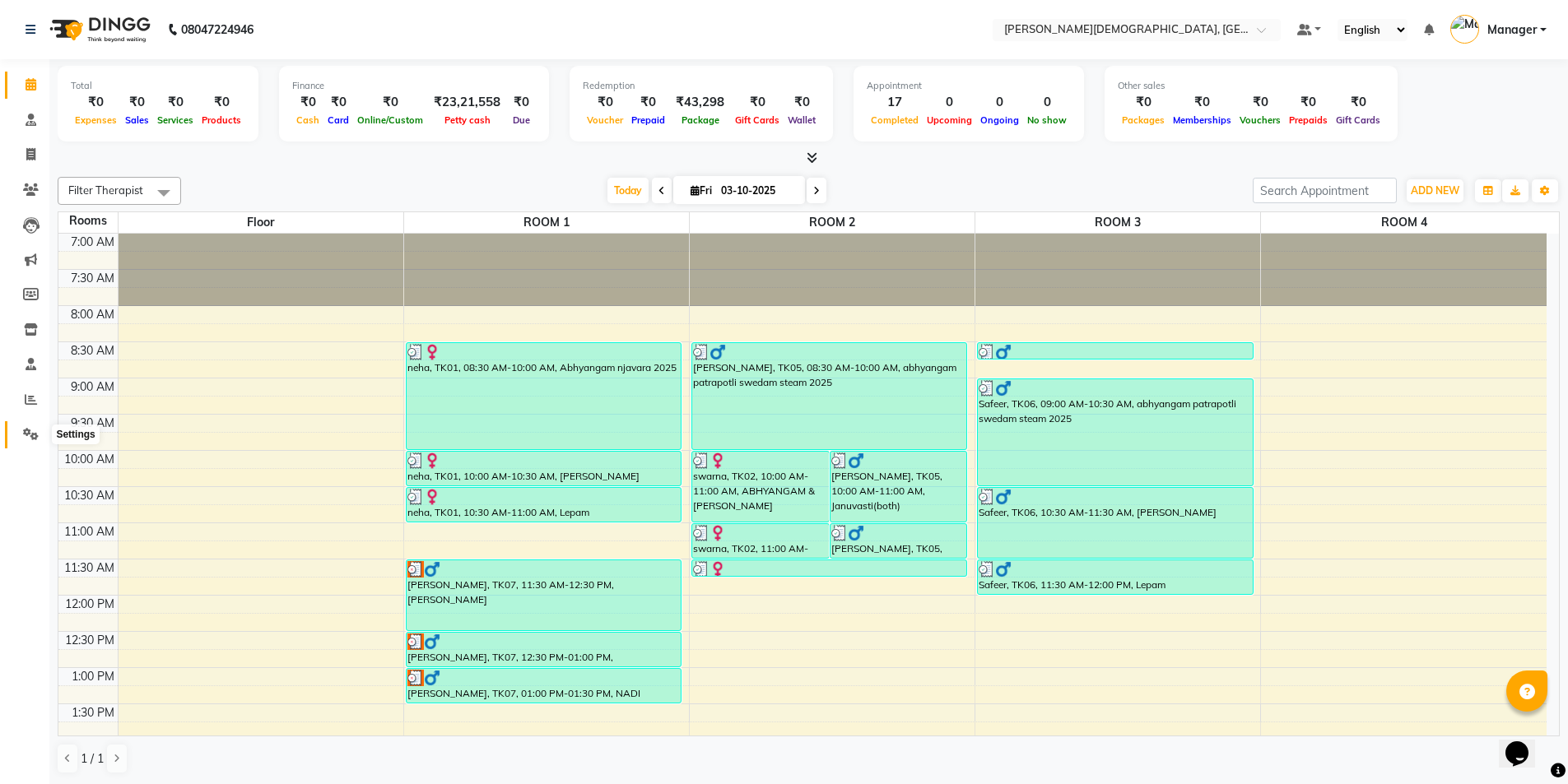
click at [33, 432] on icon at bounding box center [31, 434] width 16 height 12
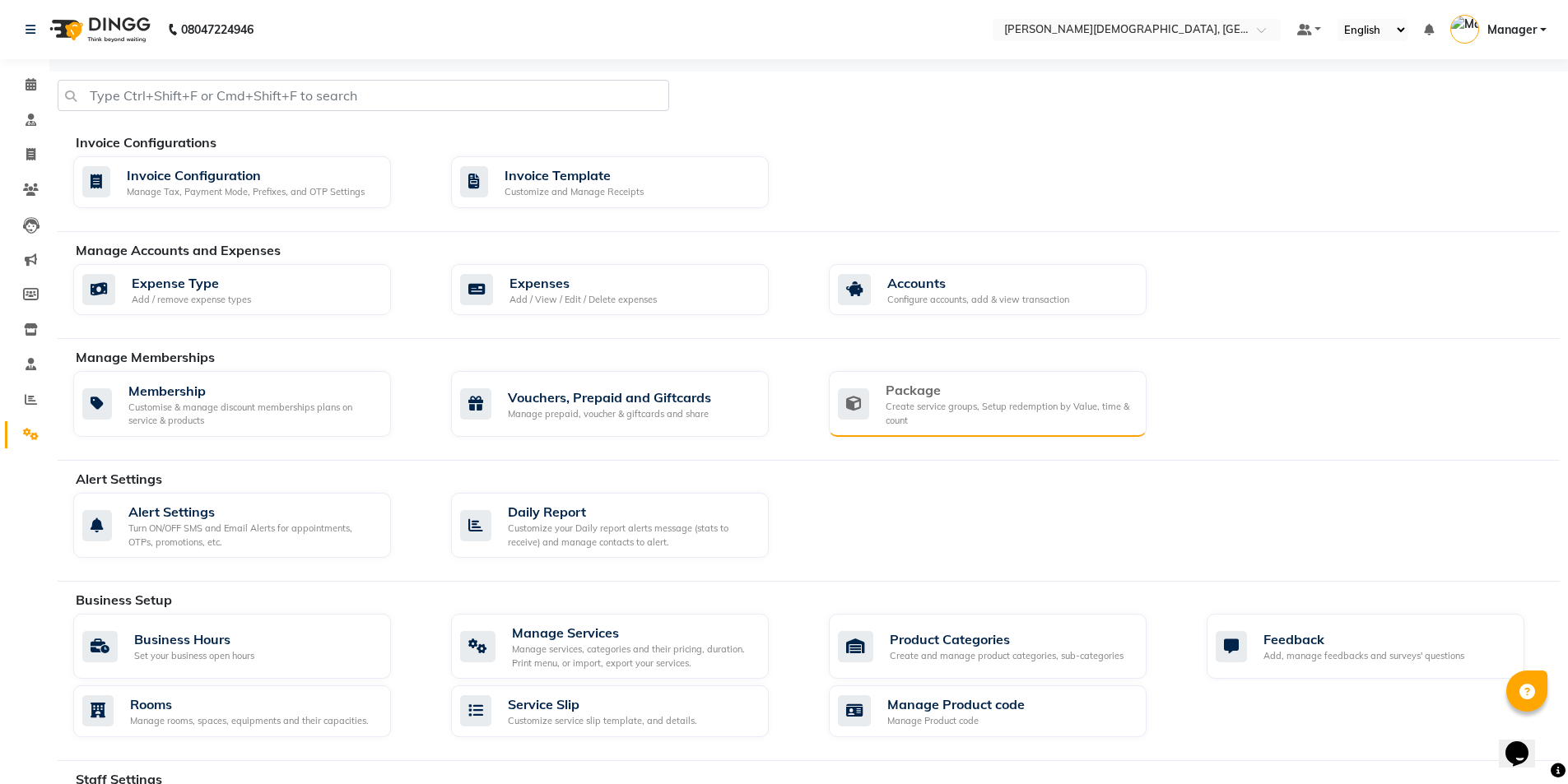
click at [890, 390] on div "Package" at bounding box center [1009, 389] width 248 height 20
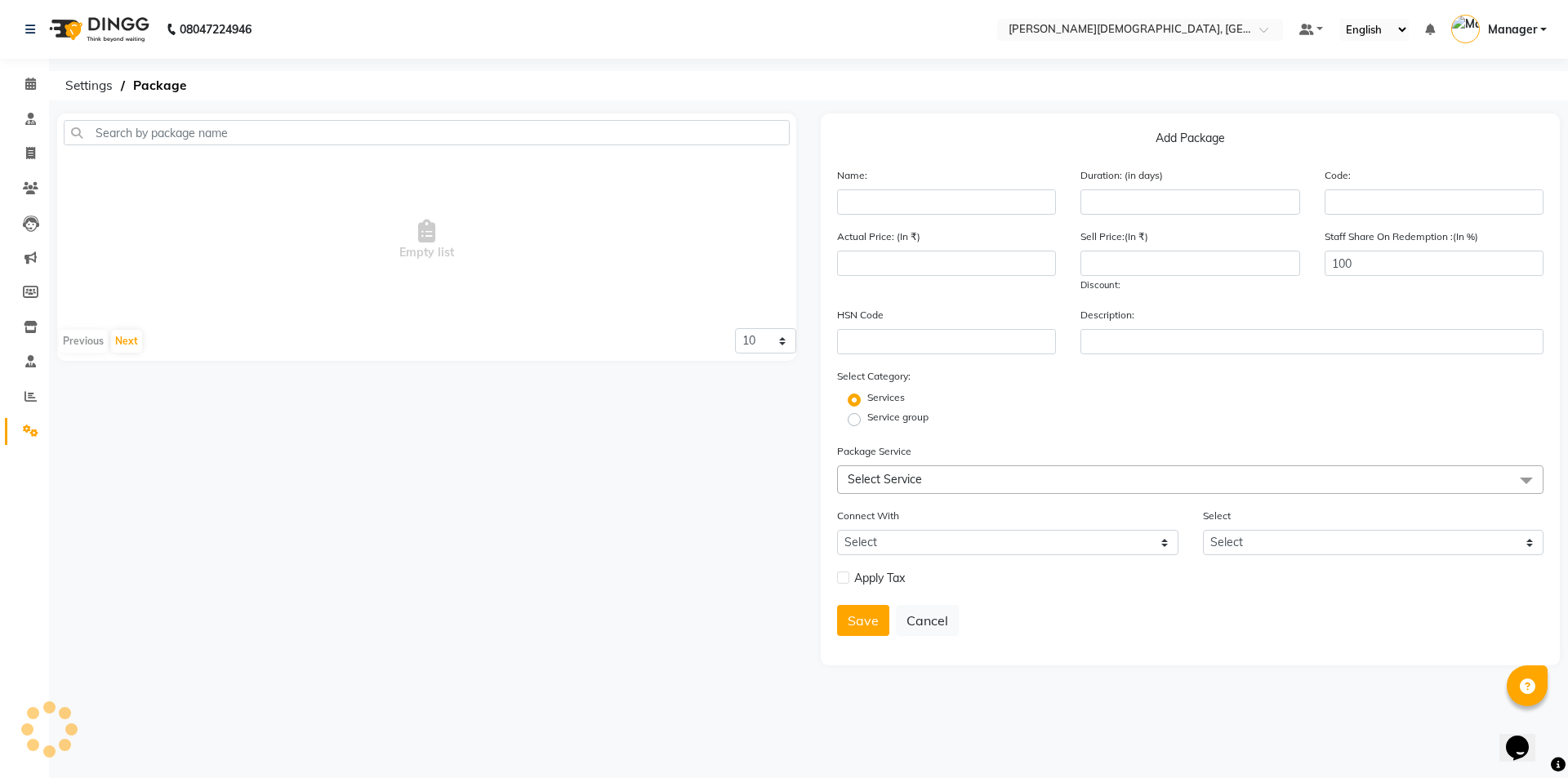
click at [958, 481] on span "Select Service" at bounding box center [1190, 479] width 706 height 29
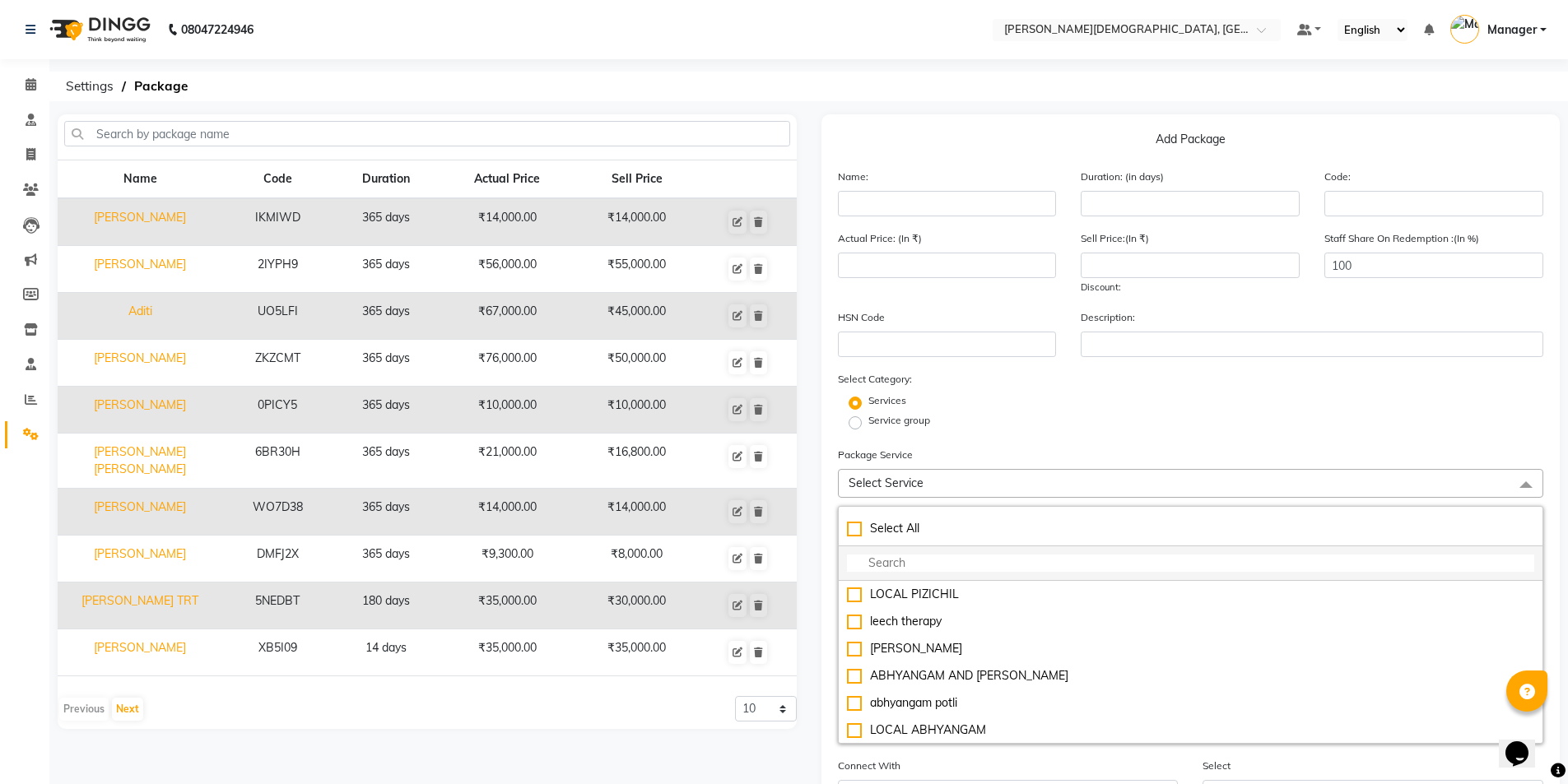
click at [940, 564] on input "multiselect-search" at bounding box center [1191, 564] width 688 height 18
click at [318, 134] on input "text" at bounding box center [426, 133] width 726 height 25
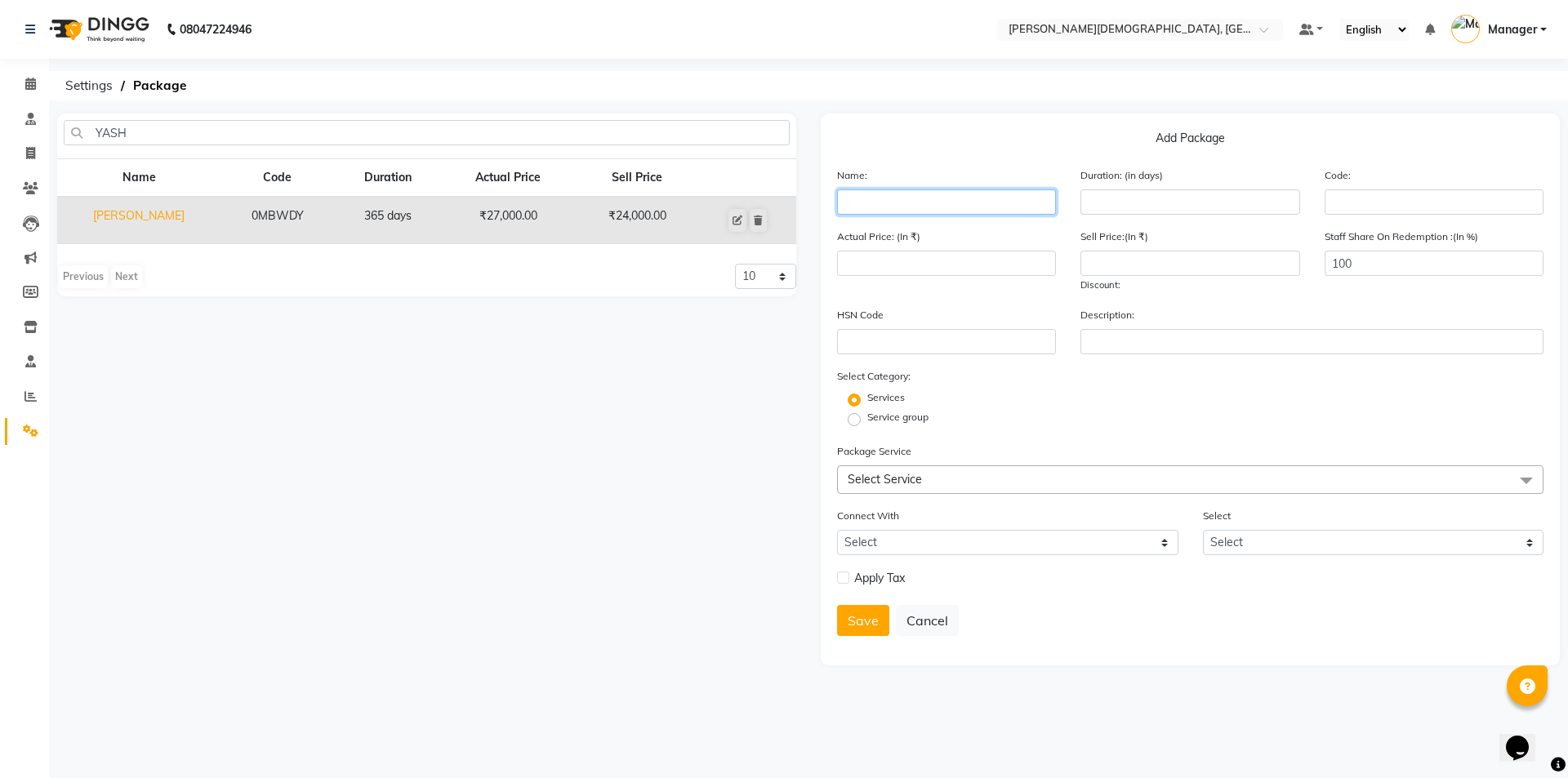
click at [885, 208] on input "text" at bounding box center [947, 201] width 219 height 25
click at [1114, 207] on input "number" at bounding box center [1190, 201] width 219 height 25
click at [975, 476] on span "Select Service" at bounding box center [1190, 479] width 706 height 29
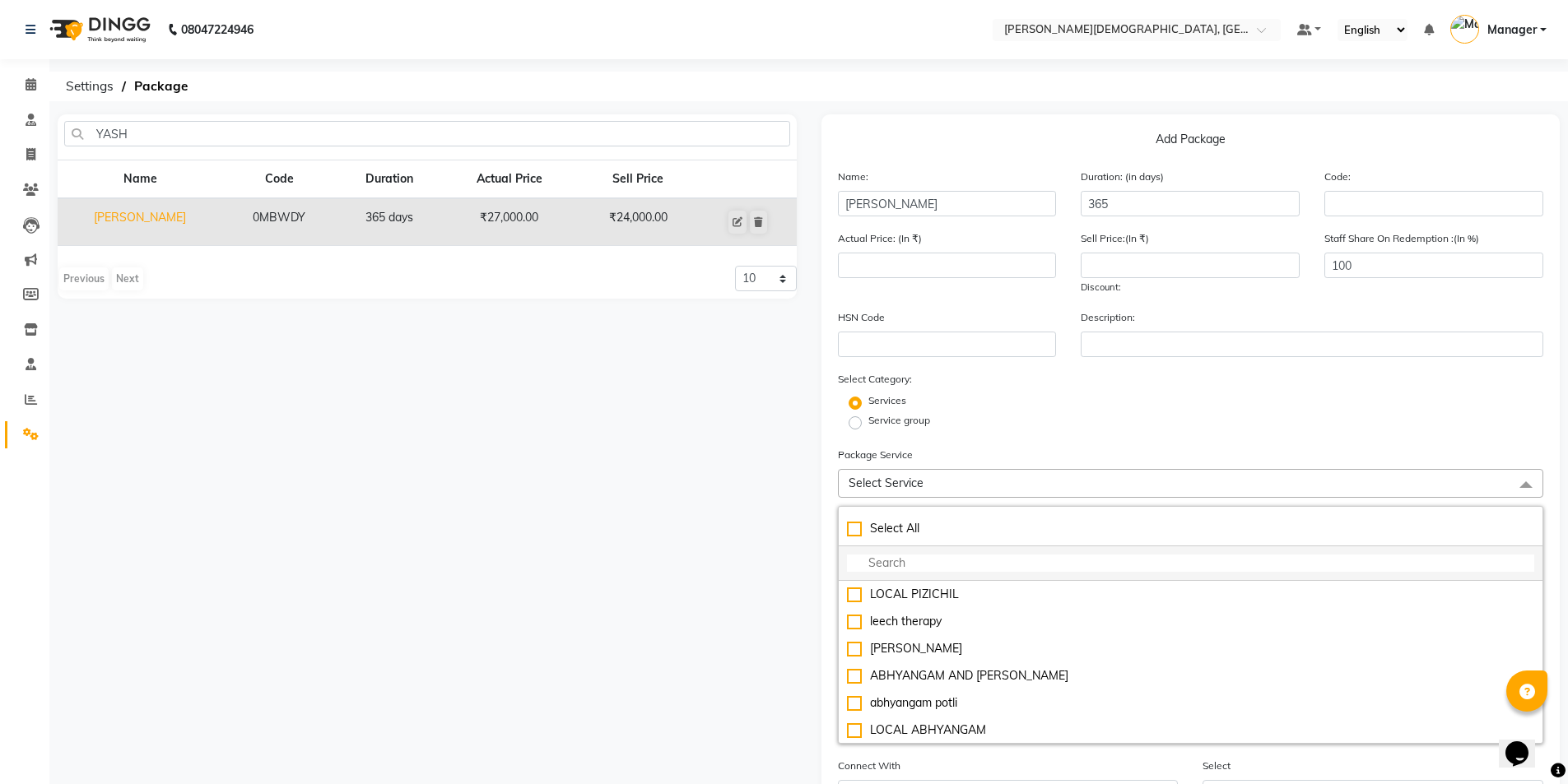
click at [947, 564] on input "multiselect-search" at bounding box center [1191, 564] width 688 height 18
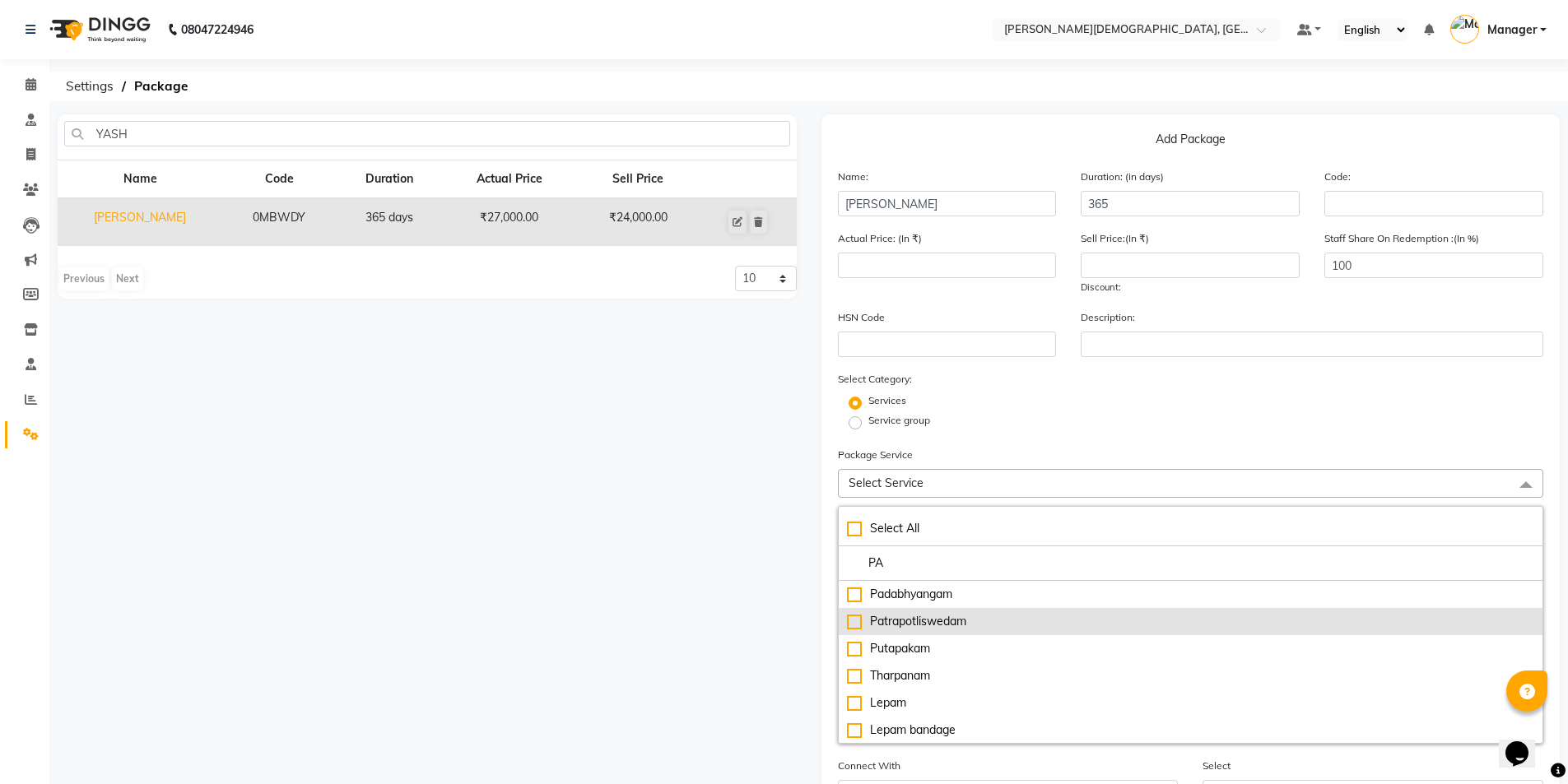
click at [981, 620] on div "Patrapotliswedam" at bounding box center [1191, 621] width 688 height 18
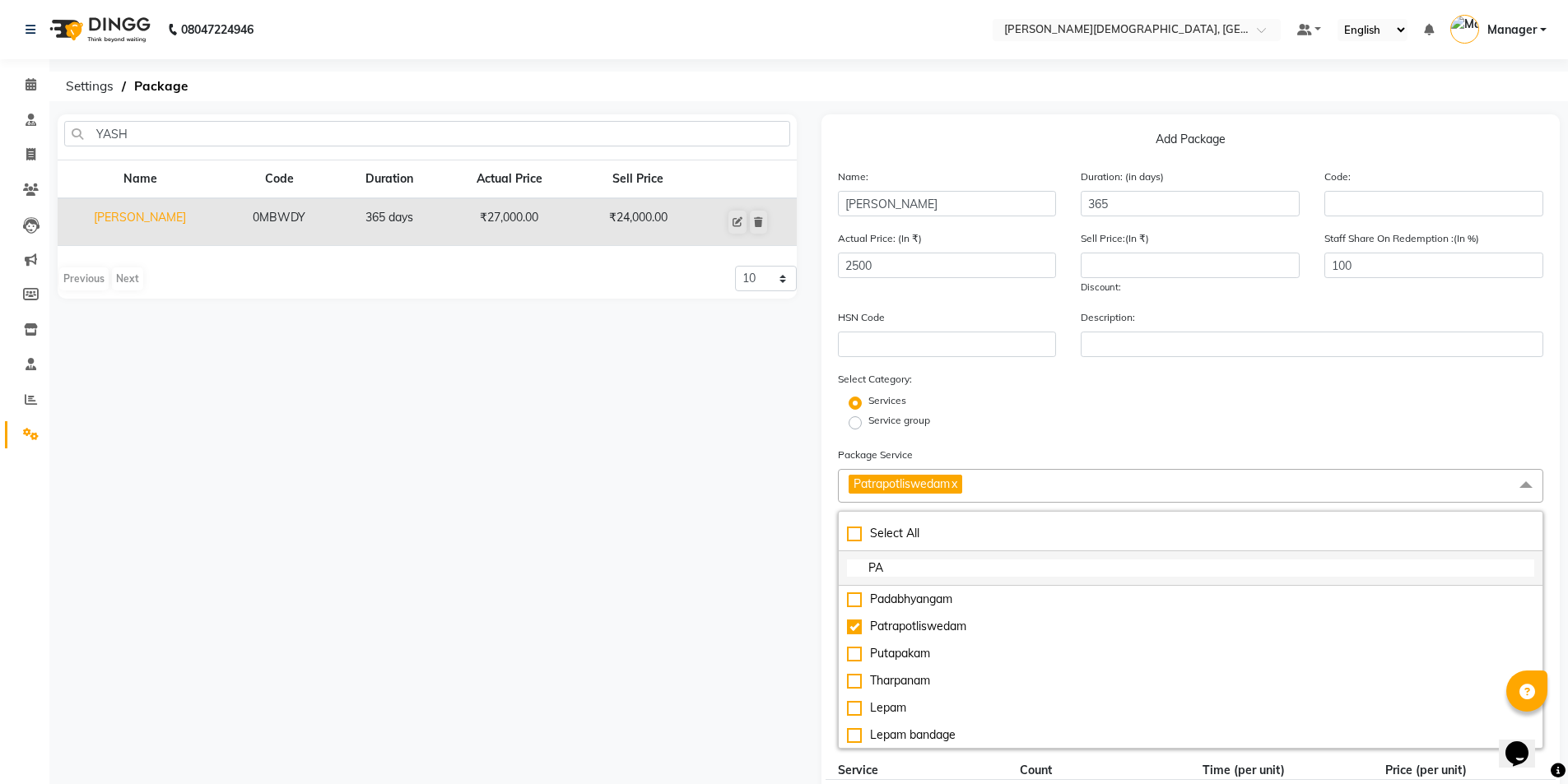
click at [971, 559] on input "PA" at bounding box center [1191, 568] width 688 height 18
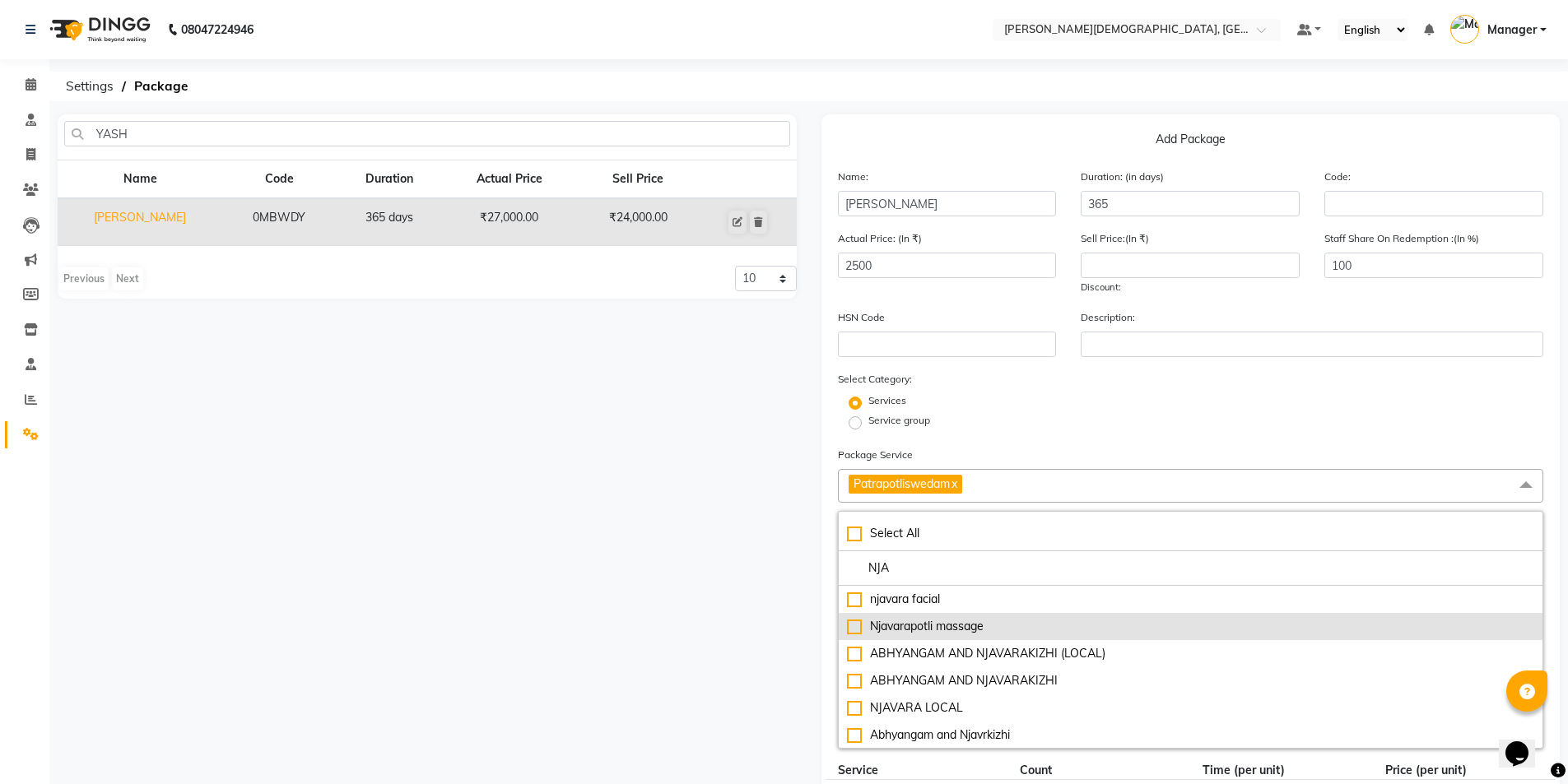
click at [960, 628] on div "Njavarapotli massage" at bounding box center [1191, 626] width 688 height 18
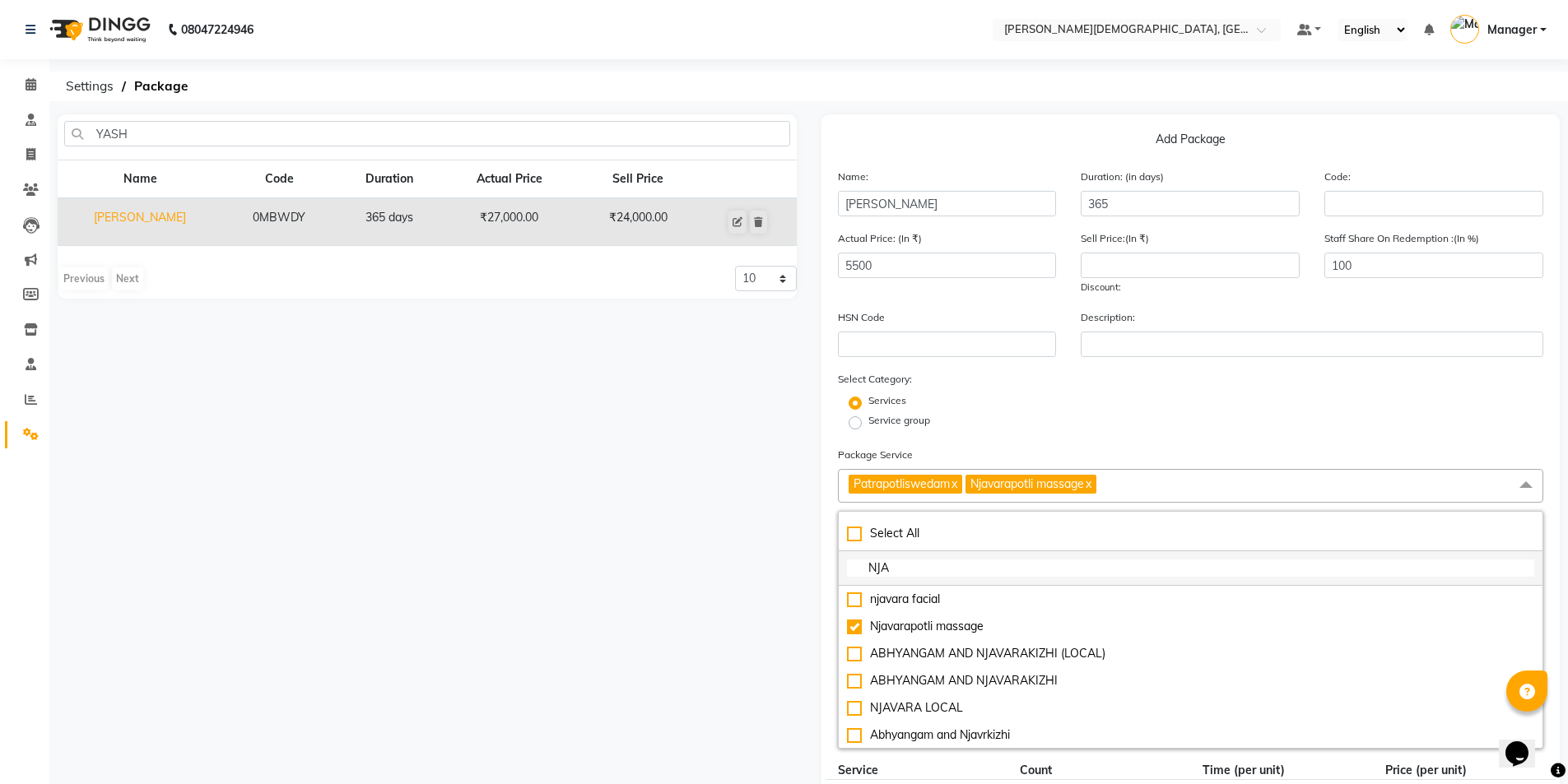
click at [959, 570] on input "NJA" at bounding box center [1191, 568] width 688 height 18
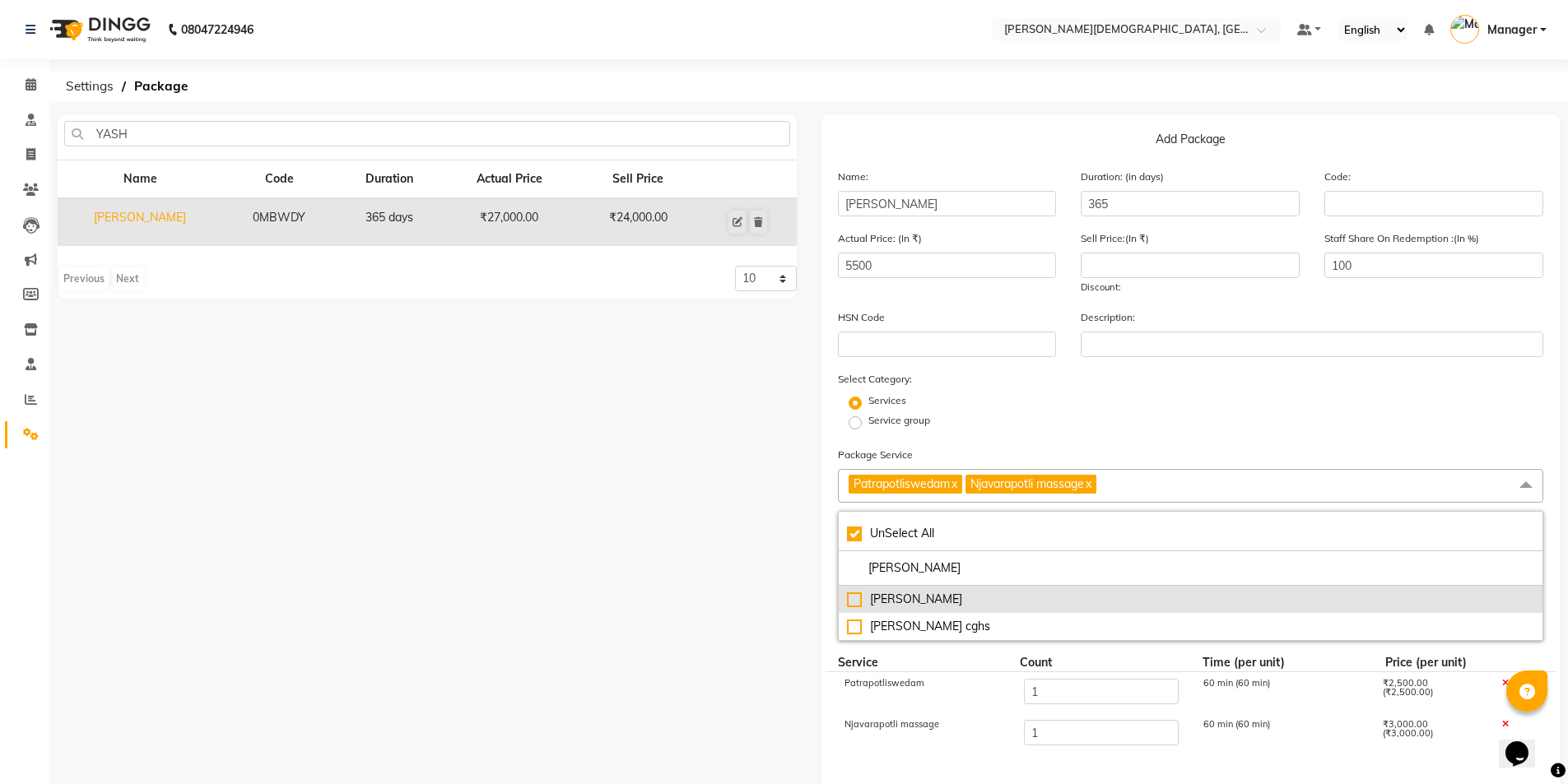
click at [964, 597] on div "[PERSON_NAME]" at bounding box center [1191, 599] width 688 height 18
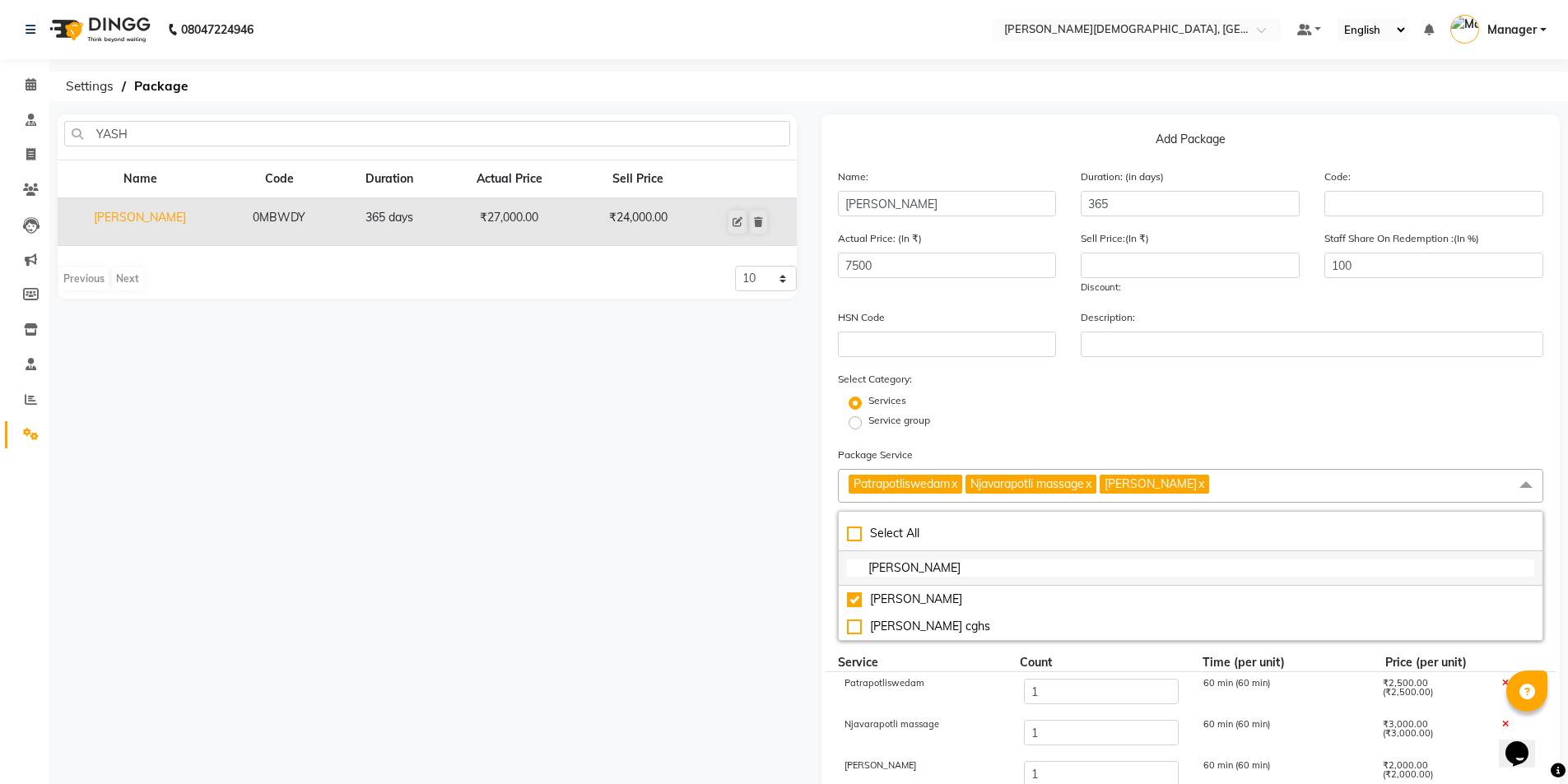
click at [958, 575] on input "[PERSON_NAME]" at bounding box center [1191, 568] width 688 height 18
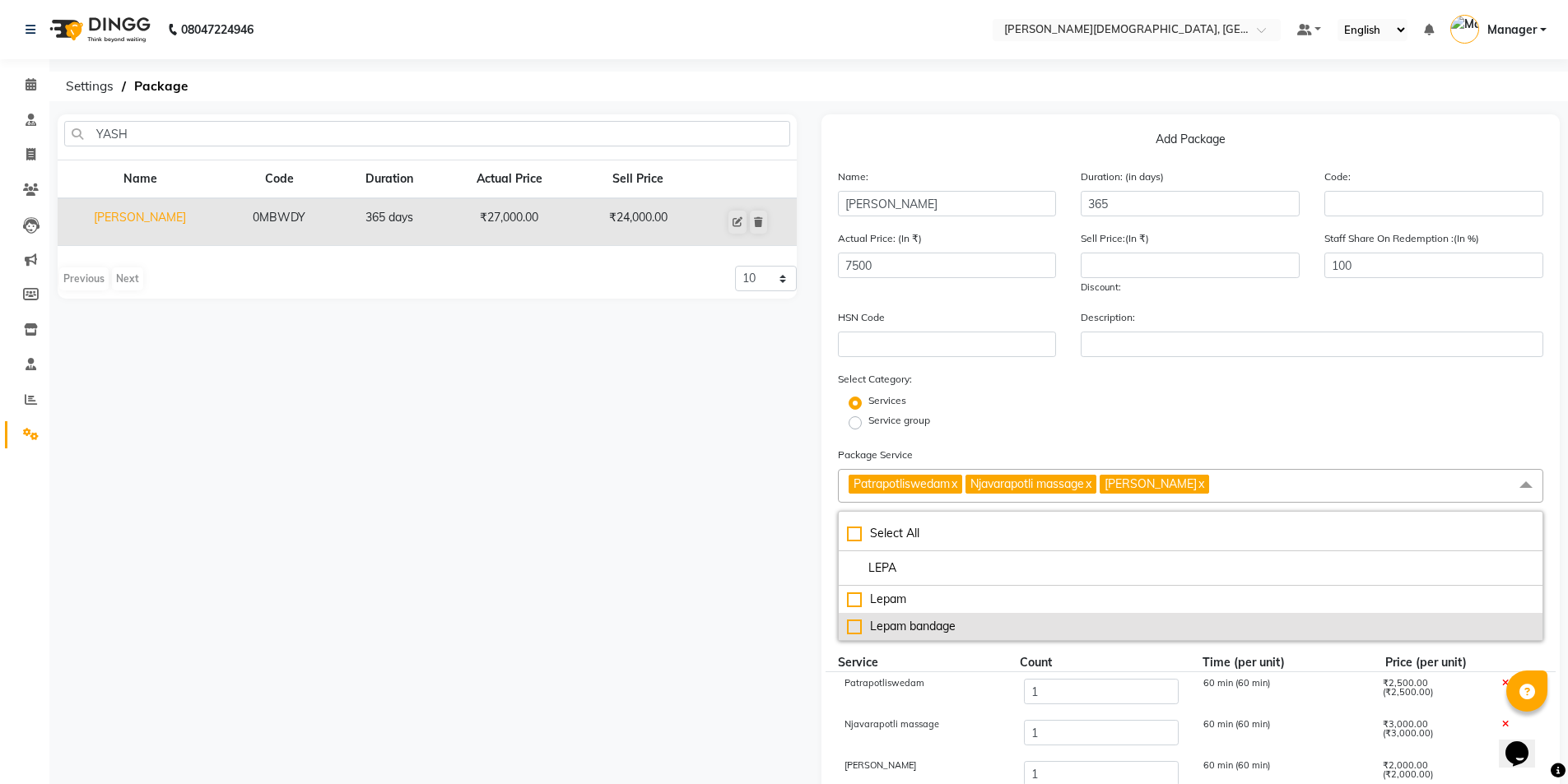
click at [915, 629] on div "Lepam bandage" at bounding box center [1191, 626] width 688 height 18
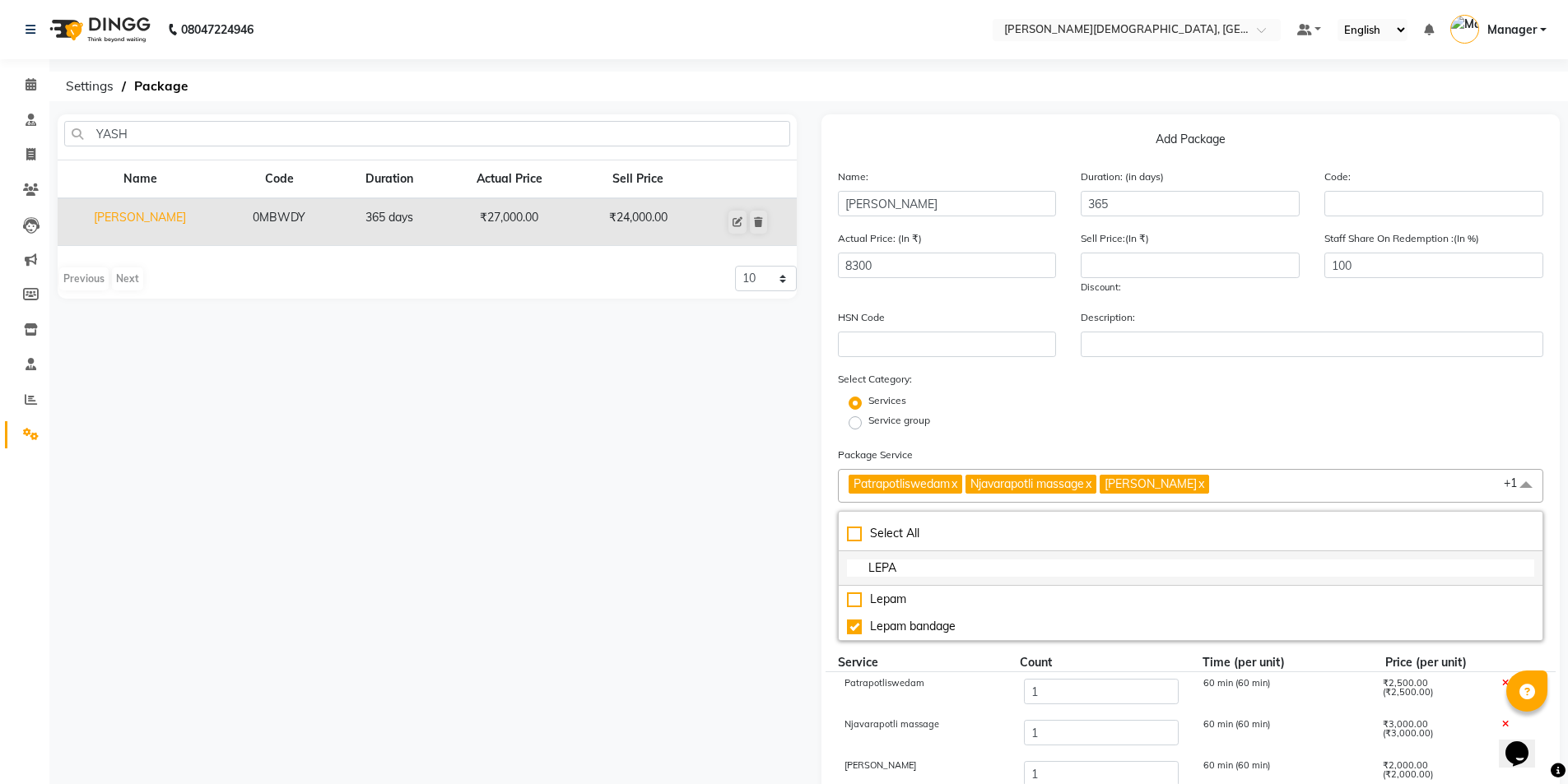
click at [916, 570] on input "LEPA" at bounding box center [1191, 568] width 688 height 18
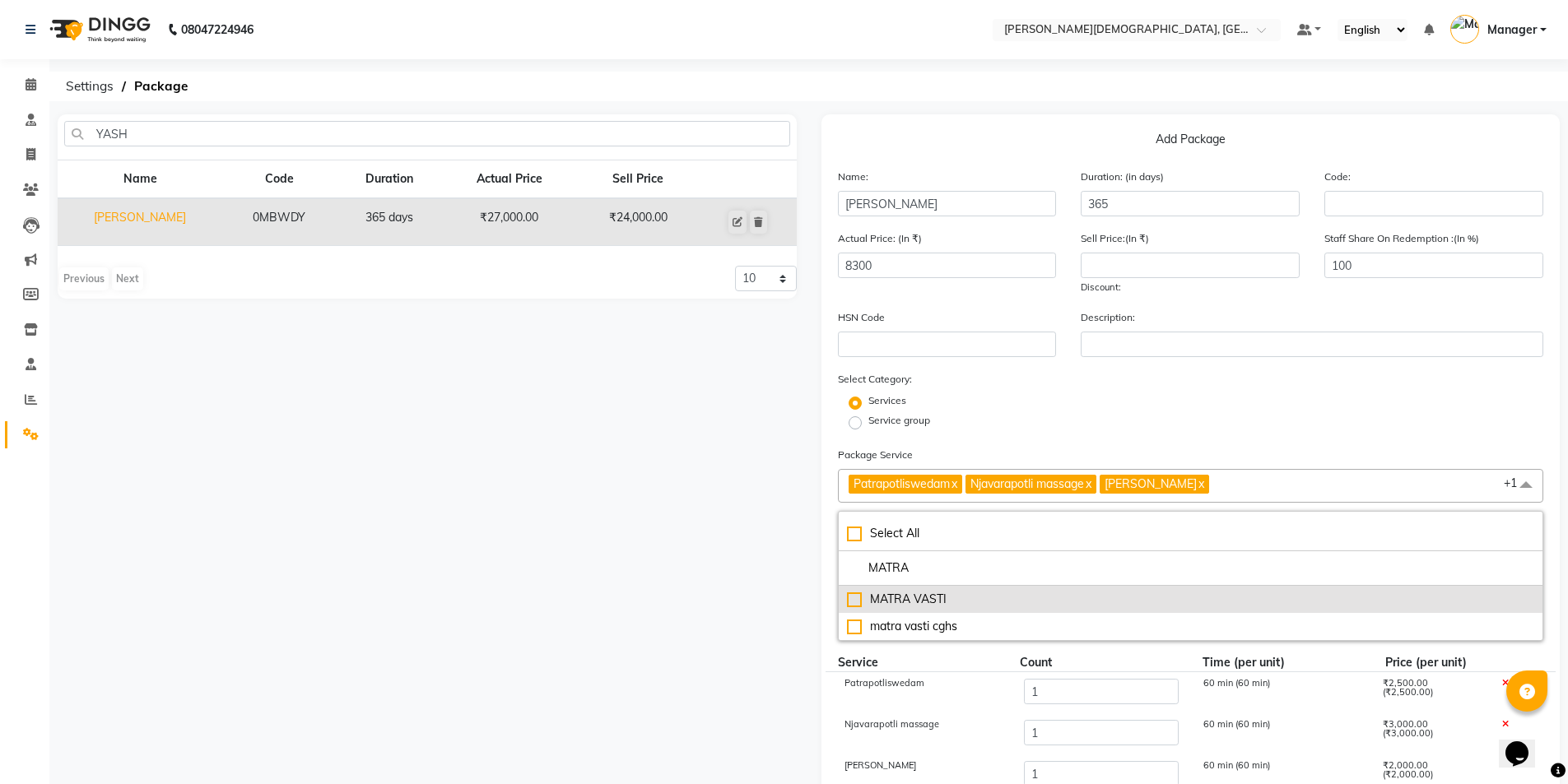
click at [925, 596] on div "MATRA VASTI" at bounding box center [1191, 599] width 688 height 18
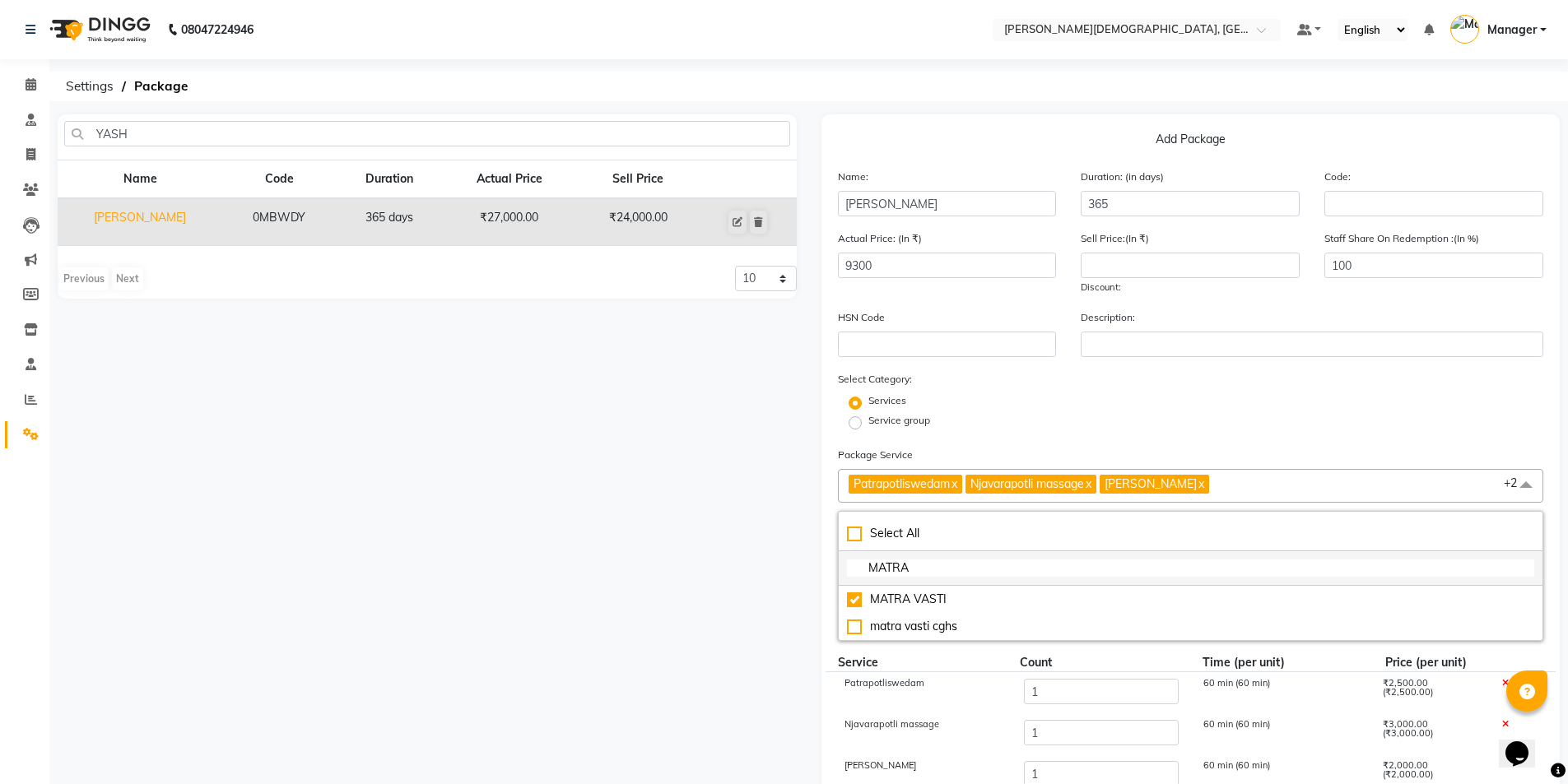
click at [932, 570] on input "MATRA" at bounding box center [1191, 568] width 688 height 18
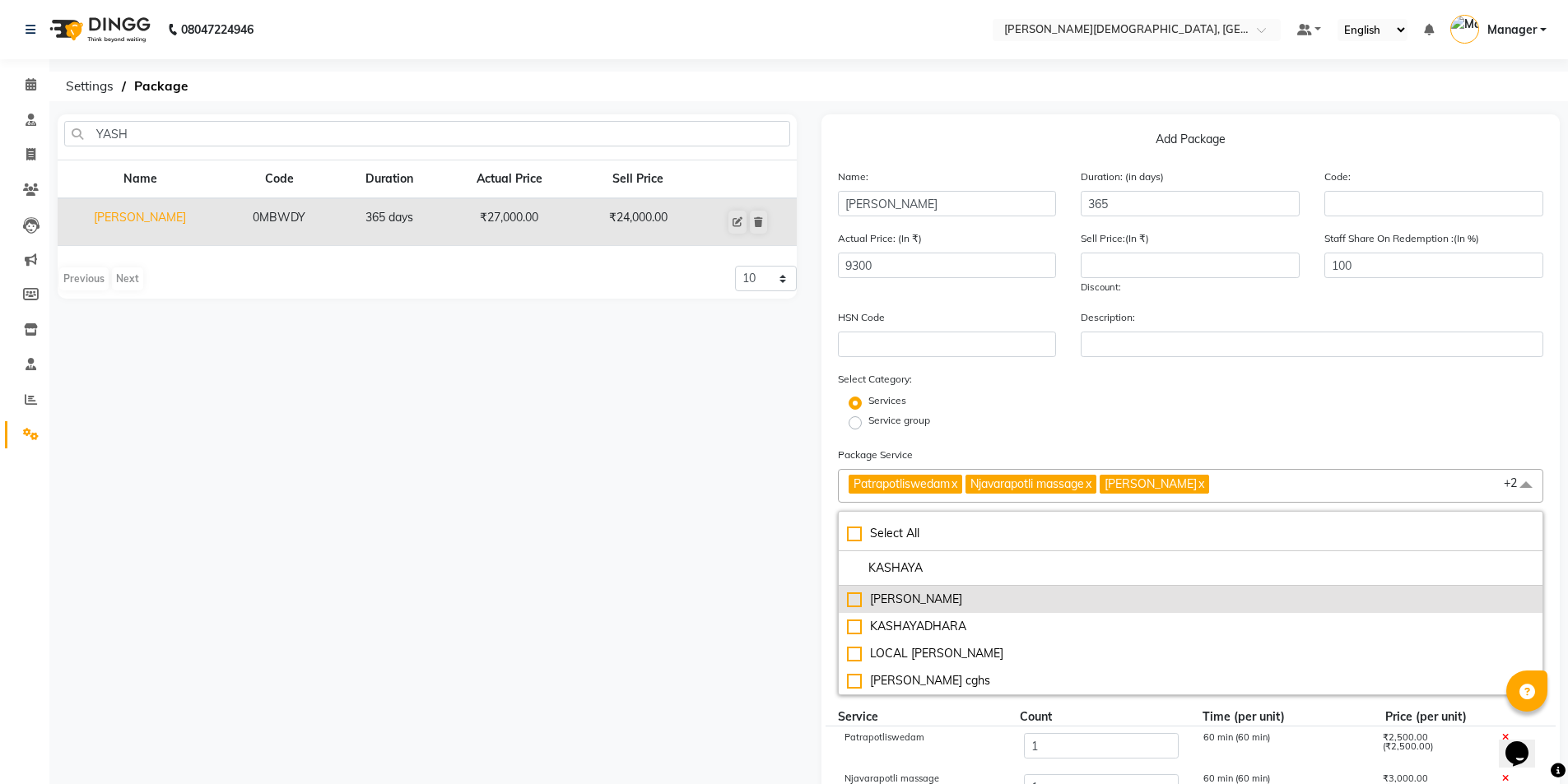
click at [925, 597] on div "[PERSON_NAME]" at bounding box center [1191, 599] width 688 height 18
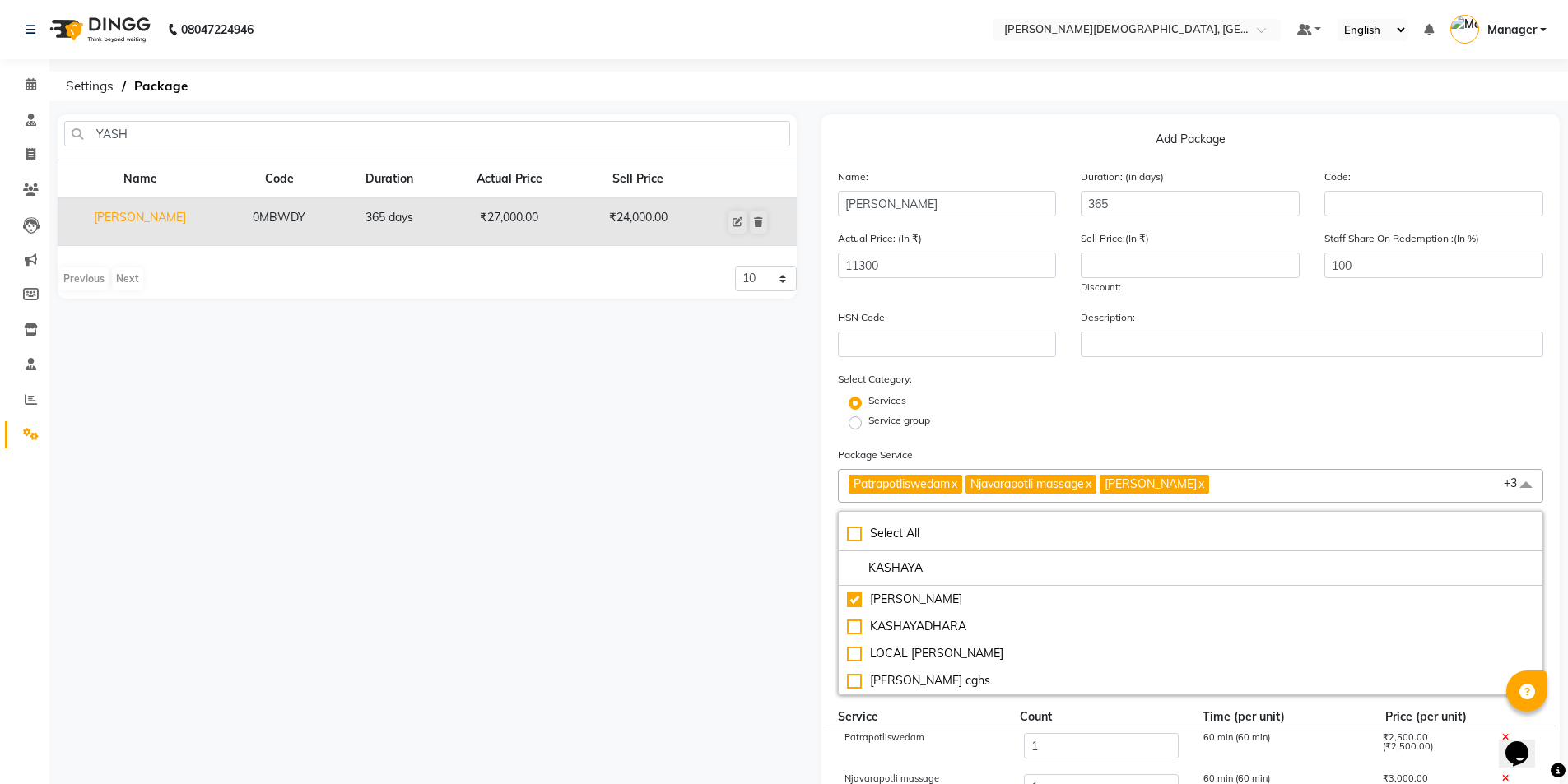
click at [1076, 427] on div "Service group" at bounding box center [1191, 423] width 731 height 20
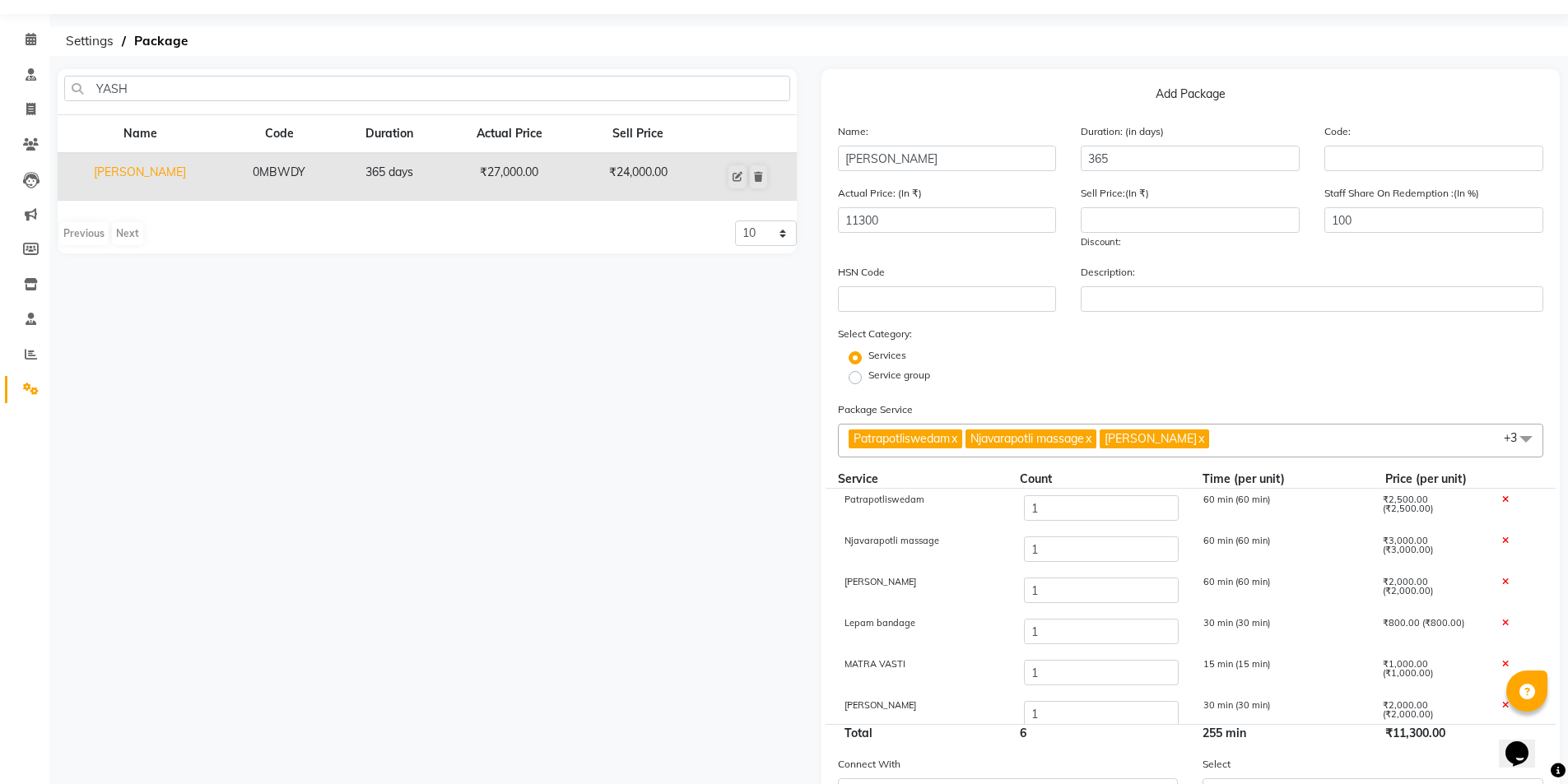
scroll to position [82, 0]
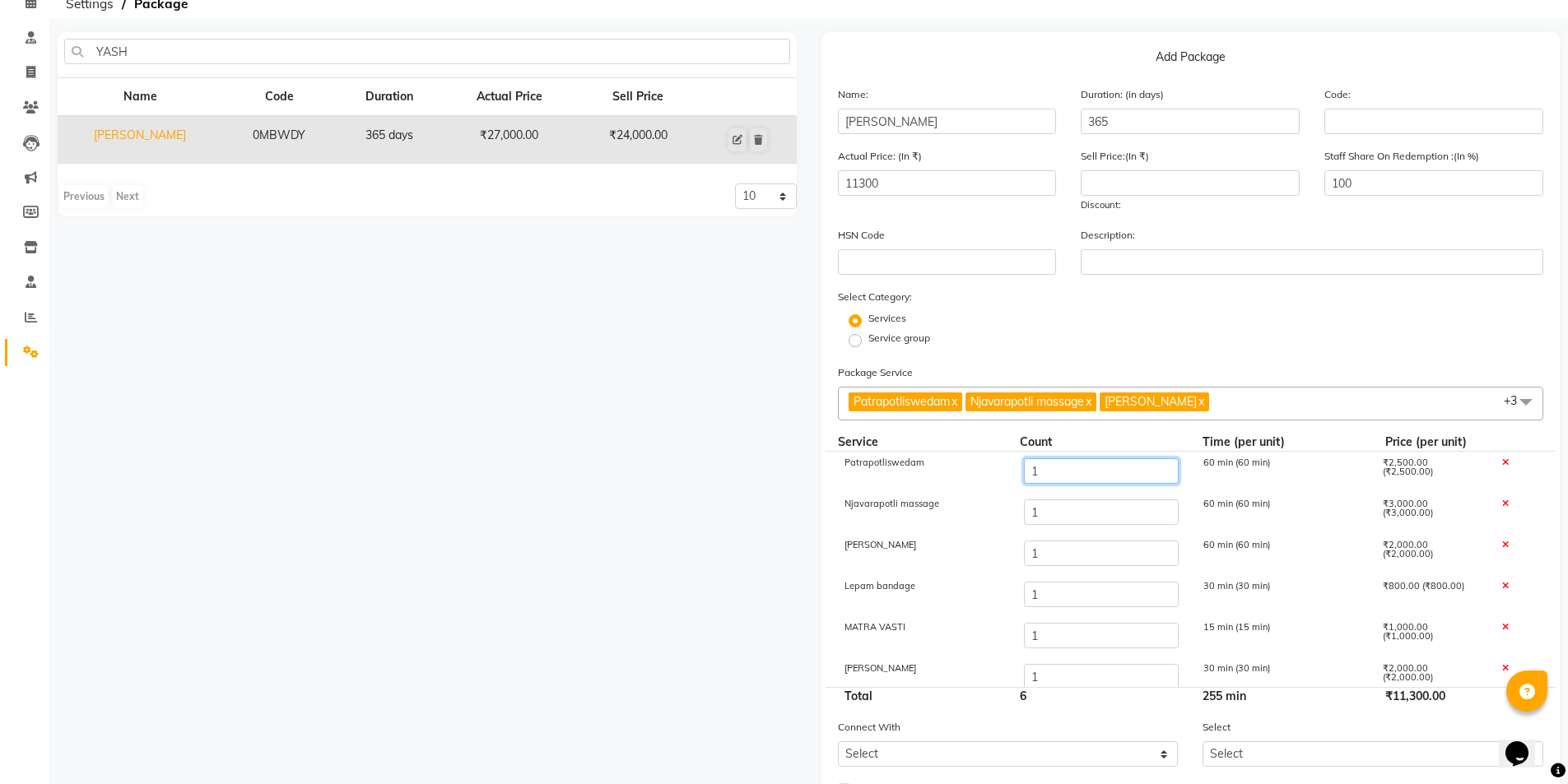
click at [1071, 477] on input "1" at bounding box center [1100, 471] width 155 height 25
click at [1067, 517] on input "1" at bounding box center [1100, 512] width 155 height 25
click at [1050, 554] on input "1" at bounding box center [1100, 553] width 155 height 25
click at [1055, 594] on input "1" at bounding box center [1100, 594] width 155 height 25
click at [1044, 633] on input "1" at bounding box center [1100, 635] width 155 height 25
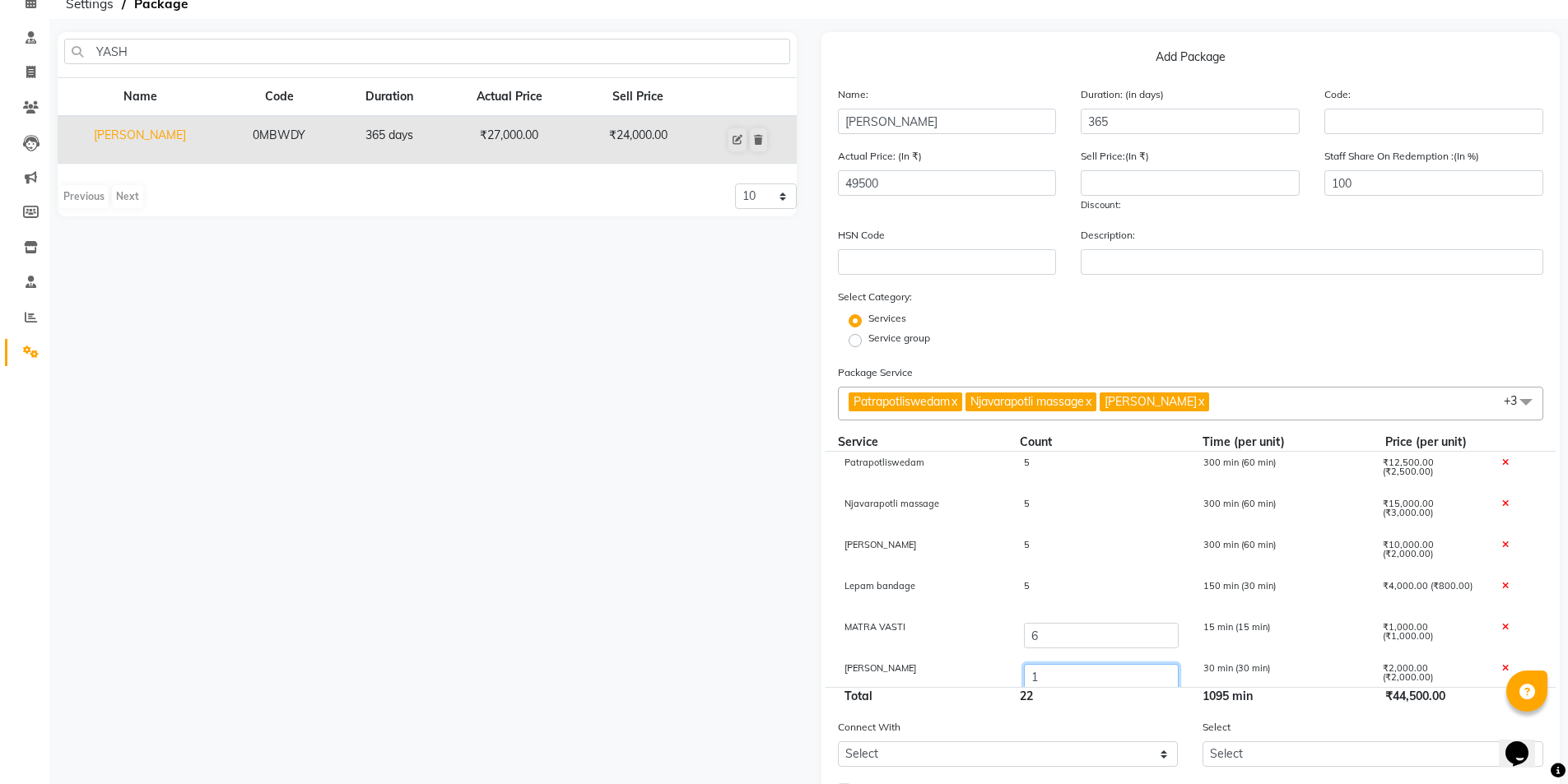
click at [1080, 681] on input "1" at bounding box center [1100, 676] width 155 height 25
click at [1134, 360] on form "Name: [PERSON_NAME] Duration: (in days) 365 Code: Actual Price: (In ₹) 55500 Se…" at bounding box center [1191, 473] width 707 height 775
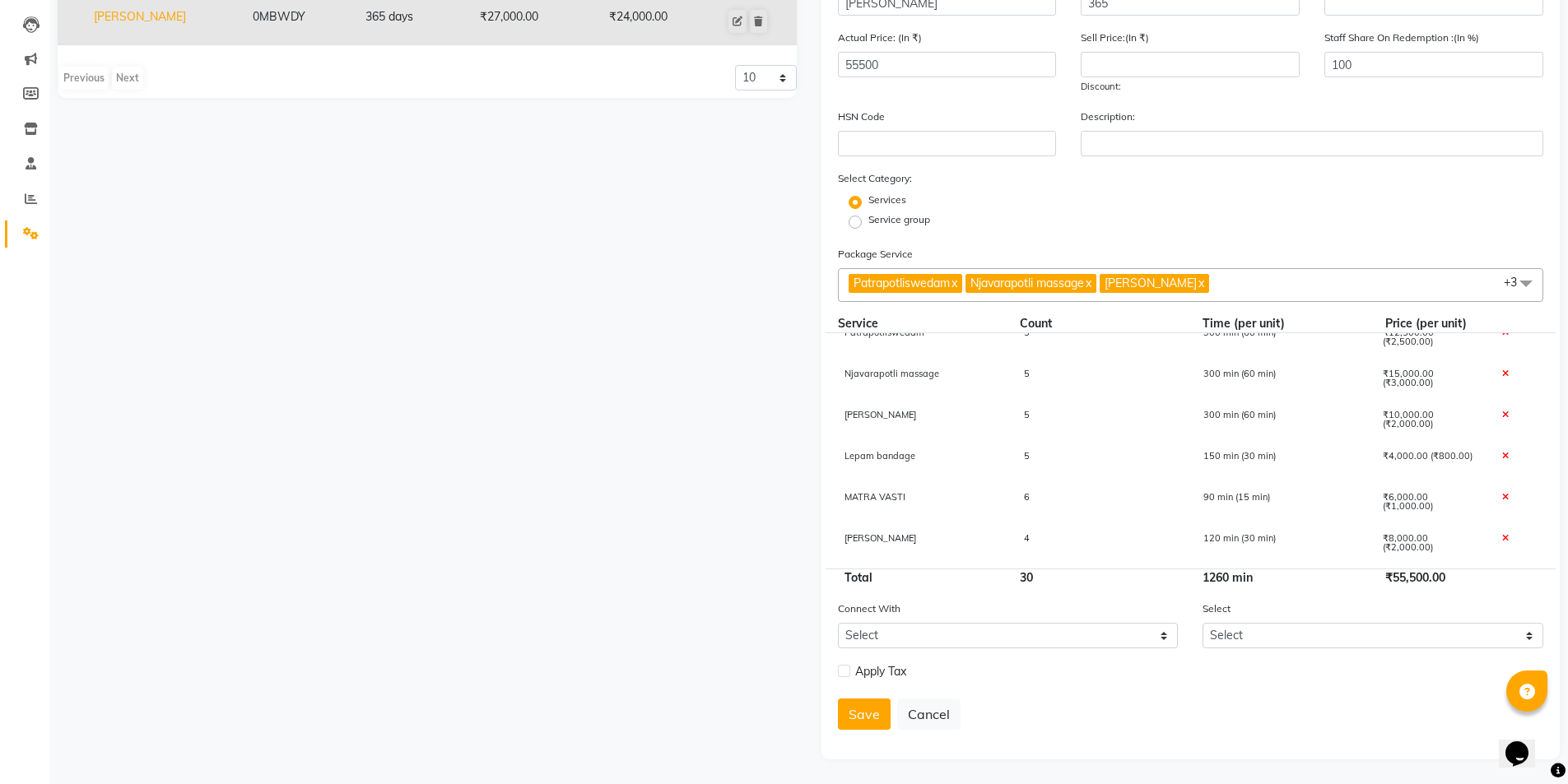
scroll to position [0, 0]
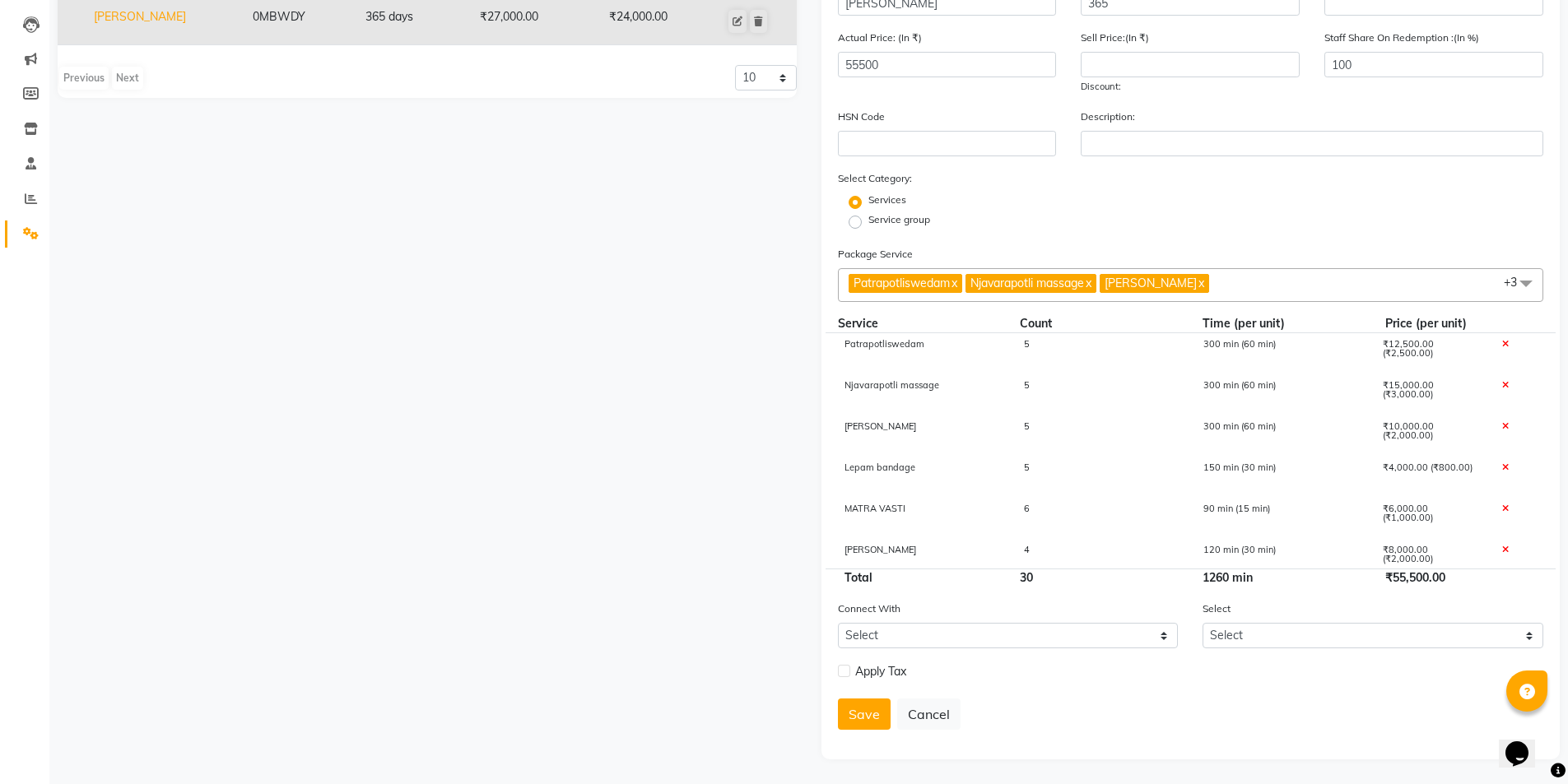
click at [1501, 343] on icon at bounding box center [1505, 344] width 7 height 9
click at [1438, 273] on span "Patrapotliswedam x Njavarapotli massage x [PERSON_NAME] x Lepam bandage x MATRA…" at bounding box center [1191, 284] width 707 height 34
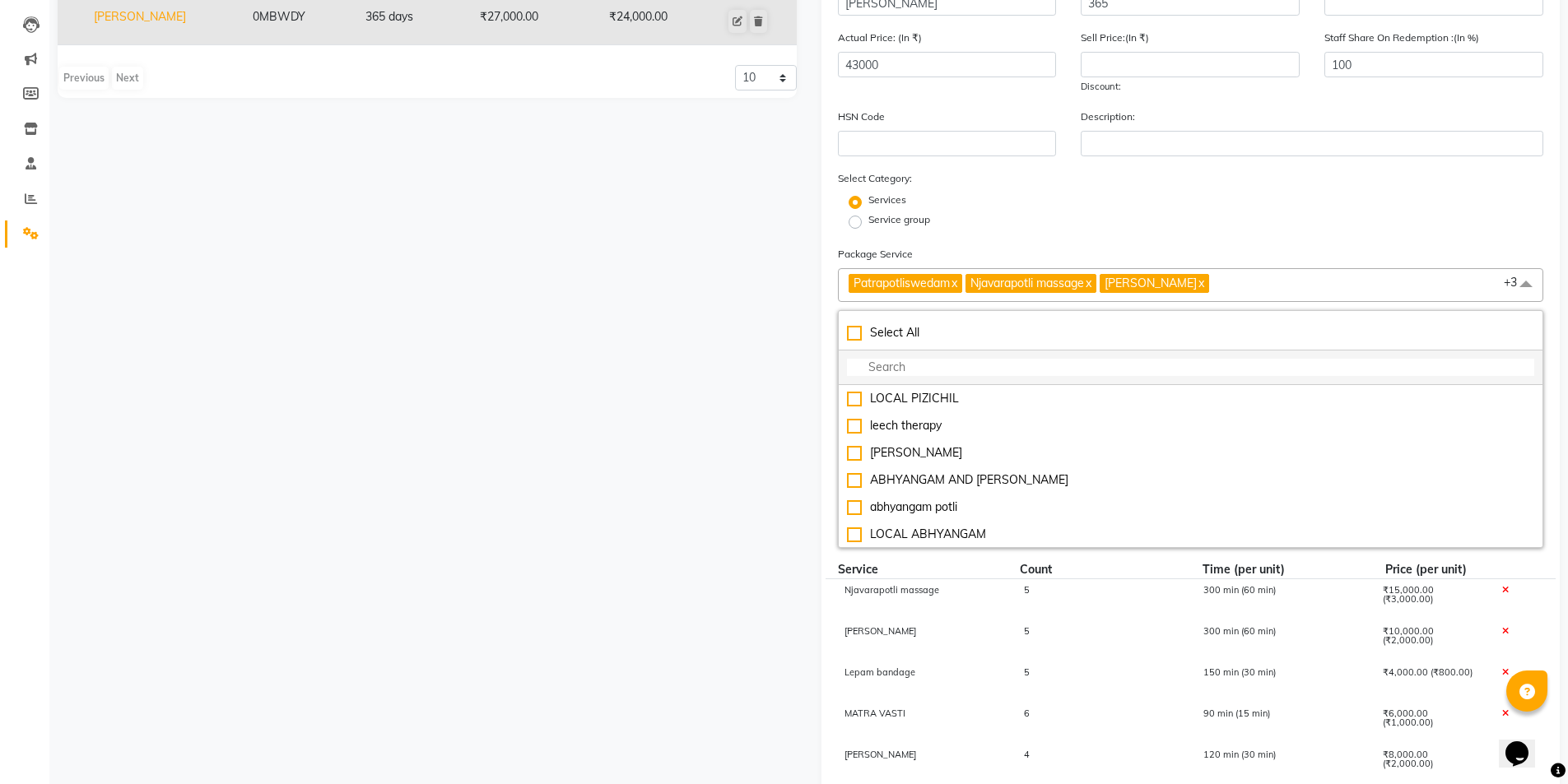
click at [1224, 368] on input "multiselect-search" at bounding box center [1191, 368] width 688 height 18
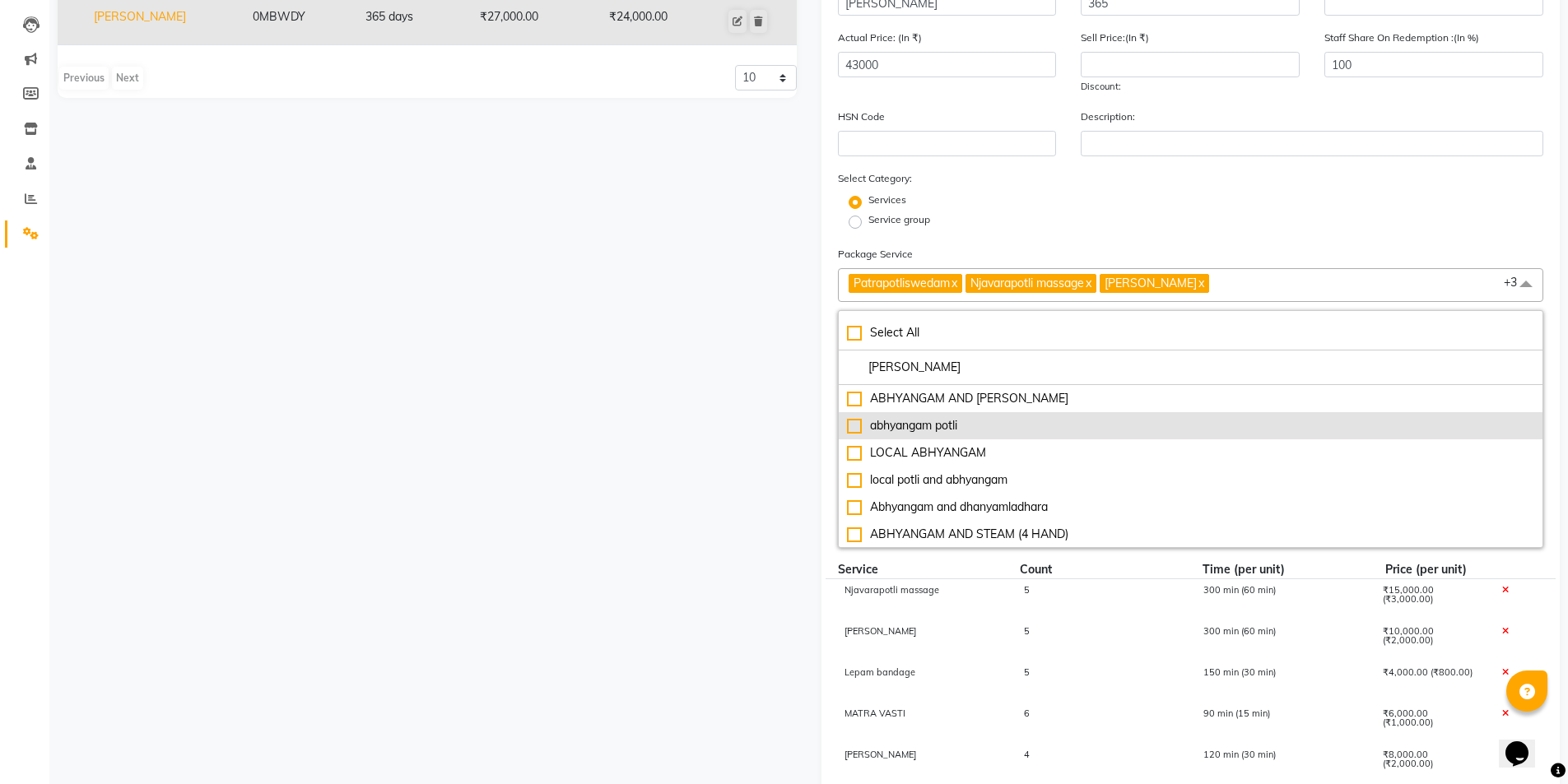
click at [1122, 430] on div "abhyangam potli" at bounding box center [1191, 426] width 688 height 18
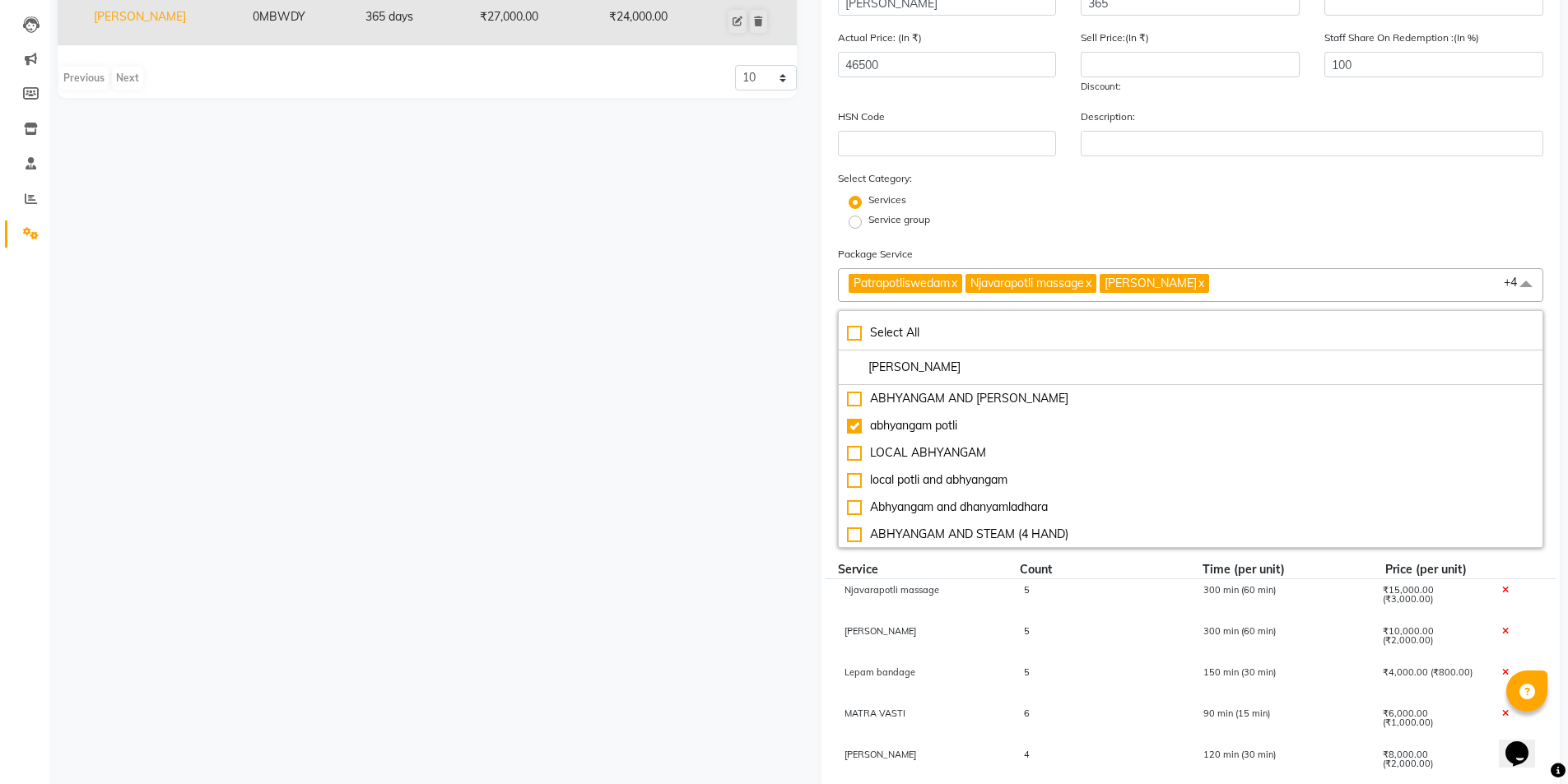
click at [1162, 651] on div "5" at bounding box center [1100, 640] width 179 height 28
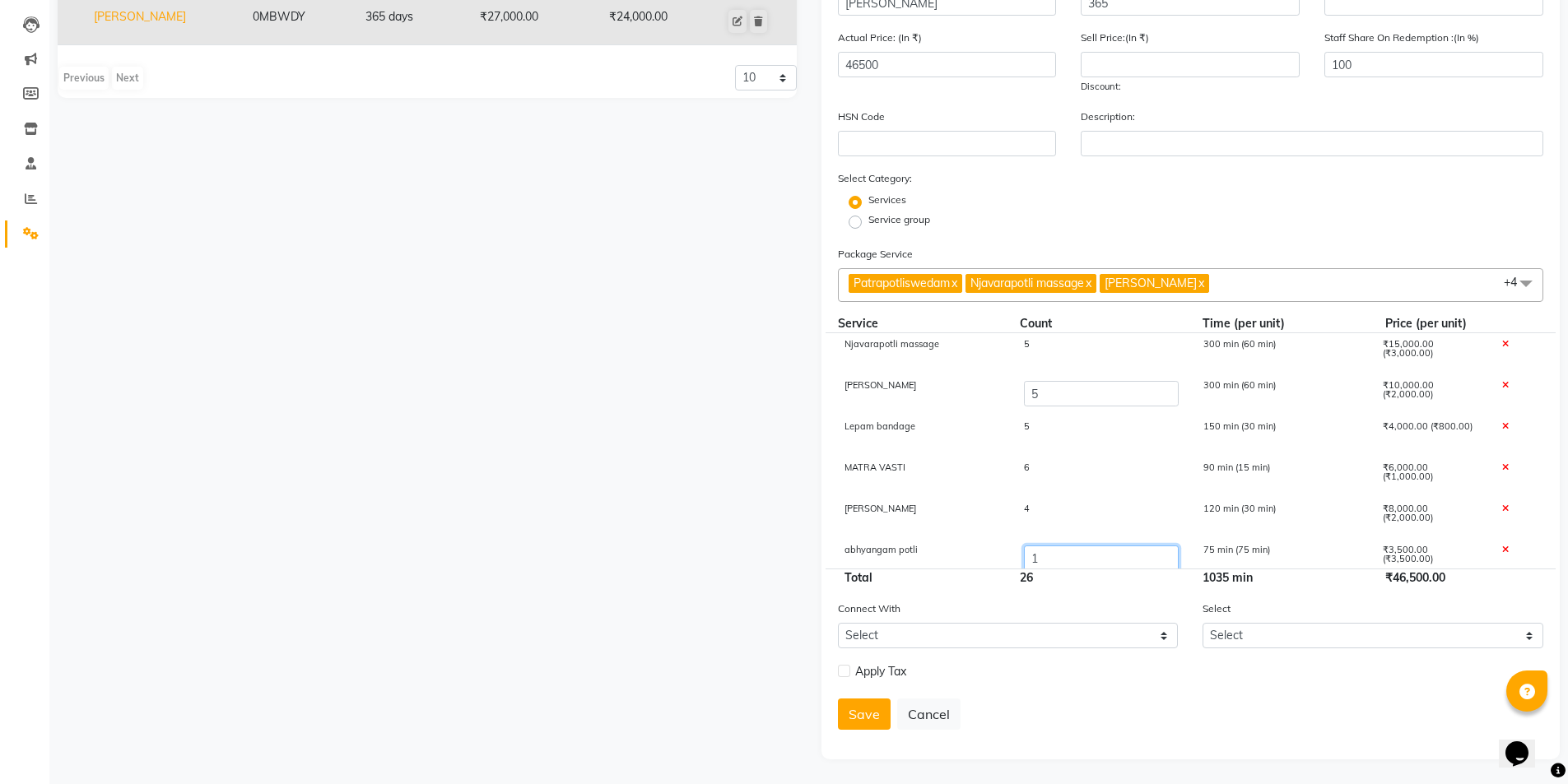
click at [1058, 557] on input "1" at bounding box center [1100, 557] width 155 height 25
click at [1076, 155] on div "Description:" at bounding box center [1311, 131] width 488 height 48
click at [1121, 69] on input "number" at bounding box center [1190, 64] width 219 height 25
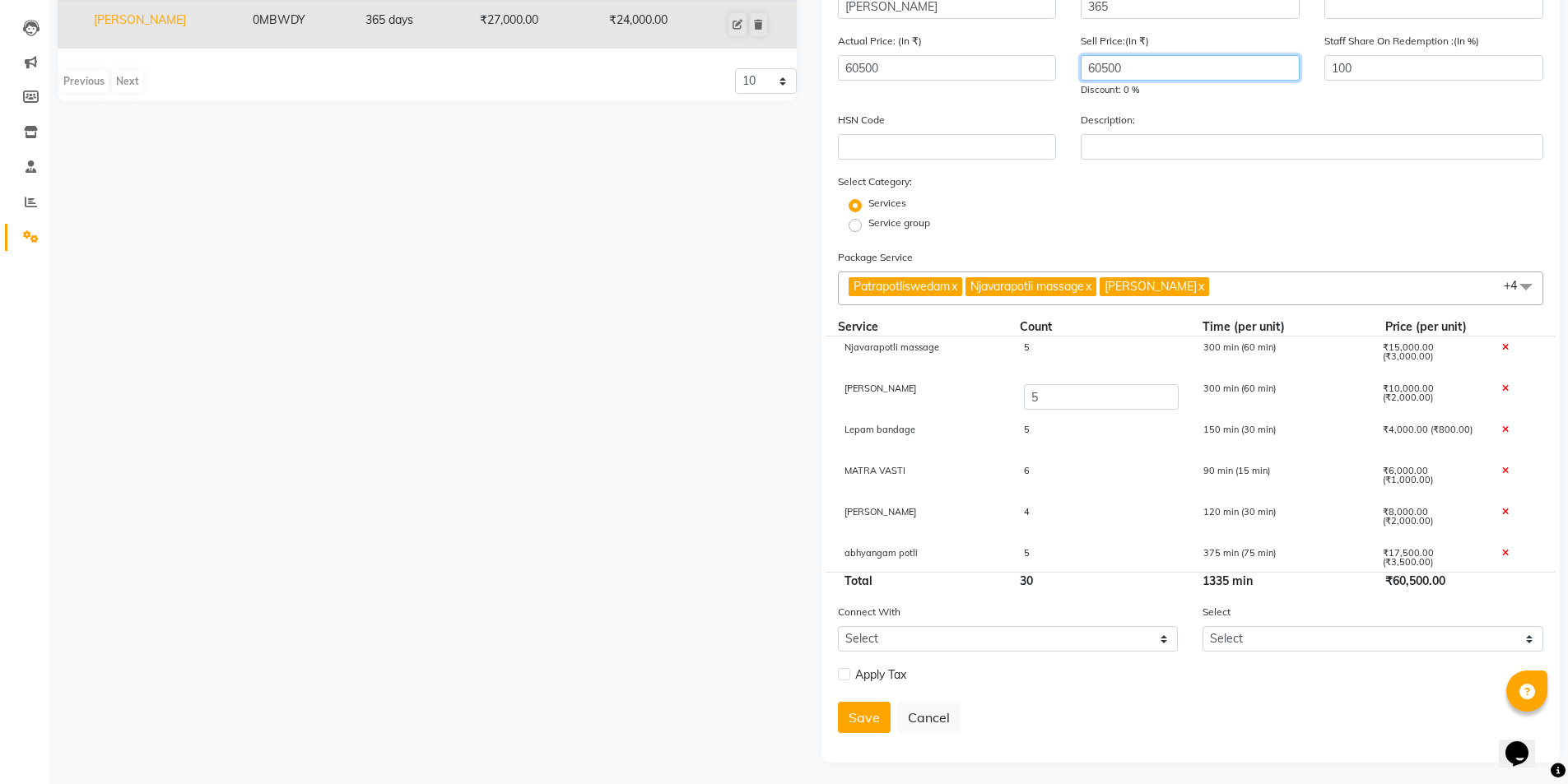
scroll to position [200, 0]
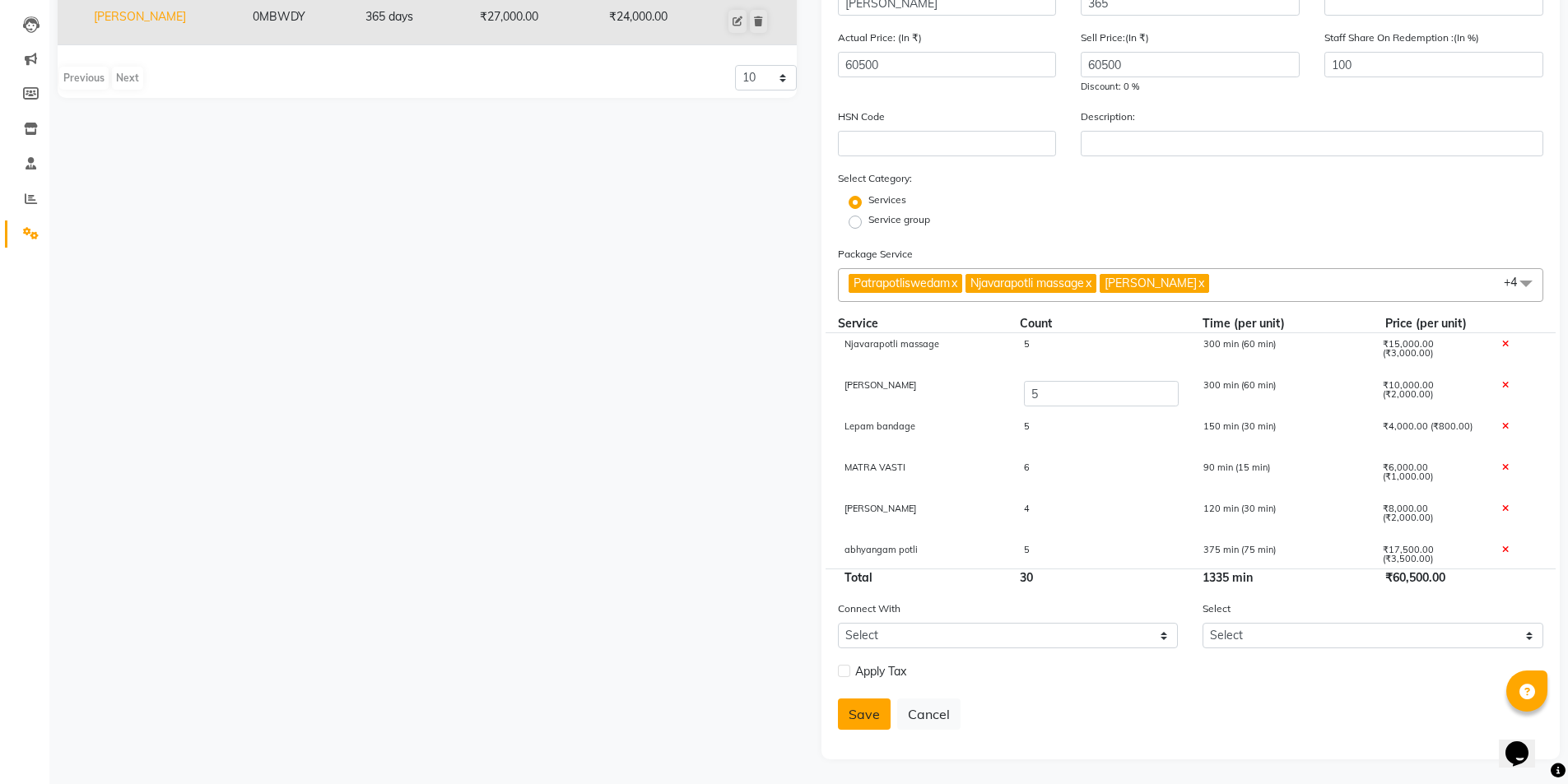
click at [871, 715] on button "Save" at bounding box center [864, 714] width 53 height 32
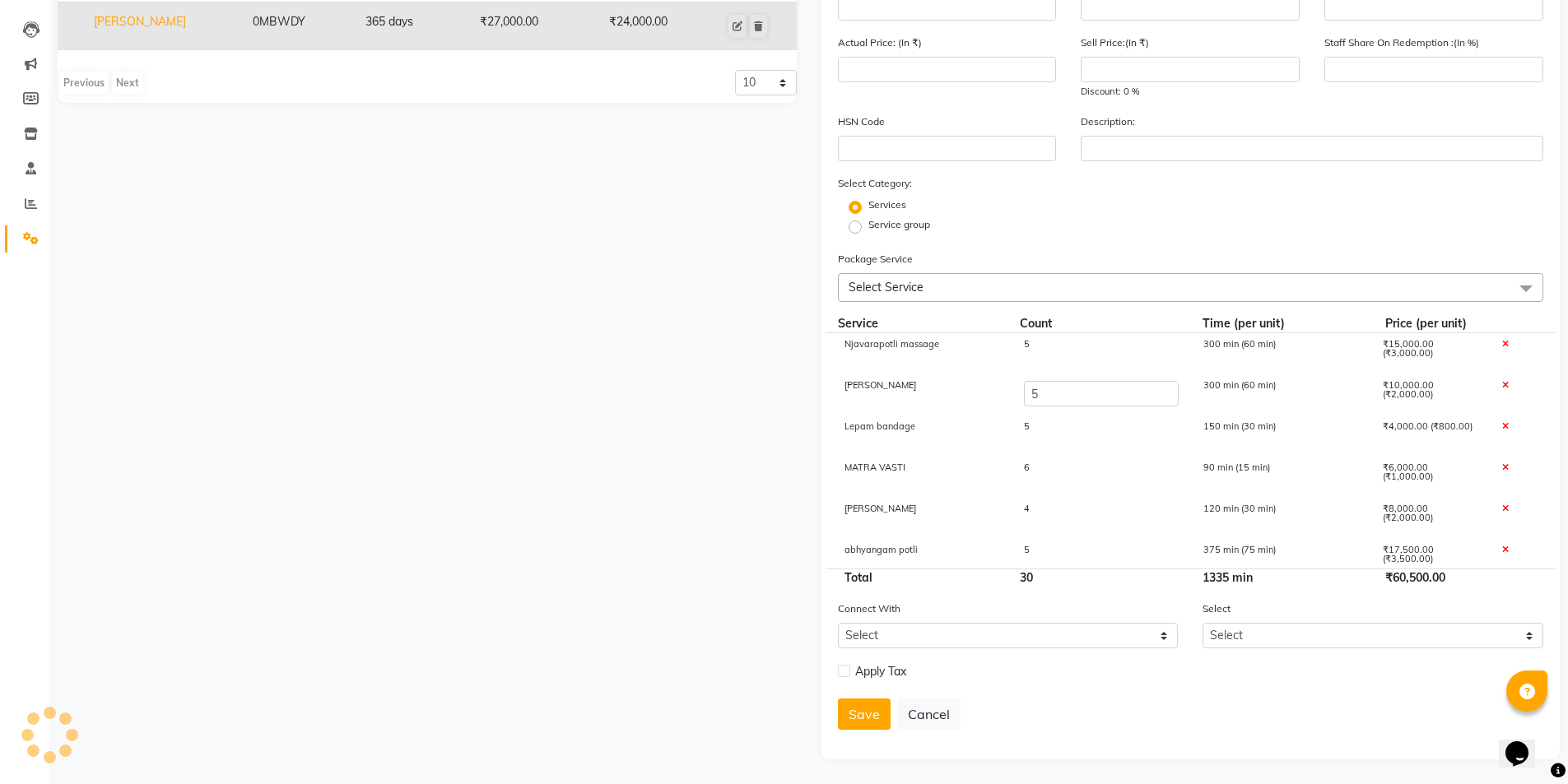
scroll to position [0, 0]
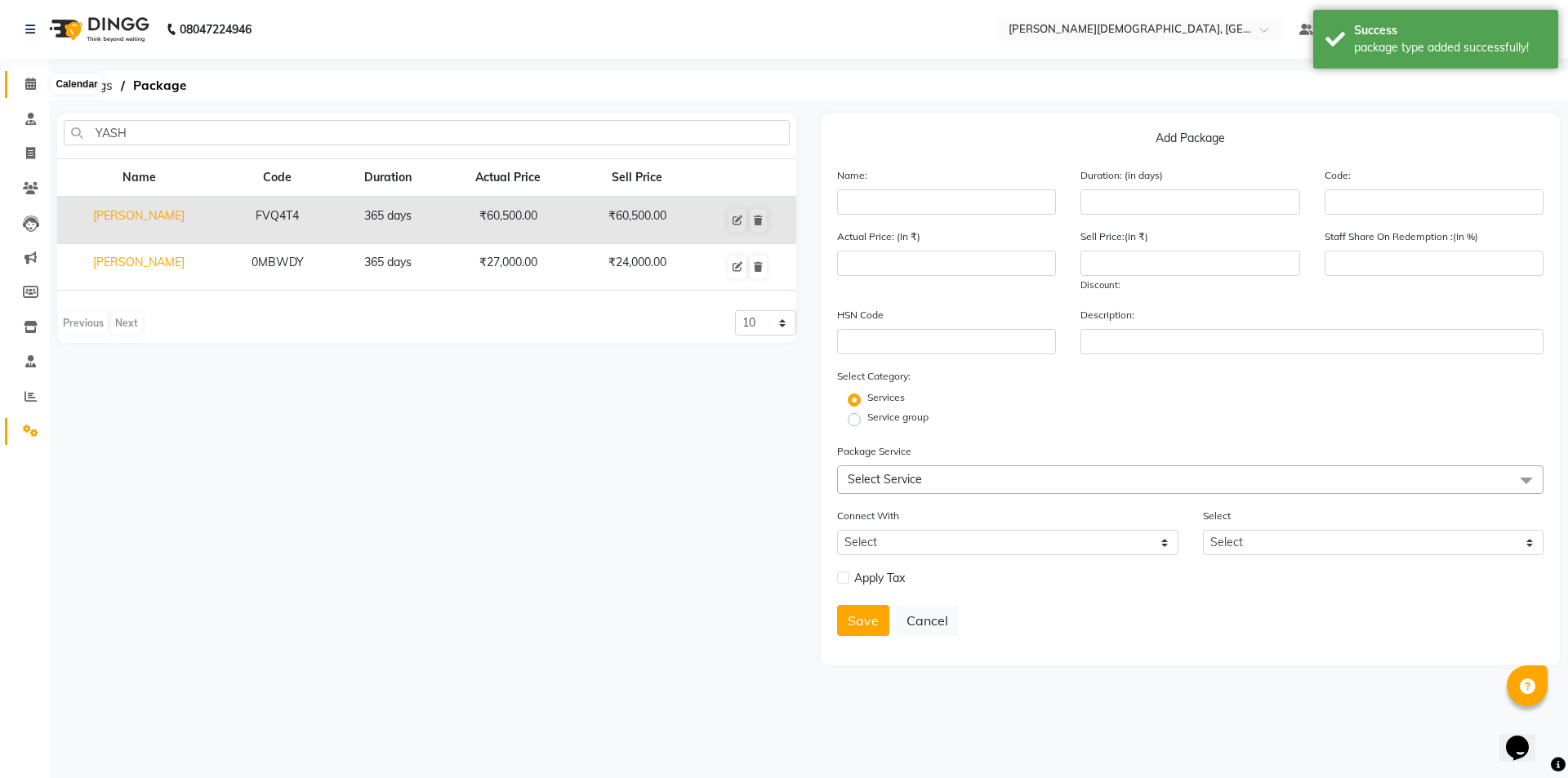
click at [33, 85] on icon at bounding box center [30, 83] width 10 height 12
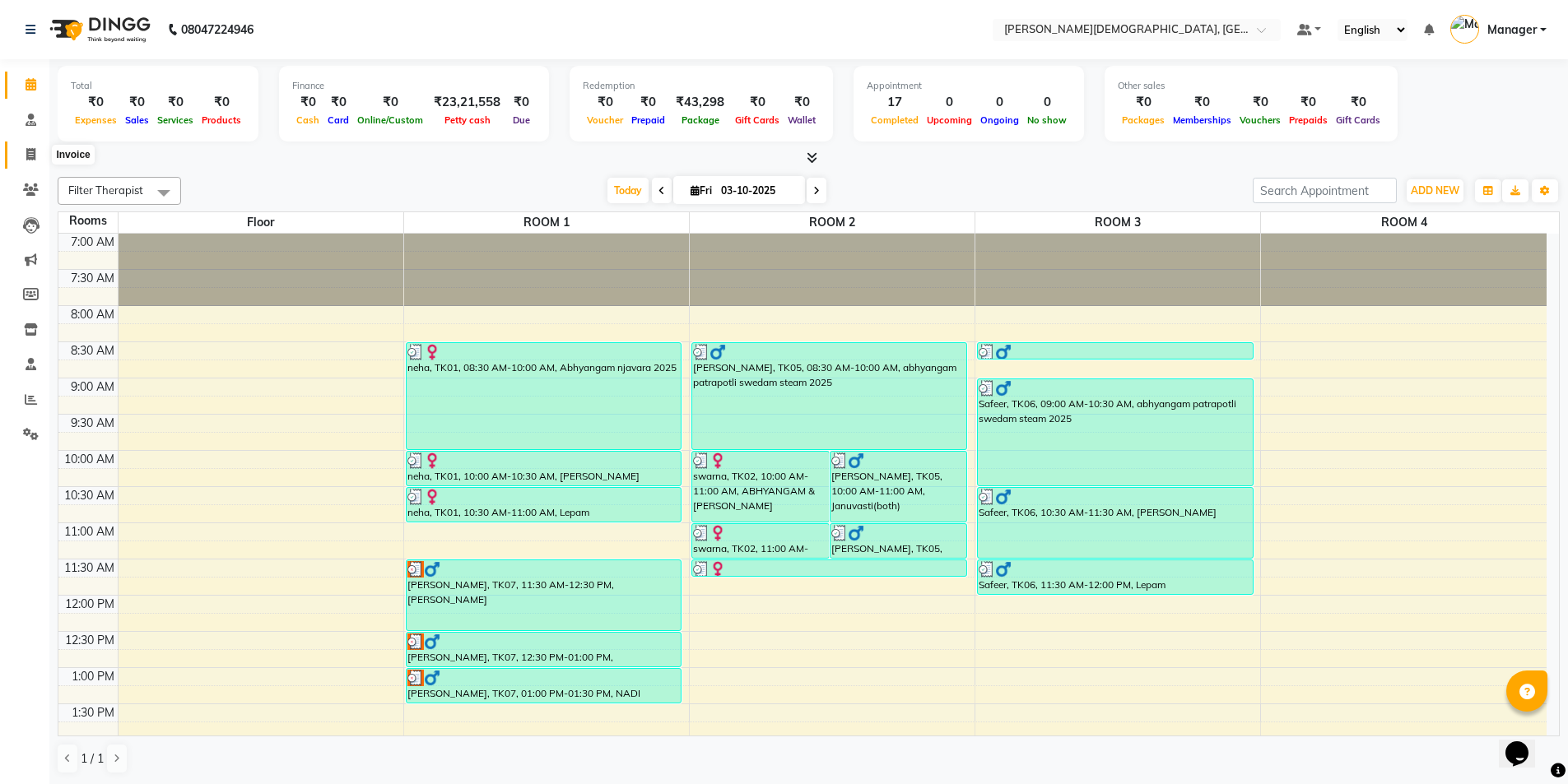
click at [27, 154] on icon at bounding box center [31, 154] width 9 height 12
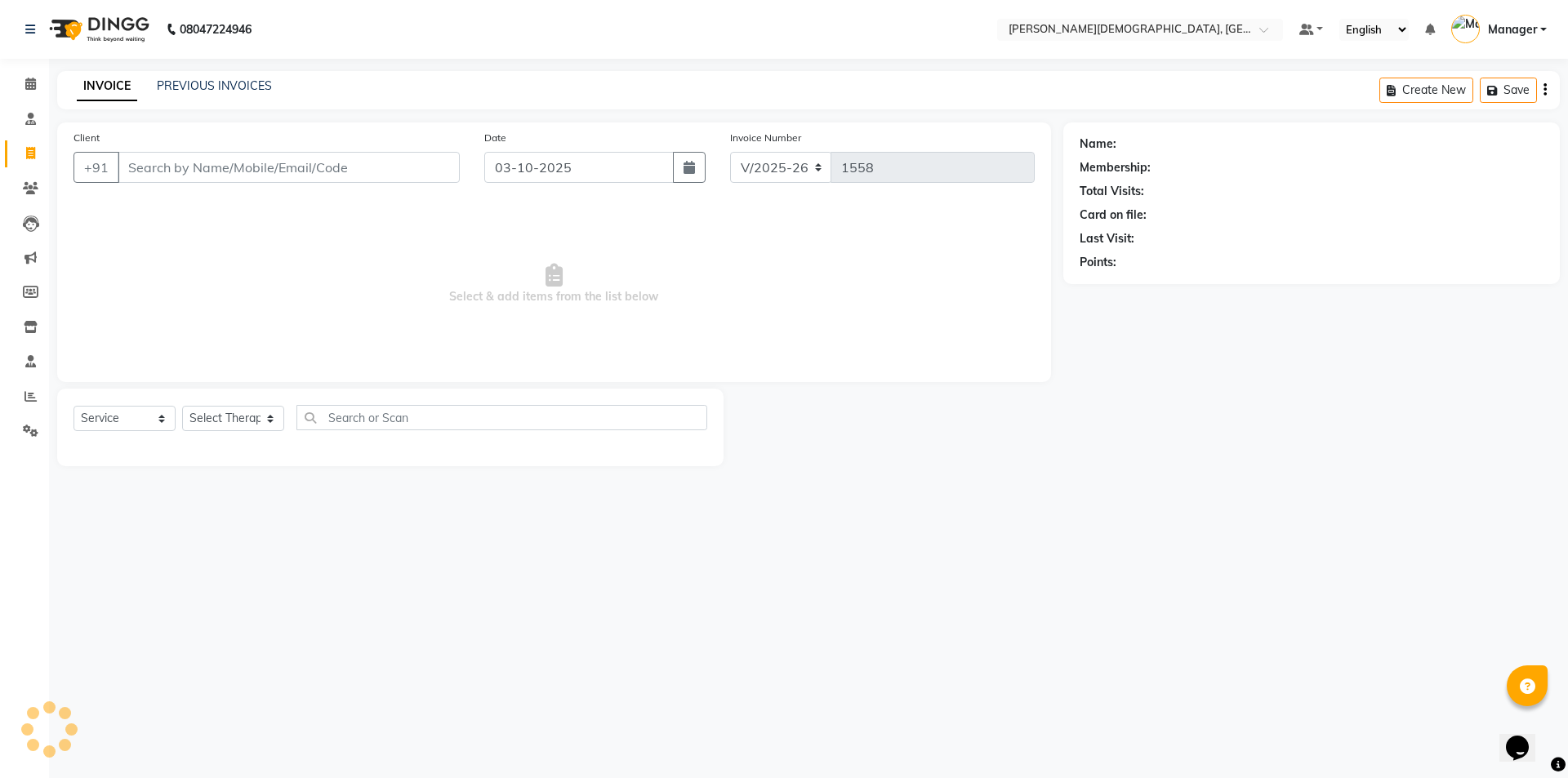
click at [180, 168] on input "Client" at bounding box center [288, 168] width 342 height 31
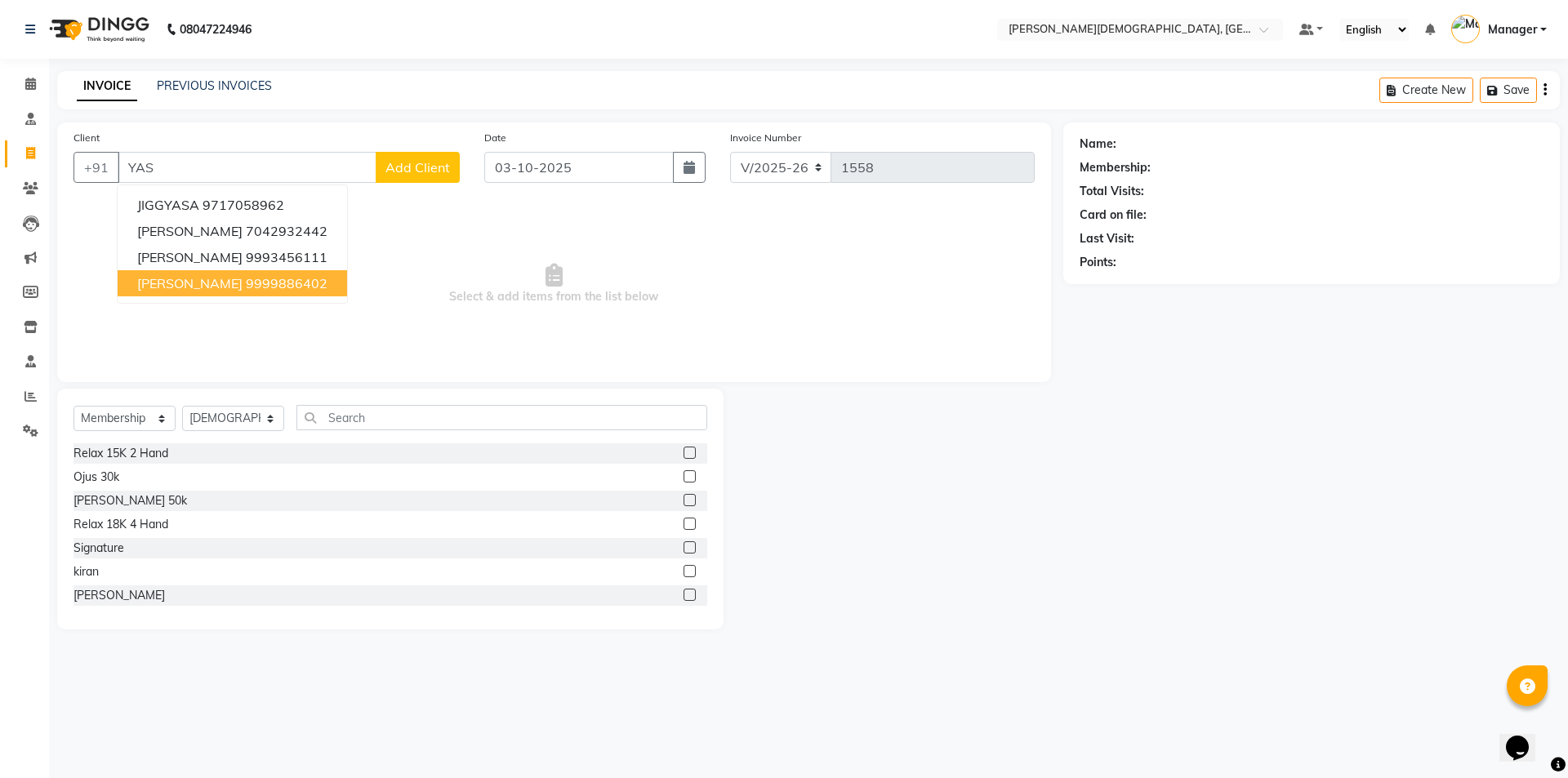
click at [205, 277] on span "[PERSON_NAME]" at bounding box center [189, 283] width 105 height 16
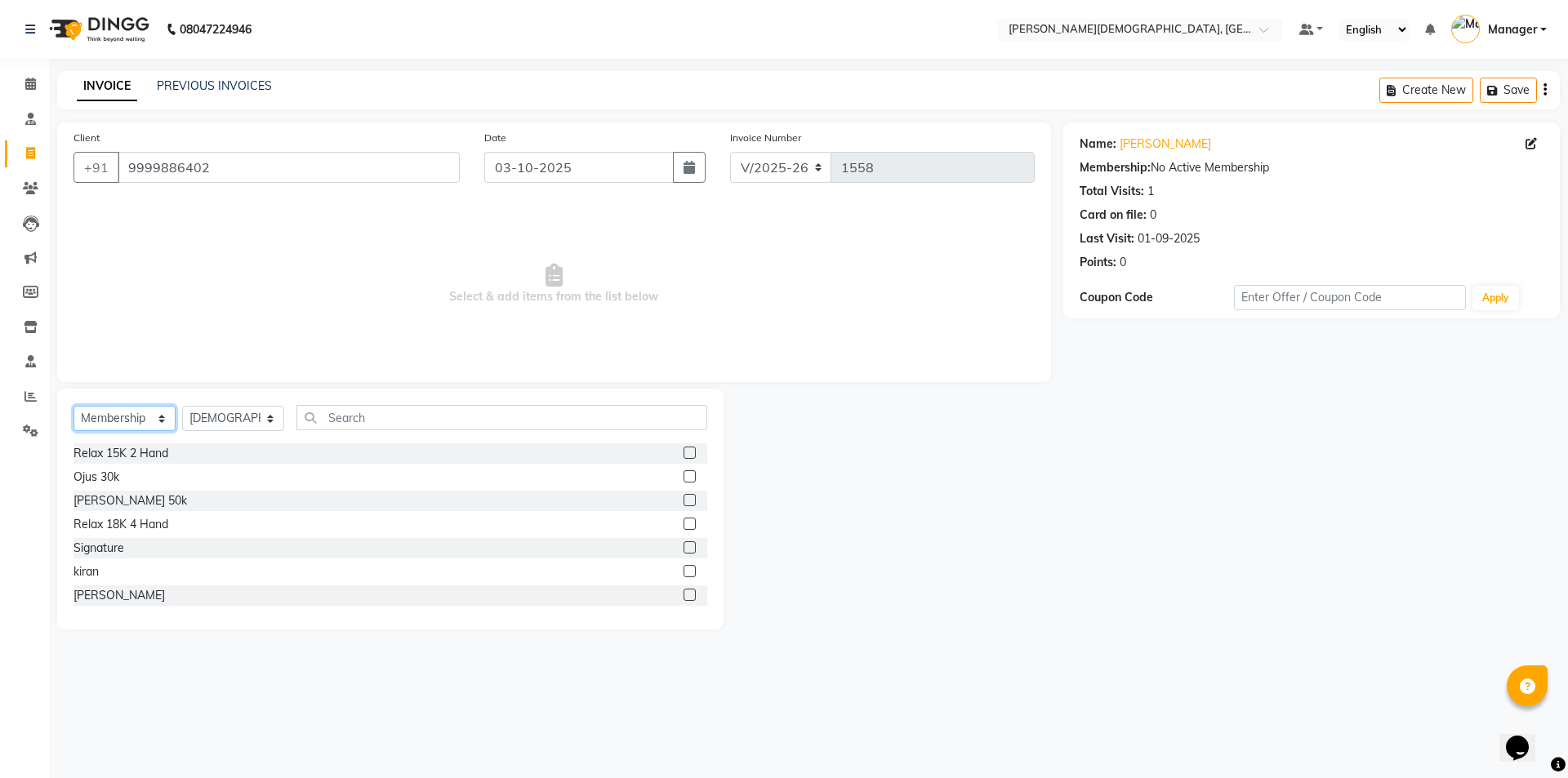
click at [134, 411] on select "Select Service Product Membership Package Voucher Prepaid Gift Card" at bounding box center [125, 418] width 103 height 25
click at [74, 405] on select "Select Service Product Membership Package Voucher Prepaid Gift Card" at bounding box center [125, 418] width 103 height 25
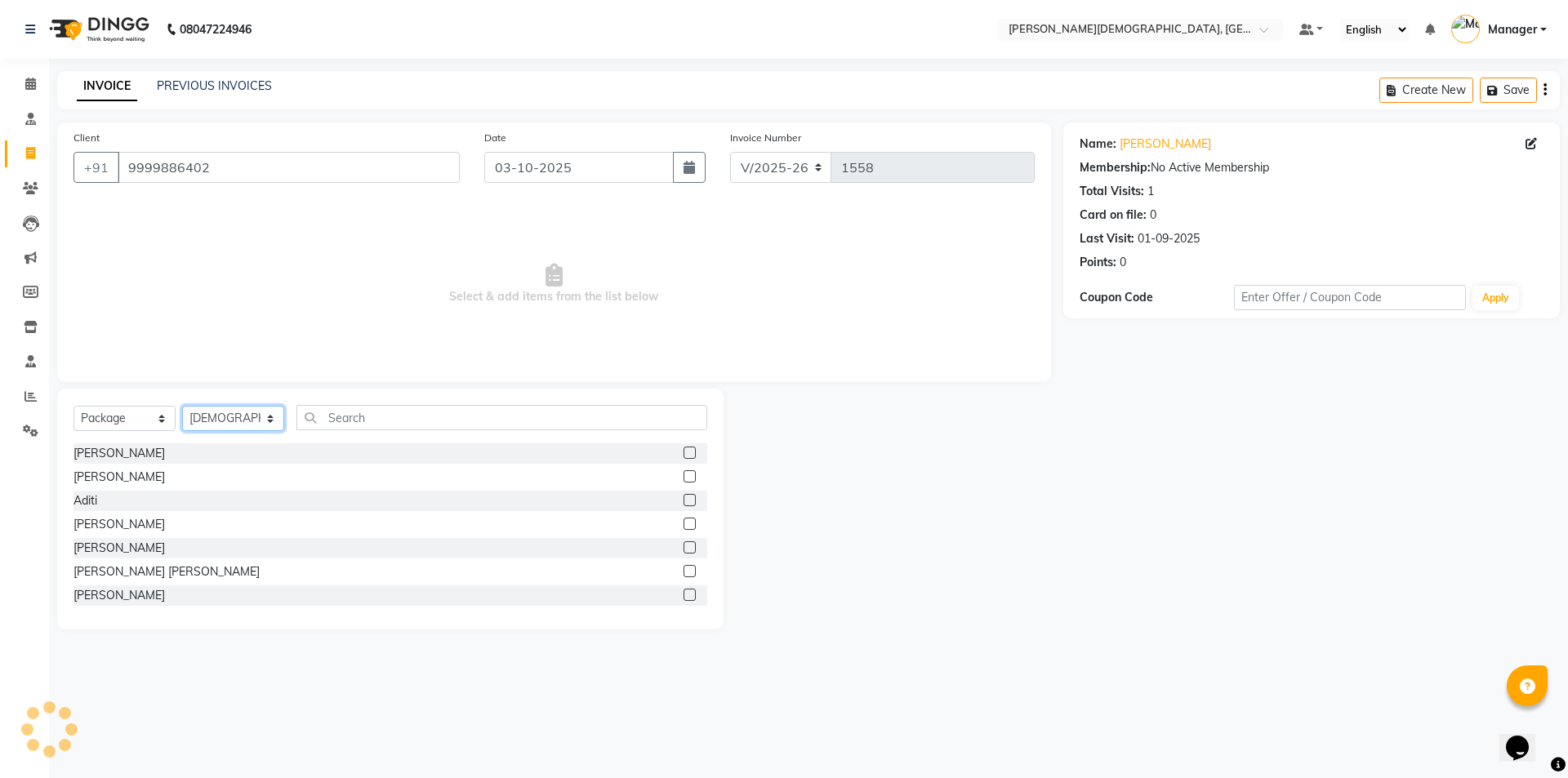
click at [266, 419] on select "Select Therapist [PERSON_NAME] [PERSON_NAME] [PERSON_NAME] [PERSON_NAME] [PERSO…" at bounding box center [234, 418] width 103 height 25
click at [182, 405] on select "Select Therapist [PERSON_NAME] [PERSON_NAME] [PERSON_NAME] [PERSON_NAME] [PERSO…" at bounding box center [234, 418] width 103 height 25
click at [347, 414] on input "text" at bounding box center [501, 417] width 411 height 25
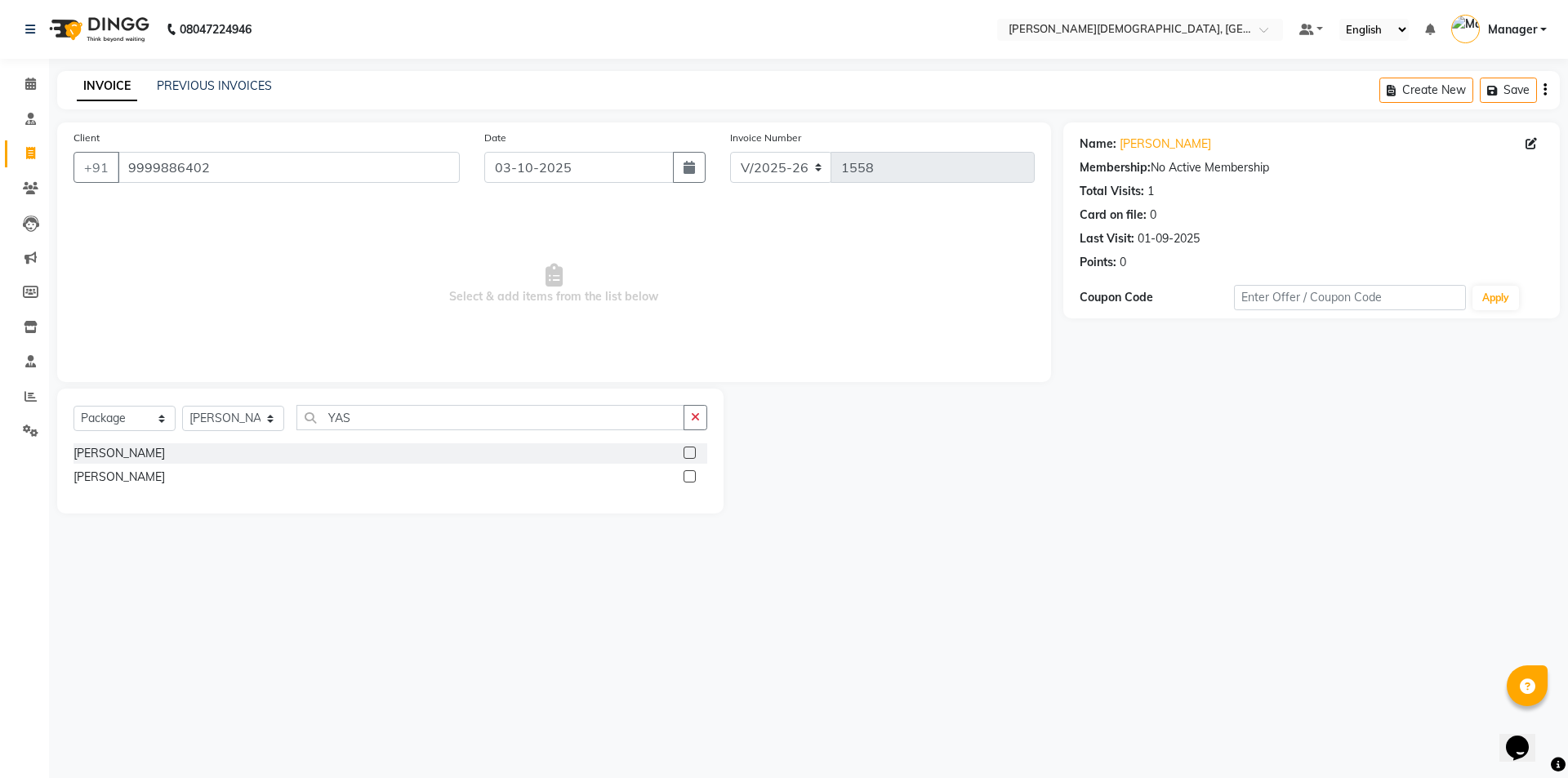
click at [688, 452] on label at bounding box center [690, 452] width 12 height 12
click at [688, 452] on input "checkbox" at bounding box center [689, 453] width 10 height 10
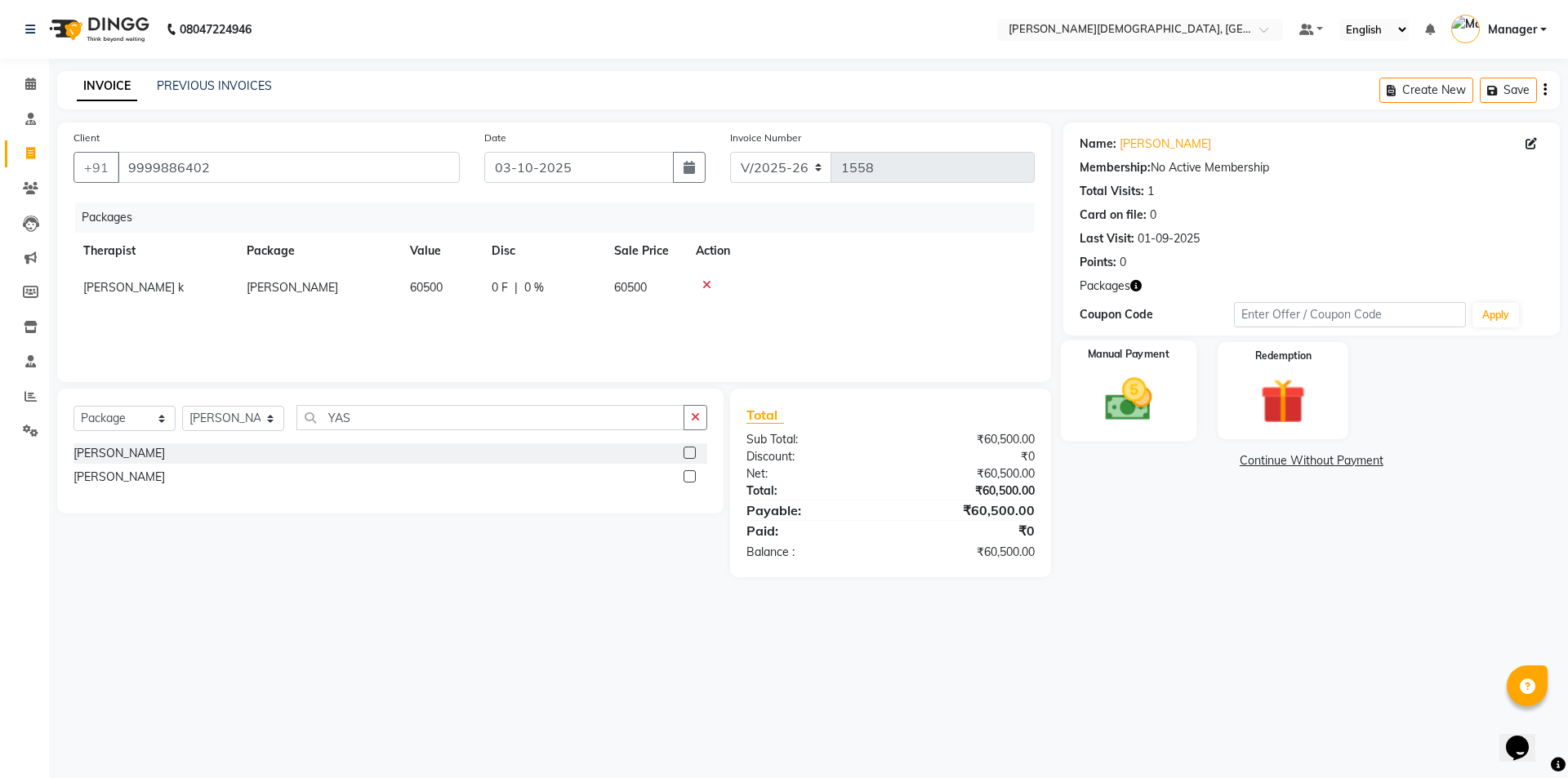
click at [1144, 400] on img at bounding box center [1128, 399] width 76 height 54
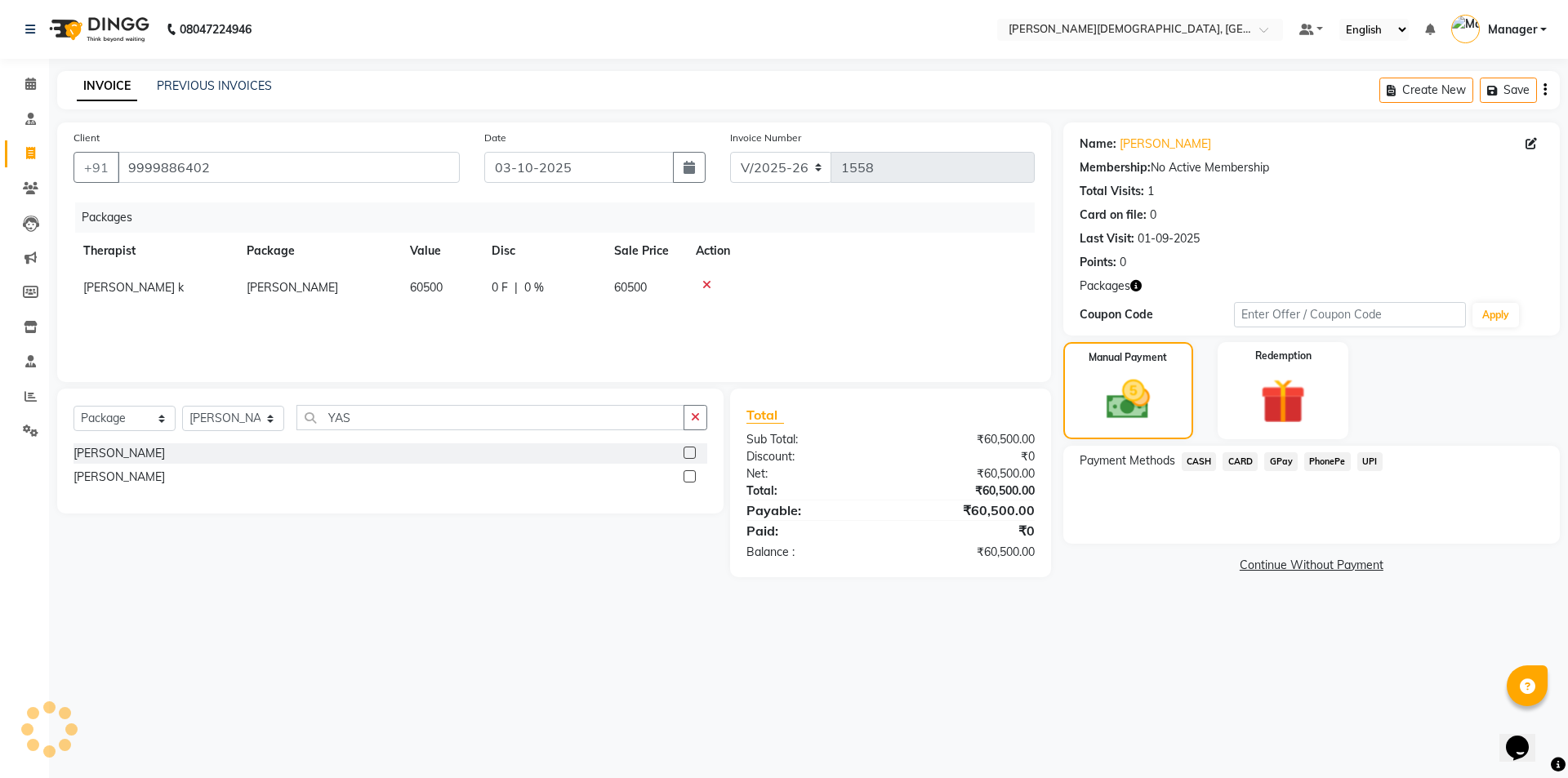
click at [1251, 462] on span "CARD" at bounding box center [1240, 462] width 35 height 19
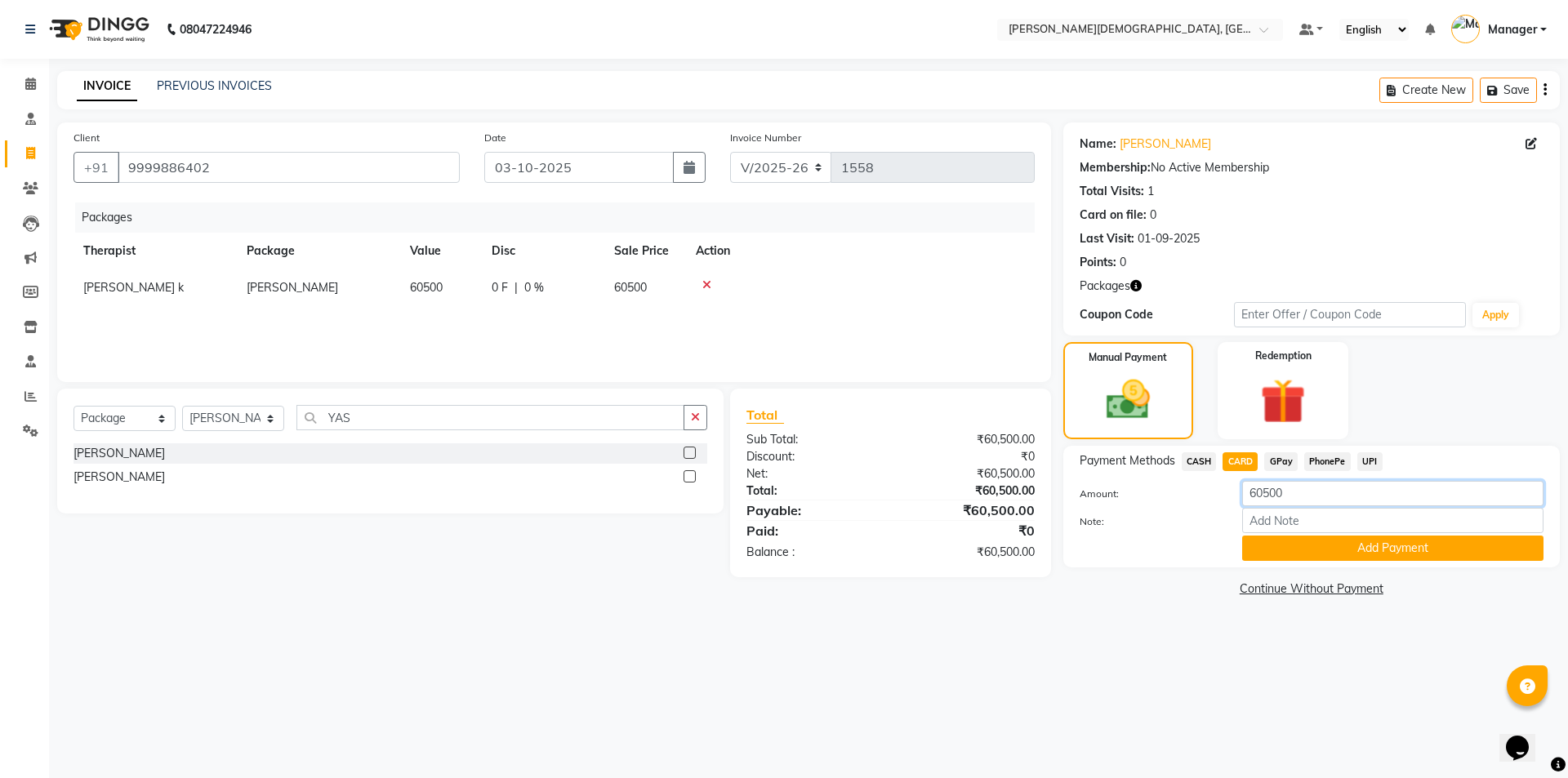
click at [1270, 493] on input "60500" at bounding box center [1393, 493] width 301 height 25
click at [1322, 541] on button "Add Payment" at bounding box center [1393, 548] width 301 height 25
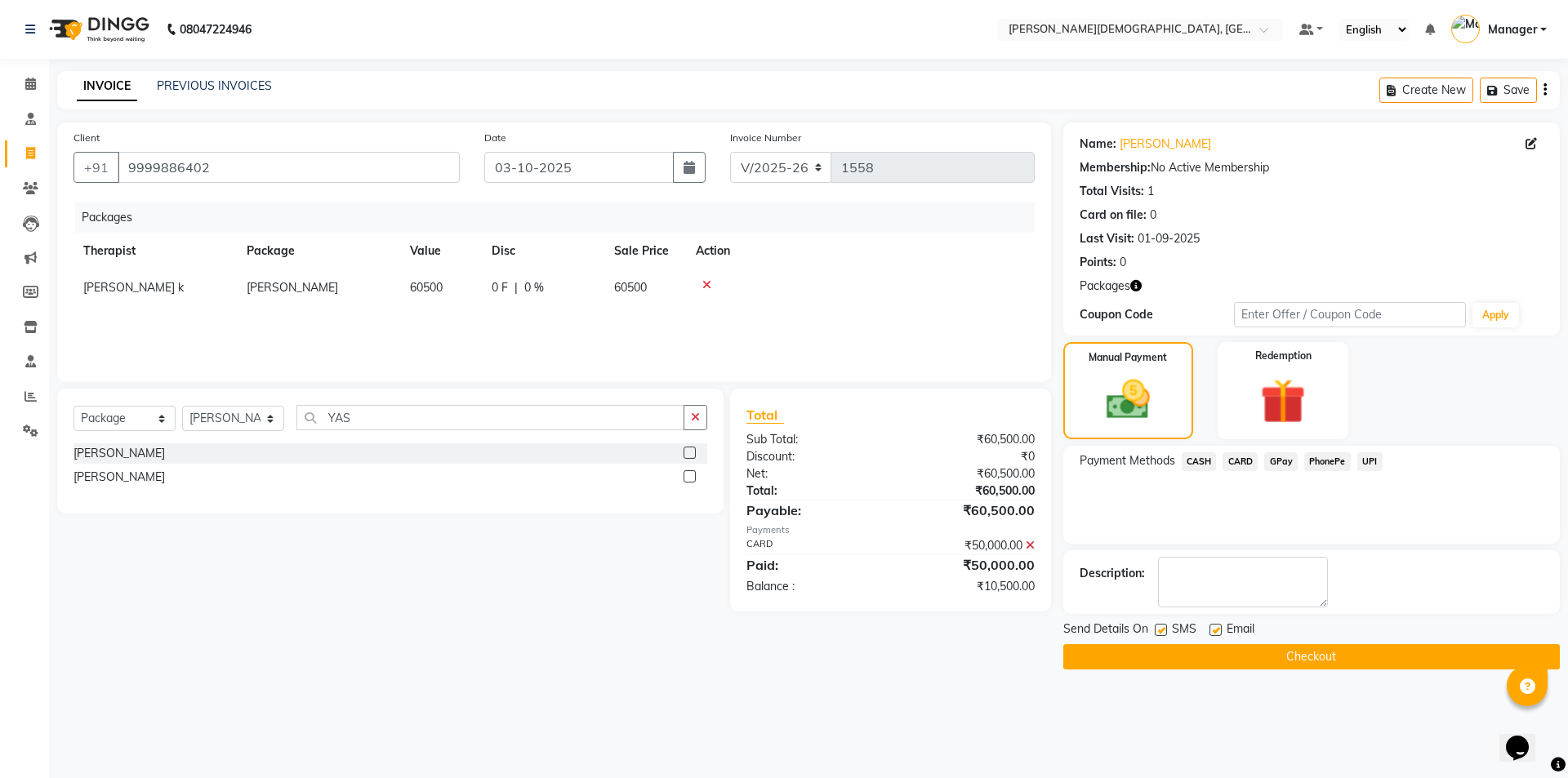
click at [1161, 633] on label at bounding box center [1161, 630] width 12 height 12
click at [1161, 633] on input "checkbox" at bounding box center [1160, 630] width 10 height 10
click at [1169, 654] on button "Checkout" at bounding box center [1312, 656] width 497 height 25
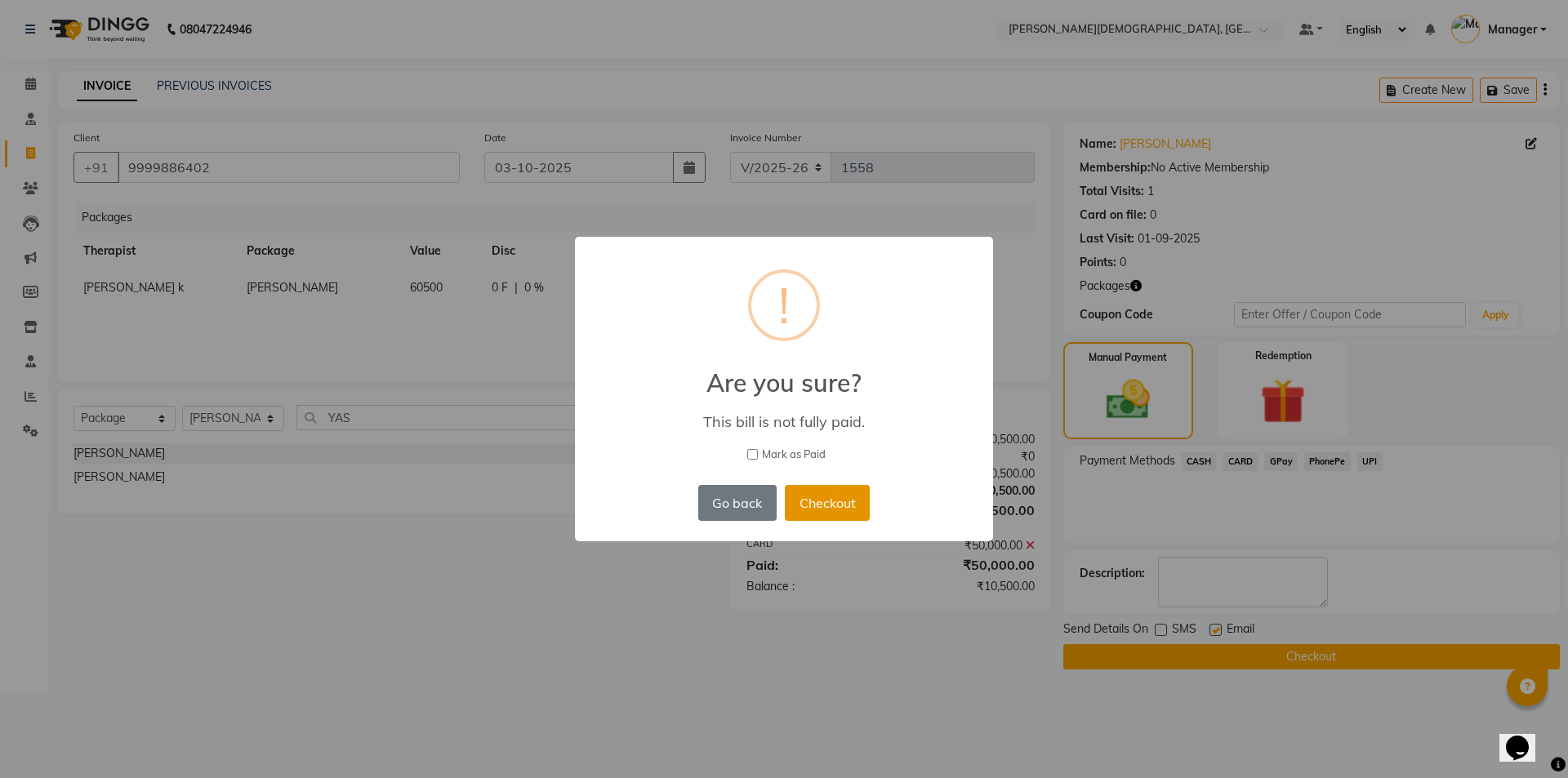
click at [824, 497] on button "Checkout" at bounding box center [827, 502] width 85 height 36
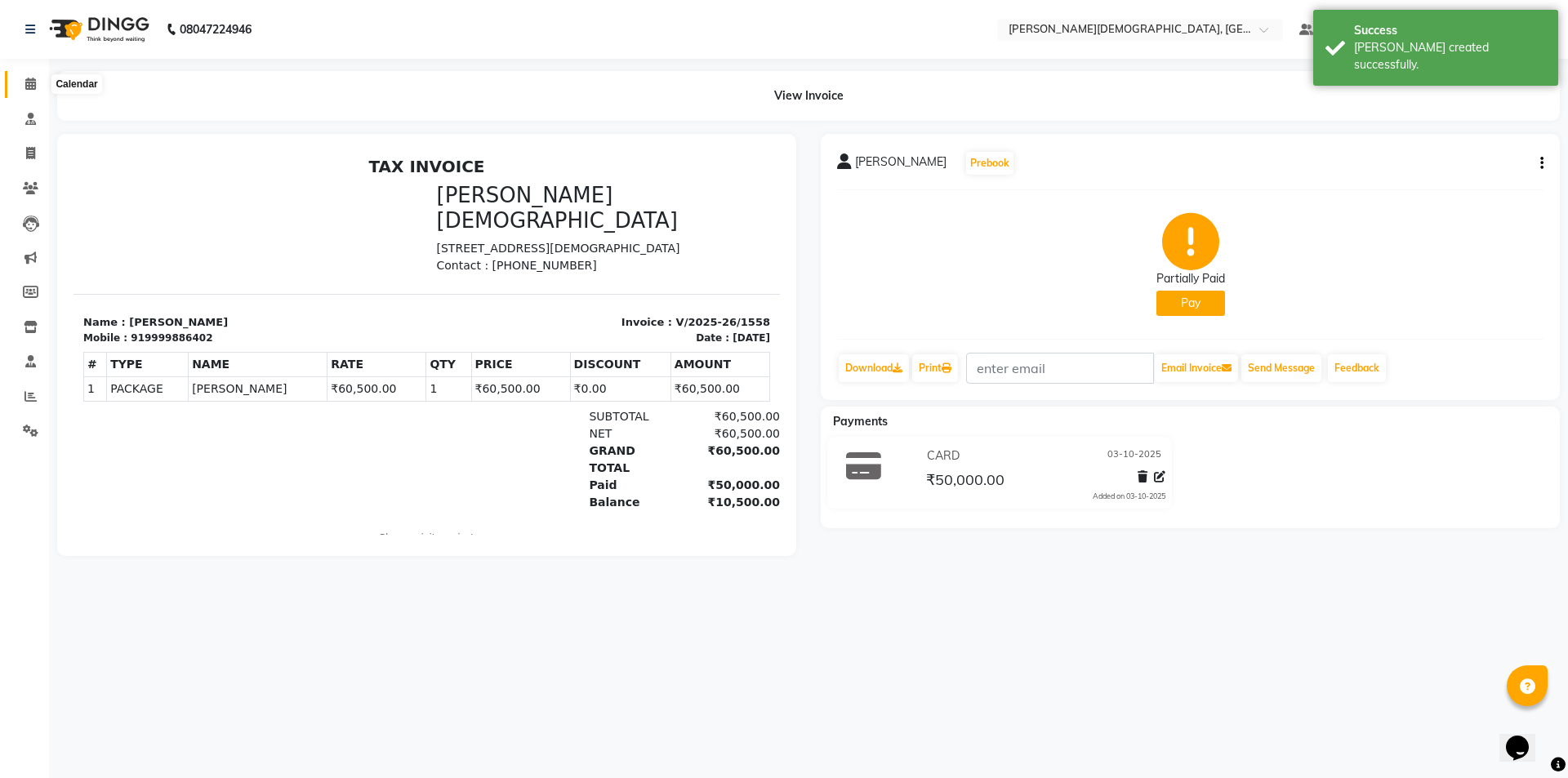
click at [30, 89] on icon at bounding box center [30, 83] width 10 height 12
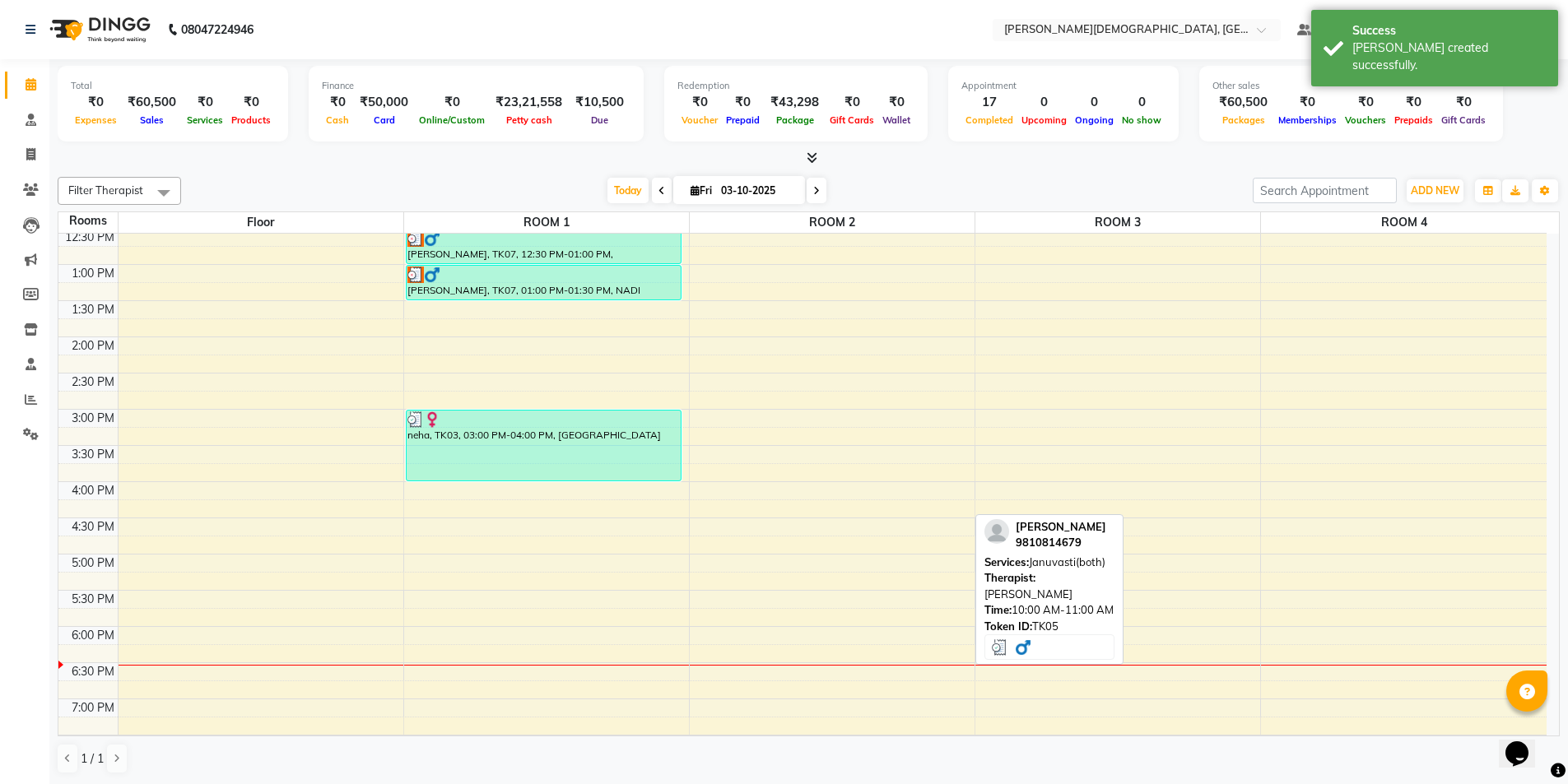
scroll to position [411, 0]
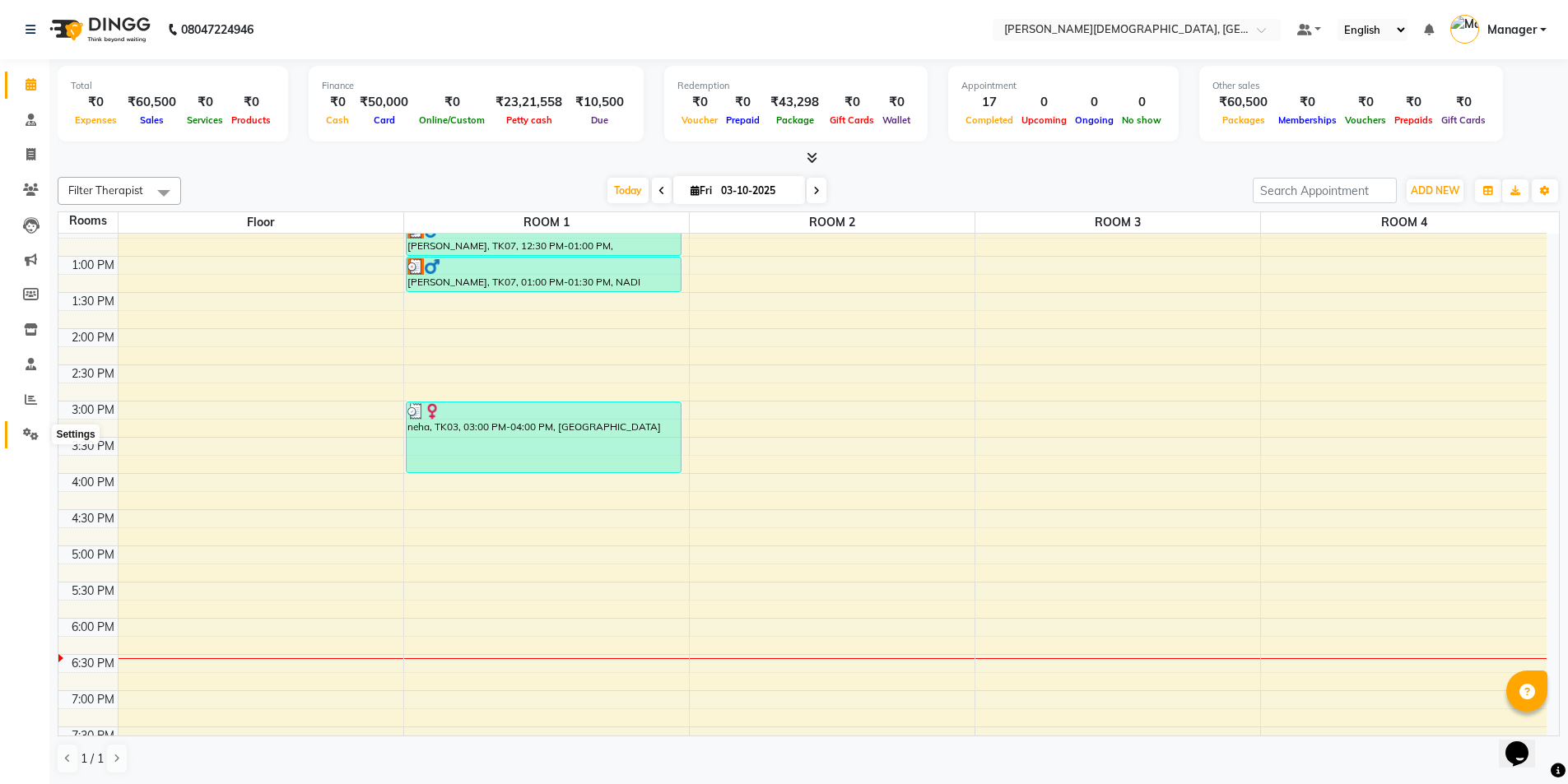
click at [36, 438] on icon at bounding box center [31, 434] width 16 height 12
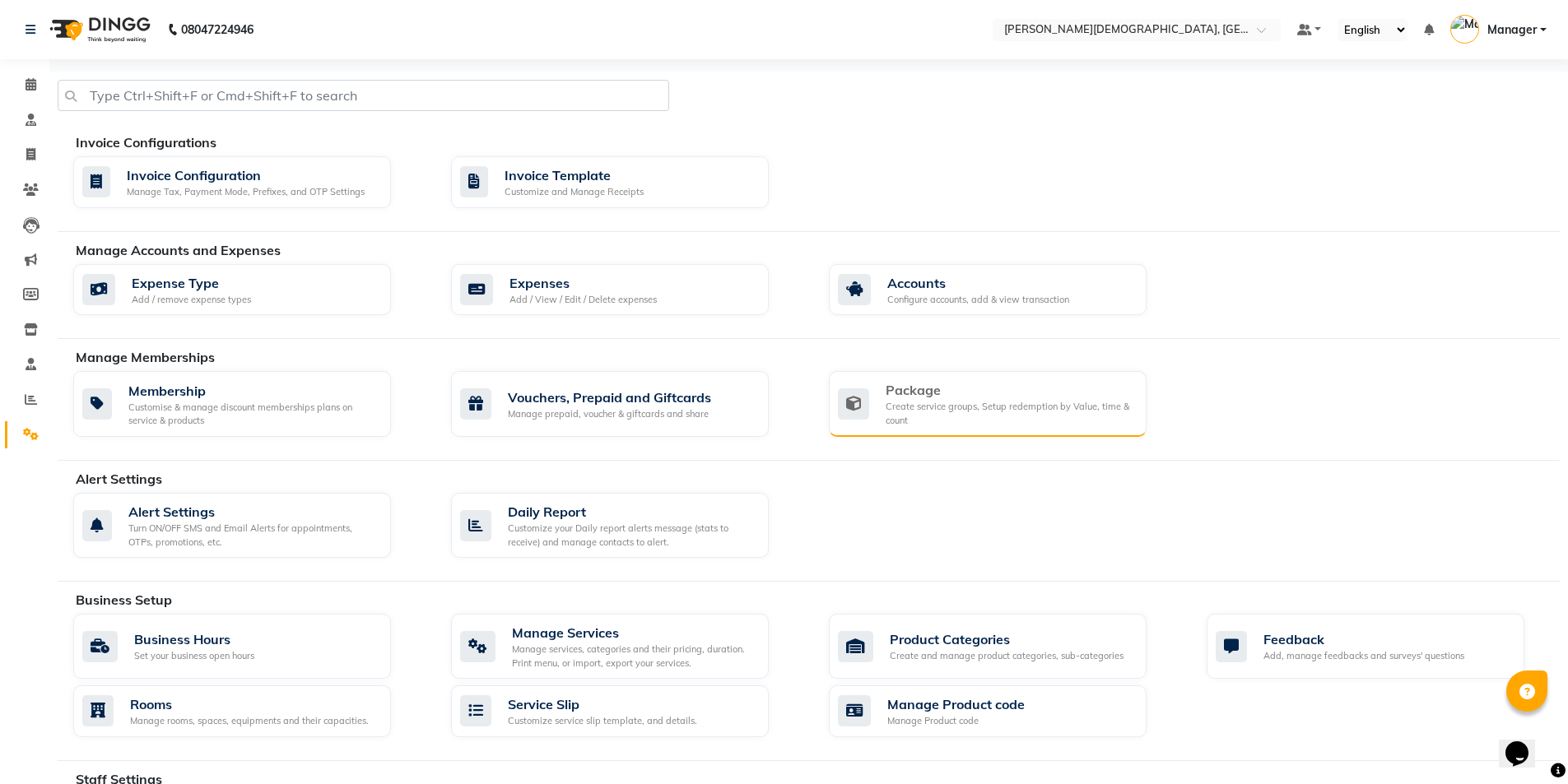
click at [866, 402] on icon at bounding box center [854, 404] width 32 height 32
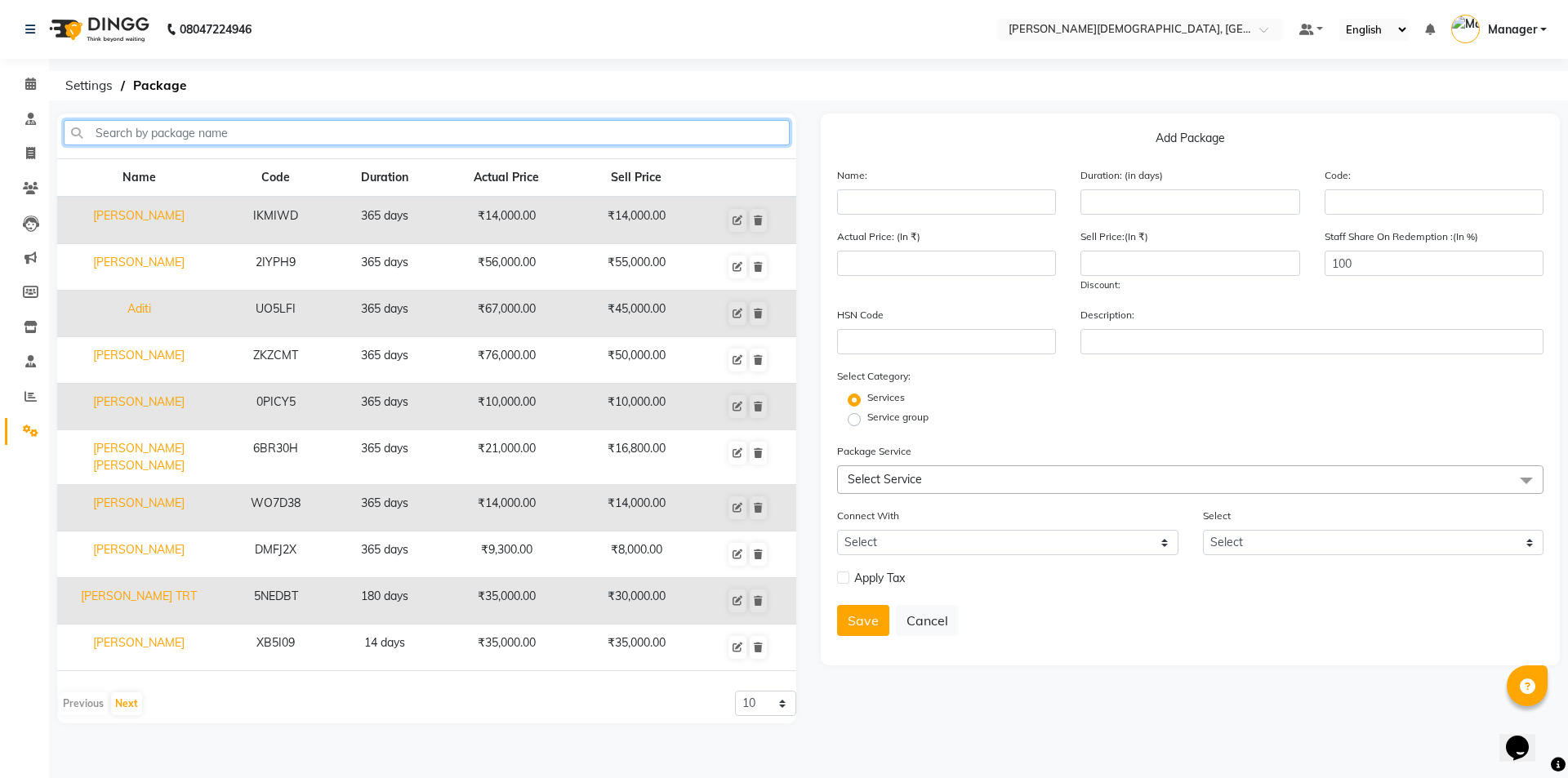
click at [653, 136] on input "text" at bounding box center [427, 132] width 726 height 25
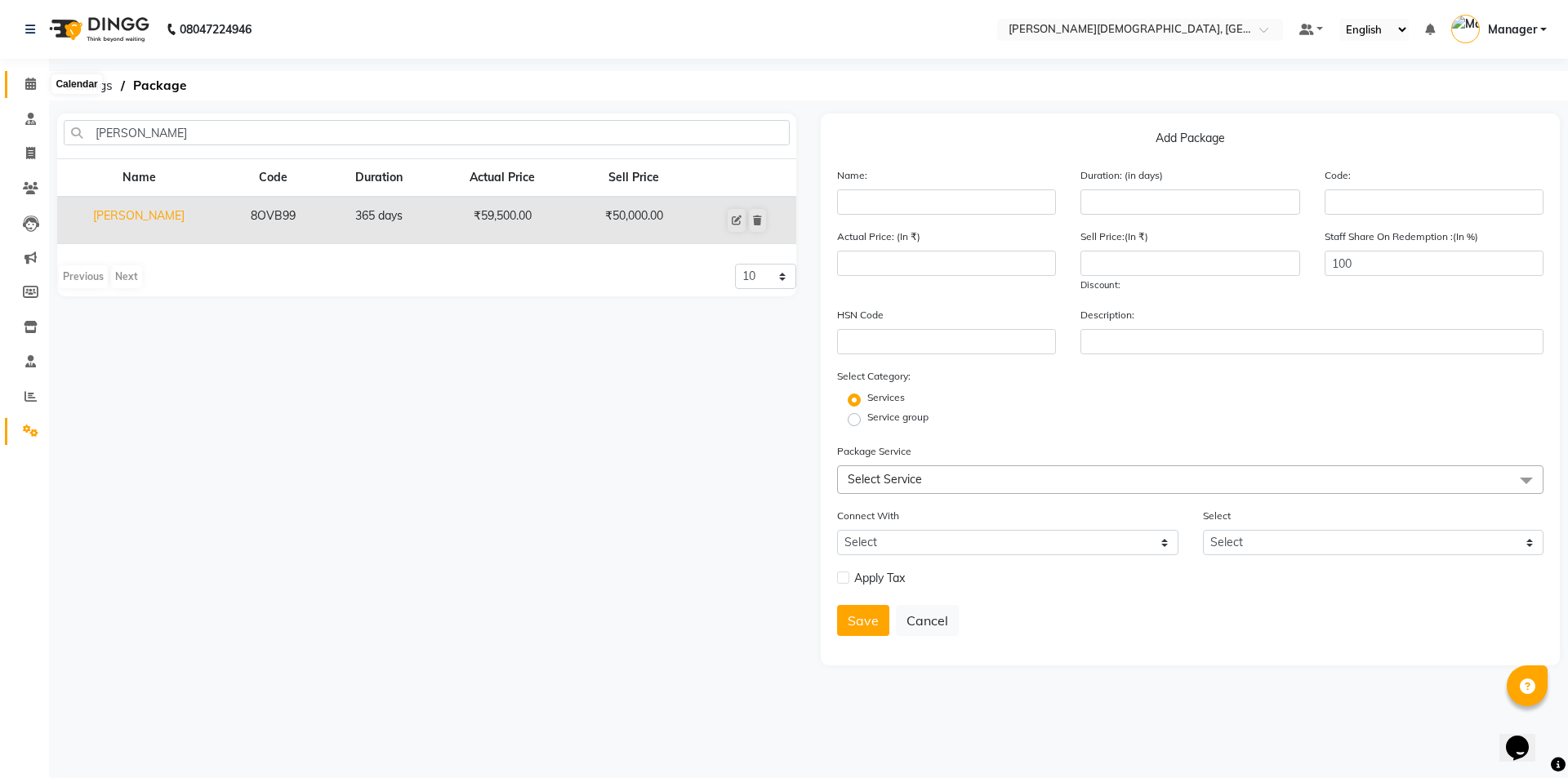
click at [30, 82] on icon at bounding box center [30, 83] width 10 height 12
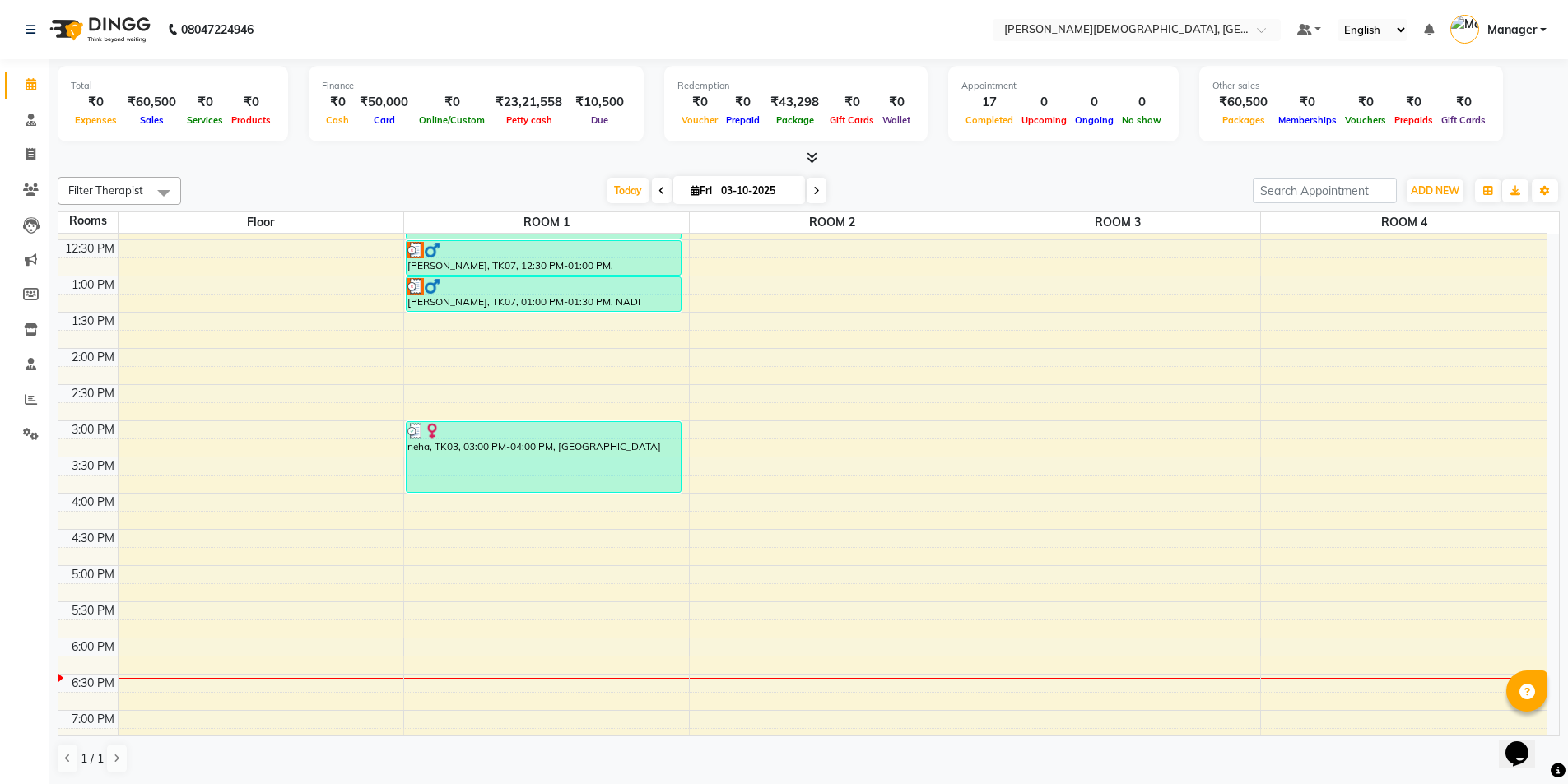
scroll to position [511, 0]
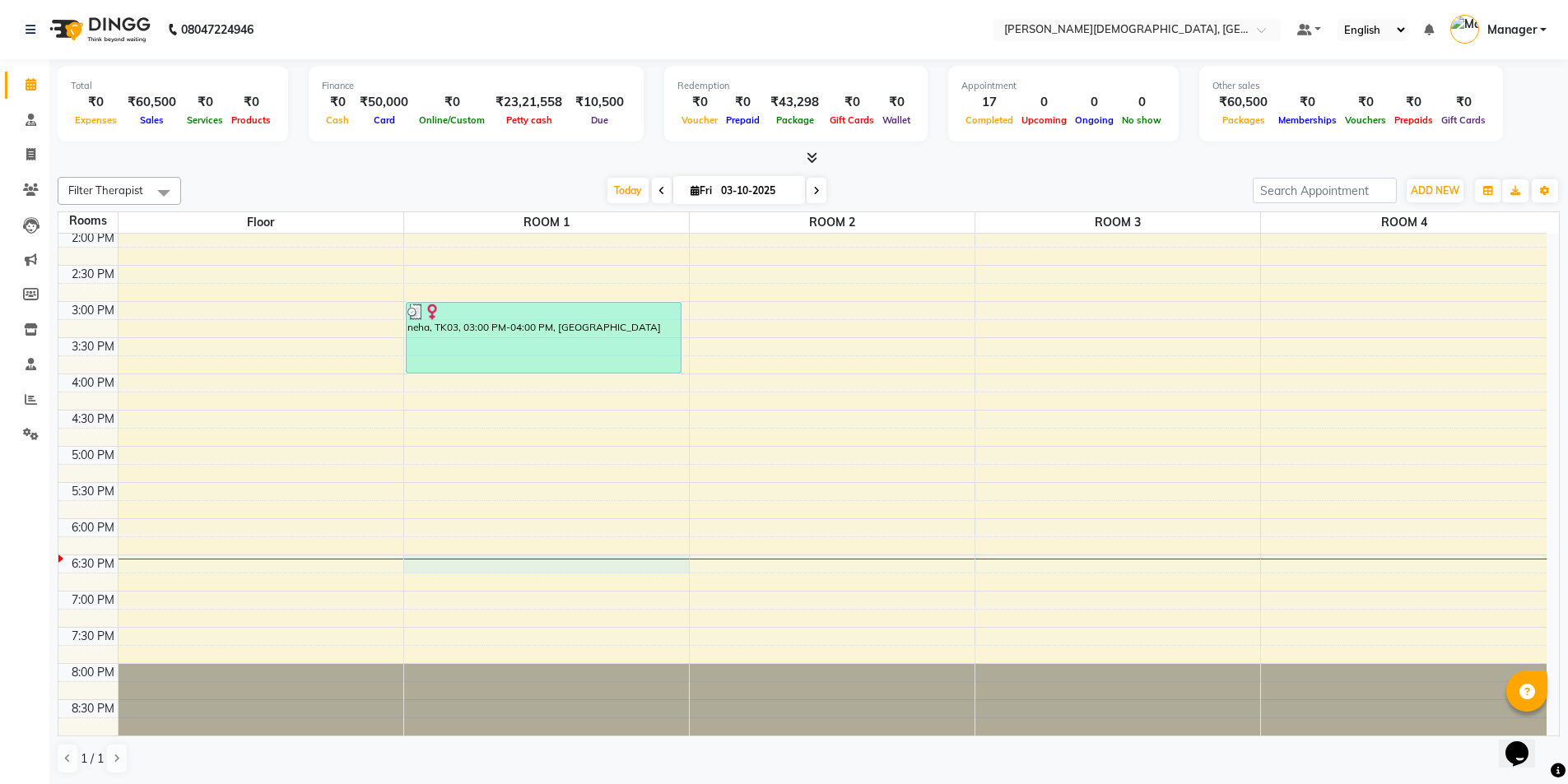
click at [513, 567] on div "7:00 AM 7:30 AM 8:00 AM 8:30 AM 9:00 AM 9:30 AM 10:00 AM 10:30 AM 11:00 AM 11:3…" at bounding box center [803, 228] width 1488 height 1012
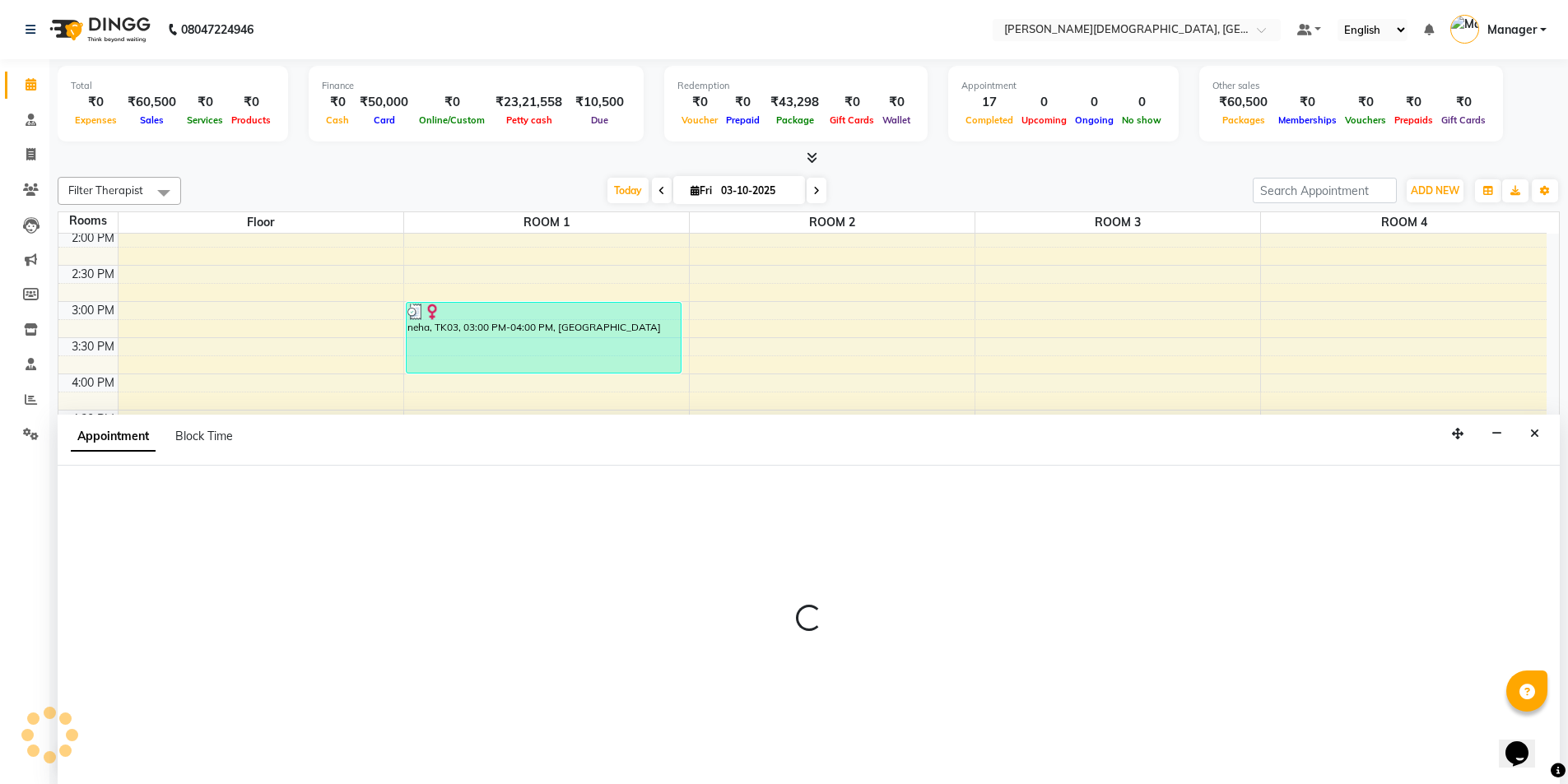
scroll to position [1, 0]
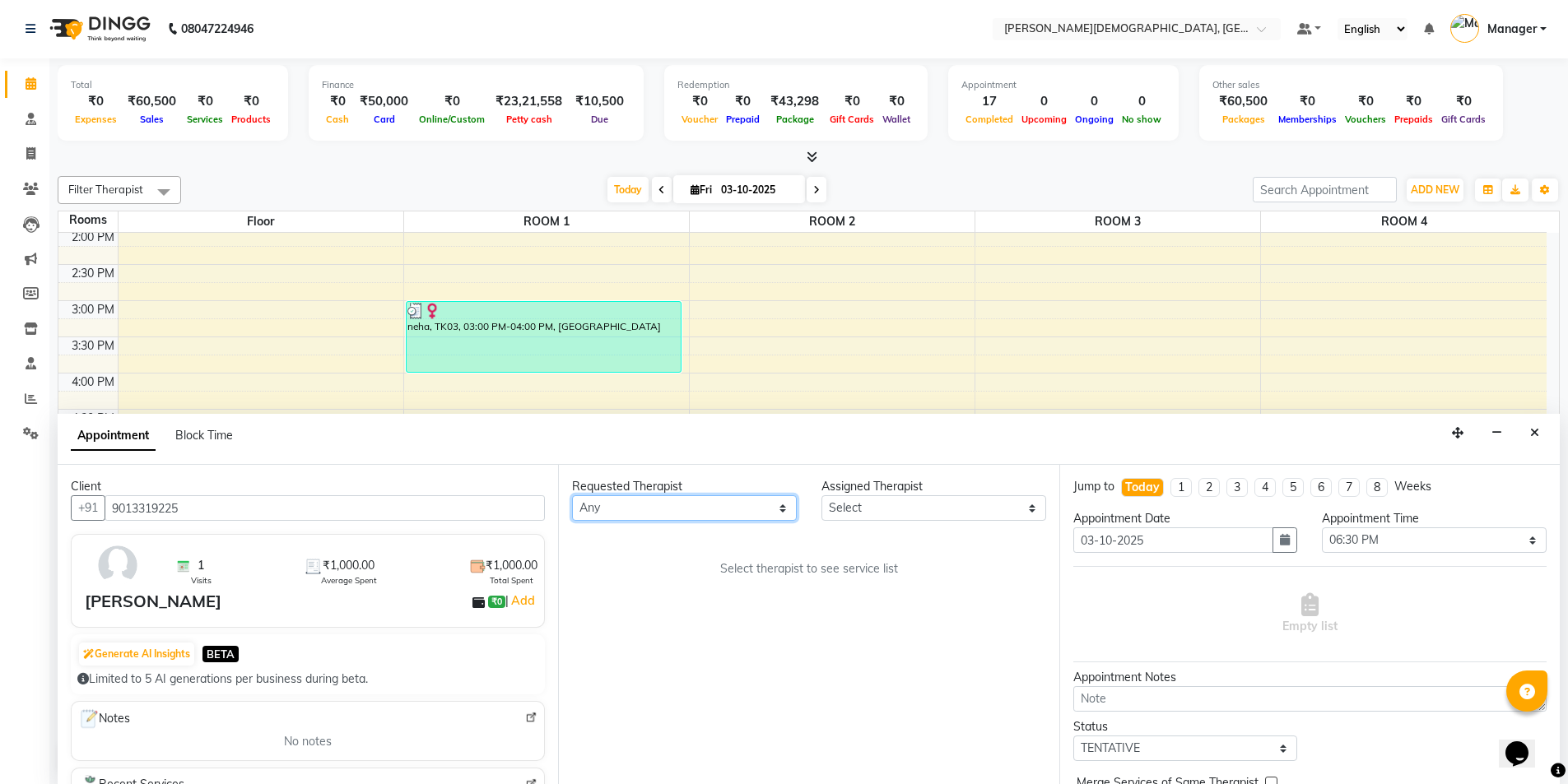
click at [759, 501] on select "Any [PERSON_NAME] [PERSON_NAME] [PERSON_NAME] [PERSON_NAME] [PERSON_NAME] [PERS…" at bounding box center [684, 508] width 225 height 25
click at [572, 495] on select "Any [PERSON_NAME] [PERSON_NAME] [PERSON_NAME] [PERSON_NAME] [PERSON_NAME] [PERS…" at bounding box center [684, 508] width 225 height 25
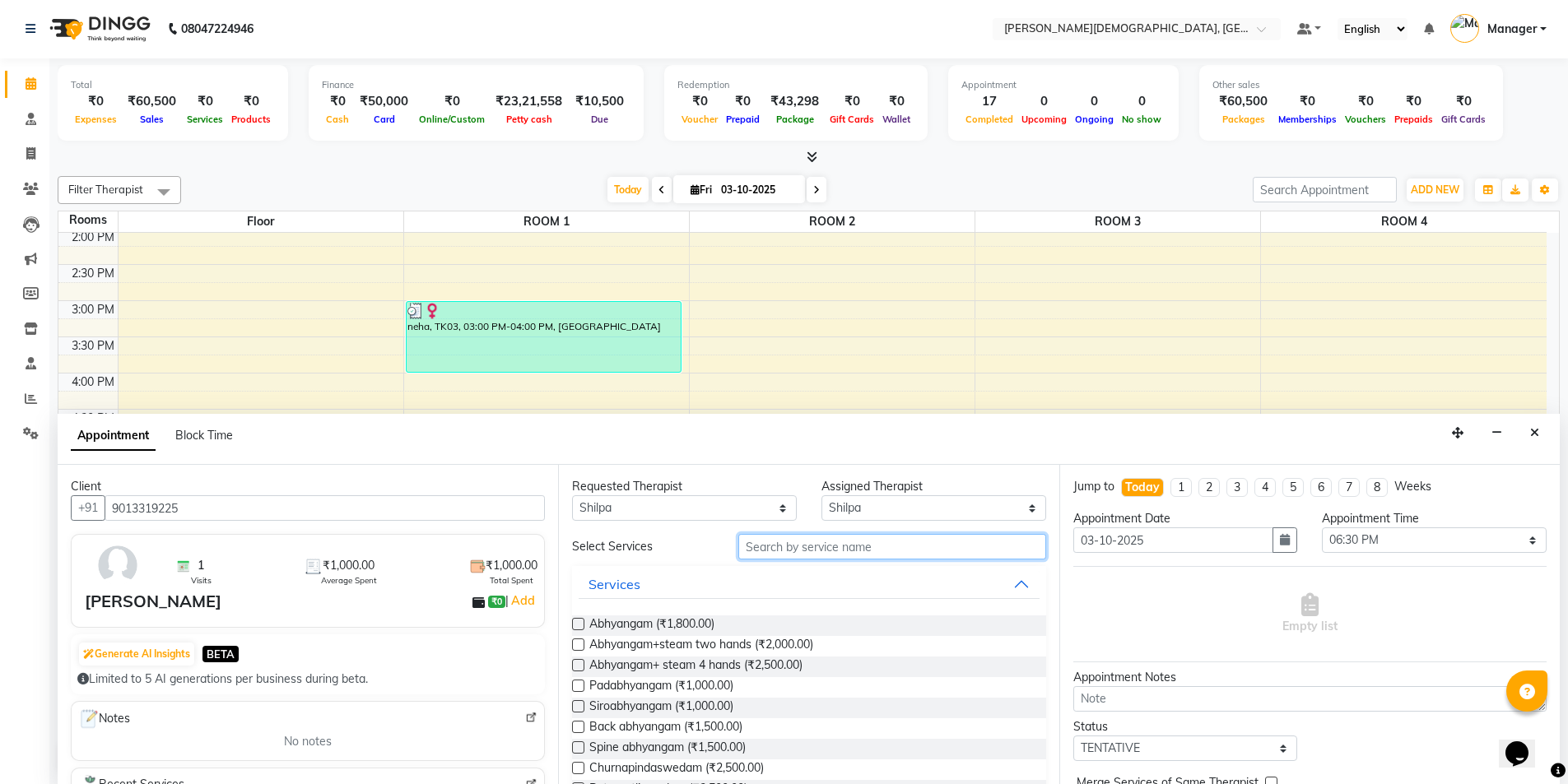
click at [864, 542] on input "text" at bounding box center [892, 546] width 308 height 25
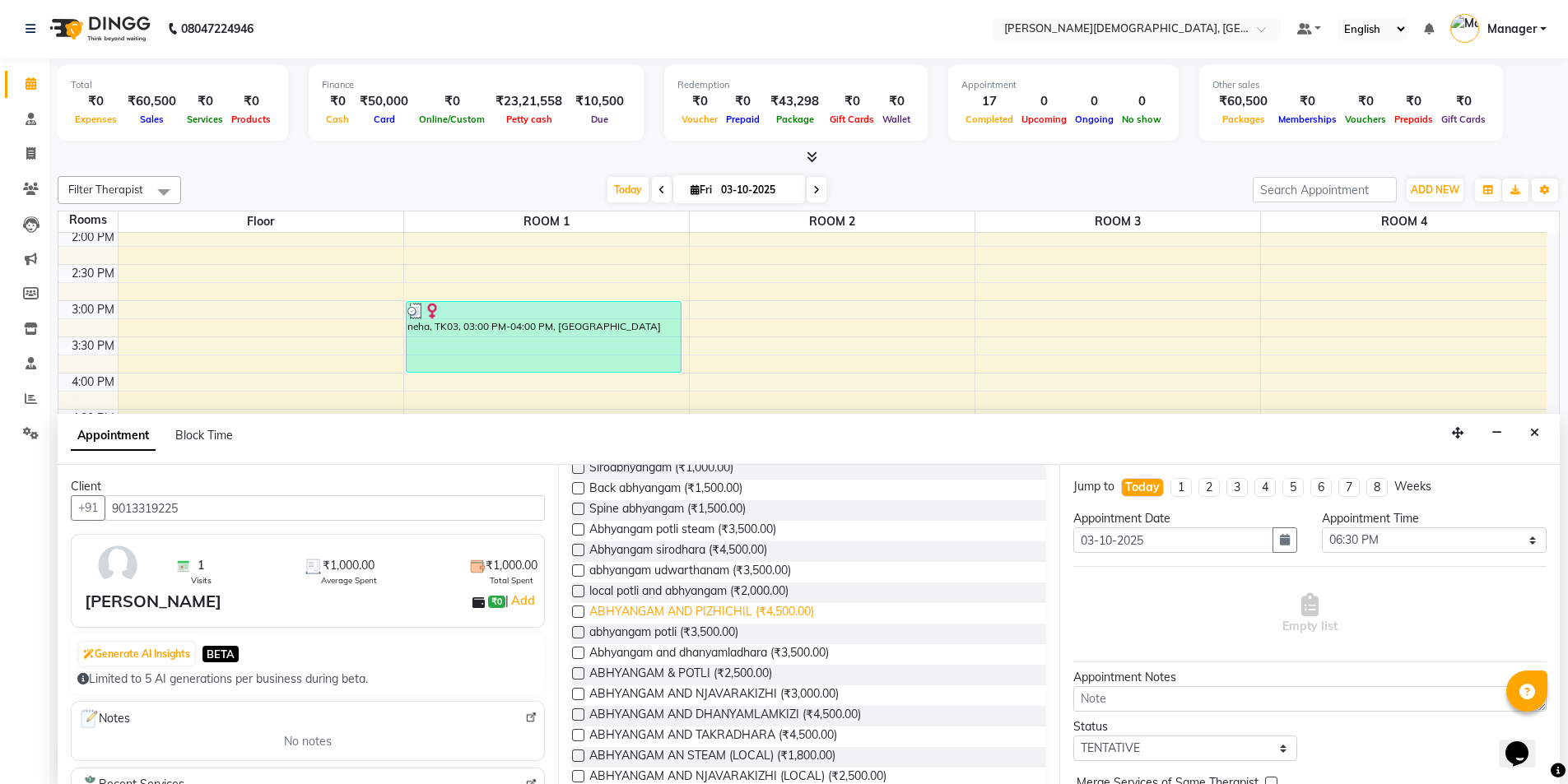
scroll to position [329, 0]
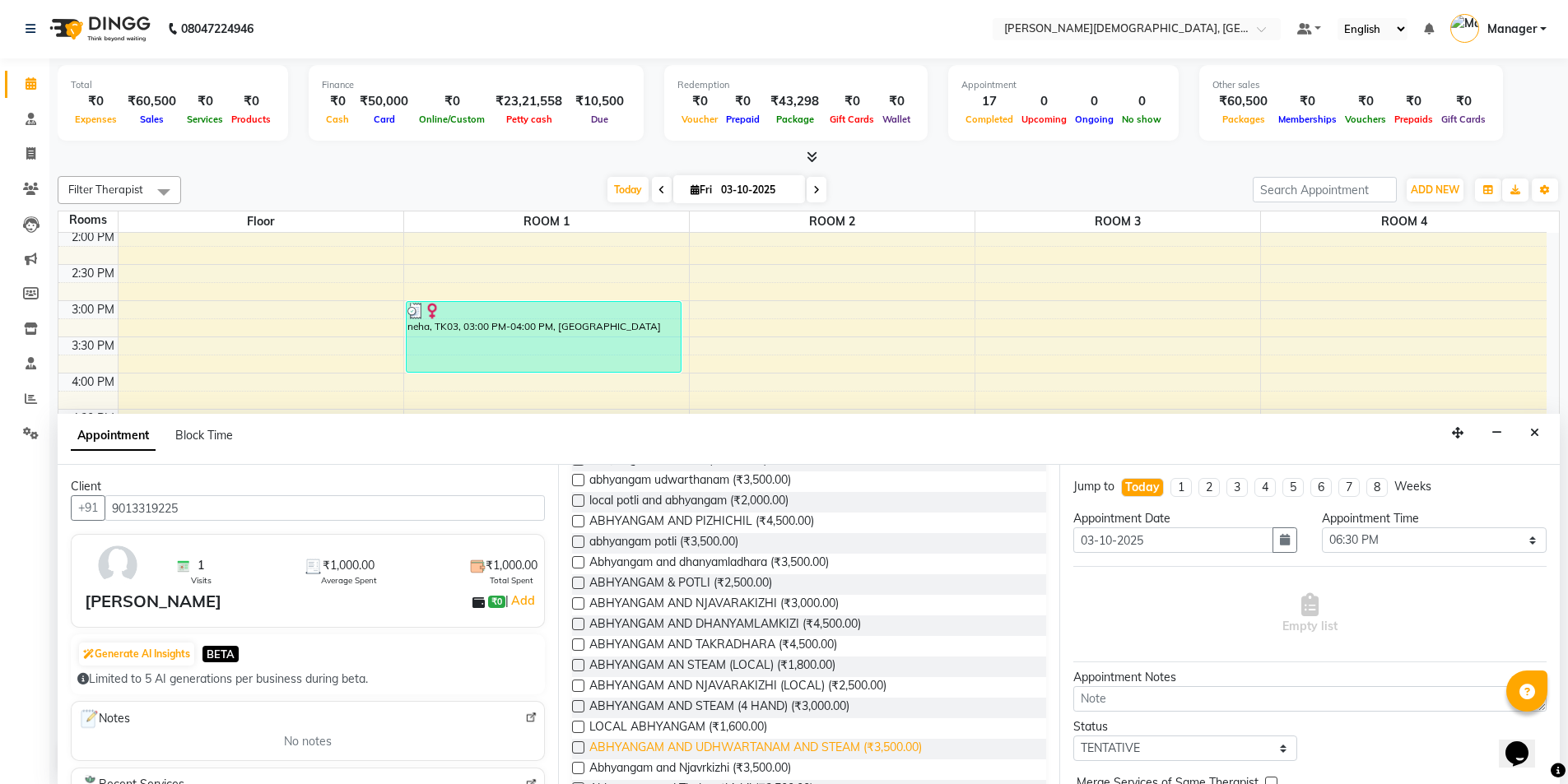
click at [812, 749] on span "ABHYANGAM AND UDHWARTANAM AND STEAM (₹3,500.00)" at bounding box center [756, 749] width 333 height 21
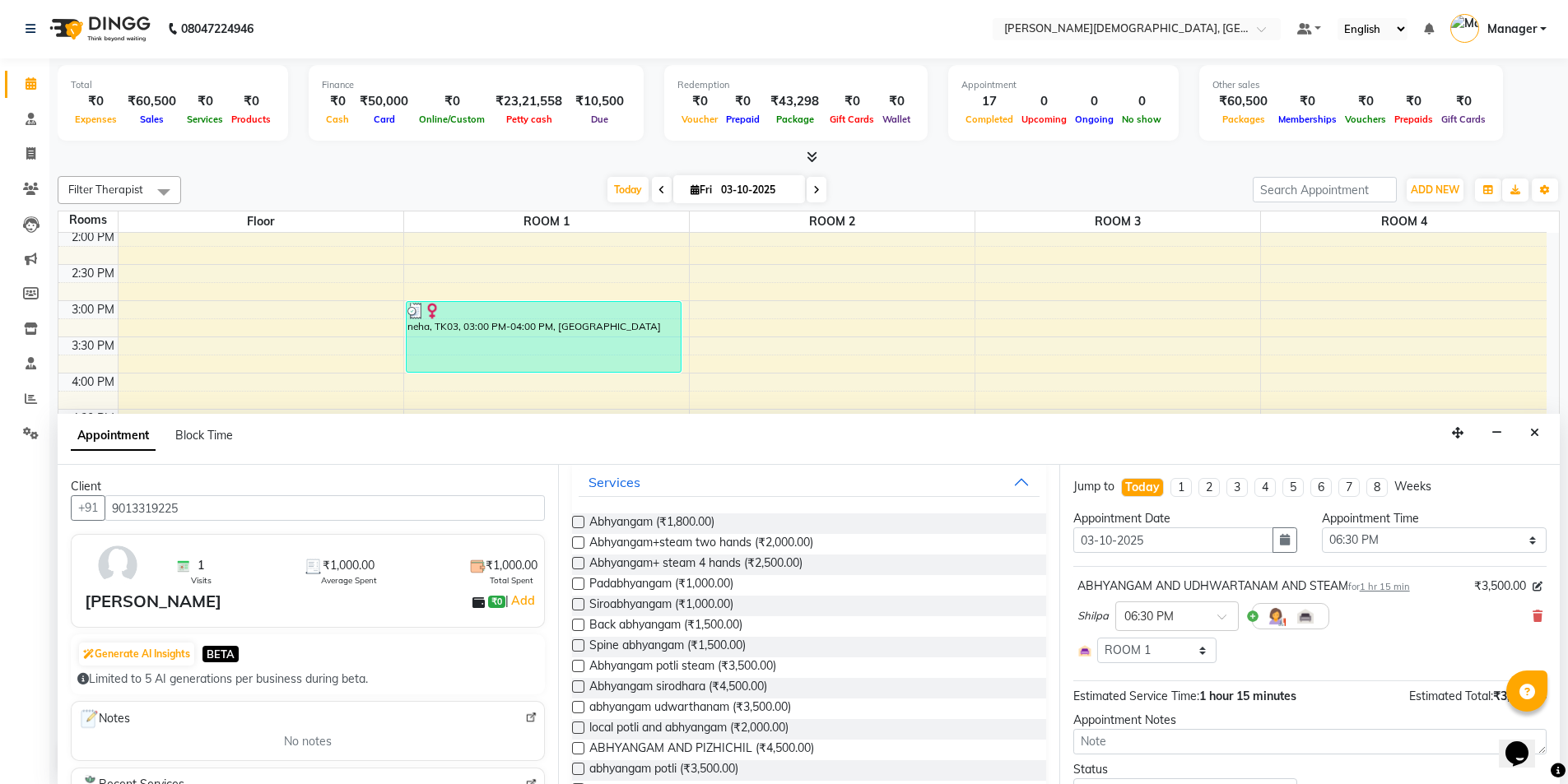
scroll to position [0, 0]
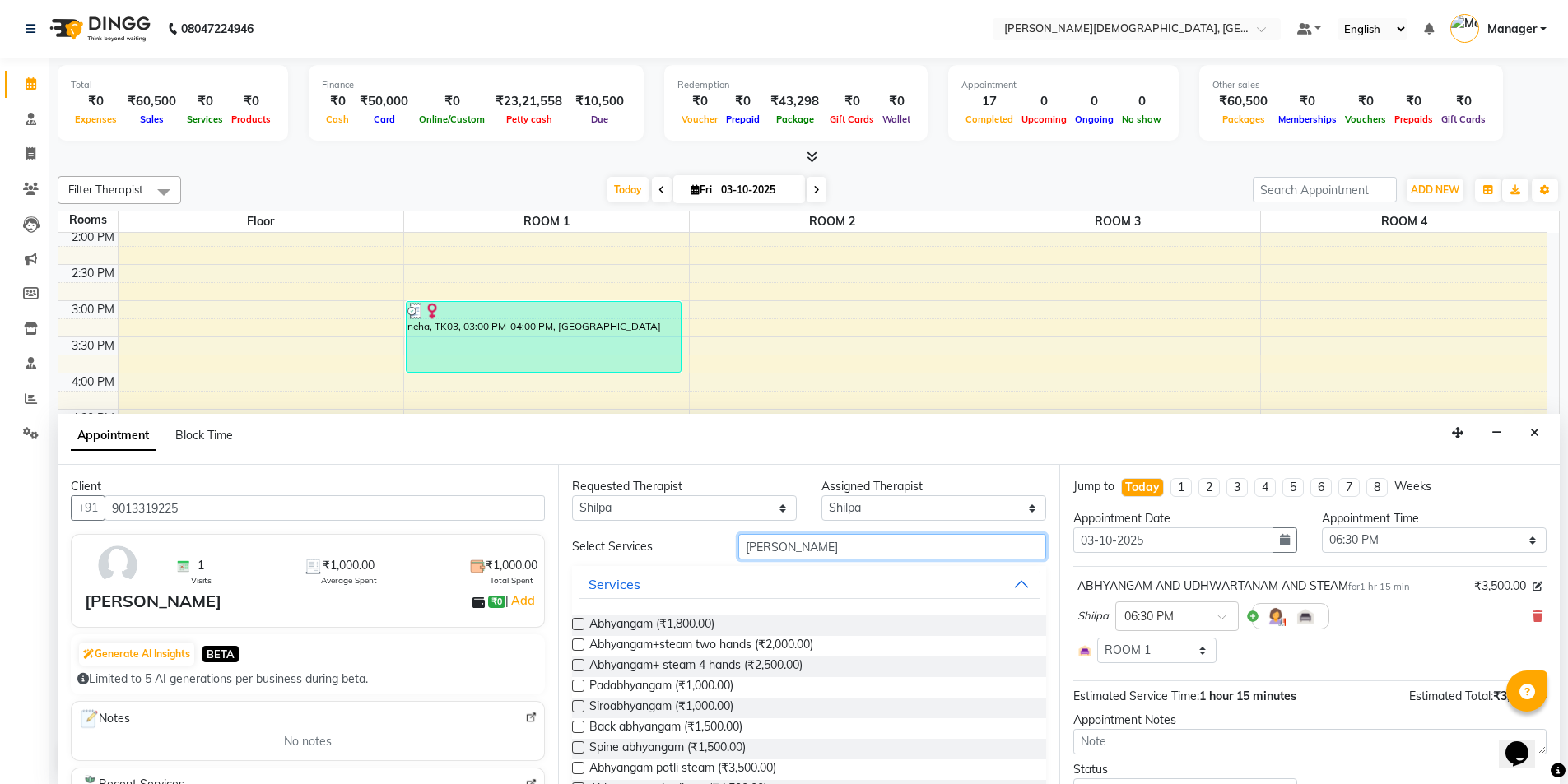
click at [844, 548] on input "[PERSON_NAME]" at bounding box center [892, 546] width 308 height 25
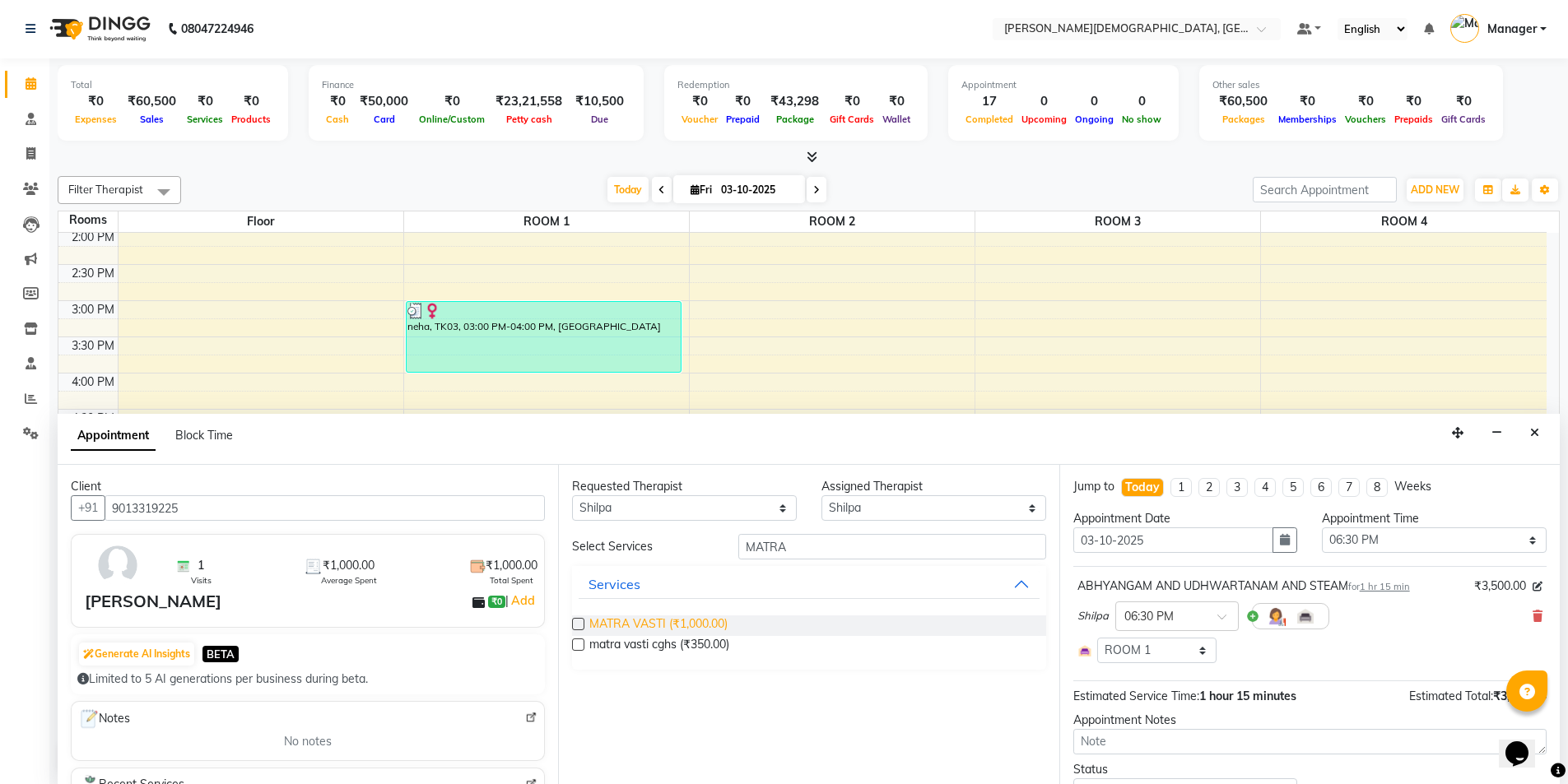
click at [688, 624] on span "MATRA VASTI (₹1,000.00)" at bounding box center [658, 626] width 138 height 21
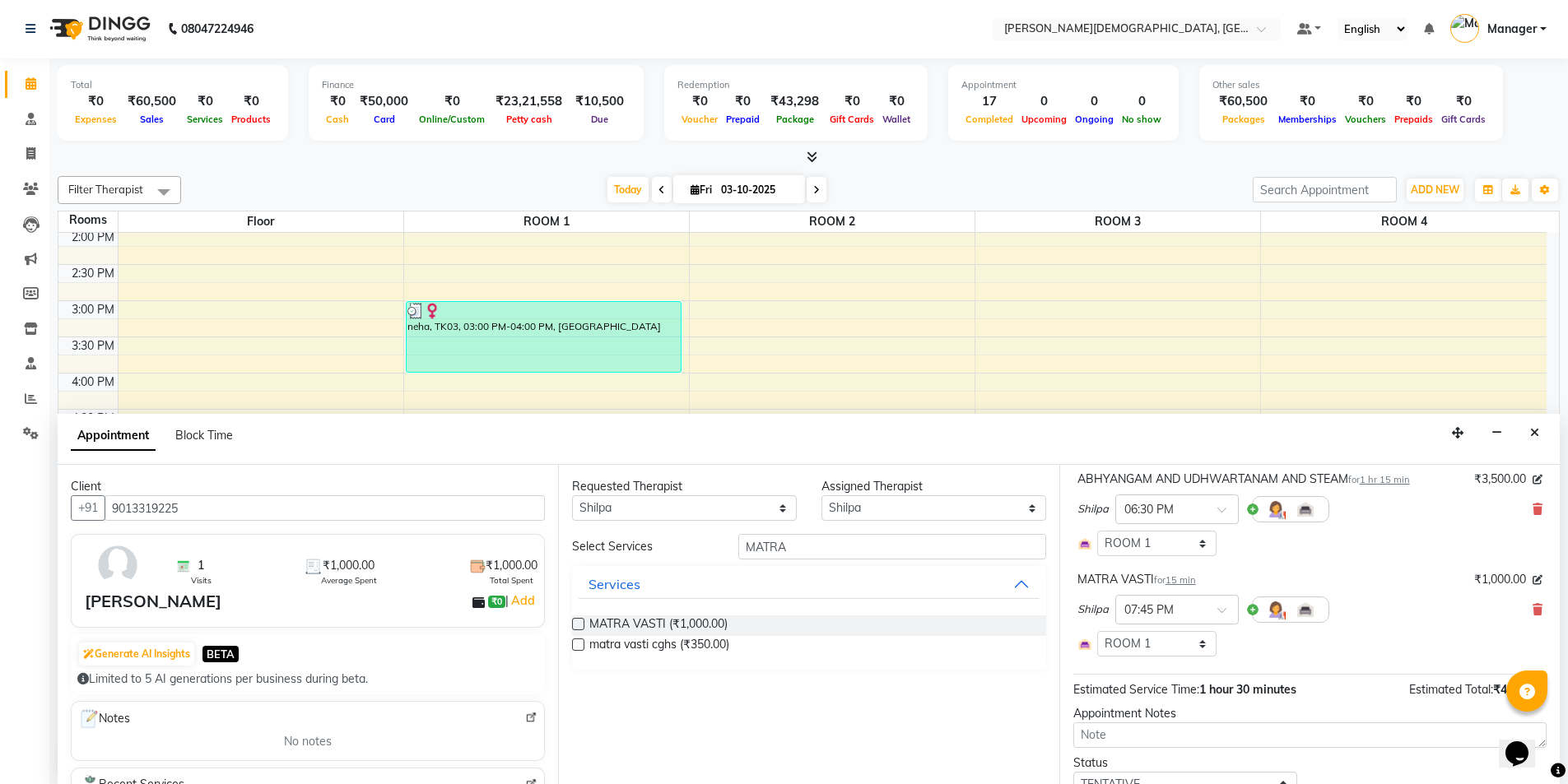
scroll to position [224, 0]
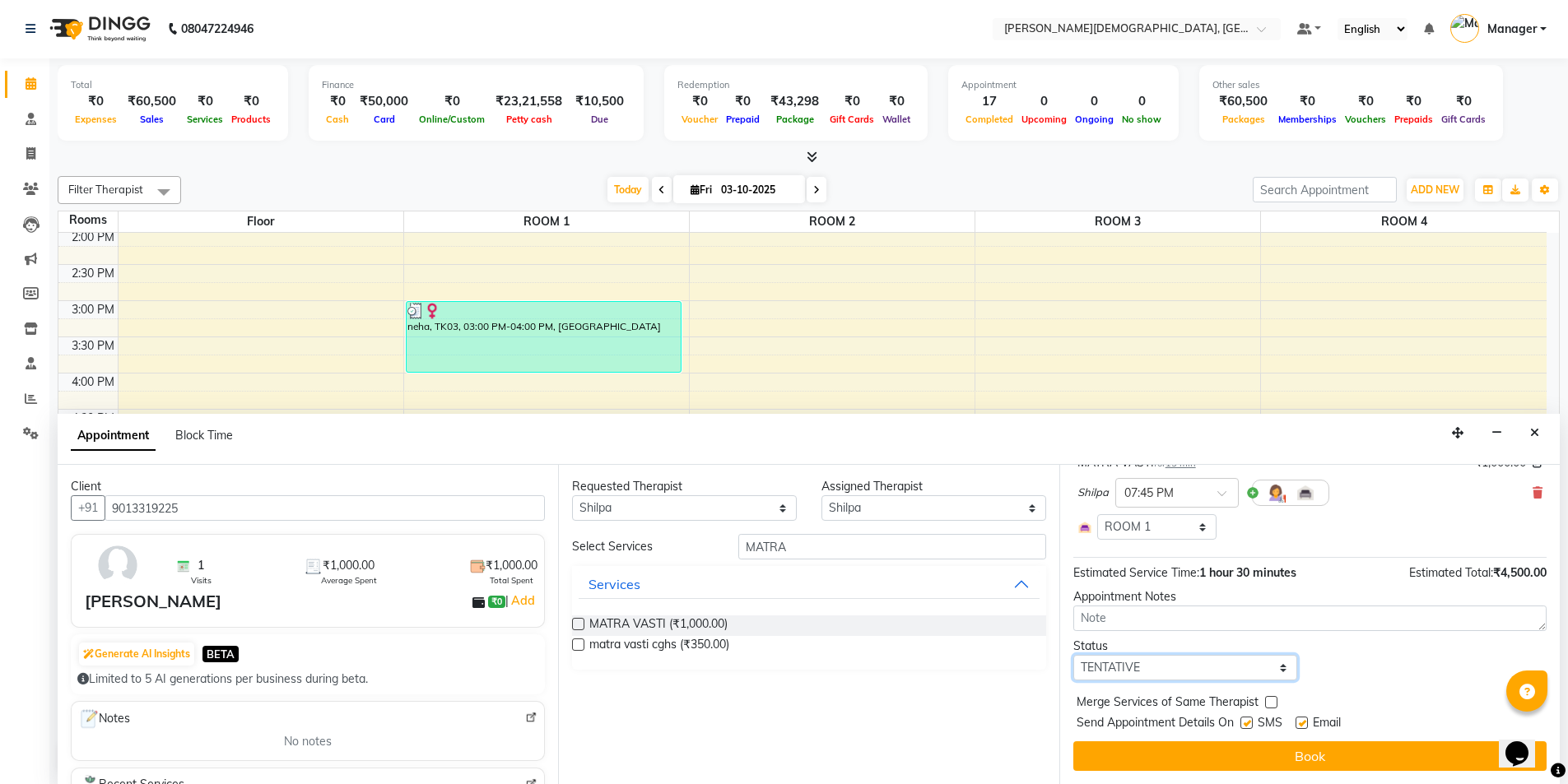
click at [1206, 666] on select "Select TENTATIVE CONFIRM CHECK-IN UPCOMING" at bounding box center [1185, 667] width 225 height 25
click at [1073, 654] on select "Select TENTATIVE CONFIRM CHECK-IN UPCOMING" at bounding box center [1185, 667] width 225 height 25
click at [1246, 724] on label at bounding box center [1247, 723] width 12 height 12
click at [1246, 724] on input "checkbox" at bounding box center [1246, 724] width 11 height 10
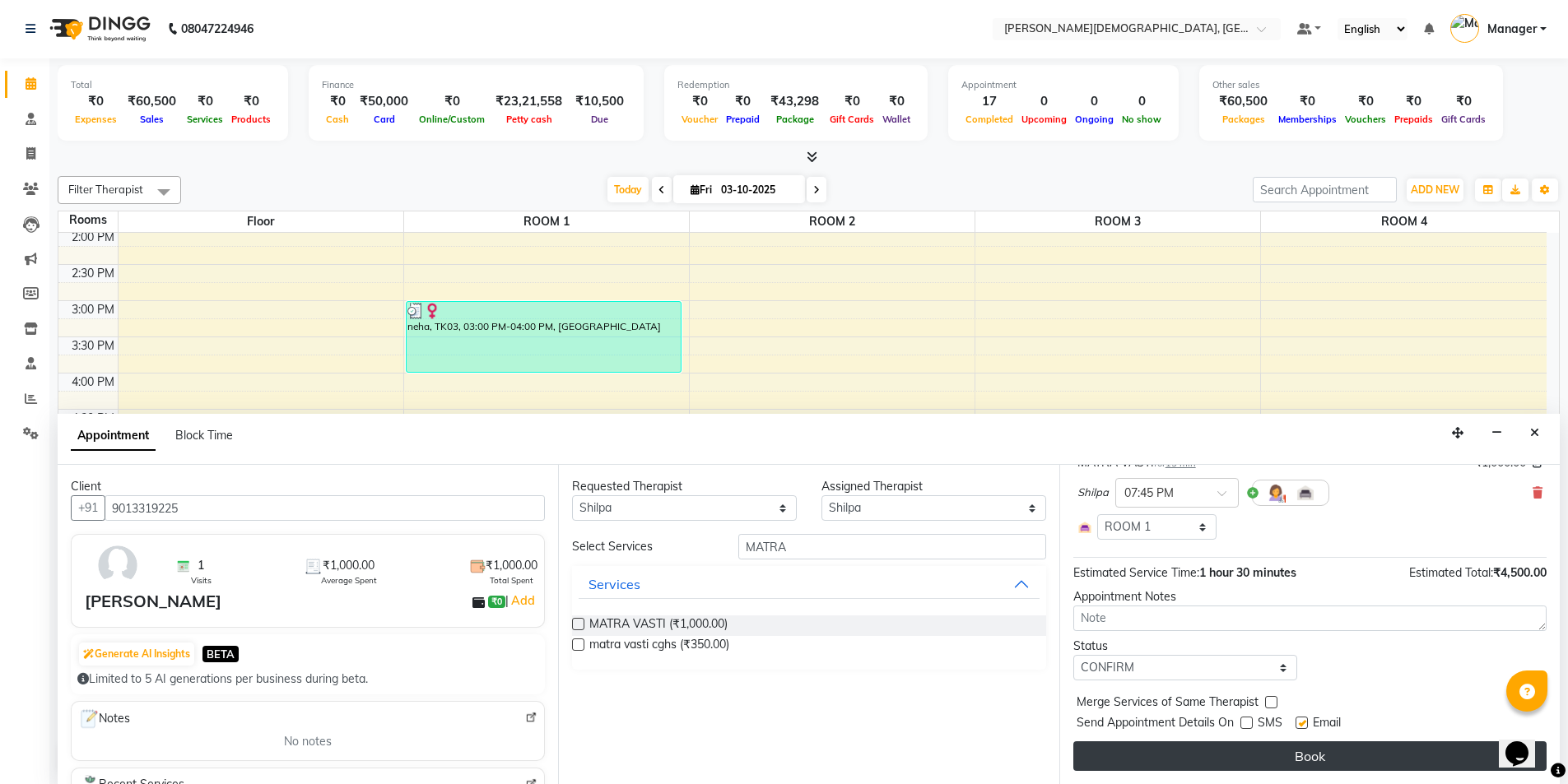
click at [1229, 750] on button "Book" at bounding box center [1310, 756] width 474 height 30
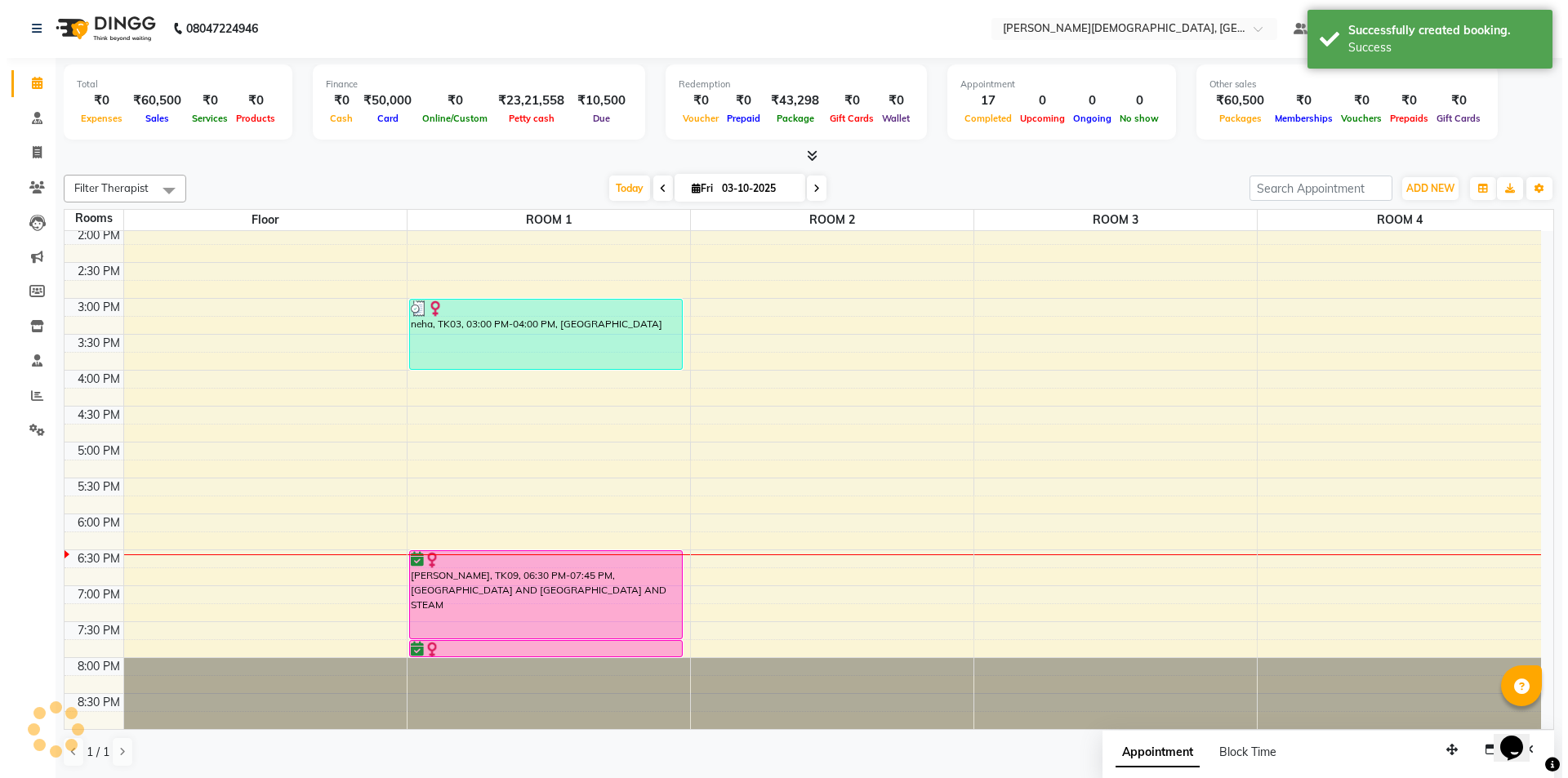
scroll to position [0, 0]
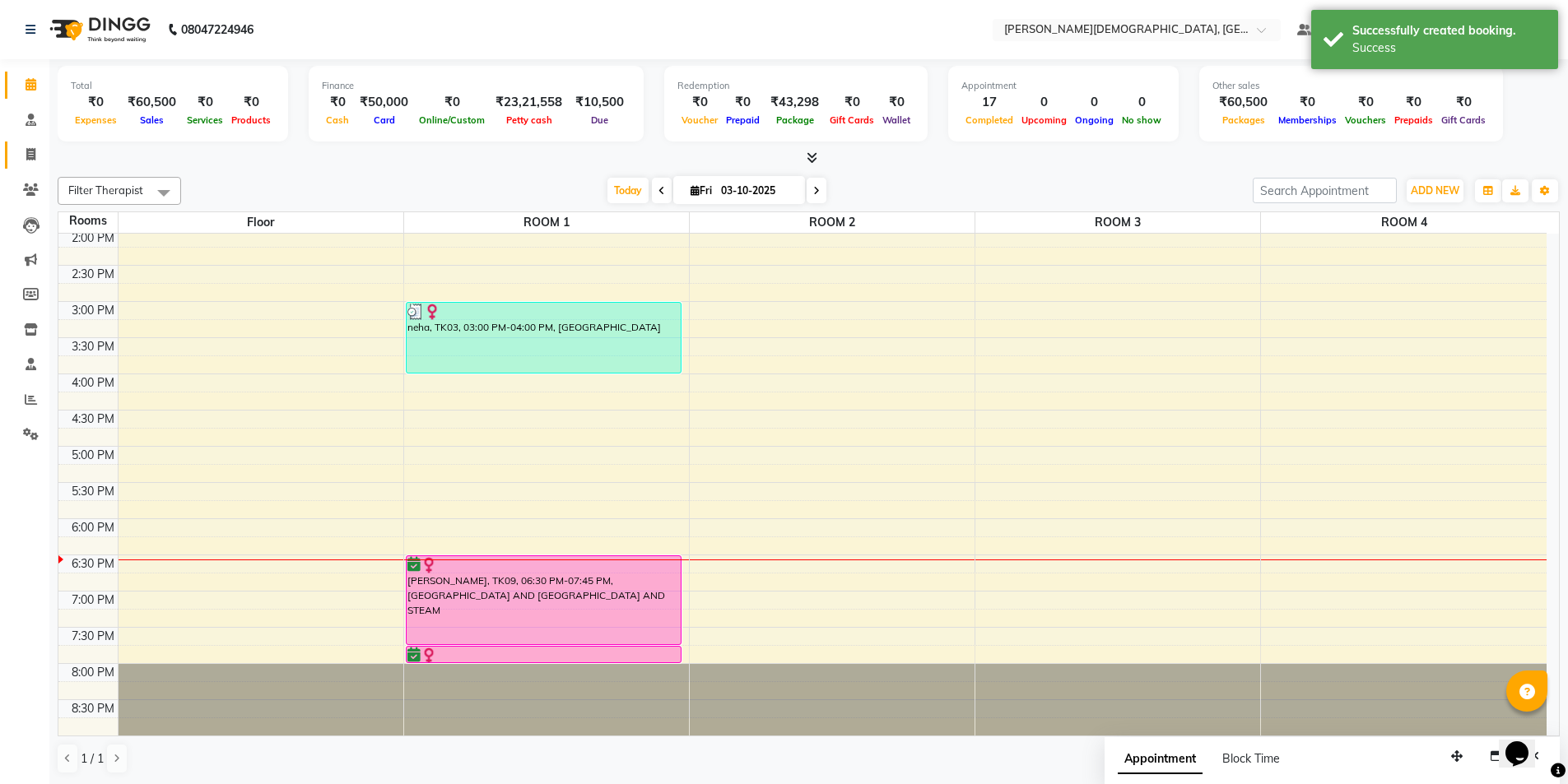
click at [32, 162] on span at bounding box center [31, 155] width 29 height 19
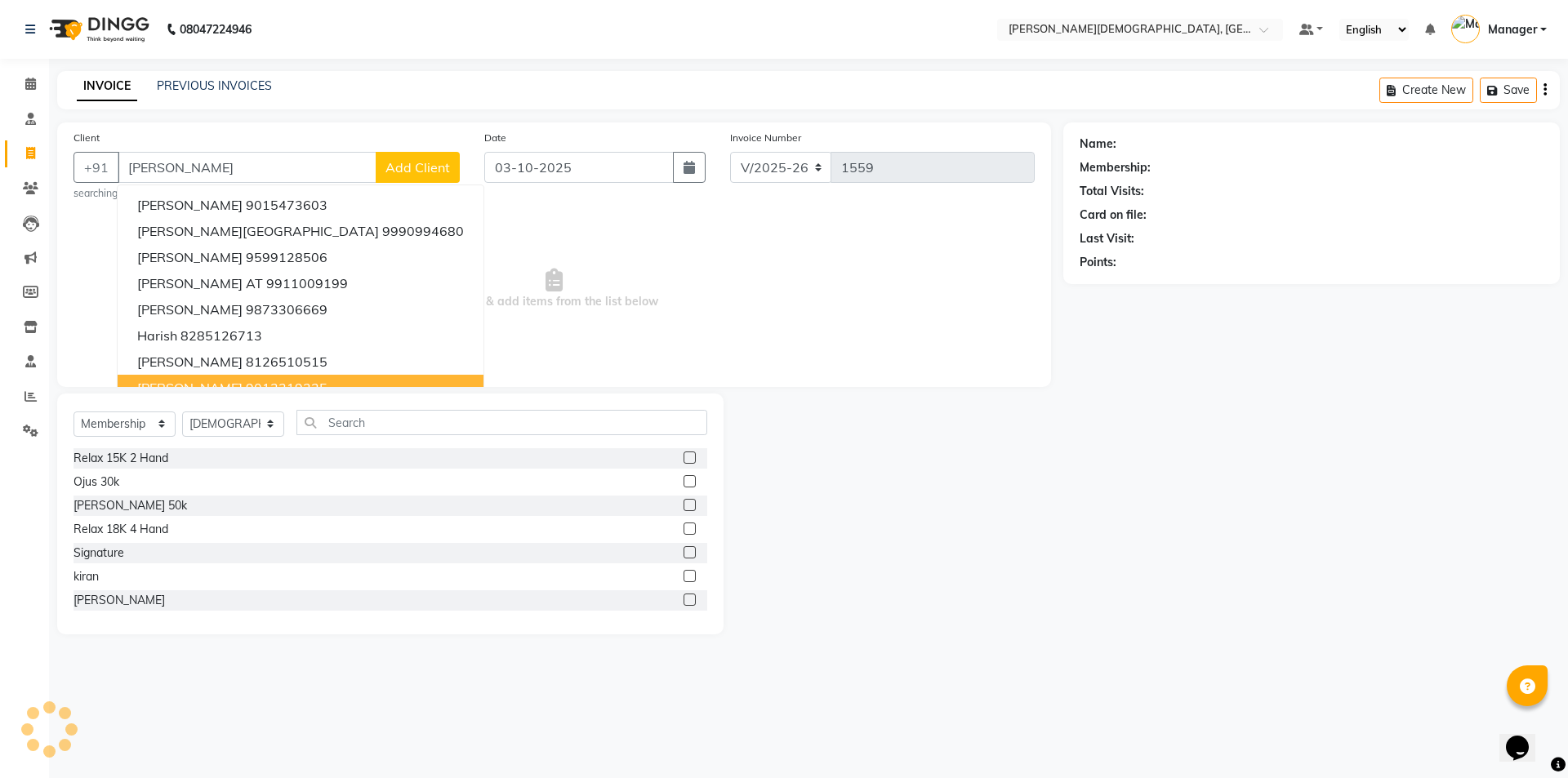
click at [258, 386] on ngb-highlight "9013319225" at bounding box center [287, 387] width 82 height 16
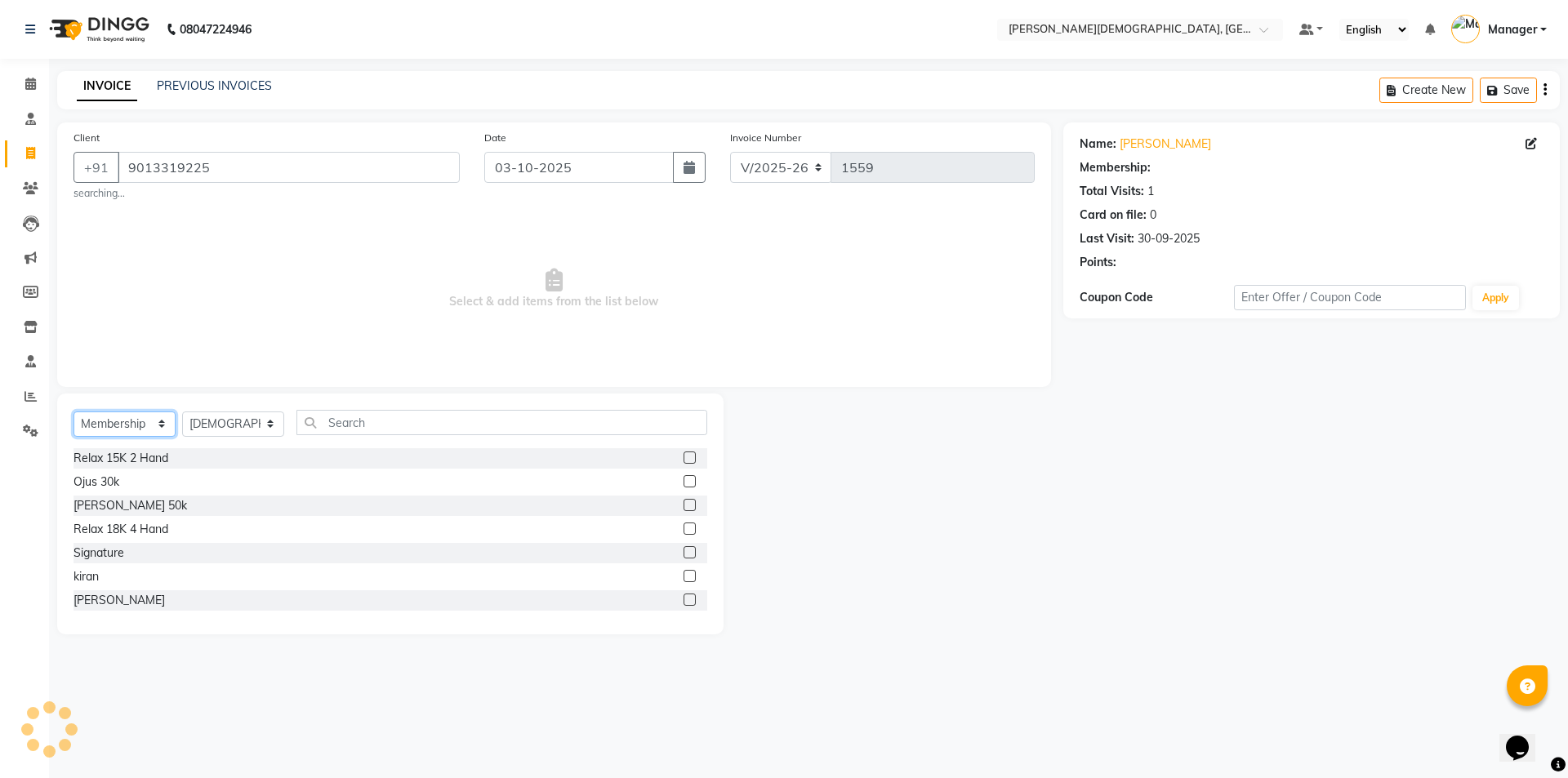
click at [129, 416] on select "Select Service Product Membership Package Voucher Prepaid Gift Card" at bounding box center [125, 424] width 103 height 25
click at [74, 412] on select "Select Service Product Membership Package Voucher Prepaid Gift Card" at bounding box center [125, 424] width 103 height 25
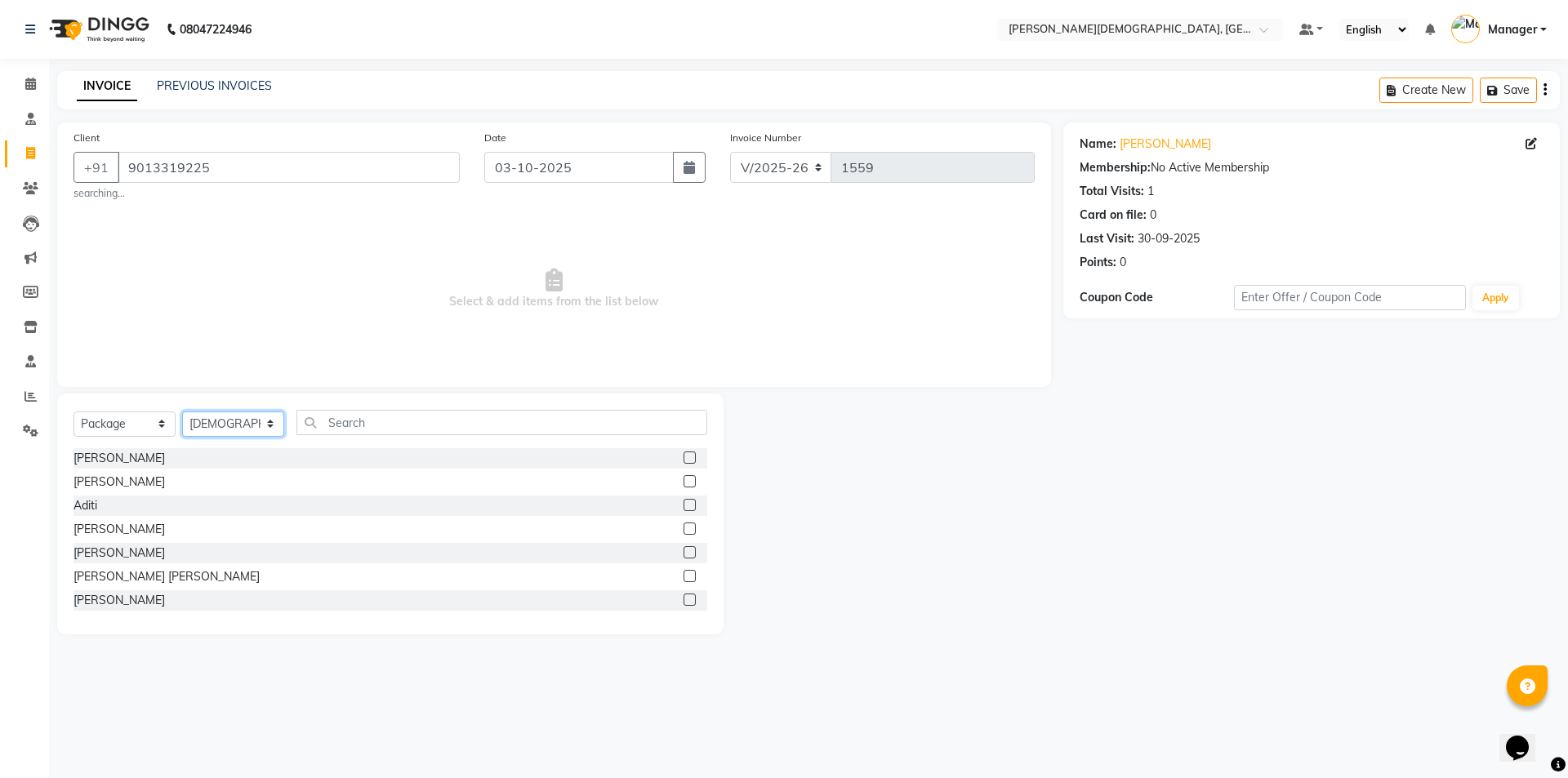
click at [253, 425] on select "Select Therapist [PERSON_NAME] [PERSON_NAME] [PERSON_NAME] [PERSON_NAME] [PERSO…" at bounding box center [234, 424] width 103 height 25
click at [182, 412] on select "Select Therapist [PERSON_NAME] [PERSON_NAME] [PERSON_NAME] [PERSON_NAME] [PERSO…" at bounding box center [234, 424] width 103 height 25
click at [344, 424] on input "text" at bounding box center [501, 422] width 411 height 25
click at [683, 527] on div "[PERSON_NAME]" at bounding box center [390, 530] width 633 height 21
click at [691, 524] on label at bounding box center [690, 529] width 12 height 12
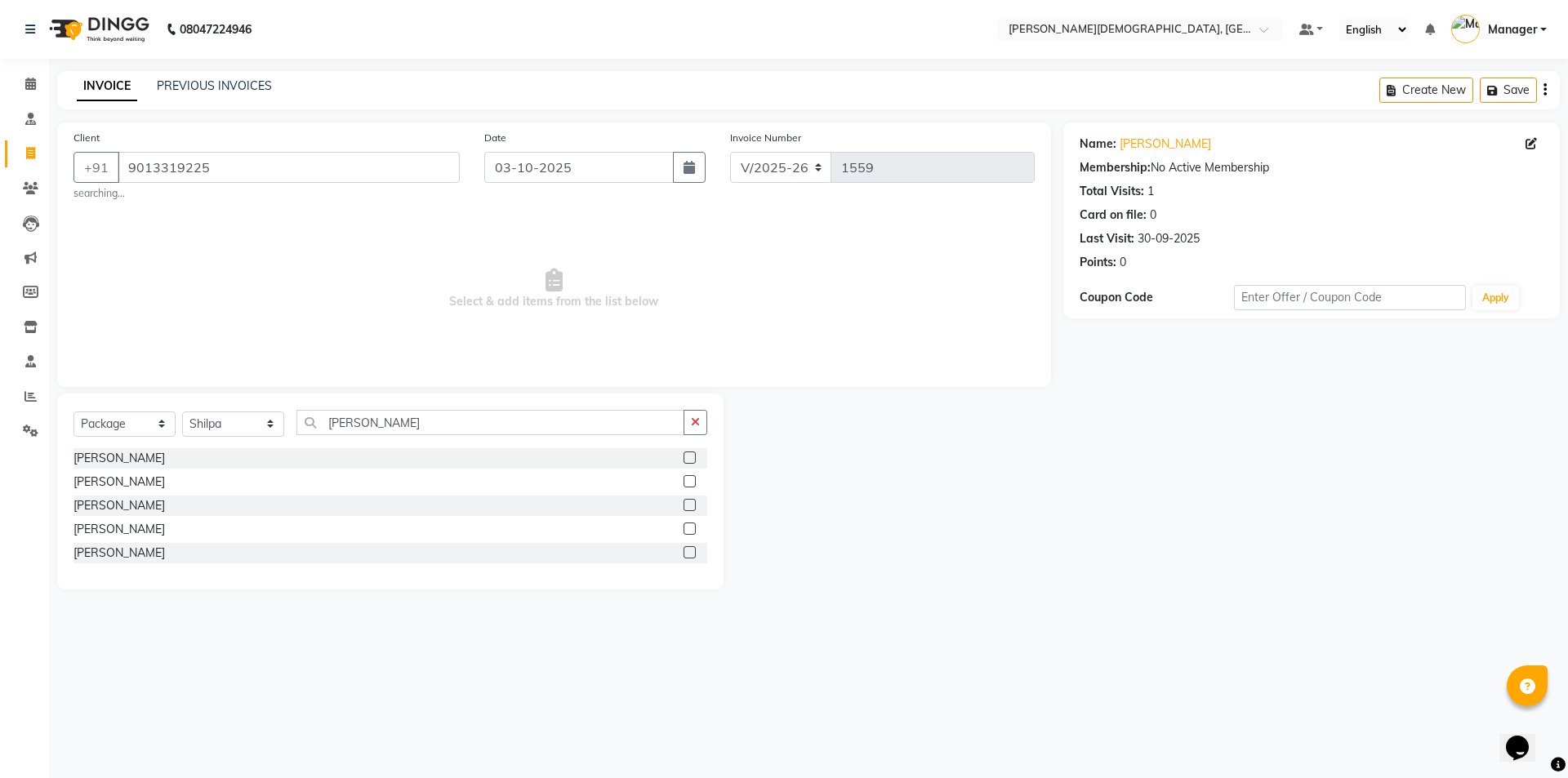
click at [691, 524] on input "checkbox" at bounding box center [689, 530] width 10 height 10
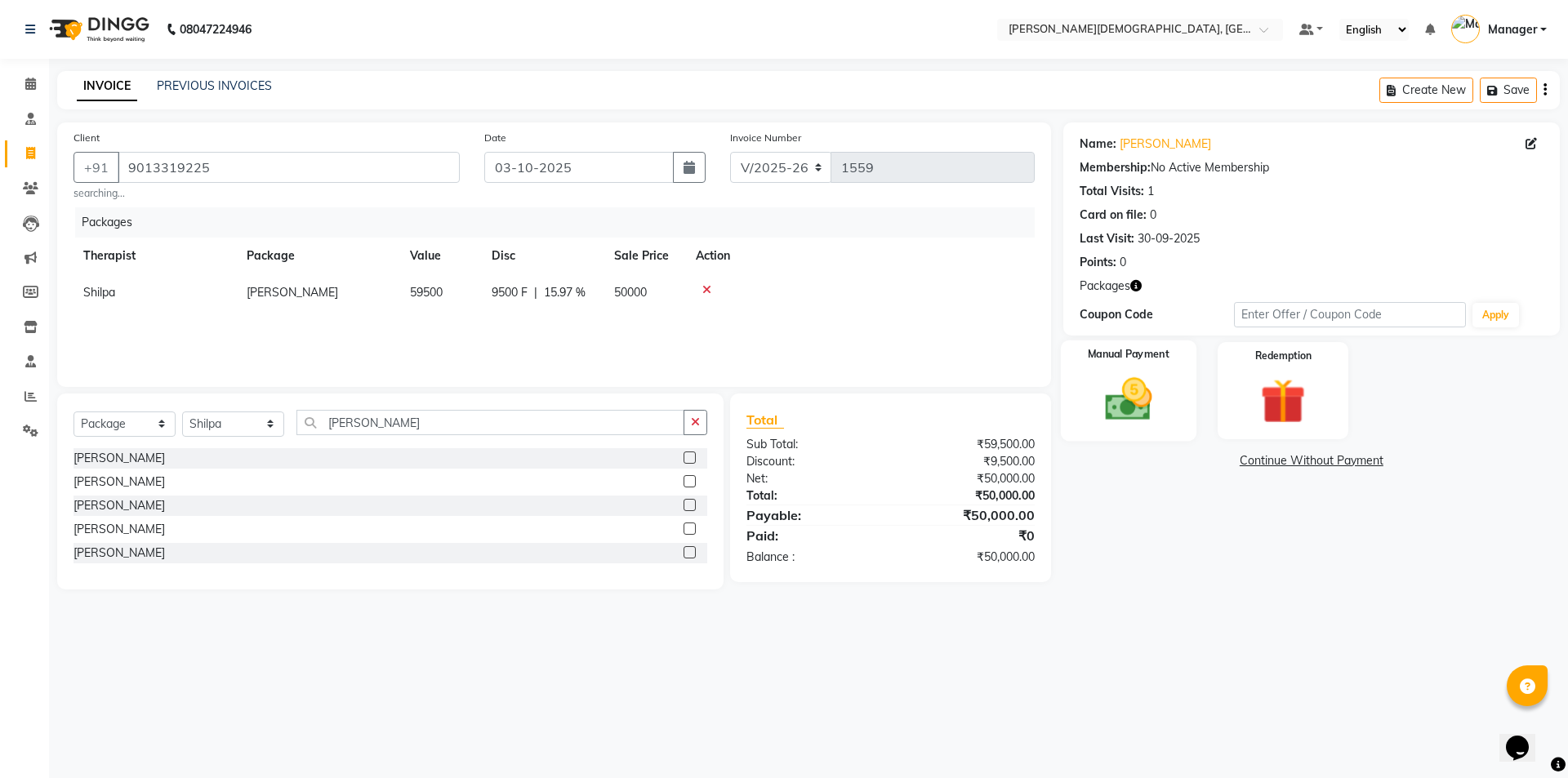
click at [1164, 401] on img at bounding box center [1128, 399] width 76 height 54
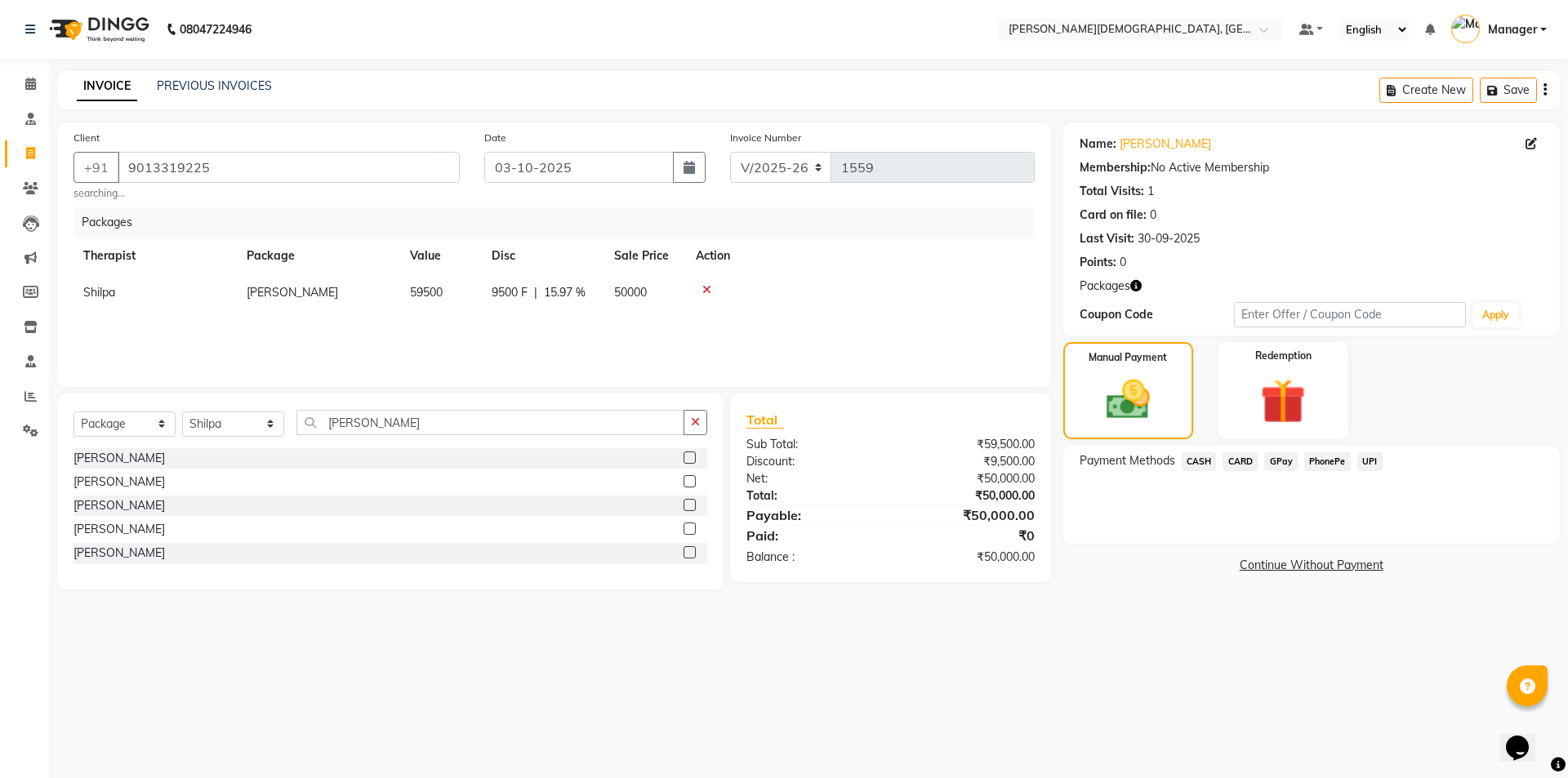
click at [1206, 465] on span "CASH" at bounding box center [1199, 462] width 35 height 19
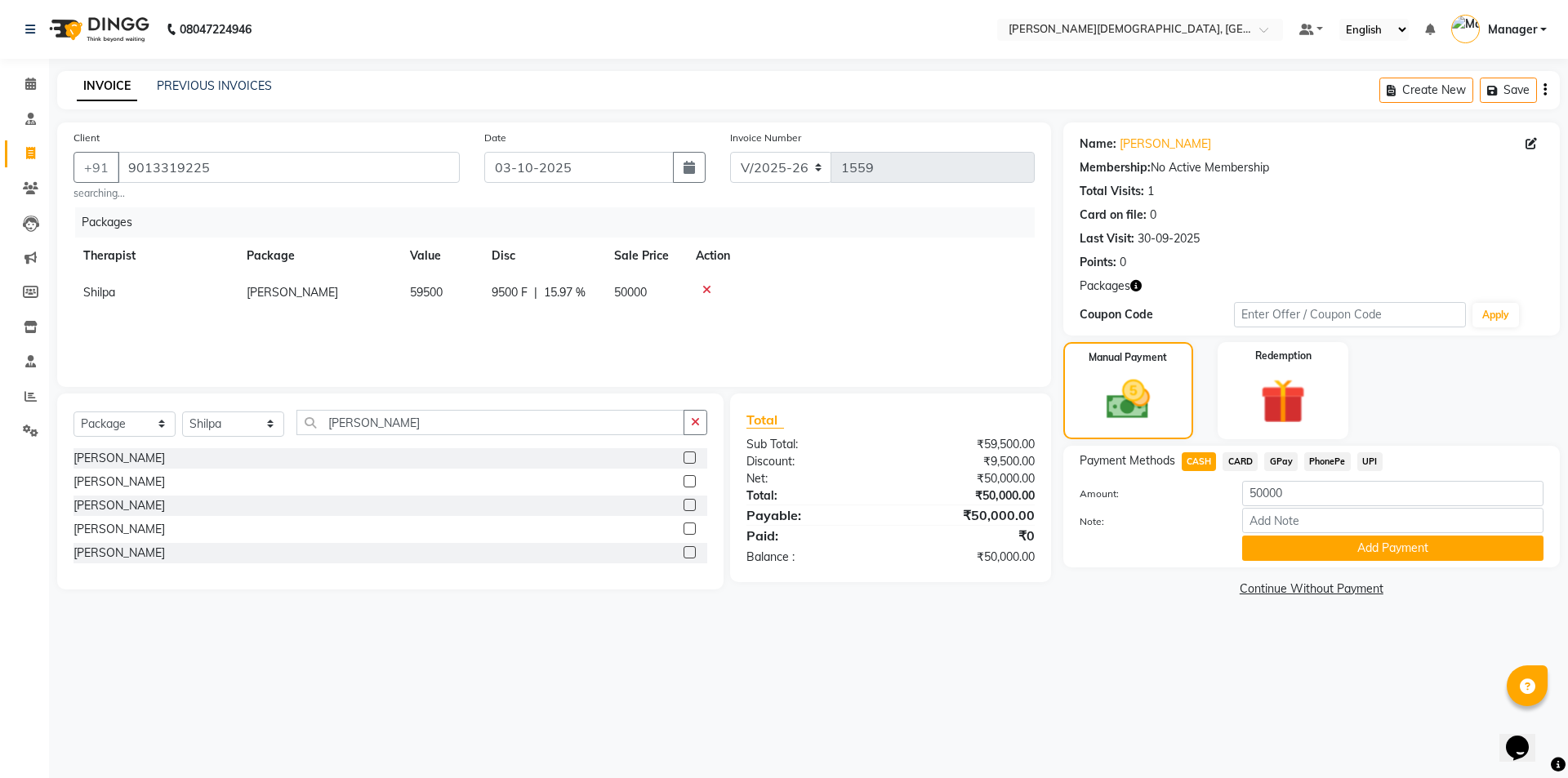
click at [1246, 466] on span "CARD" at bounding box center [1240, 462] width 35 height 19
click at [1265, 497] on input "50000" at bounding box center [1393, 493] width 301 height 25
click at [1321, 547] on button "Add Payment" at bounding box center [1393, 548] width 301 height 25
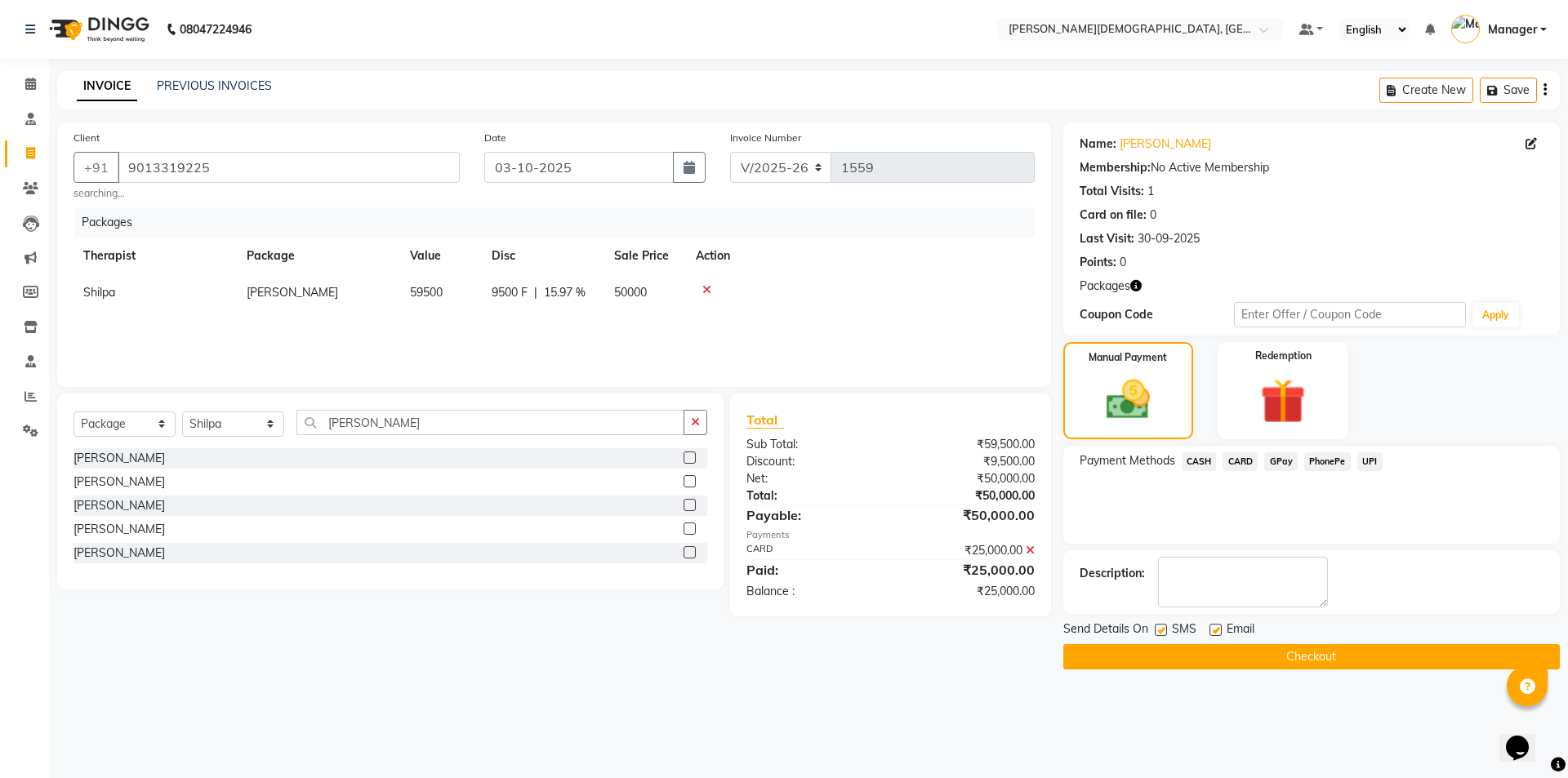
click at [1163, 630] on label at bounding box center [1161, 630] width 12 height 12
click at [1163, 630] on input "checkbox" at bounding box center [1160, 630] width 10 height 10
click at [1147, 655] on button "Checkout" at bounding box center [1312, 656] width 497 height 25
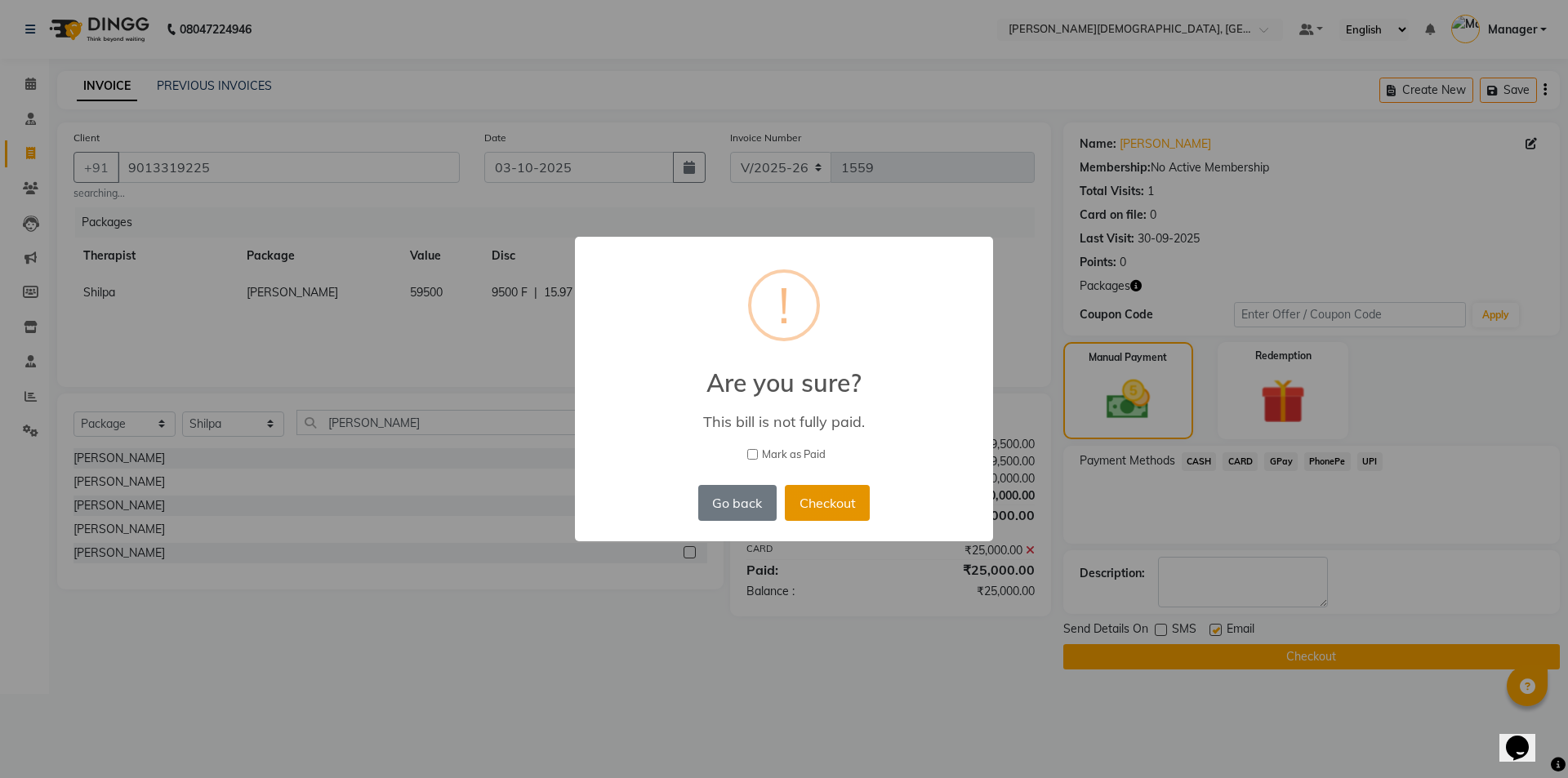
click at [849, 506] on button "Checkout" at bounding box center [827, 502] width 85 height 36
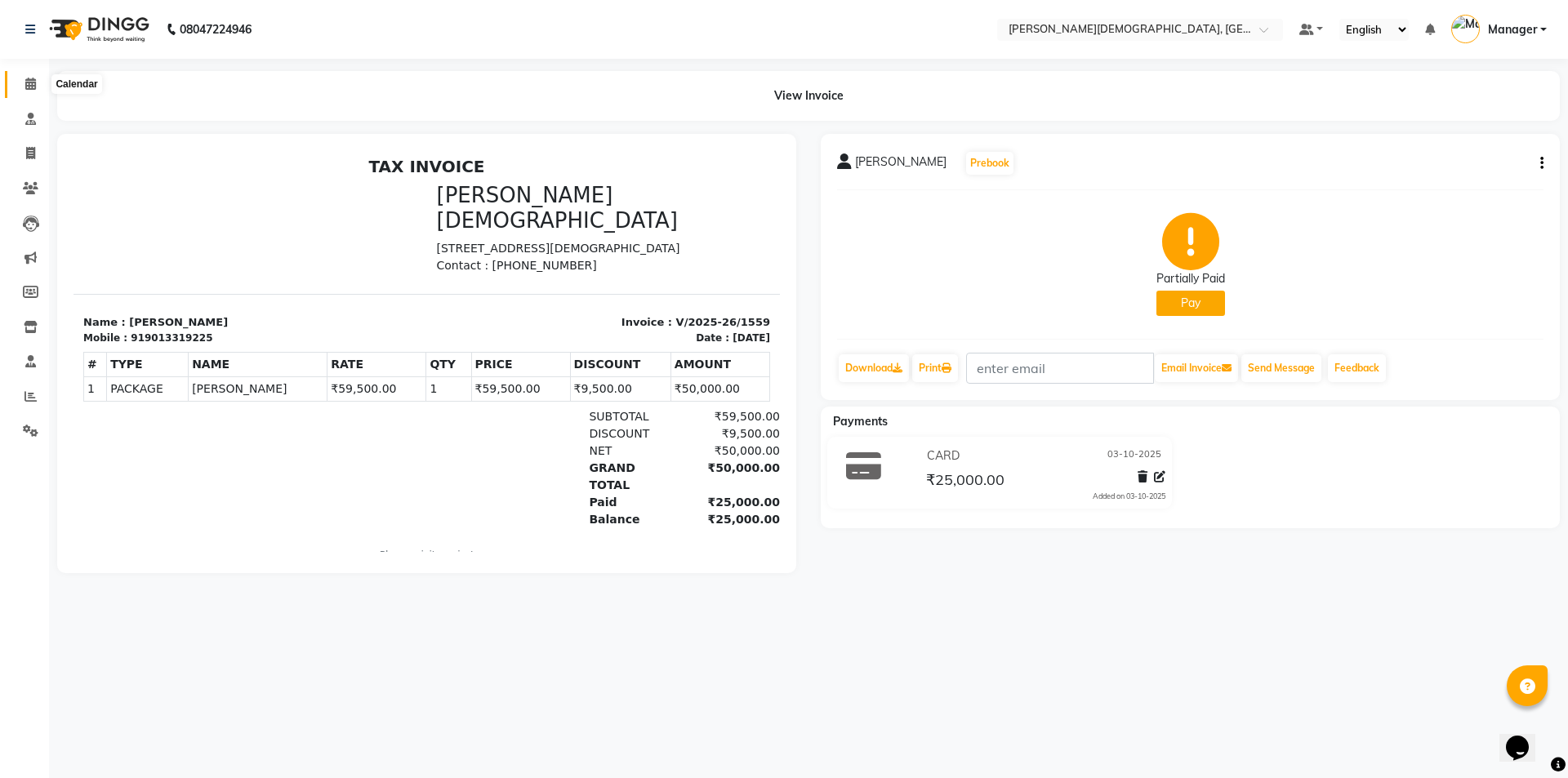
click at [30, 86] on icon at bounding box center [30, 83] width 10 height 12
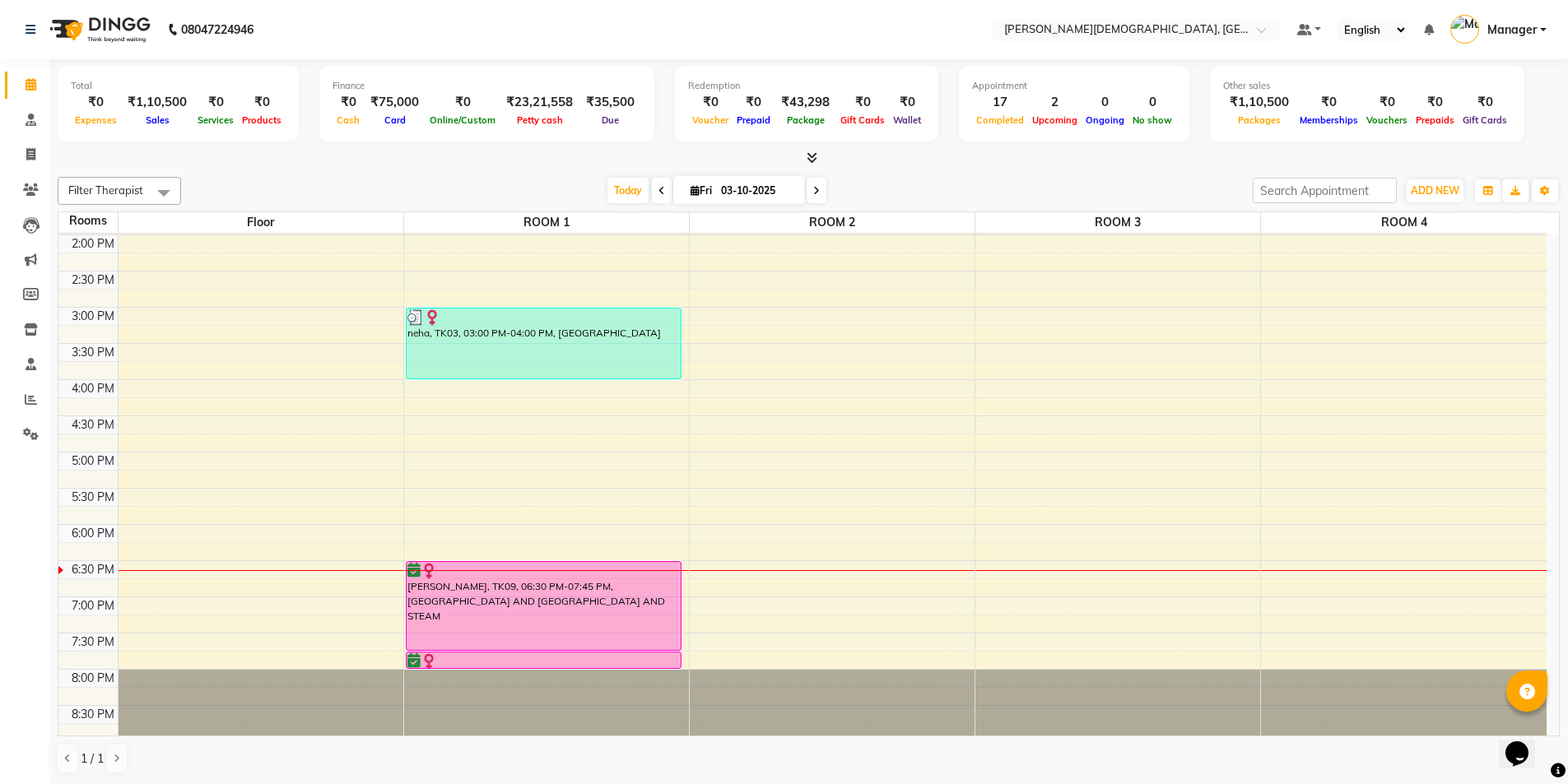
scroll to position [511, 0]
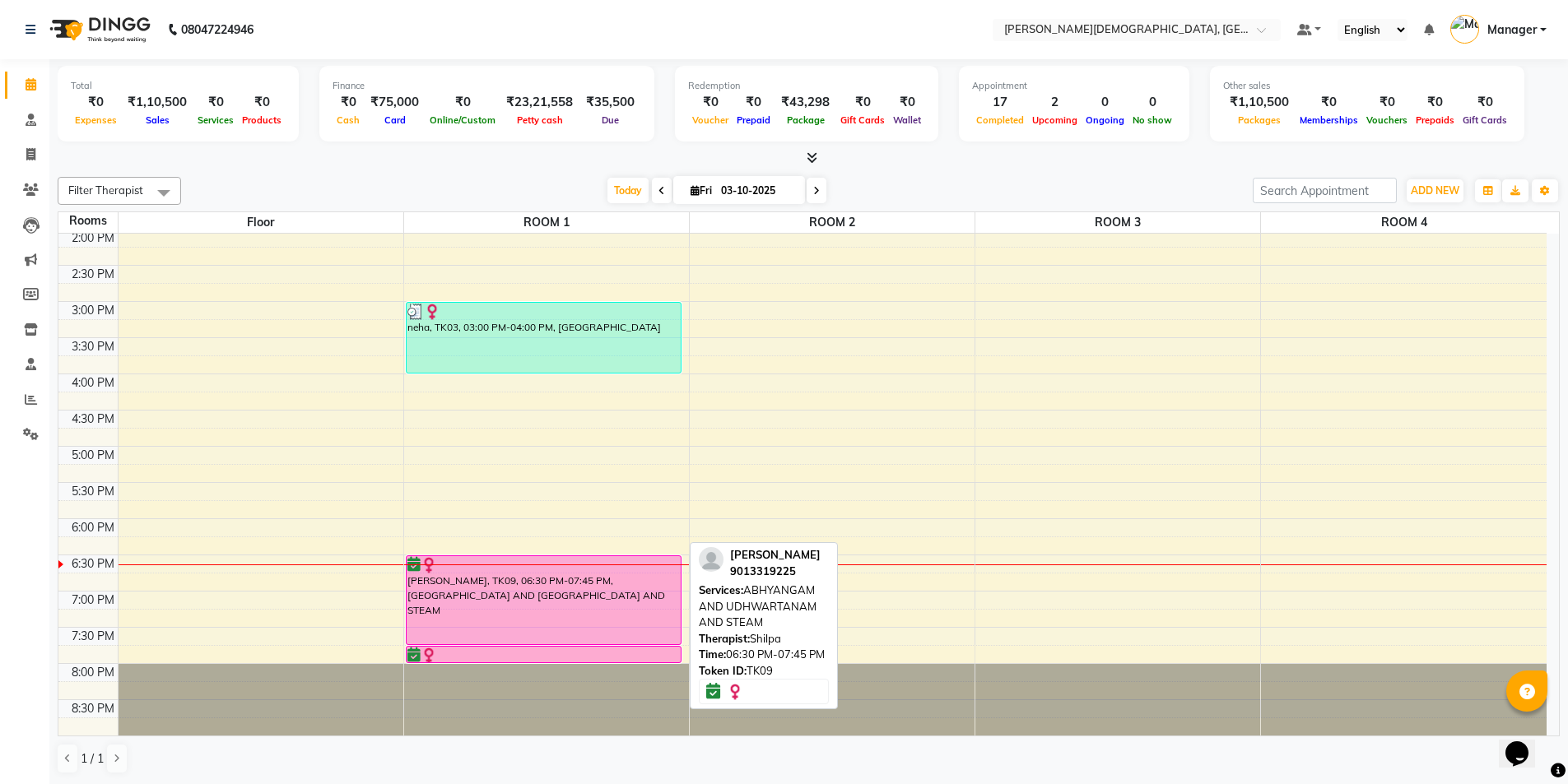
click at [580, 604] on div "[PERSON_NAME], TK09, 06:30 PM-07:45 PM, [GEOGRAPHIC_DATA] AND [GEOGRAPHIC_DATA]…" at bounding box center [544, 599] width 275 height 88
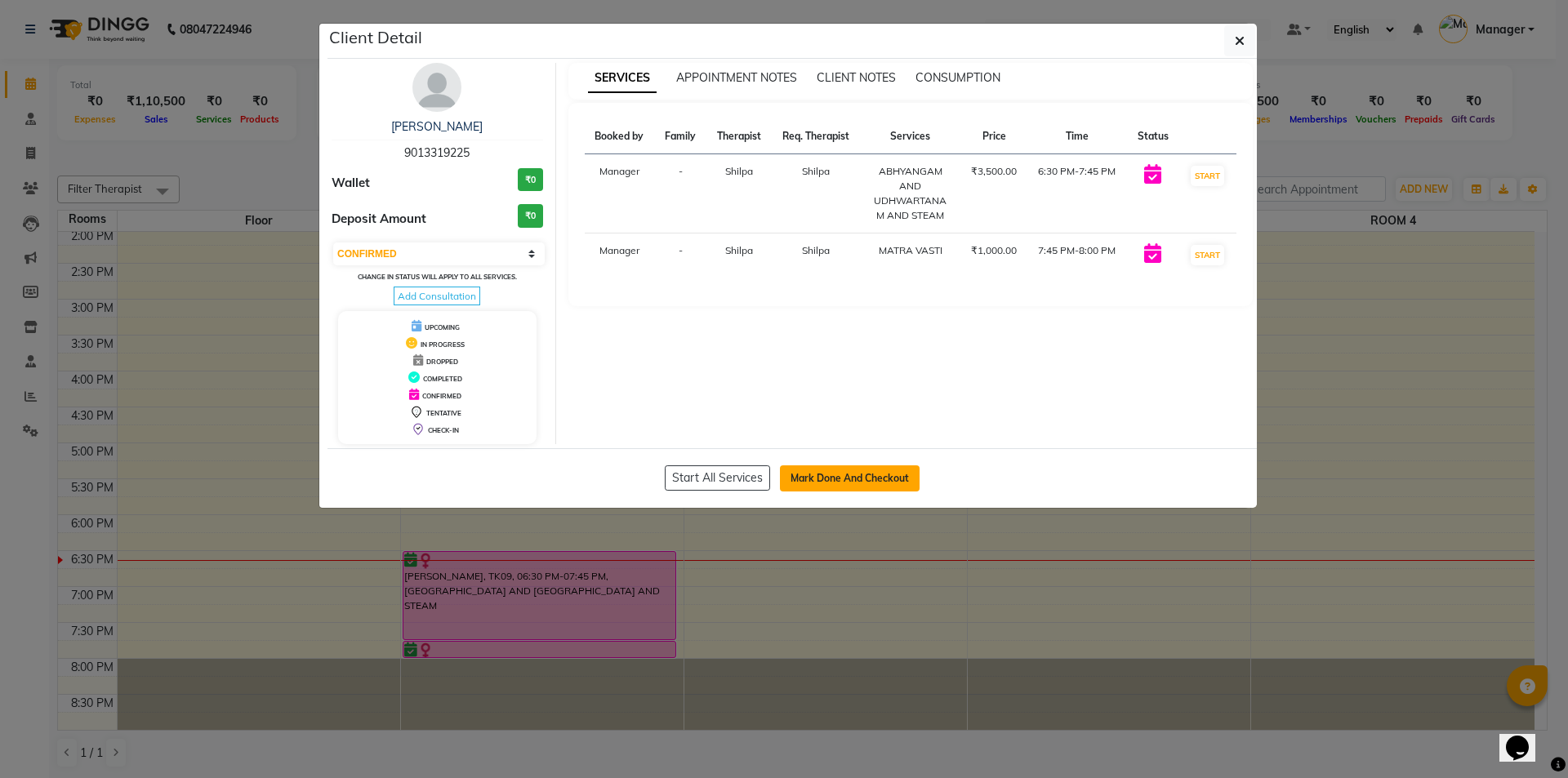
click at [853, 479] on button "Mark Done And Checkout" at bounding box center [850, 478] width 140 height 26
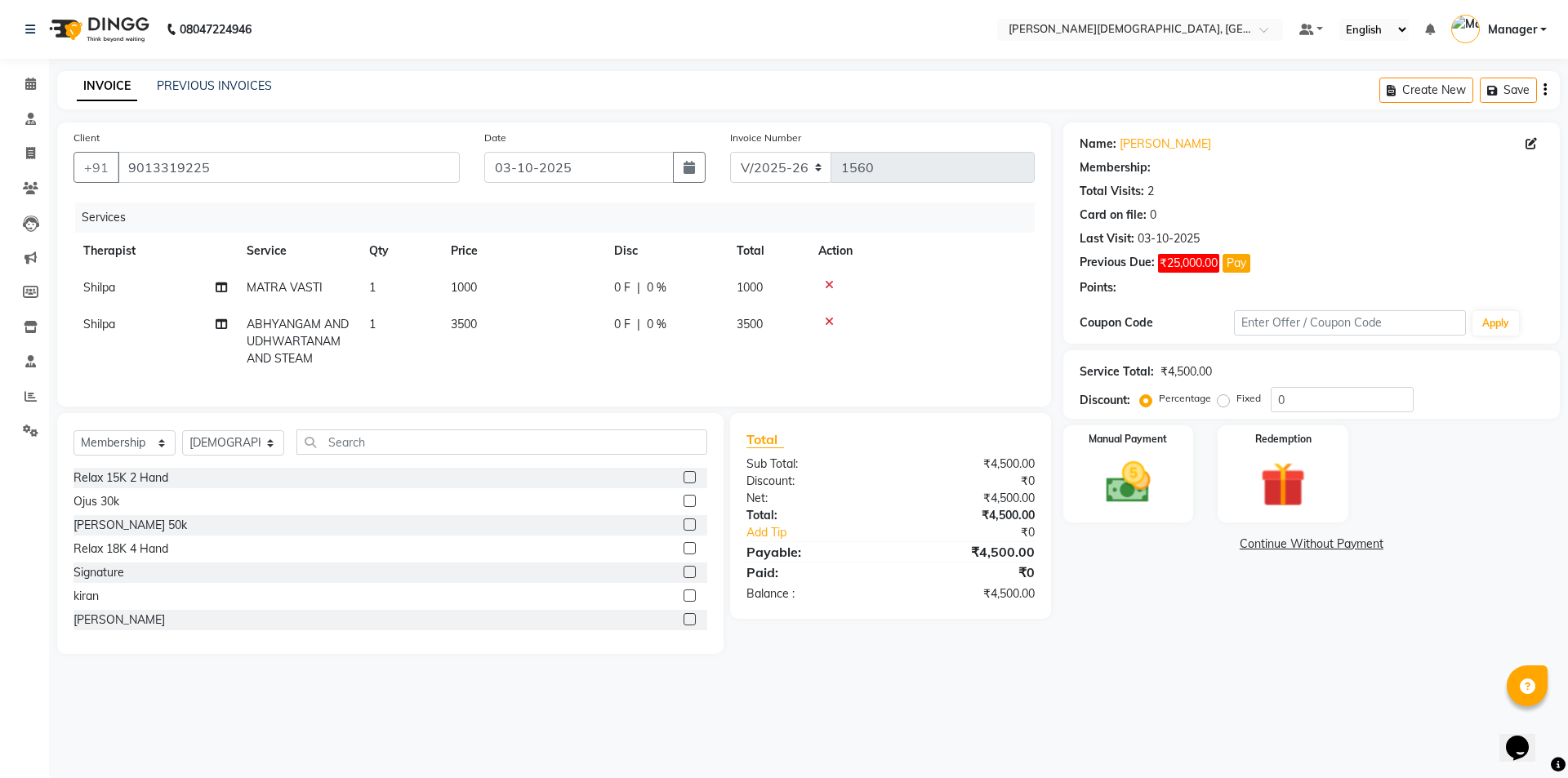
click at [390, 323] on td "1" at bounding box center [400, 342] width 82 height 71
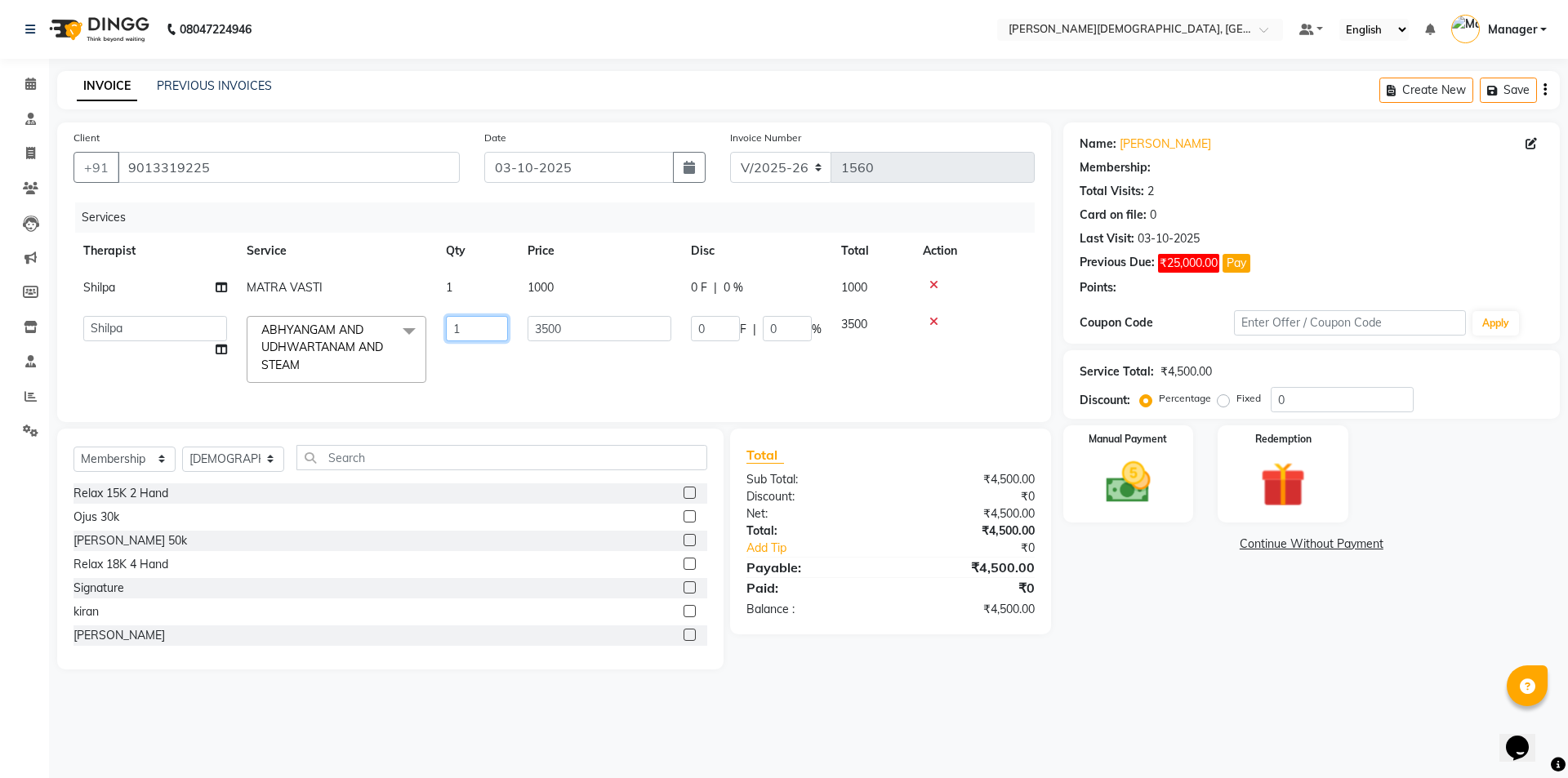
click at [469, 327] on input "1" at bounding box center [476, 328] width 62 height 25
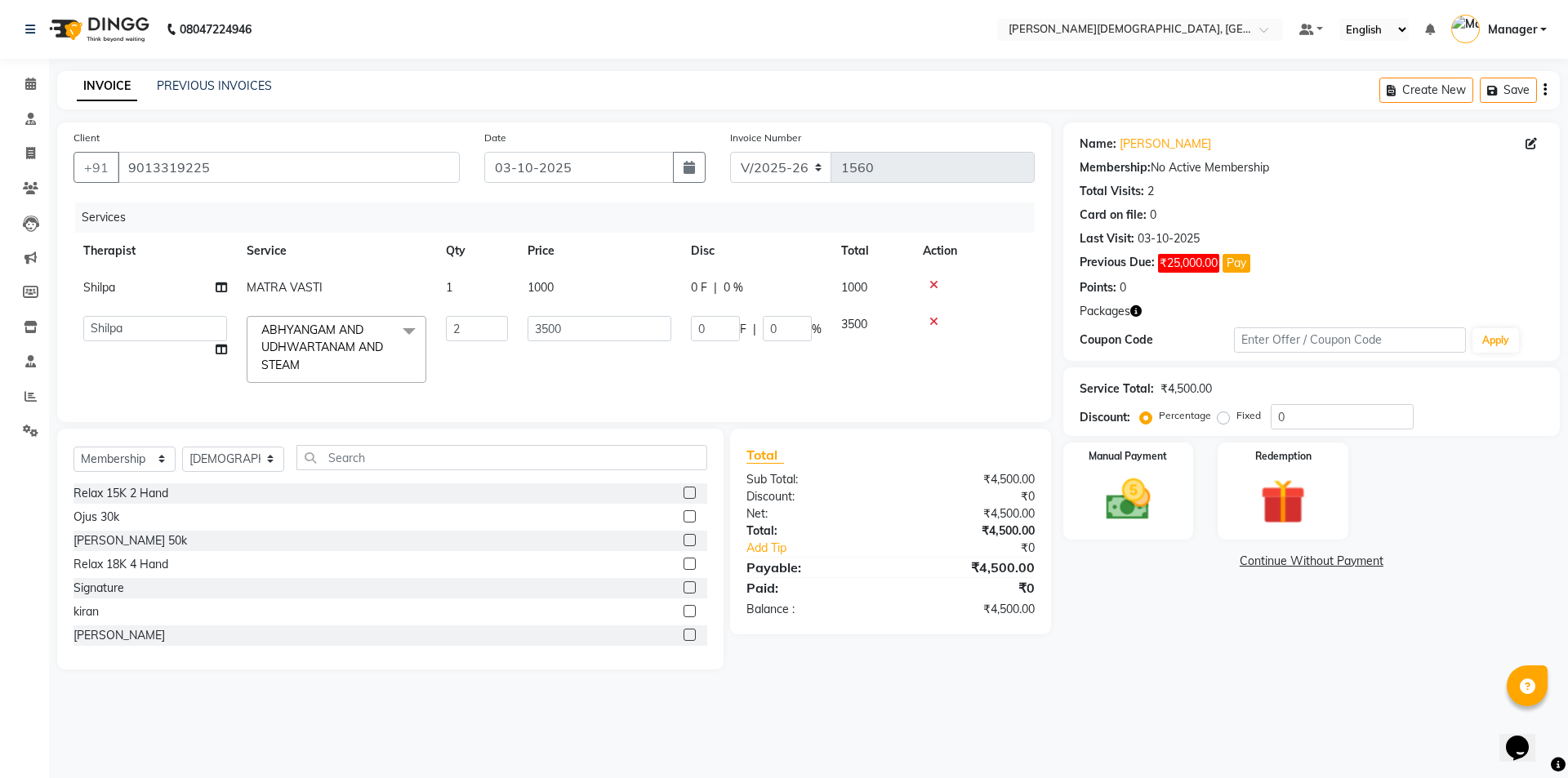
click at [1130, 662] on div "Name: [PERSON_NAME] Membership: No Active Membership Total Visits: 2 Card on fi…" at bounding box center [1318, 396] width 509 height 547
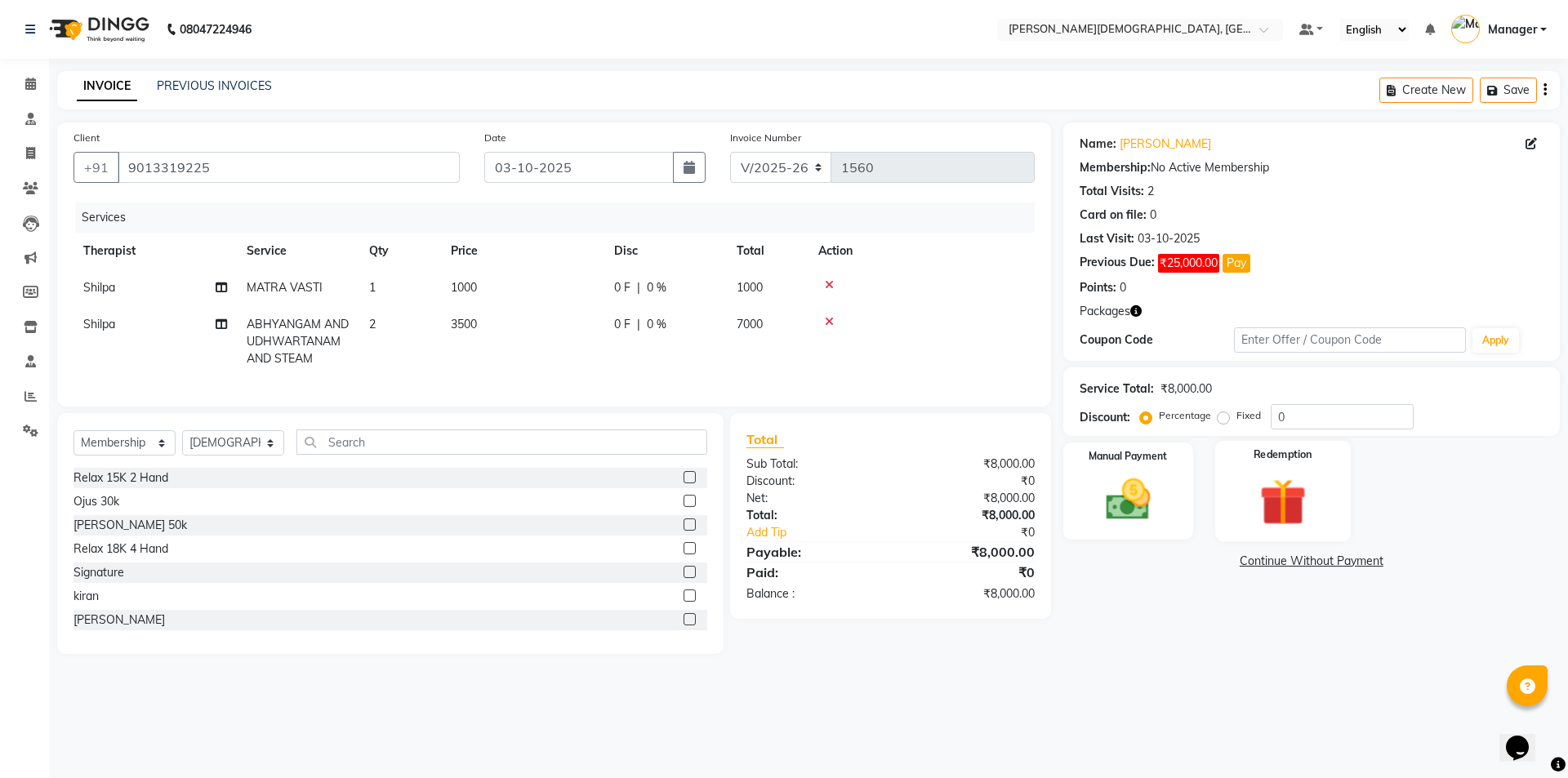
click at [1253, 484] on img at bounding box center [1282, 501] width 76 height 58
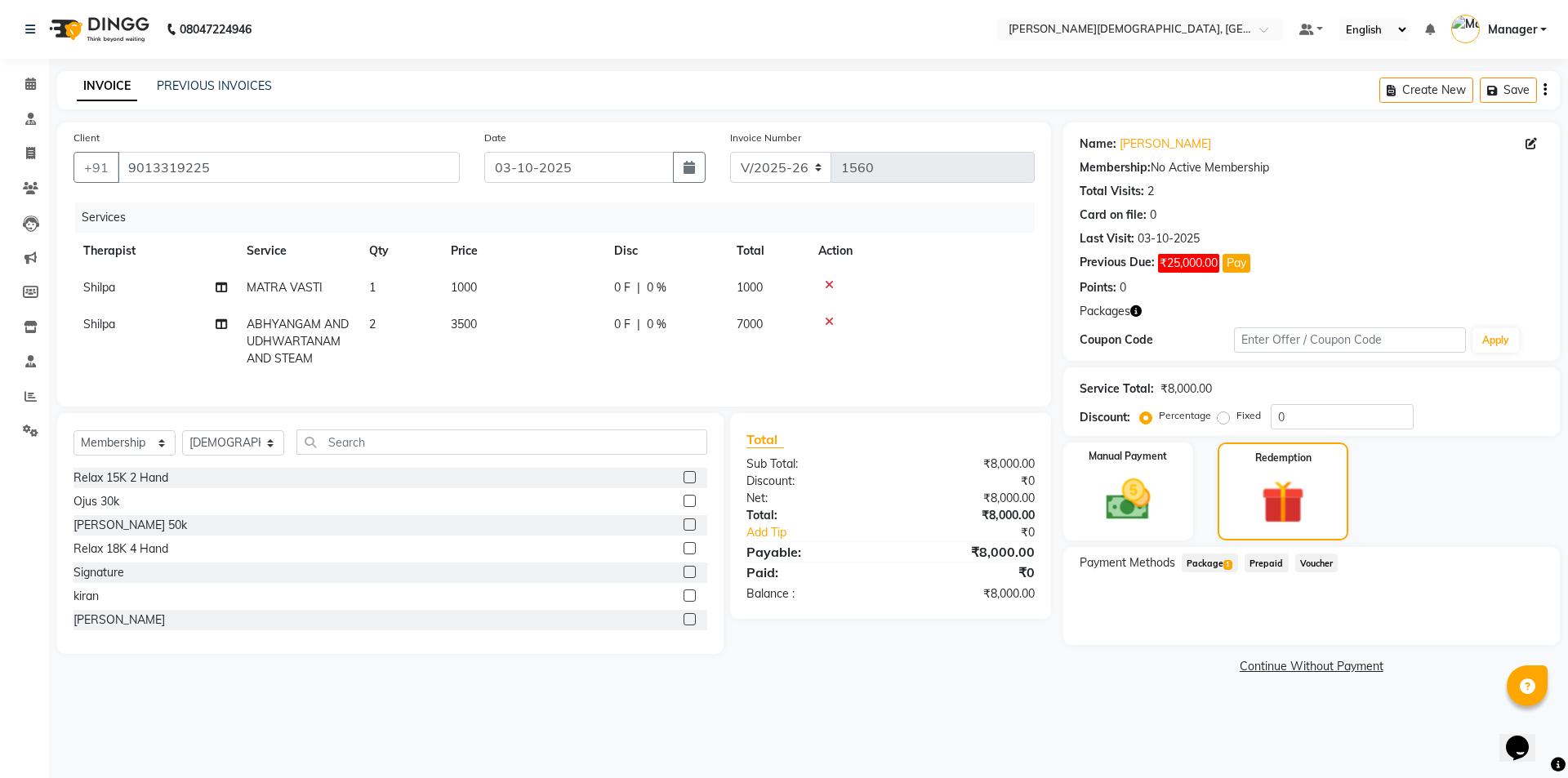
click at [1204, 565] on span "Package 1" at bounding box center [1209, 563] width 56 height 19
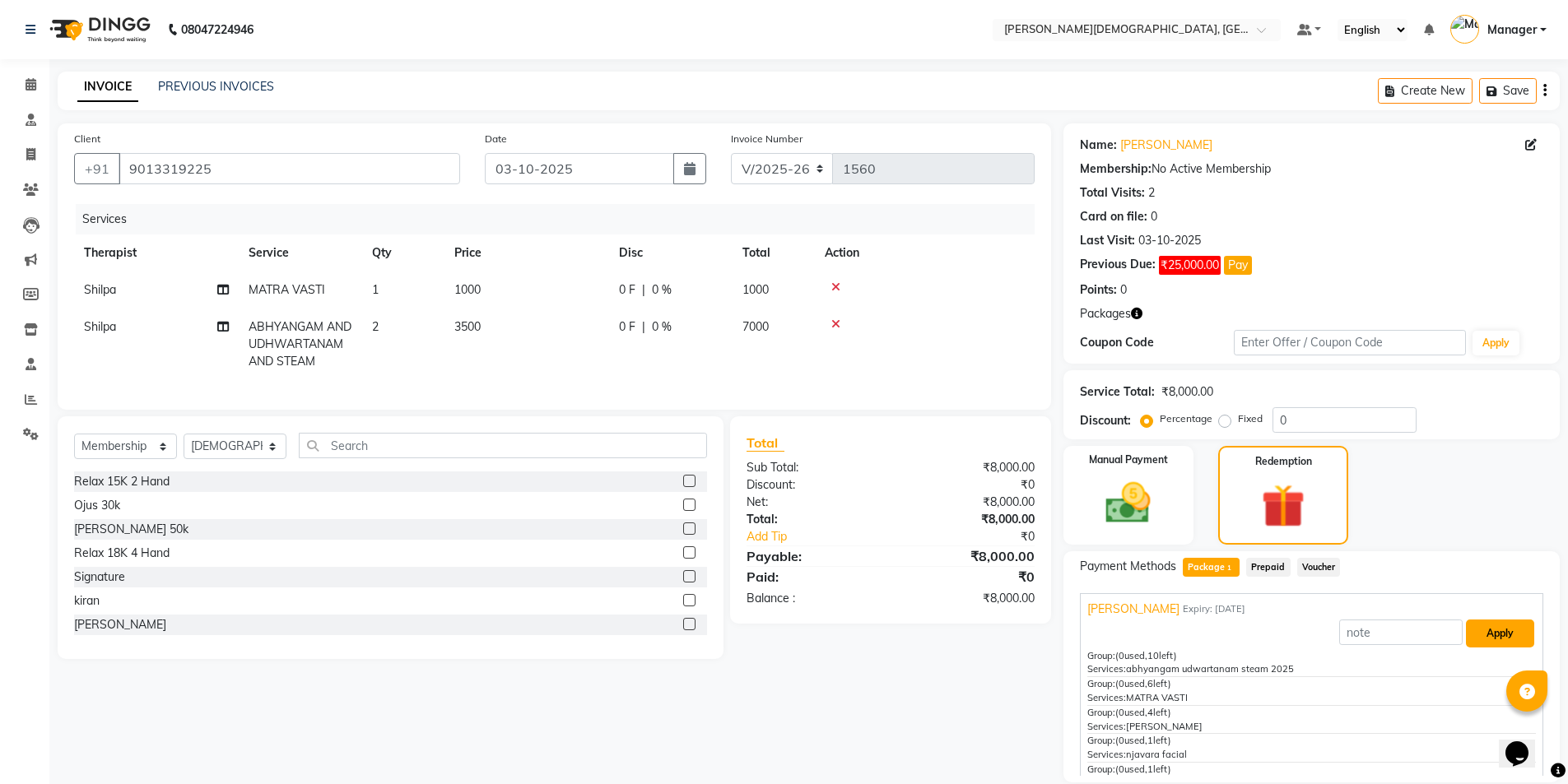
click at [1486, 628] on button "Apply" at bounding box center [1500, 634] width 68 height 28
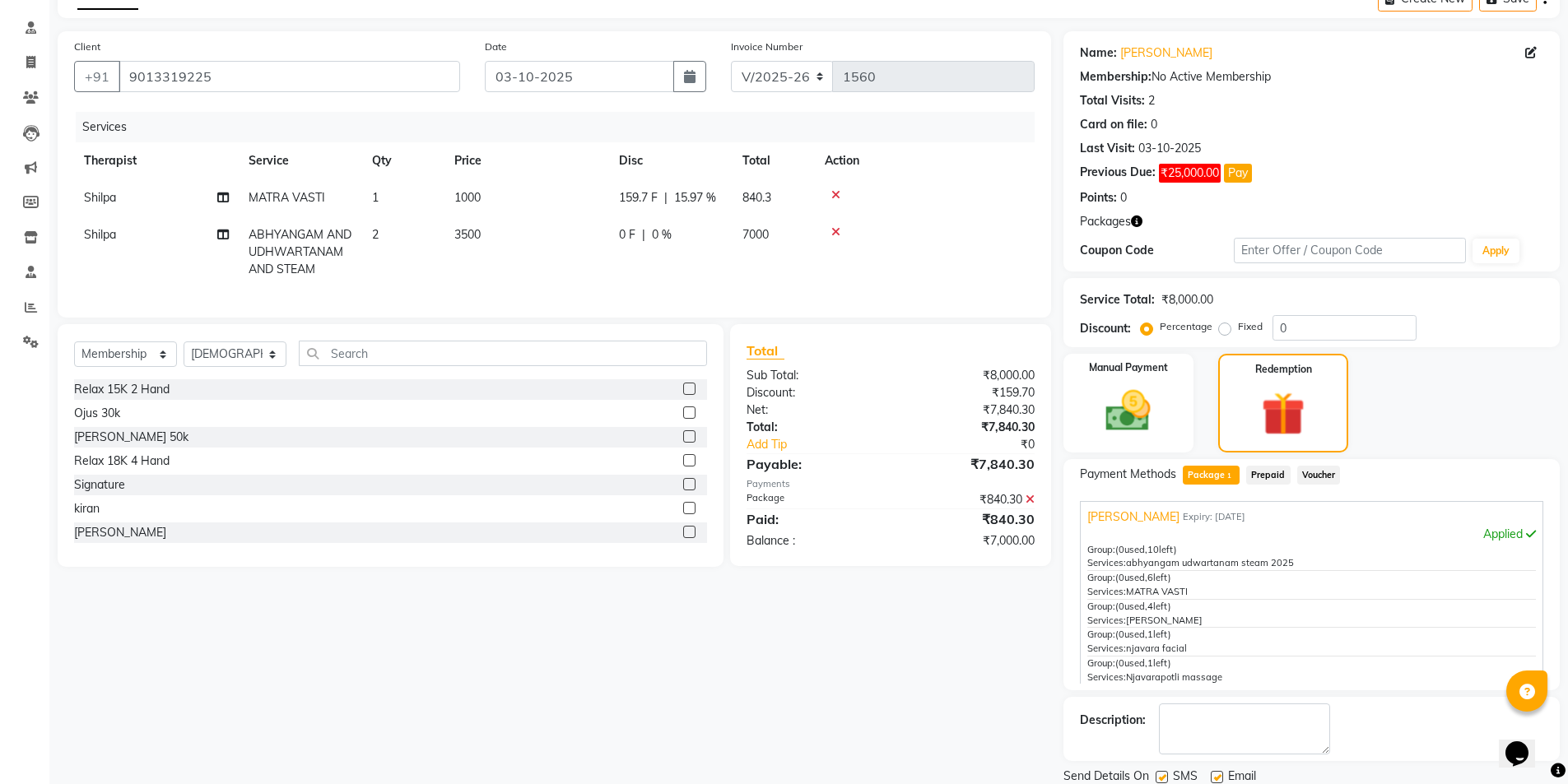
scroll to position [150, 0]
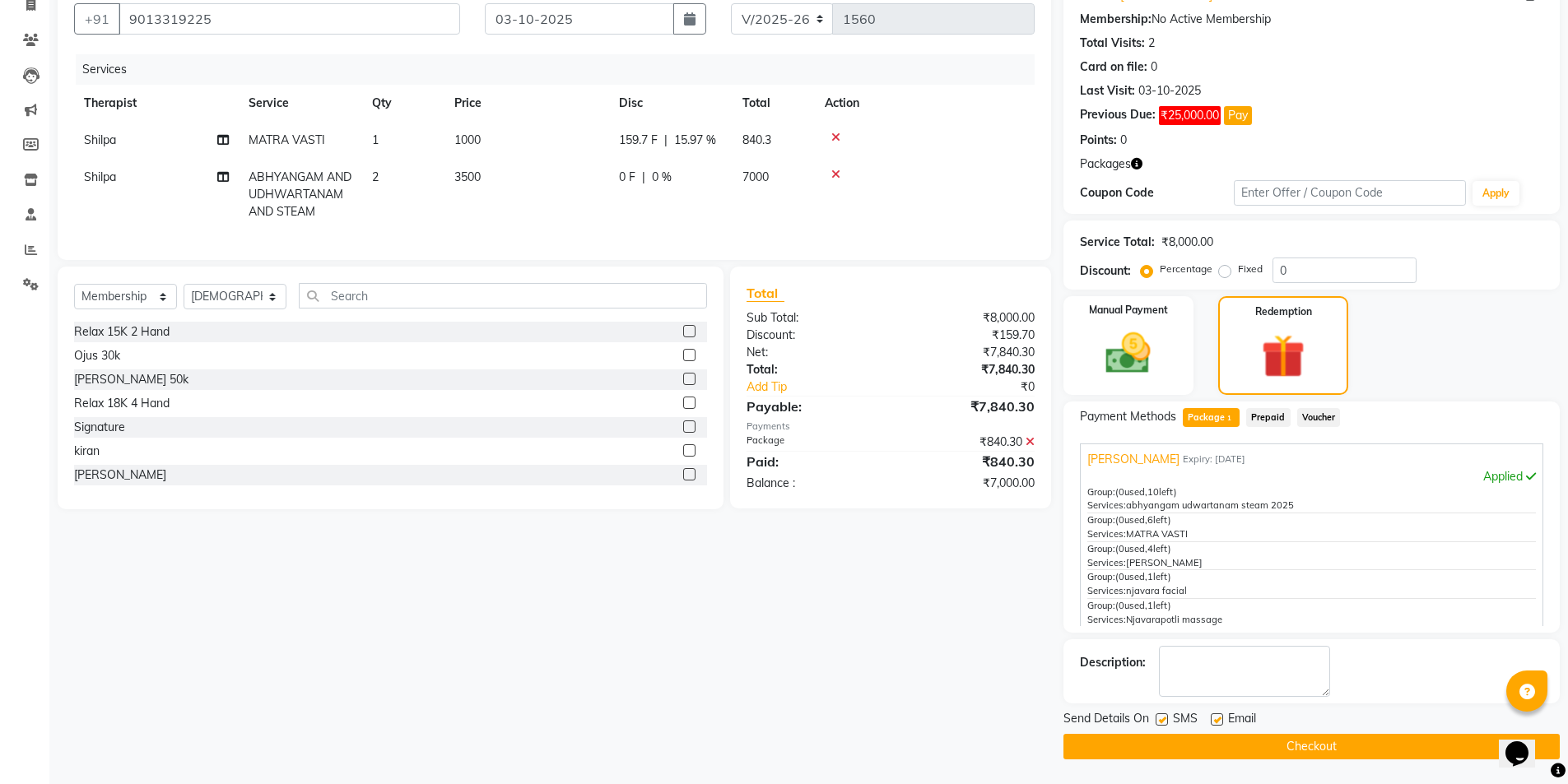
click at [1164, 720] on label at bounding box center [1162, 719] width 12 height 12
click at [1164, 720] on input "checkbox" at bounding box center [1161, 720] width 11 height 10
click at [1164, 741] on button "Checkout" at bounding box center [1311, 746] width 496 height 25
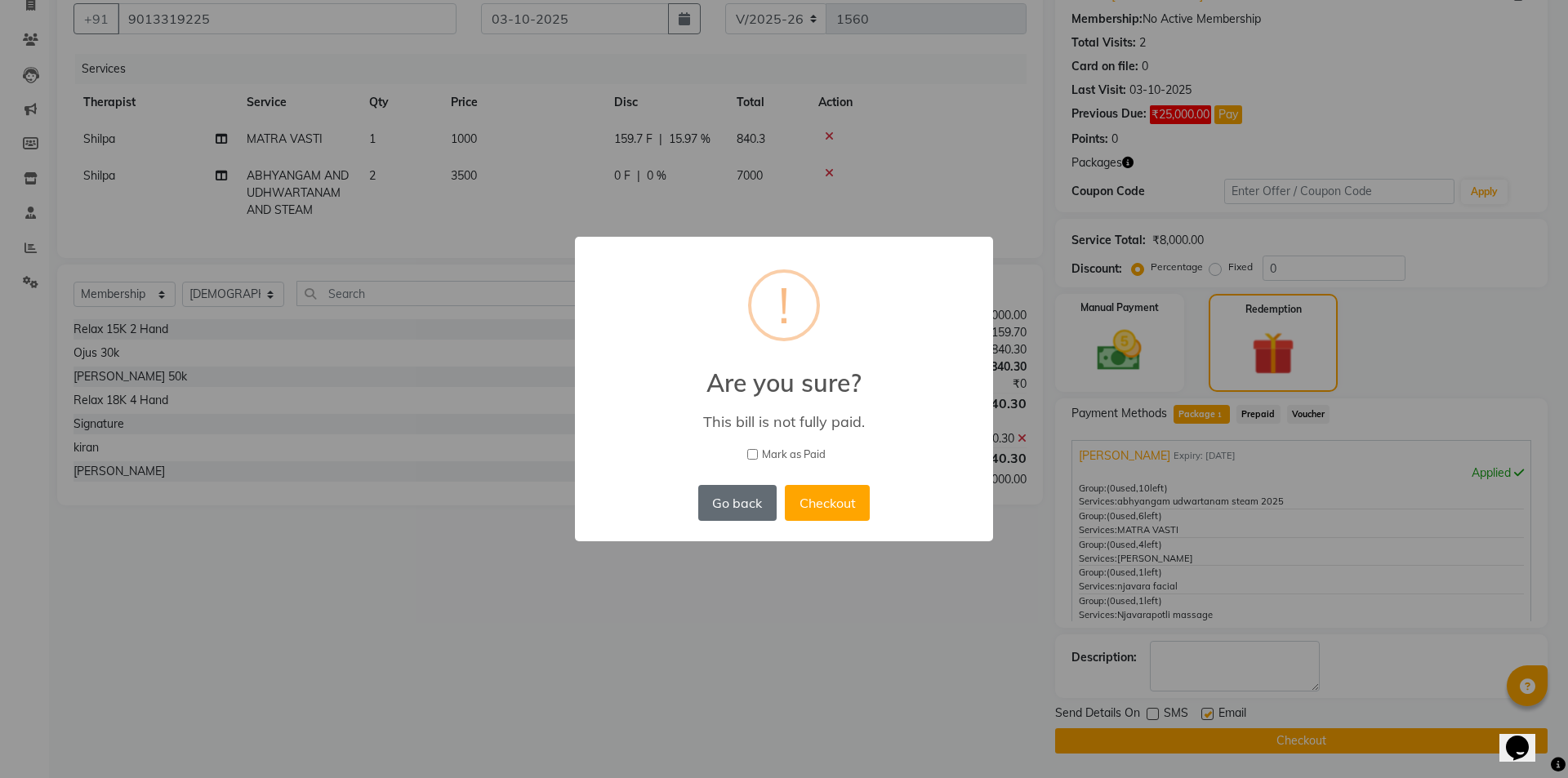
click at [744, 504] on button "Go back" at bounding box center [738, 502] width 78 height 36
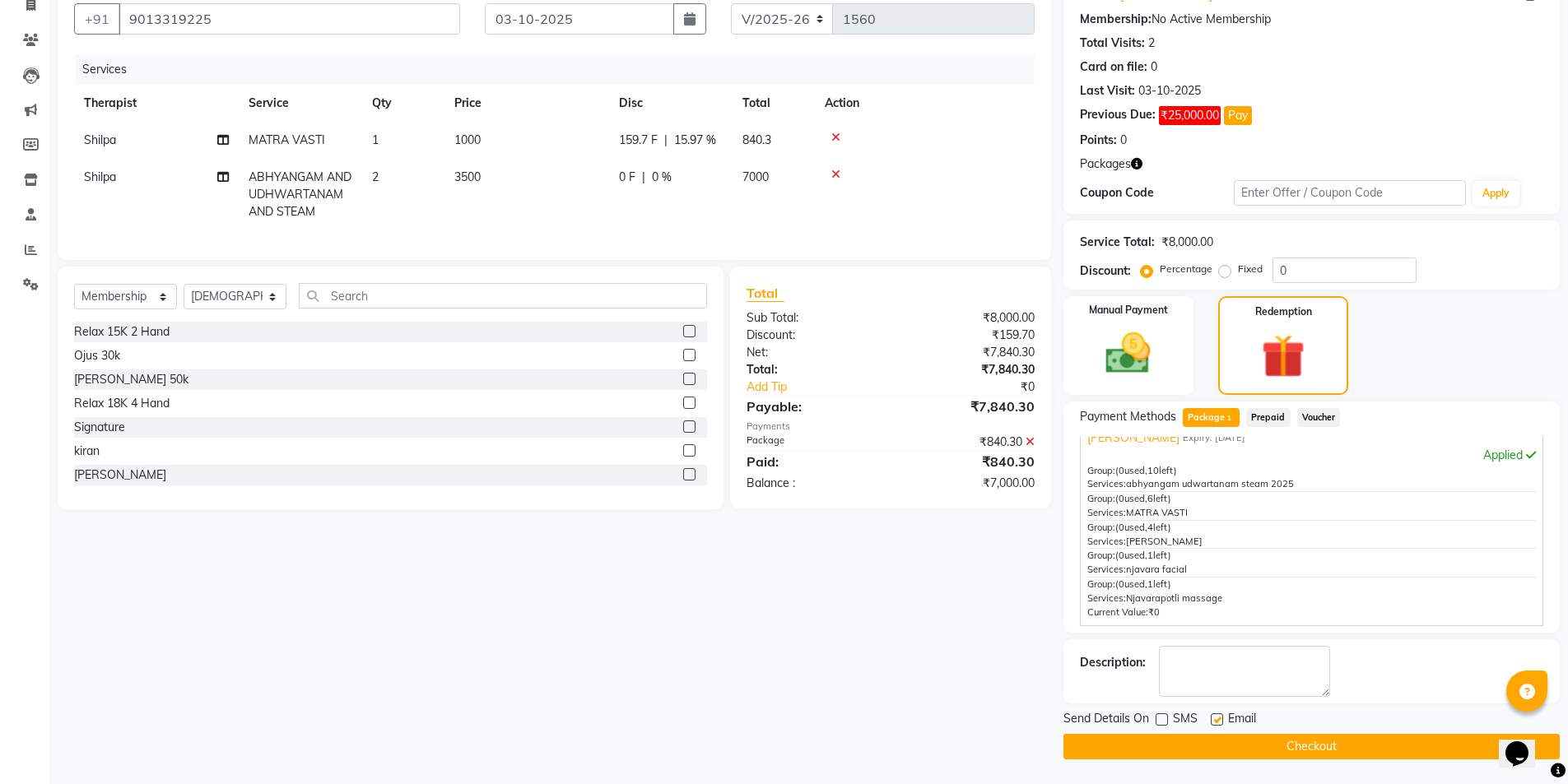
click at [1269, 747] on button "Checkout" at bounding box center [1311, 746] width 496 height 25
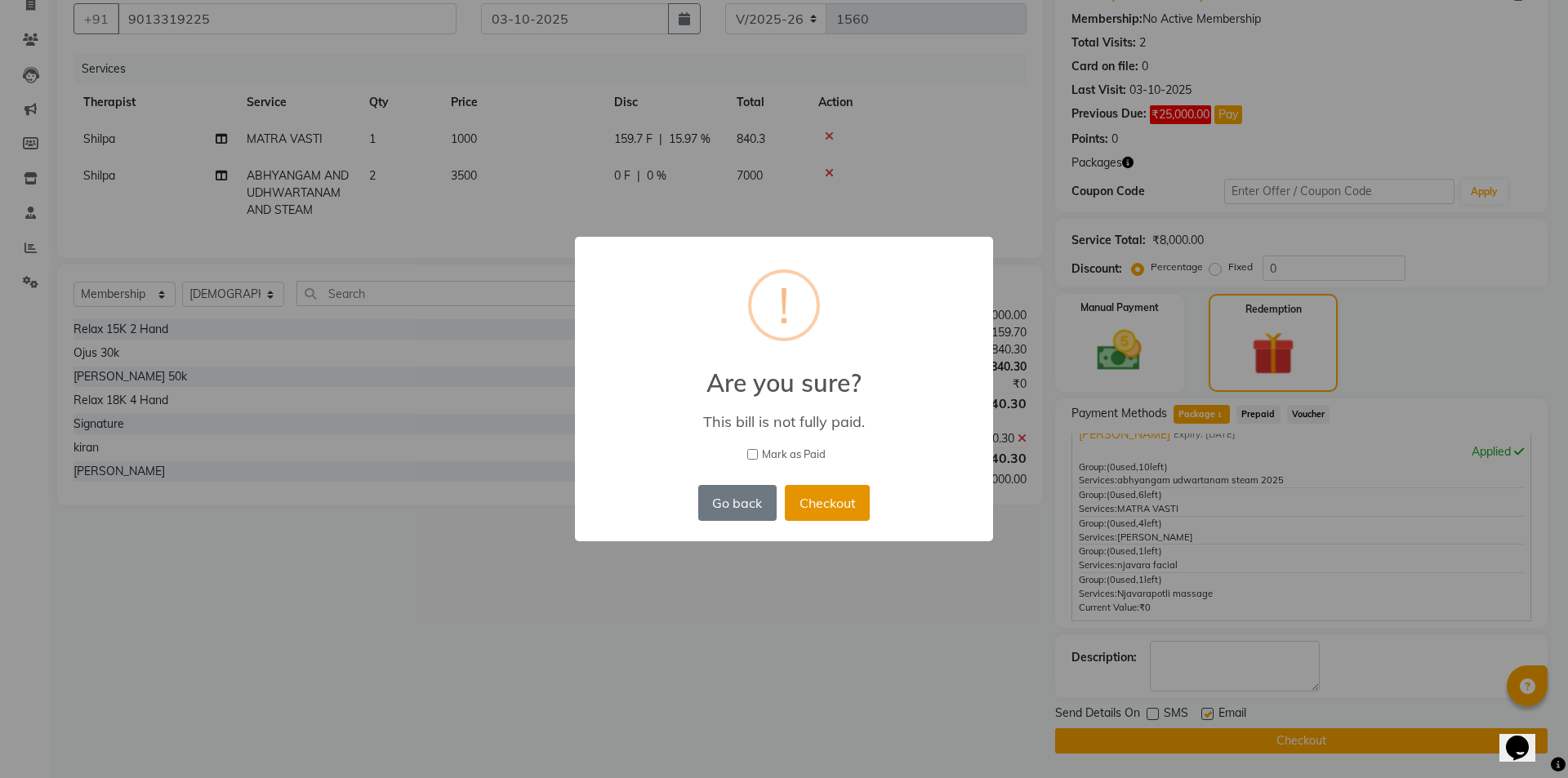
click at [851, 504] on button "Checkout" at bounding box center [827, 502] width 85 height 36
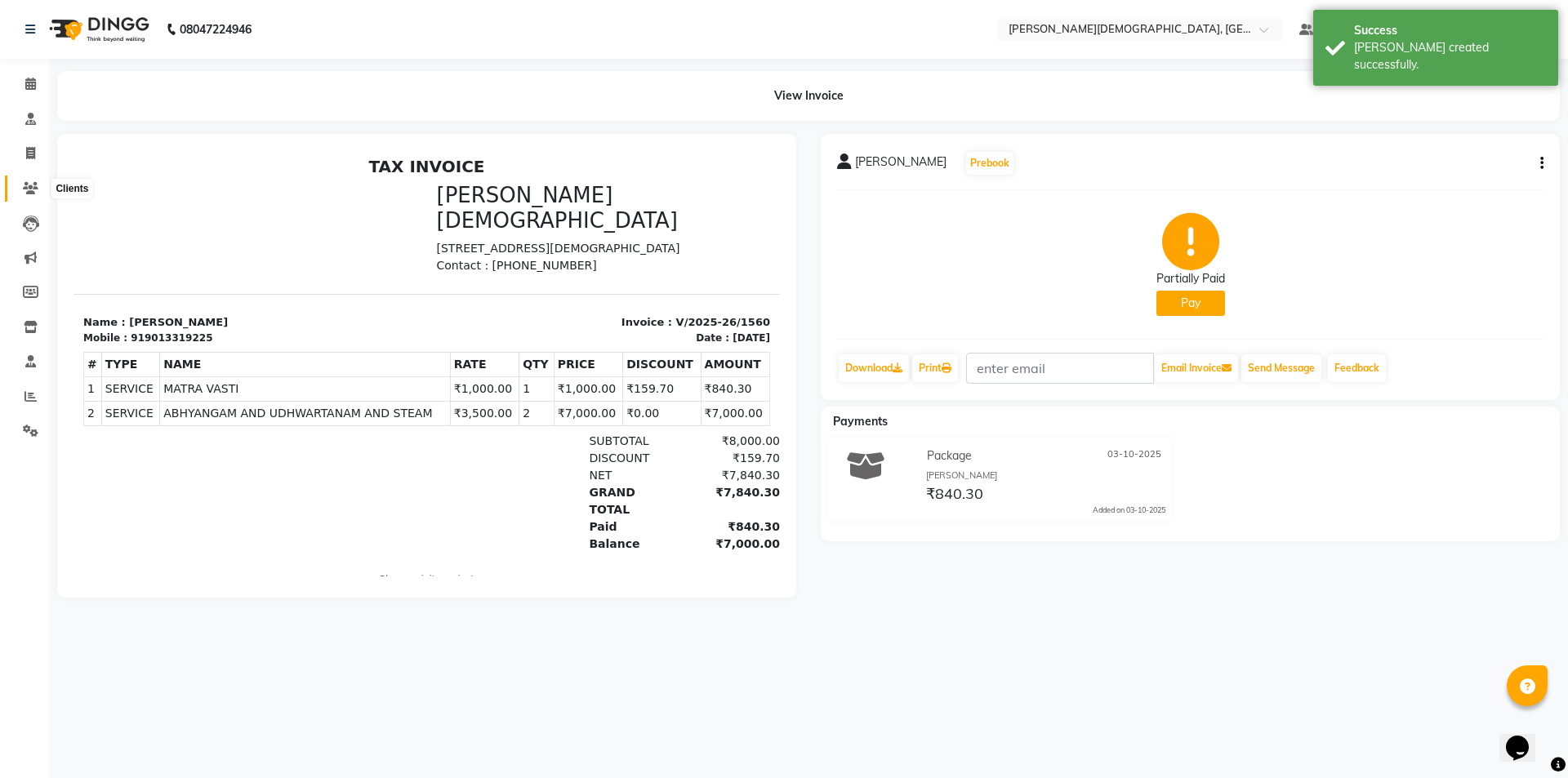
click at [32, 180] on span at bounding box center [30, 189] width 29 height 19
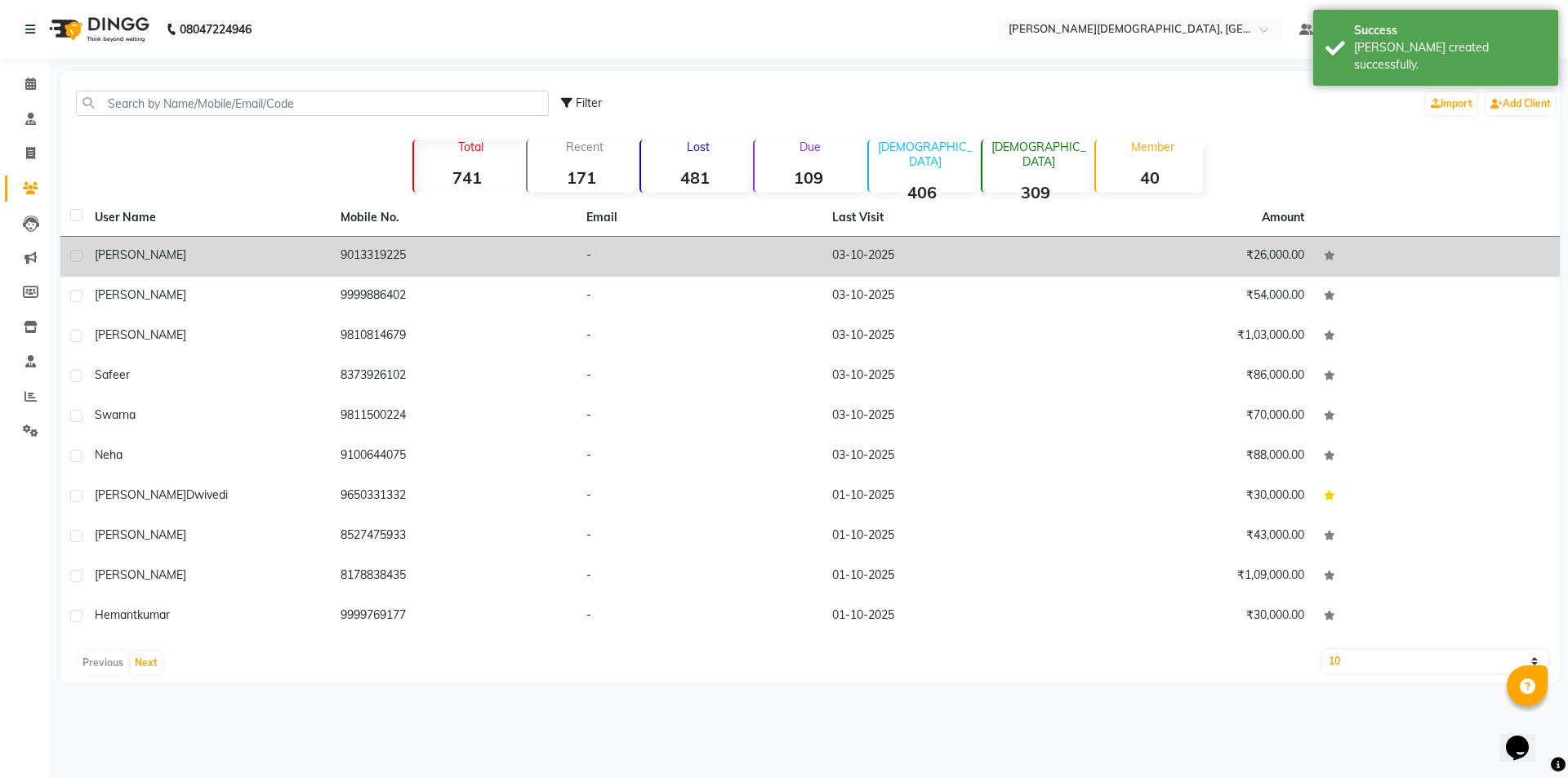
click at [193, 268] on td "[PERSON_NAME]" at bounding box center [208, 257] width 246 height 40
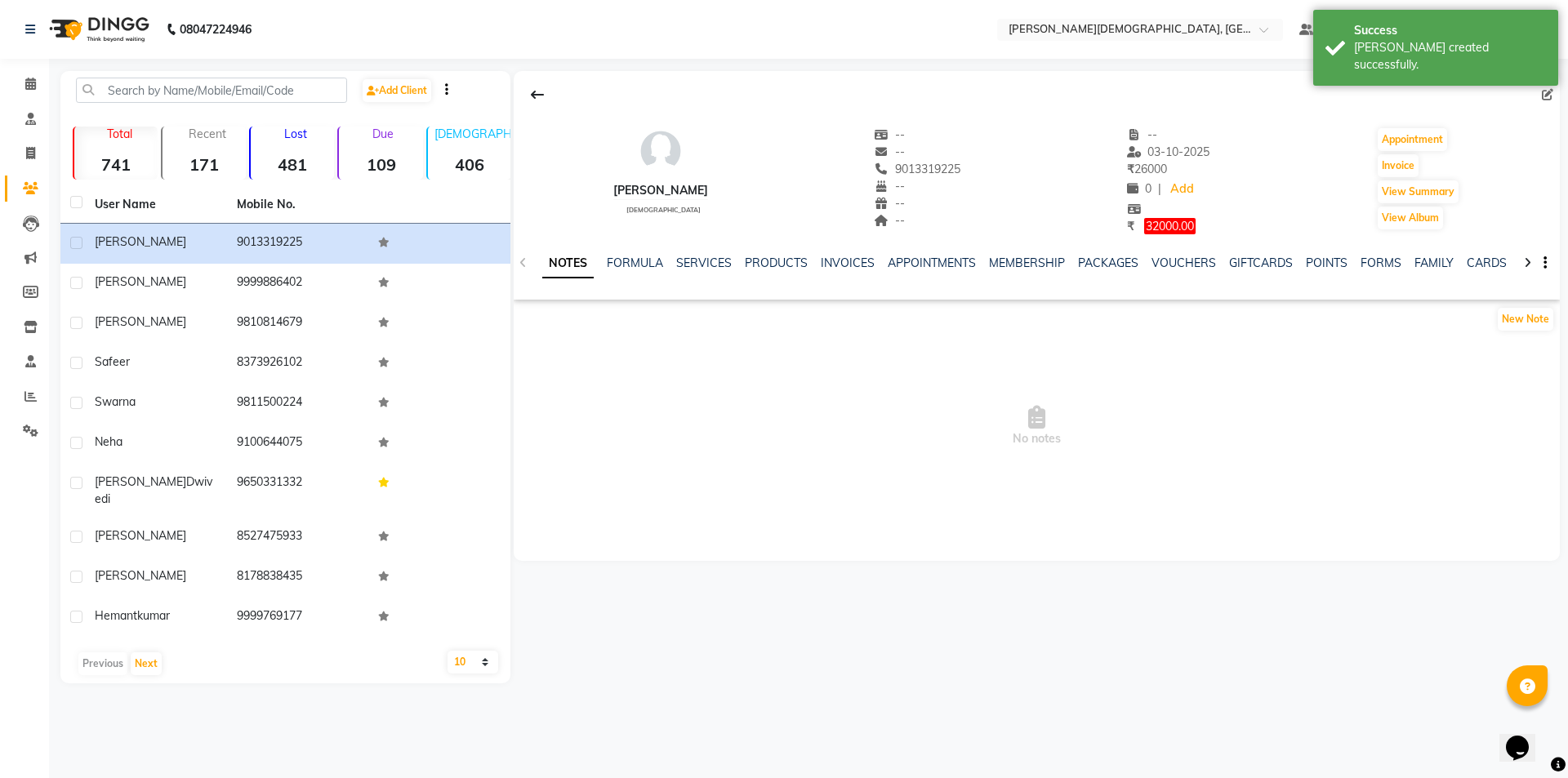
click at [836, 254] on div "INVOICES" at bounding box center [848, 263] width 54 height 17
click at [837, 261] on link "INVOICES" at bounding box center [848, 262] width 54 height 15
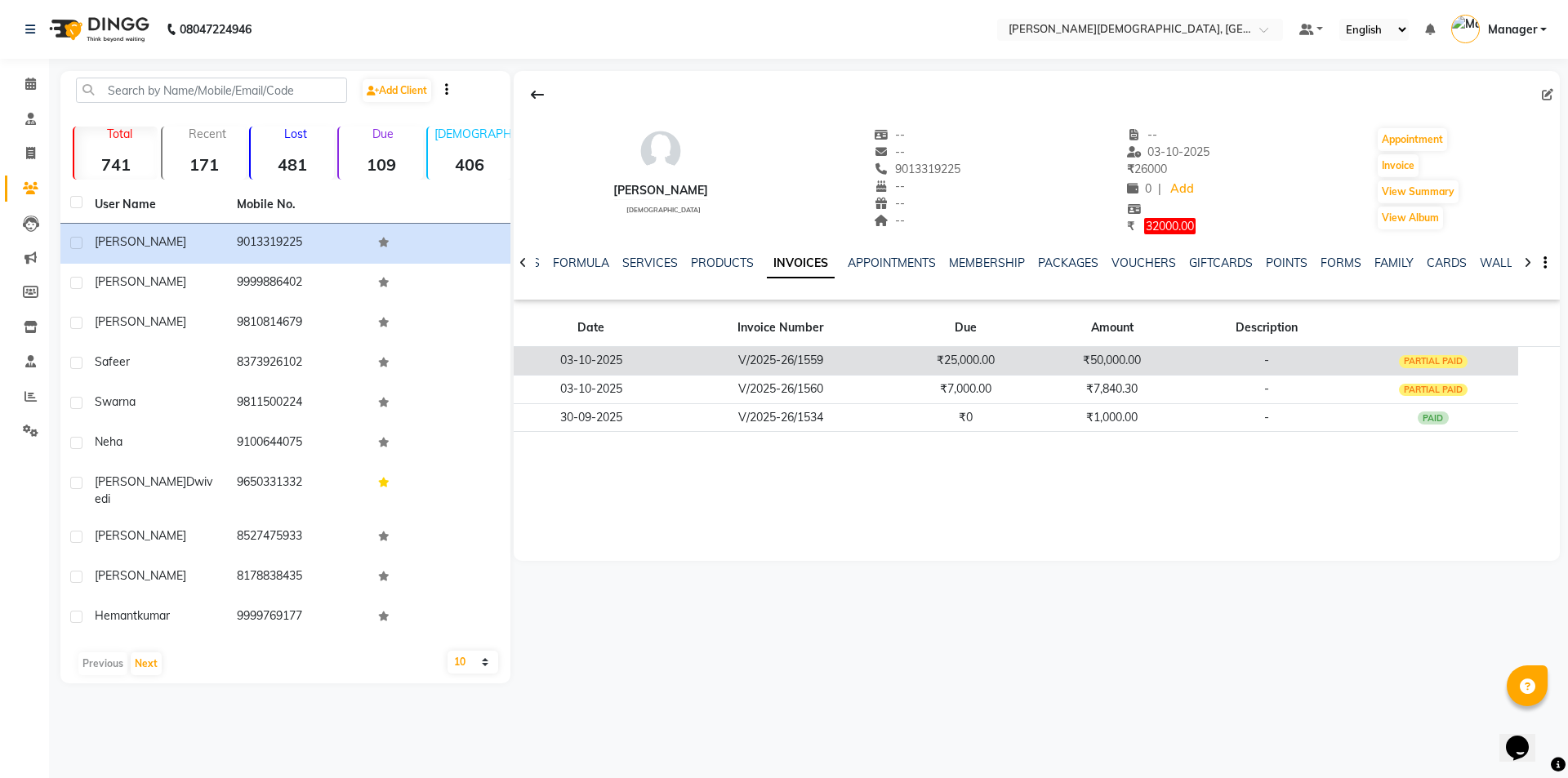
click at [1234, 368] on td "-" at bounding box center [1267, 360] width 163 height 29
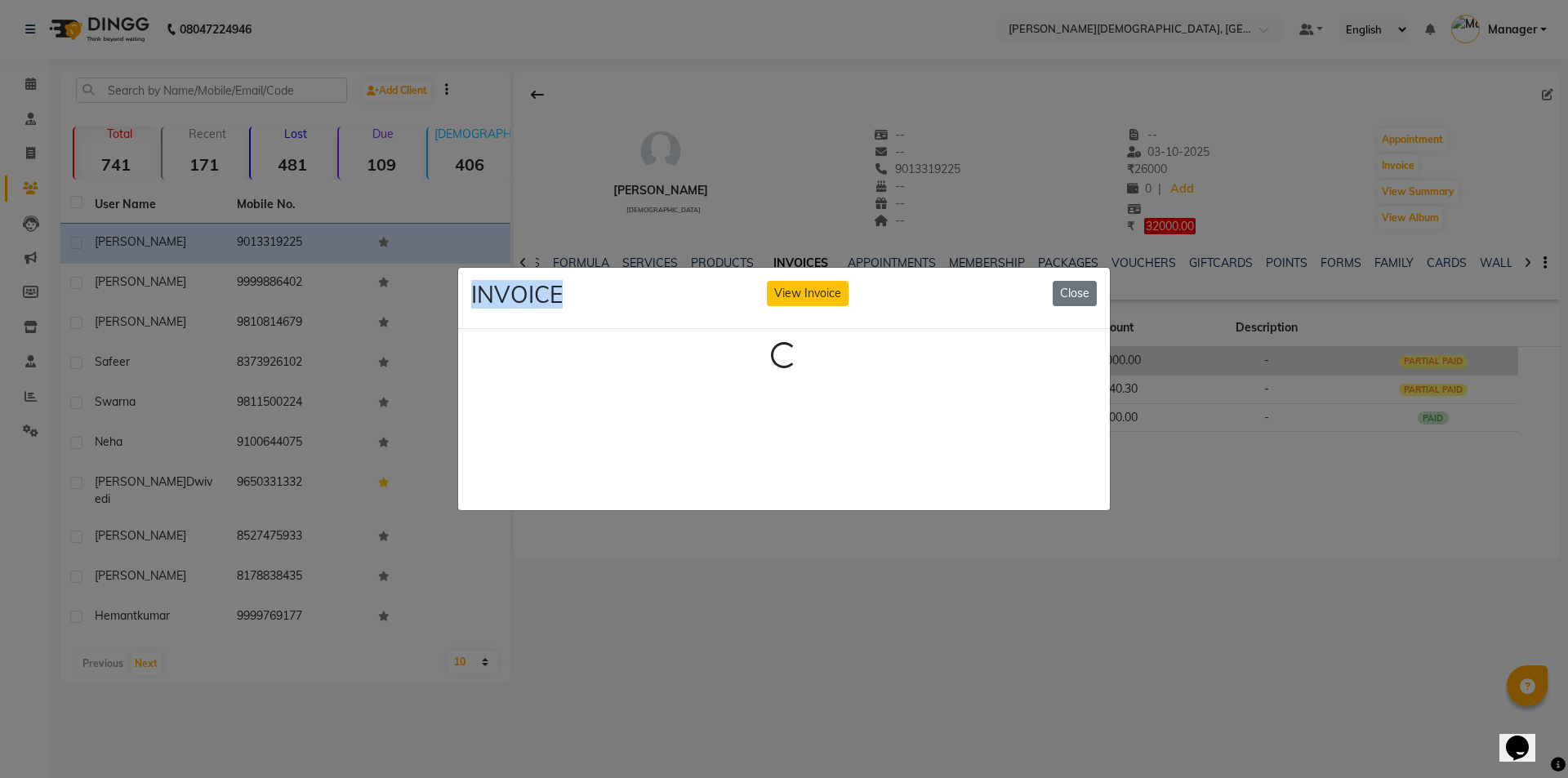
click at [1234, 368] on ngb-modal-window "INVOICE View Invoice Close Loading..." at bounding box center [784, 389] width 1568 height 778
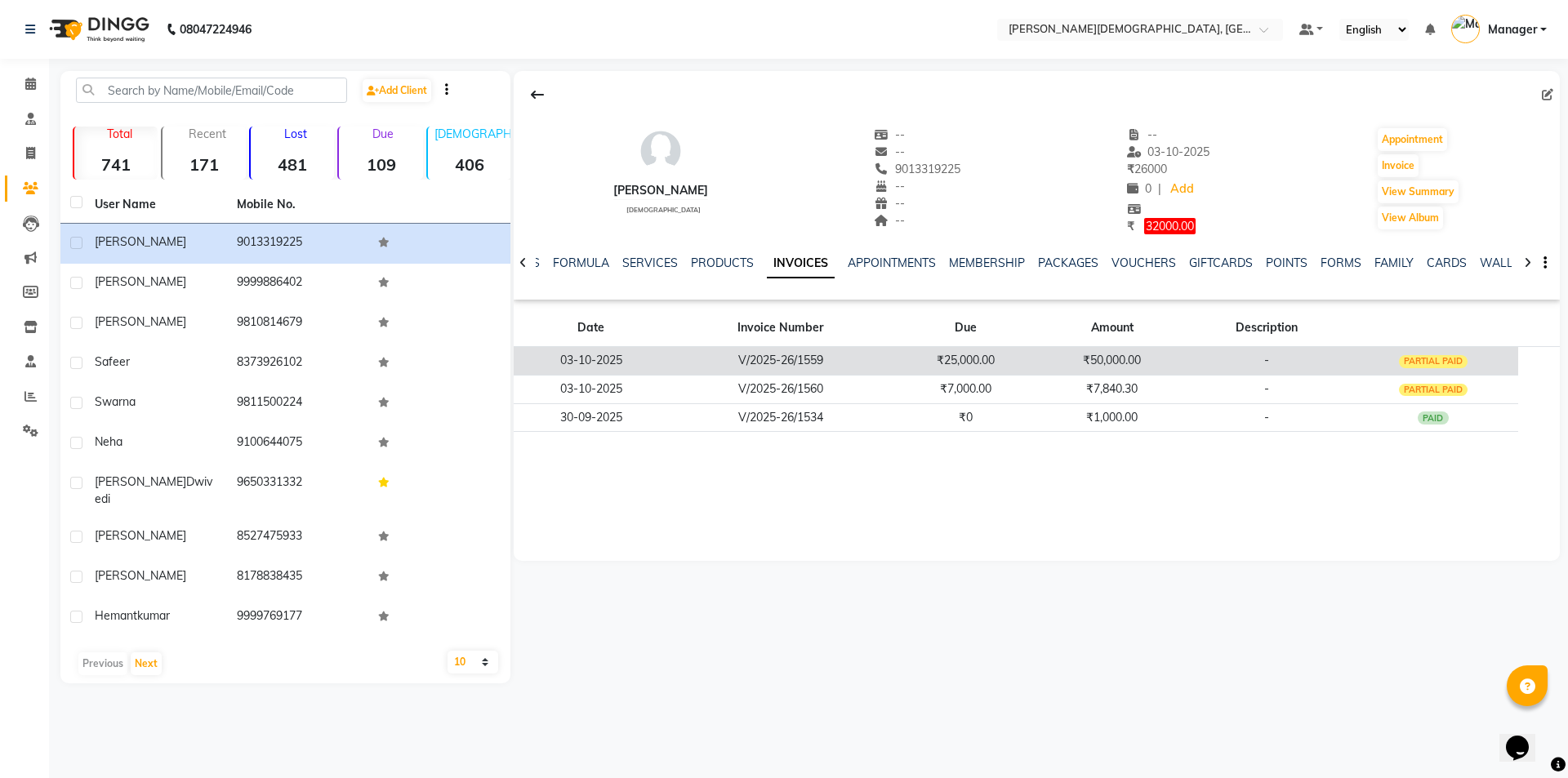
click at [1163, 354] on td "₹50,000.00" at bounding box center [1112, 360] width 146 height 29
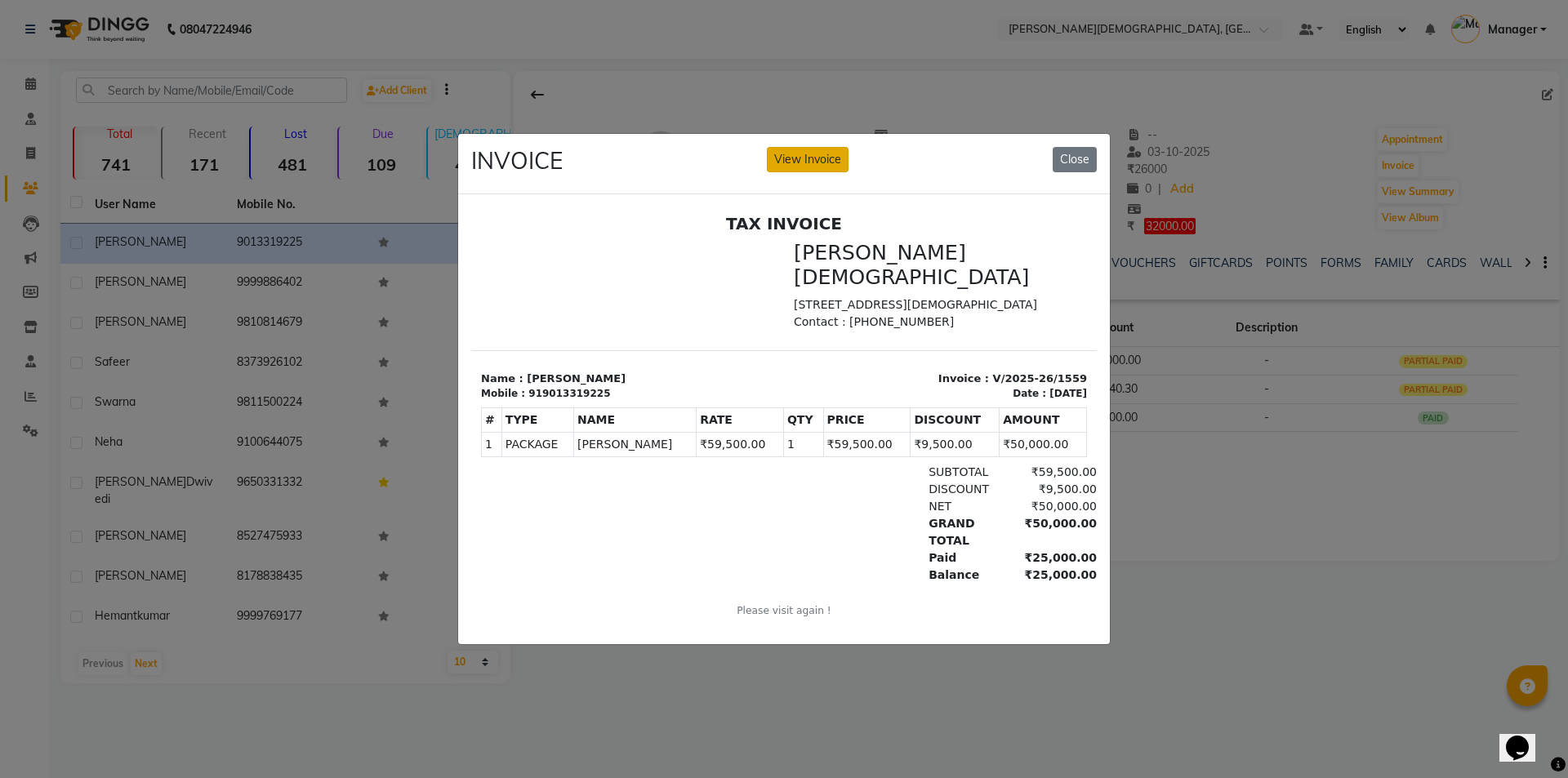
click at [809, 152] on button "View Invoice" at bounding box center [808, 159] width 82 height 25
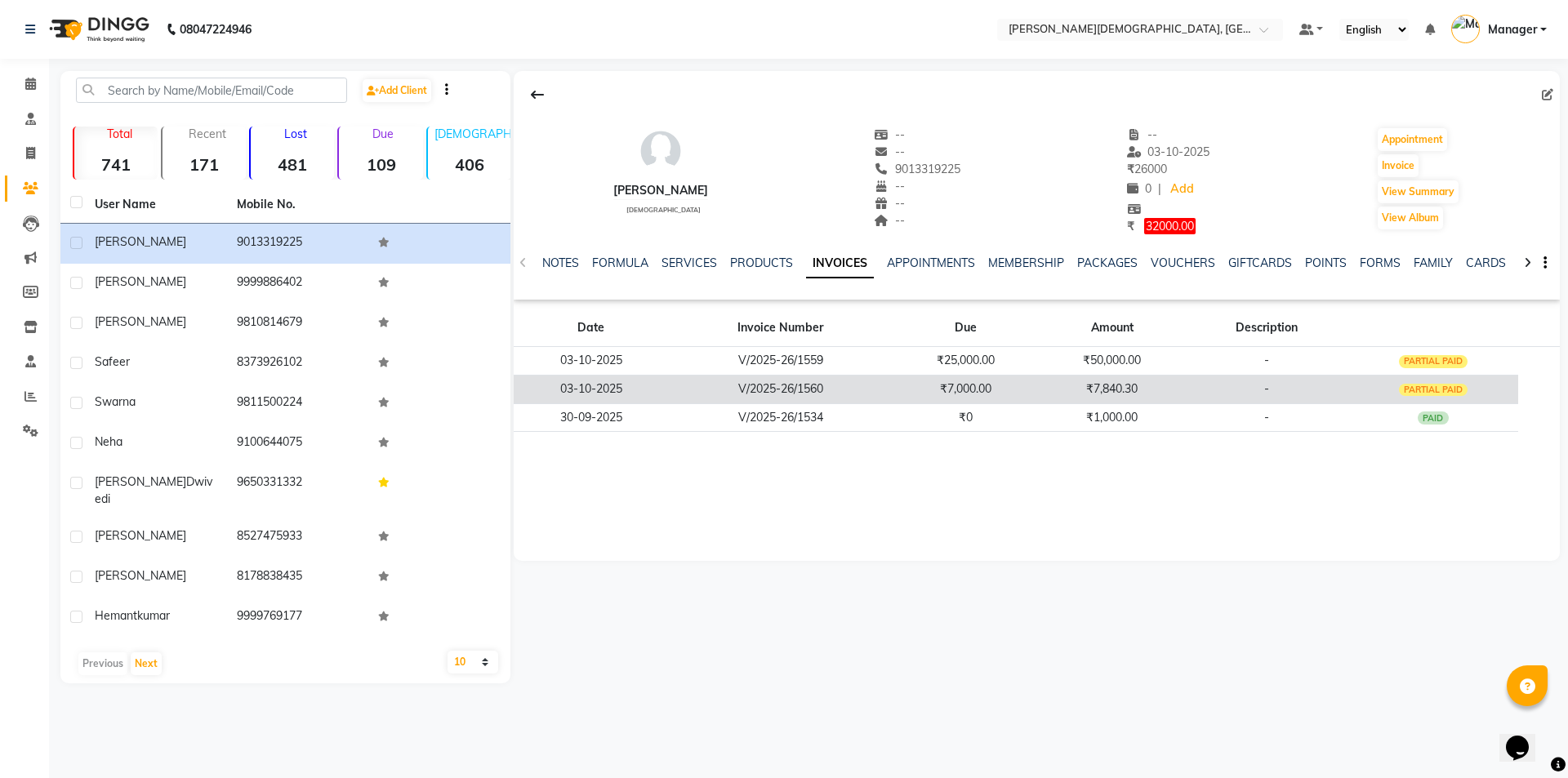
click at [1382, 393] on td "PARTIAL PAID" at bounding box center [1433, 388] width 170 height 29
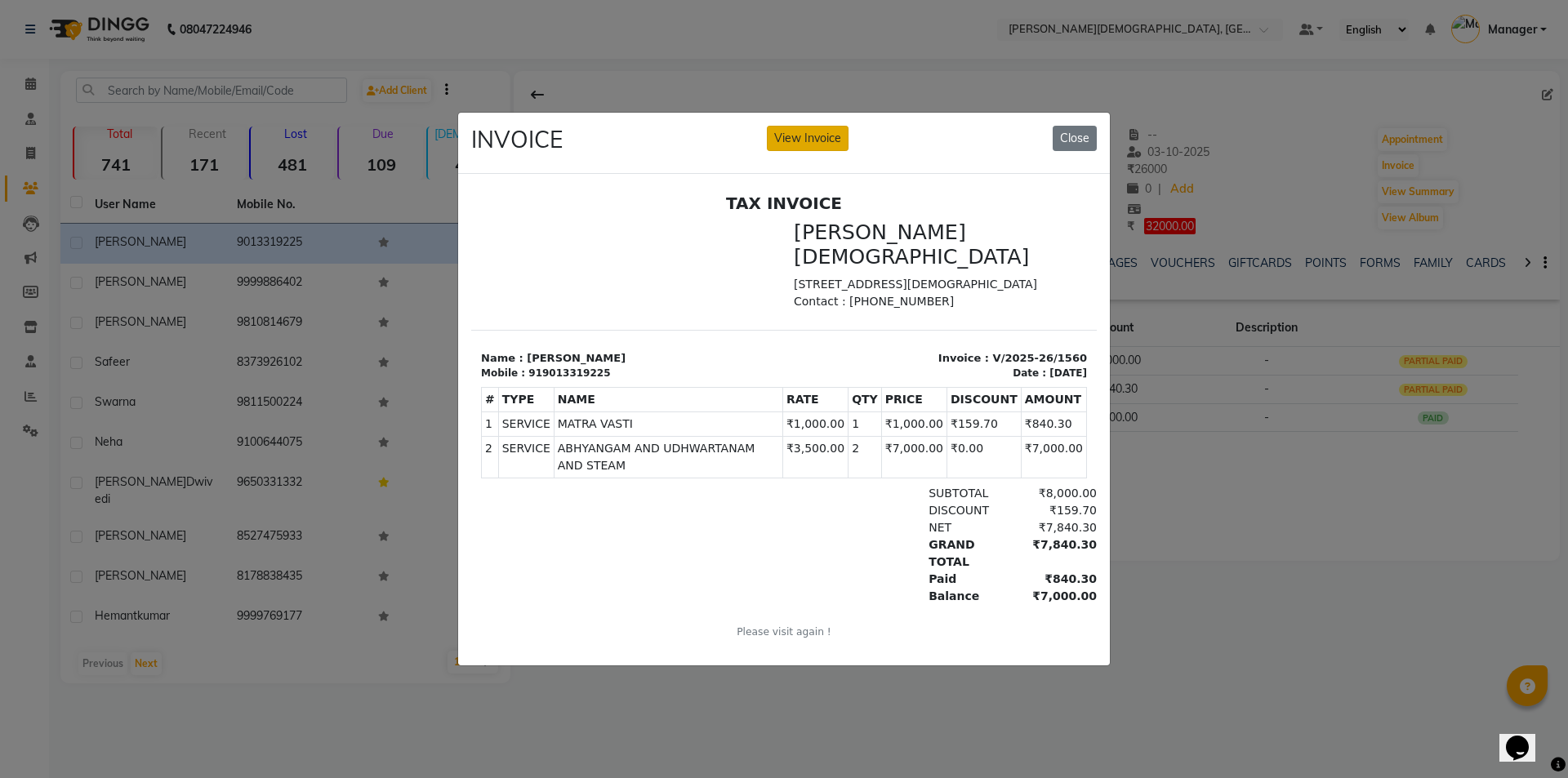
click at [833, 137] on button "View Invoice" at bounding box center [808, 138] width 82 height 25
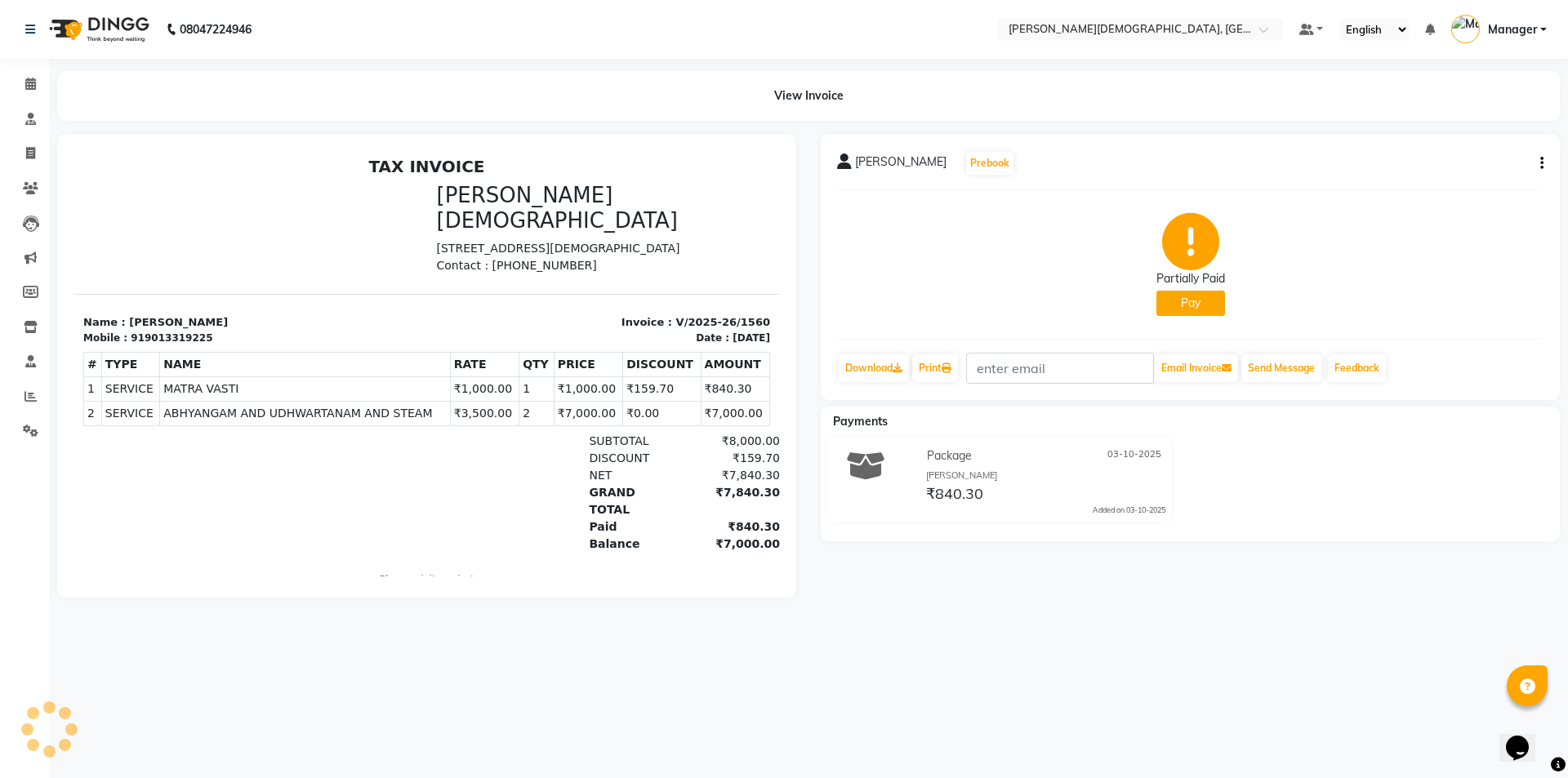
click at [1535, 162] on button "button" at bounding box center [1538, 164] width 10 height 17
click at [1479, 129] on div "Cancel Invoice" at bounding box center [1460, 133] width 112 height 21
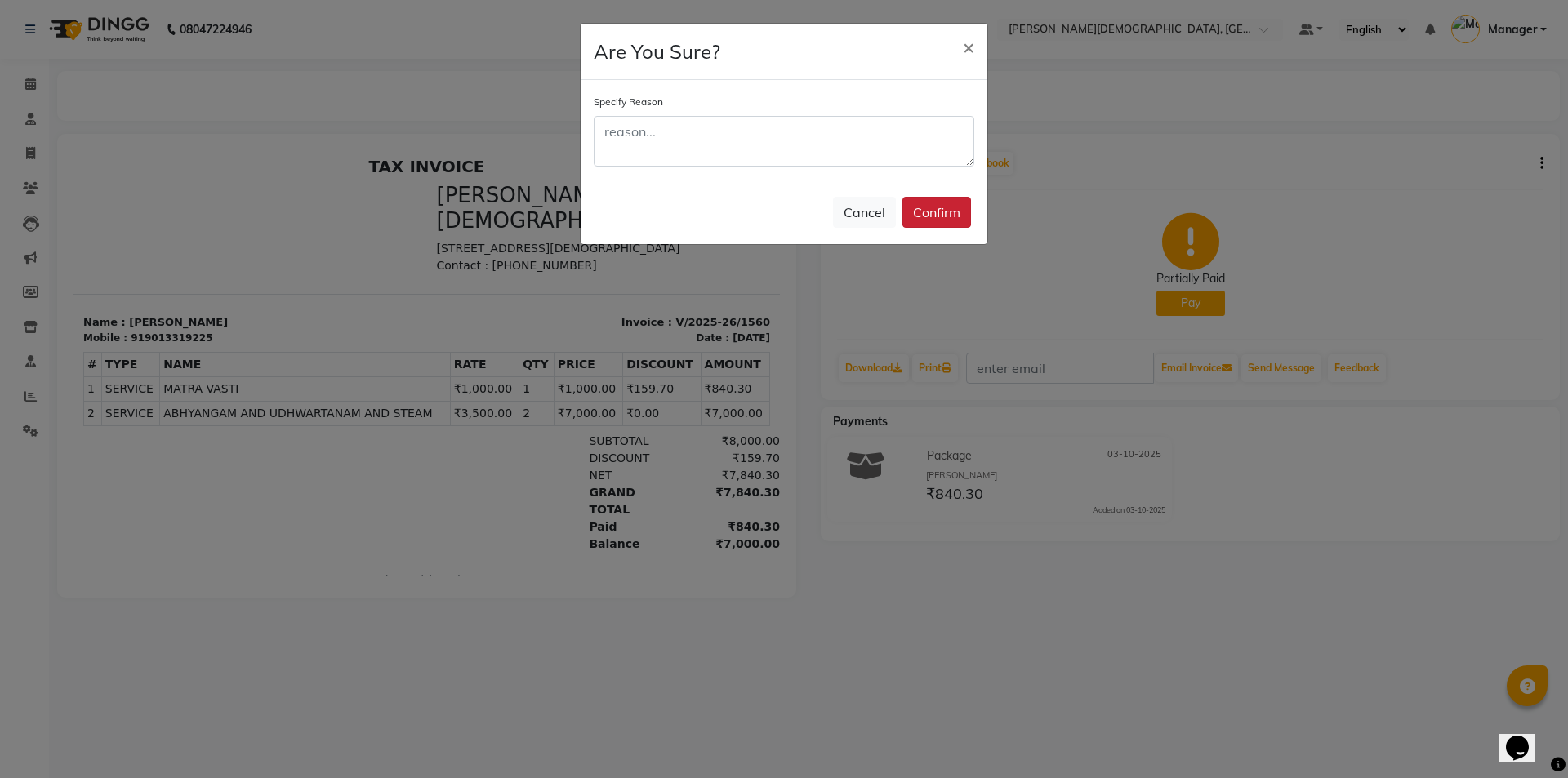
click at [941, 212] on button "Confirm" at bounding box center [936, 213] width 69 height 31
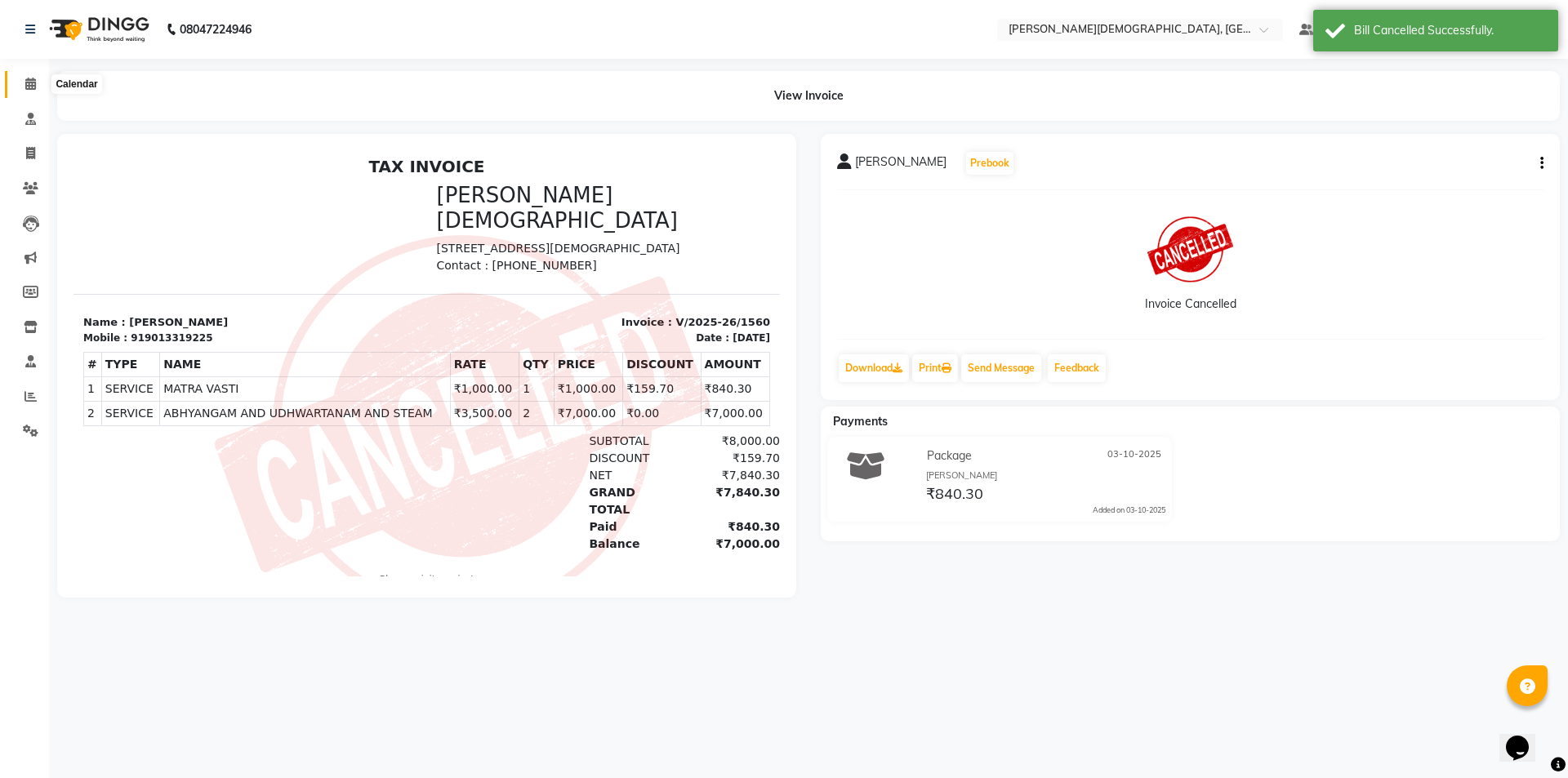
click at [30, 86] on icon at bounding box center [30, 83] width 10 height 12
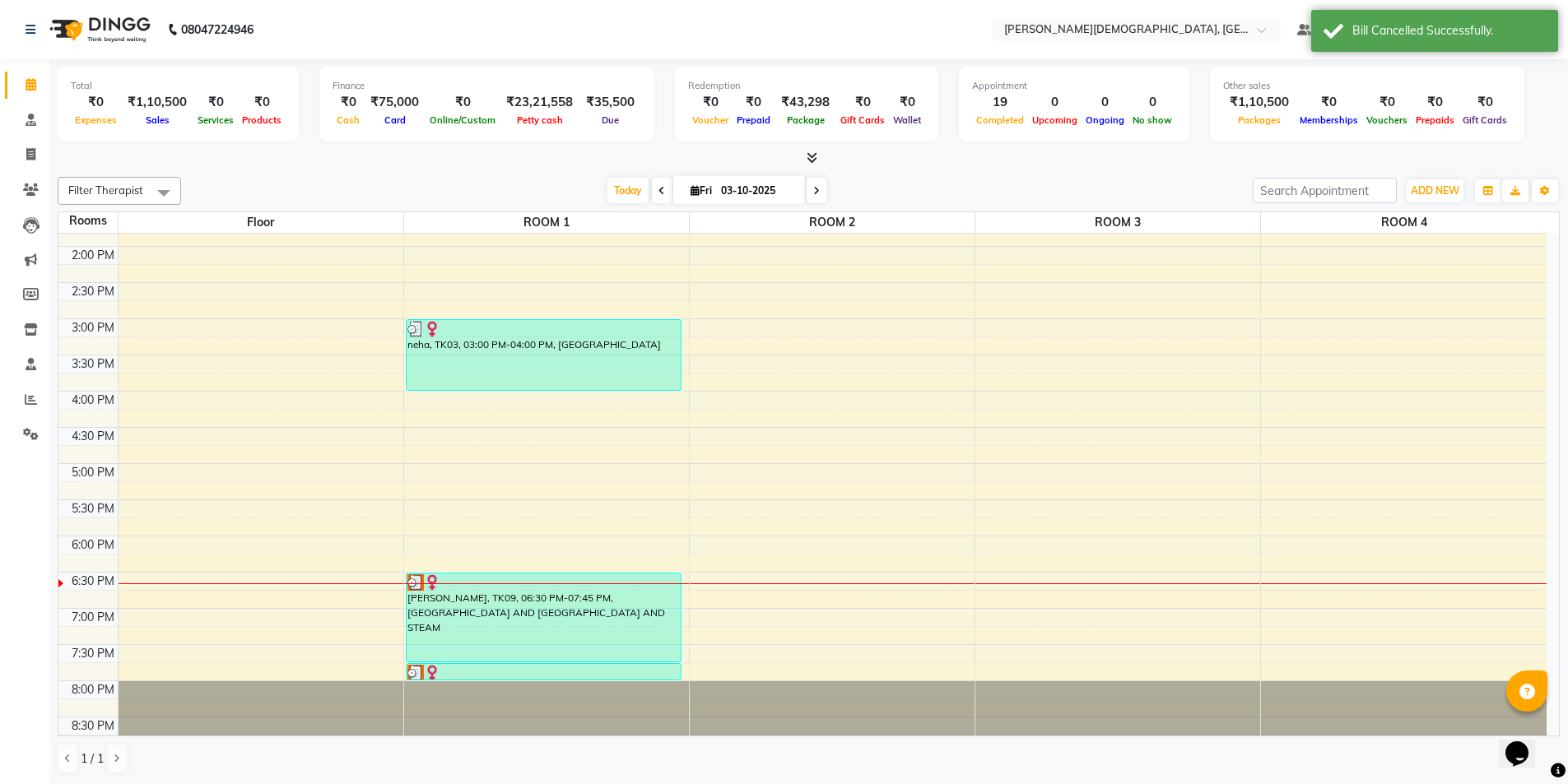
scroll to position [511, 0]
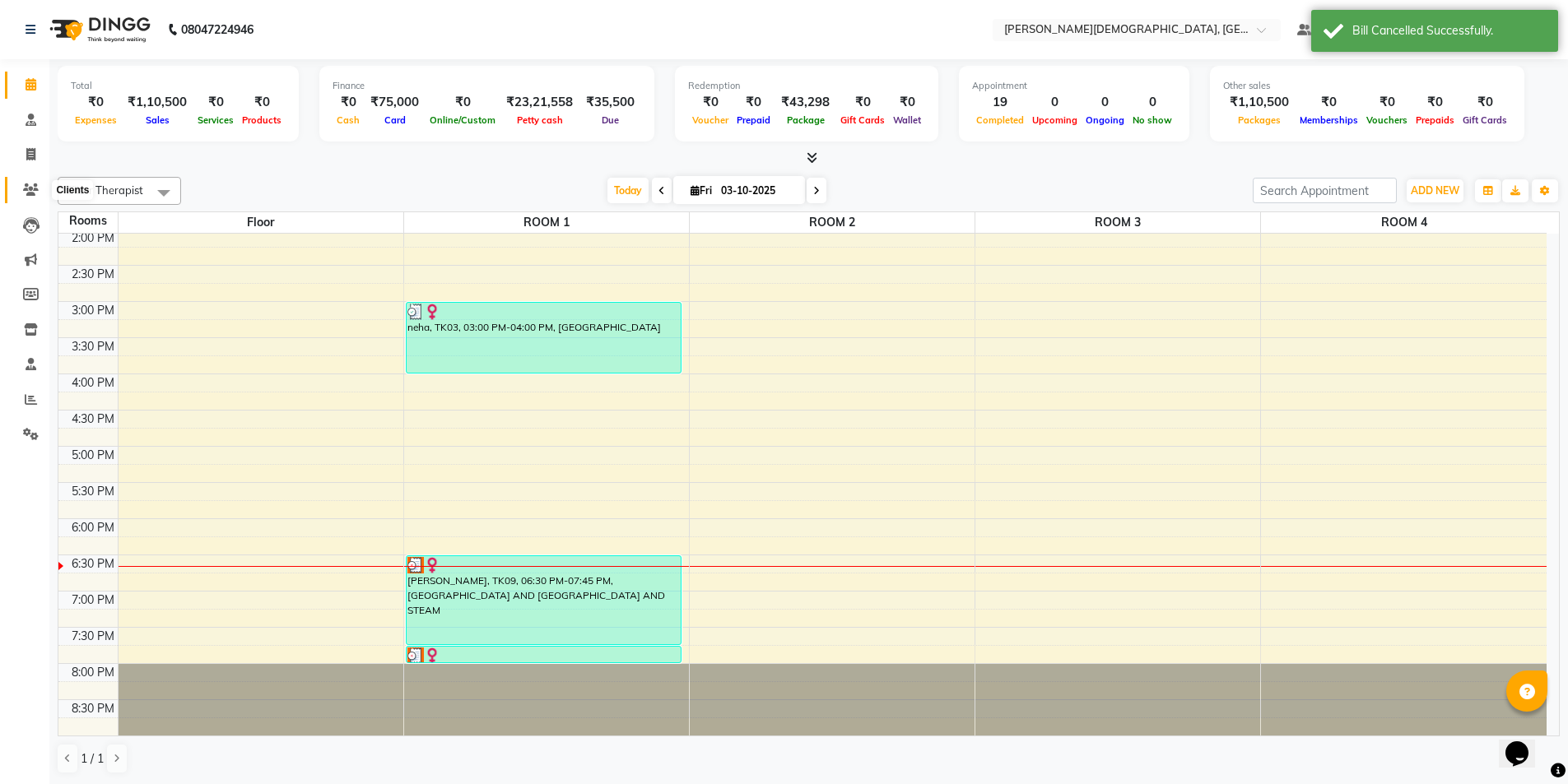
click at [32, 186] on icon at bounding box center [31, 190] width 16 height 12
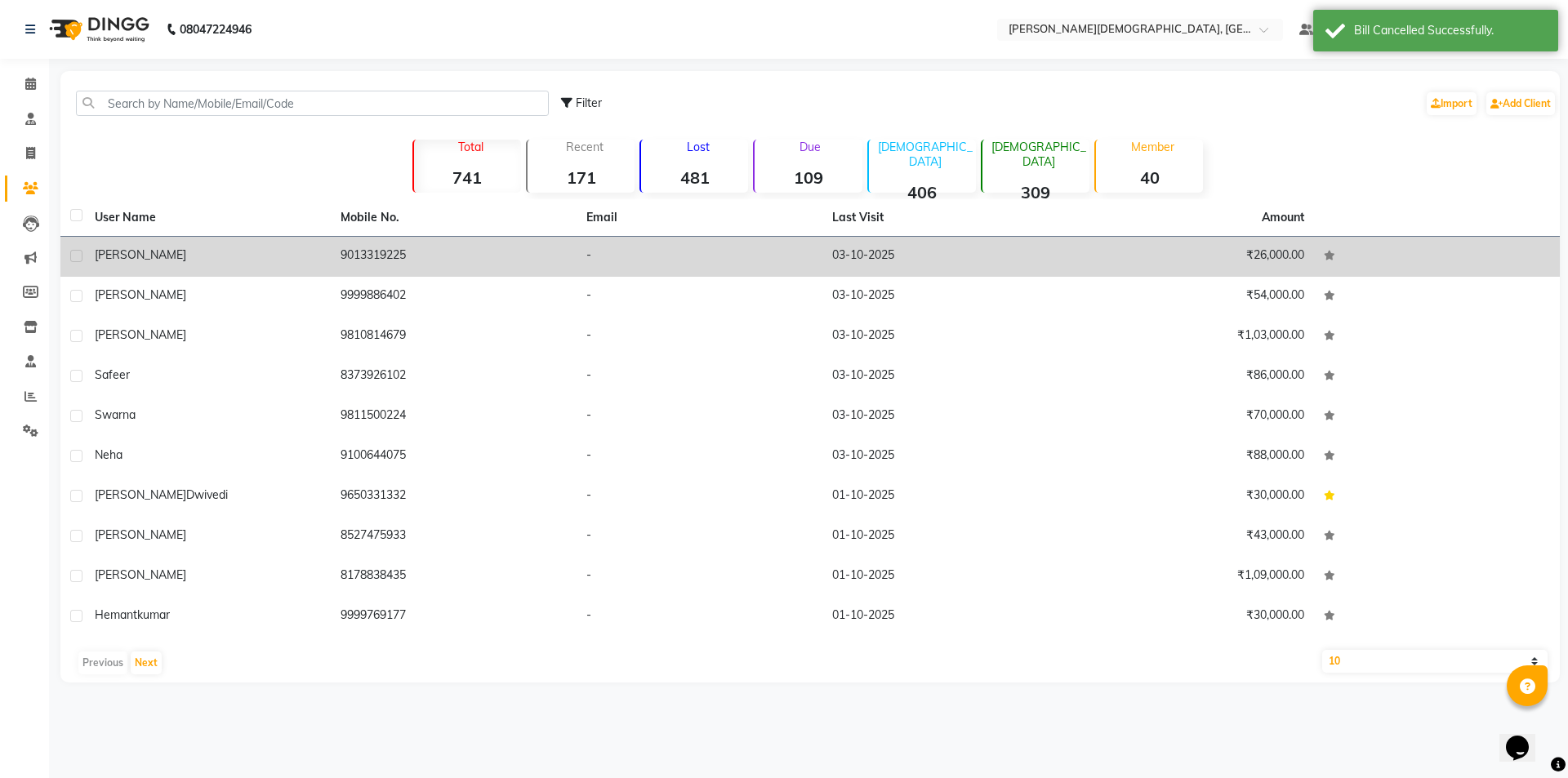
click at [410, 257] on td "9013319225" at bounding box center [453, 257] width 246 height 40
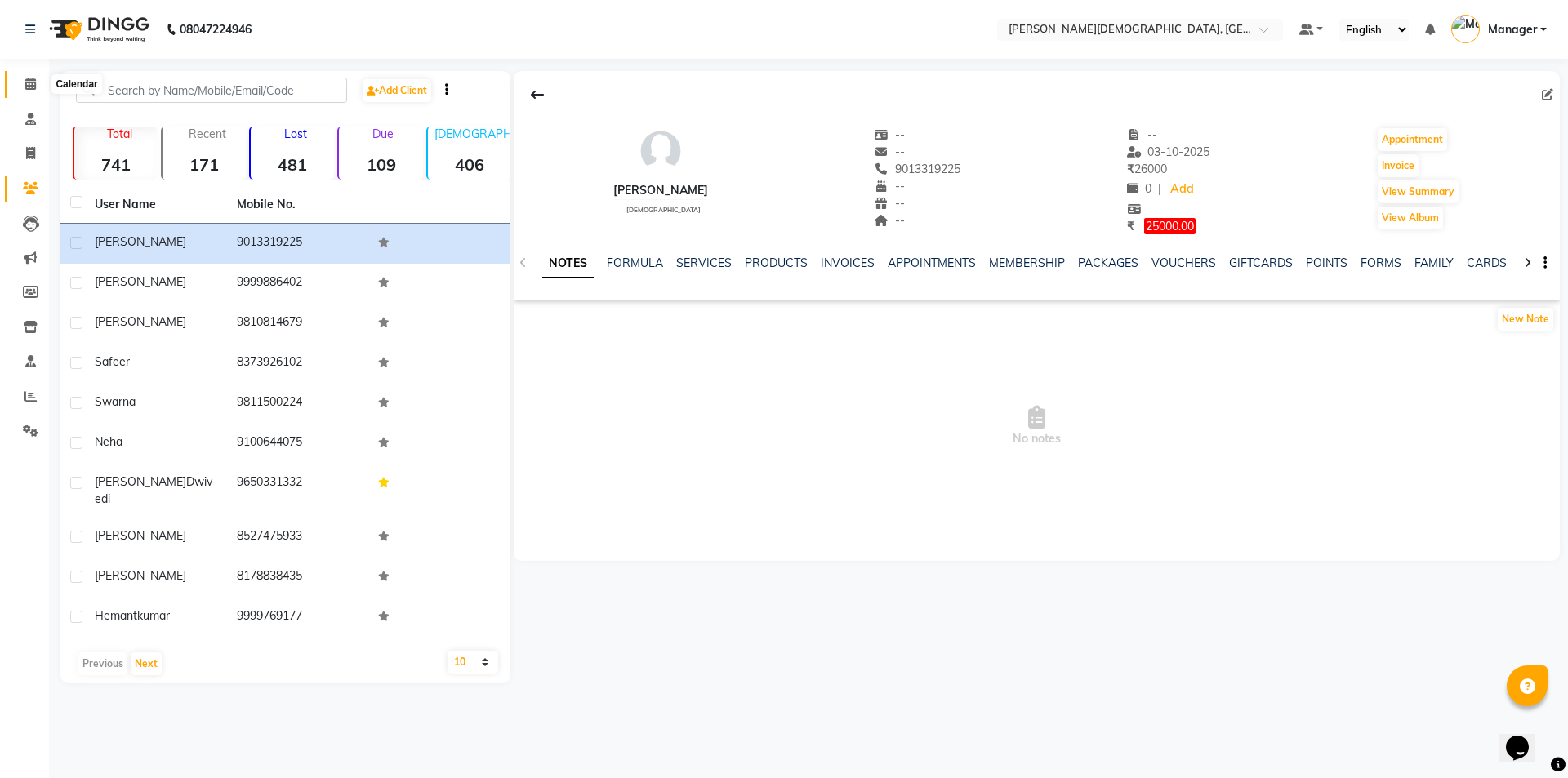
click at [23, 87] on span at bounding box center [30, 84] width 29 height 19
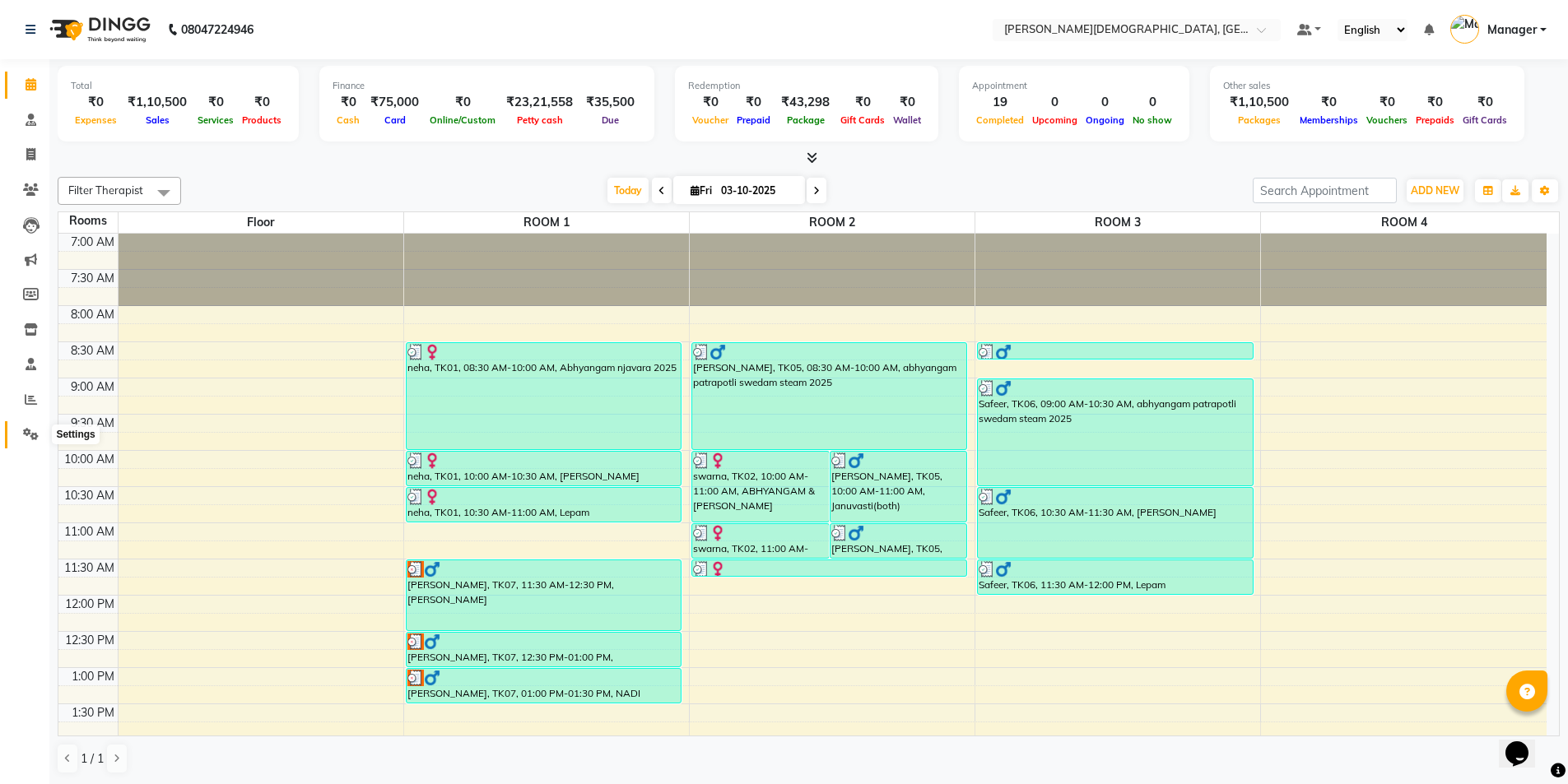
click at [26, 437] on icon at bounding box center [31, 434] width 16 height 12
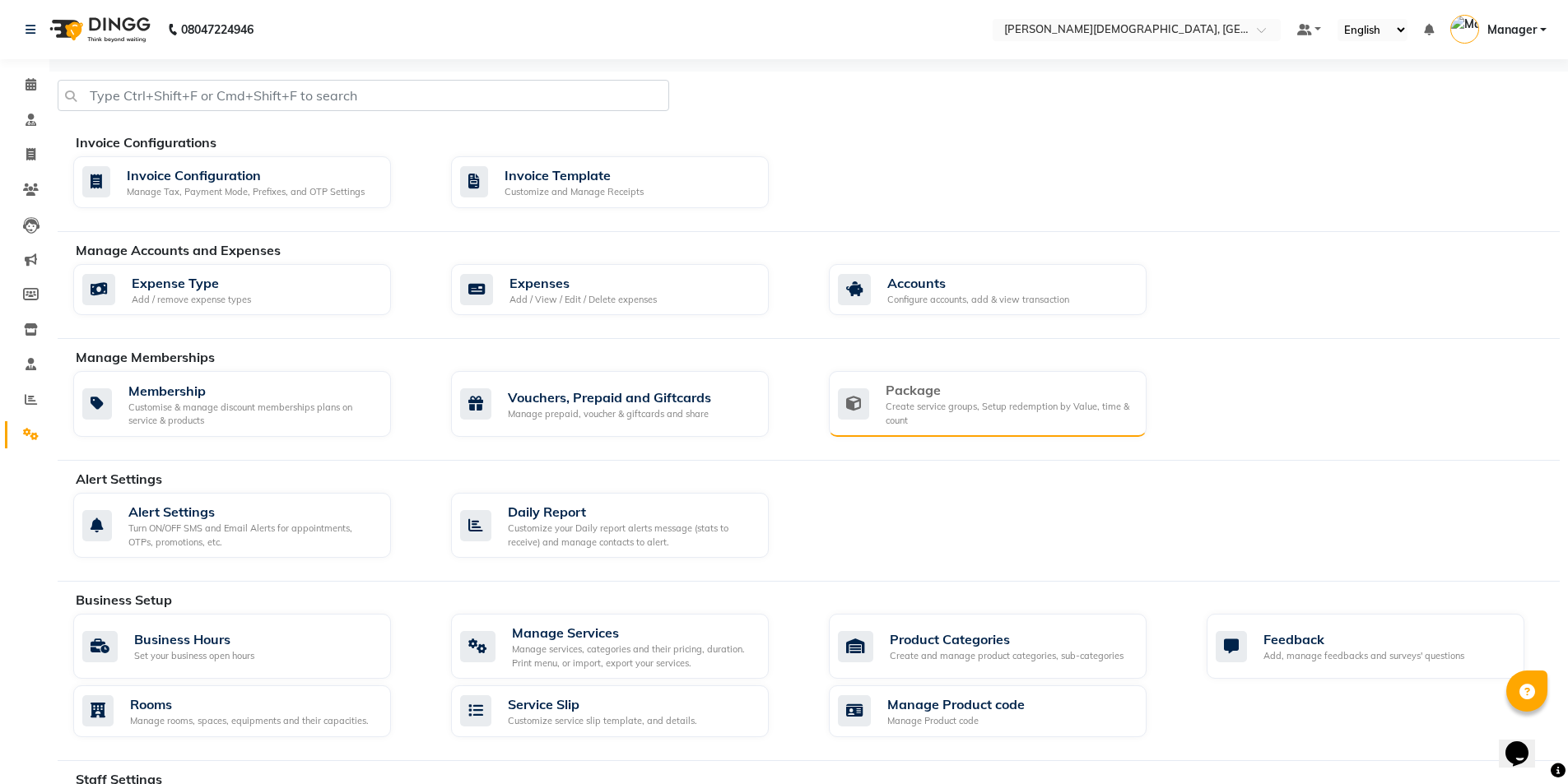
click at [981, 407] on div "Create service groups, Setup redemption by Value, time & count" at bounding box center [1009, 413] width 248 height 27
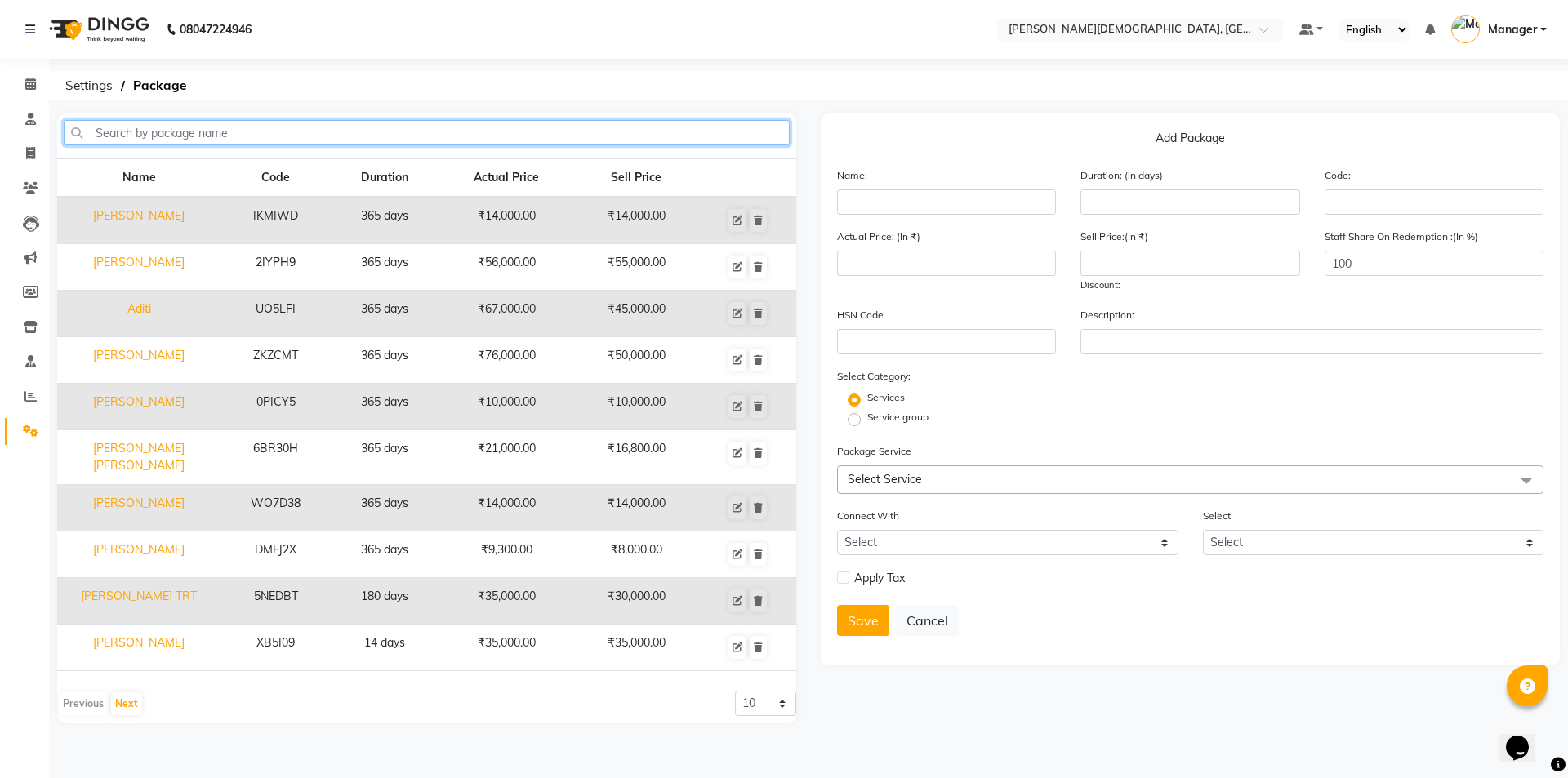
click at [326, 130] on input "text" at bounding box center [427, 132] width 726 height 25
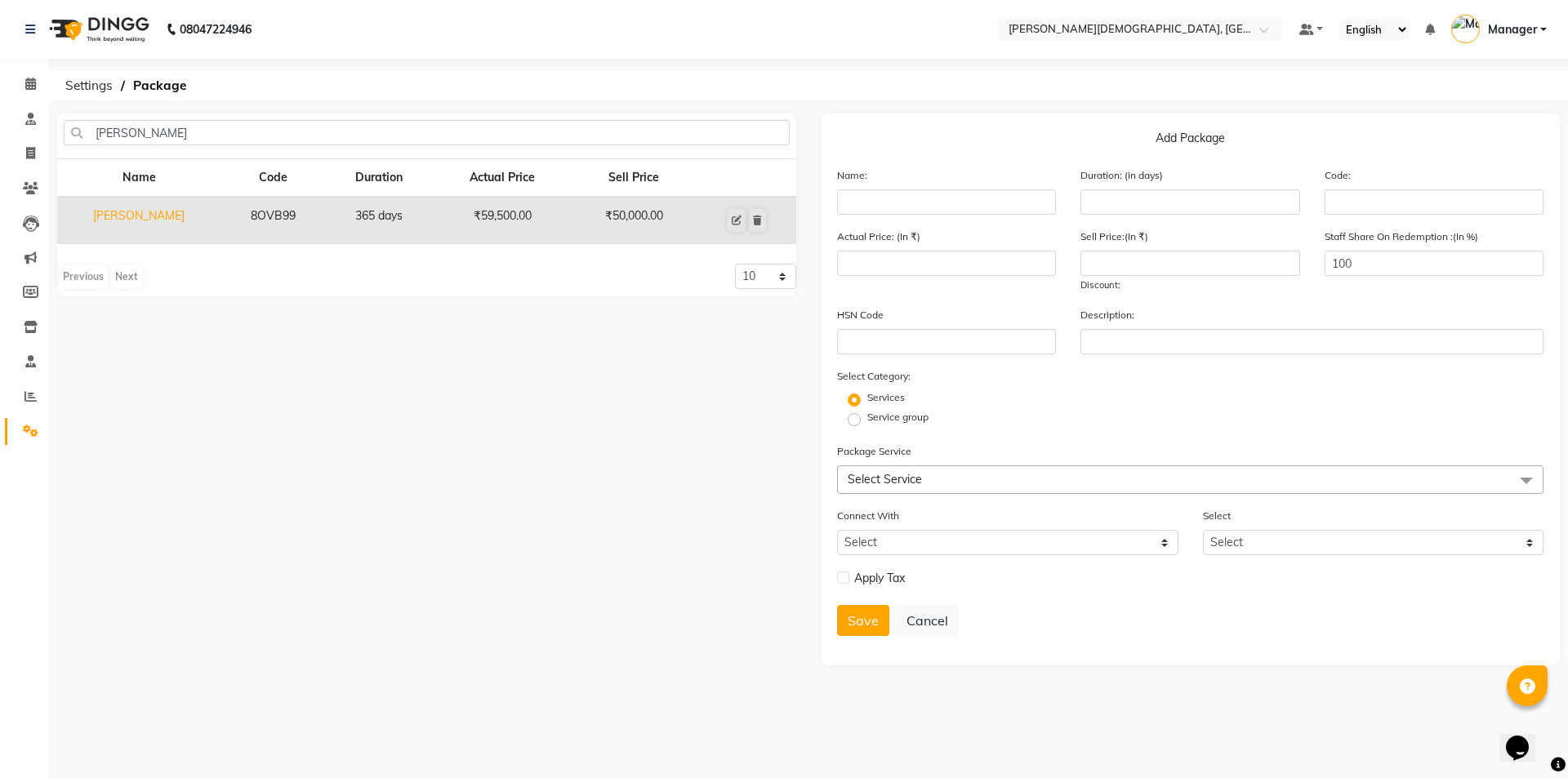
click at [152, 212] on td "[PERSON_NAME]" at bounding box center [139, 221] width 163 height 48
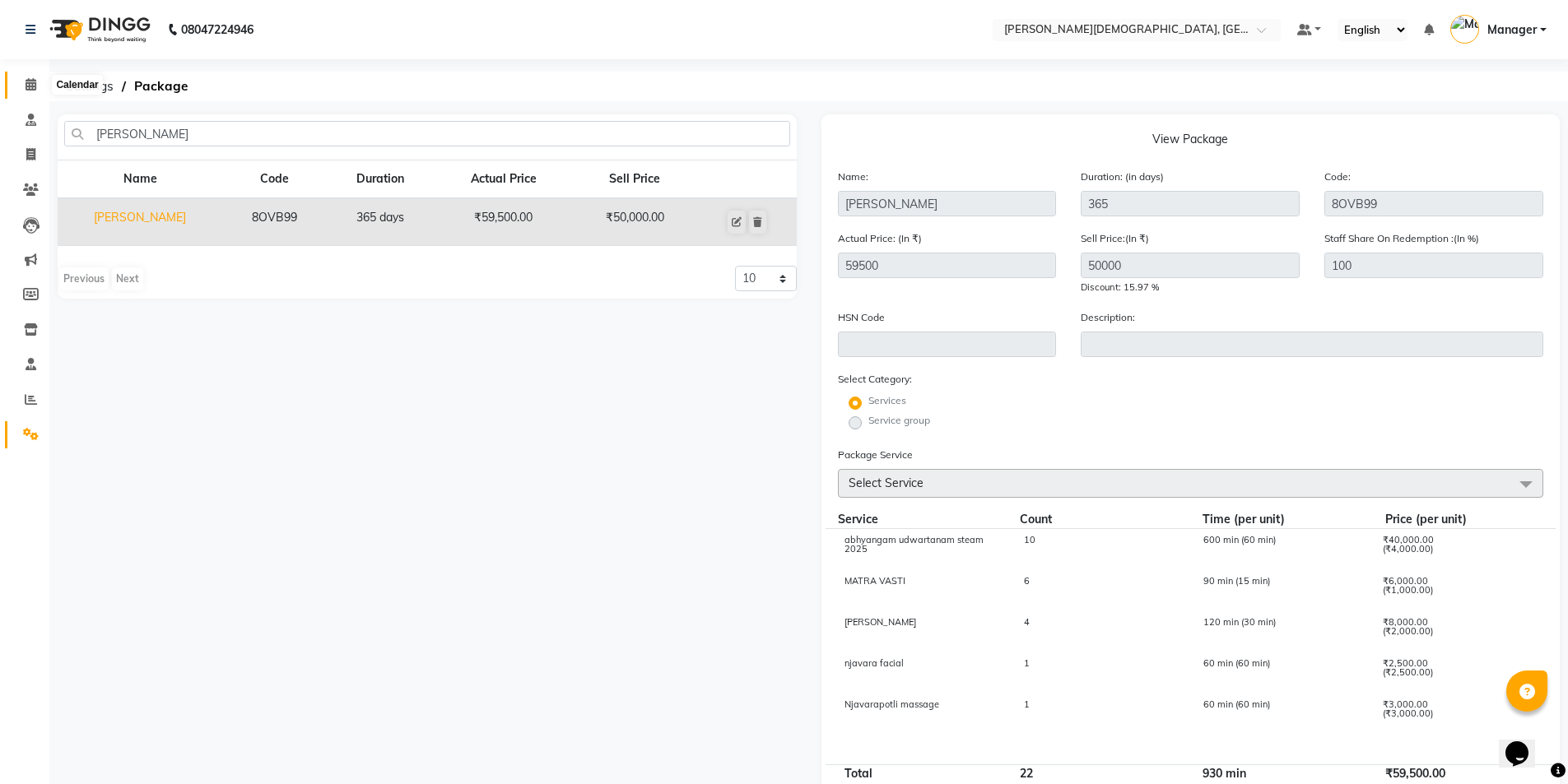
click at [26, 82] on icon at bounding box center [31, 84] width 11 height 12
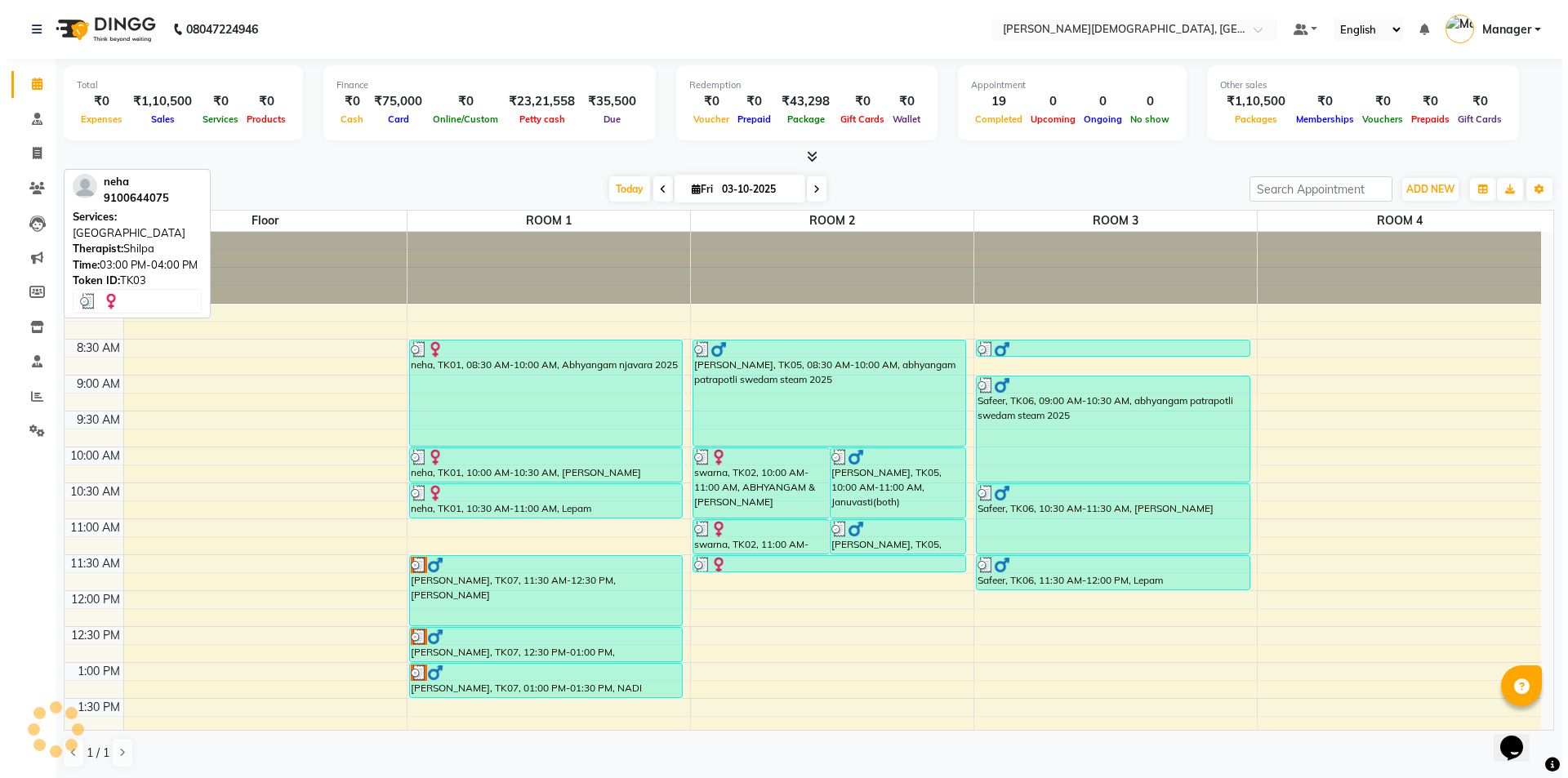
scroll to position [507, 0]
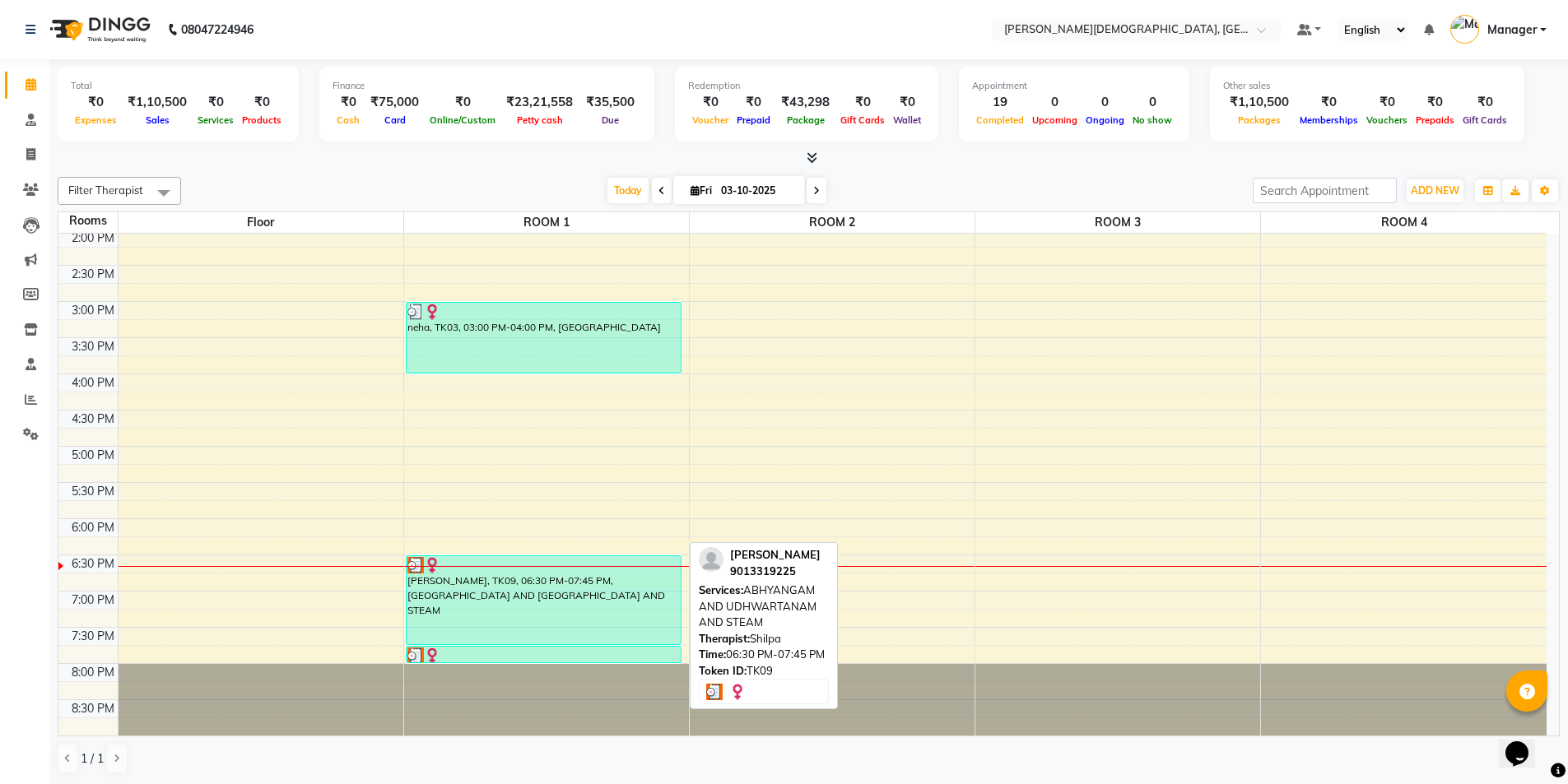
click at [583, 602] on div "[PERSON_NAME], TK09, 06:30 PM-07:45 PM, [GEOGRAPHIC_DATA] AND [GEOGRAPHIC_DATA]…" at bounding box center [544, 599] width 275 height 88
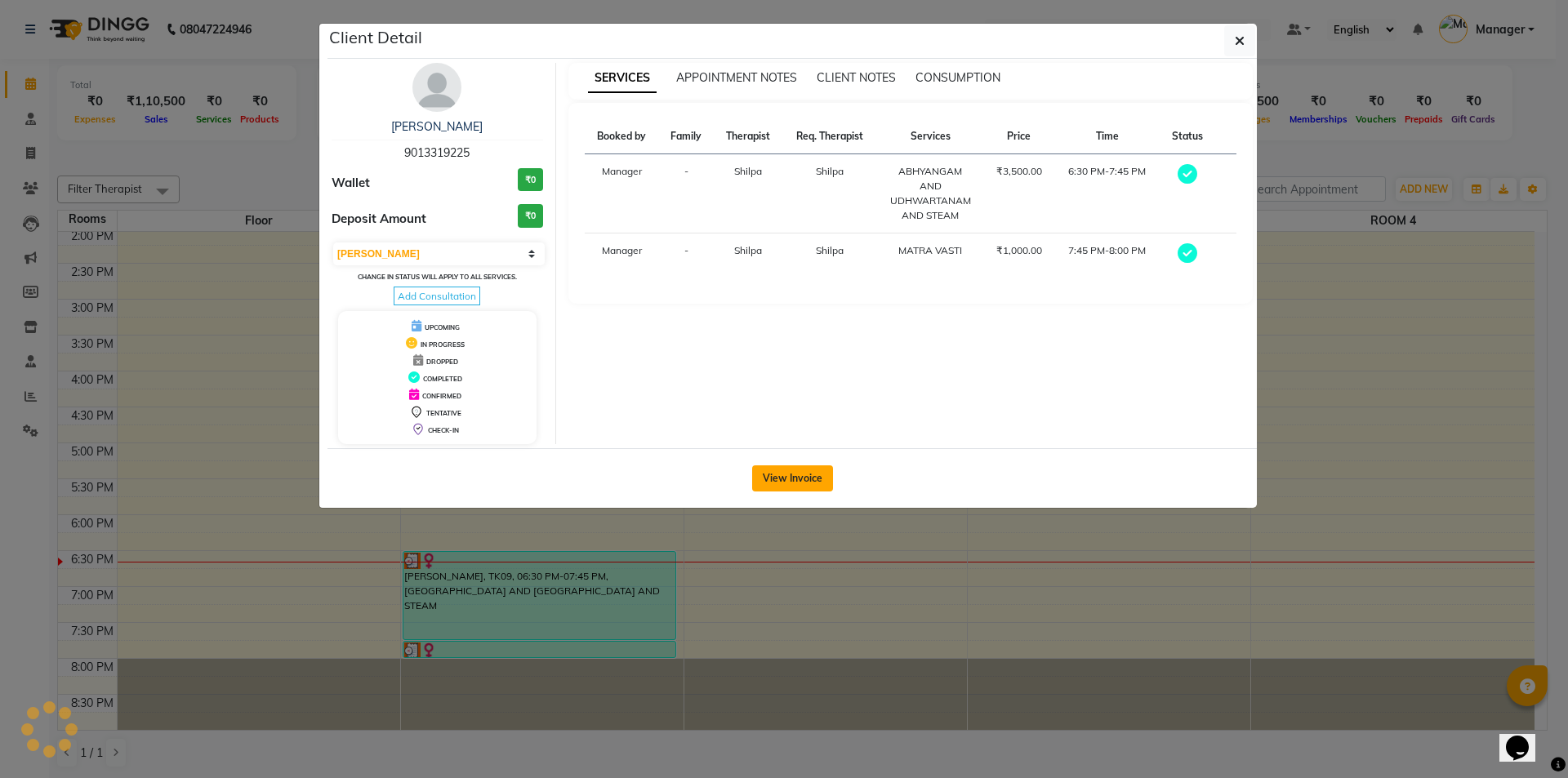
click at [784, 478] on button "View Invoice" at bounding box center [792, 478] width 81 height 26
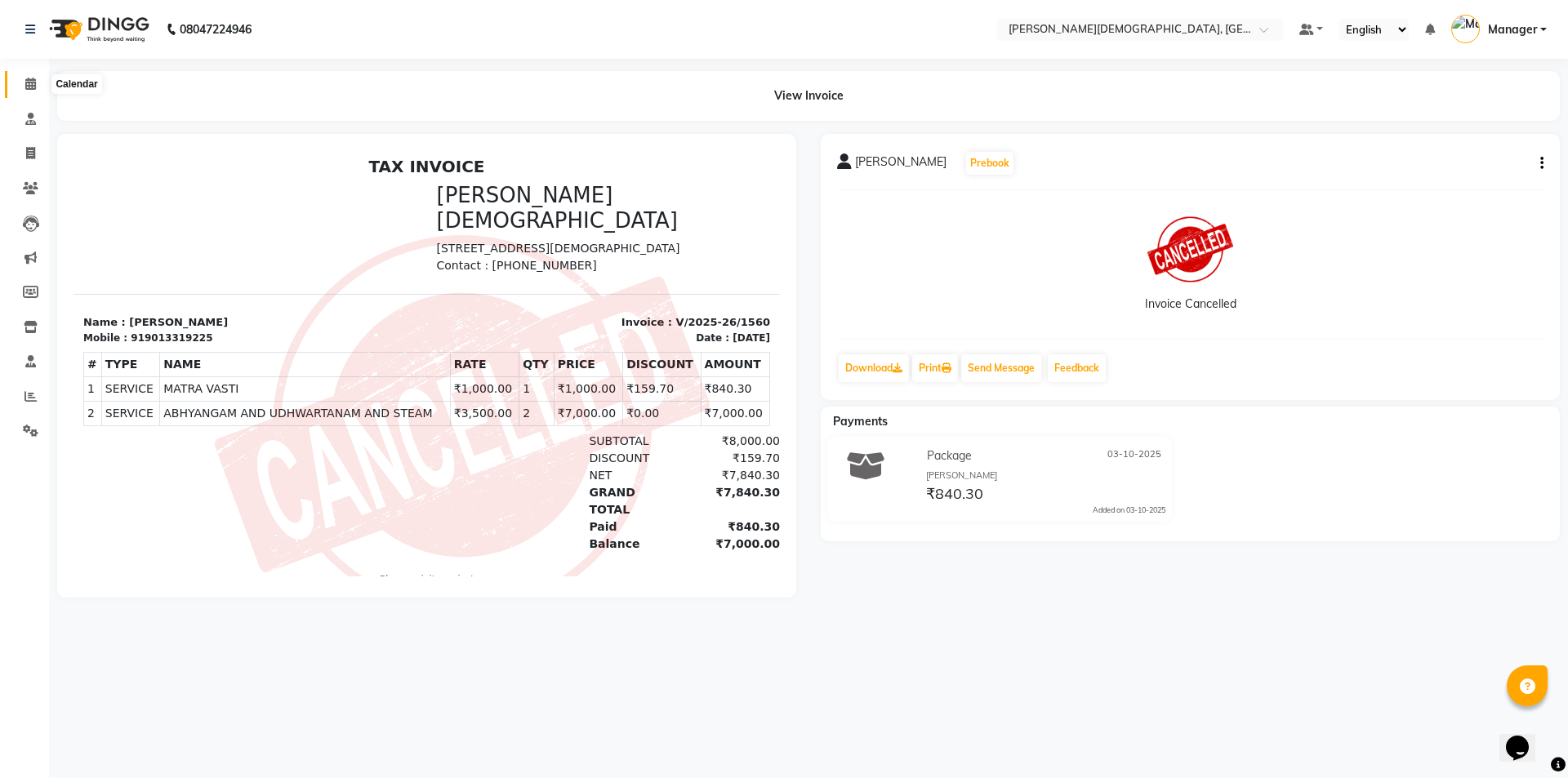
click at [18, 81] on span at bounding box center [30, 84] width 29 height 19
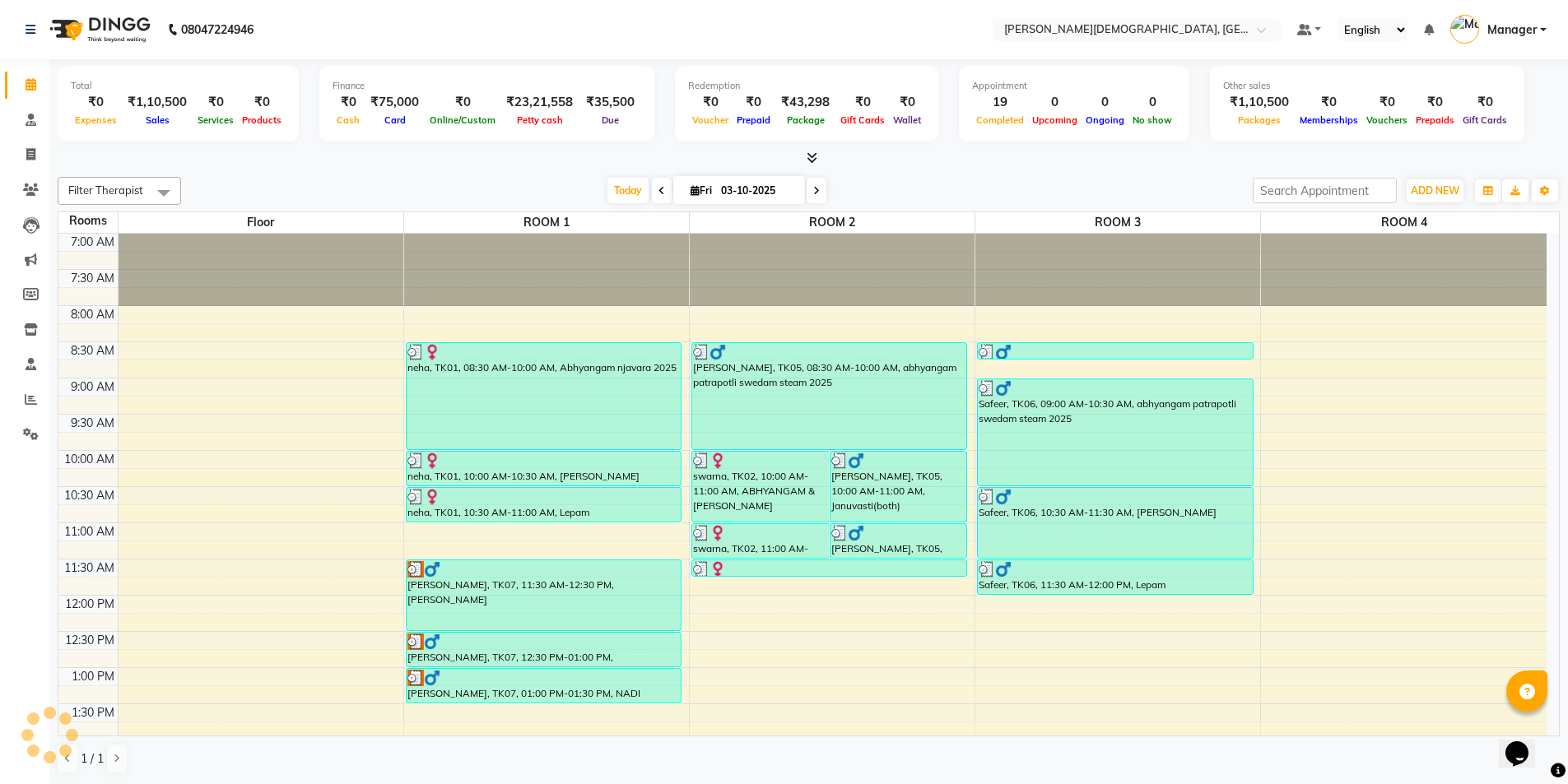
scroll to position [480, 0]
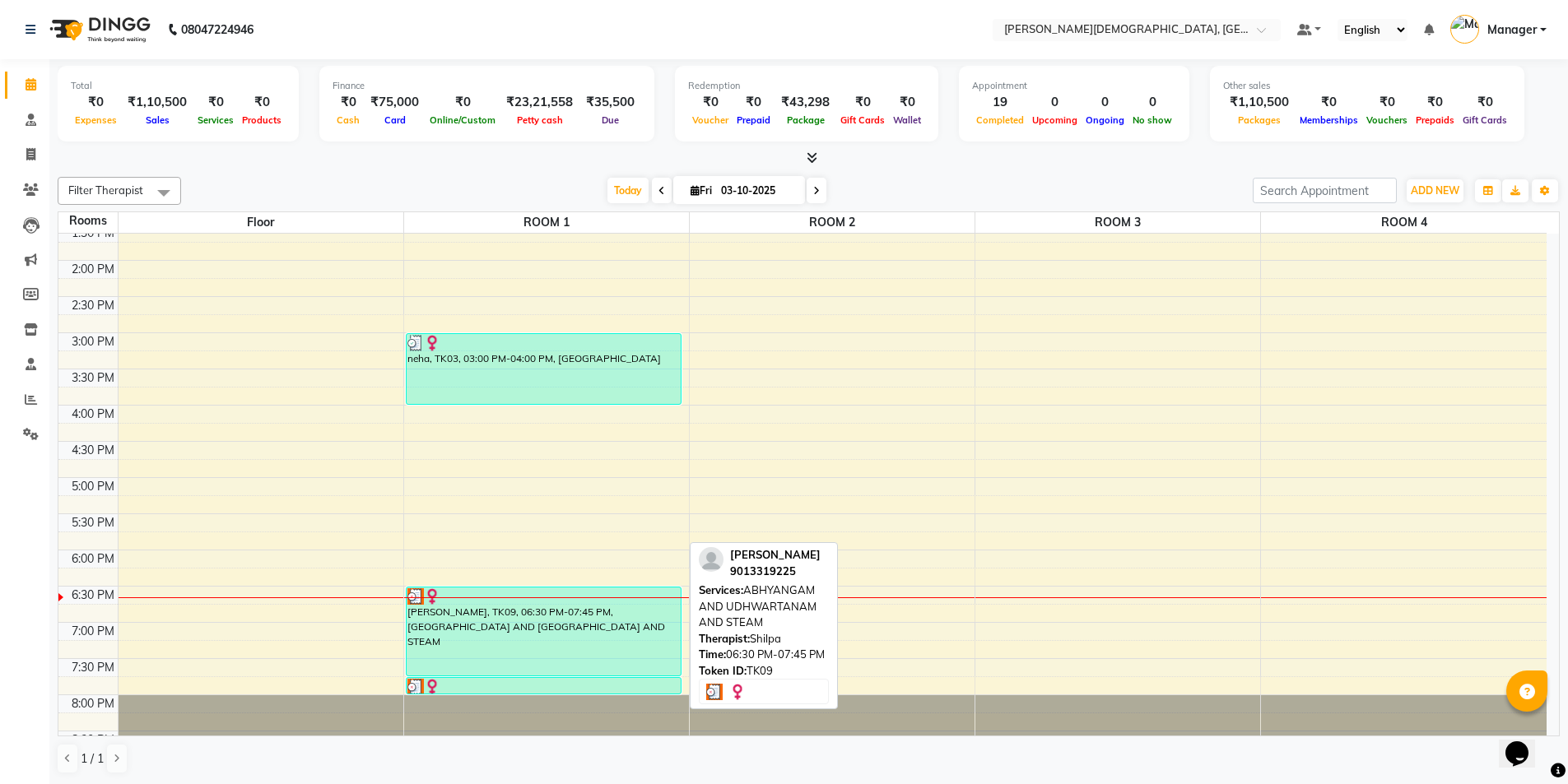
click at [608, 631] on div "[PERSON_NAME], TK09, 06:30 PM-07:45 PM, [GEOGRAPHIC_DATA] AND [GEOGRAPHIC_DATA]…" at bounding box center [544, 631] width 275 height 88
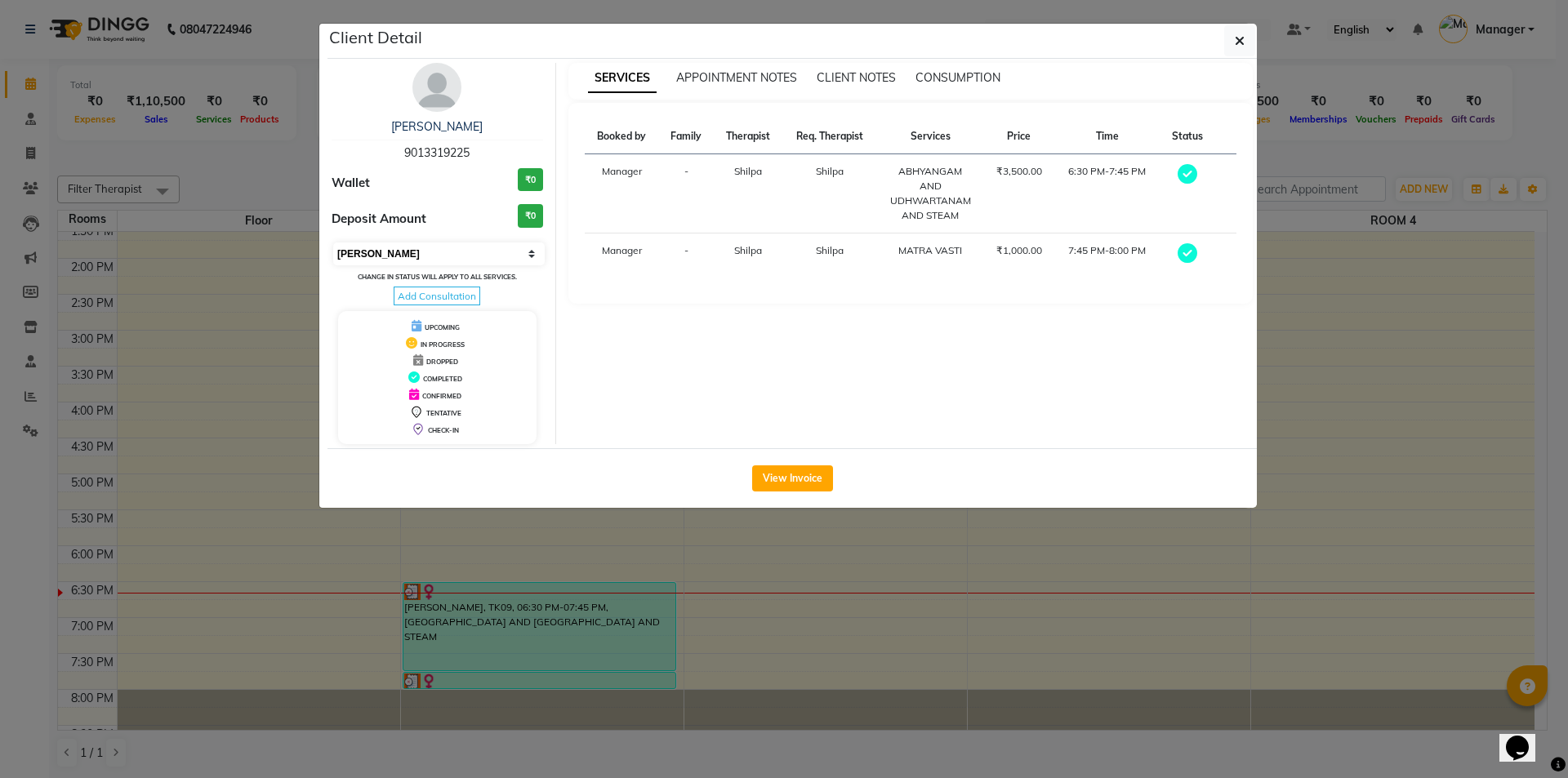
click at [526, 257] on select "Select MARK DONE UPCOMING" at bounding box center [439, 254] width 211 height 23
click at [334, 242] on select "Select MARK DONE UPCOMING" at bounding box center [439, 254] width 211 height 23
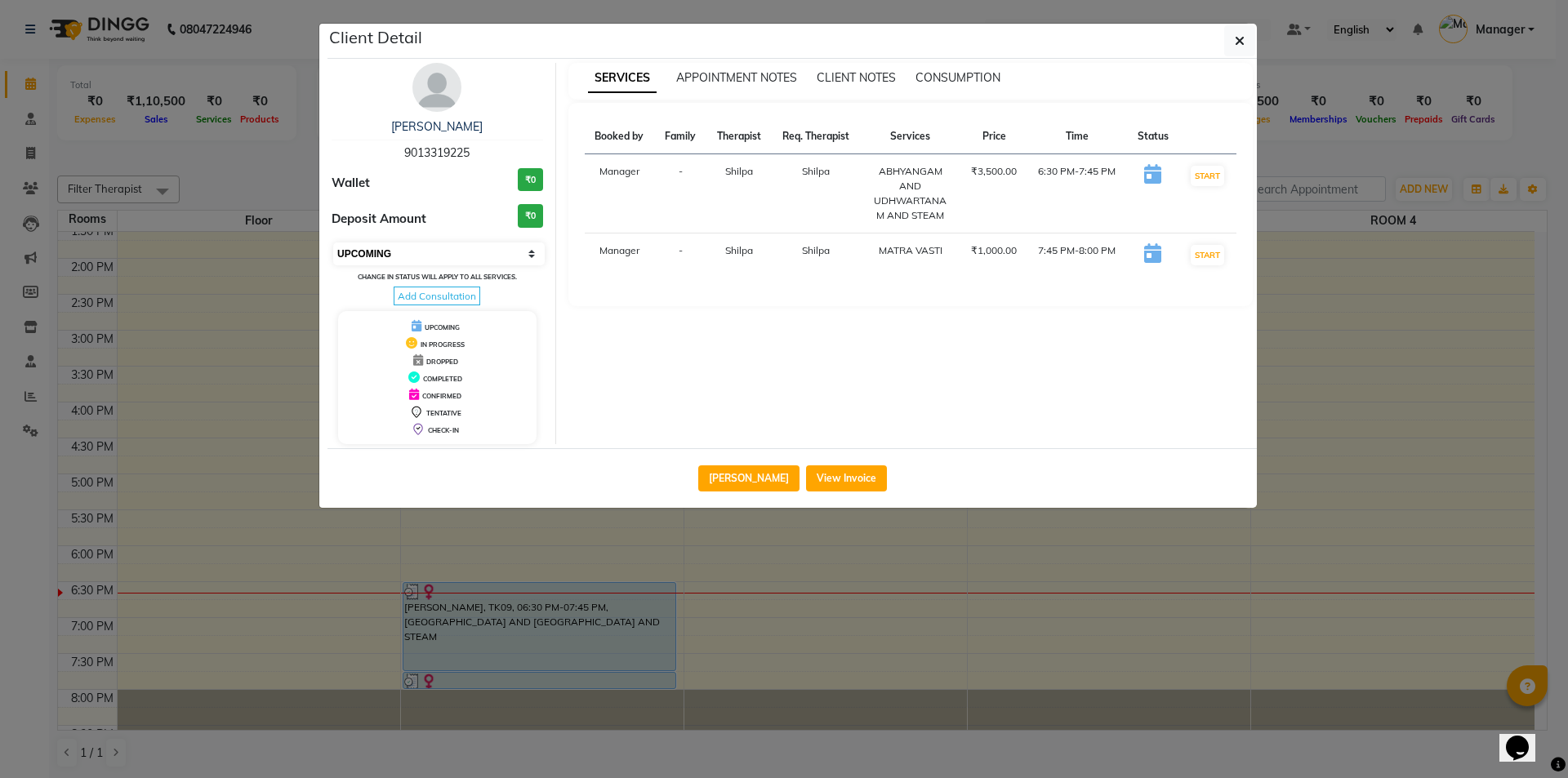
click at [526, 256] on select "Select IN SERVICE CONFIRMED TENTATIVE CHECK IN MARK DONE DROPPED UPCOMING" at bounding box center [439, 254] width 211 height 23
click at [334, 242] on select "Select IN SERVICE CONFIRMED TENTATIVE CHECK IN MARK DONE DROPPED UPCOMING" at bounding box center [439, 254] width 211 height 23
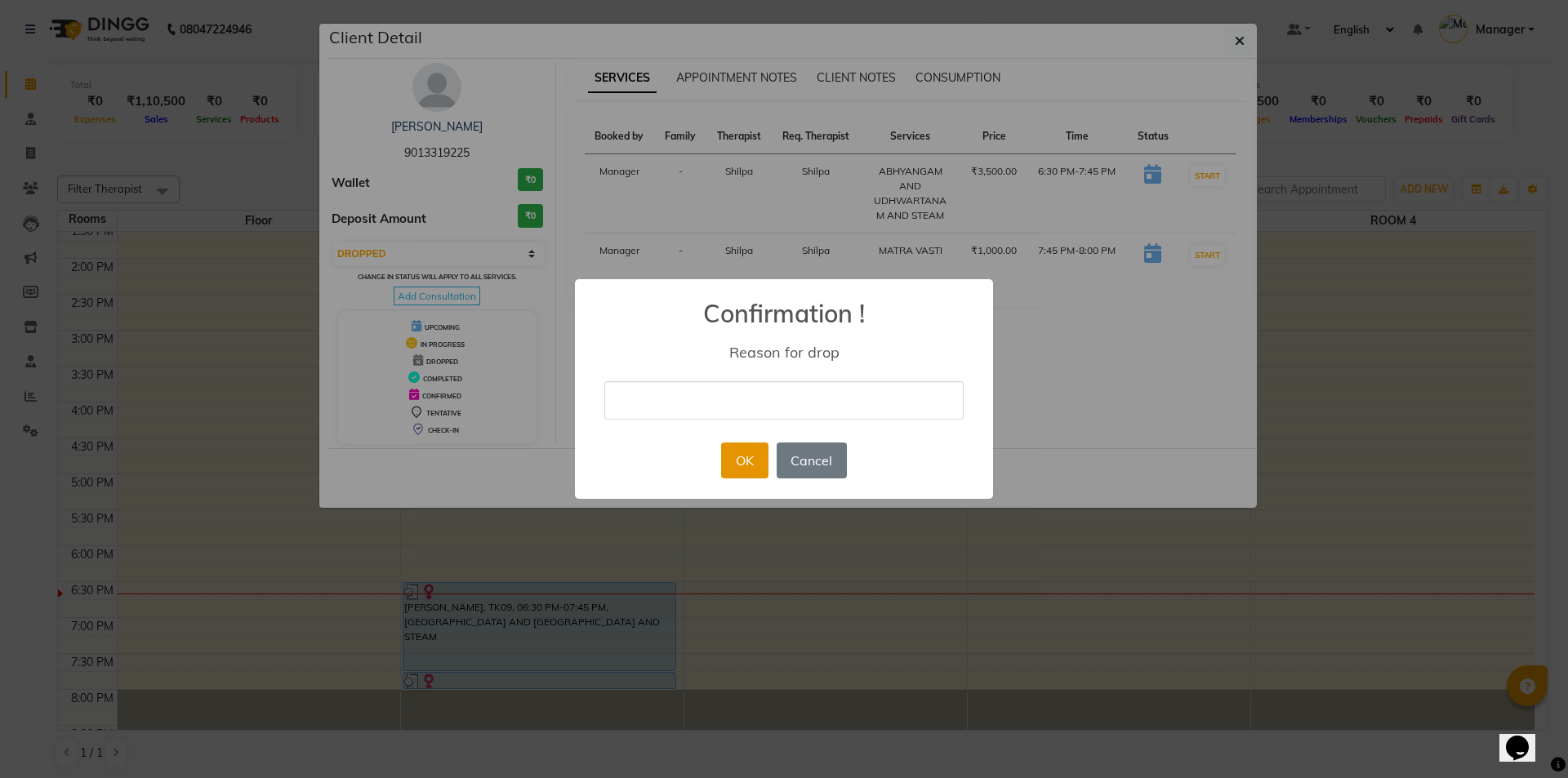
click at [742, 457] on button "OK" at bounding box center [744, 459] width 47 height 36
click at [754, 454] on button "OK" at bounding box center [744, 459] width 47 height 36
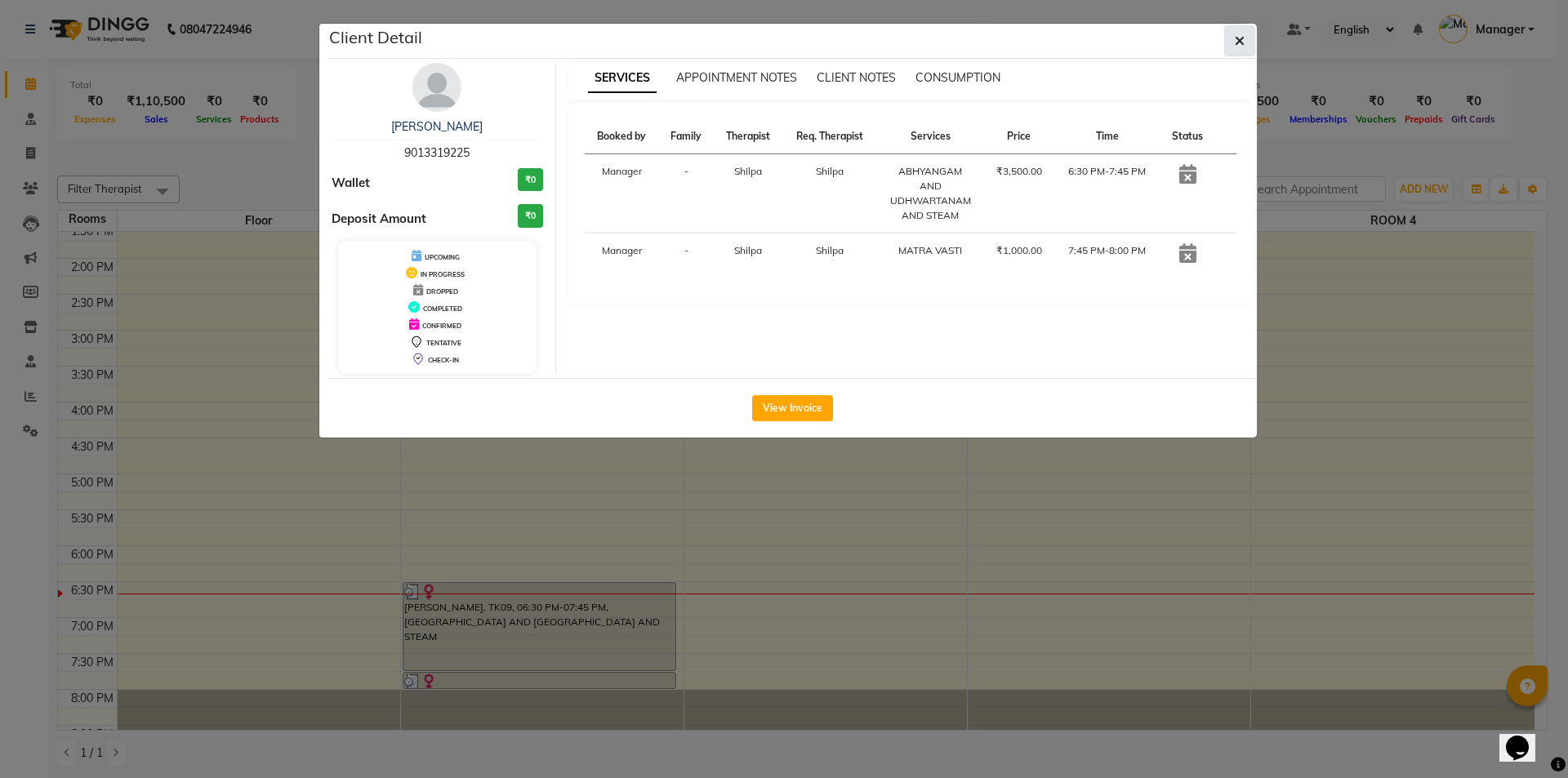
click at [1241, 44] on icon "button" at bounding box center [1239, 40] width 10 height 13
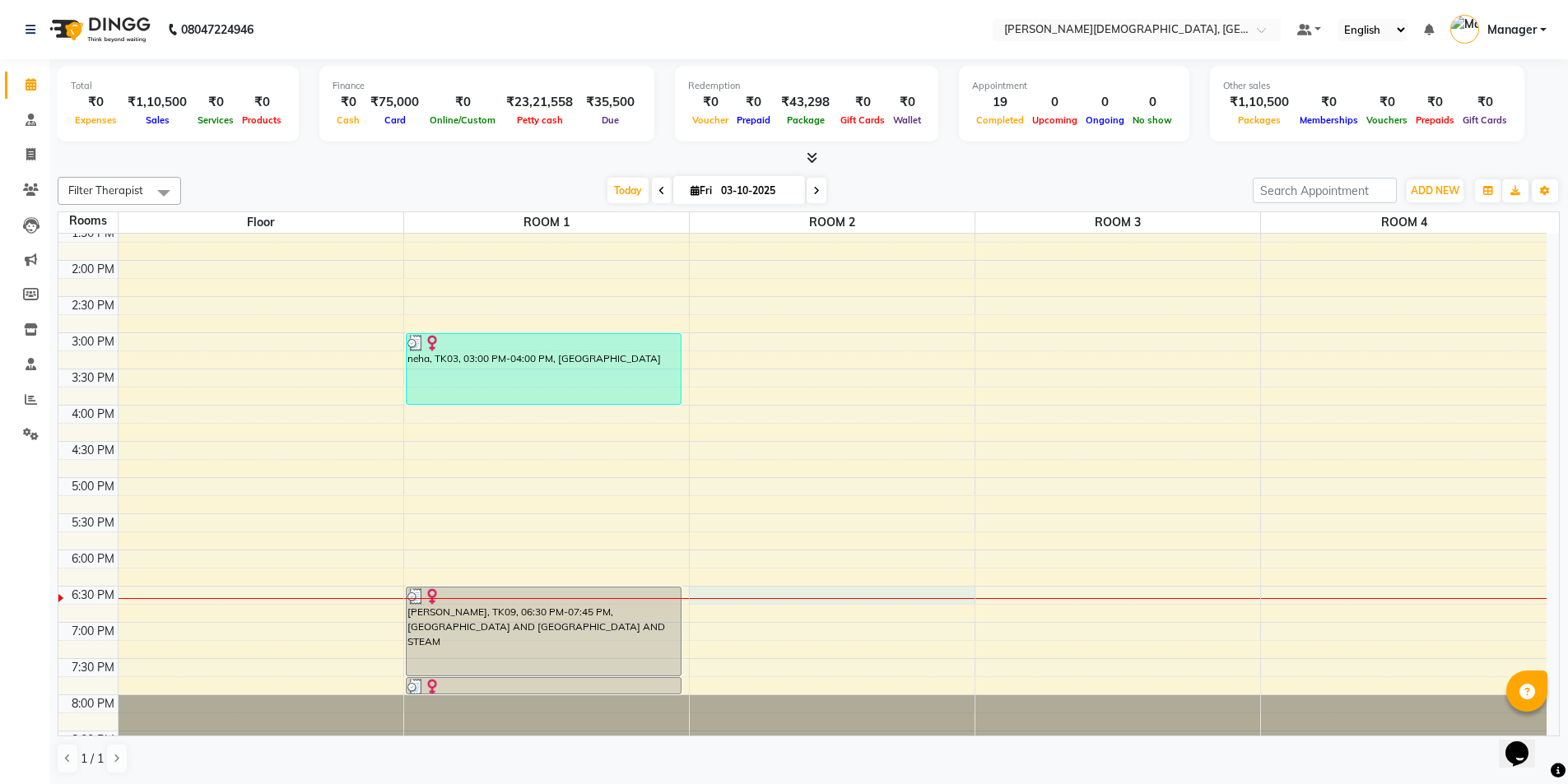
click at [707, 591] on div "7:00 AM 7:30 AM 8:00 AM 8:30 AM 9:00 AM 9:30 AM 10:00 AM 10:30 AM 11:00 AM 11:3…" at bounding box center [803, 260] width 1488 height 1012
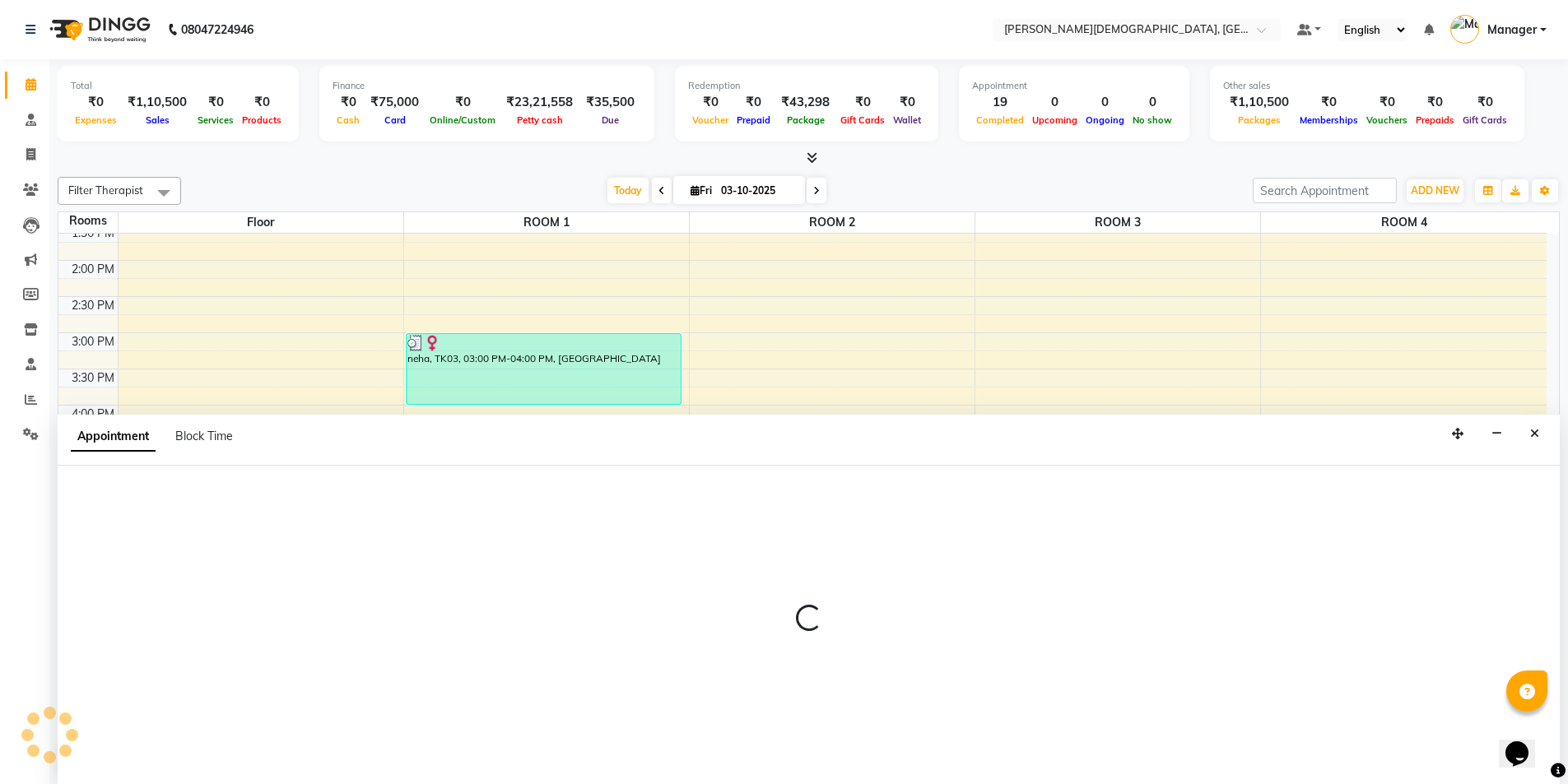
scroll to position [1, 0]
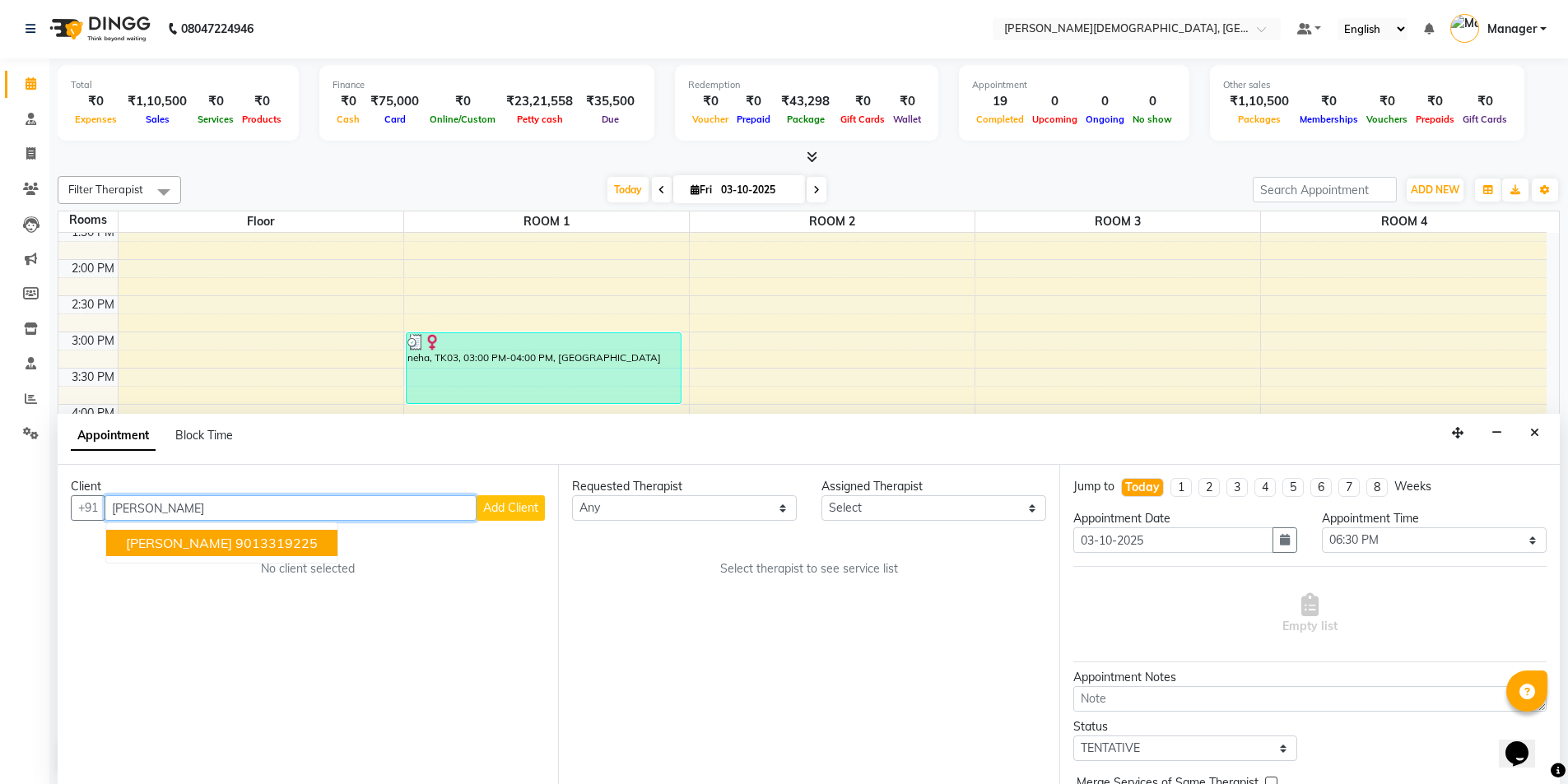
click at [236, 541] on ngb-highlight "9013319225" at bounding box center [277, 542] width 82 height 17
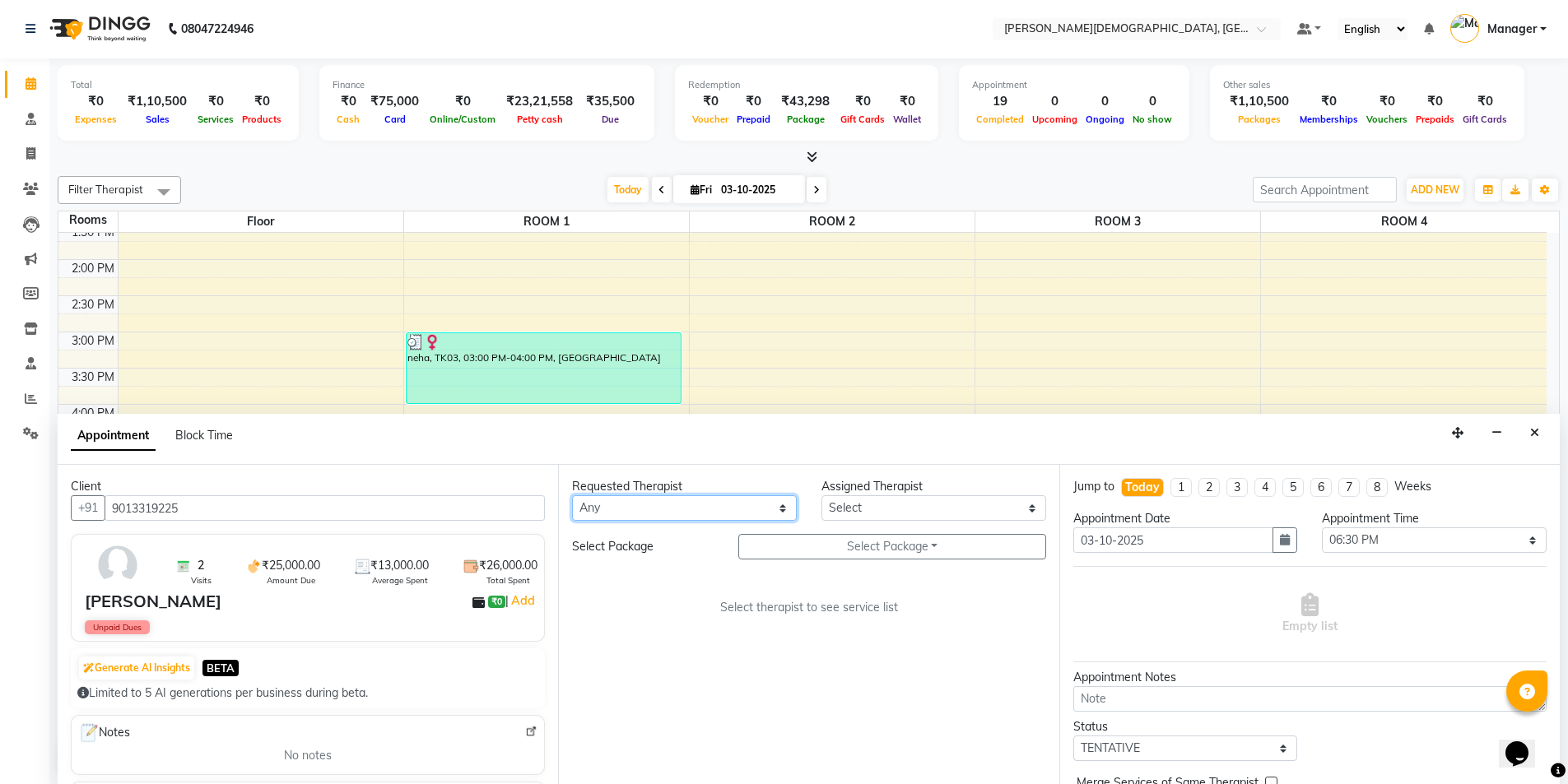
click at [732, 510] on select "Any [PERSON_NAME] [PERSON_NAME] [PERSON_NAME] [PERSON_NAME] [PERSON_NAME] [PERS…" at bounding box center [684, 508] width 225 height 25
click at [572, 495] on select "Any [PERSON_NAME] [PERSON_NAME] [PERSON_NAME] [PERSON_NAME] [PERSON_NAME] [PERS…" at bounding box center [684, 508] width 225 height 25
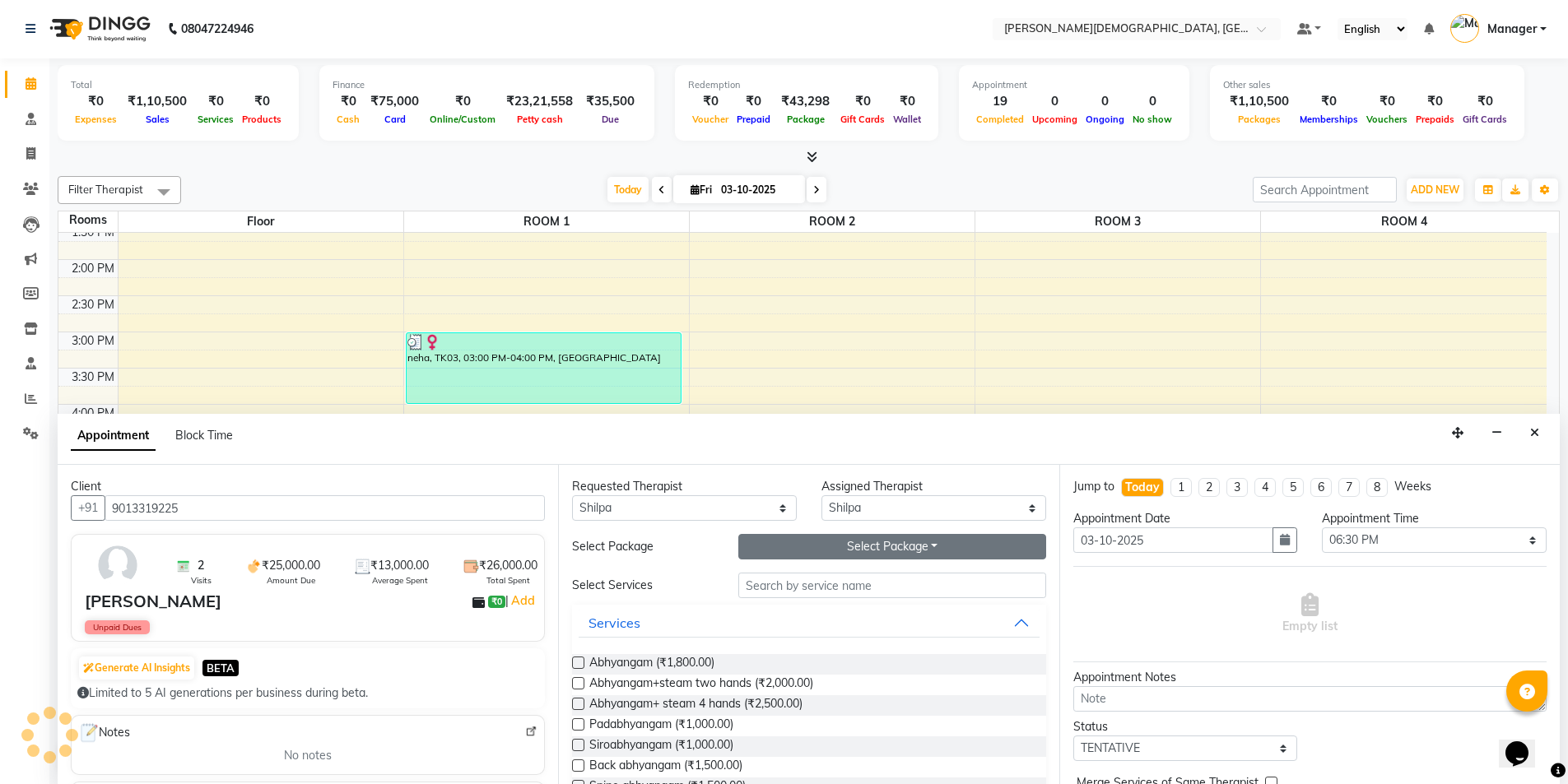
click at [834, 543] on button "Select Package Toggle Dropdown" at bounding box center [892, 546] width 308 height 25
click at [812, 578] on li "[PERSON_NAME]" at bounding box center [804, 580] width 130 height 24
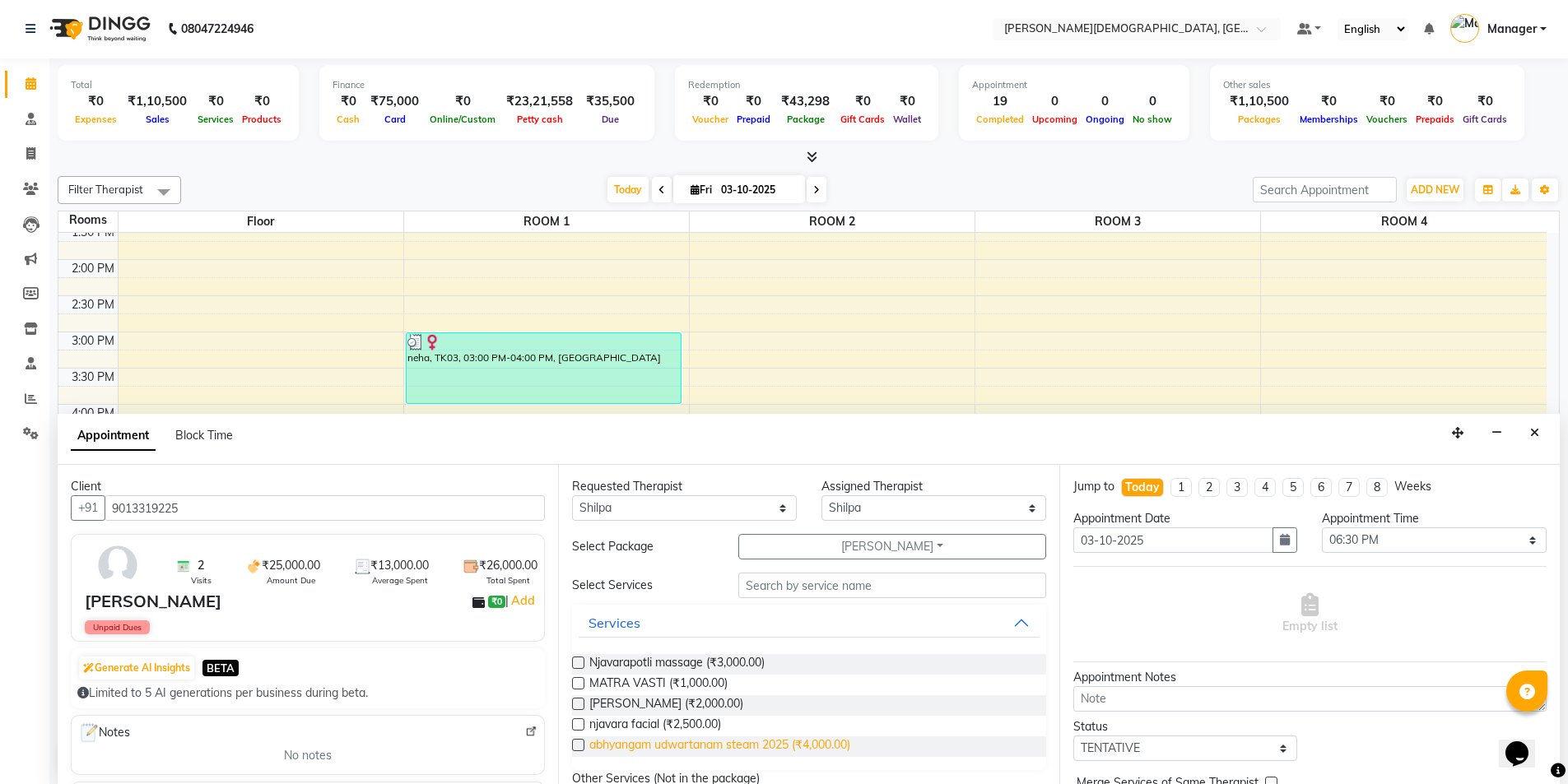
click at [784, 746] on span "abhyangam udwartanam steam 2025 (₹4,000.00)" at bounding box center [720, 746] width 261 height 21
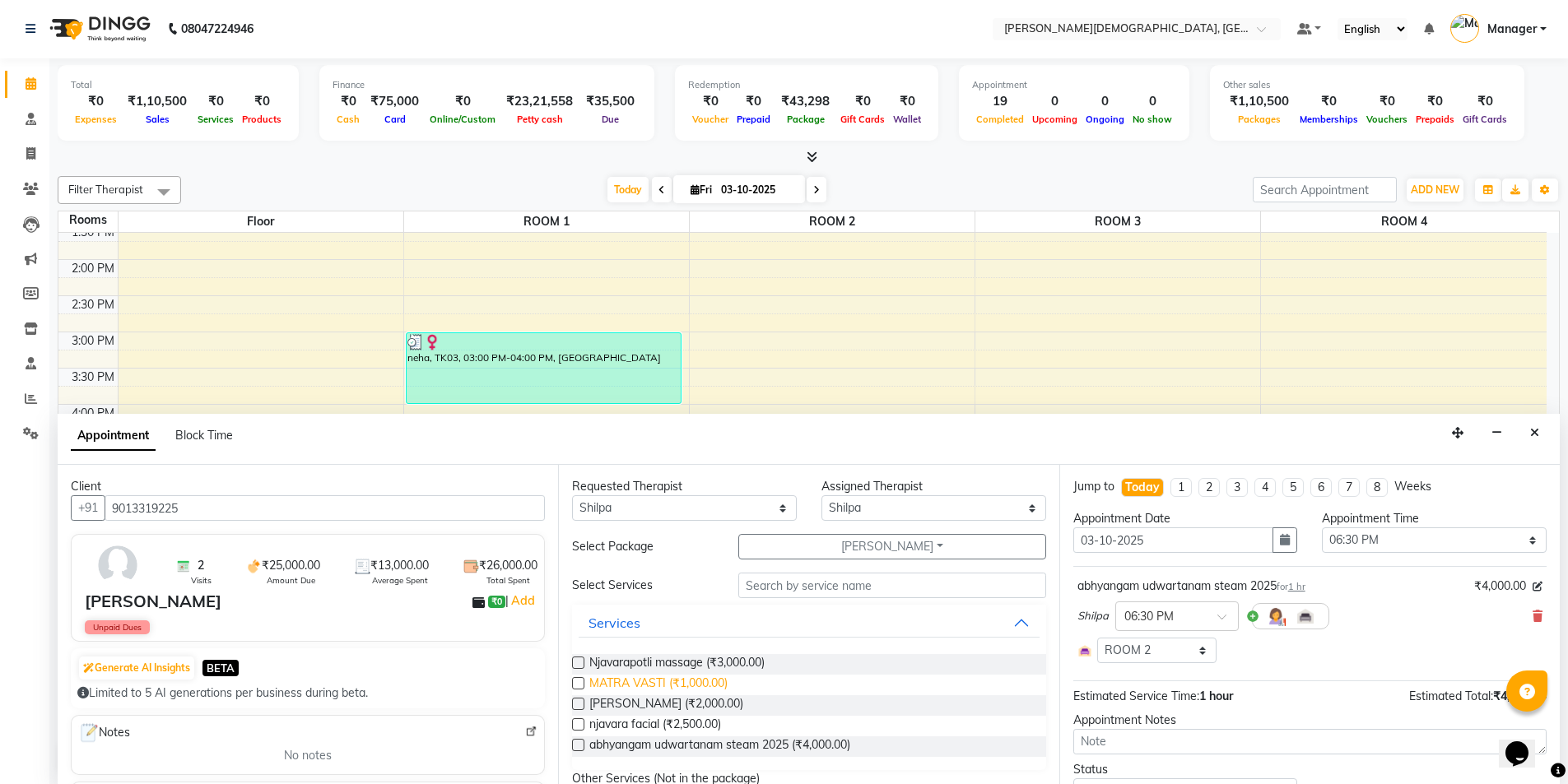
click at [686, 683] on span "MATRA VASTI (₹1,000.00)" at bounding box center [658, 685] width 138 height 21
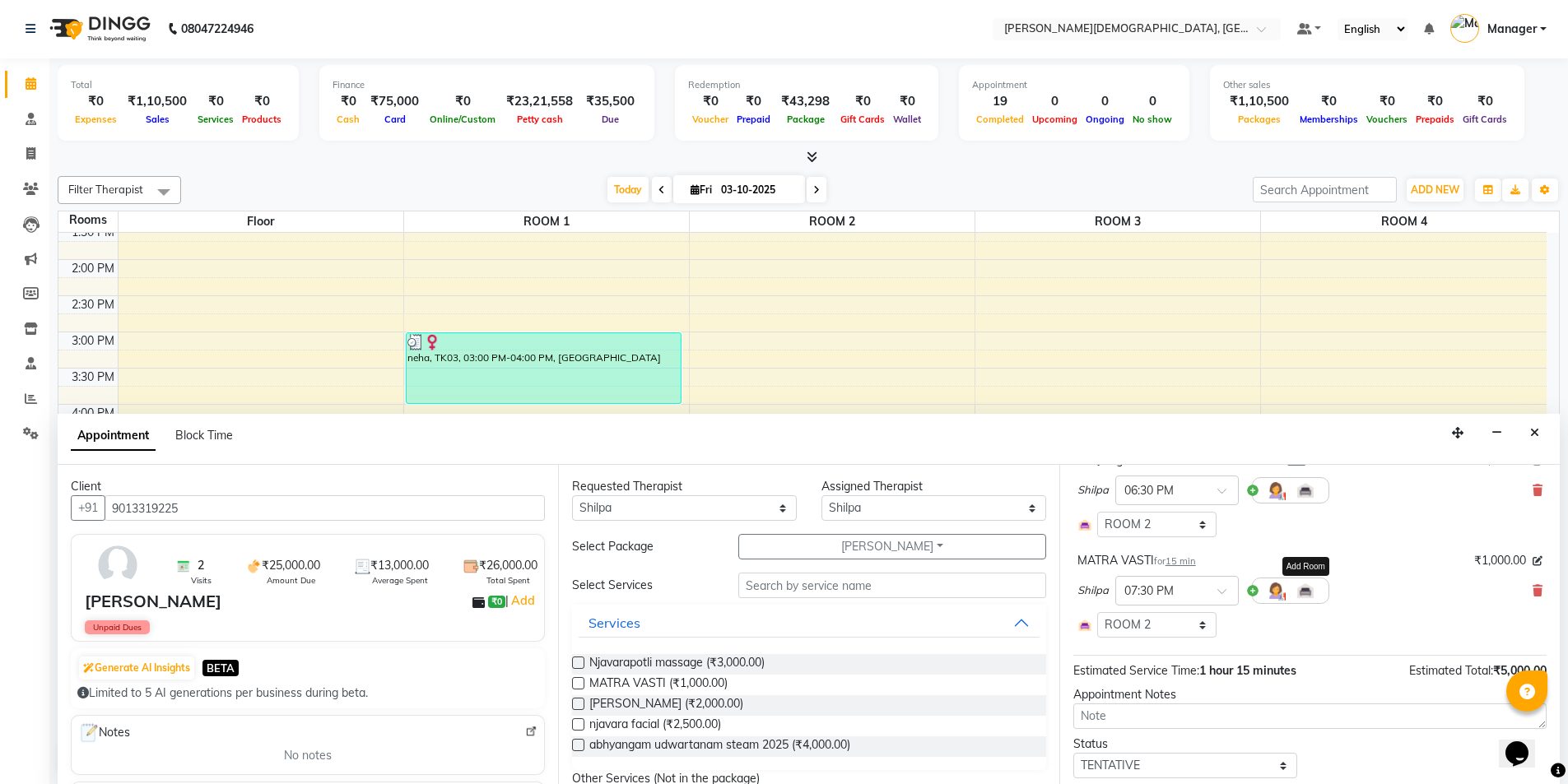
scroll to position [224, 0]
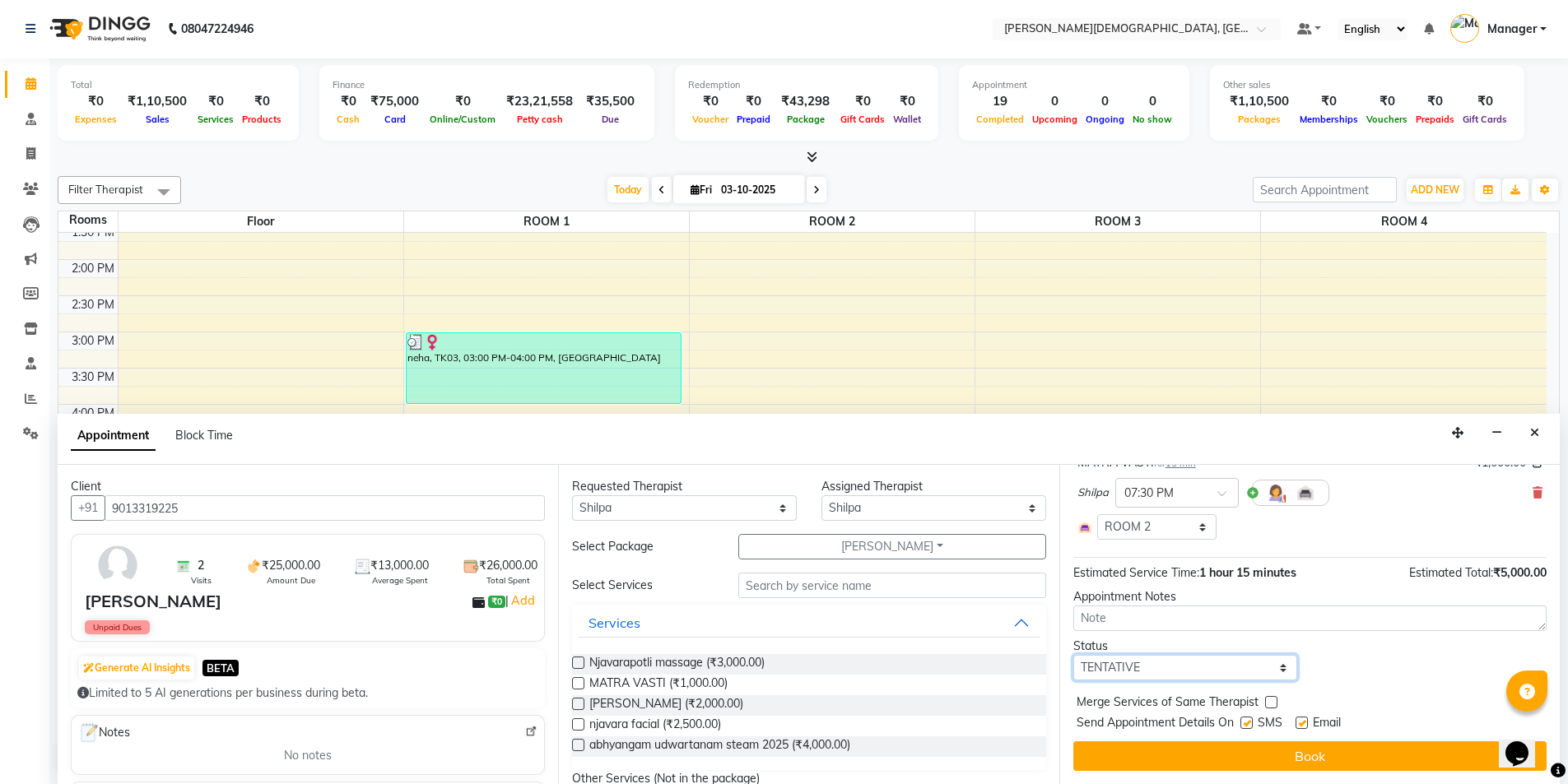
click at [1220, 668] on select "Select TENTATIVE CONFIRM CHECK-IN UPCOMING" at bounding box center [1185, 667] width 225 height 25
click at [1073, 654] on select "Select TENTATIVE CONFIRM CHECK-IN UPCOMING" at bounding box center [1185, 667] width 225 height 25
click at [1243, 720] on label at bounding box center [1247, 723] width 12 height 12
click at [1243, 720] on input "checkbox" at bounding box center [1246, 724] width 11 height 10
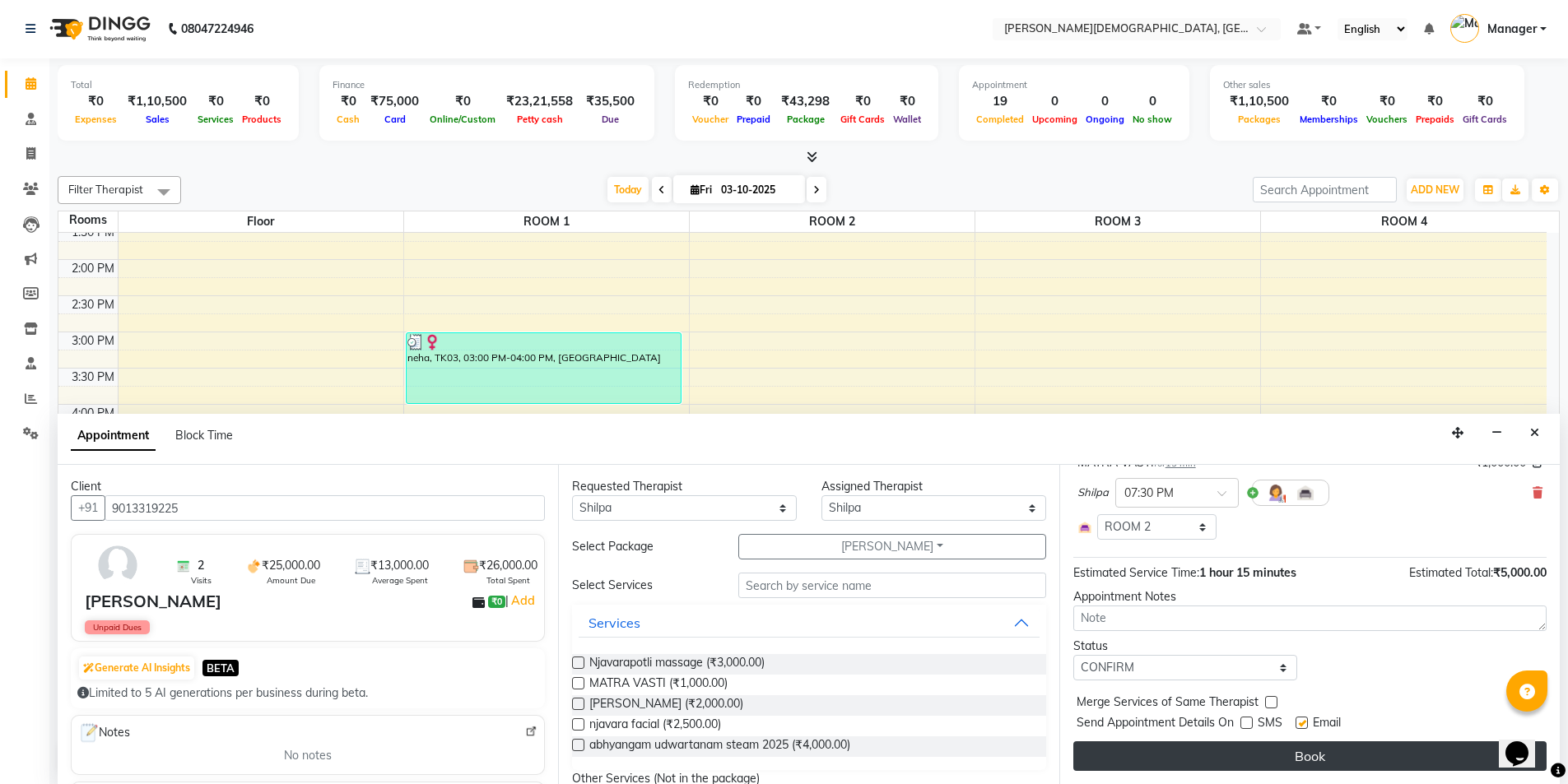
click at [1239, 747] on button "Book" at bounding box center [1310, 756] width 474 height 30
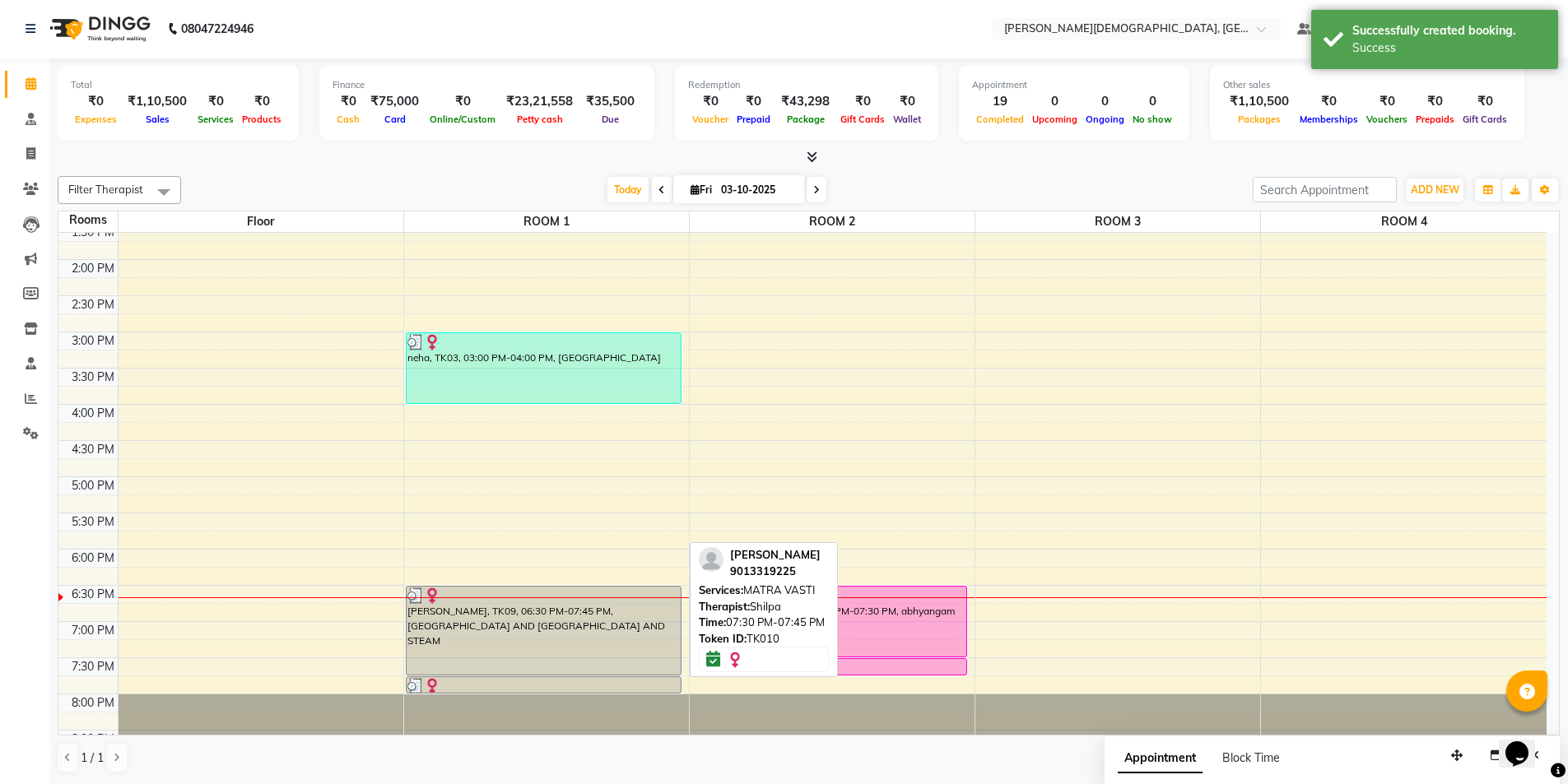
scroll to position [0, 0]
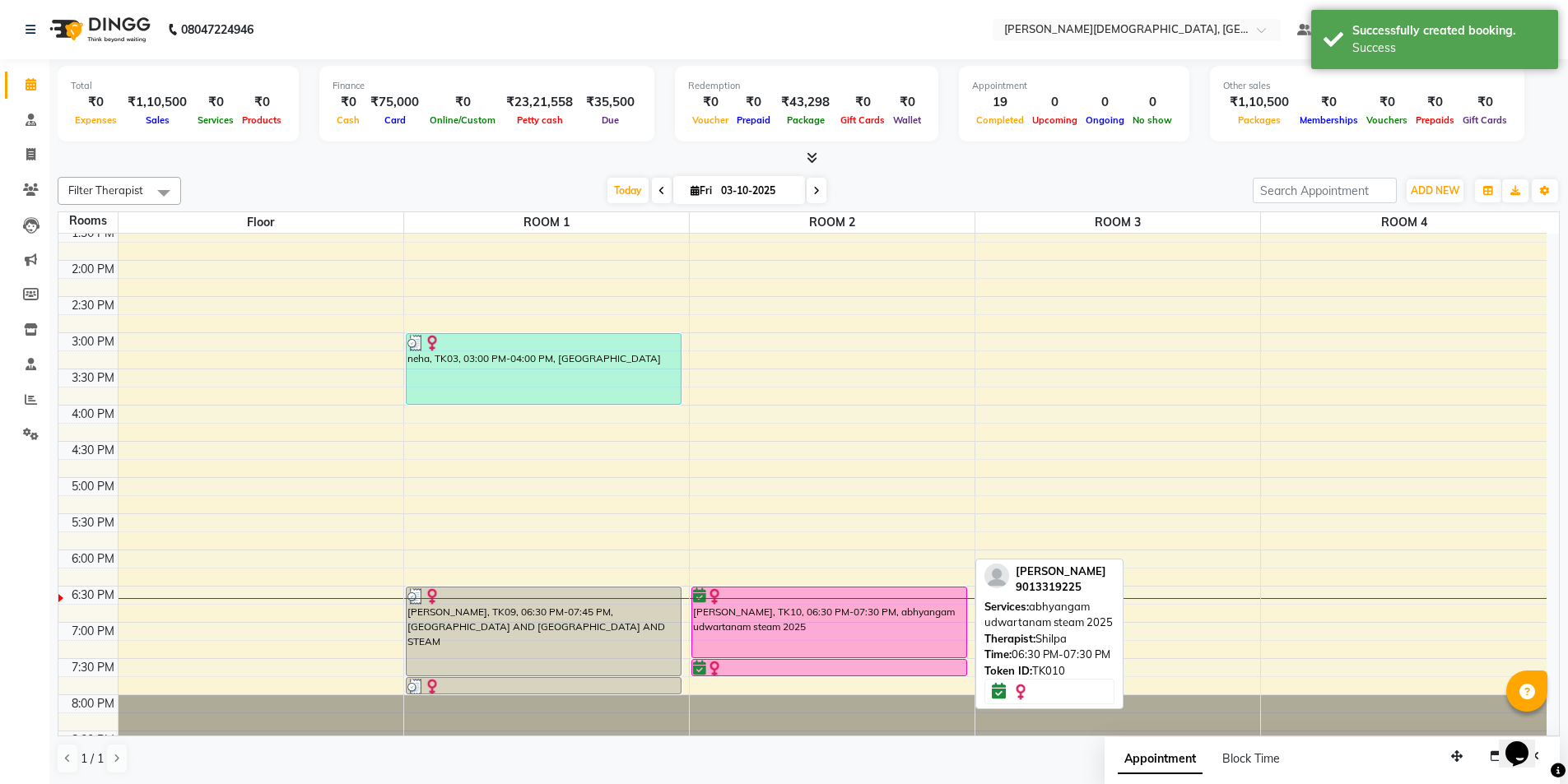
click at [847, 606] on div "[PERSON_NAME], TK10, 06:30 PM-07:30 PM, abhyangam udwartanam steam 2025" at bounding box center [830, 622] width 275 height 70
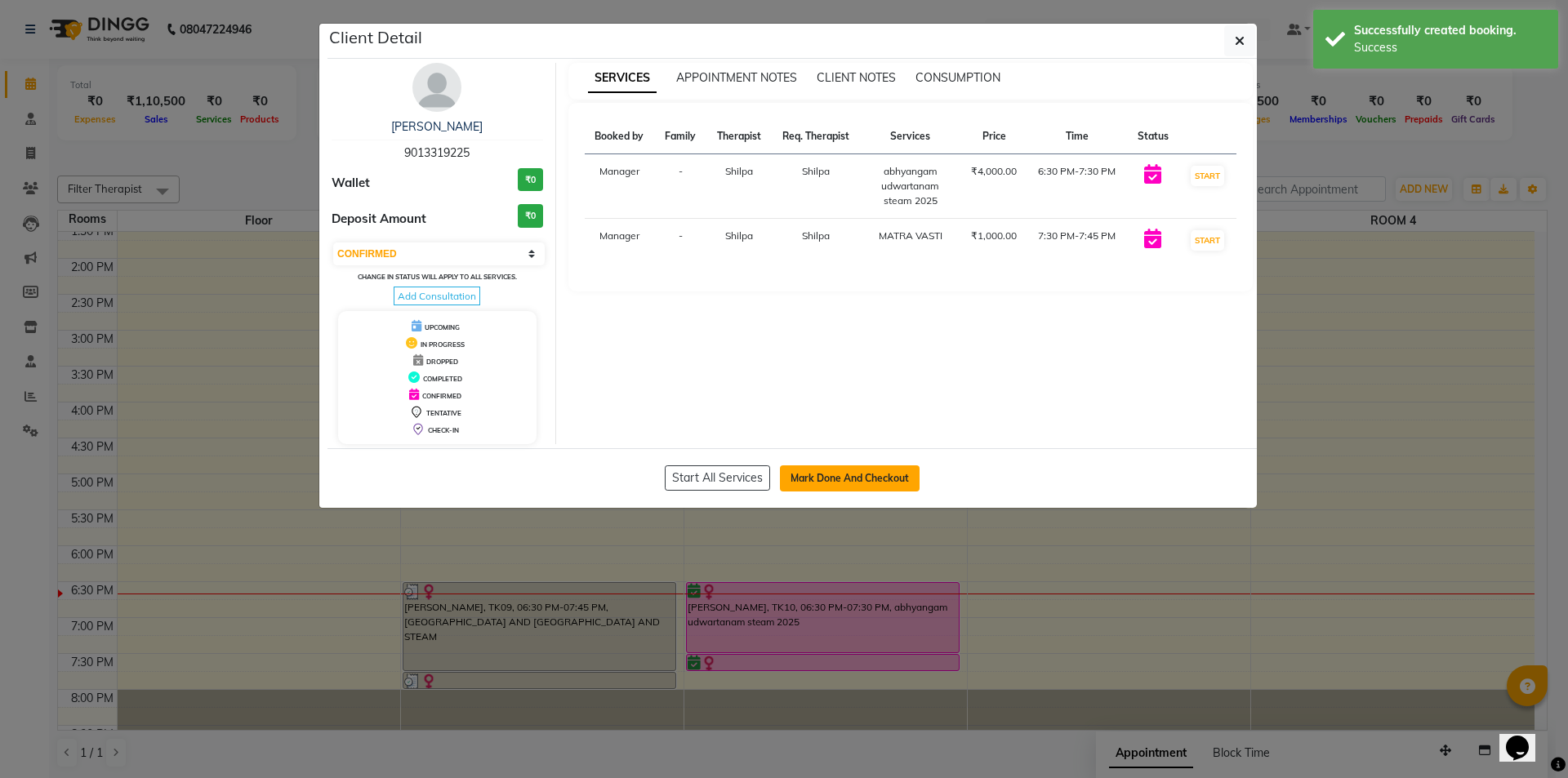
click at [829, 481] on button "Mark Done And Checkout" at bounding box center [850, 478] width 140 height 26
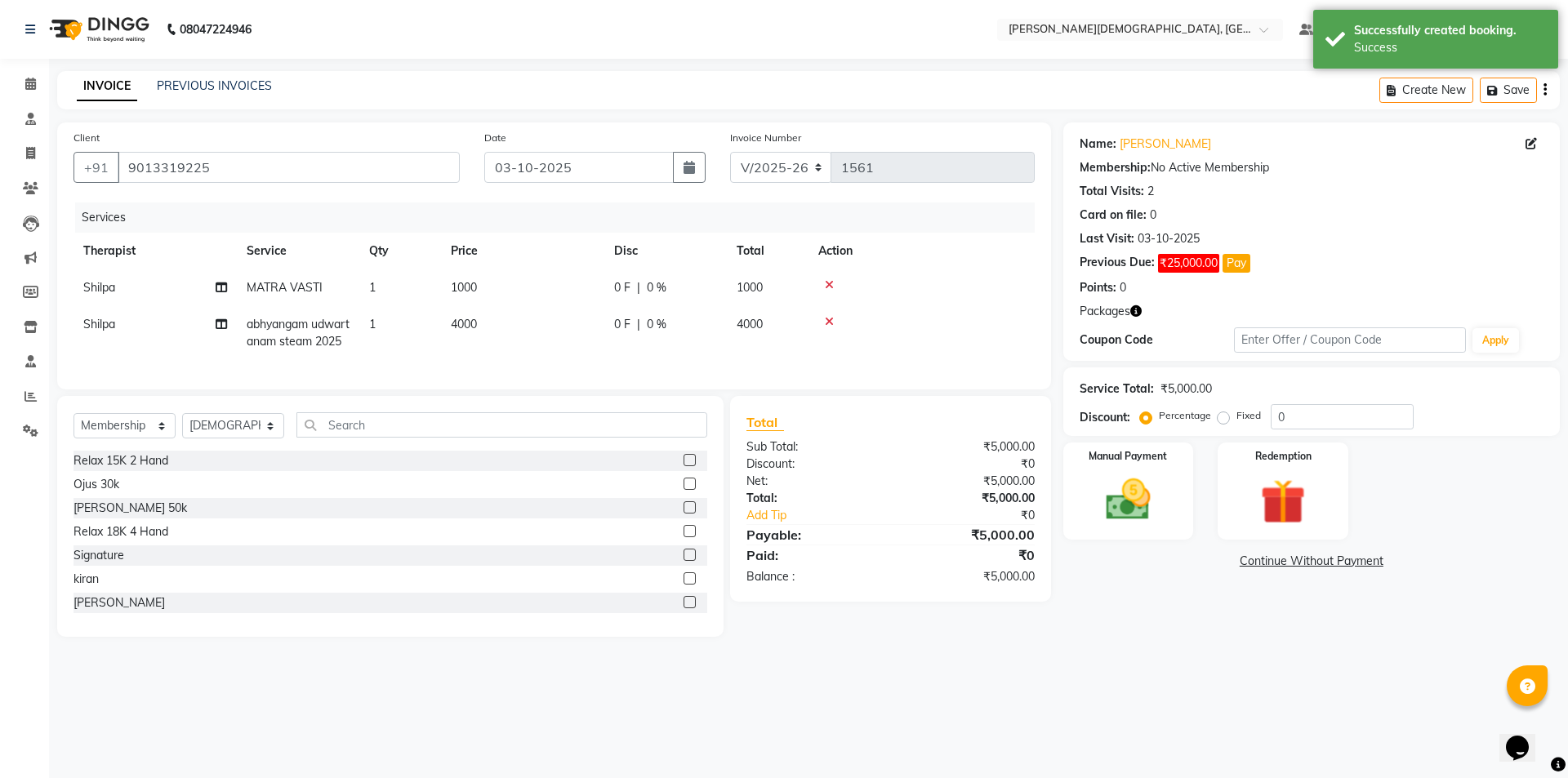
click at [385, 333] on td "1" at bounding box center [400, 333] width 82 height 54
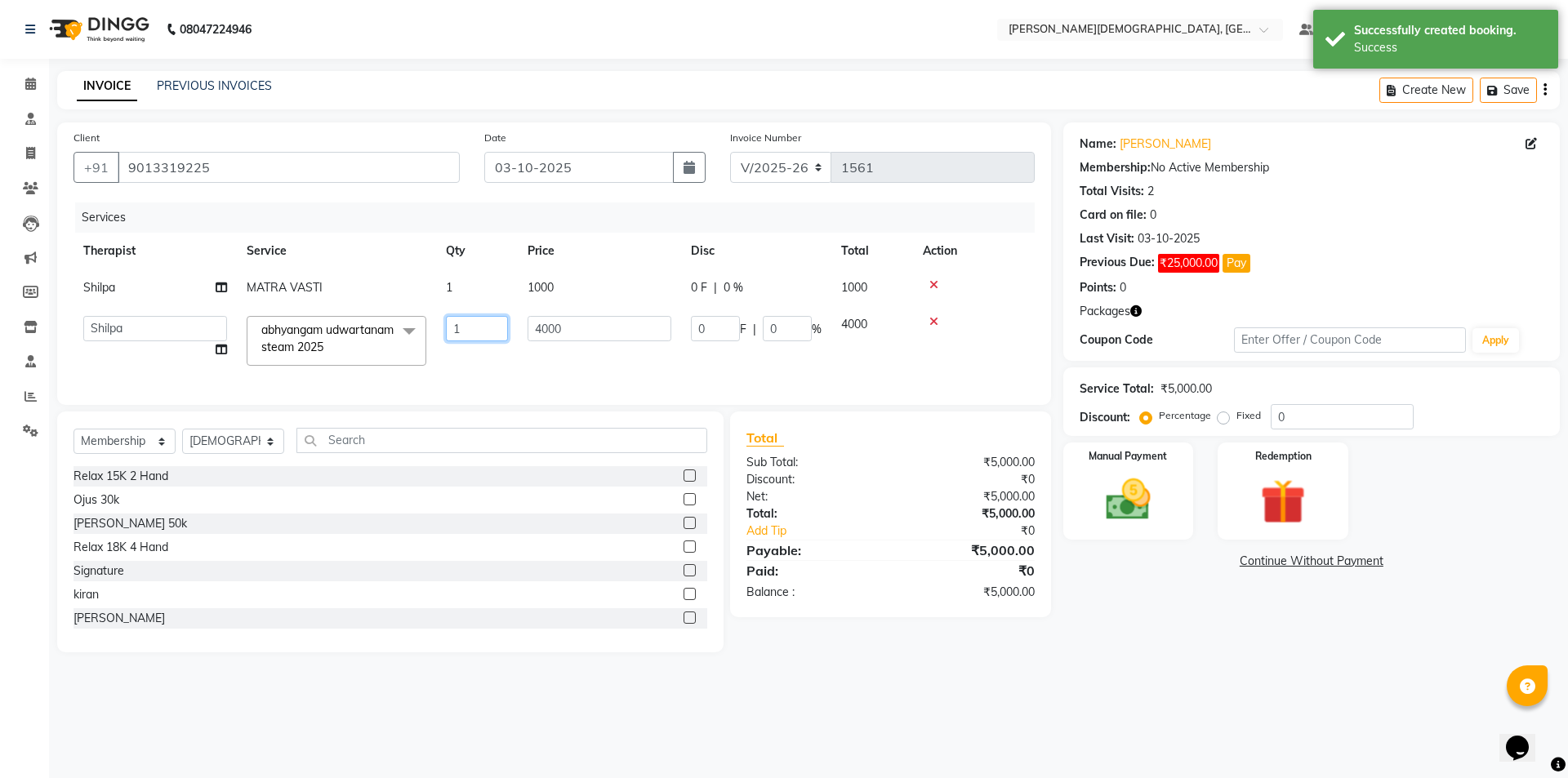
click at [459, 332] on input "1" at bounding box center [476, 328] width 62 height 25
click at [1177, 695] on div "08047224946 Select Location × Ayurnava Ayurveda, Dwarka Default Panel My Panel …" at bounding box center [784, 389] width 1568 height 778
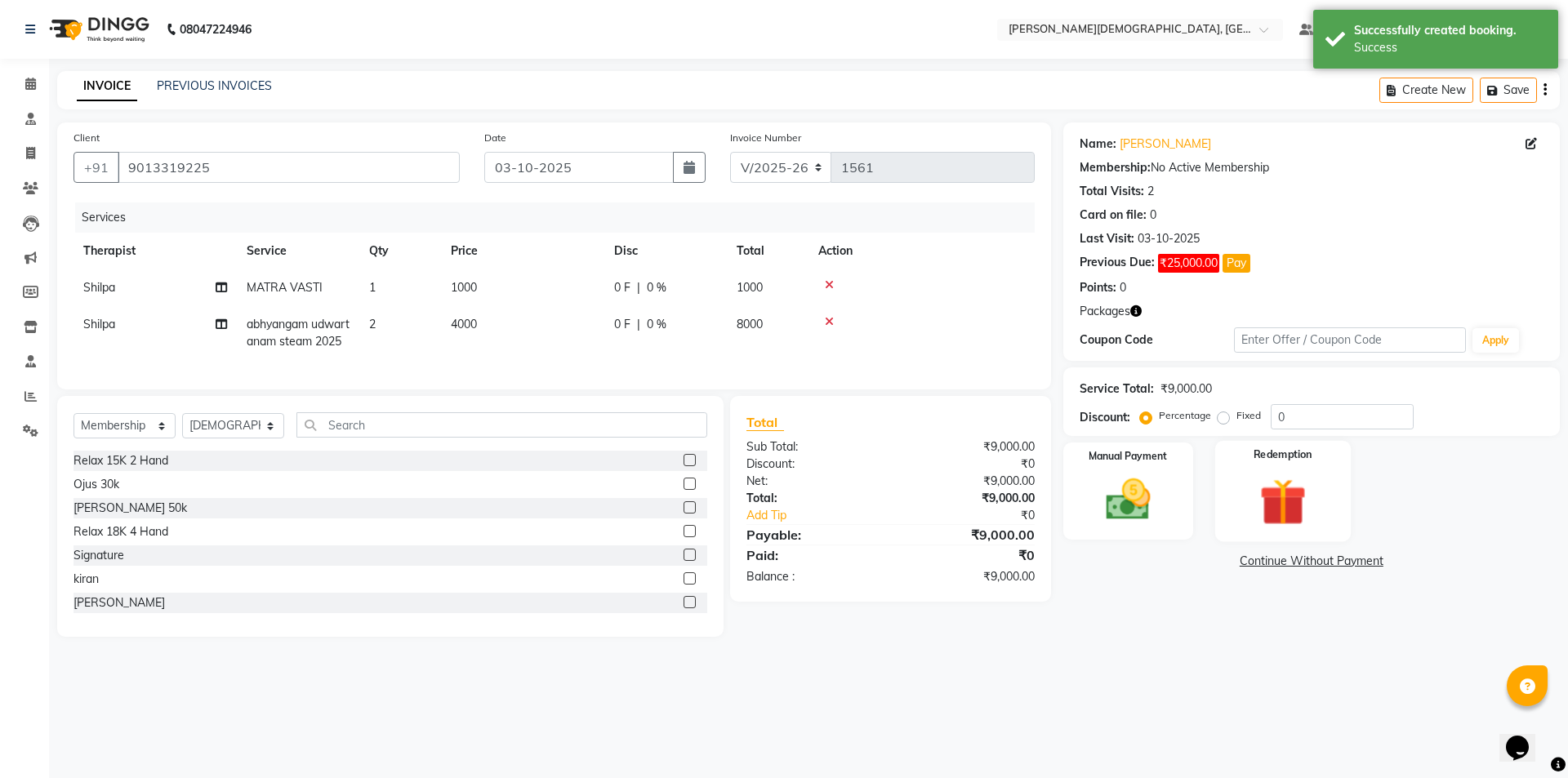
click at [1274, 520] on img at bounding box center [1282, 501] width 76 height 58
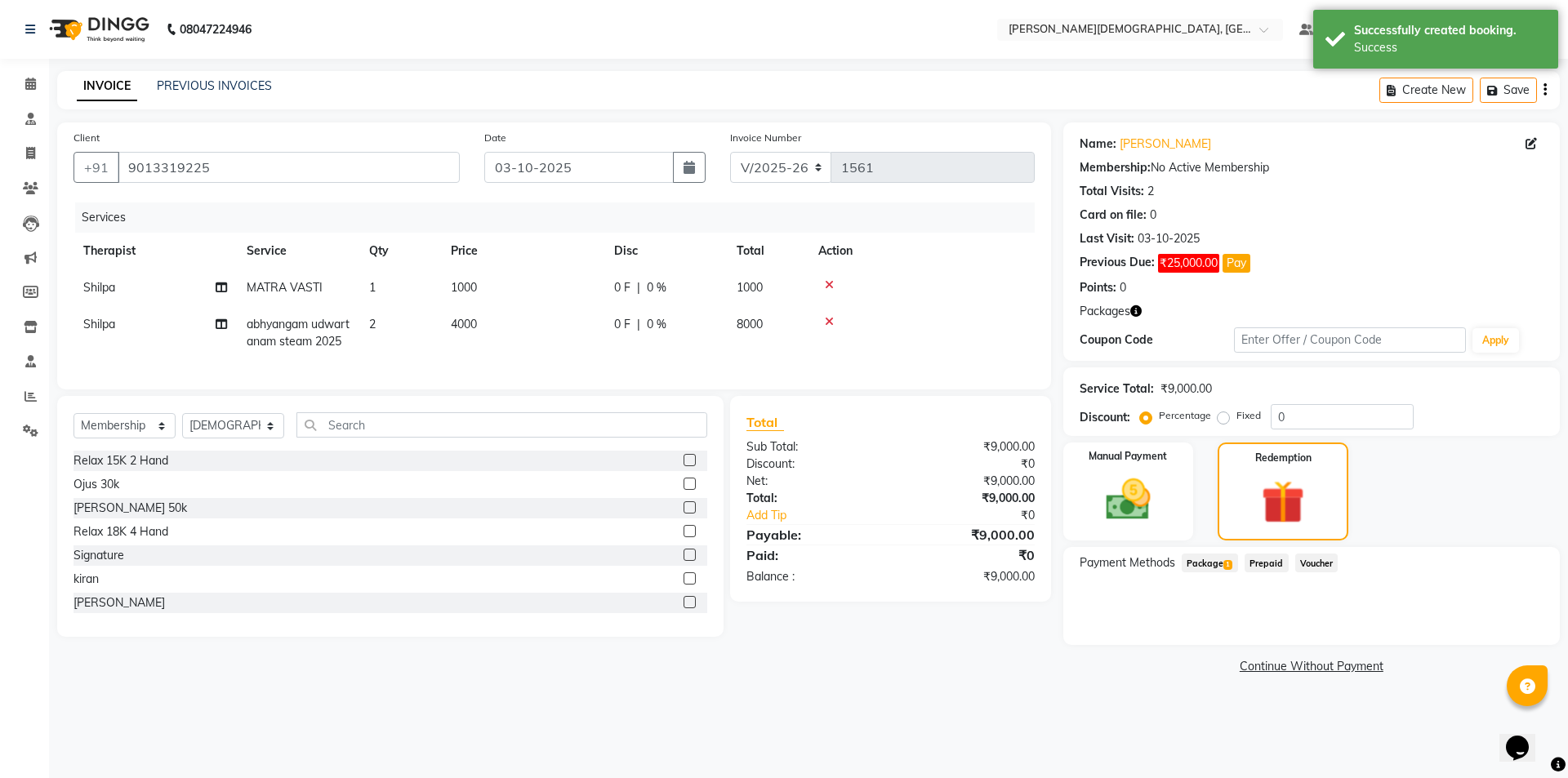
click at [1215, 562] on span "Package 1" at bounding box center [1209, 563] width 56 height 19
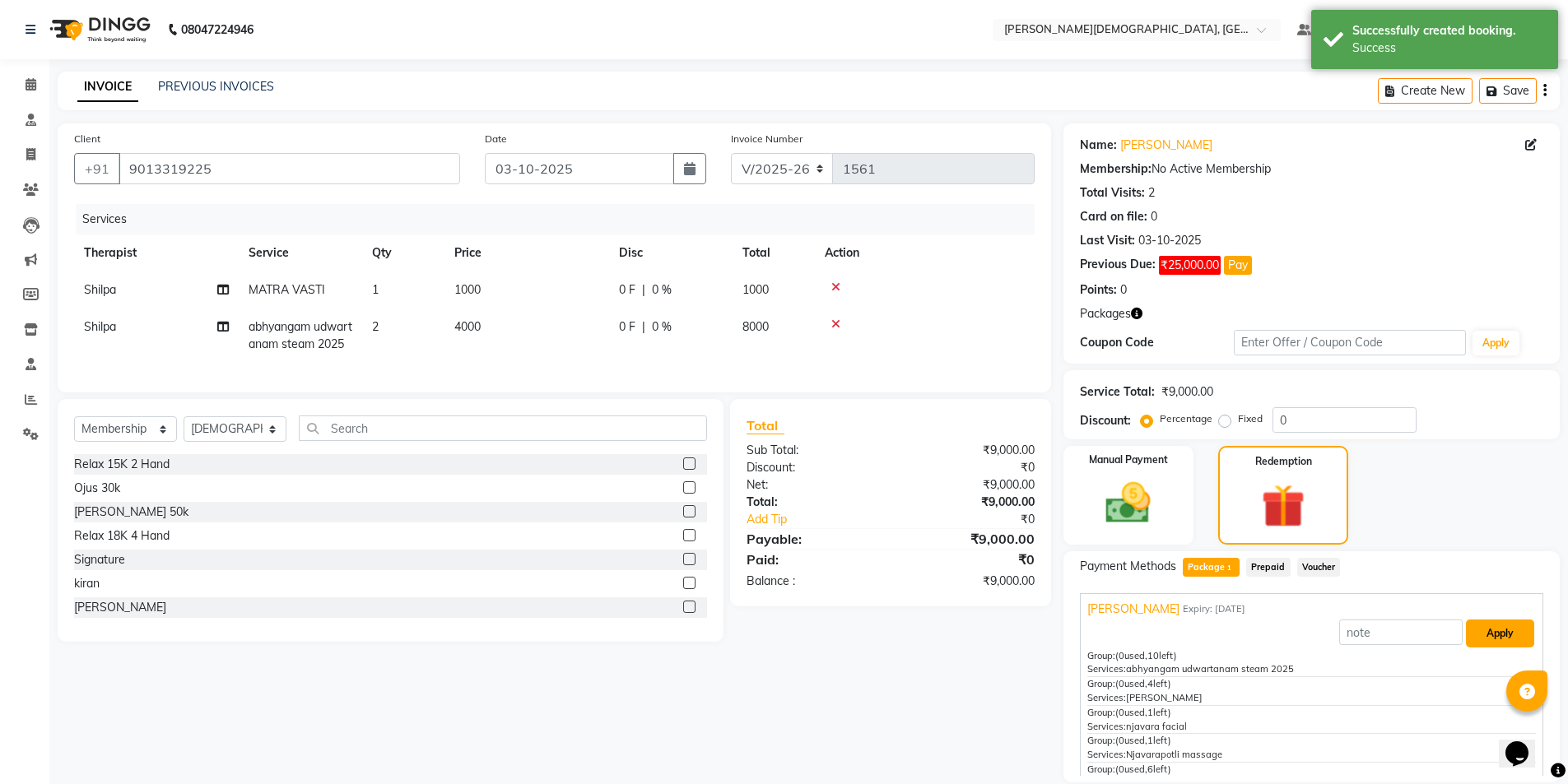
click at [1485, 638] on button "Apply" at bounding box center [1500, 634] width 68 height 28
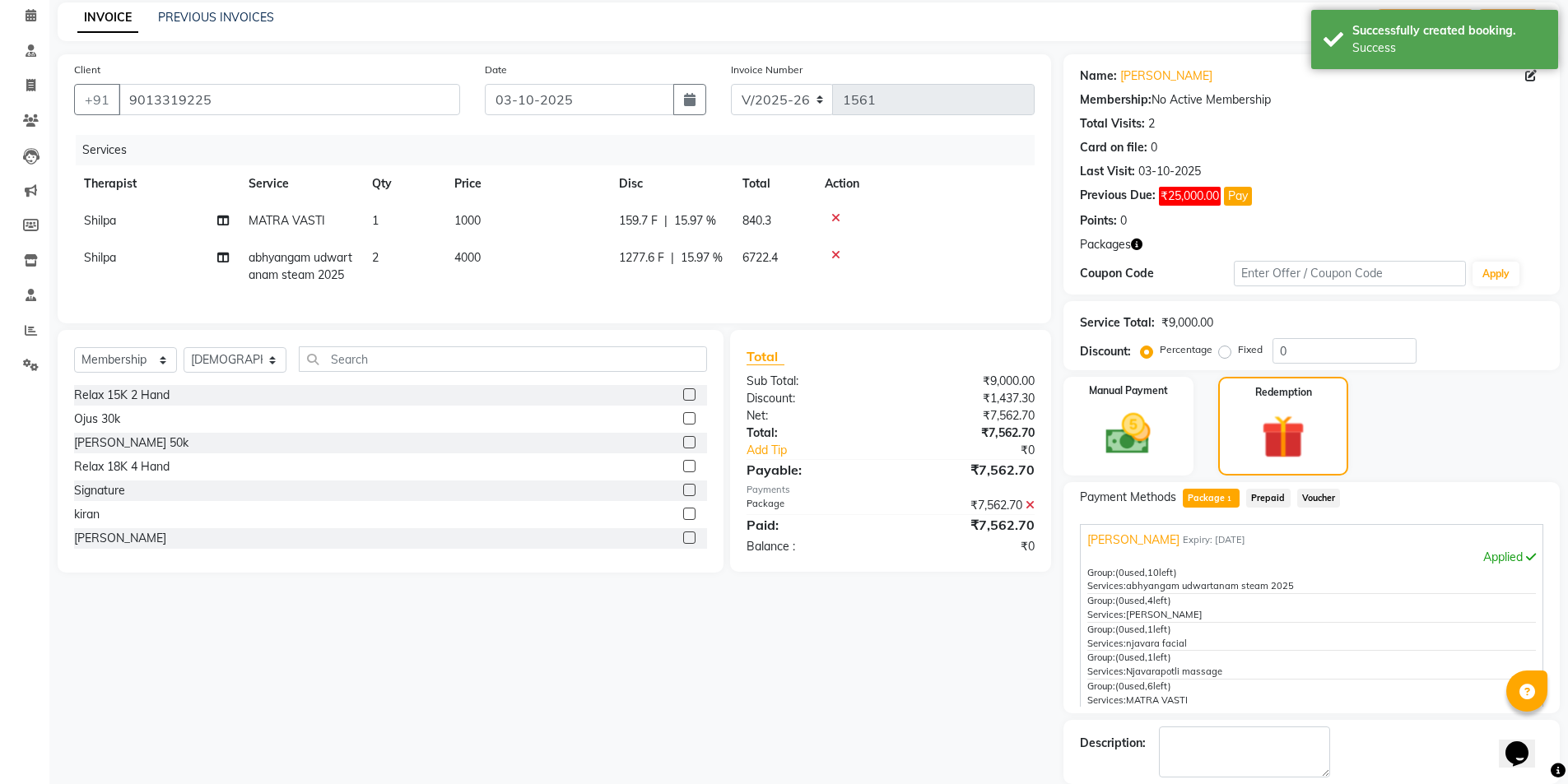
scroll to position [150, 0]
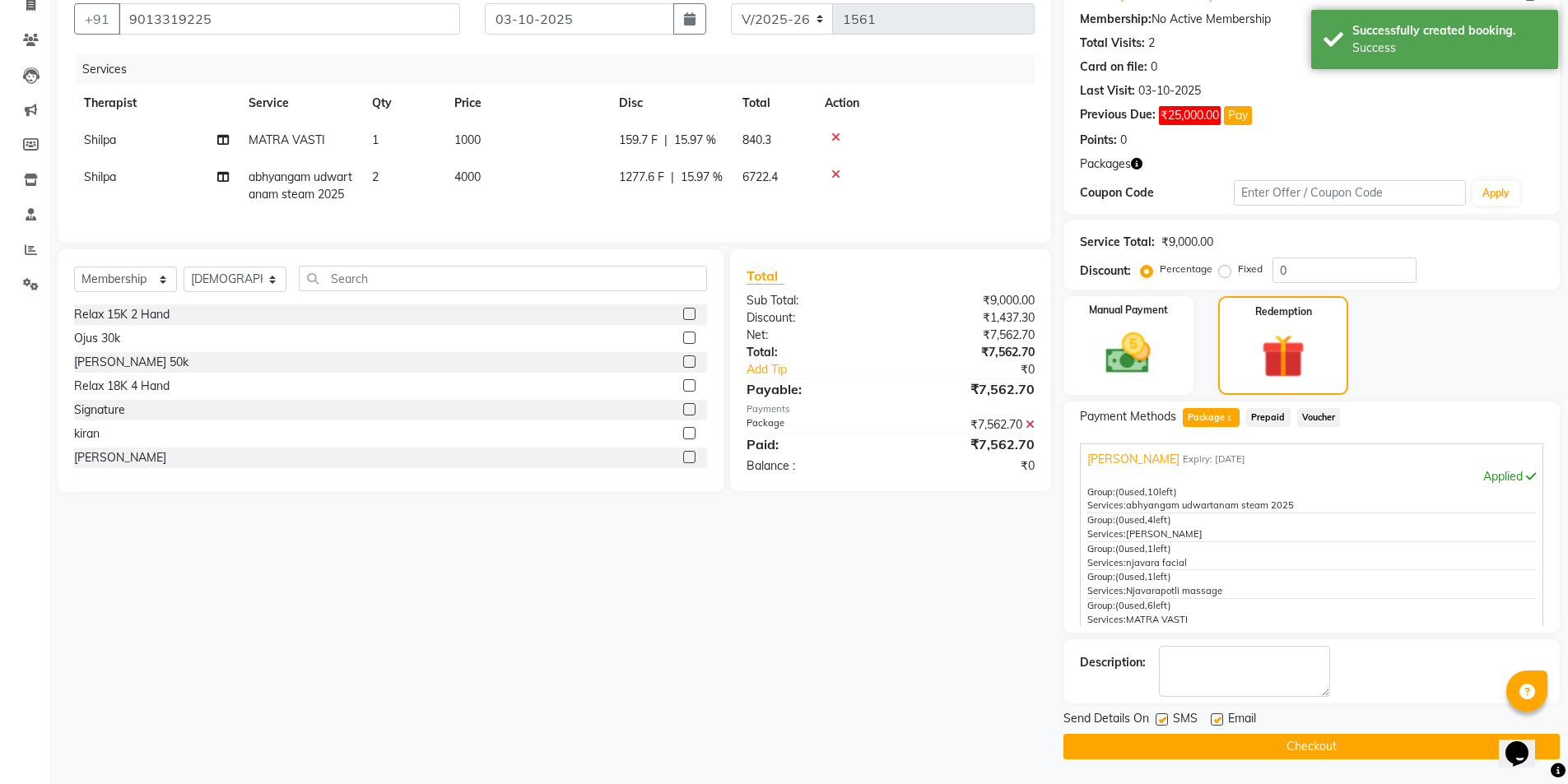
click at [1162, 719] on label at bounding box center [1162, 719] width 12 height 12
click at [1162, 719] on input "checkbox" at bounding box center [1161, 720] width 11 height 10
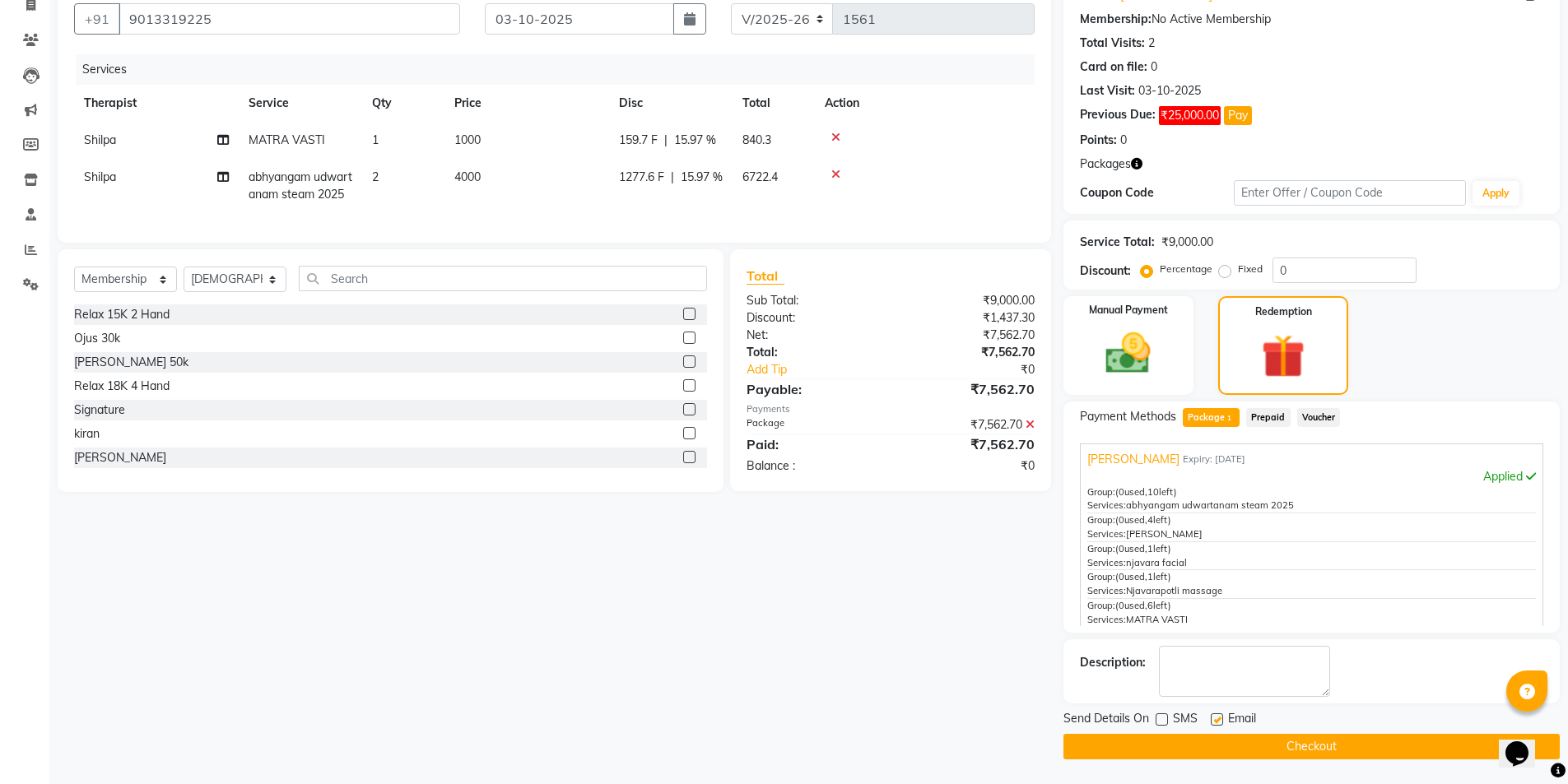
click at [1166, 740] on button "Checkout" at bounding box center [1311, 746] width 496 height 25
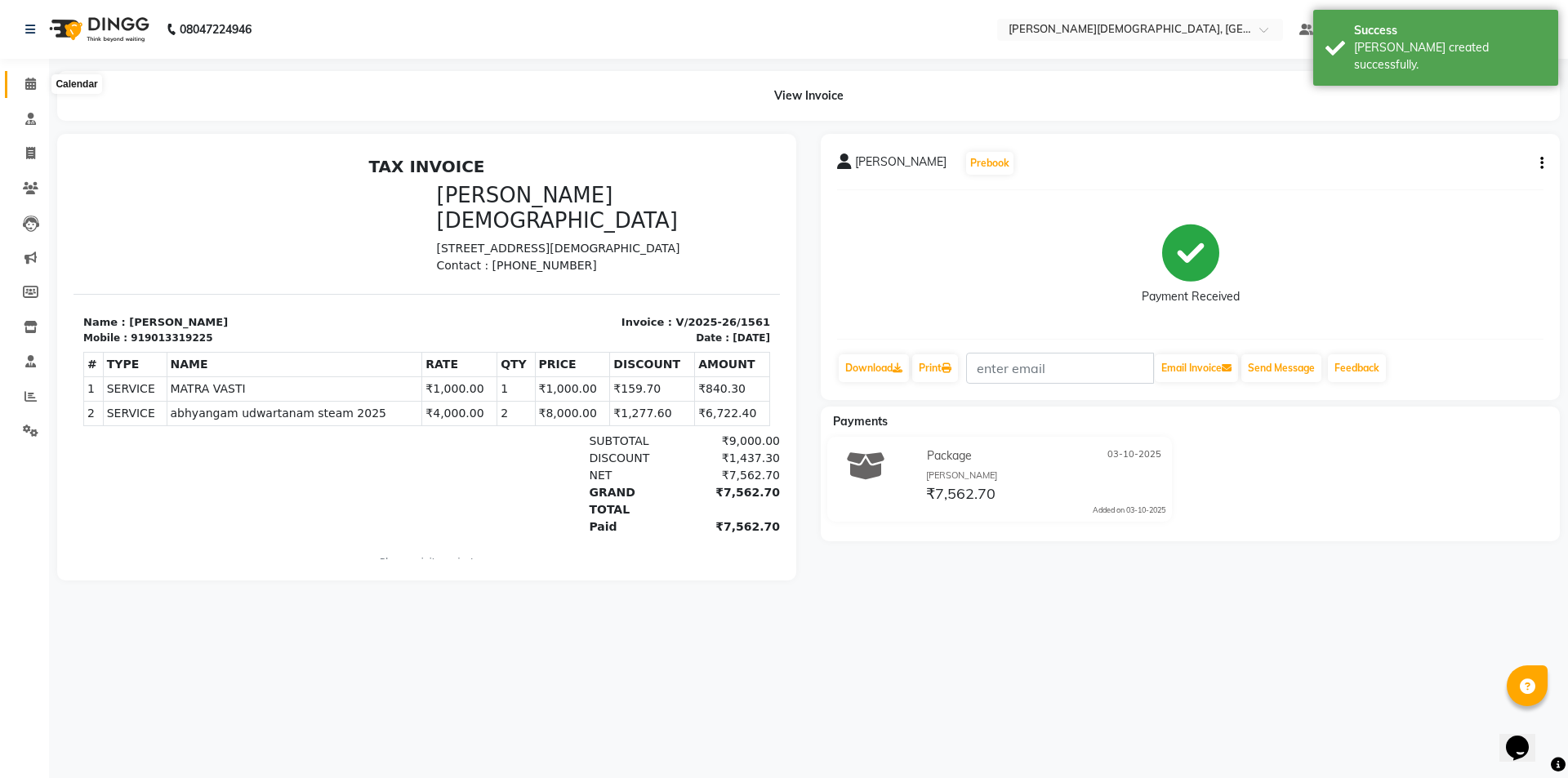
click at [25, 89] on icon at bounding box center [30, 83] width 10 height 12
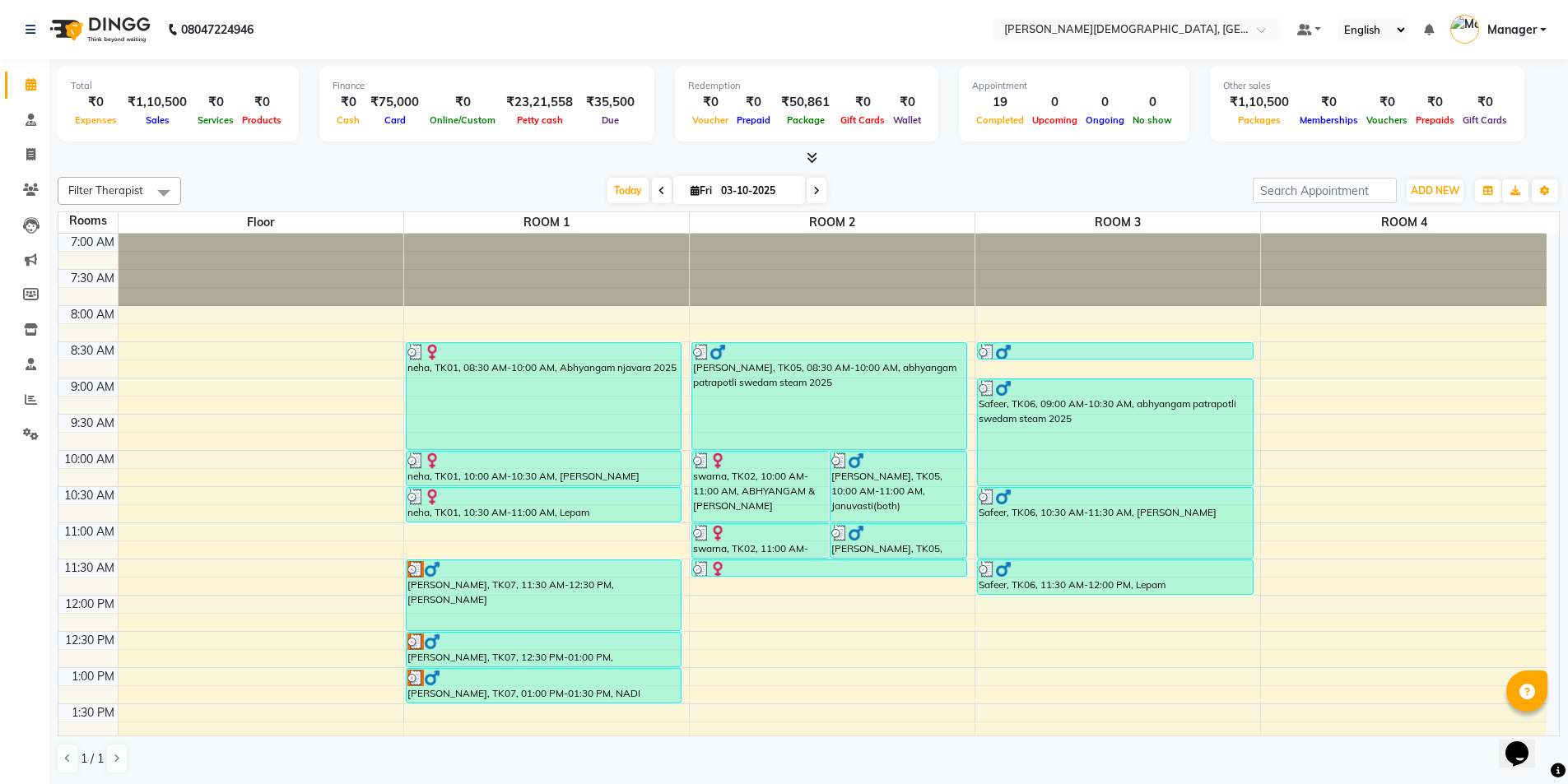
click at [838, 625] on div "7:00 AM 7:30 AM 8:00 AM 8:30 AM 9:00 AM 9:30 AM 10:00 AM 10:30 AM 11:00 AM 11:3…" at bounding box center [803, 739] width 1488 height 1012
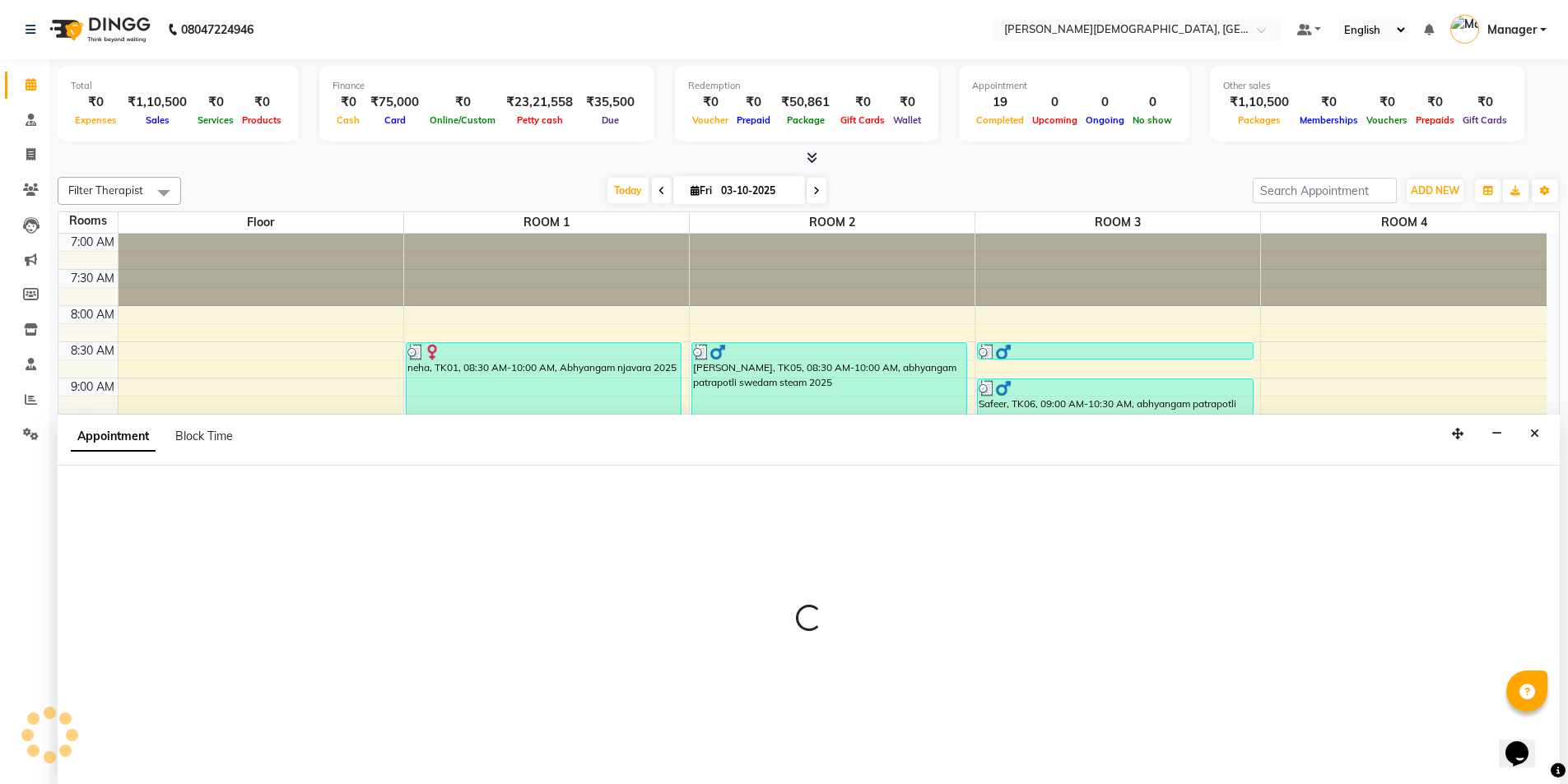
scroll to position [1, 0]
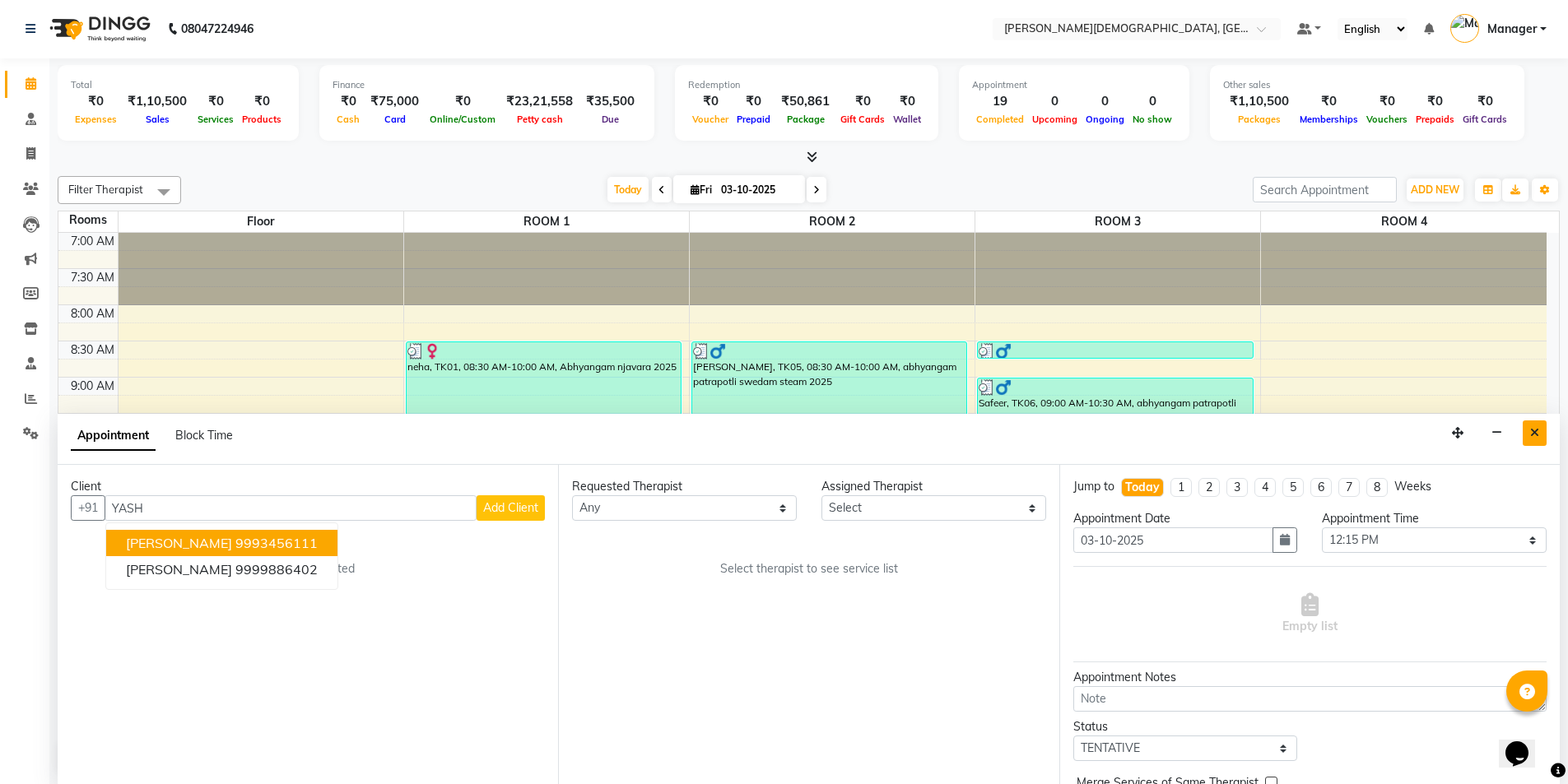
click at [1541, 427] on button "Close" at bounding box center [1534, 432] width 24 height 25
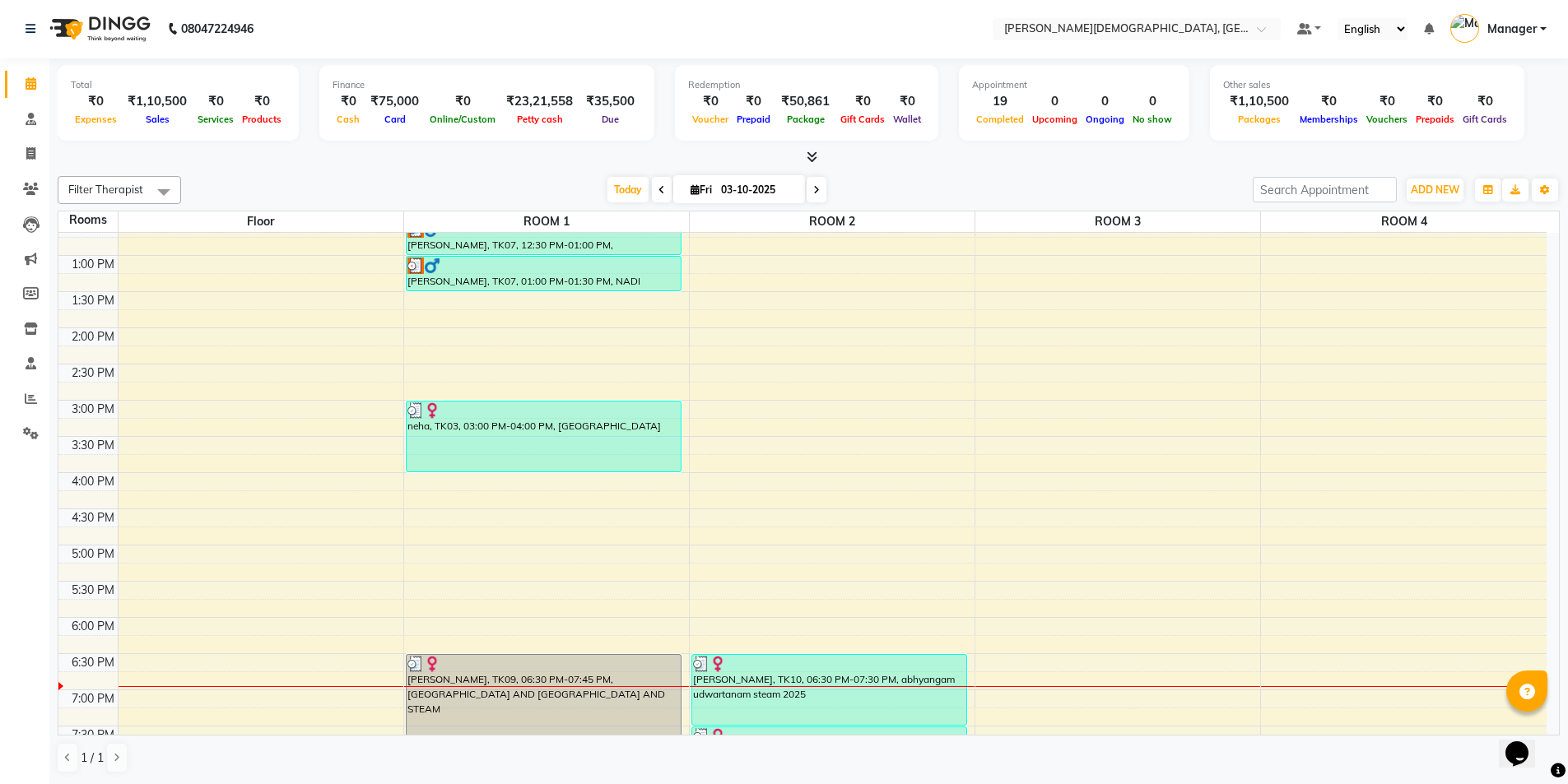
scroll to position [511, 0]
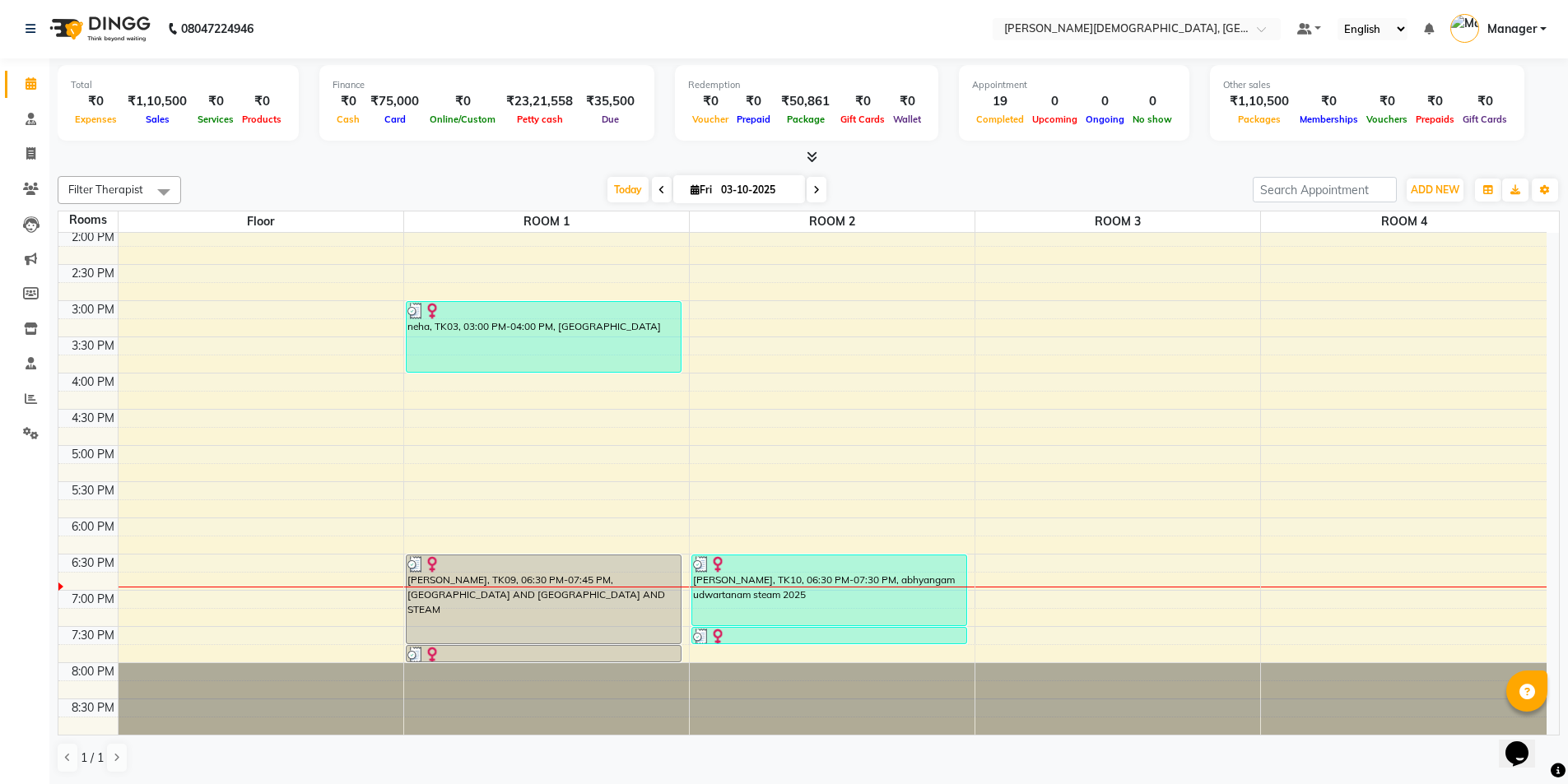
click at [1032, 527] on div "7:00 AM 7:30 AM 8:00 AM 8:30 AM 9:00 AM 9:30 AM 10:00 AM 10:30 AM 11:00 AM 11:3…" at bounding box center [803, 228] width 1488 height 1012
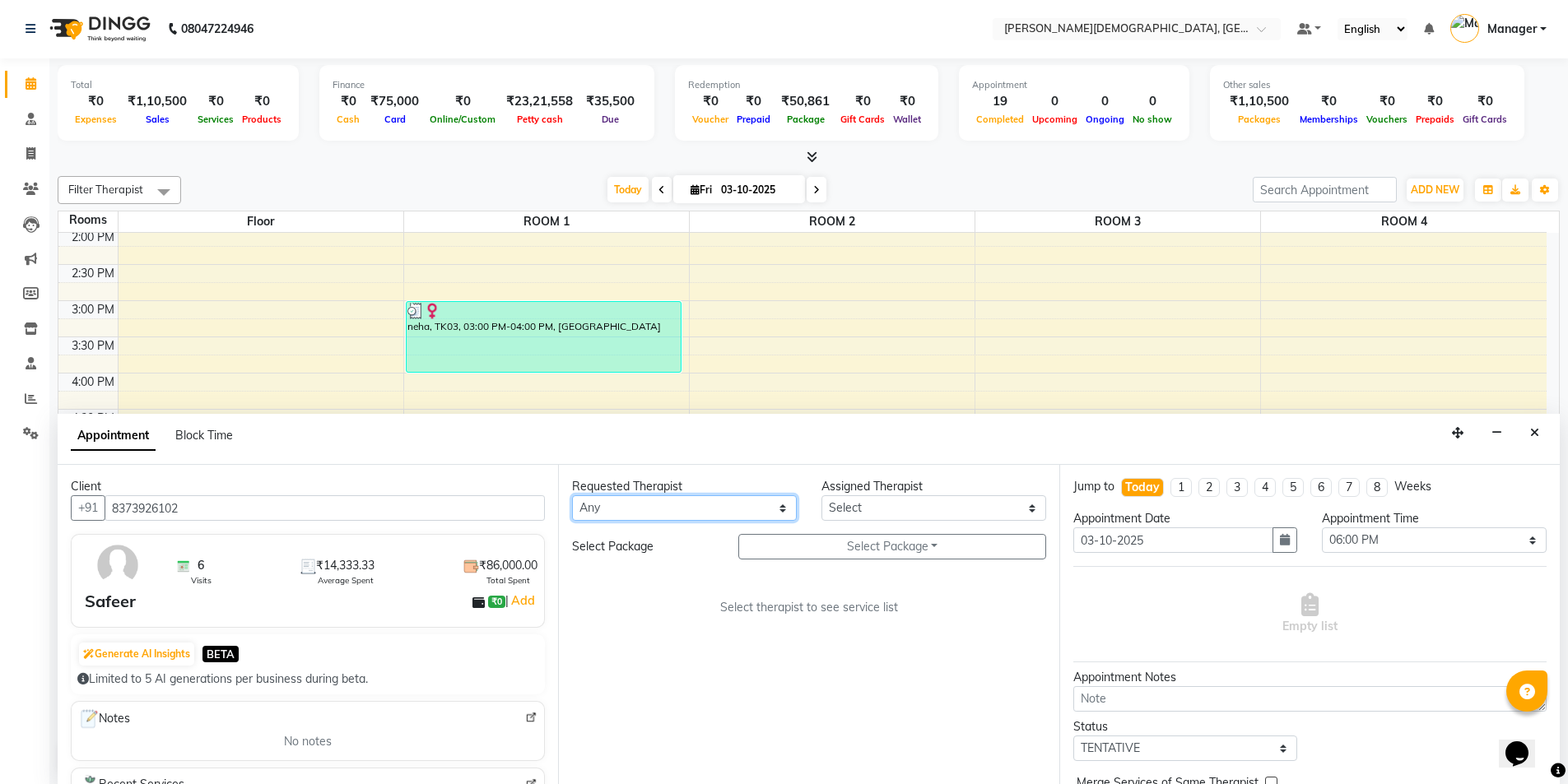
click at [650, 505] on select "Any [PERSON_NAME] [PERSON_NAME] [PERSON_NAME] [PERSON_NAME] [PERSON_NAME] [PERS…" at bounding box center [684, 508] width 225 height 25
click at [572, 495] on select "Any [PERSON_NAME] [PERSON_NAME] [PERSON_NAME] [PERSON_NAME] [PERSON_NAME] [PERS…" at bounding box center [684, 508] width 225 height 25
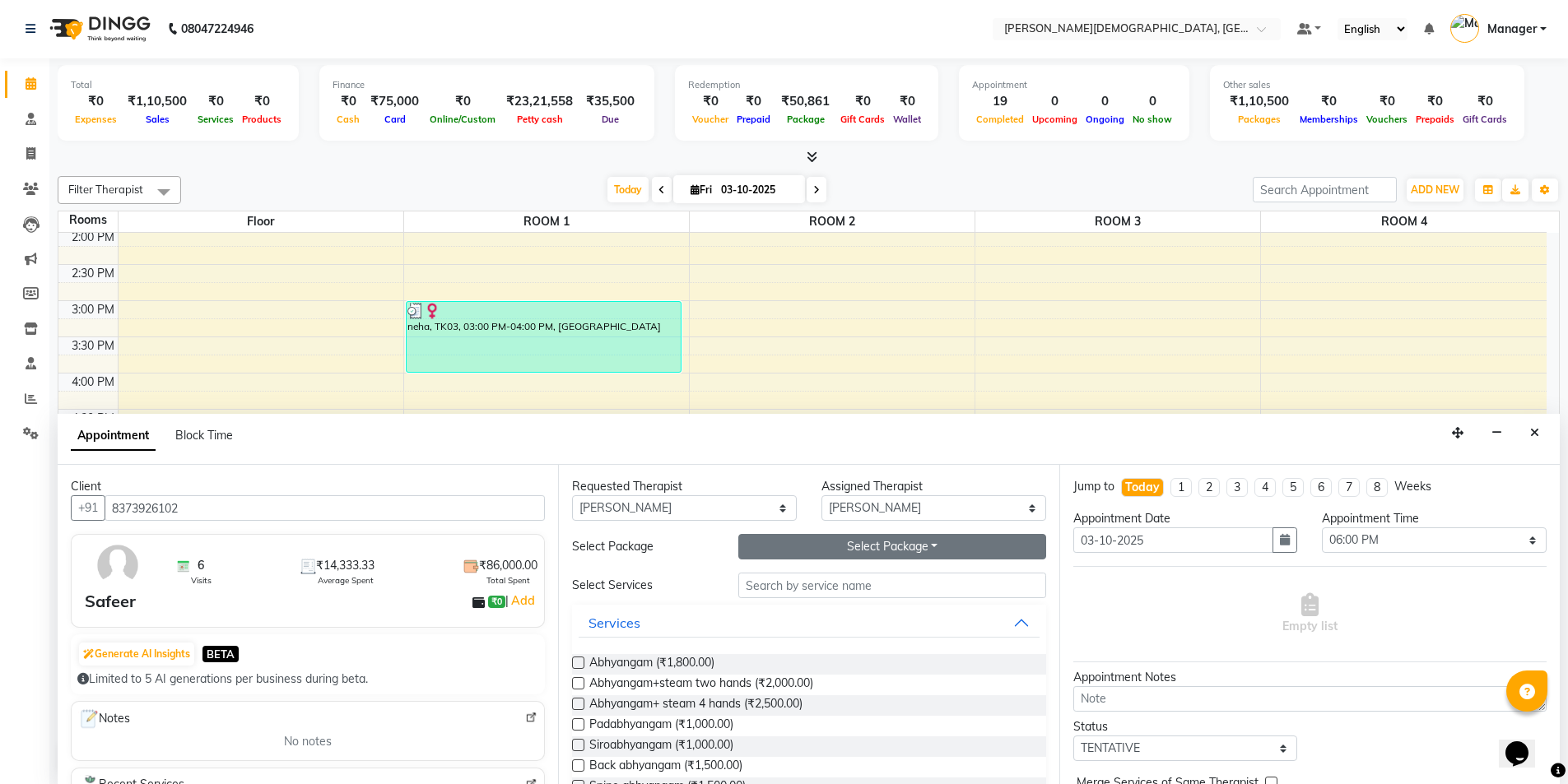
click at [818, 541] on button "Select Package Toggle Dropdown" at bounding box center [892, 546] width 308 height 25
click at [791, 578] on li "Safeer" at bounding box center [804, 580] width 130 height 24
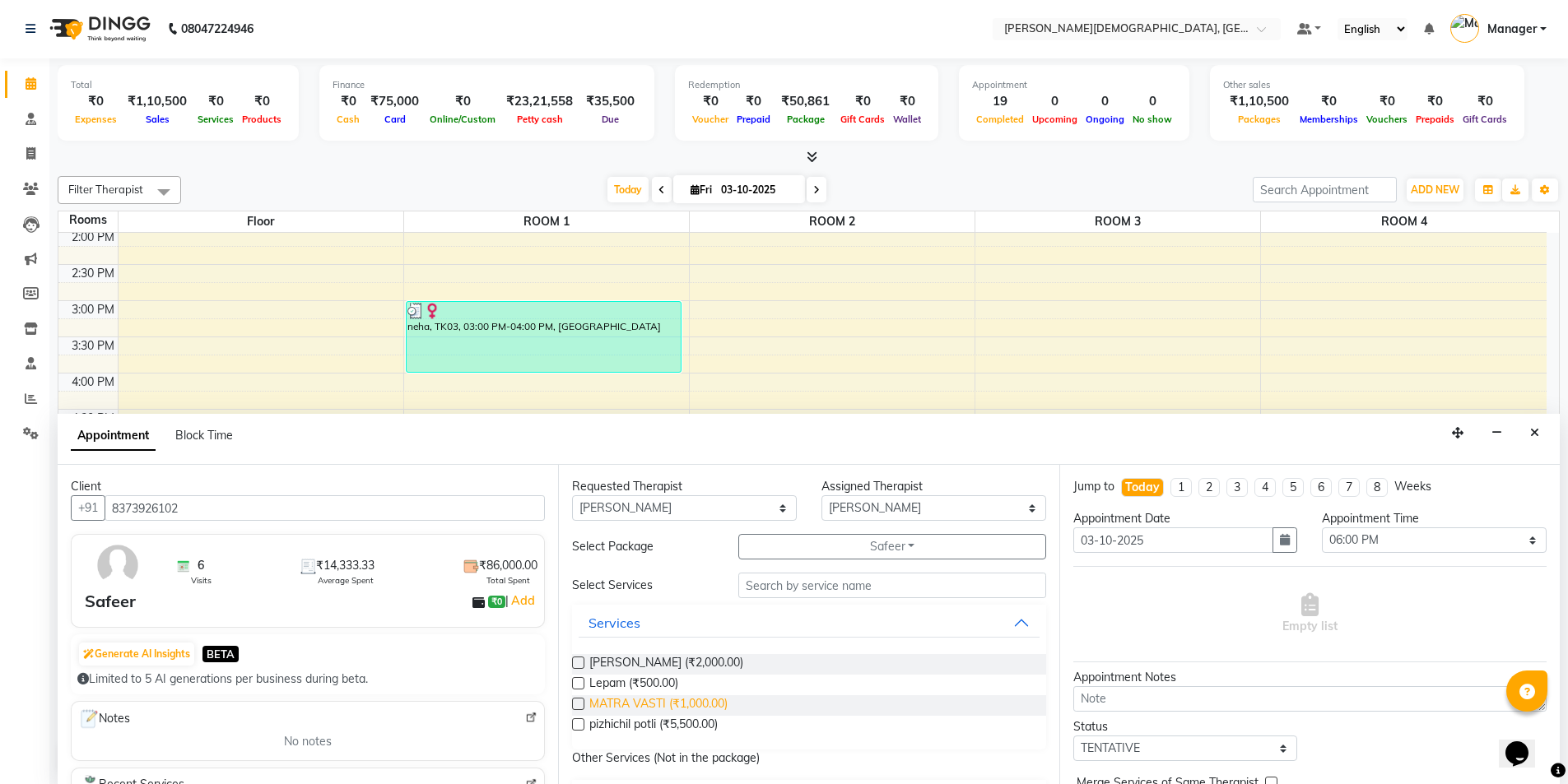
click at [700, 702] on span "MATRA VASTI (₹1,000.00)" at bounding box center [658, 705] width 138 height 21
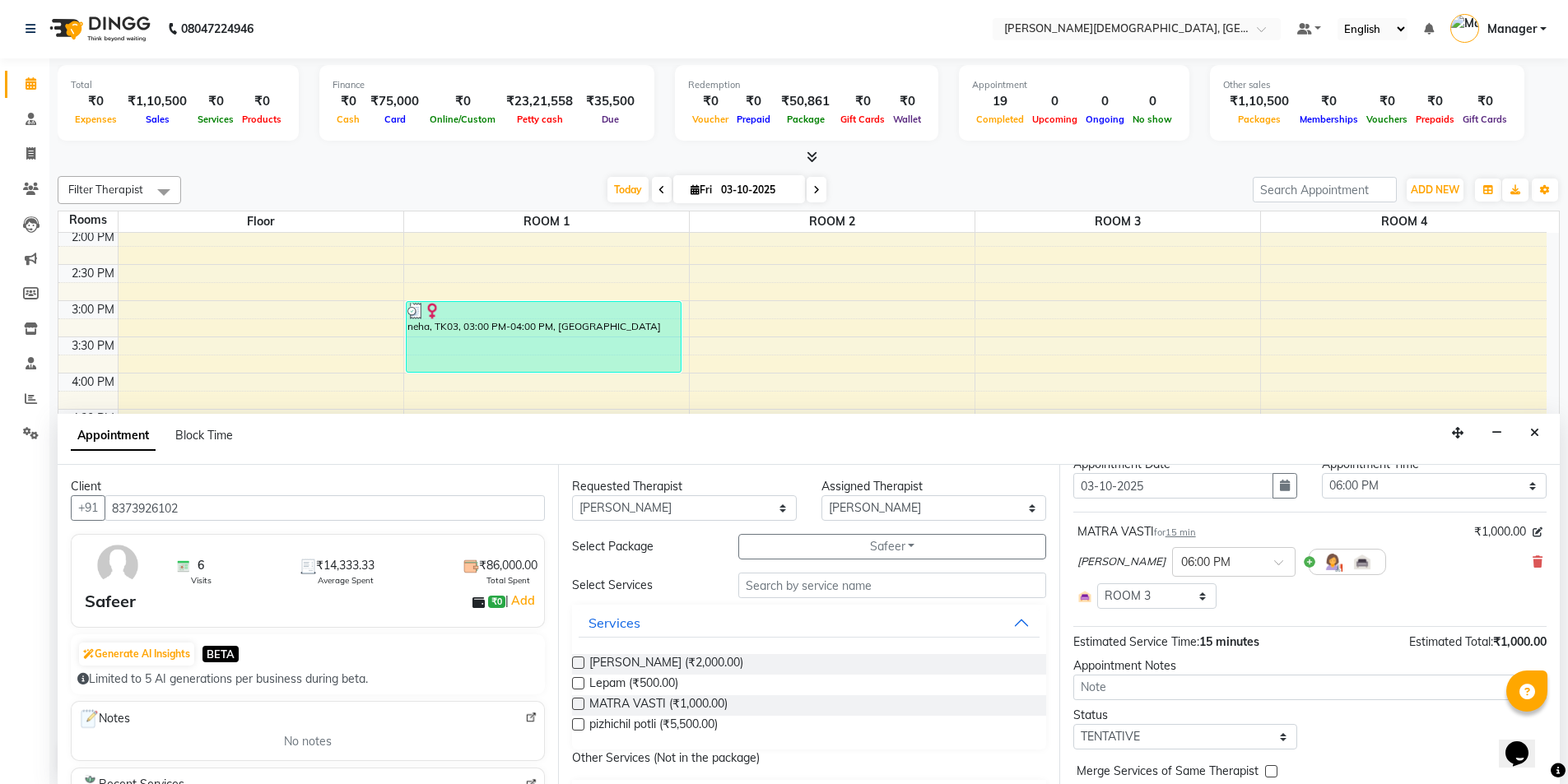
scroll to position [123, 0]
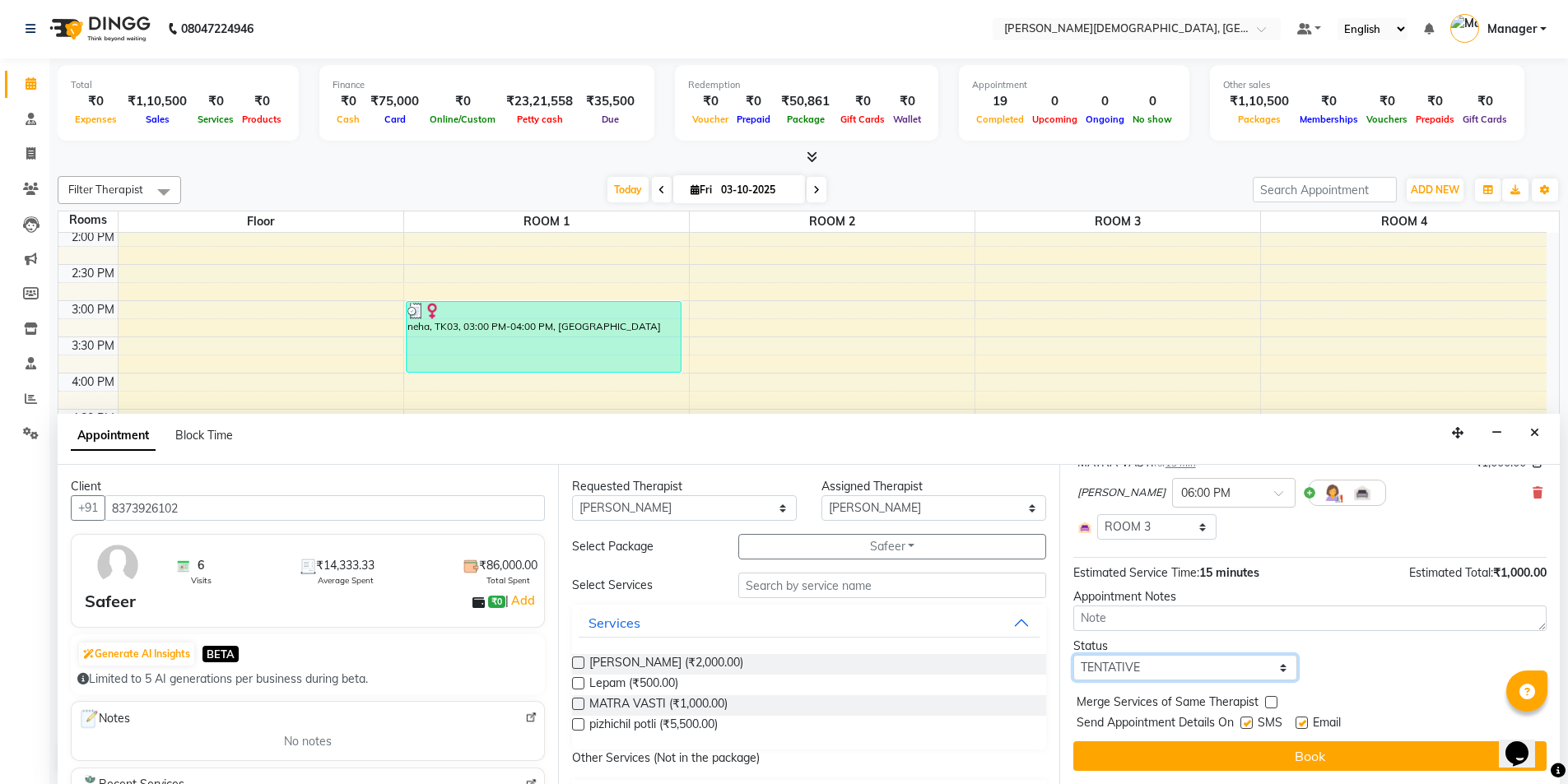
click at [1224, 668] on select "Select TENTATIVE CONFIRM CHECK-IN UPCOMING" at bounding box center [1185, 667] width 225 height 25
click at [1073, 654] on select "Select TENTATIVE CONFIRM CHECK-IN UPCOMING" at bounding box center [1185, 667] width 225 height 25
click at [1254, 720] on div "SMS" at bounding box center [1268, 724] width 55 height 21
click at [1245, 721] on label at bounding box center [1247, 723] width 12 height 12
click at [1245, 721] on input "checkbox" at bounding box center [1246, 724] width 11 height 10
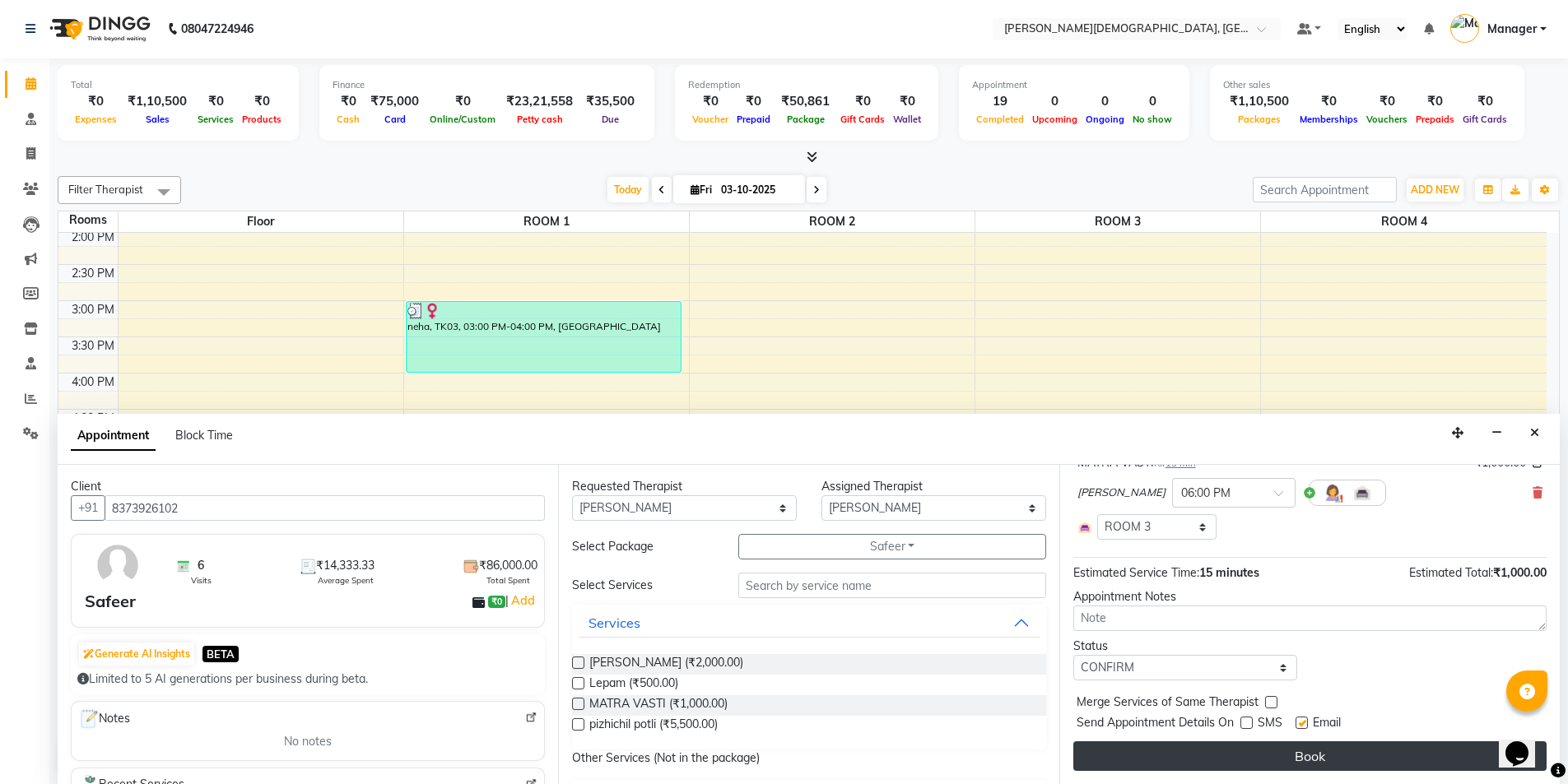
click at [1230, 751] on button "Book" at bounding box center [1310, 756] width 474 height 30
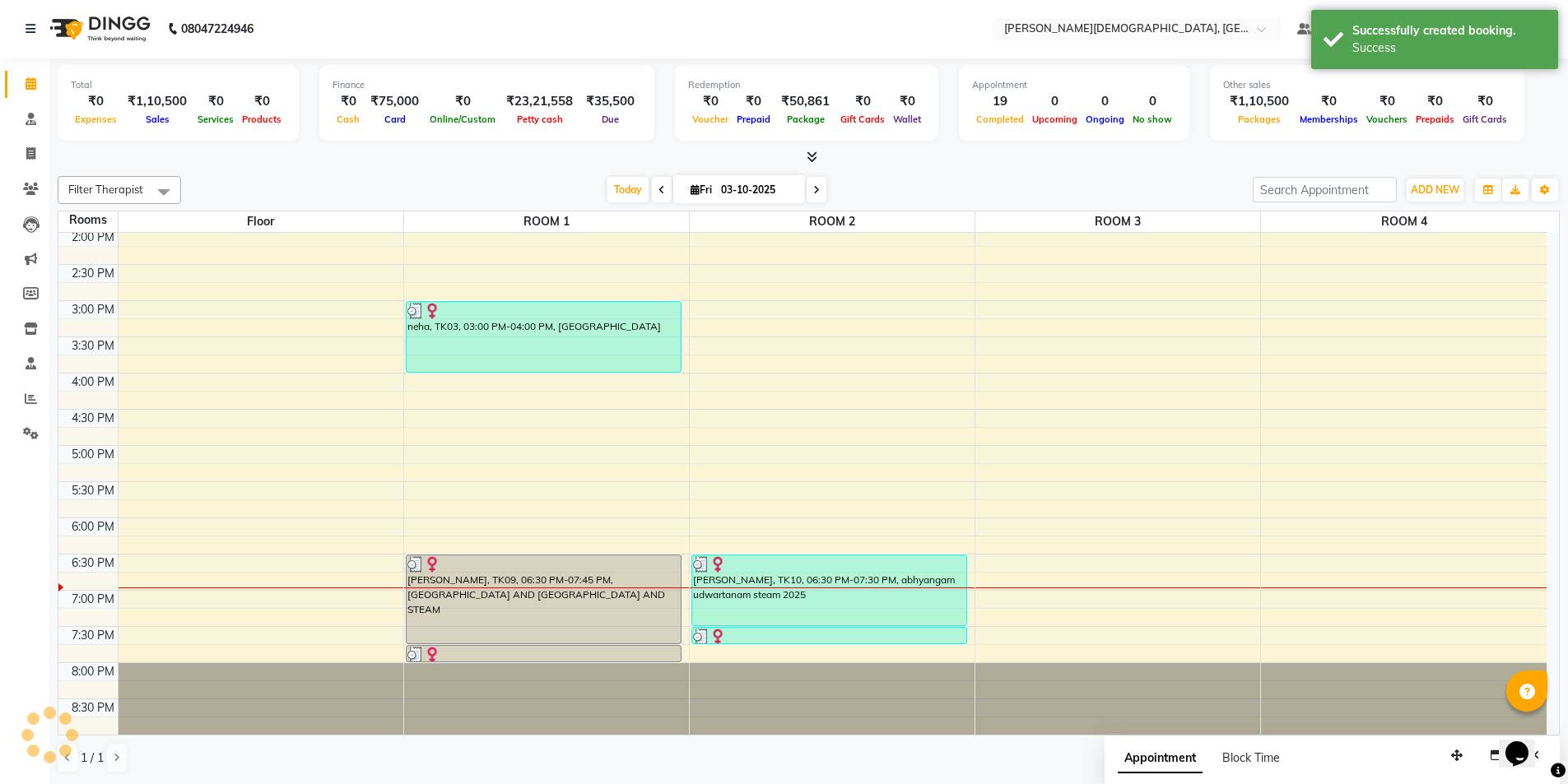
scroll to position [0, 0]
click at [592, 459] on div "7:00 AM 7:30 AM 8:00 AM 8:30 AM 9:00 AM 9:30 AM 10:00 AM 10:30 AM 11:00 AM 11:3…" at bounding box center [803, 228] width 1488 height 1012
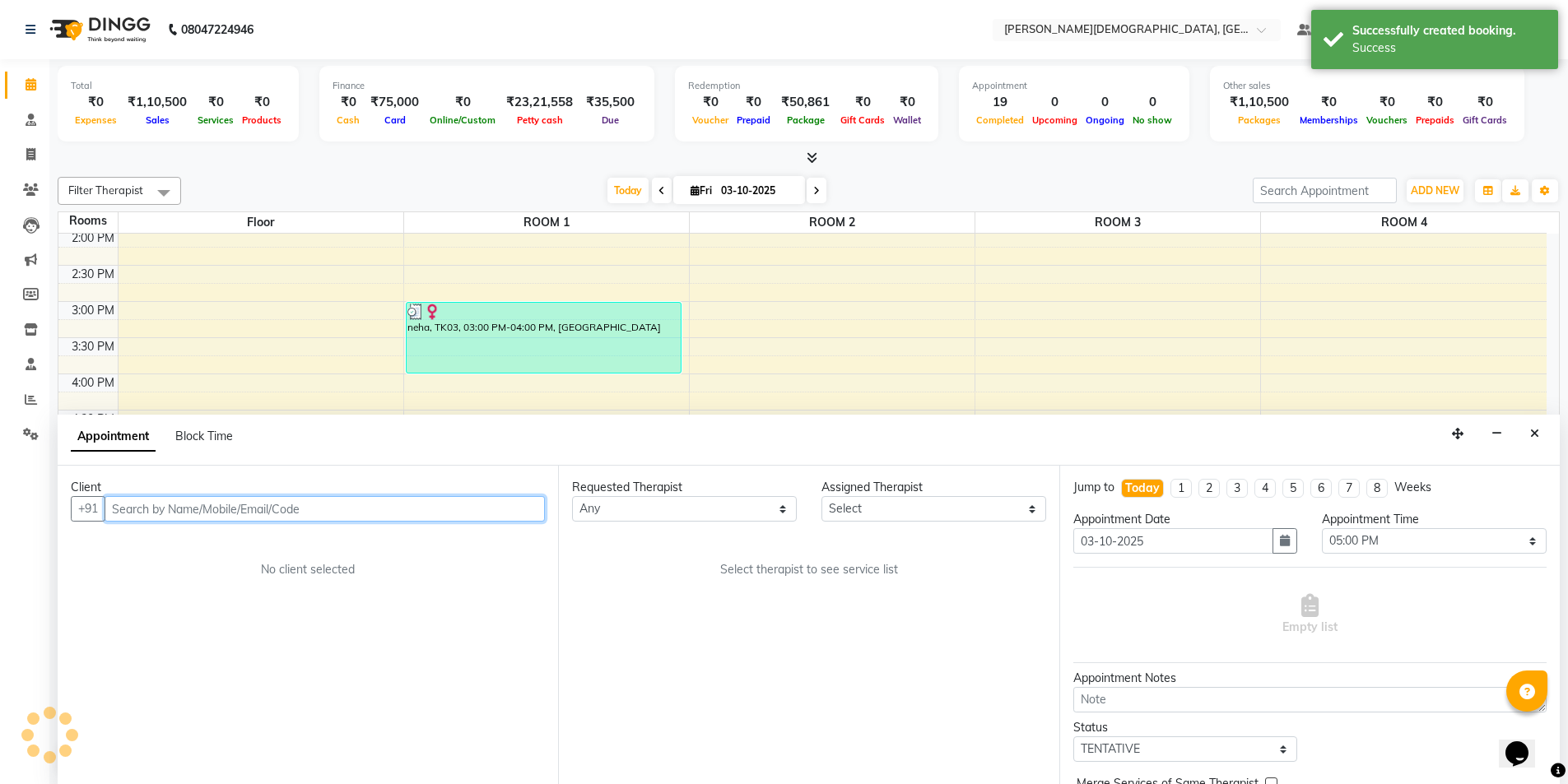
scroll to position [1, 0]
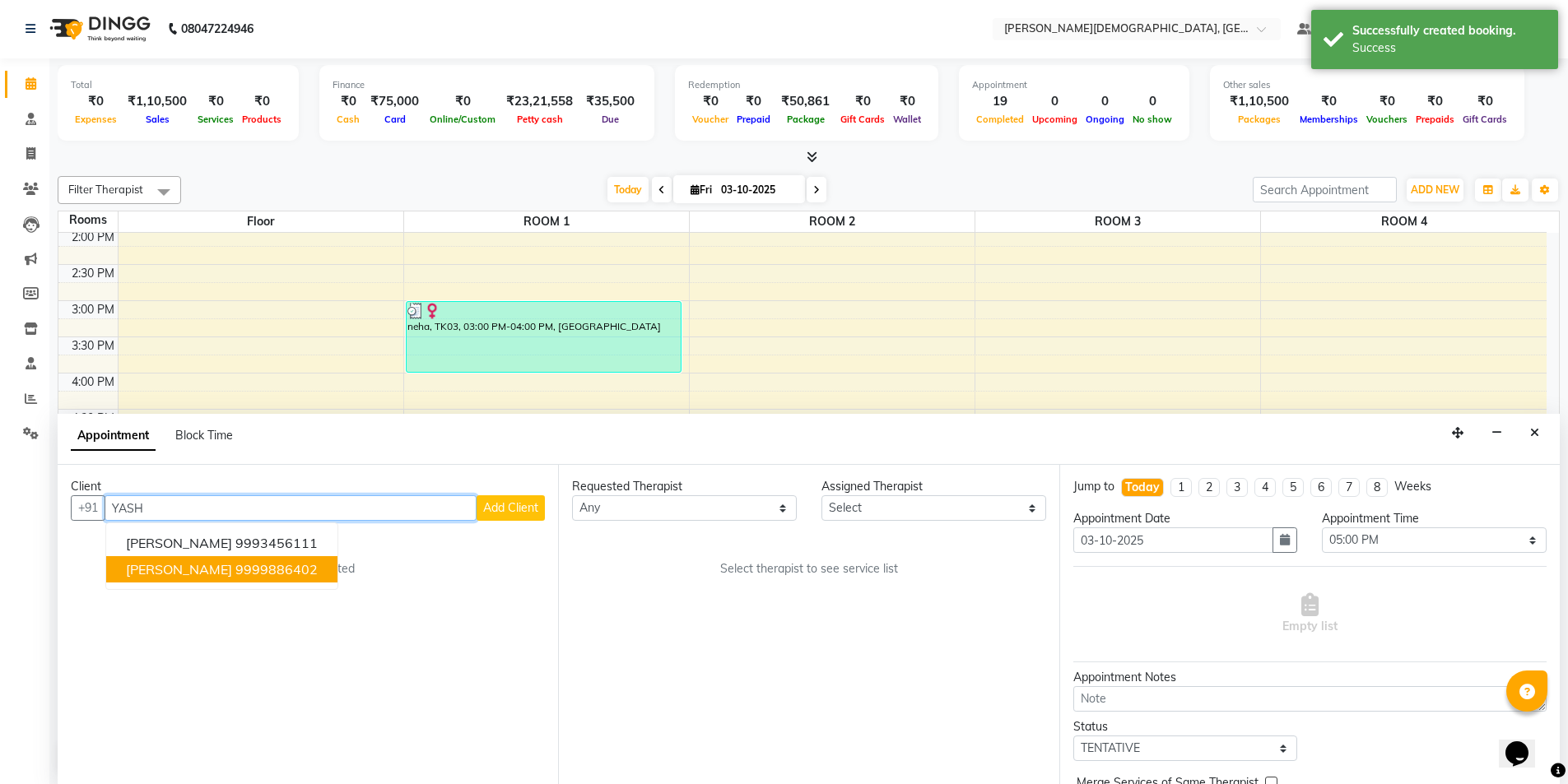
click at [253, 572] on ngb-highlight "9999886402" at bounding box center [277, 569] width 82 height 17
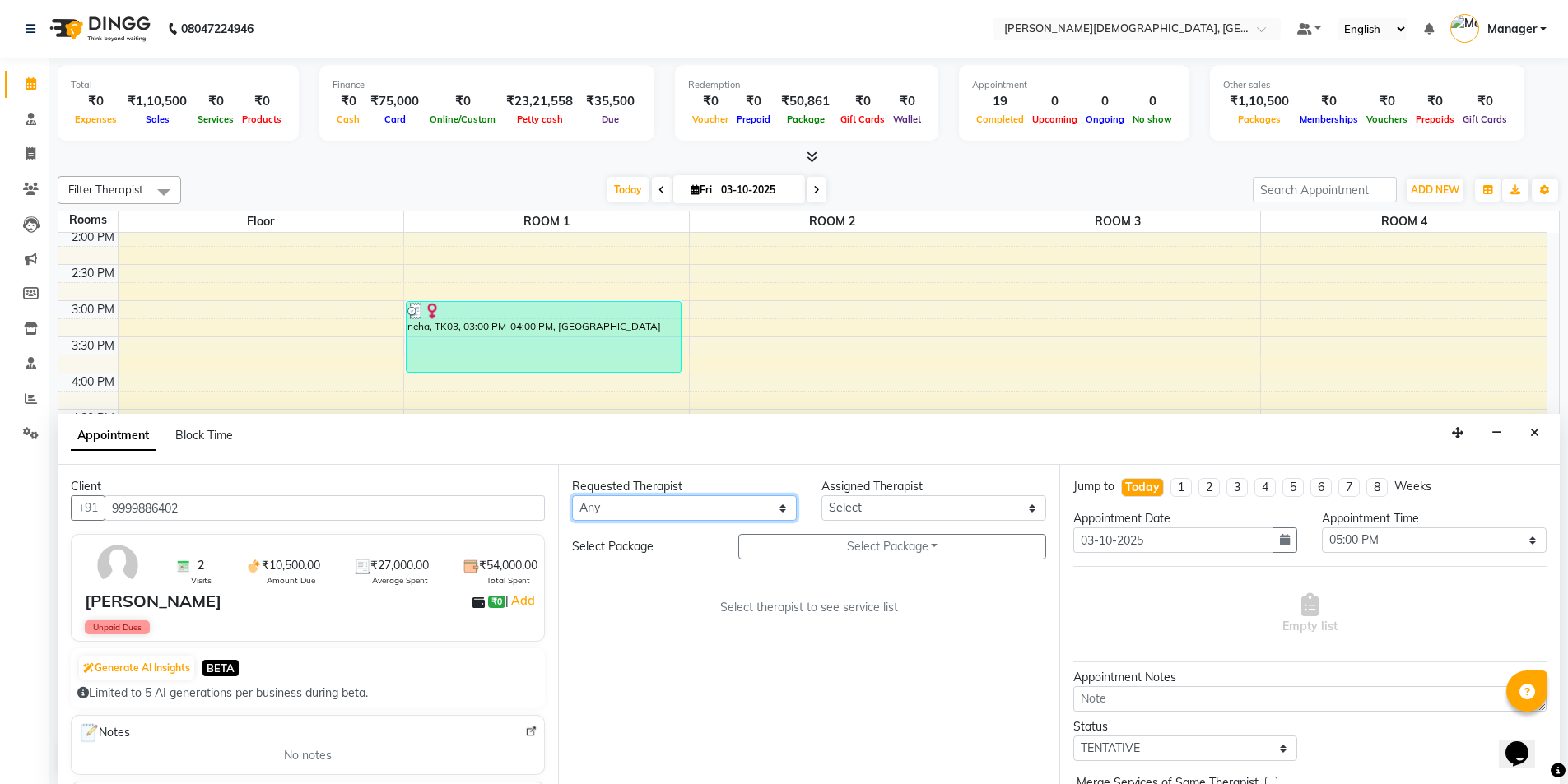
click at [653, 501] on select "Any [PERSON_NAME] [PERSON_NAME] [PERSON_NAME] [PERSON_NAME] [PERSON_NAME] [PERS…" at bounding box center [684, 508] width 225 height 25
click at [572, 495] on select "Any [PERSON_NAME] [PERSON_NAME] [PERSON_NAME] [PERSON_NAME] [PERSON_NAME] [PERS…" at bounding box center [684, 508] width 225 height 25
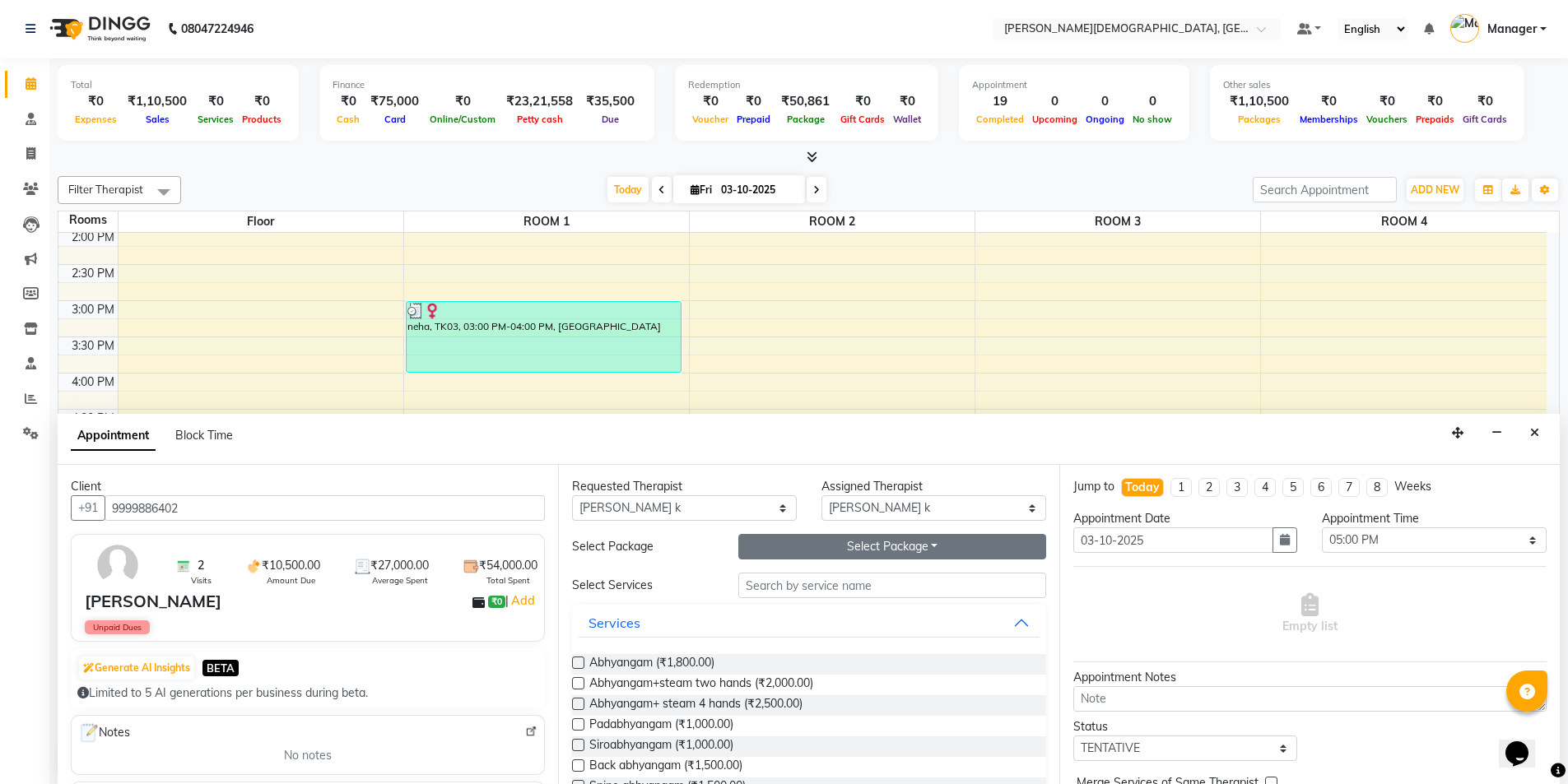
click at [878, 549] on button "Select Package Toggle Dropdown" at bounding box center [892, 546] width 308 height 25
click at [822, 578] on li "[PERSON_NAME]" at bounding box center [804, 580] width 130 height 24
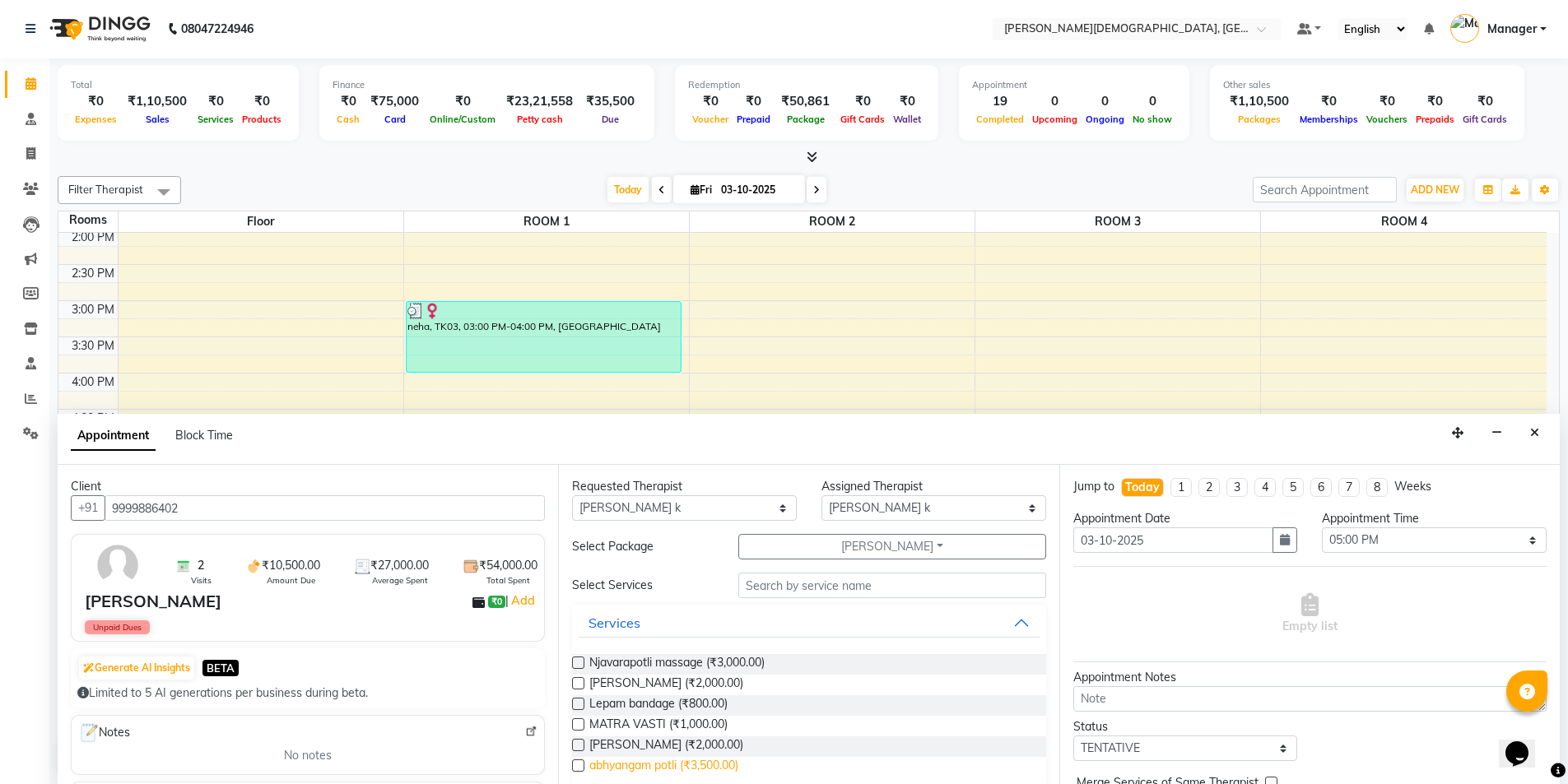
click at [688, 765] on span "abhyangam potli (₹3,500.00)" at bounding box center [664, 767] width 149 height 21
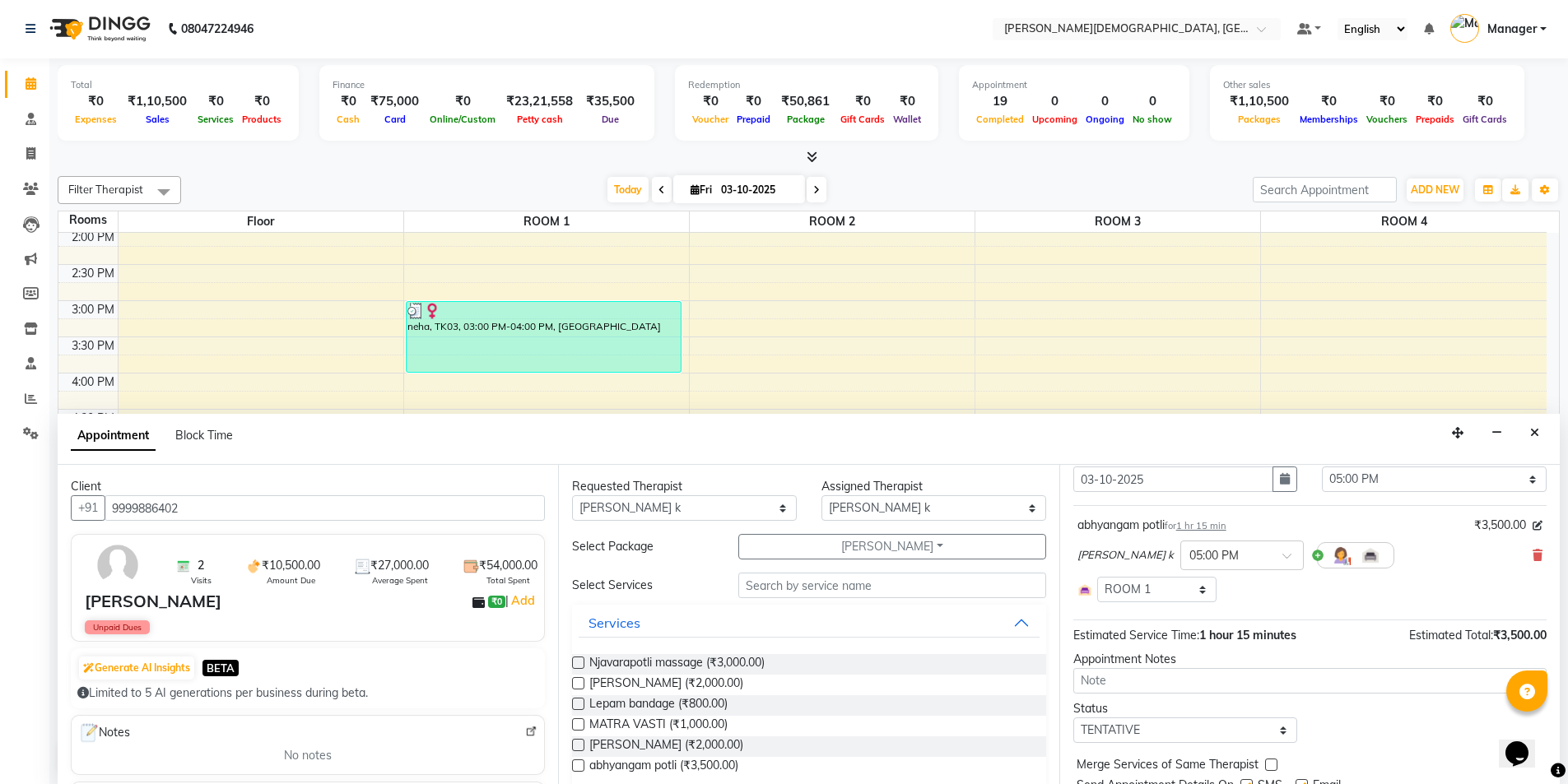
scroll to position [123, 0]
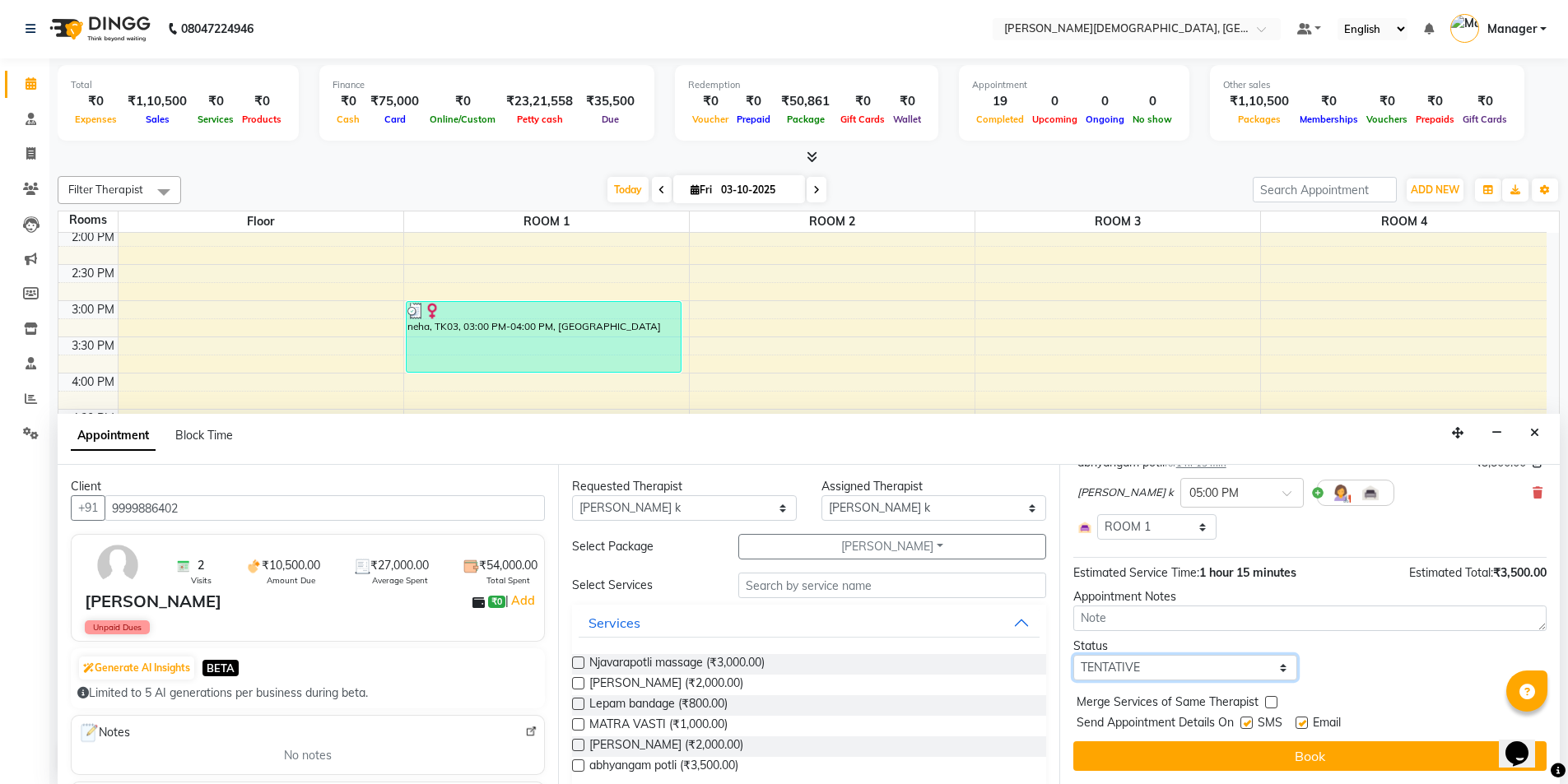
click at [1203, 665] on select "Select TENTATIVE CONFIRM CHECK-IN UPCOMING" at bounding box center [1185, 667] width 225 height 25
click at [1073, 654] on select "Select TENTATIVE CONFIRM CHECK-IN UPCOMING" at bounding box center [1185, 667] width 225 height 25
click at [1248, 718] on label at bounding box center [1247, 723] width 12 height 12
click at [1248, 719] on input "checkbox" at bounding box center [1246, 724] width 11 height 10
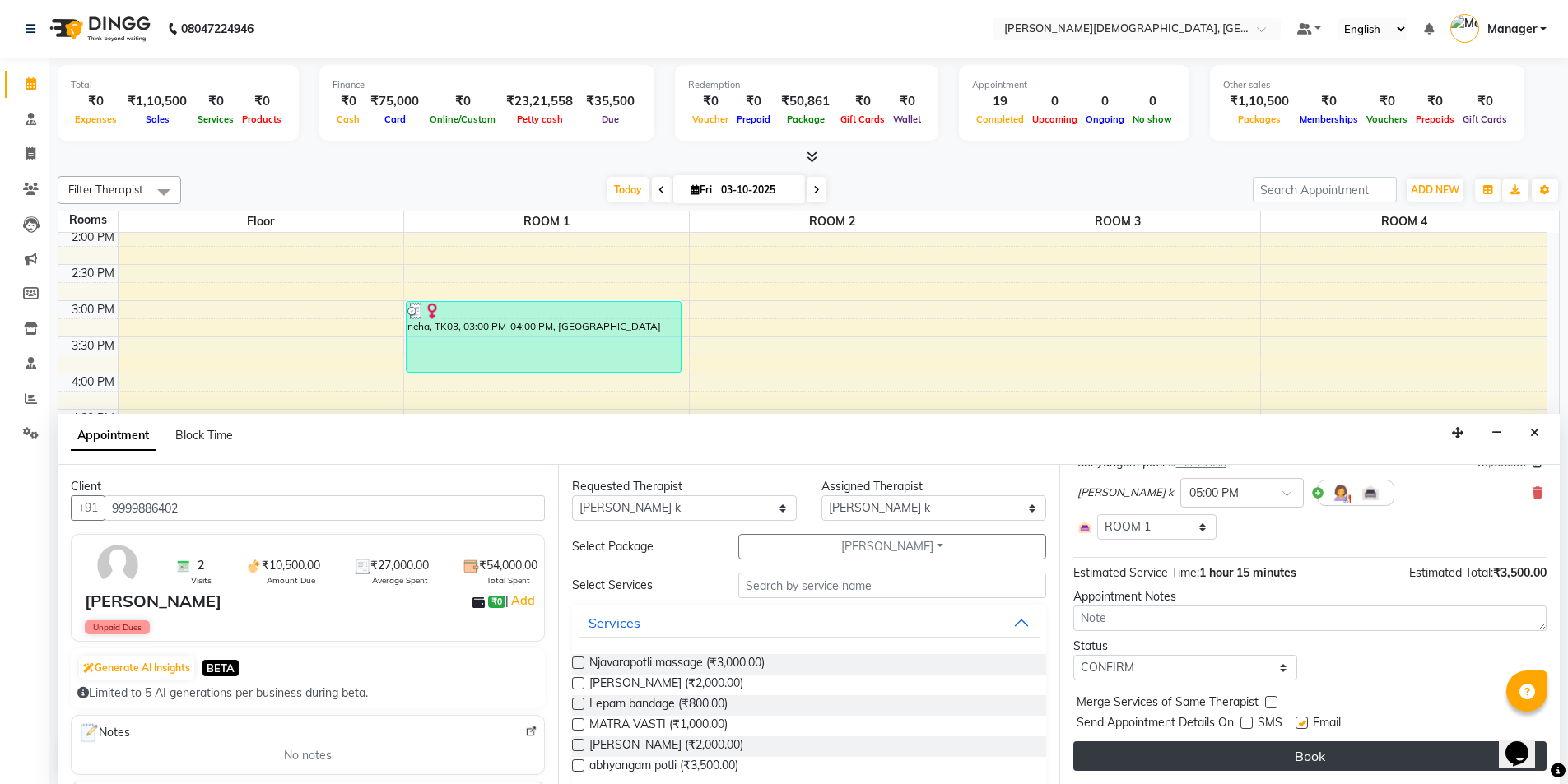
click at [1244, 754] on button "Book" at bounding box center [1310, 756] width 474 height 30
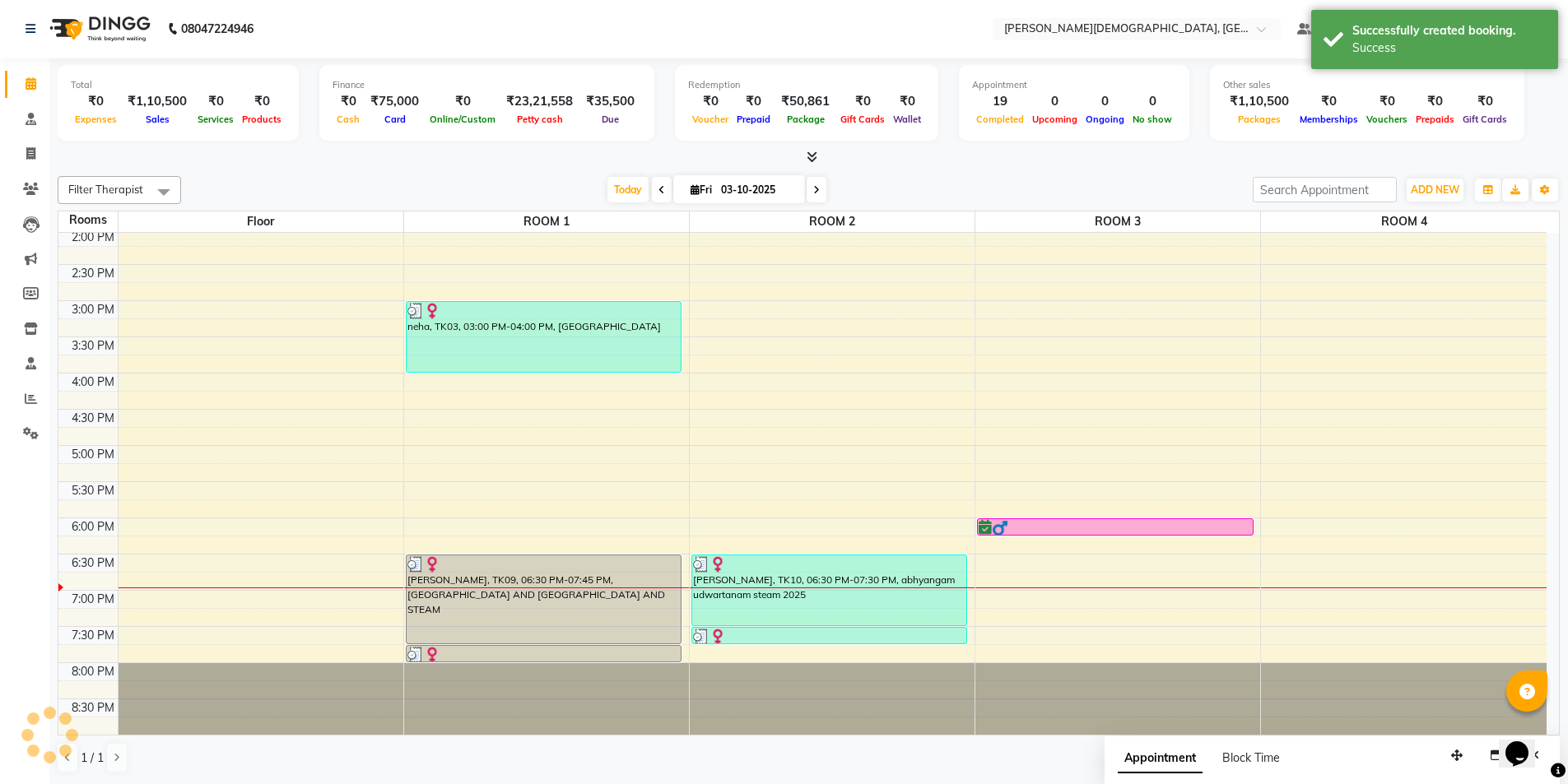
scroll to position [0, 0]
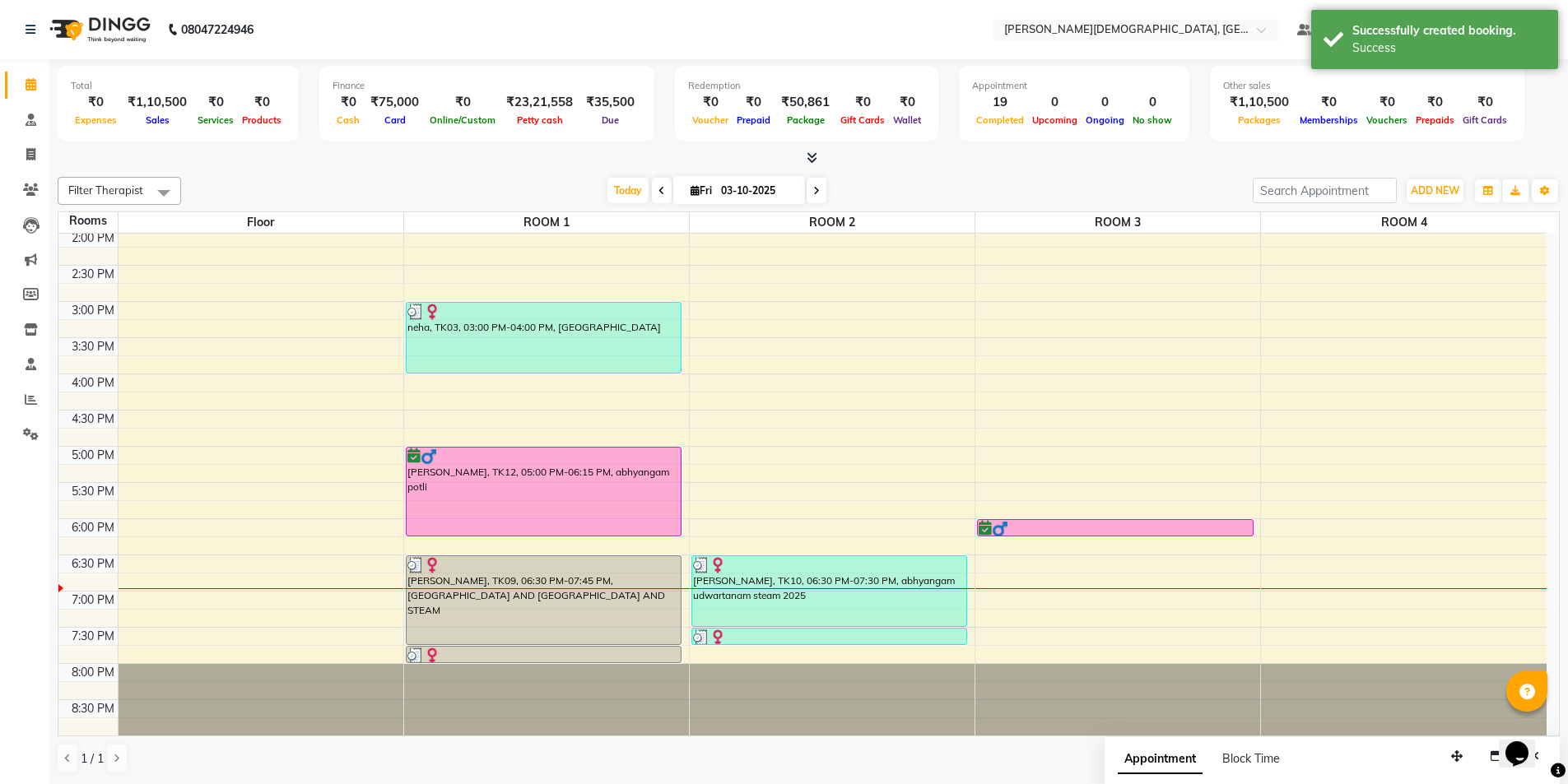
click at [729, 312] on div "7:00 AM 7:30 AM 8:00 AM 8:30 AM 9:00 AM 9:30 AM 10:00 AM 10:30 AM 11:00 AM 11:3…" at bounding box center [803, 228] width 1488 height 1012
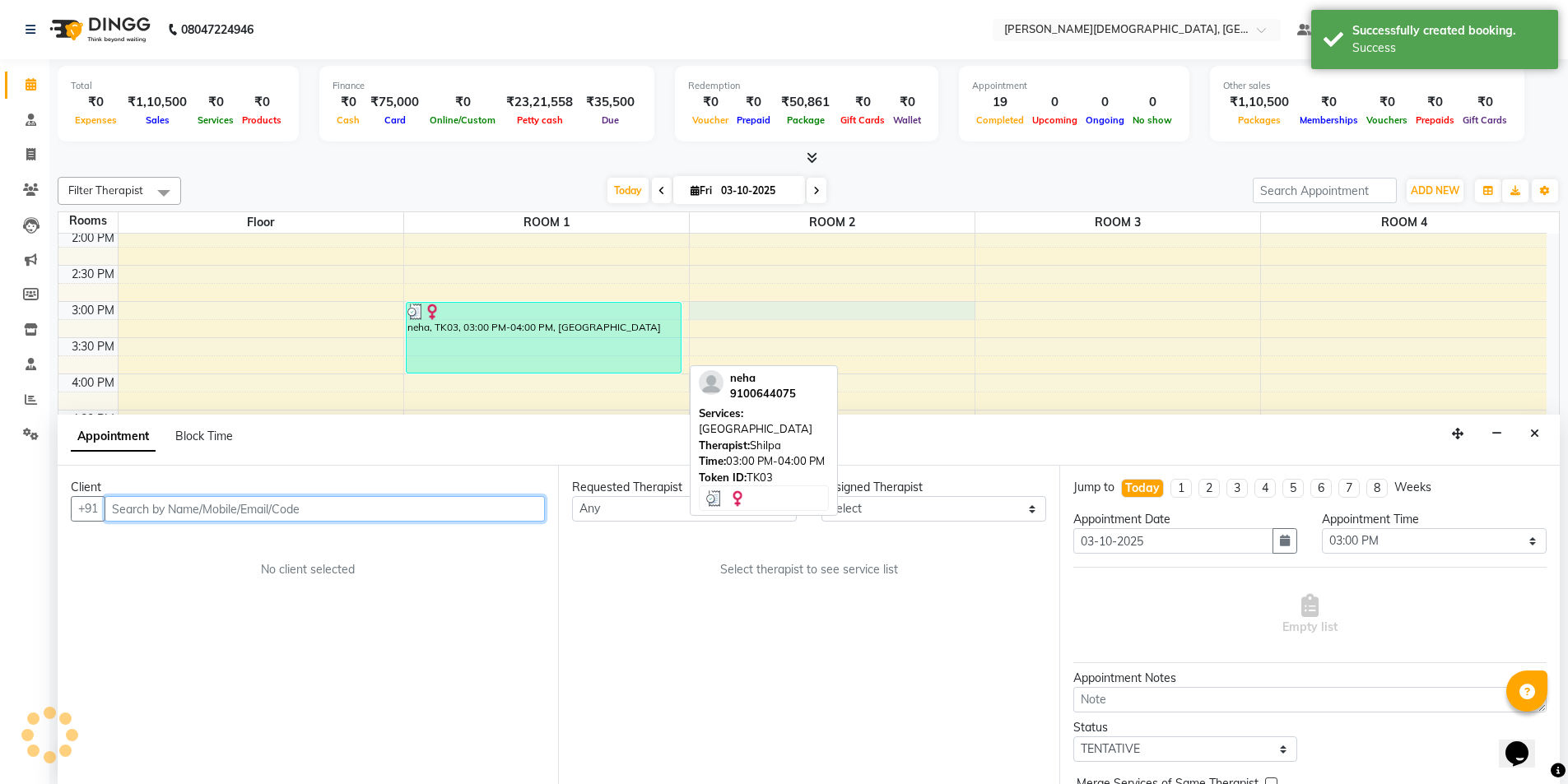
scroll to position [1, 0]
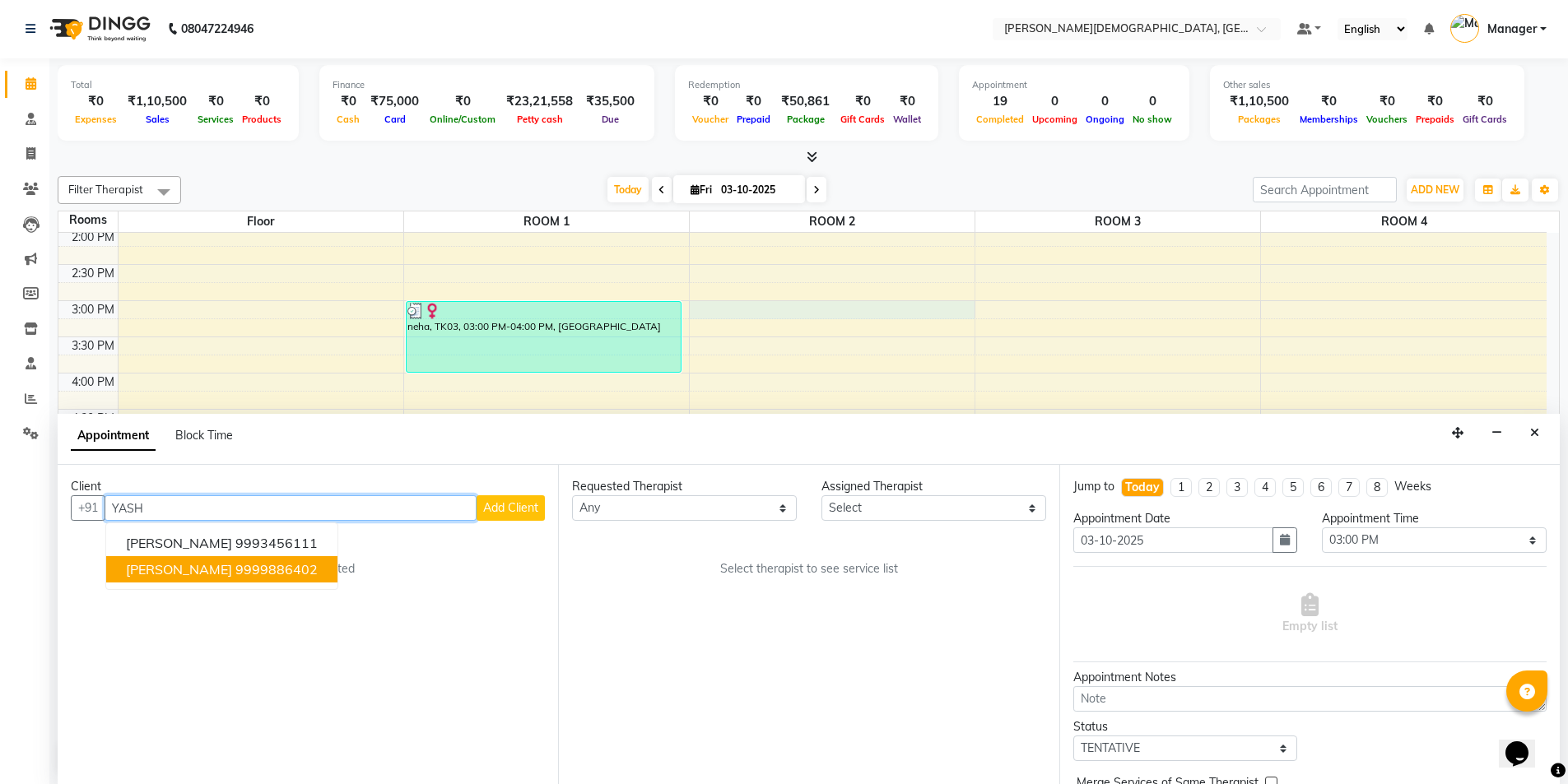
click at [158, 576] on span "[PERSON_NAME]" at bounding box center [179, 569] width 106 height 17
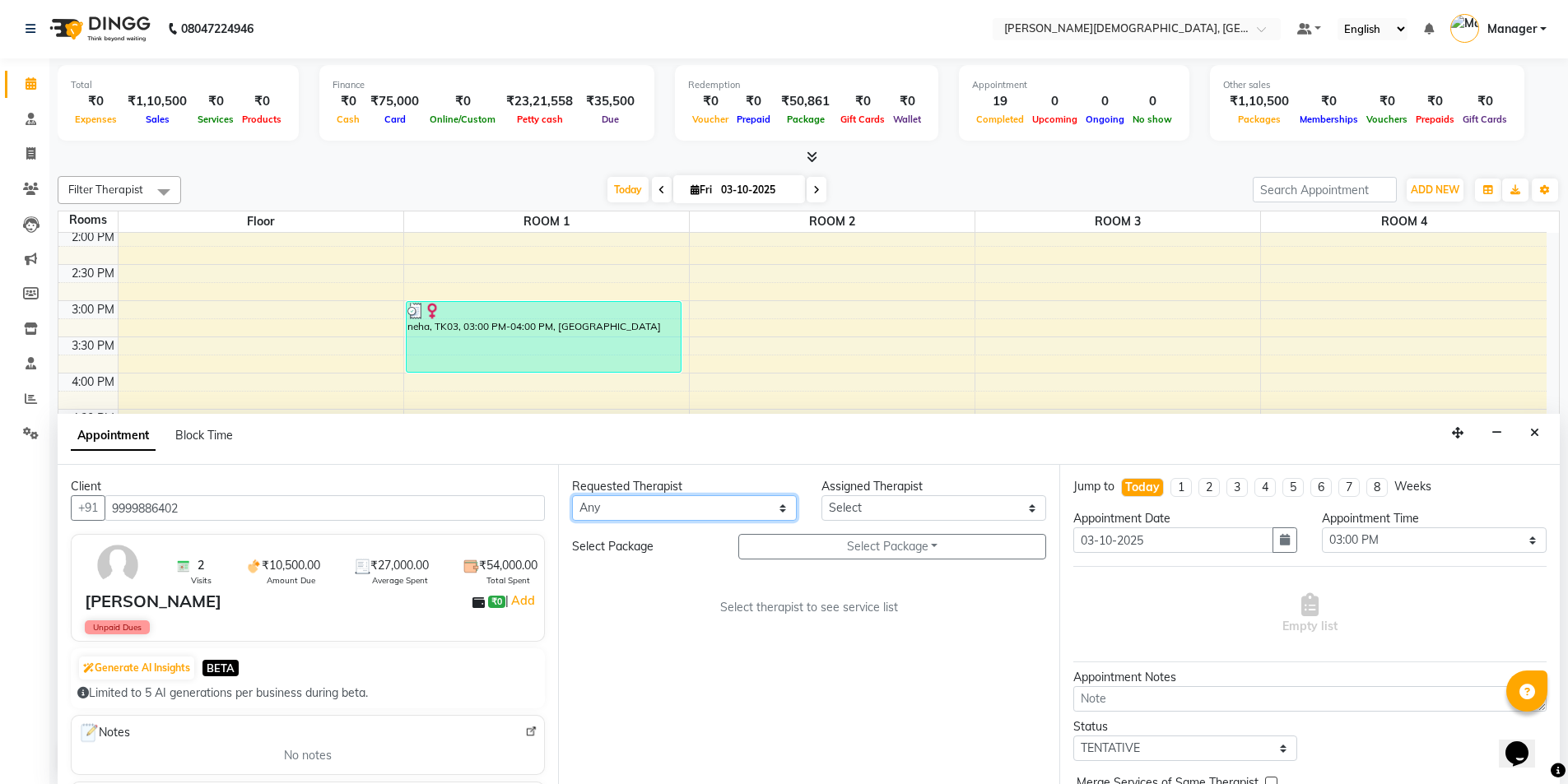
click at [716, 509] on select "Any [PERSON_NAME] [PERSON_NAME] [PERSON_NAME] [PERSON_NAME] [PERSON_NAME] [PERS…" at bounding box center [684, 508] width 225 height 25
click at [1529, 425] on button "Close" at bounding box center [1534, 432] width 24 height 25
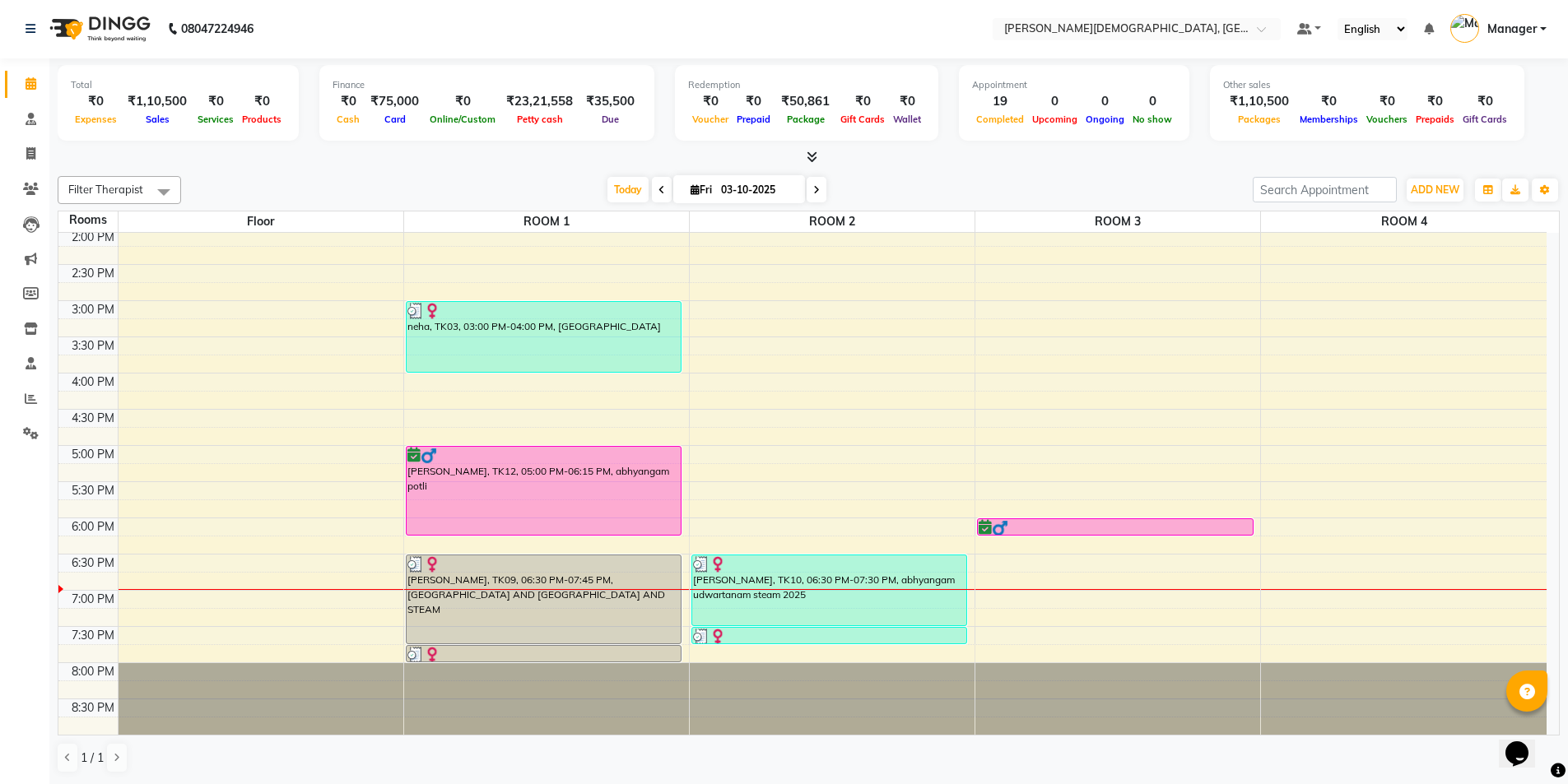
click at [819, 346] on div "7:00 AM 7:30 AM 8:00 AM 8:30 AM 9:00 AM 9:30 AM 10:00 AM 10:30 AM 11:00 AM 11:3…" at bounding box center [803, 228] width 1488 height 1012
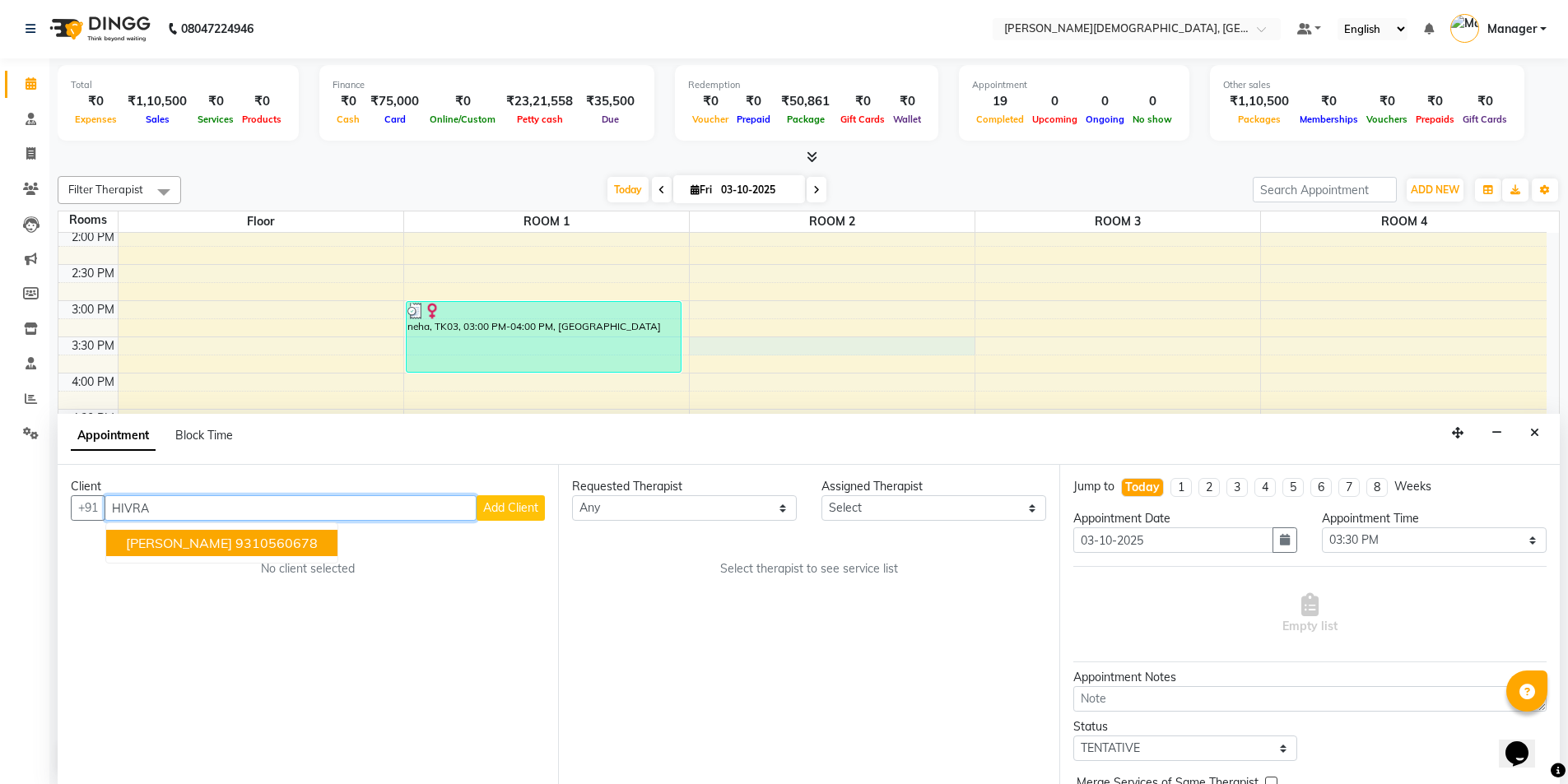
click at [275, 550] on ngb-highlight "9310560678" at bounding box center [277, 542] width 82 height 17
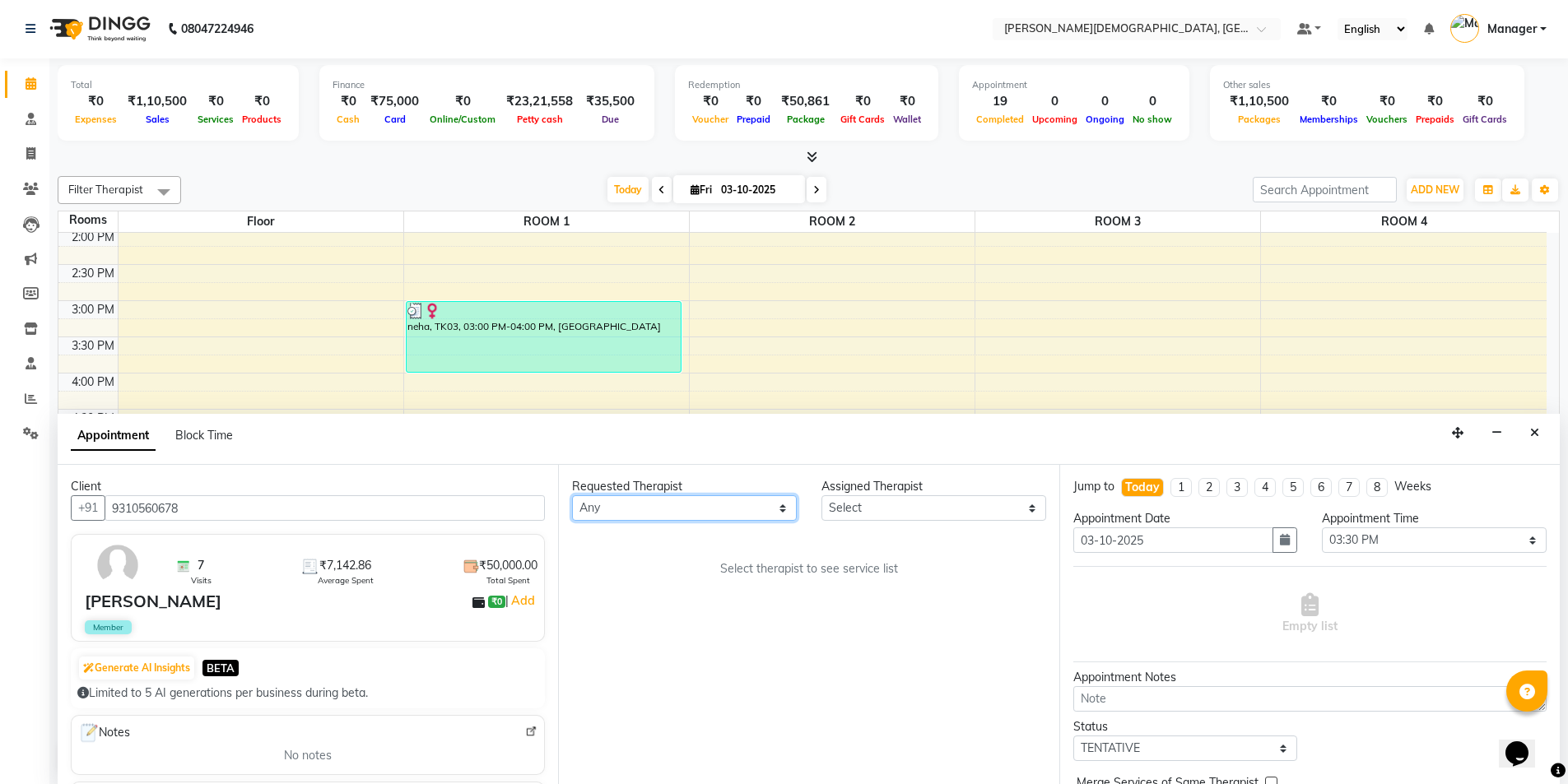
click at [652, 509] on select "Any [PERSON_NAME] [PERSON_NAME] [PERSON_NAME] [PERSON_NAME] [PERSON_NAME] [PERS…" at bounding box center [684, 508] width 225 height 25
click at [572, 495] on select "Any [PERSON_NAME] [PERSON_NAME] [PERSON_NAME] [PERSON_NAME] [PERSON_NAME] [PERS…" at bounding box center [684, 508] width 225 height 25
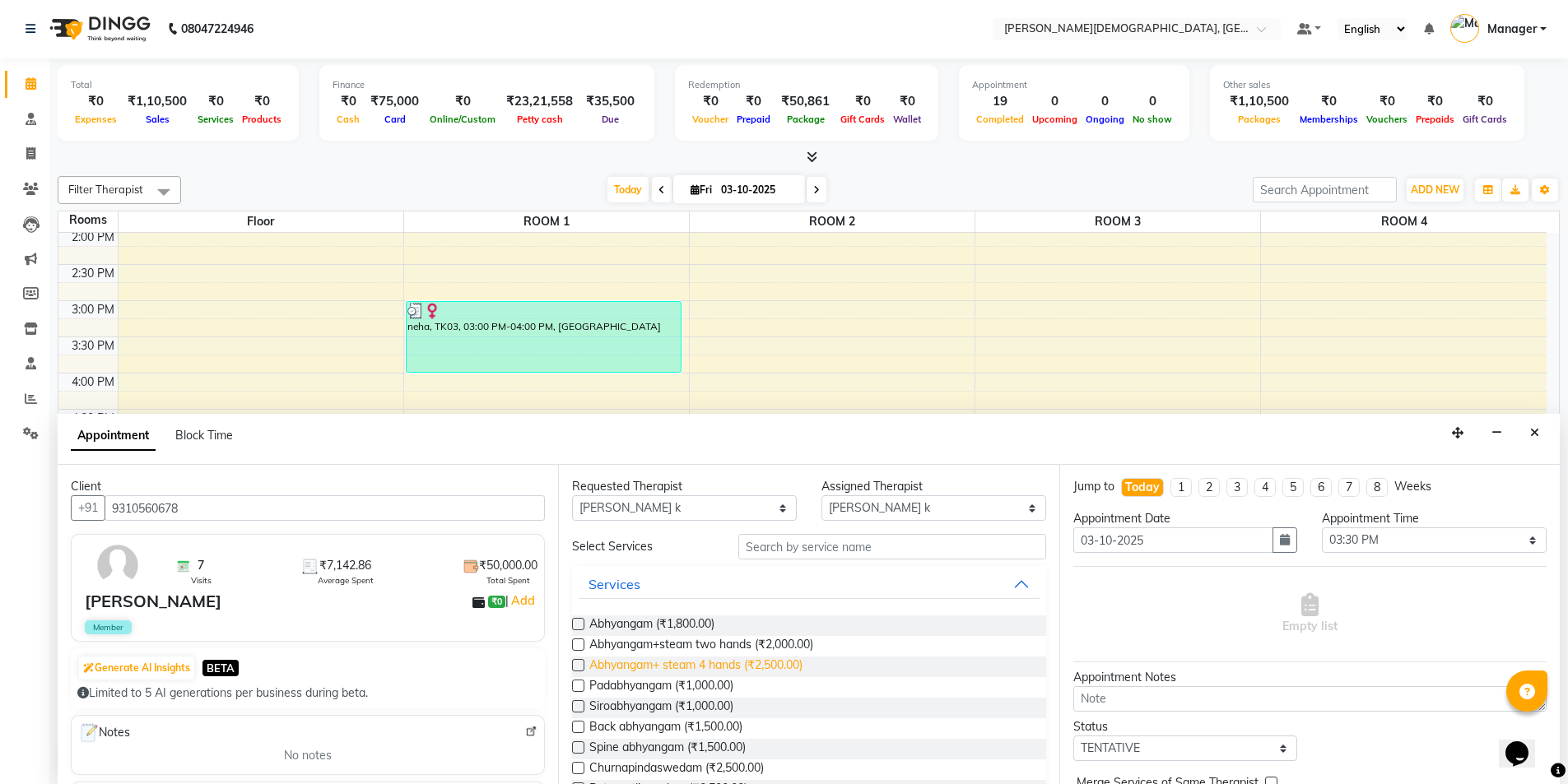
click at [764, 662] on span "Abhyangam+ steam 4 hands (₹2,500.00)" at bounding box center [695, 667] width 213 height 21
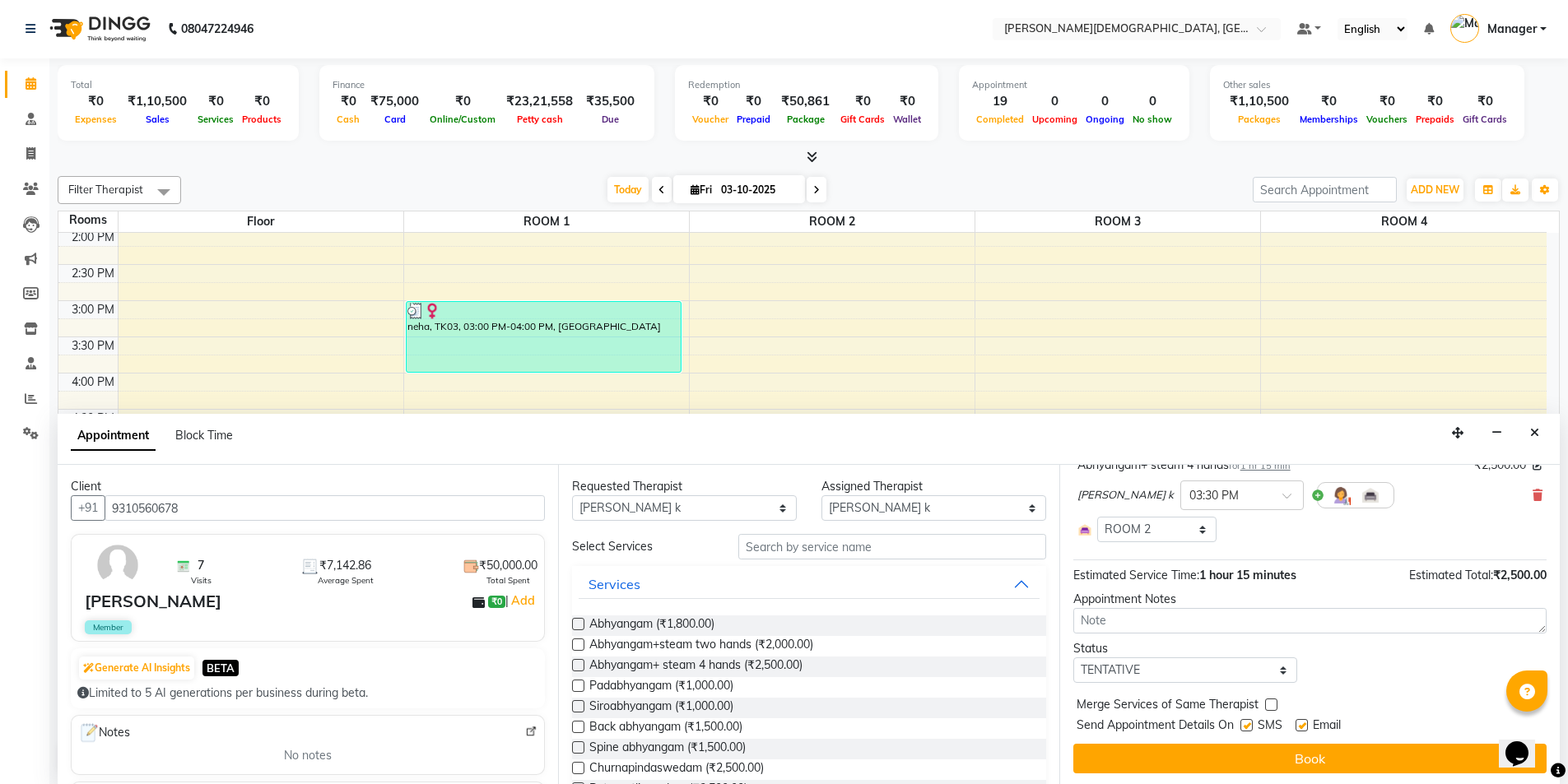
scroll to position [123, 0]
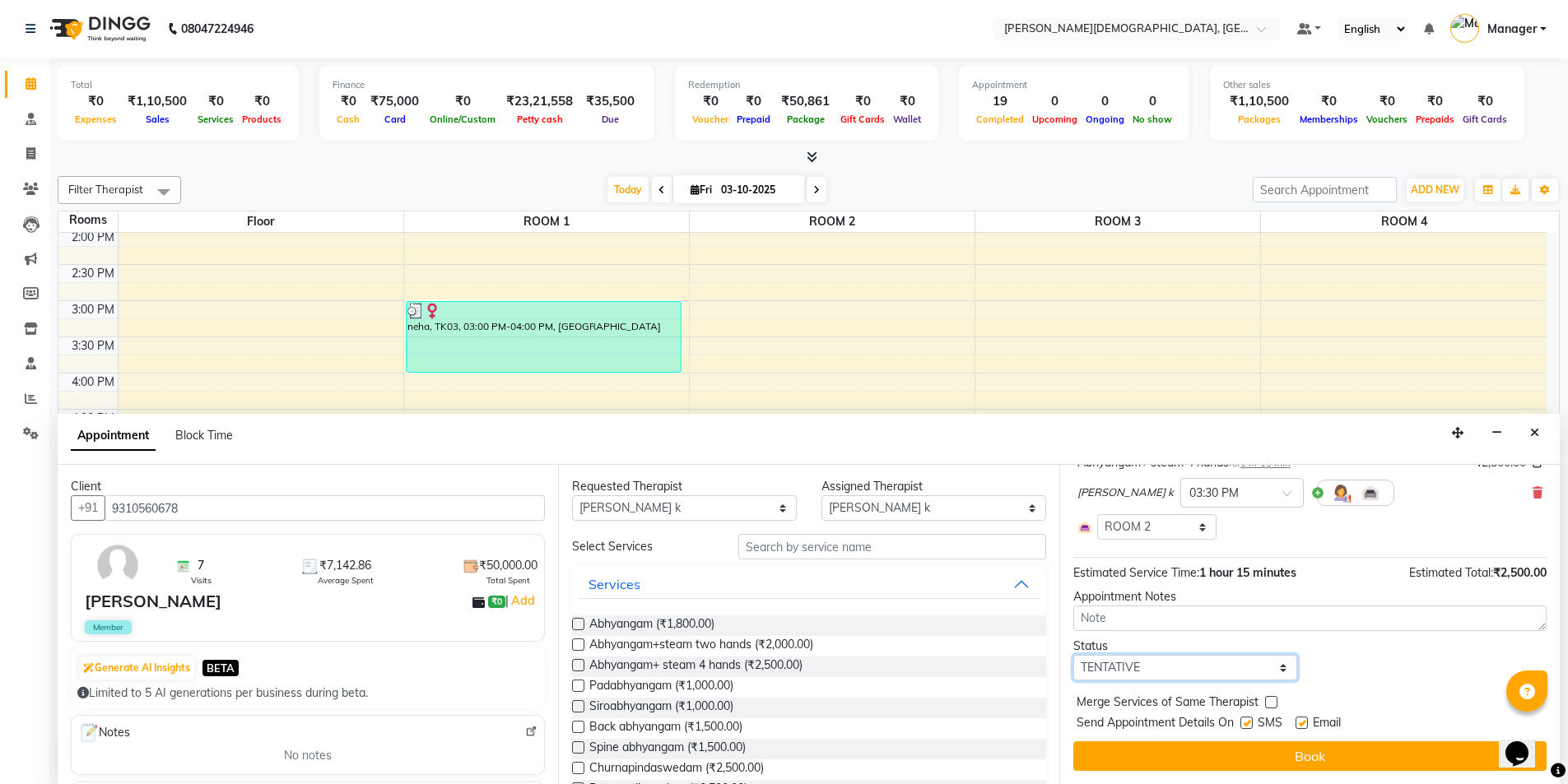
click at [1235, 662] on select "Select TENTATIVE CONFIRM CHECK-IN UPCOMING" at bounding box center [1185, 667] width 225 height 25
click at [1073, 654] on select "Select TENTATIVE CONFIRM CHECK-IN UPCOMING" at bounding box center [1185, 667] width 225 height 25
drag, startPoint x: 1247, startPoint y: 723, endPoint x: 1242, endPoint y: 753, distance: 30.4
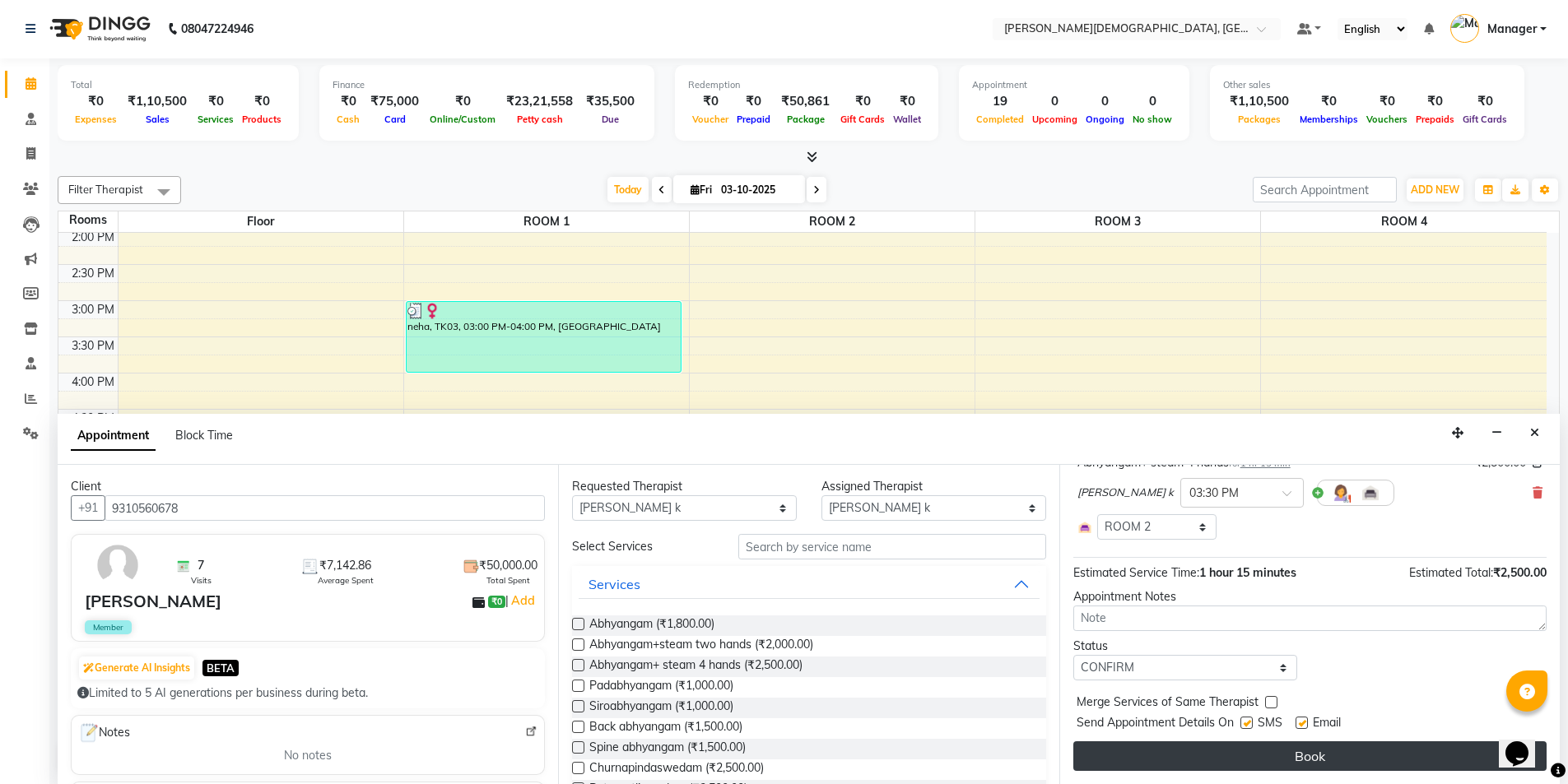
click at [1246, 724] on label at bounding box center [1247, 723] width 12 height 12
click at [1246, 724] on input "checkbox" at bounding box center [1246, 724] width 11 height 10
click at [1242, 753] on button "Book" at bounding box center [1310, 756] width 474 height 30
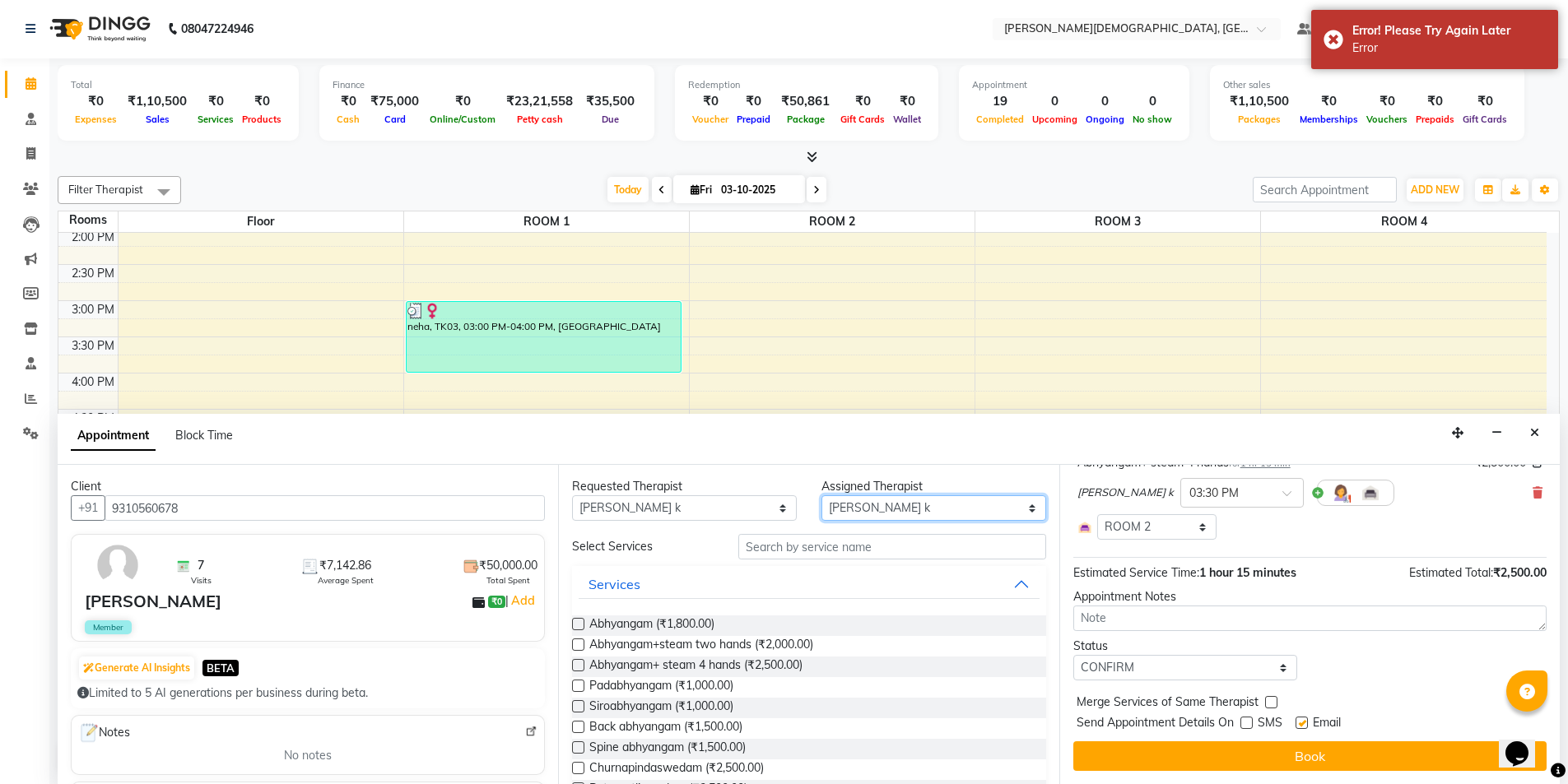
click at [970, 511] on select "Select [PERSON_NAME] [PERSON_NAME] [PERSON_NAME] [PERSON_NAME] [PERSON_NAME] [P…" at bounding box center [933, 508] width 225 height 25
click at [821, 495] on select "Select [PERSON_NAME] [PERSON_NAME] [PERSON_NAME] [PERSON_NAME] [PERSON_NAME] [P…" at bounding box center [933, 508] width 225 height 25
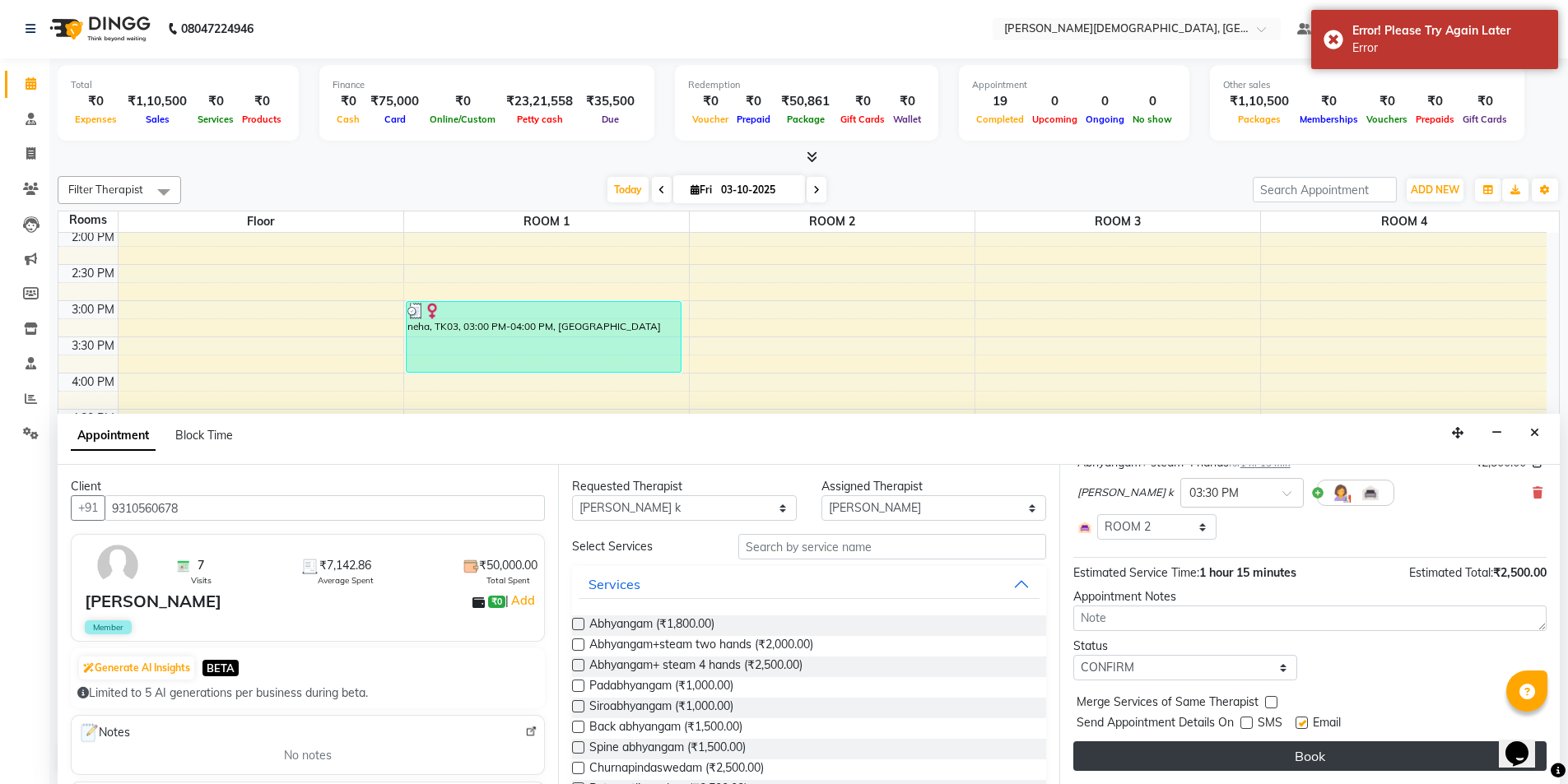
click at [1297, 748] on button "Book" at bounding box center [1310, 756] width 474 height 30
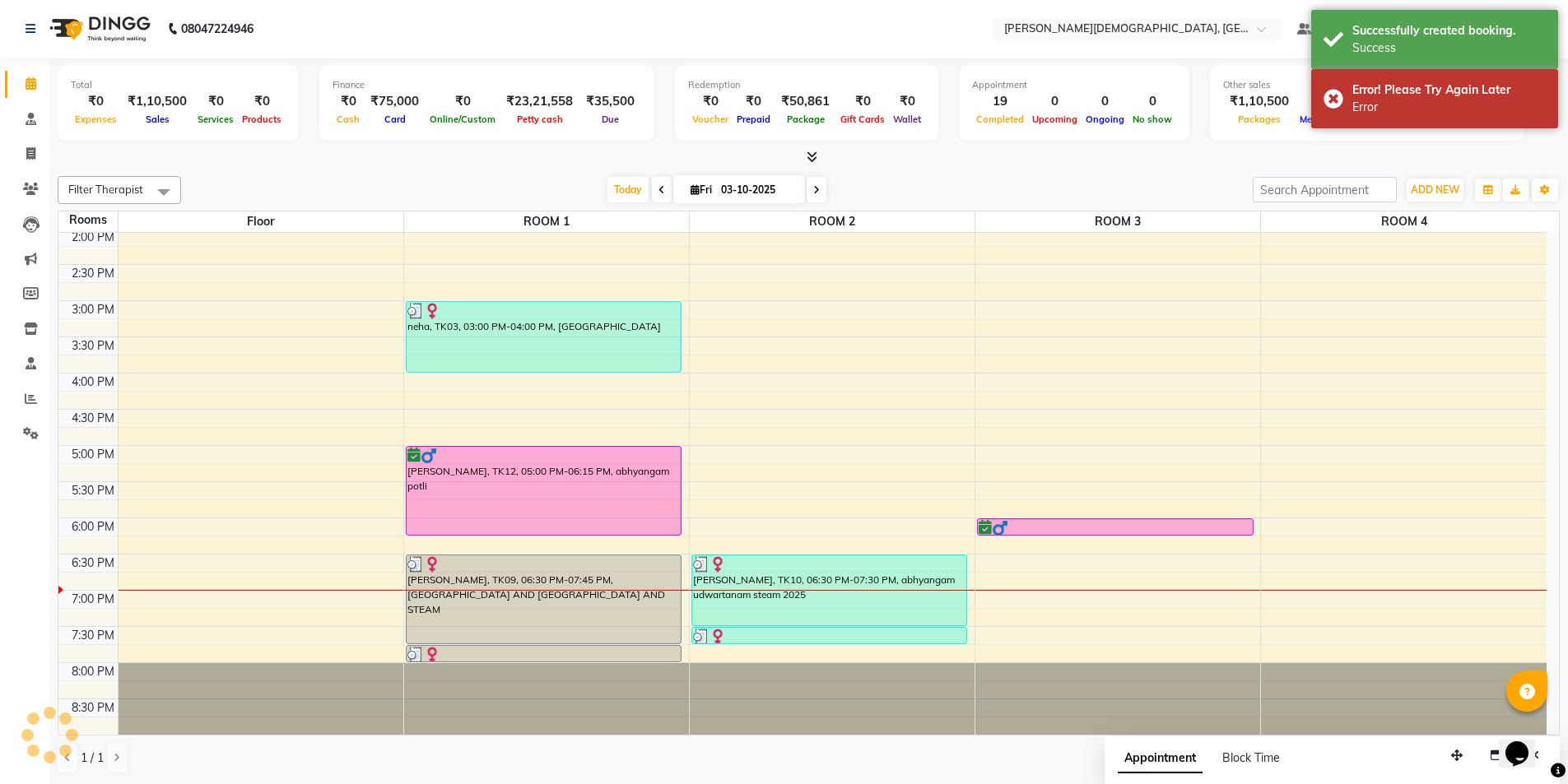
scroll to position [0, 0]
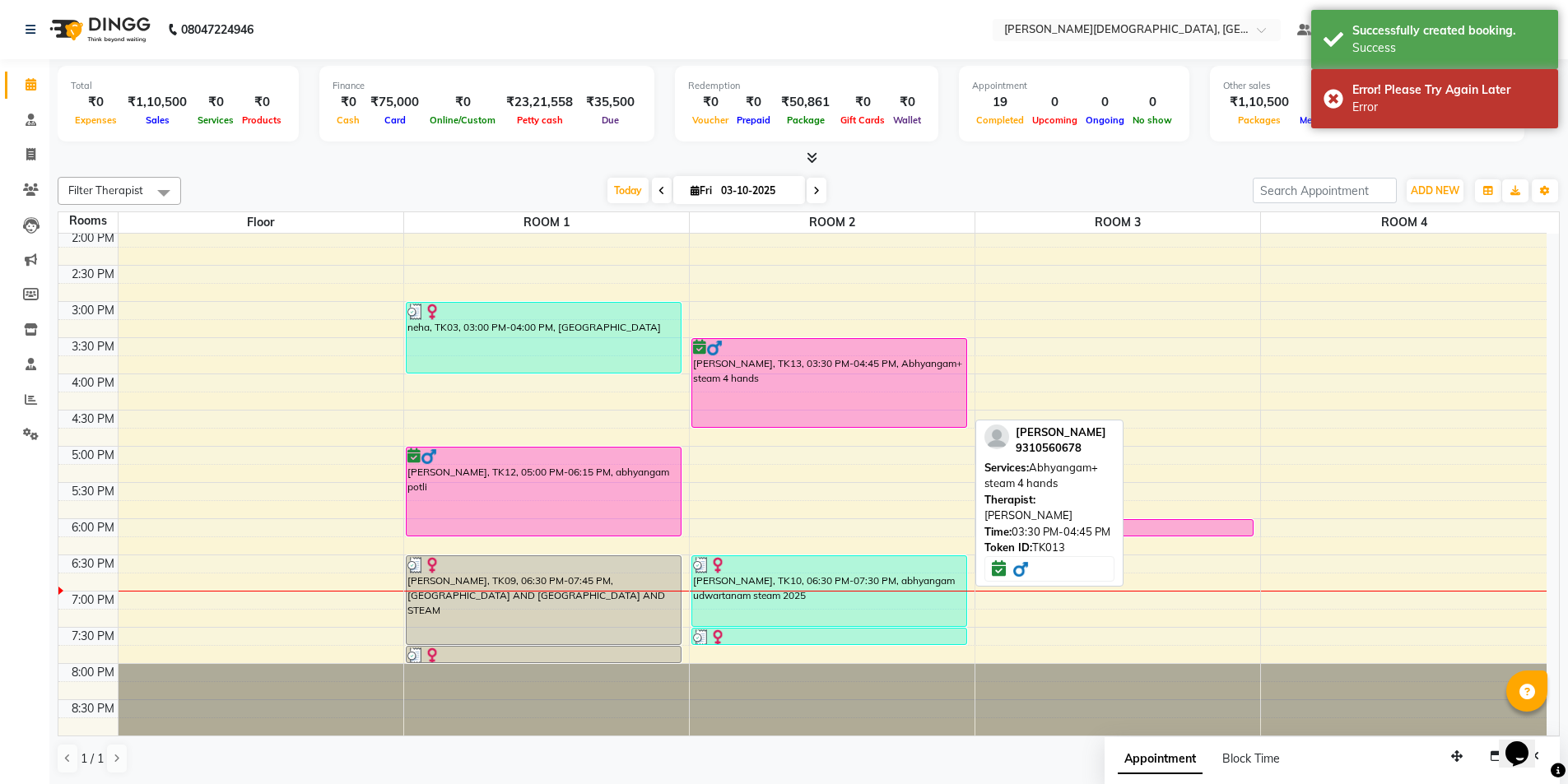
click at [830, 401] on div "[PERSON_NAME], TK13, 03:30 PM-04:45 PM, Abhyangam+ steam 4 hands" at bounding box center [830, 382] width 275 height 88
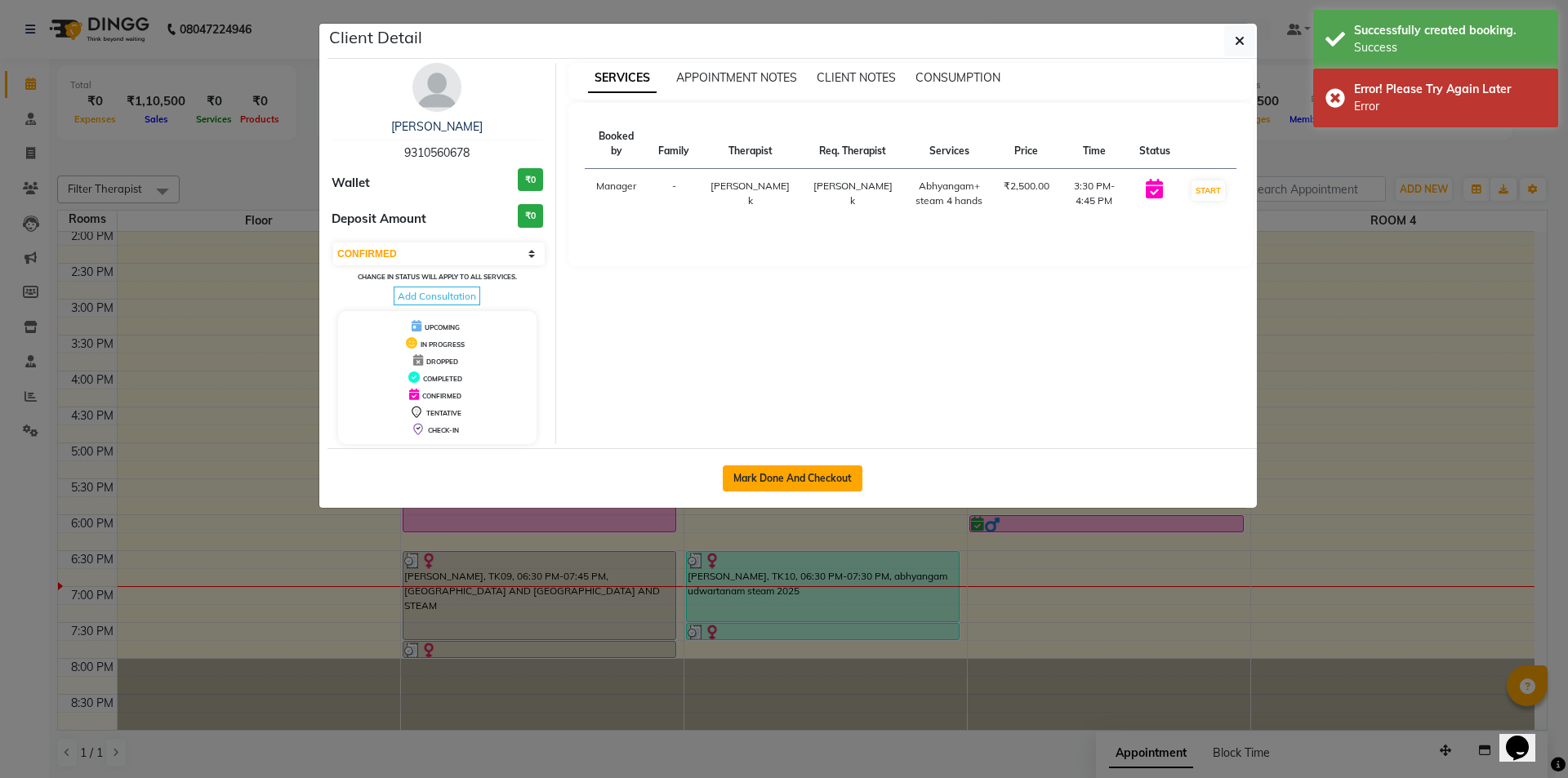
click at [824, 473] on button "Mark Done And Checkout" at bounding box center [792, 478] width 140 height 26
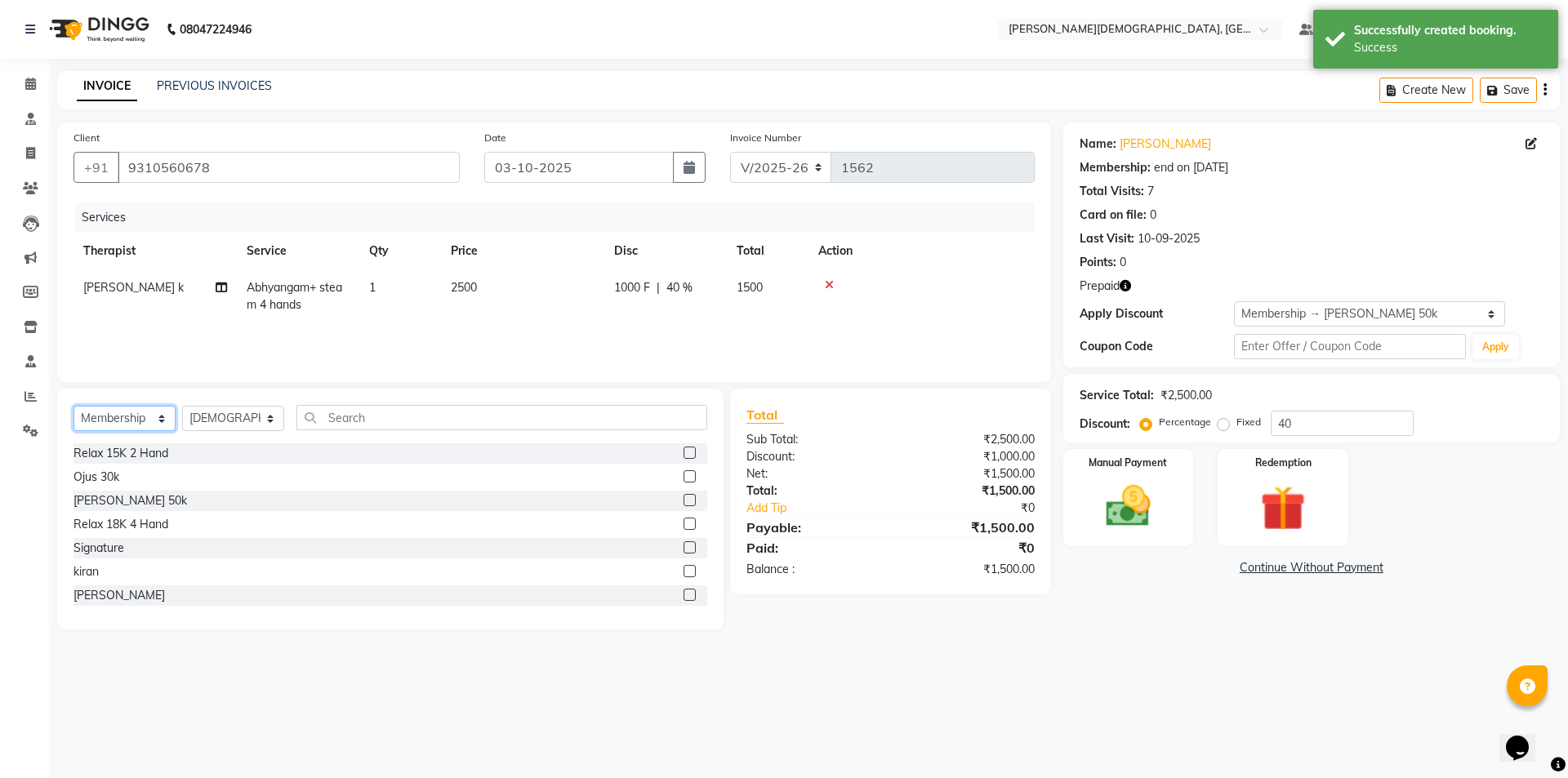
click at [163, 411] on select "Select Service Product Membership Package Voucher Prepaid Gift Card" at bounding box center [125, 418] width 103 height 25
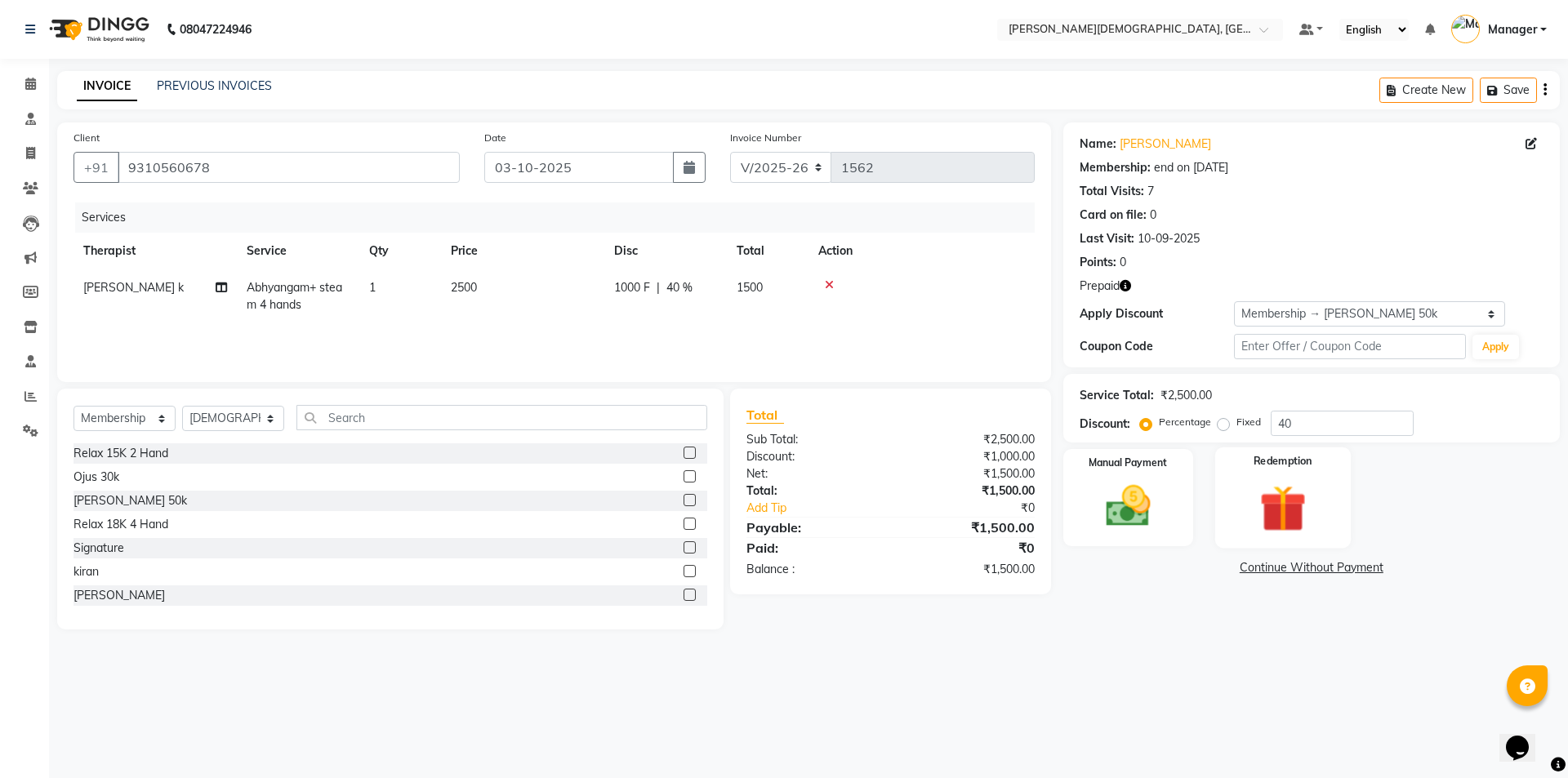
click at [1296, 508] on img at bounding box center [1282, 508] width 76 height 58
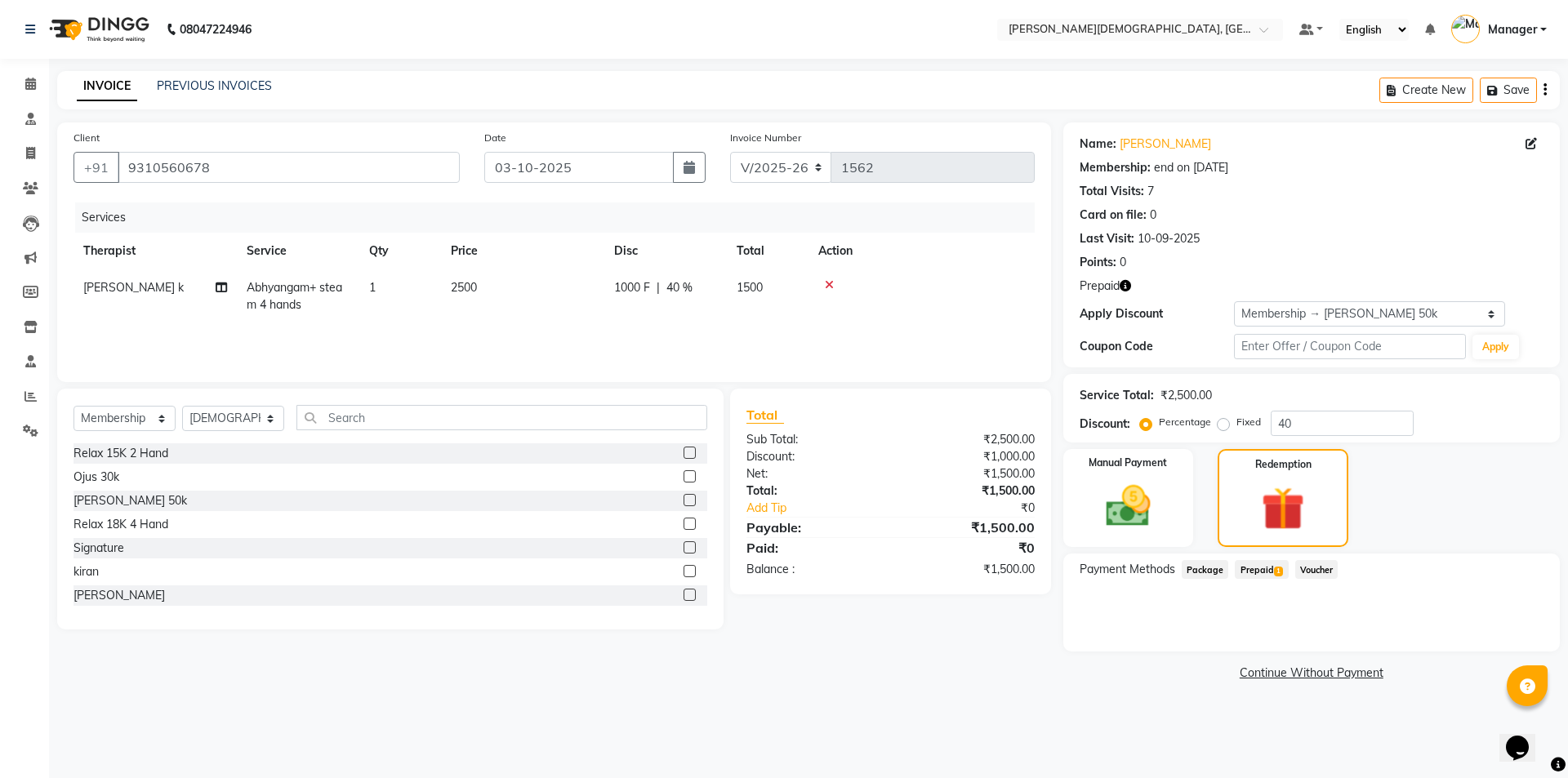
click at [1250, 567] on span "Prepaid 1" at bounding box center [1260, 570] width 53 height 19
click at [1499, 637] on button "Add" at bounding box center [1505, 635] width 60 height 28
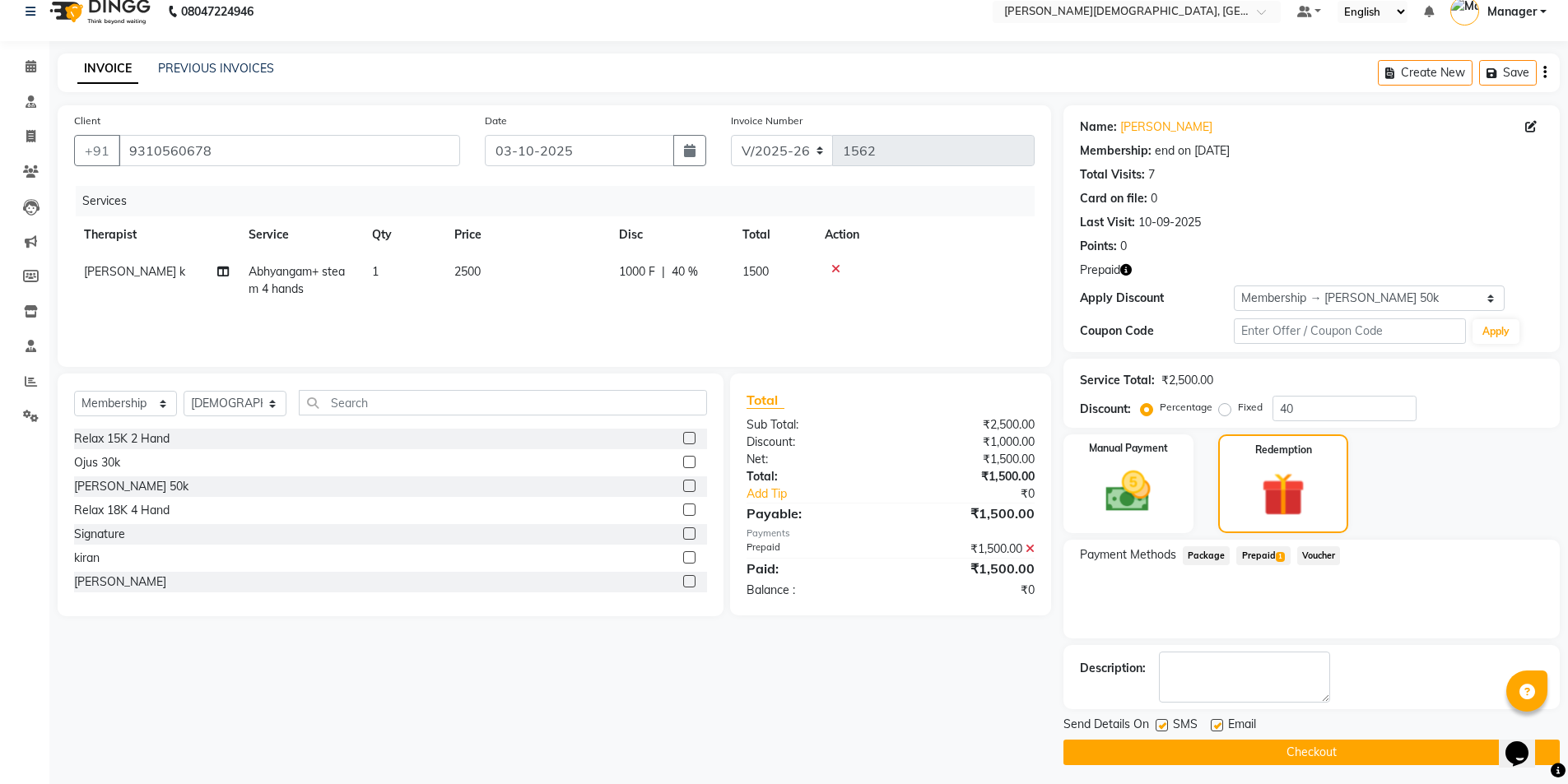
scroll to position [24, 0]
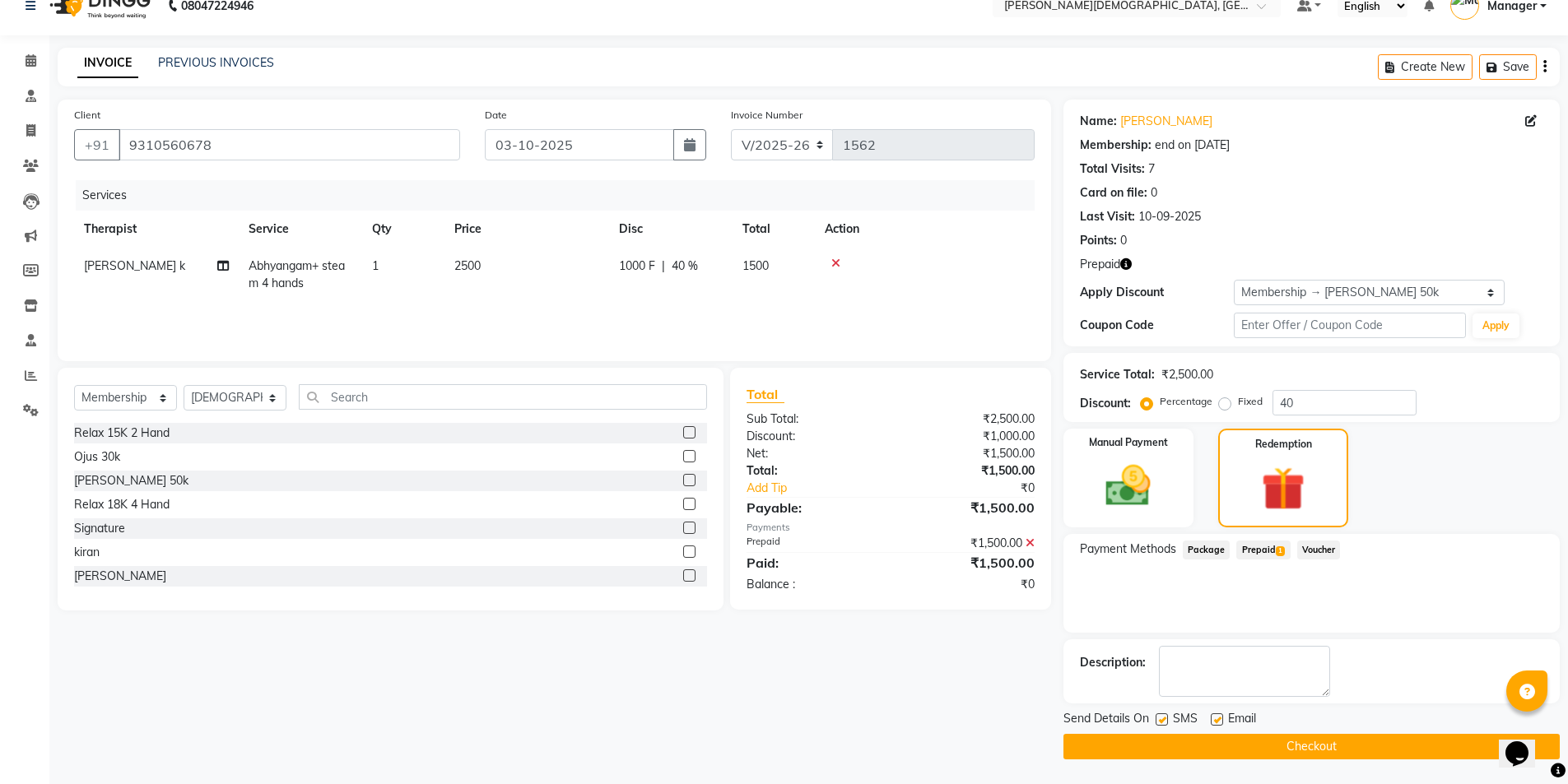
click at [1162, 720] on label at bounding box center [1162, 719] width 12 height 12
click at [1162, 720] on input "checkbox" at bounding box center [1161, 720] width 11 height 10
click at [1157, 747] on button "Checkout" at bounding box center [1311, 746] width 496 height 25
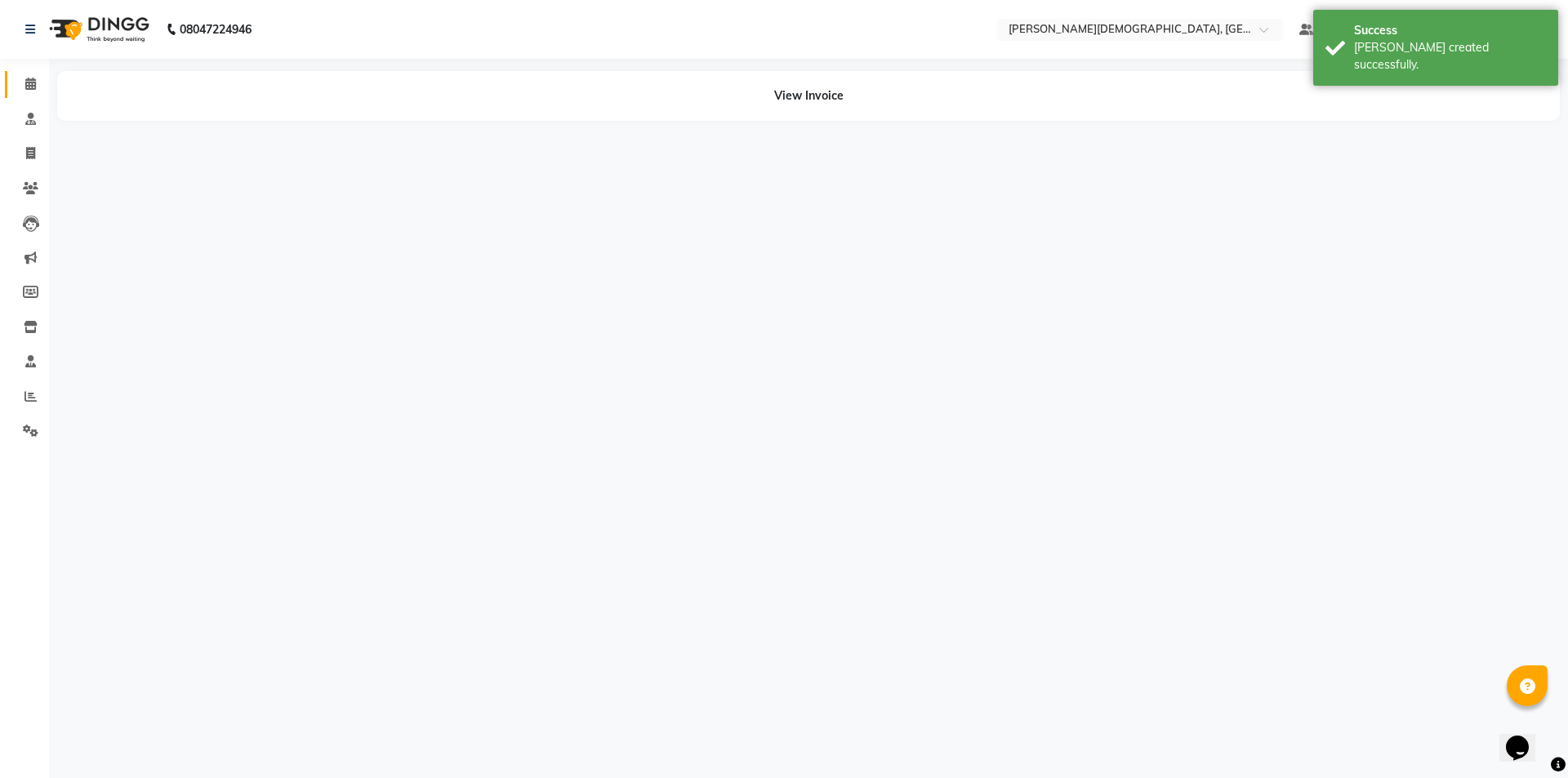
click at [34, 87] on icon at bounding box center [30, 83] width 10 height 12
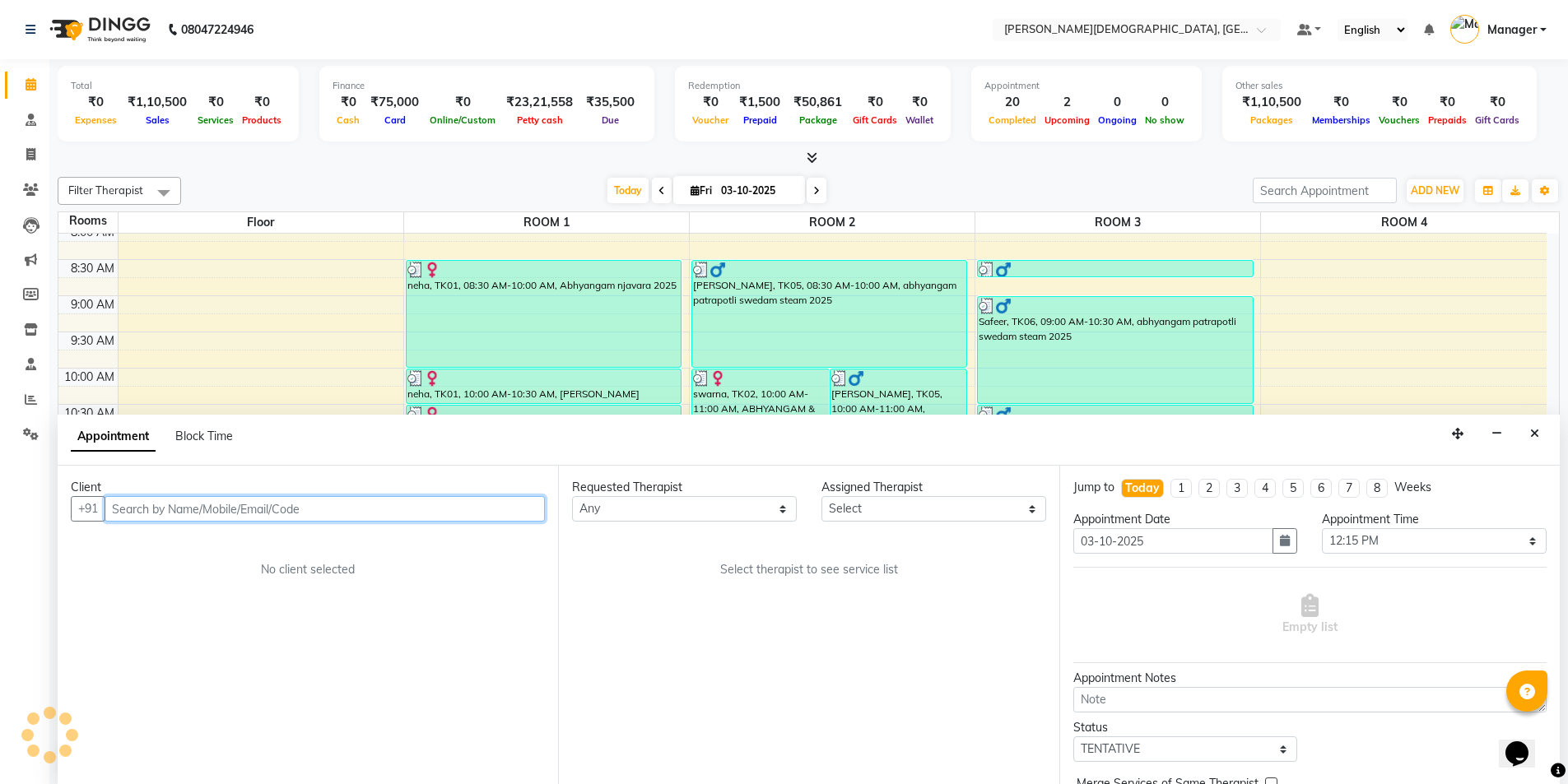
scroll to position [1, 0]
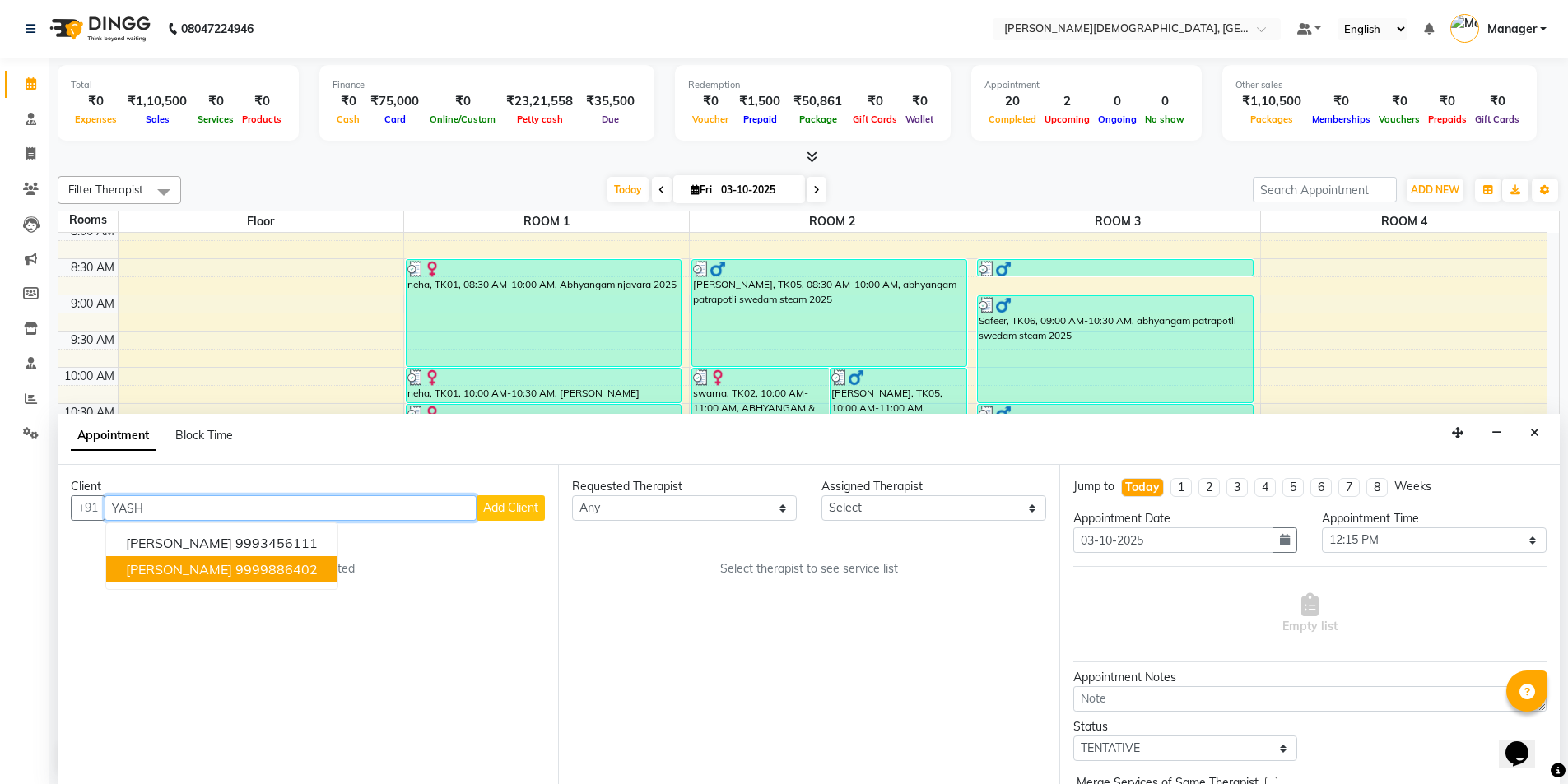
click at [179, 577] on span "[PERSON_NAME]" at bounding box center [179, 569] width 106 height 17
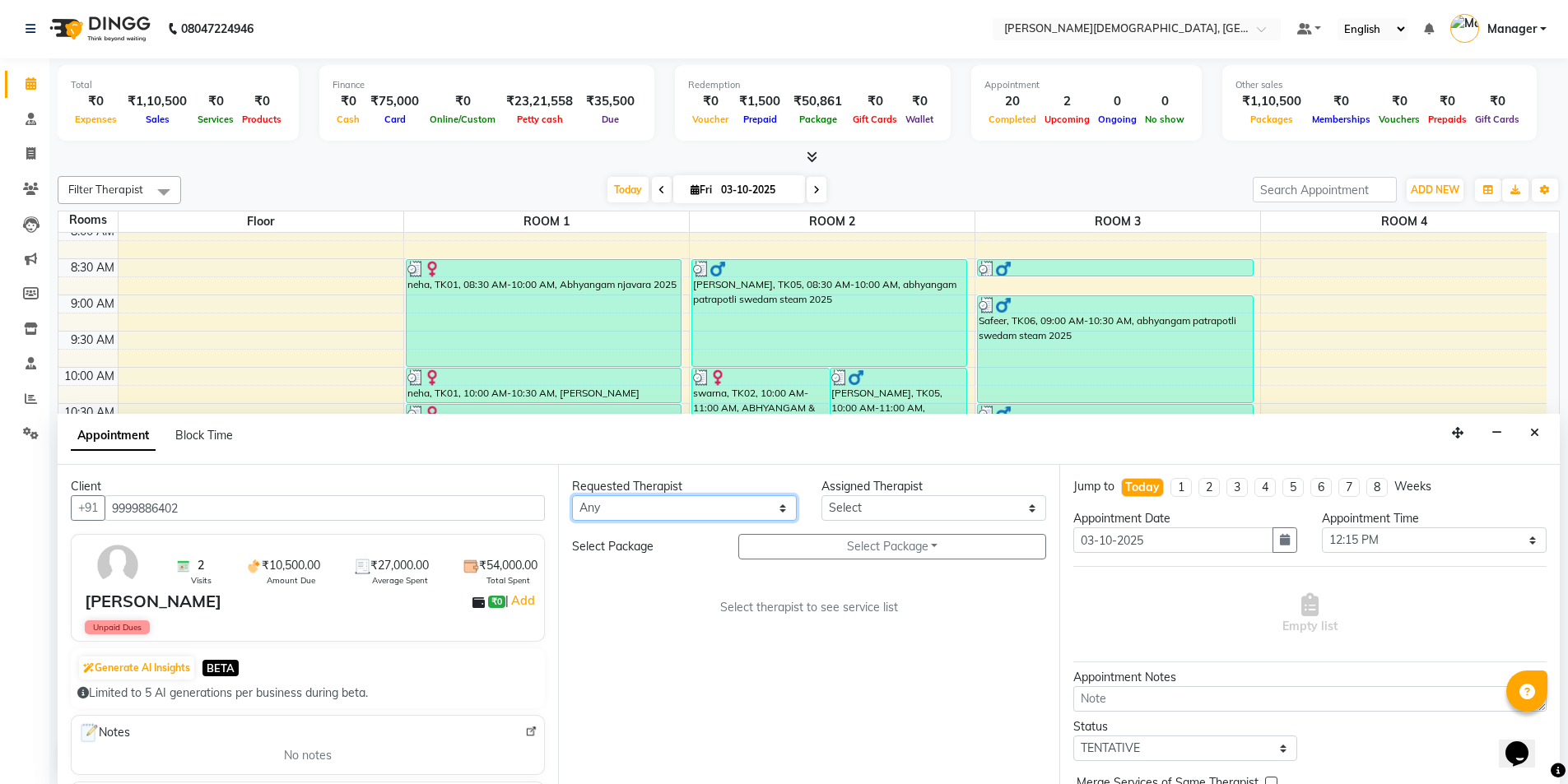
click at [692, 504] on select "Any [PERSON_NAME] [PERSON_NAME] [PERSON_NAME] [PERSON_NAME] [PERSON_NAME] [PERS…" at bounding box center [684, 508] width 225 height 25
click at [572, 495] on select "Any [PERSON_NAME] [PERSON_NAME] [PERSON_NAME] [PERSON_NAME] [PERSON_NAME] [PERS…" at bounding box center [684, 508] width 225 height 25
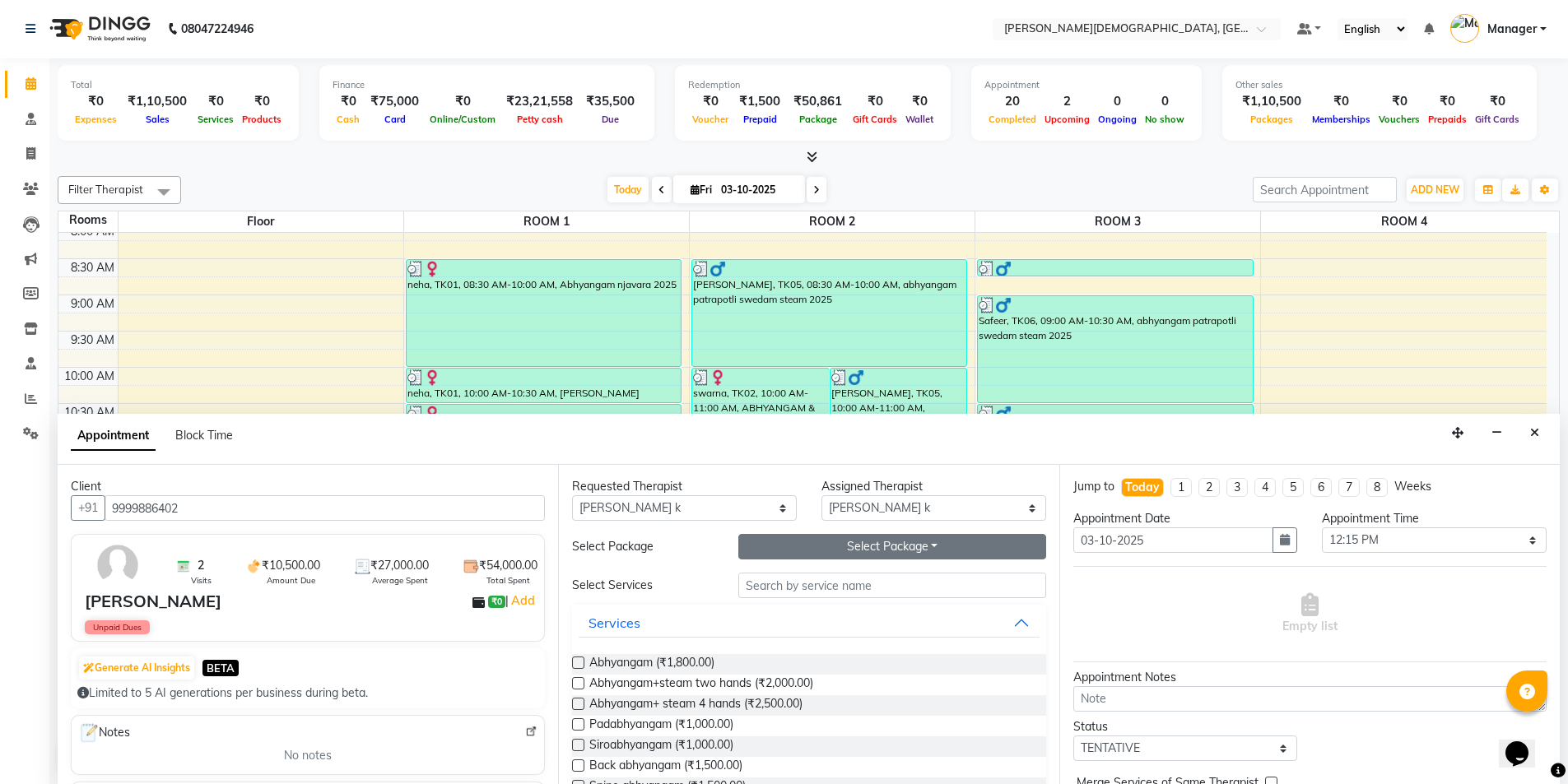
click at [817, 557] on button "Select Package Toggle Dropdown" at bounding box center [892, 546] width 308 height 25
click at [811, 578] on li "[PERSON_NAME]" at bounding box center [804, 580] width 130 height 24
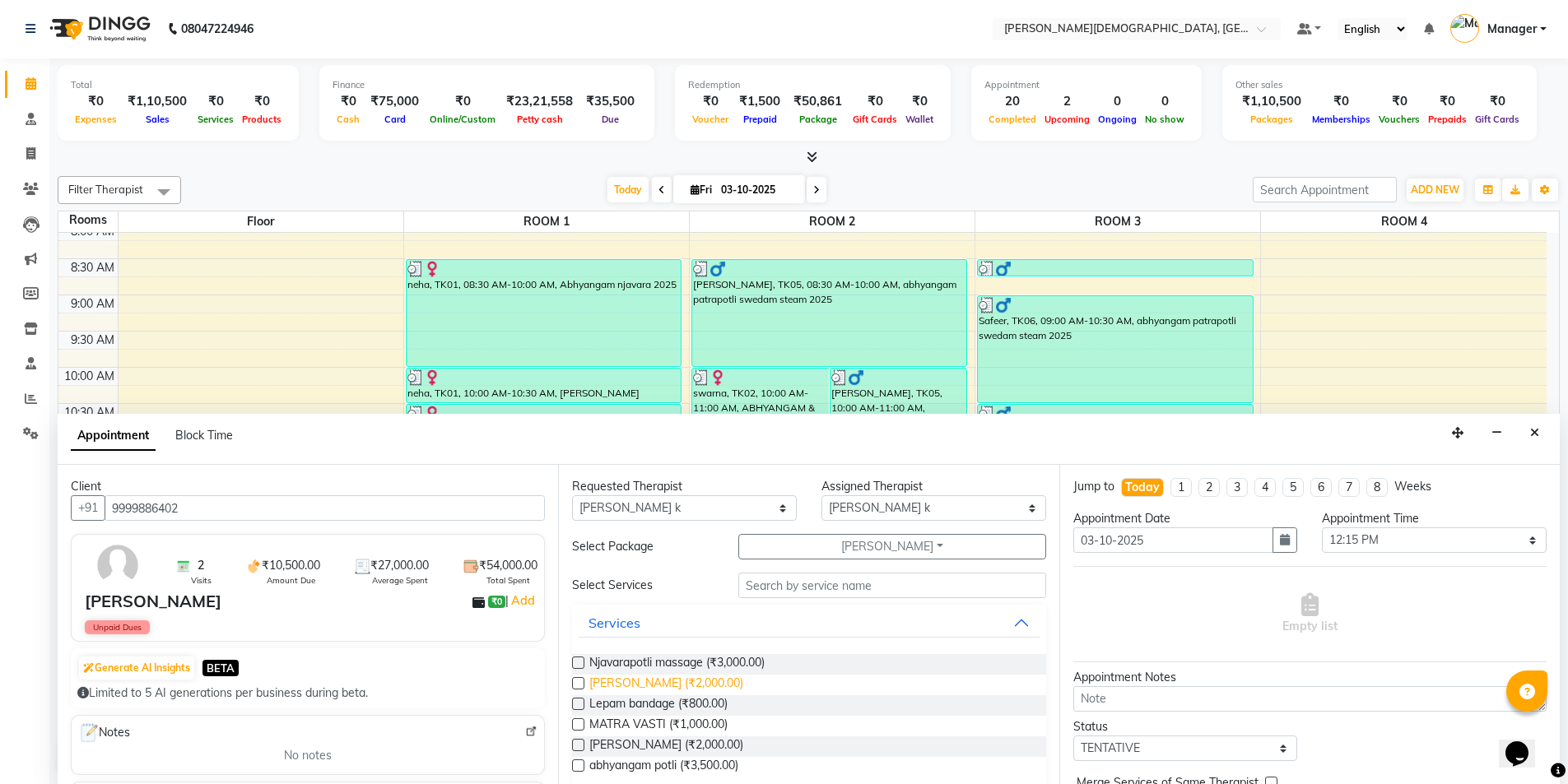
click at [680, 680] on span "[PERSON_NAME] (₹2,000.00)" at bounding box center [666, 685] width 154 height 21
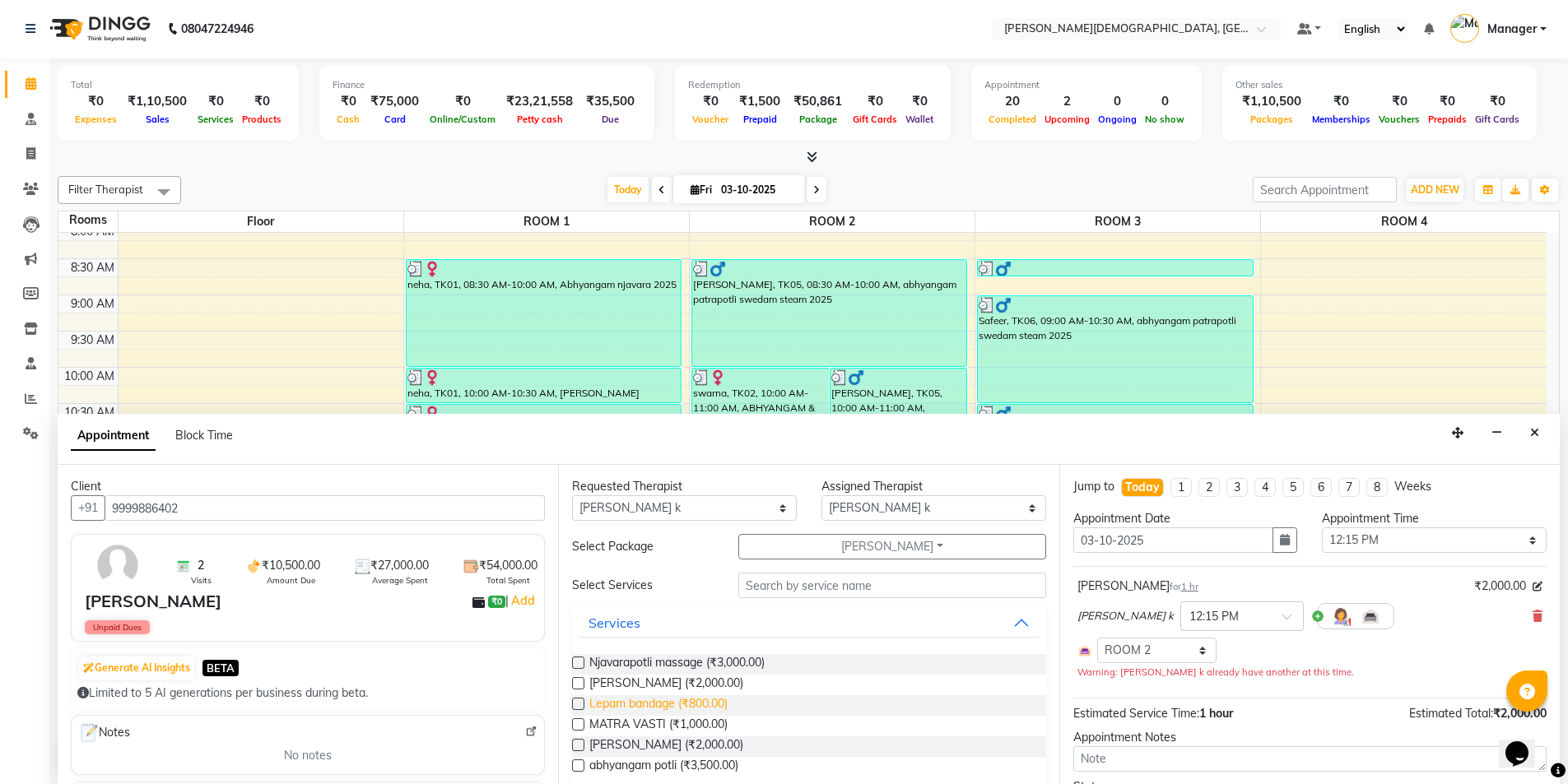
click at [684, 699] on span "Lepam bandage (₹800.00)" at bounding box center [658, 705] width 138 height 21
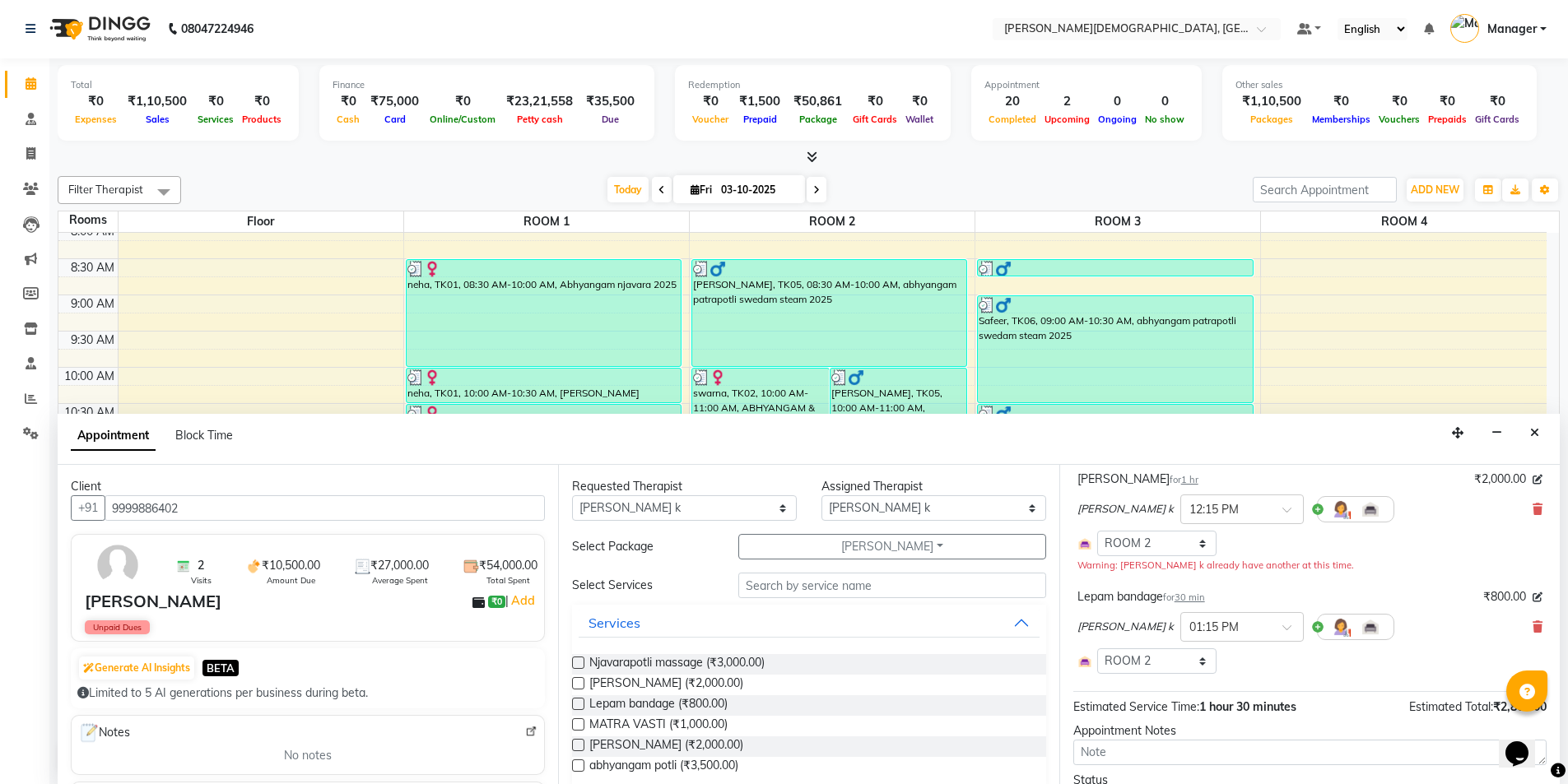
scroll to position [241, 0]
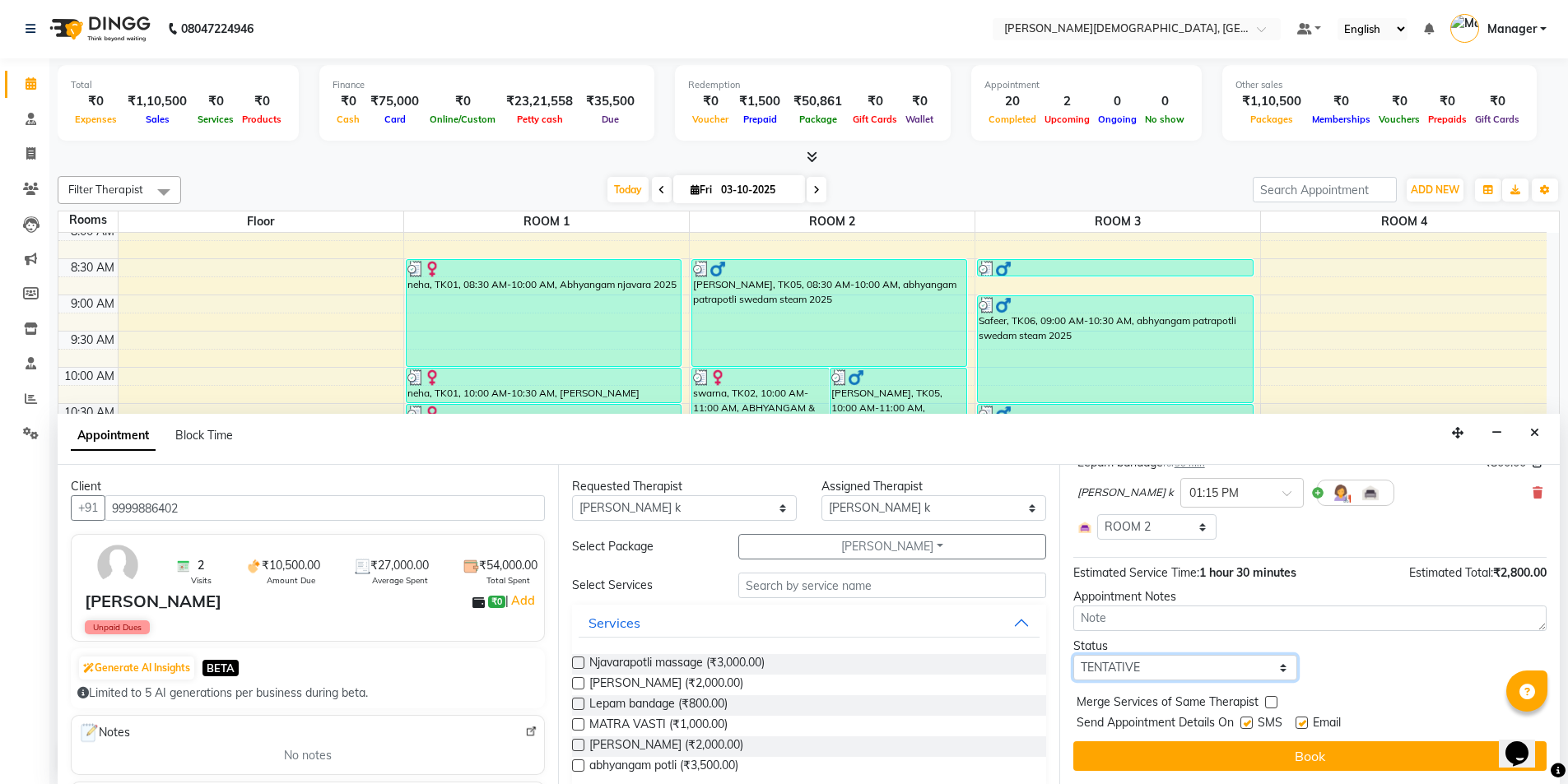
click at [1219, 665] on select "Select TENTATIVE CONFIRM CHECK-IN UPCOMING" at bounding box center [1185, 667] width 225 height 25
click at [1073, 654] on select "Select TENTATIVE CONFIRM CHECK-IN UPCOMING" at bounding box center [1185, 667] width 225 height 25
click at [1248, 724] on label at bounding box center [1247, 723] width 12 height 12
click at [1248, 724] on input "checkbox" at bounding box center [1246, 724] width 11 height 10
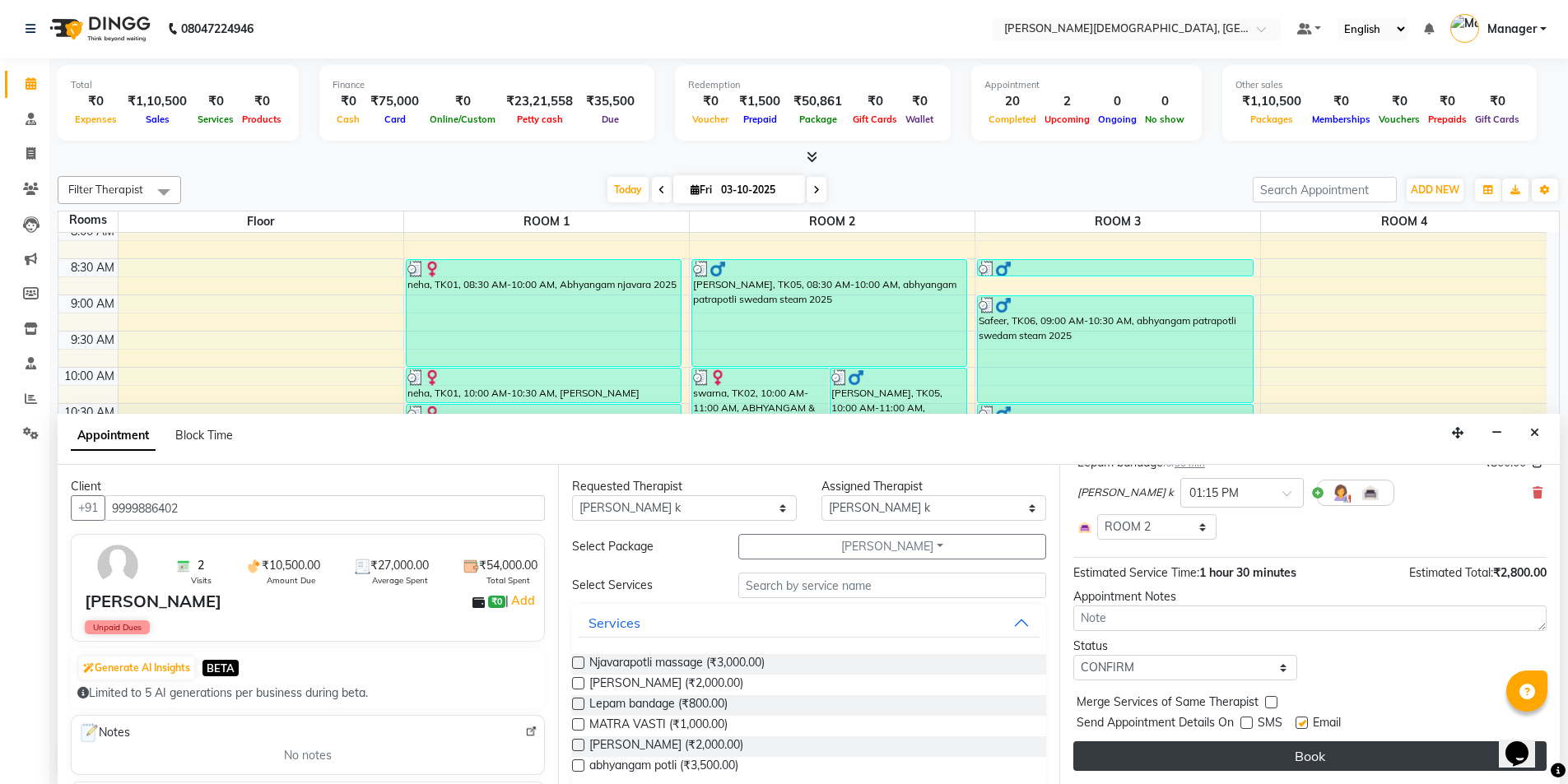
click at [1238, 756] on button "Book" at bounding box center [1310, 756] width 474 height 30
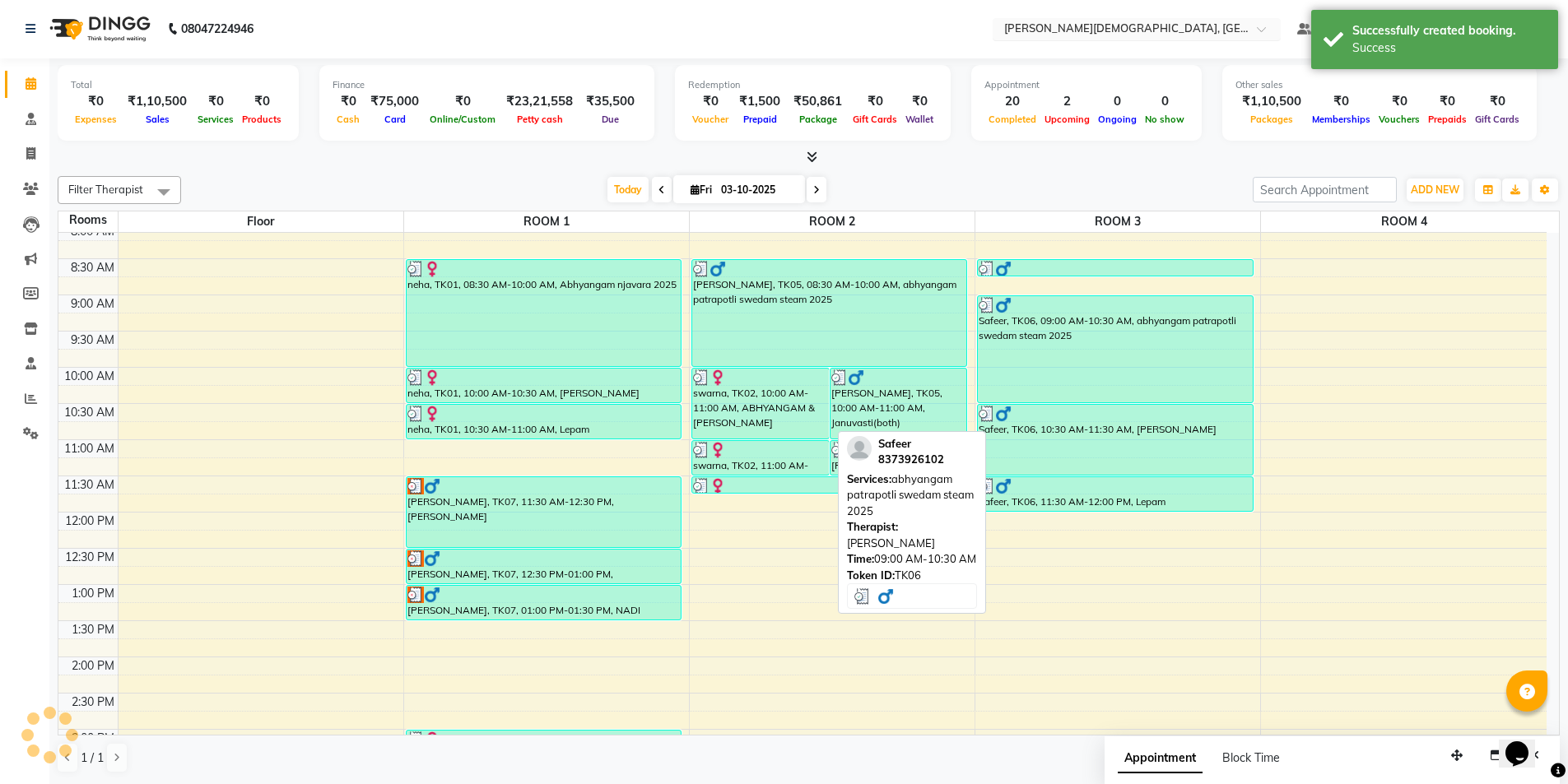
scroll to position [0, 0]
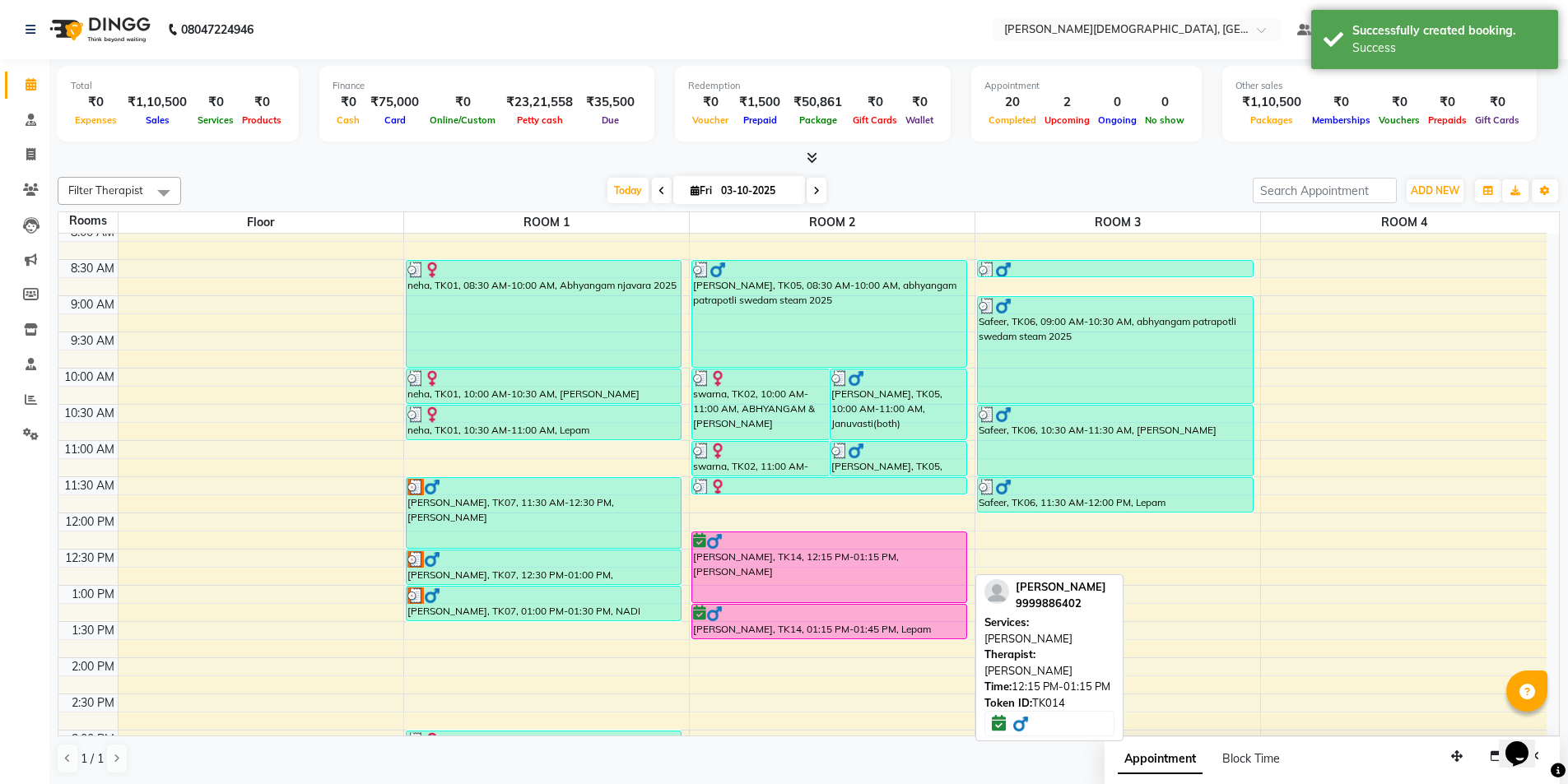
click at [739, 571] on div "[PERSON_NAME], TK14, 12:15 PM-01:15 PM, [PERSON_NAME]" at bounding box center [830, 567] width 275 height 70
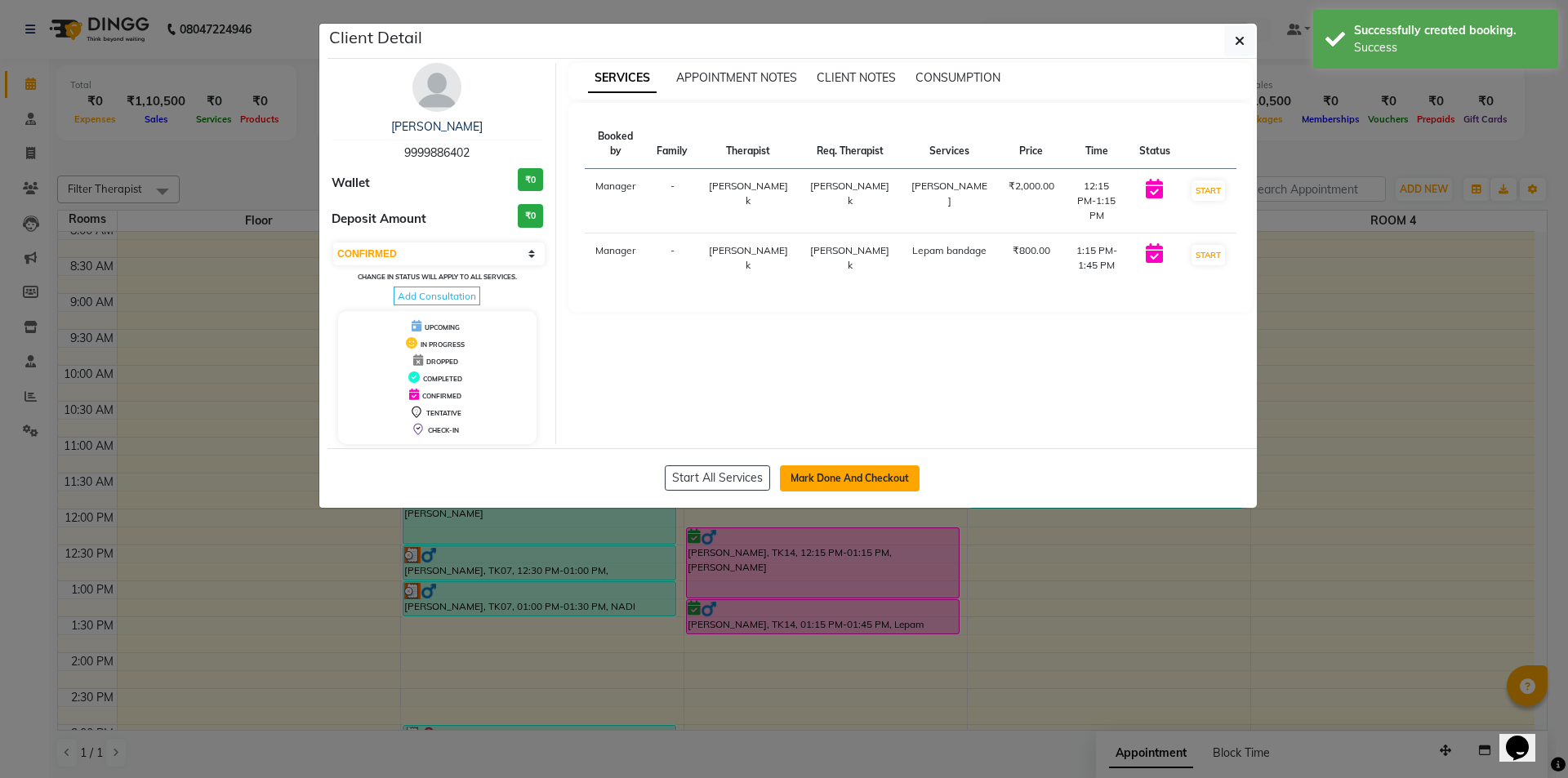
click at [842, 478] on button "Mark Done And Checkout" at bounding box center [850, 478] width 140 height 26
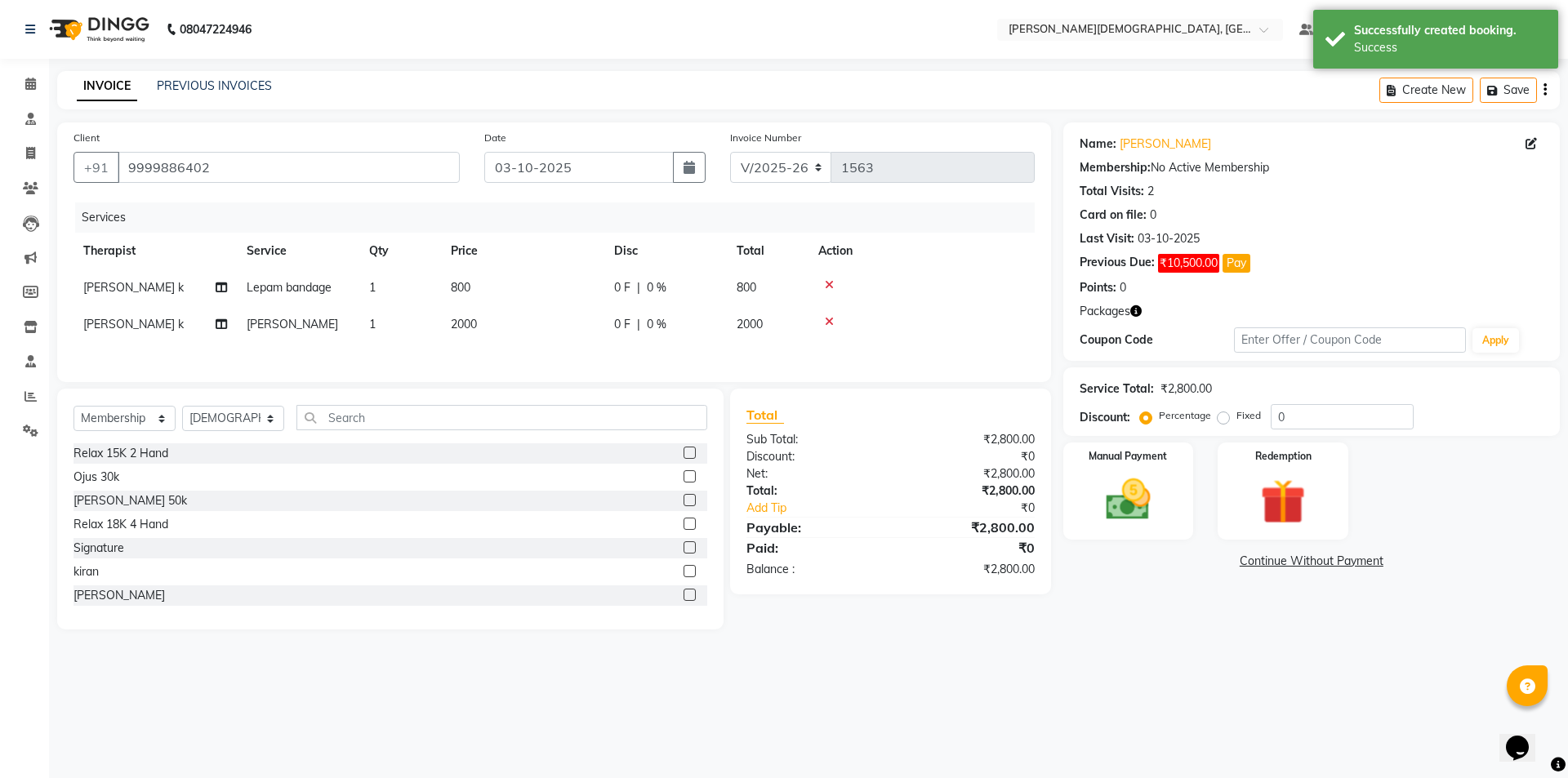
click at [386, 286] on td "1" at bounding box center [400, 287] width 82 height 36
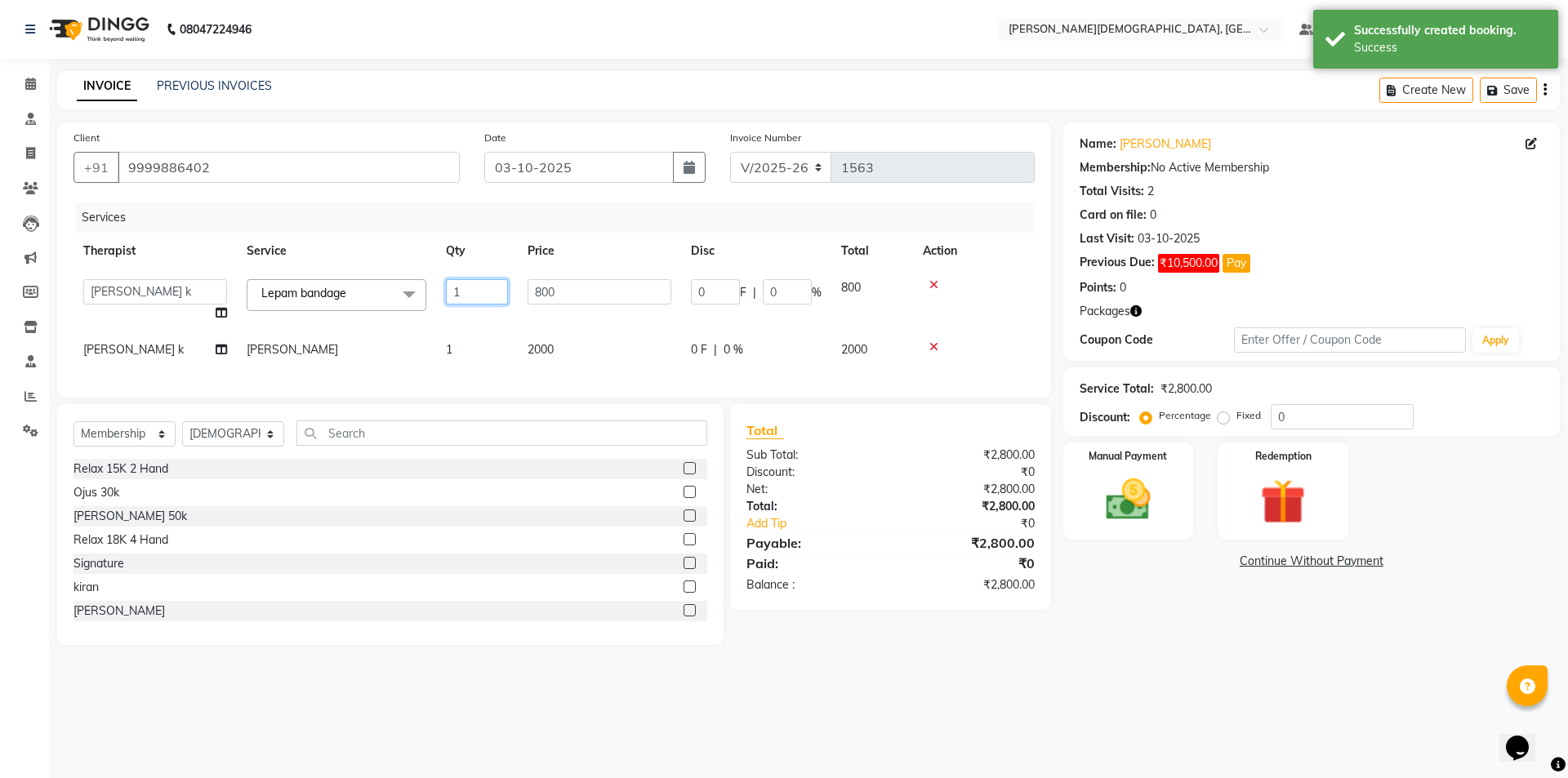
click at [483, 296] on input "1" at bounding box center [476, 291] width 62 height 25
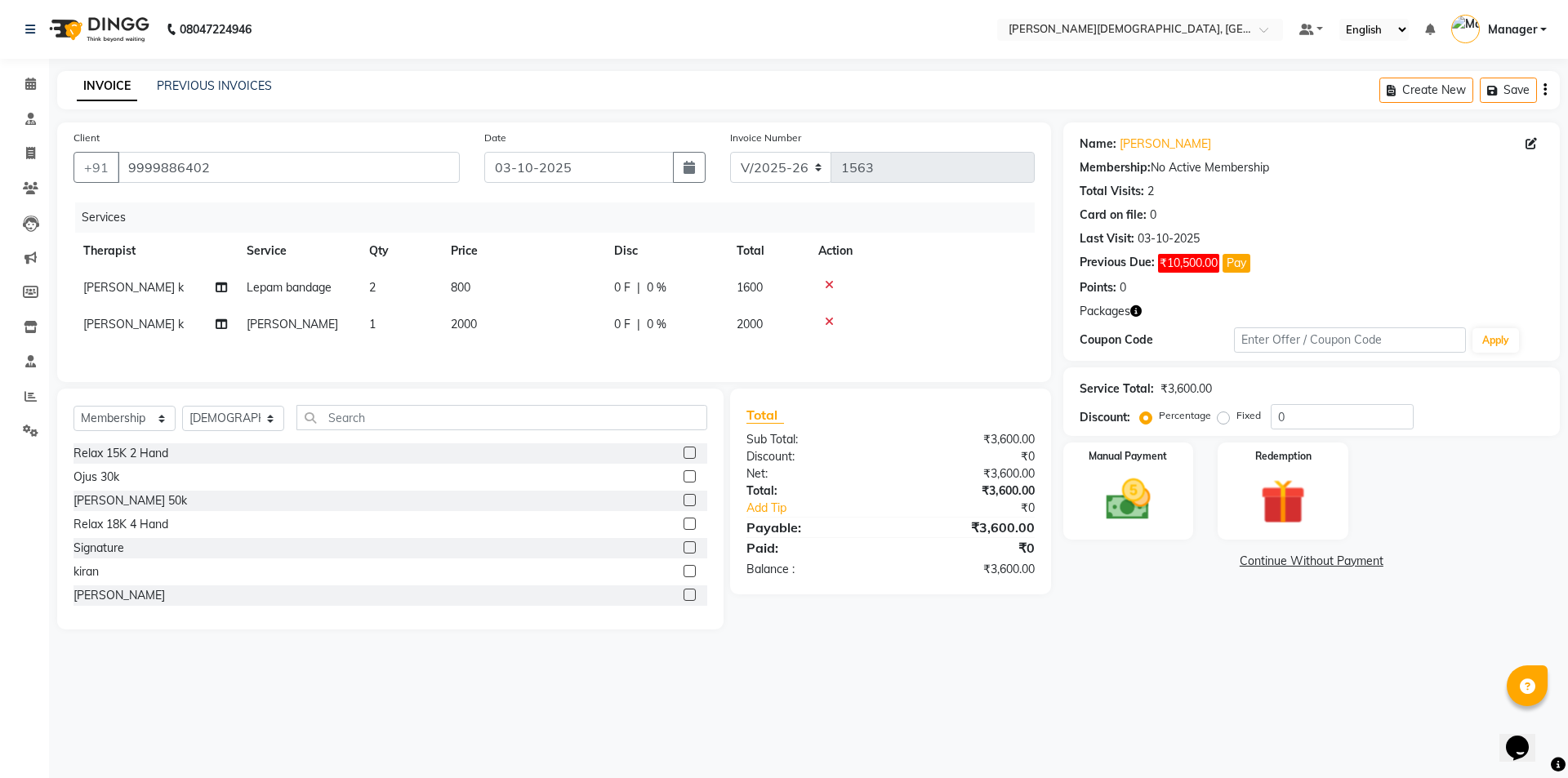
click at [464, 353] on div "Services Therapist Service Qty Price Disc Total Action [PERSON_NAME] k Lepam ba…" at bounding box center [554, 284] width 961 height 163
click at [388, 333] on td "1" at bounding box center [400, 325] width 82 height 36
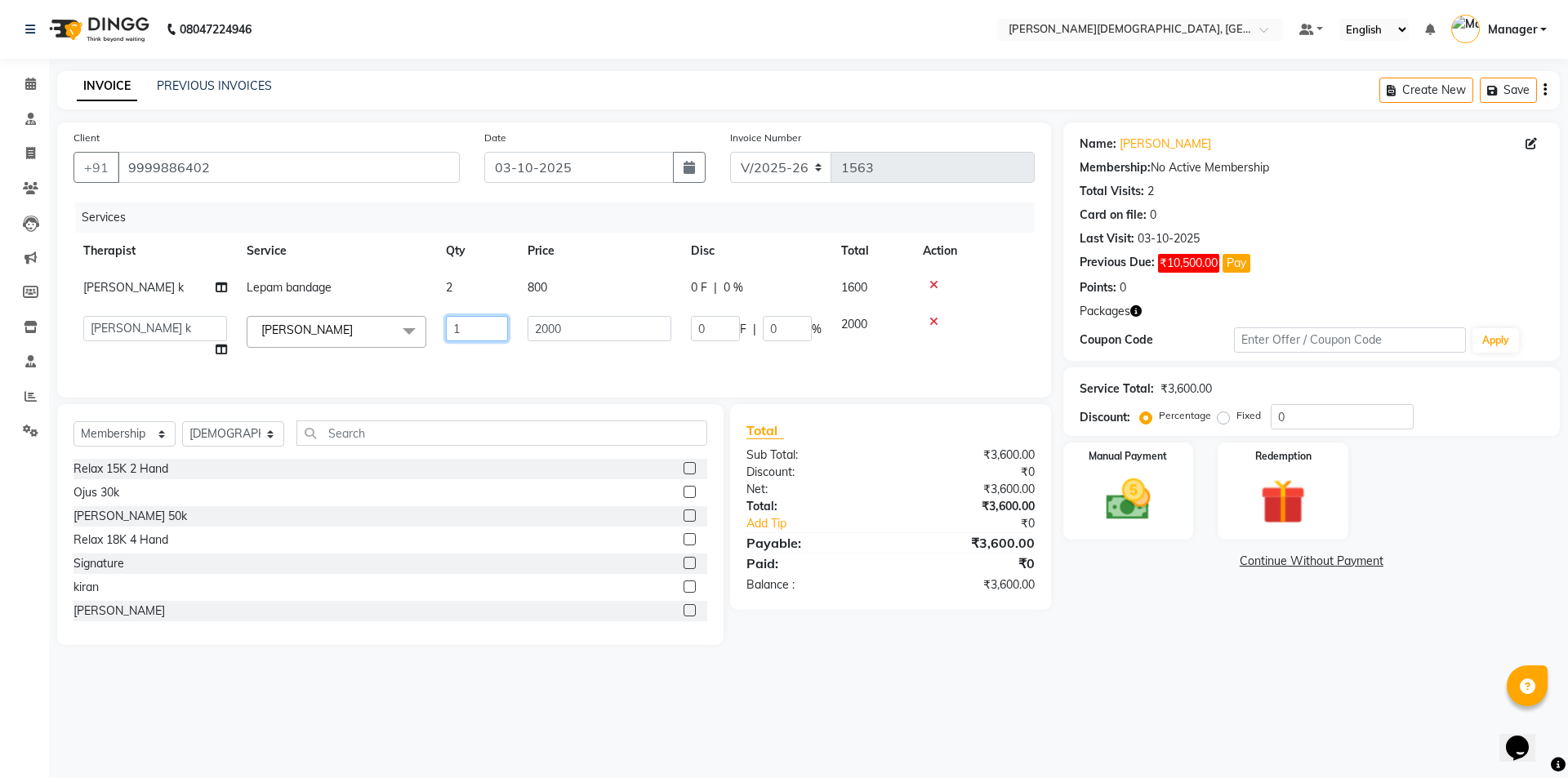
click at [466, 327] on input "1" at bounding box center [476, 328] width 62 height 25
click at [1311, 502] on img at bounding box center [1282, 501] width 76 height 58
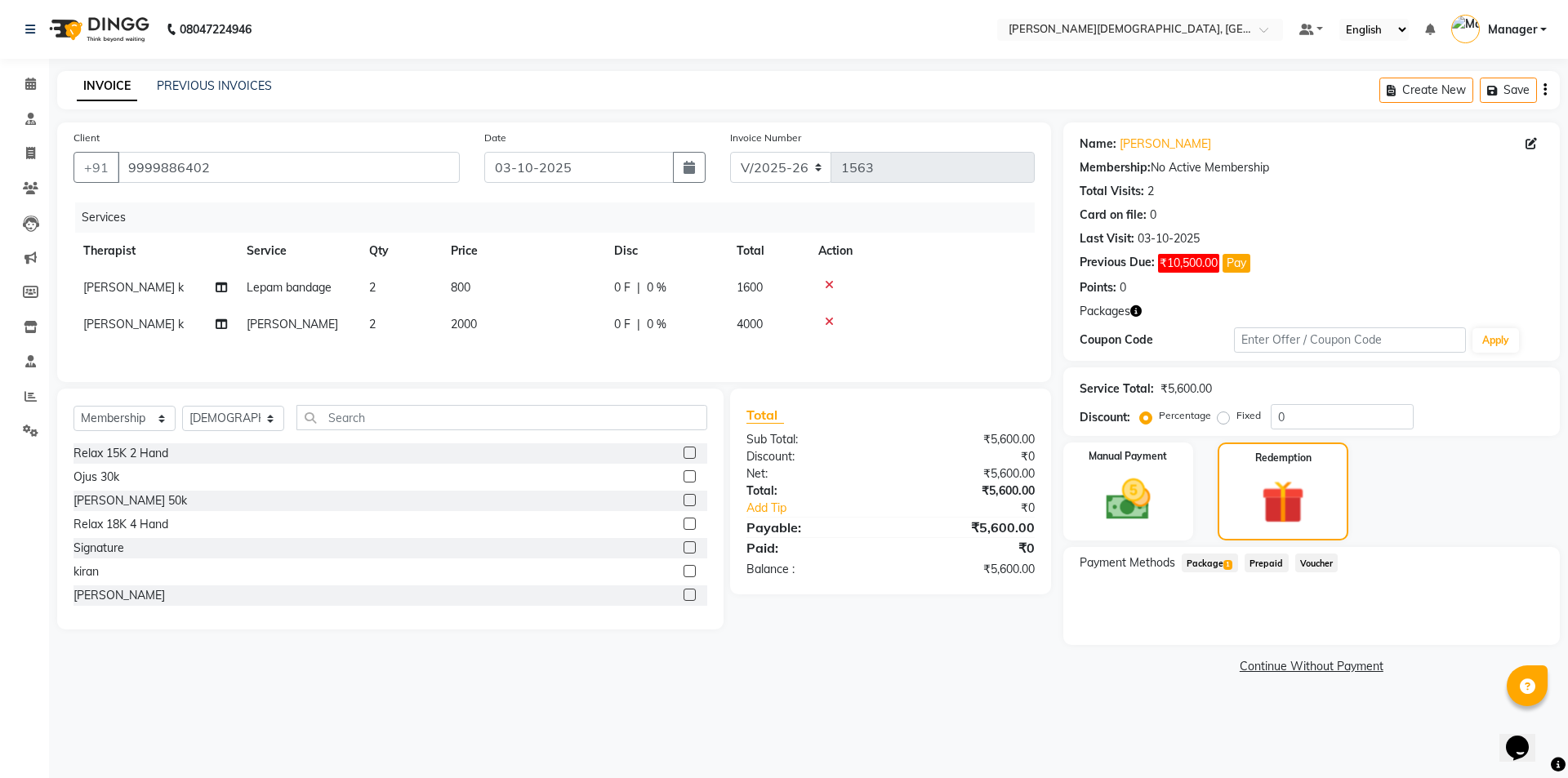
click at [1205, 561] on span "Package 1" at bounding box center [1209, 563] width 56 height 19
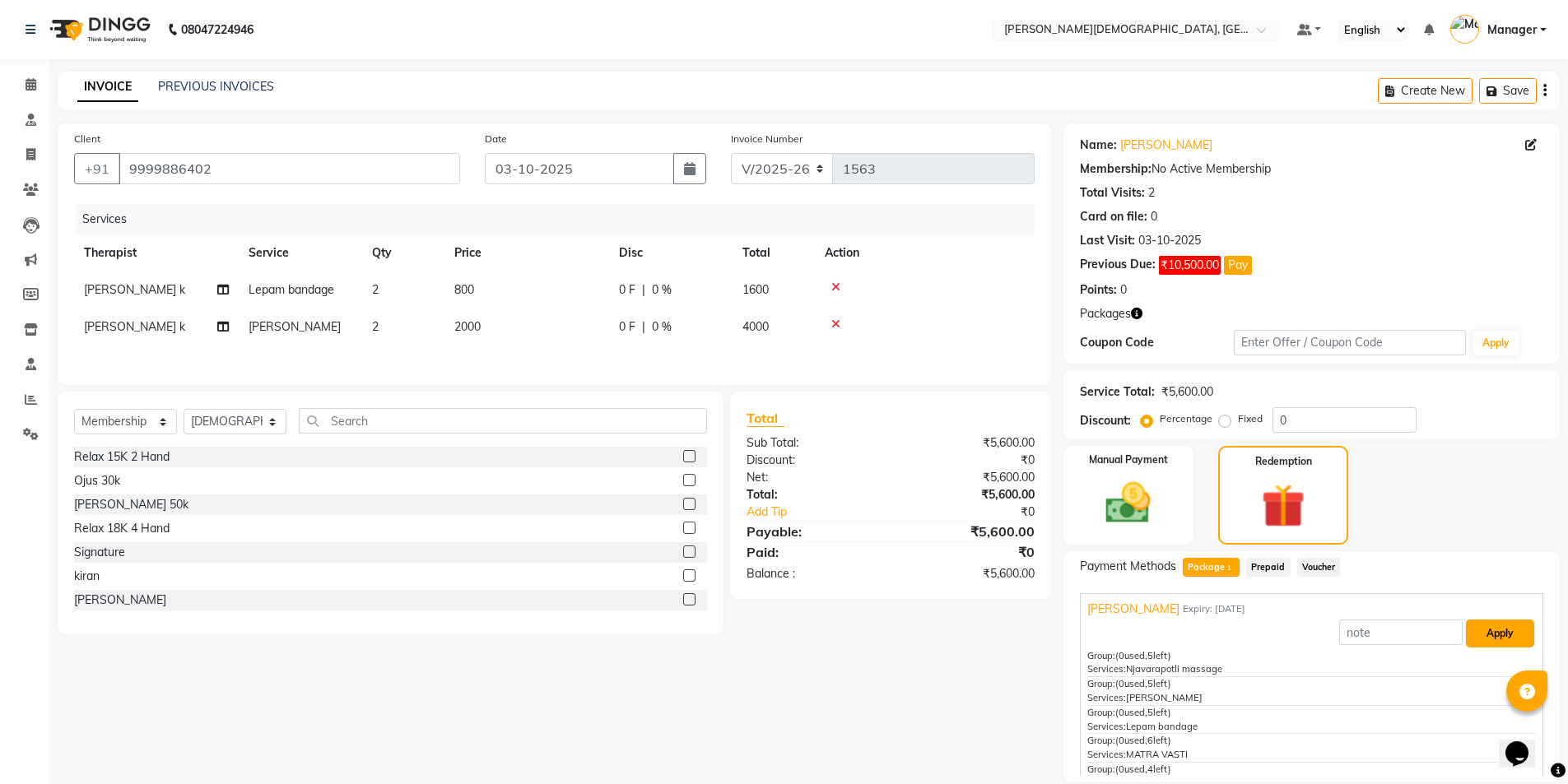
click at [1475, 629] on button "Apply" at bounding box center [1500, 634] width 68 height 28
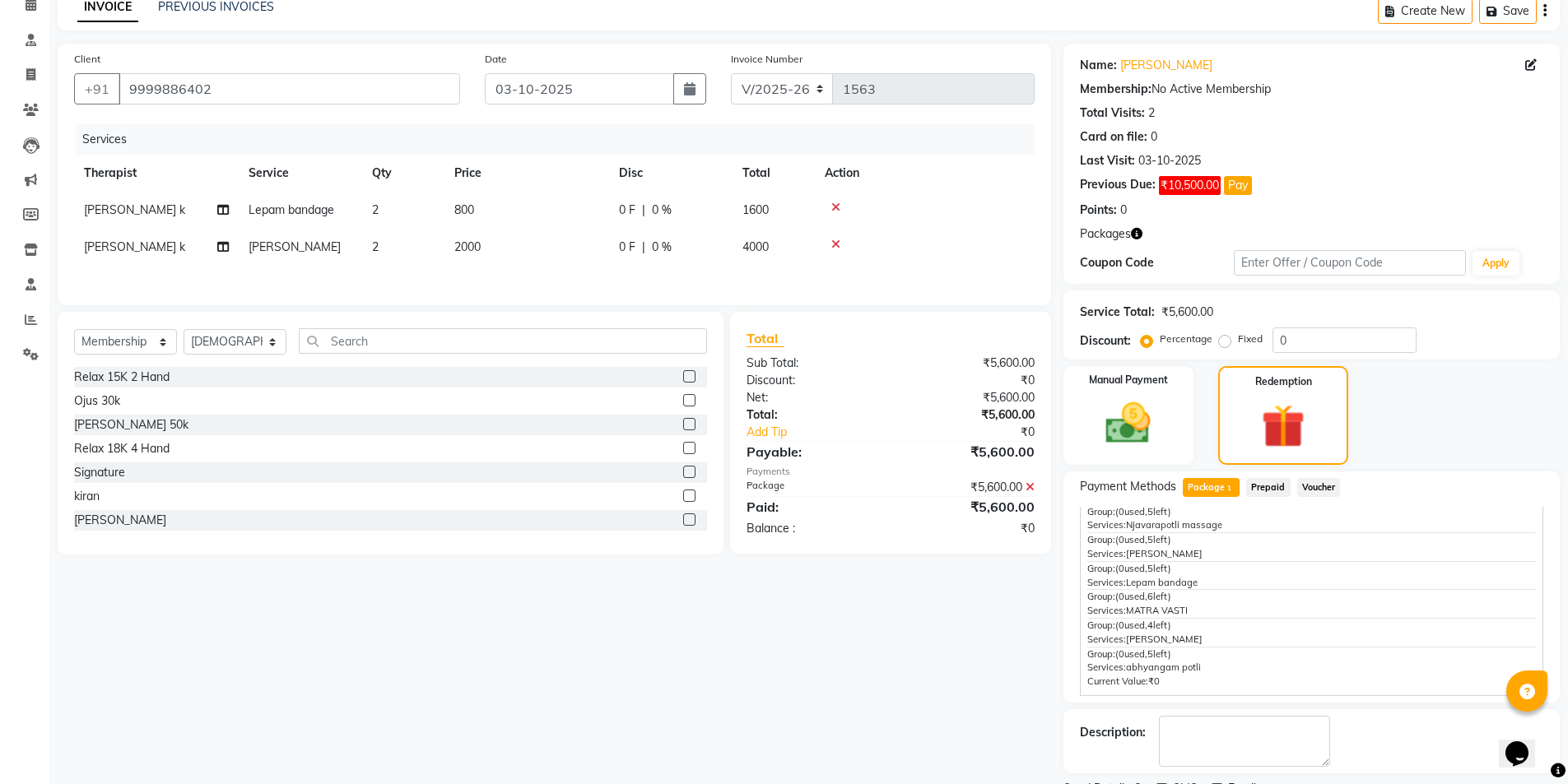
scroll to position [150, 0]
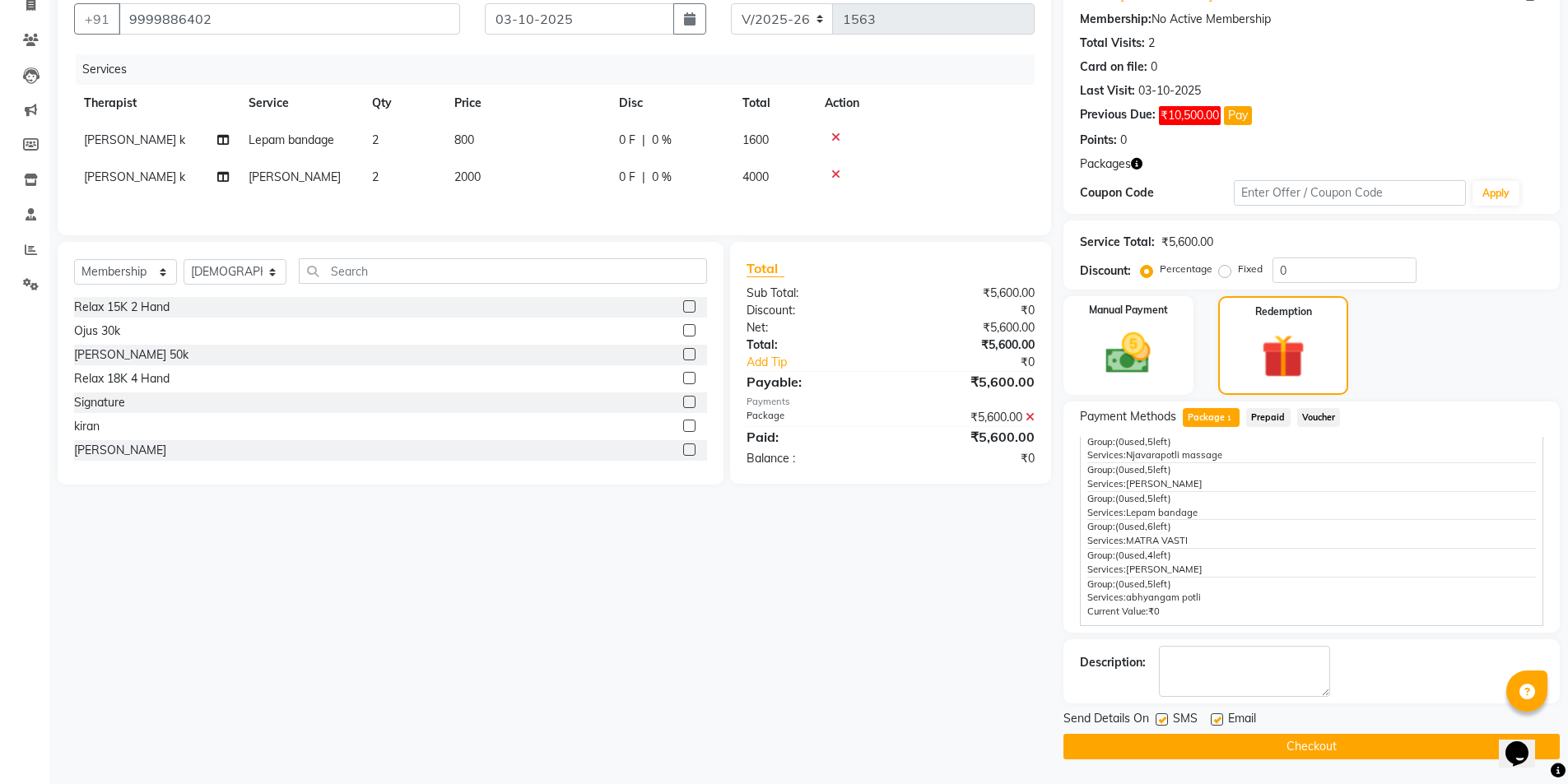
click at [1160, 721] on label at bounding box center [1162, 719] width 12 height 12
click at [1160, 721] on input "checkbox" at bounding box center [1161, 720] width 11 height 10
click at [1174, 743] on button "Checkout" at bounding box center [1311, 746] width 496 height 25
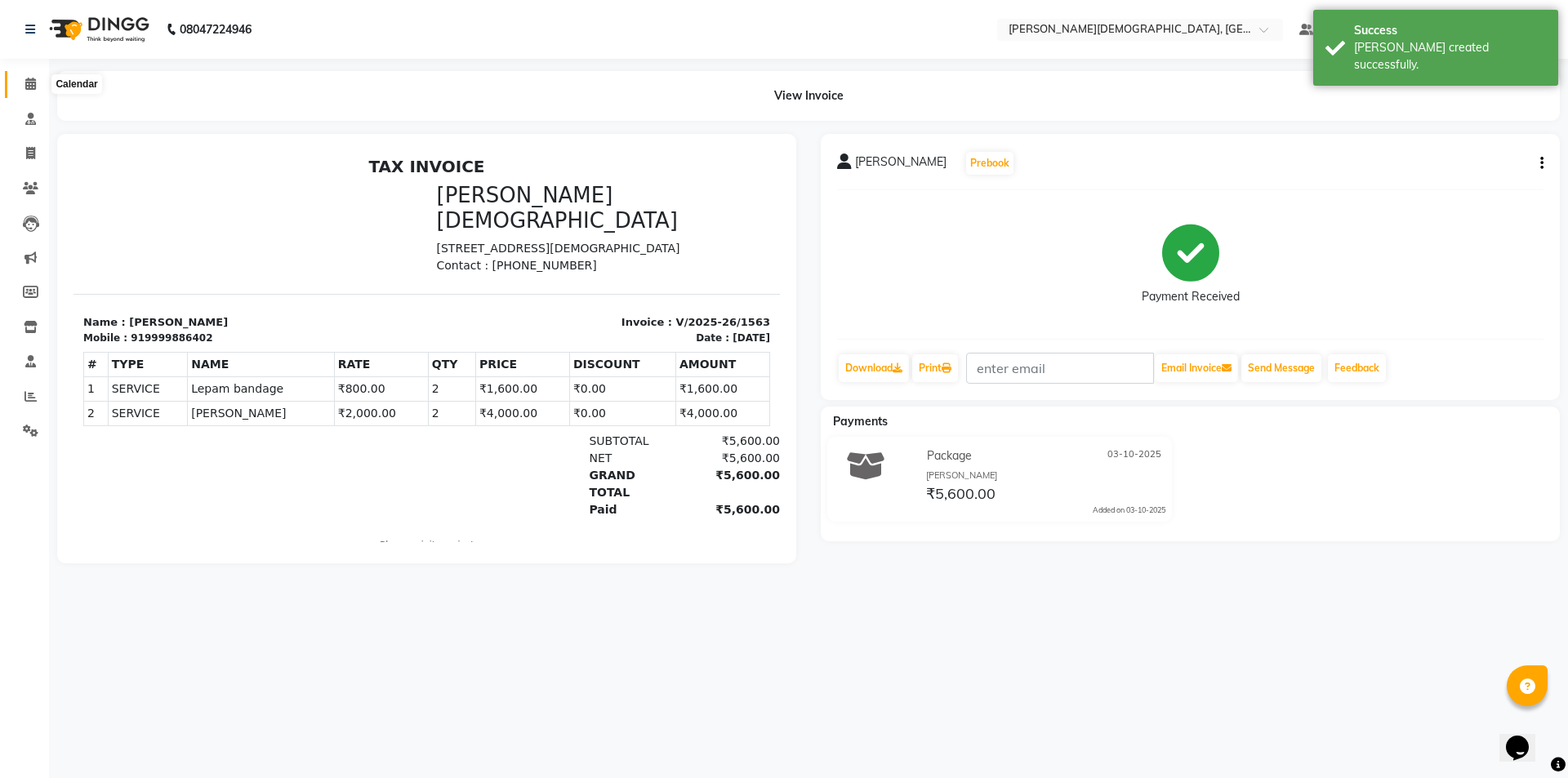
click at [27, 89] on icon at bounding box center [30, 83] width 10 height 12
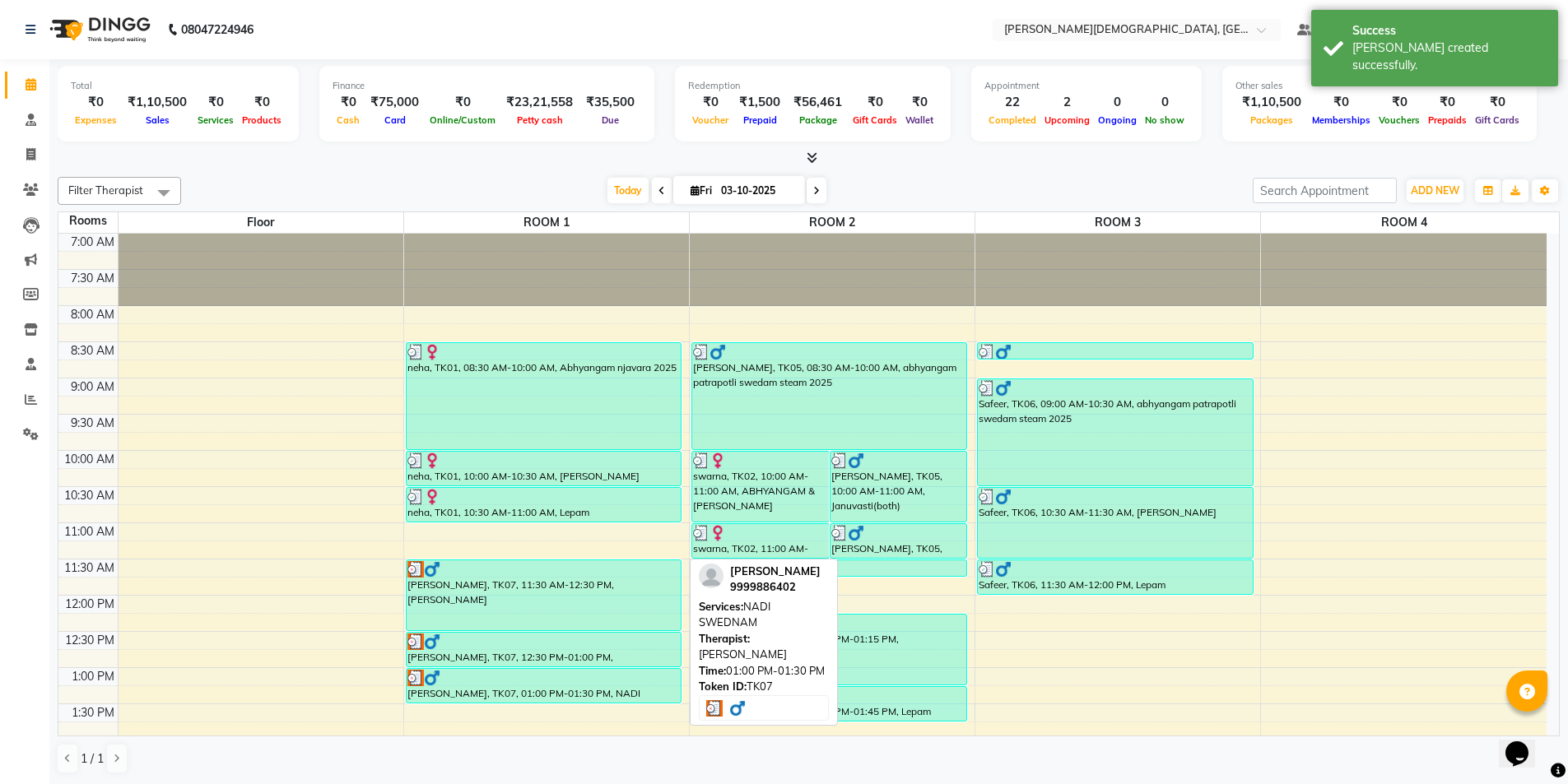
click at [570, 683] on div at bounding box center [544, 677] width 273 height 17
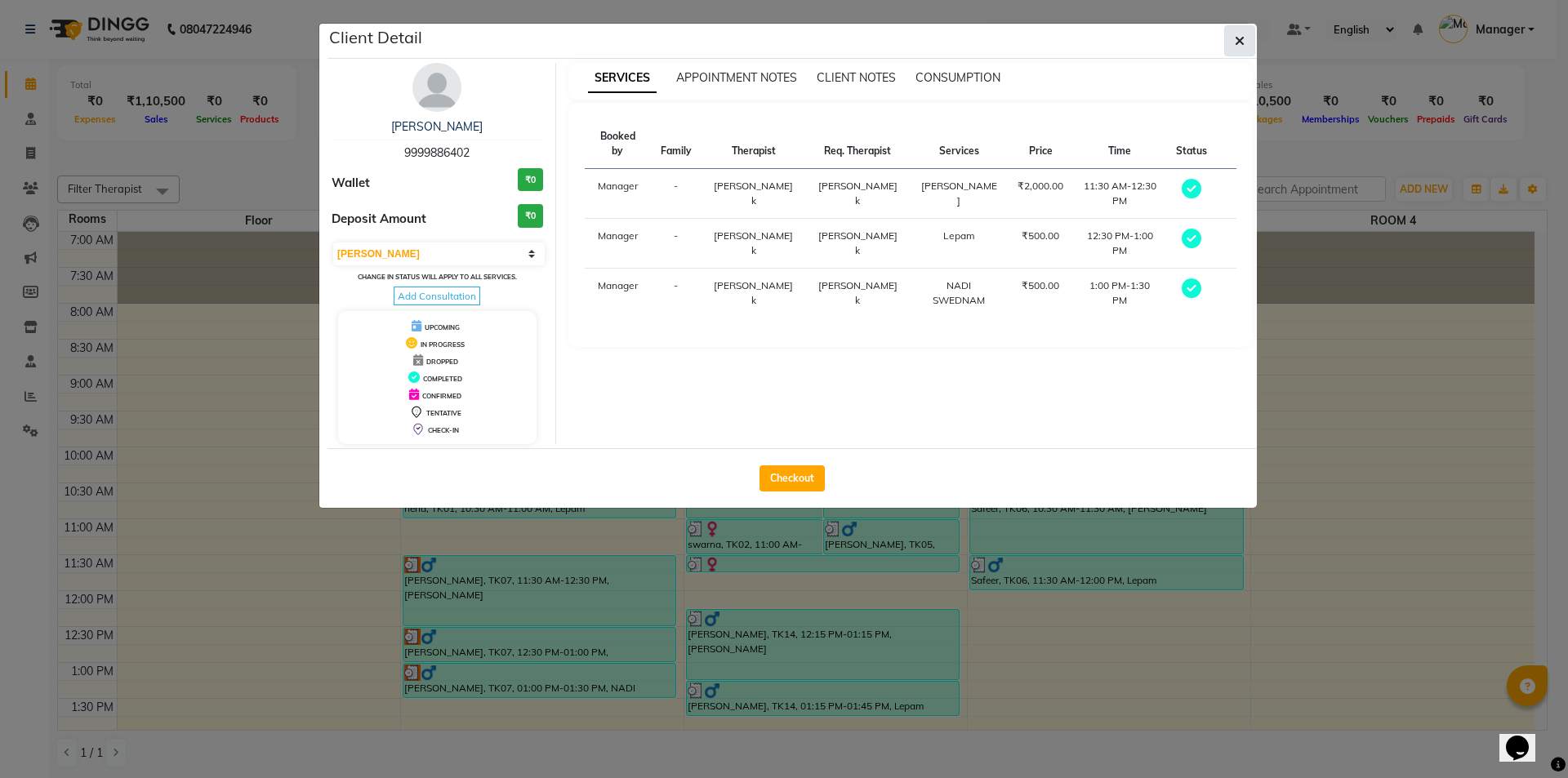
click at [1239, 43] on icon "button" at bounding box center [1239, 40] width 10 height 13
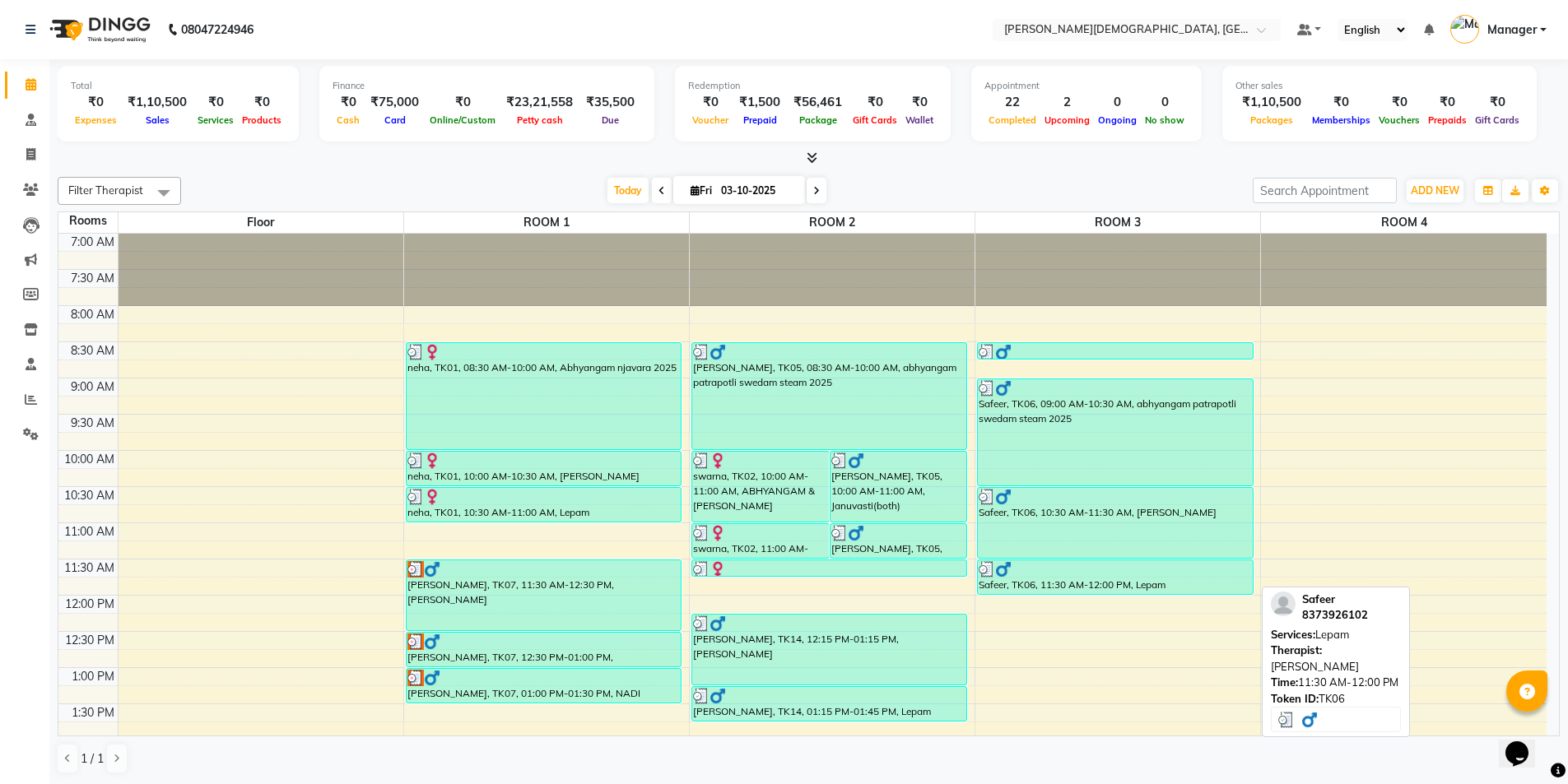
click at [1181, 582] on div "Safeer, TK06, 11:30 AM-12:00 PM, Lepam" at bounding box center [1115, 577] width 275 height 34
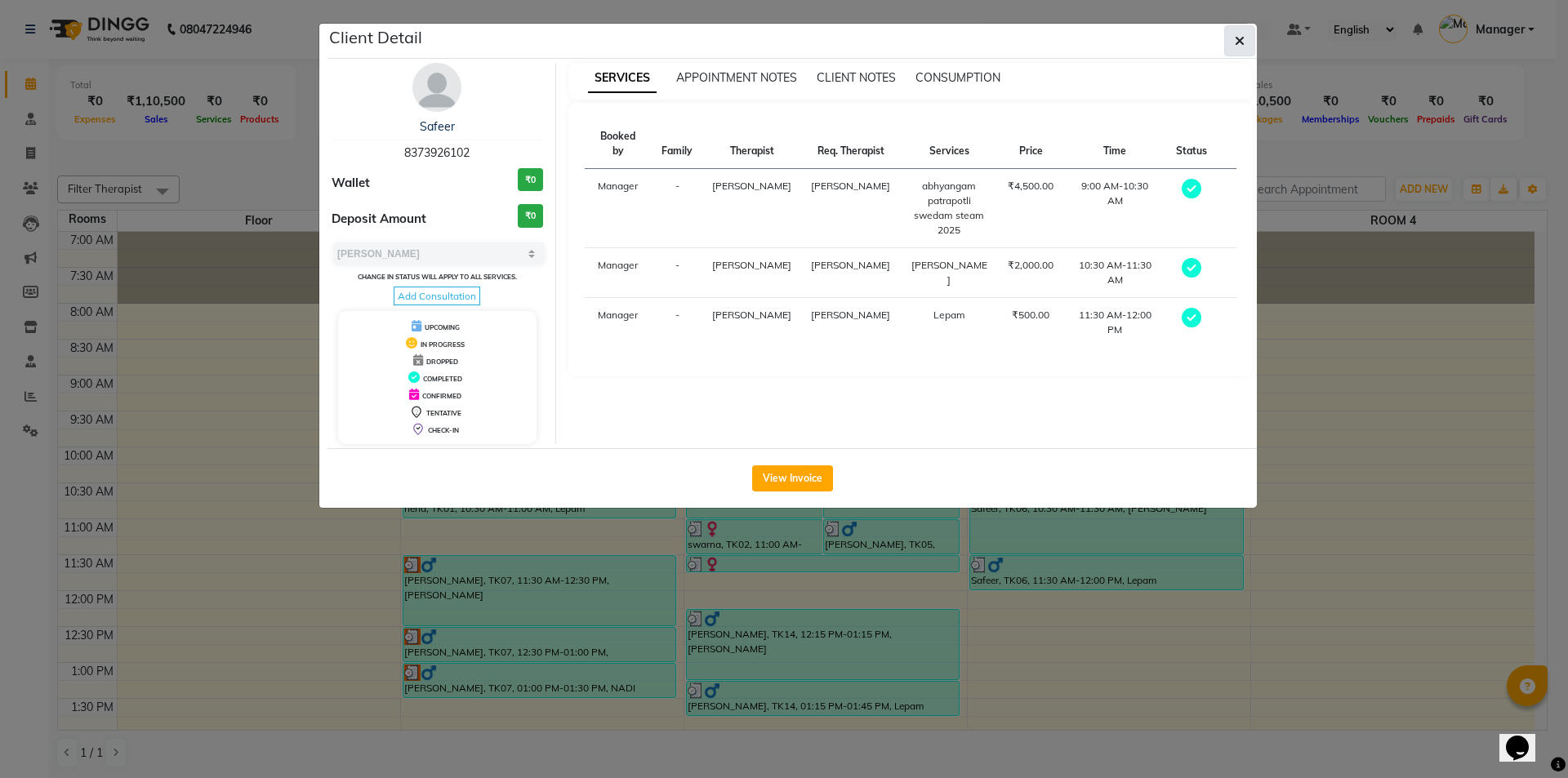
click at [1234, 49] on button "button" at bounding box center [1240, 41] width 31 height 31
